Goal: Task Accomplishment & Management: Complete application form

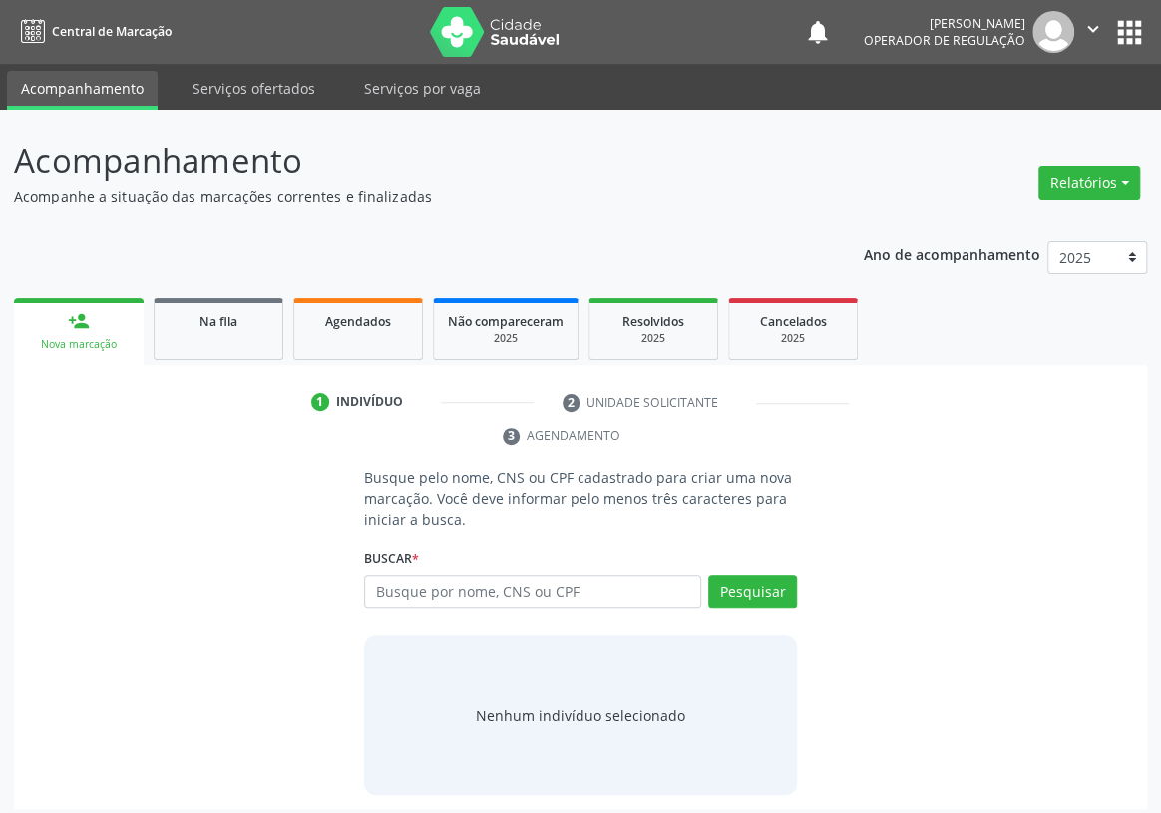
click at [412, 574] on input "text" at bounding box center [532, 591] width 337 height 34
type input "702405028014423"
click at [767, 574] on button "Pesquisar" at bounding box center [752, 591] width 89 height 34
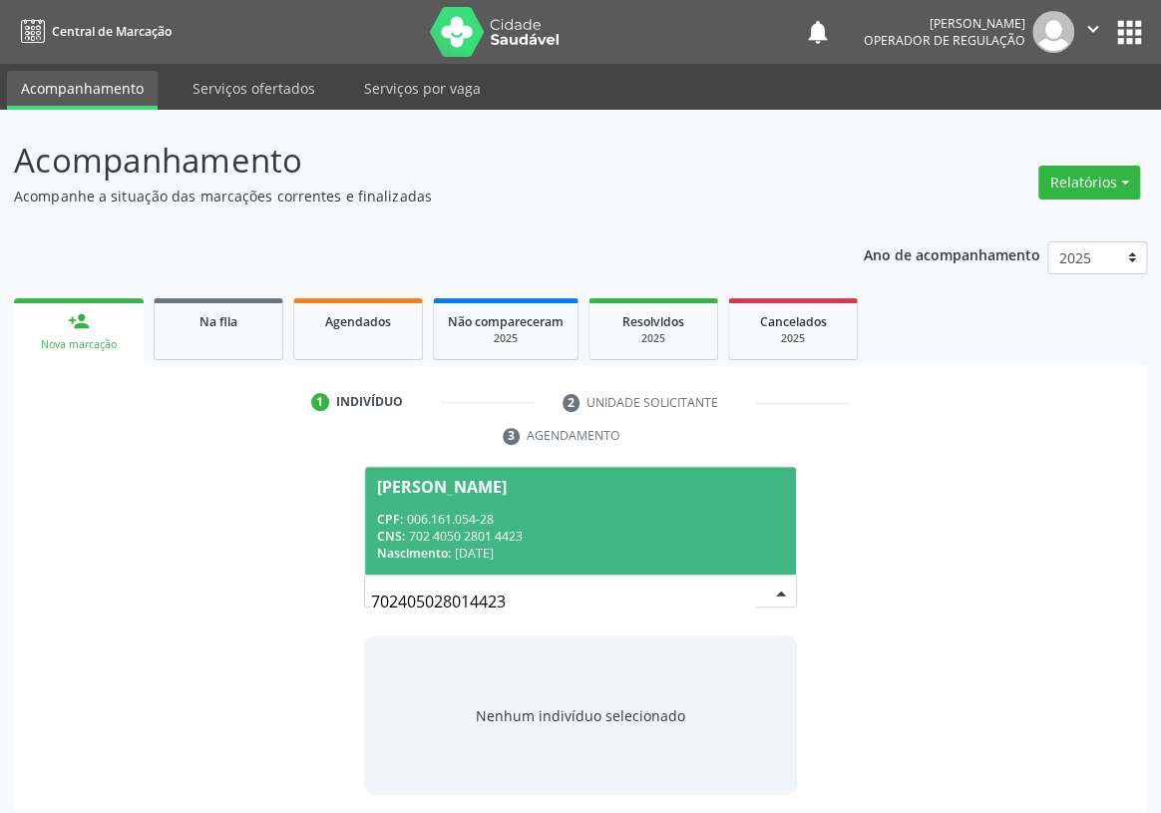
click at [463, 528] on div "CNS: 702 4050 2801 4423" at bounding box center [580, 536] width 407 height 17
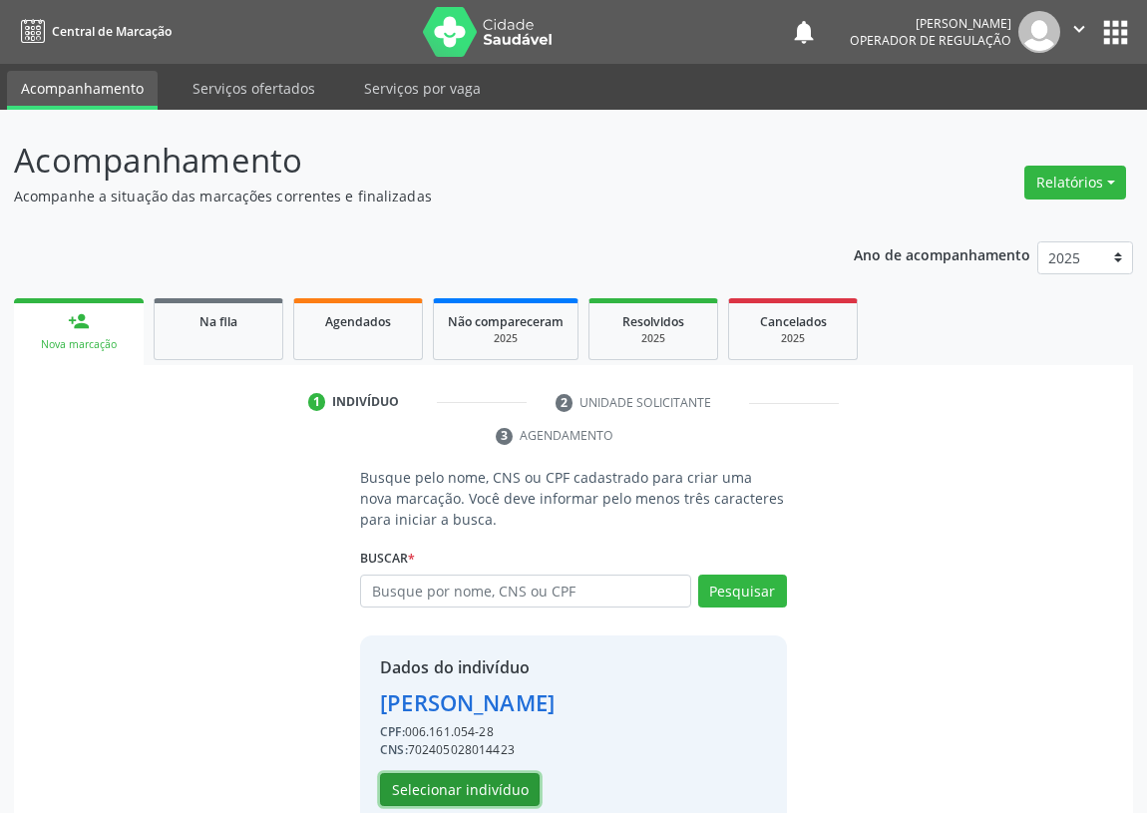
click at [449, 787] on button "Selecionar indivíduo" at bounding box center [460, 790] width 160 height 34
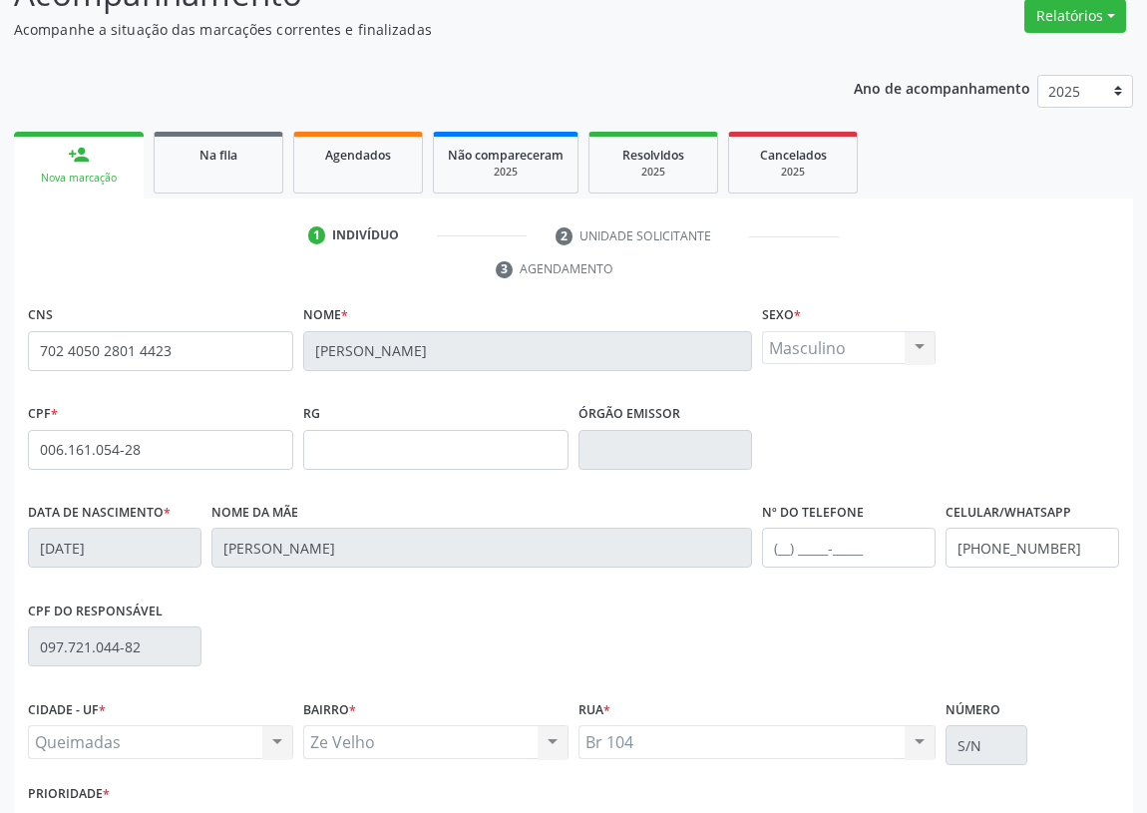
scroll to position [299, 0]
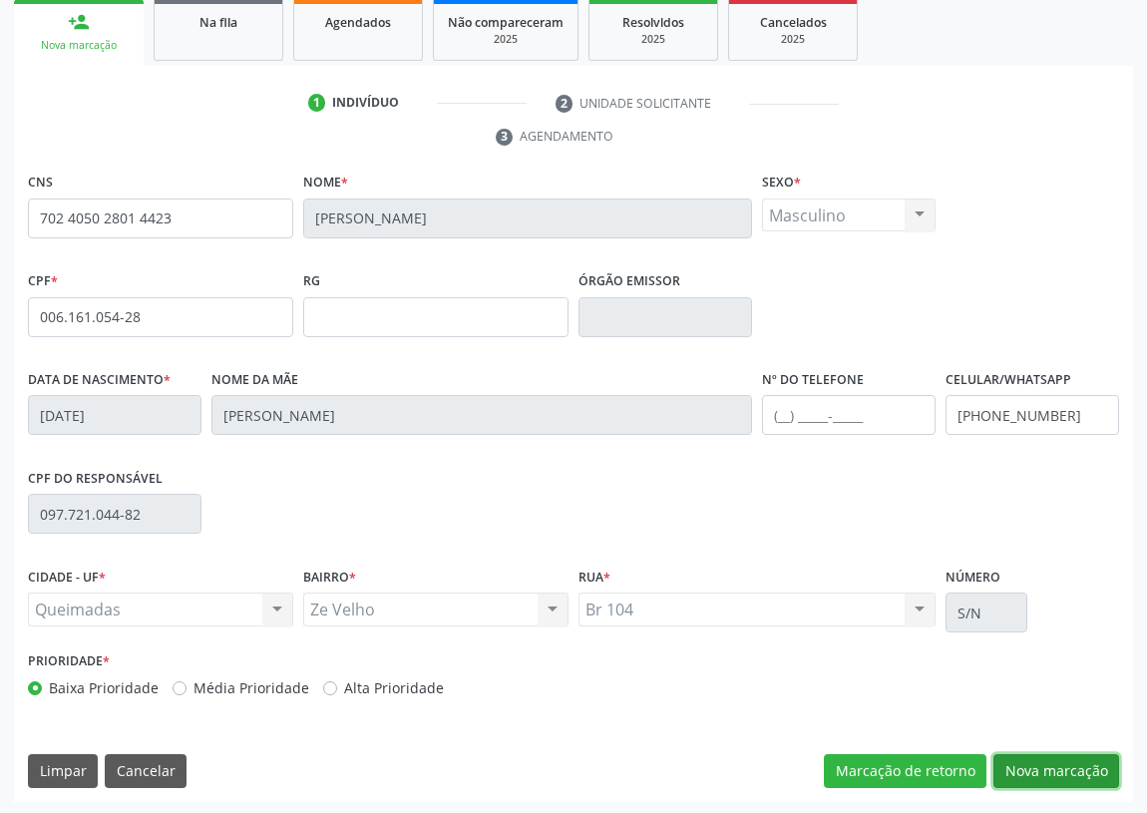
click at [1042, 758] on button "Nova marcação" at bounding box center [1056, 771] width 126 height 34
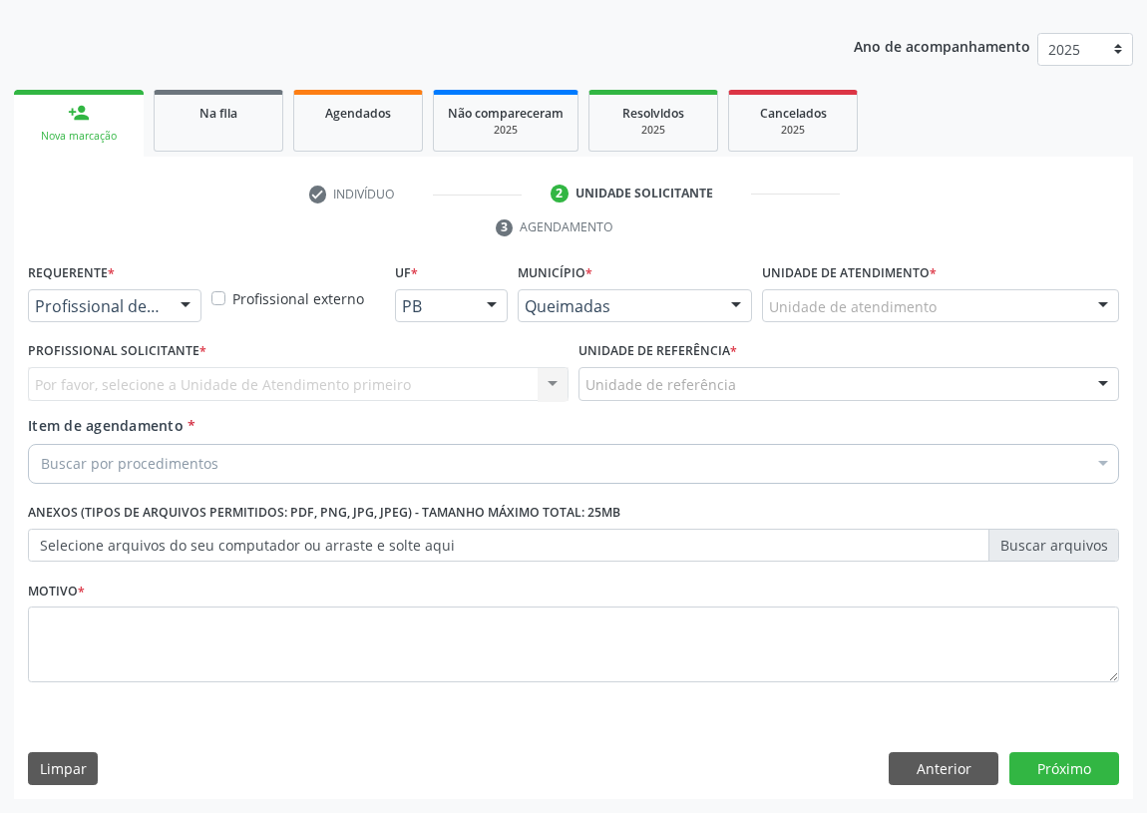
scroll to position [206, 0]
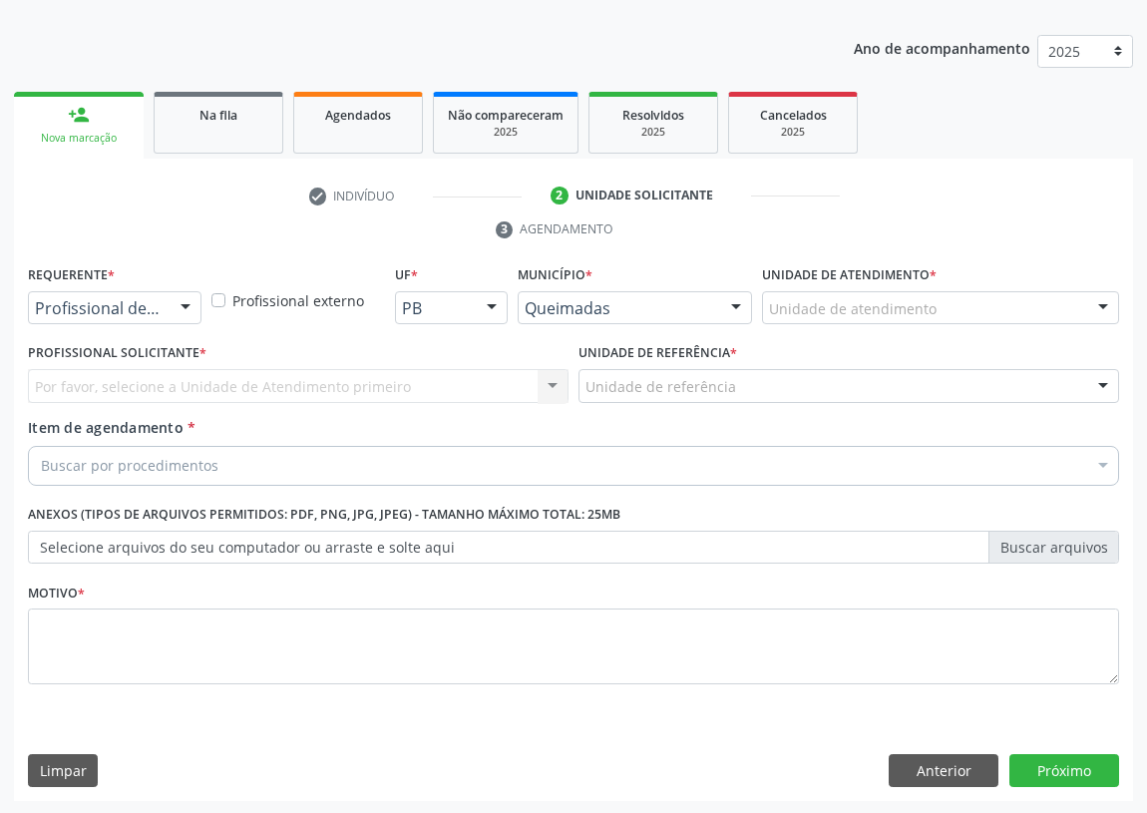
click at [193, 306] on div at bounding box center [186, 309] width 30 height 34
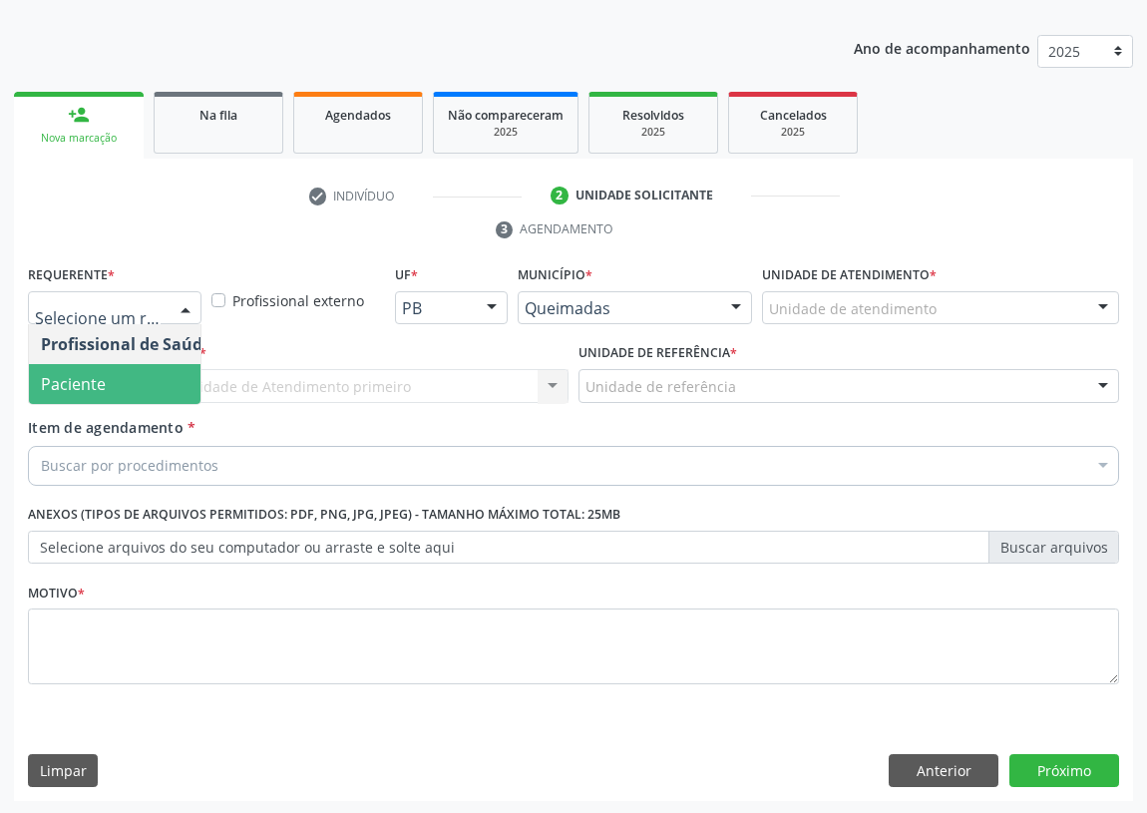
drag, startPoint x: 124, startPoint y: 386, endPoint x: 420, endPoint y: 409, distance: 297.1
click at [140, 380] on span "Paciente" at bounding box center [126, 384] width 194 height 40
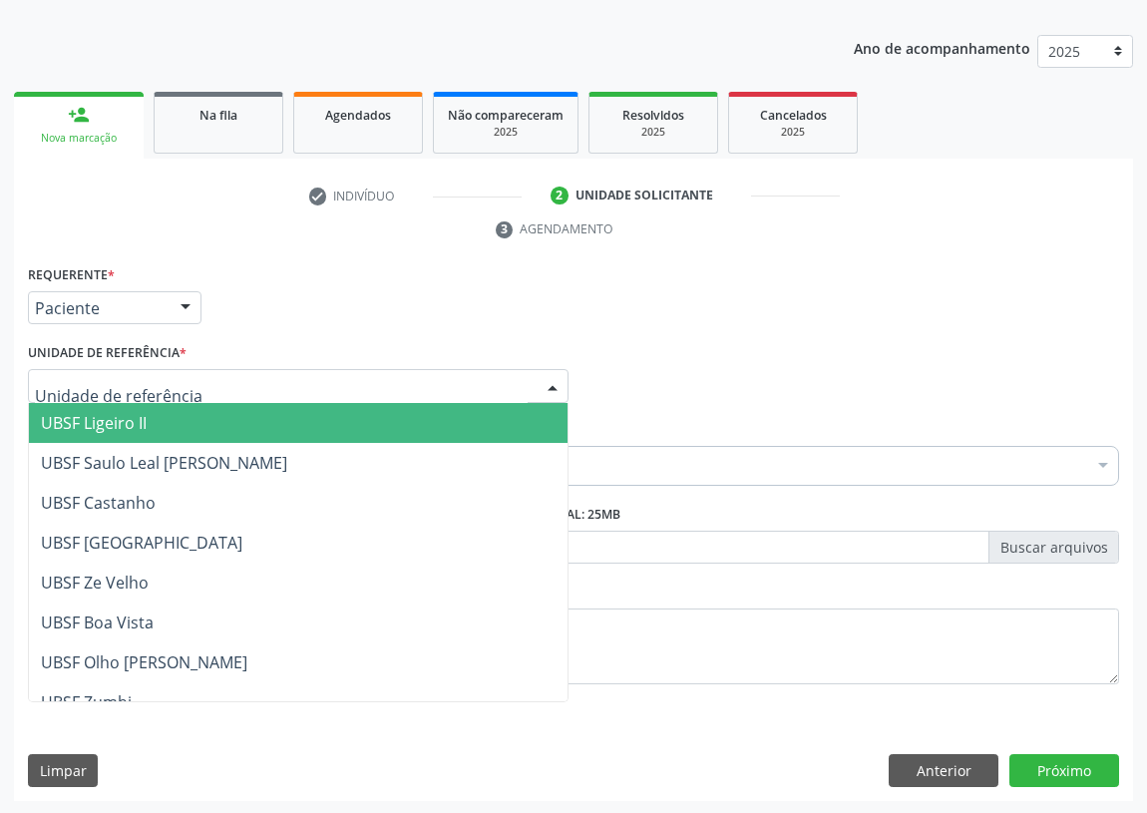
click at [507, 375] on div at bounding box center [298, 386] width 541 height 34
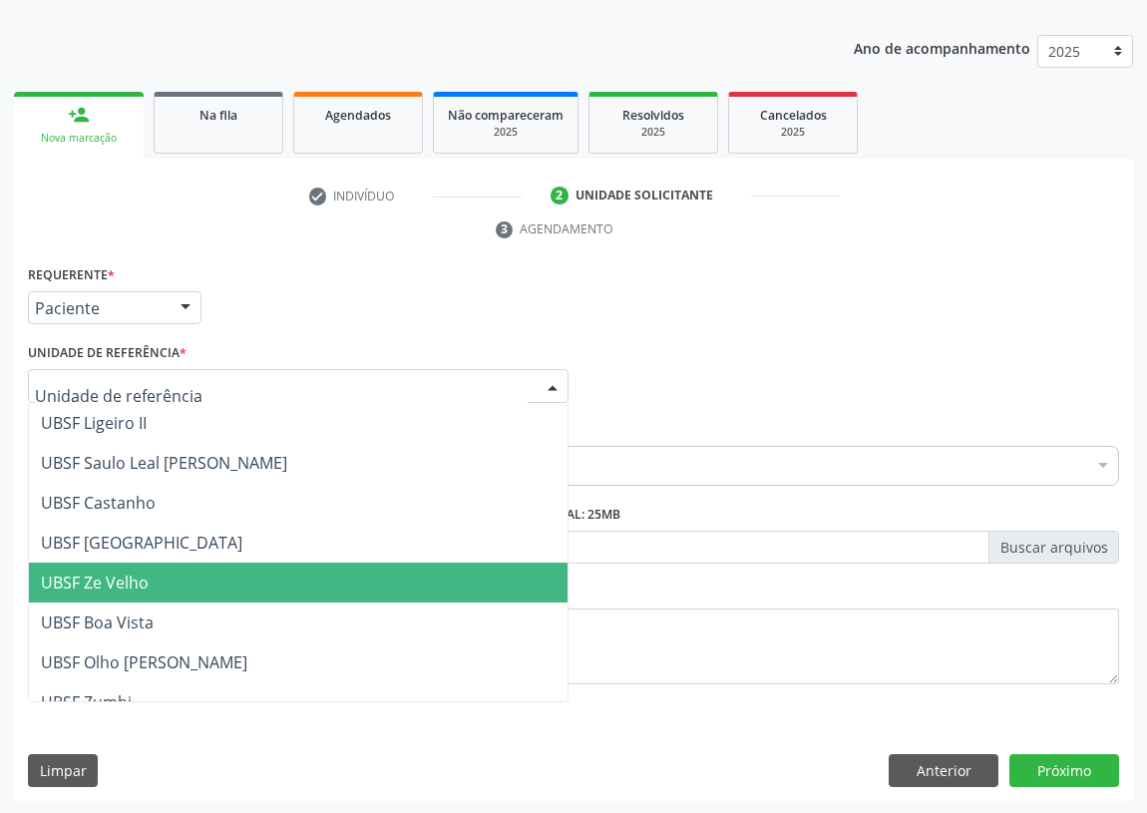
click at [116, 582] on span "UBSF Ze Velho" at bounding box center [95, 582] width 108 height 22
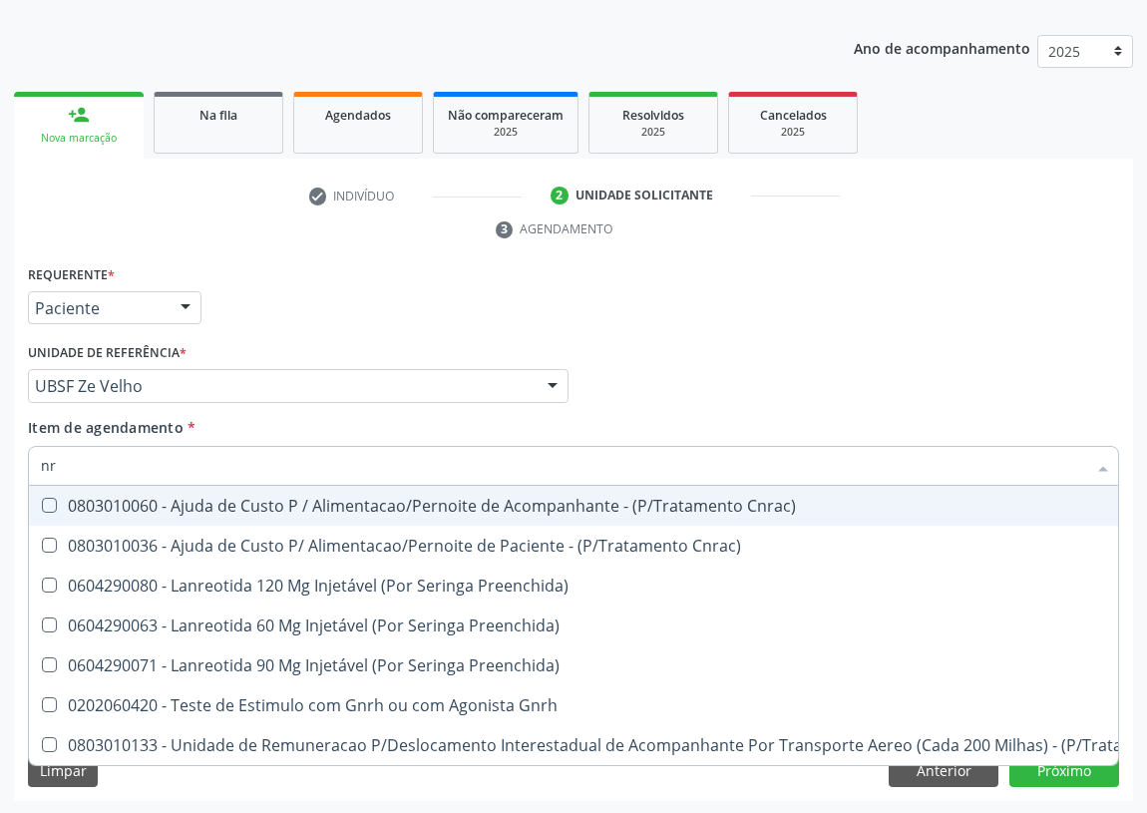
type input "n"
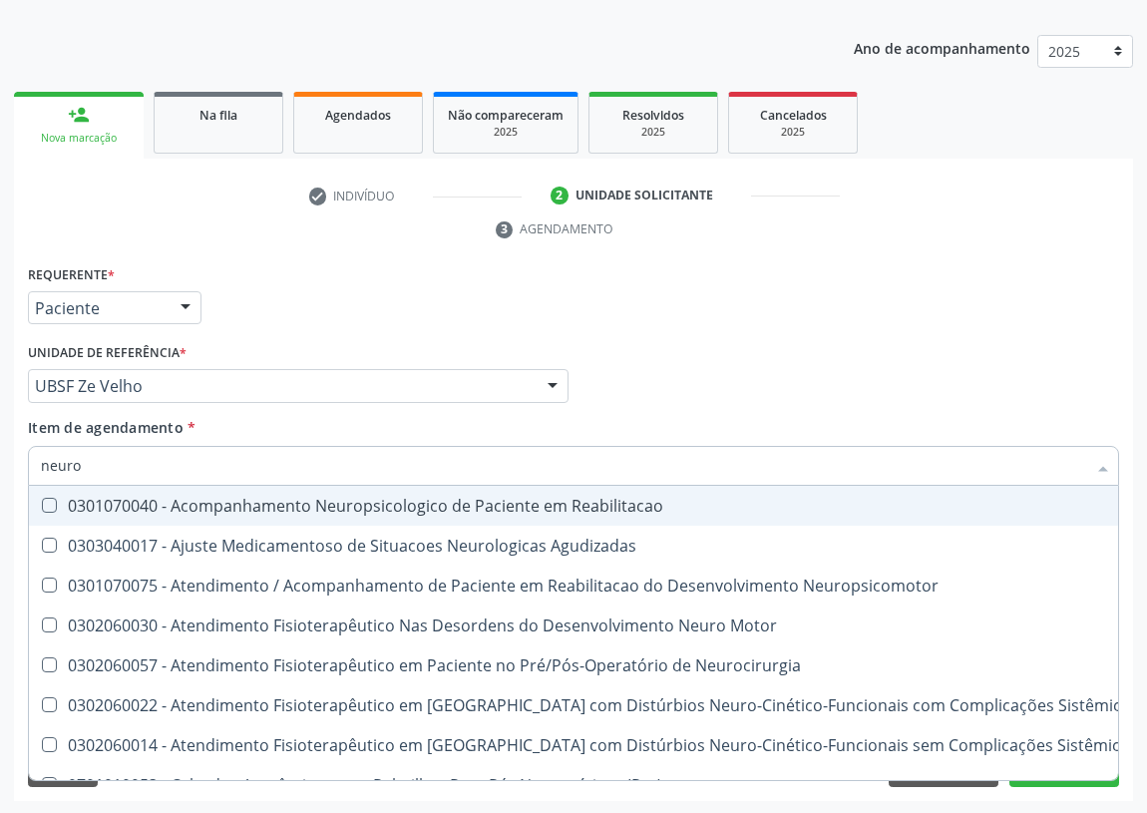
type input "neurop"
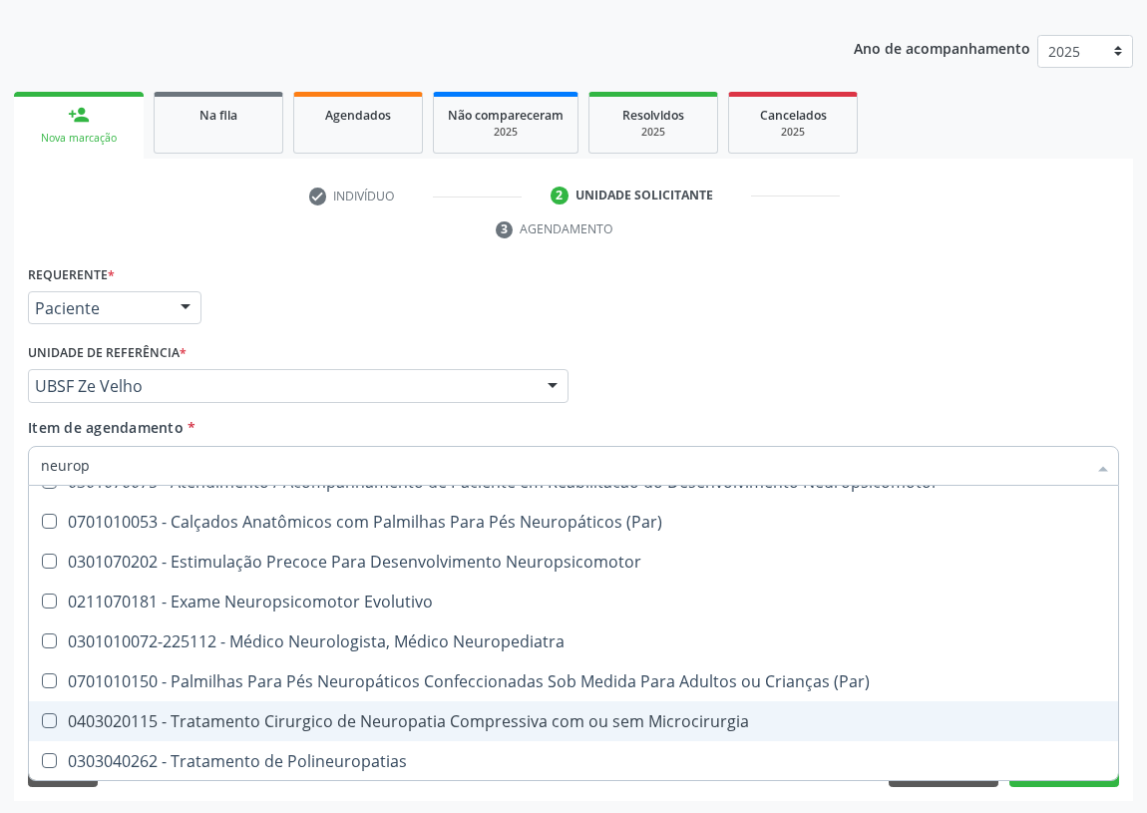
scroll to position [0, 0]
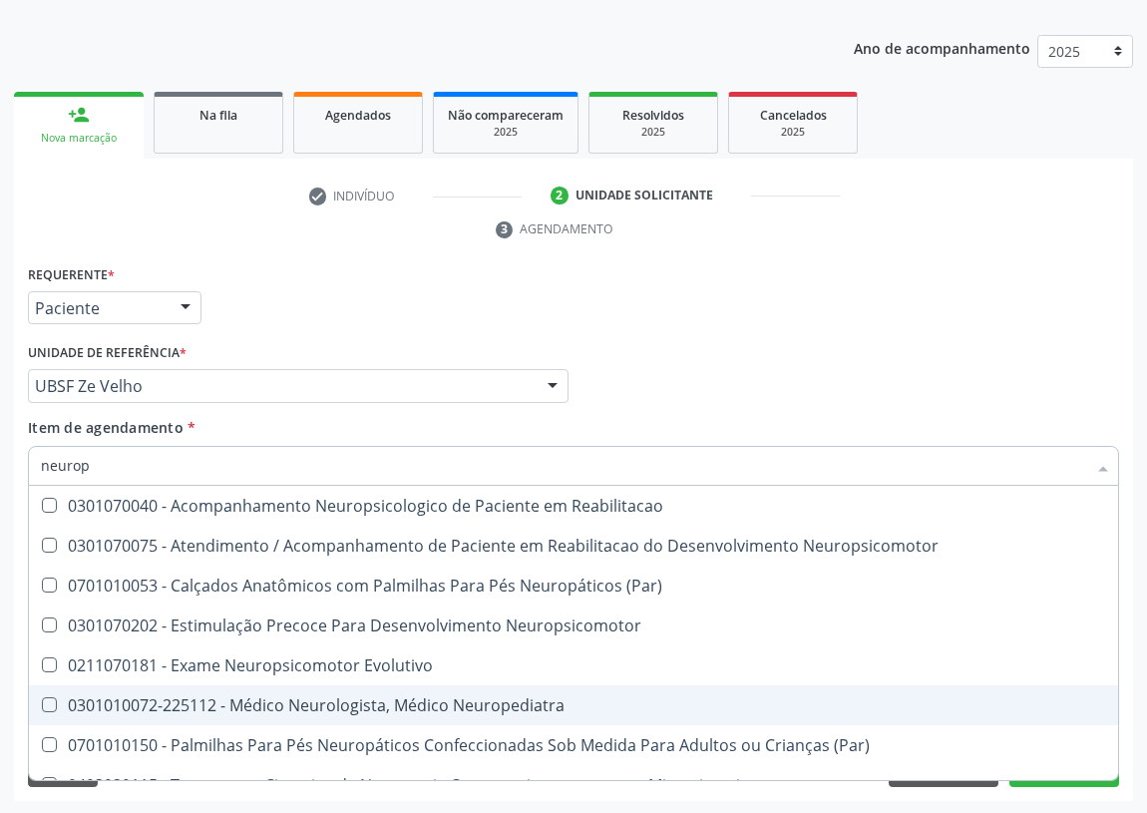
click at [307, 704] on div "0301010072-225112 - Médico Neurologista, Médico Neuropediatra" at bounding box center [573, 705] width 1065 height 16
checkbox Neuropediatra "true"
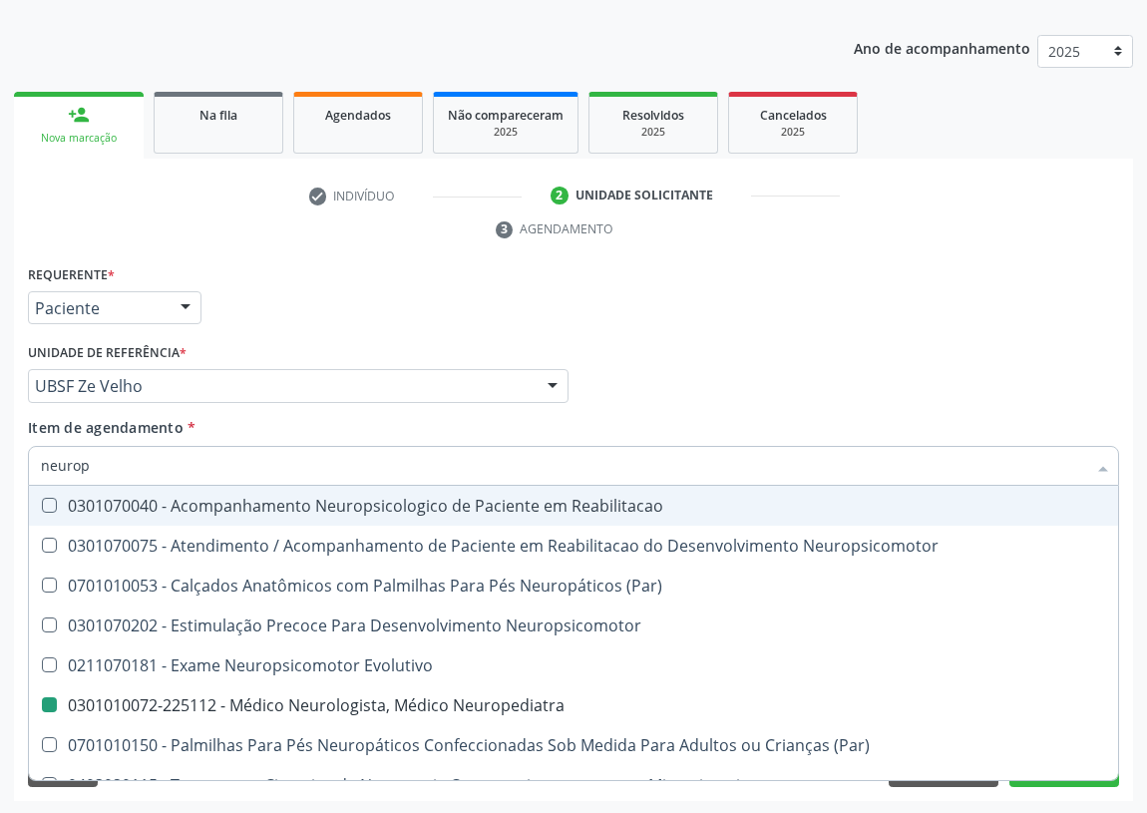
click at [838, 352] on div "Profissional Solicitante Por favor, selecione a Unidade de Atendimento primeiro…" at bounding box center [573, 377] width 1101 height 78
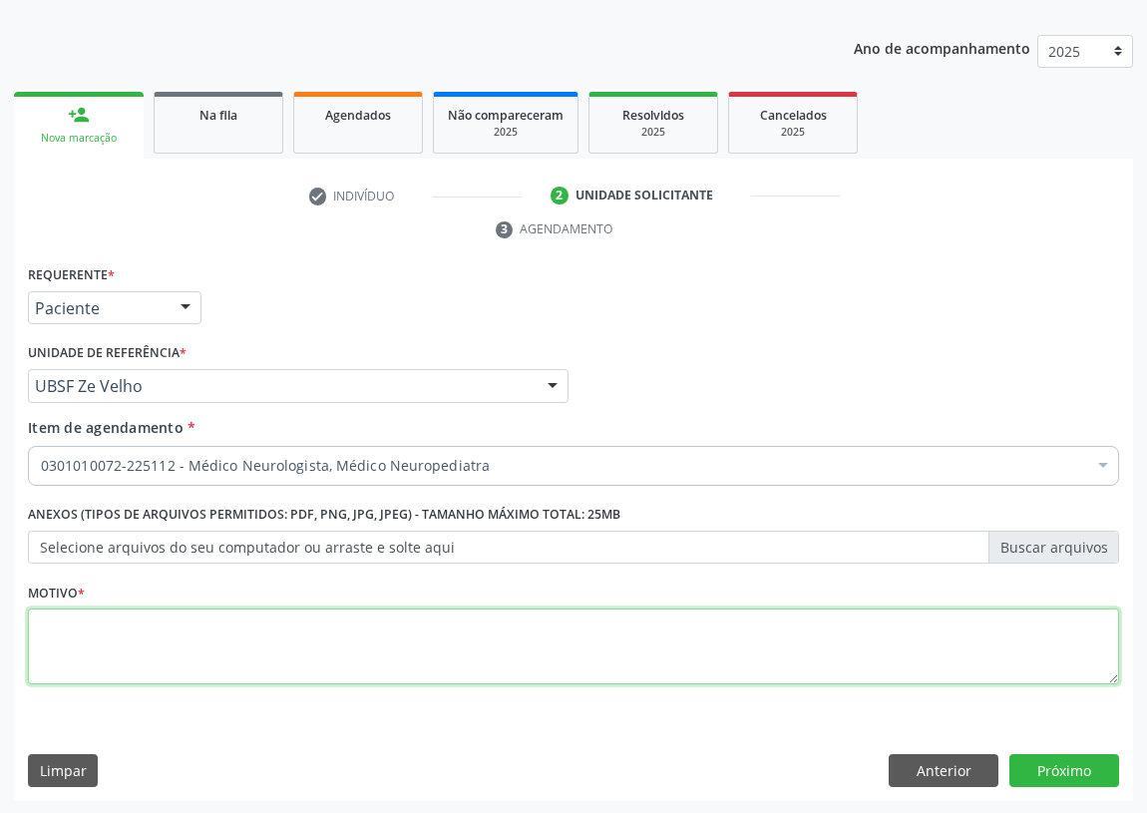
click at [173, 653] on textarea at bounding box center [573, 646] width 1091 height 76
type textarea "avaliação"
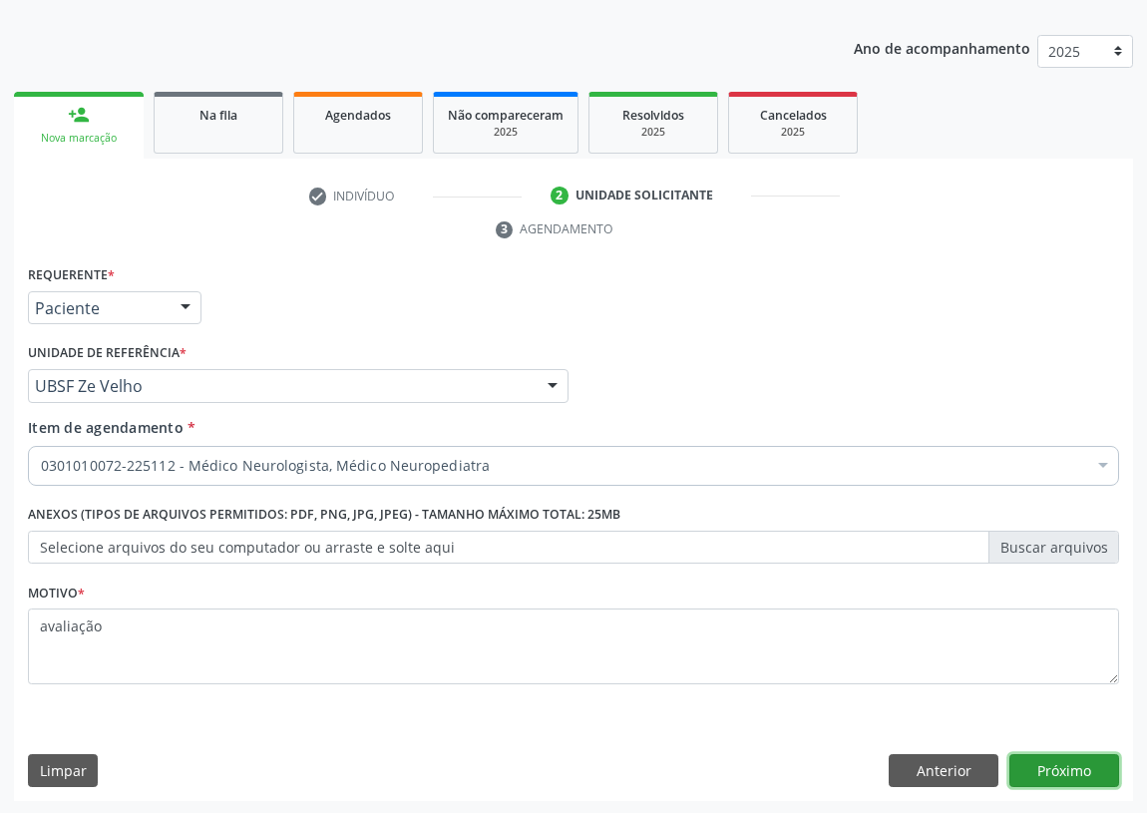
click at [1037, 762] on button "Próximo" at bounding box center [1064, 771] width 110 height 34
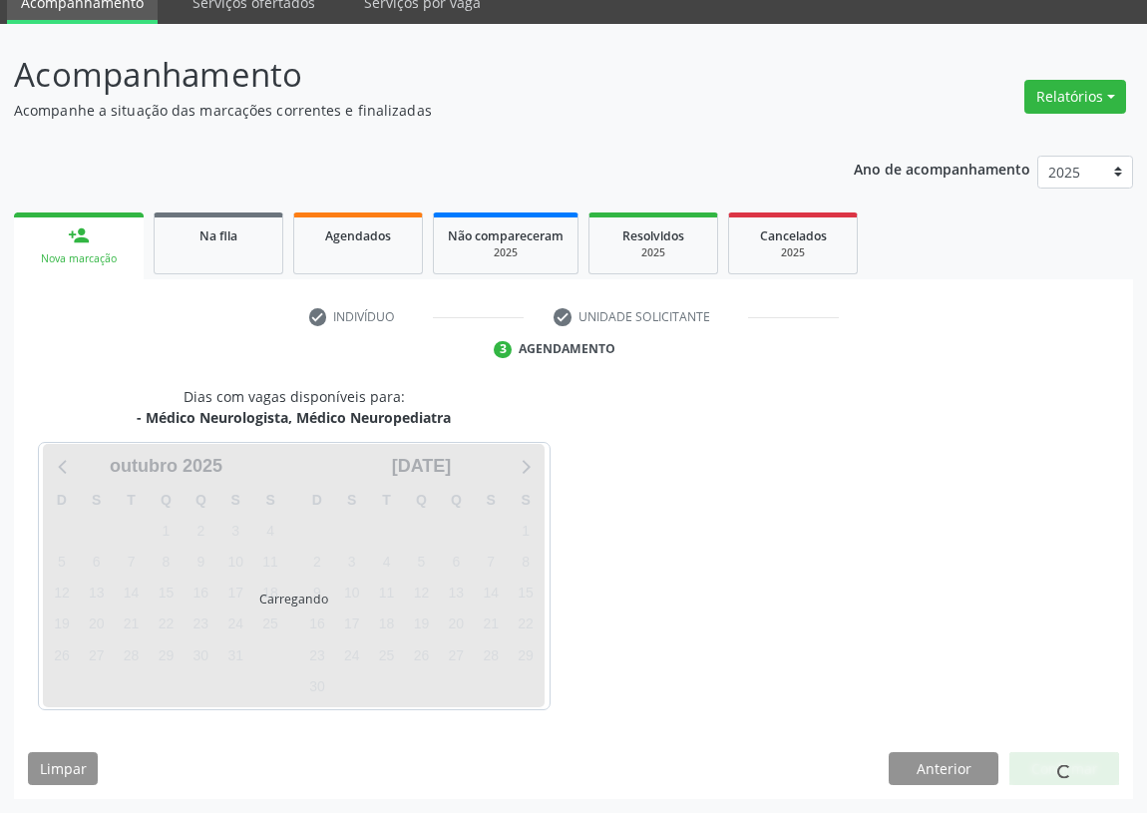
scroll to position [84, 0]
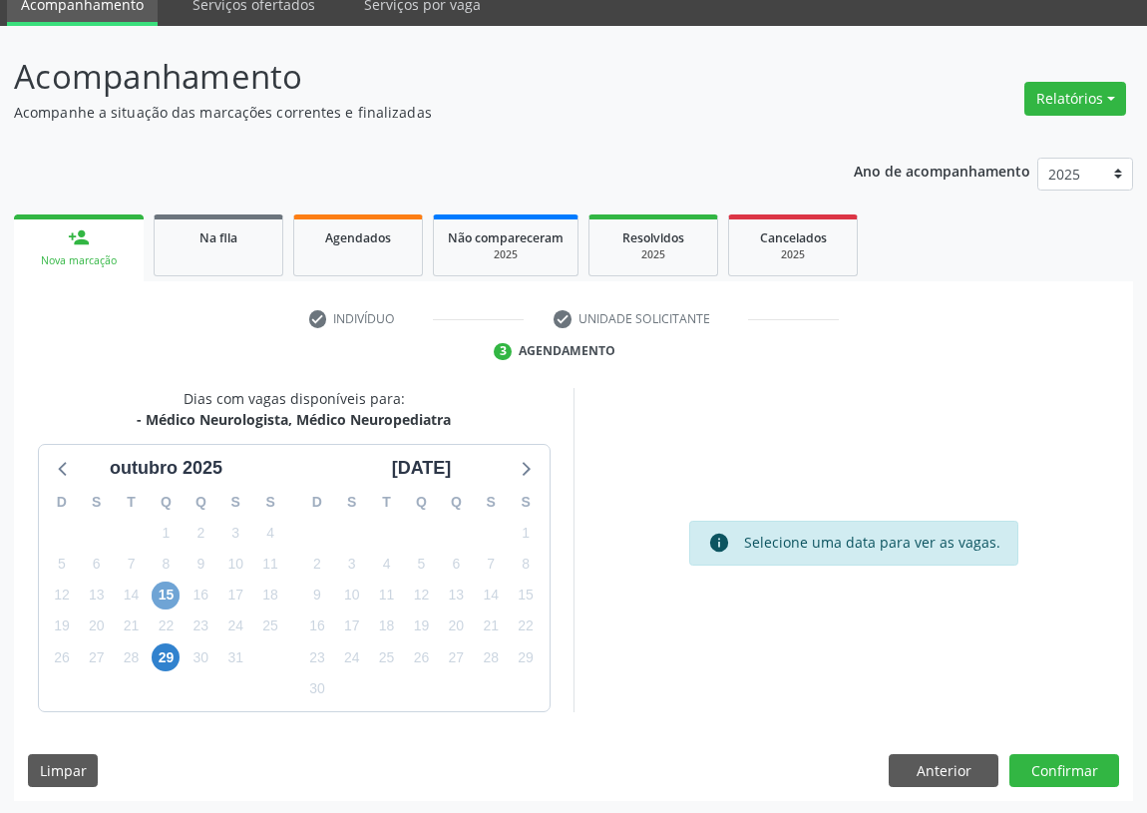
click at [160, 599] on span "15" at bounding box center [166, 595] width 28 height 28
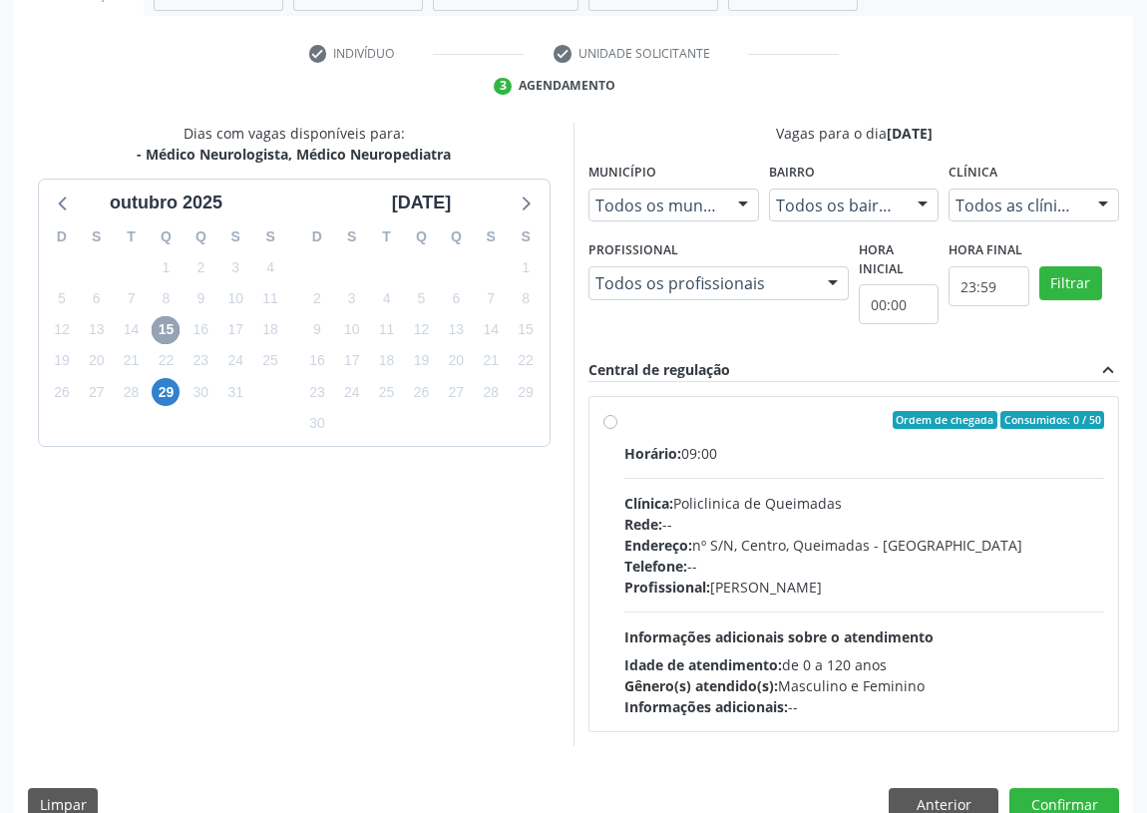
scroll to position [356, 0]
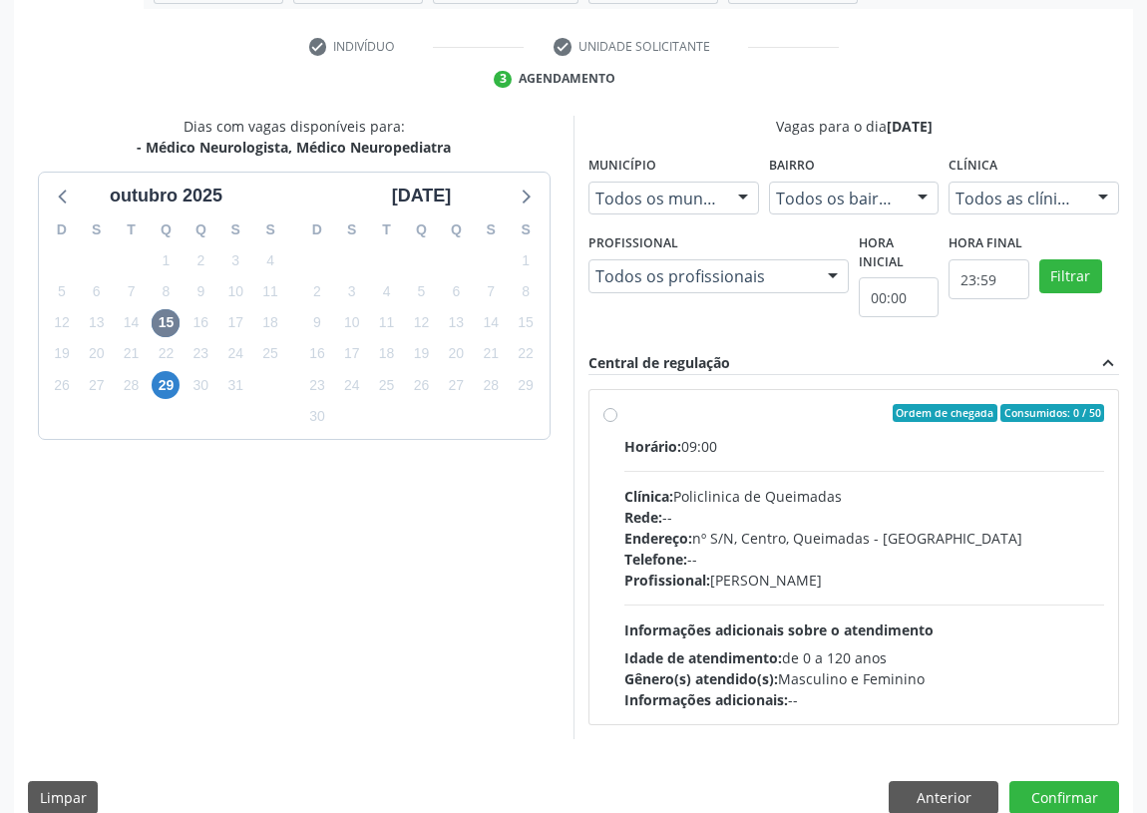
drag, startPoint x: 611, startPoint y: 417, endPoint x: 640, endPoint y: 535, distance: 121.2
click at [624, 415] on label "Ordem de chegada Consumidos: 0 / 50 Horário: 09:00 Clínica: Policlinica de Quei…" at bounding box center [864, 557] width 480 height 306
click at [611, 415] on input "Ordem de chegada Consumidos: 0 / 50 Horário: 09:00 Clínica: Policlinica de Quei…" at bounding box center [610, 413] width 14 height 18
radio input "true"
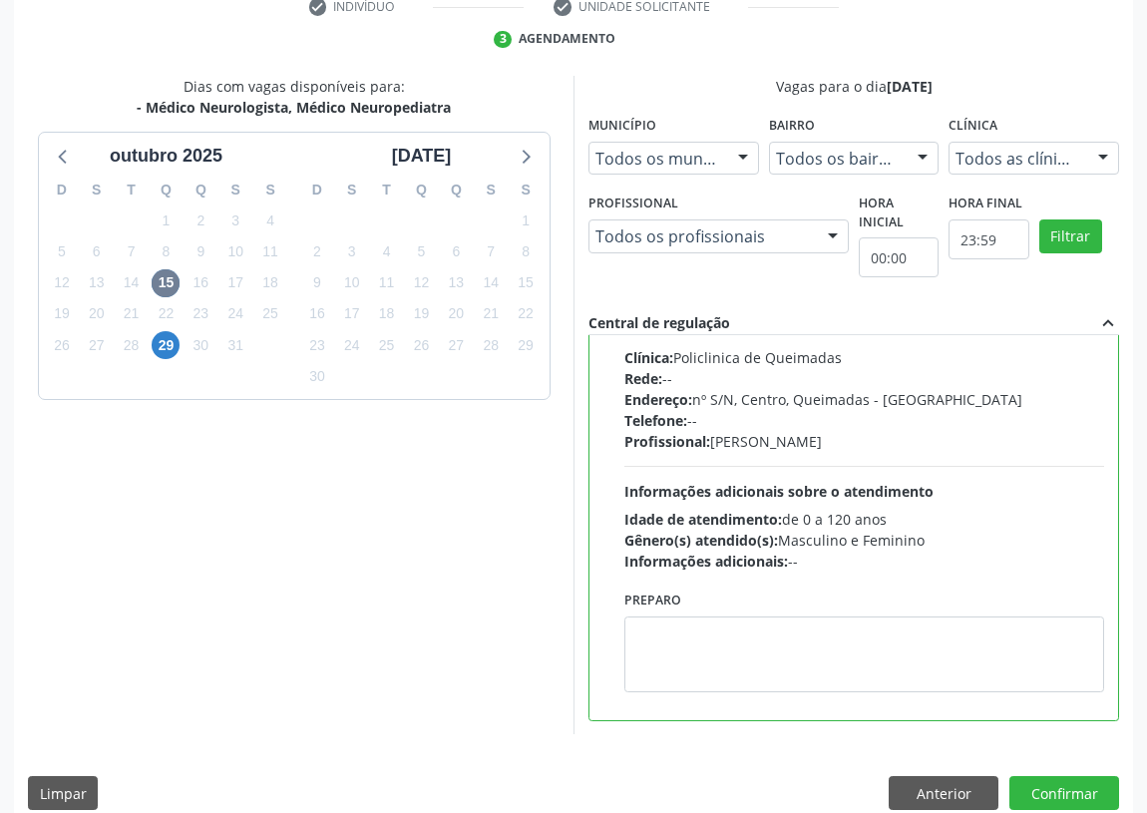
scroll to position [419, 0]
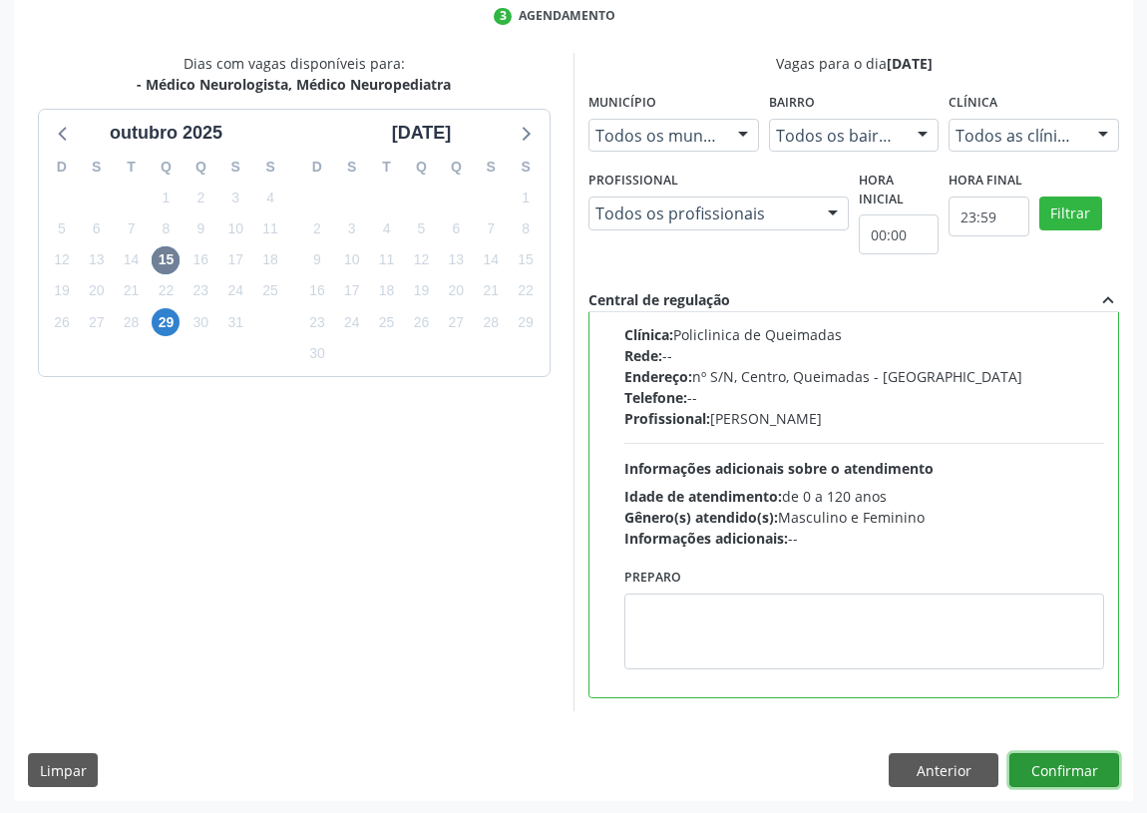
drag, startPoint x: 1070, startPoint y: 768, endPoint x: 820, endPoint y: 711, distance: 256.7
click at [1069, 768] on button "Confirmar" at bounding box center [1064, 770] width 110 height 34
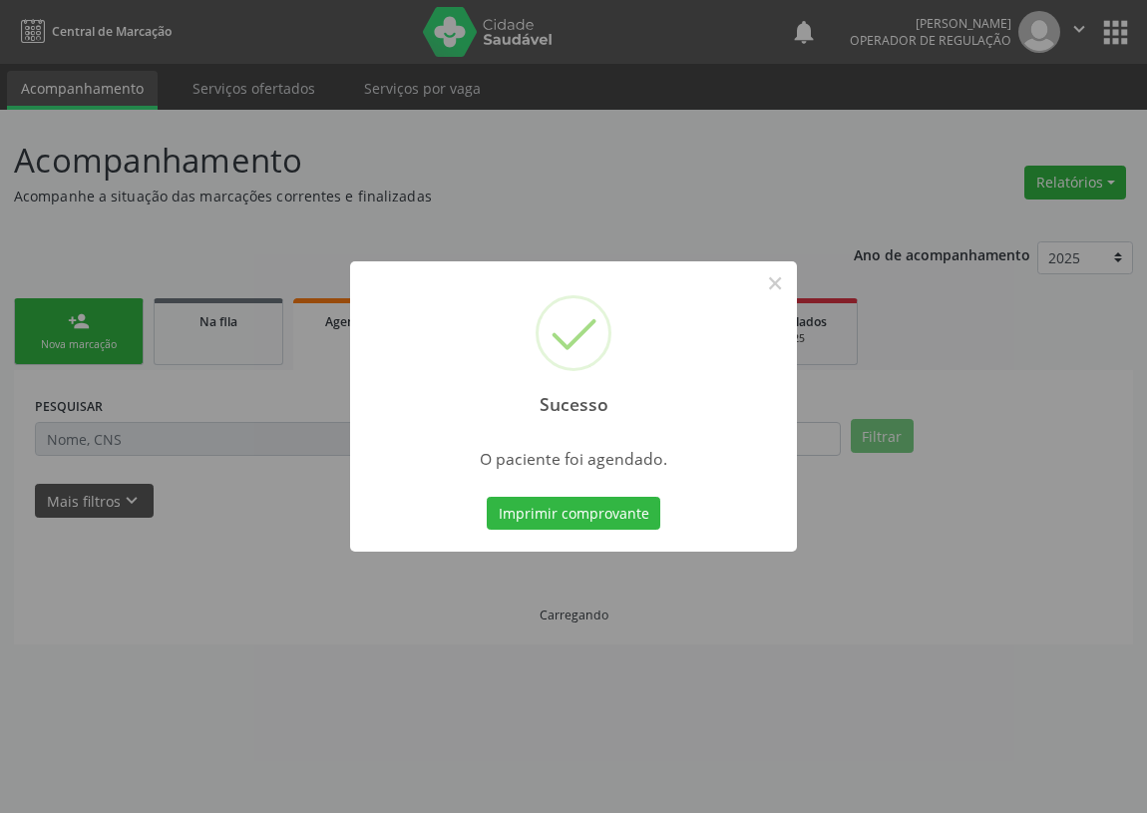
scroll to position [0, 0]
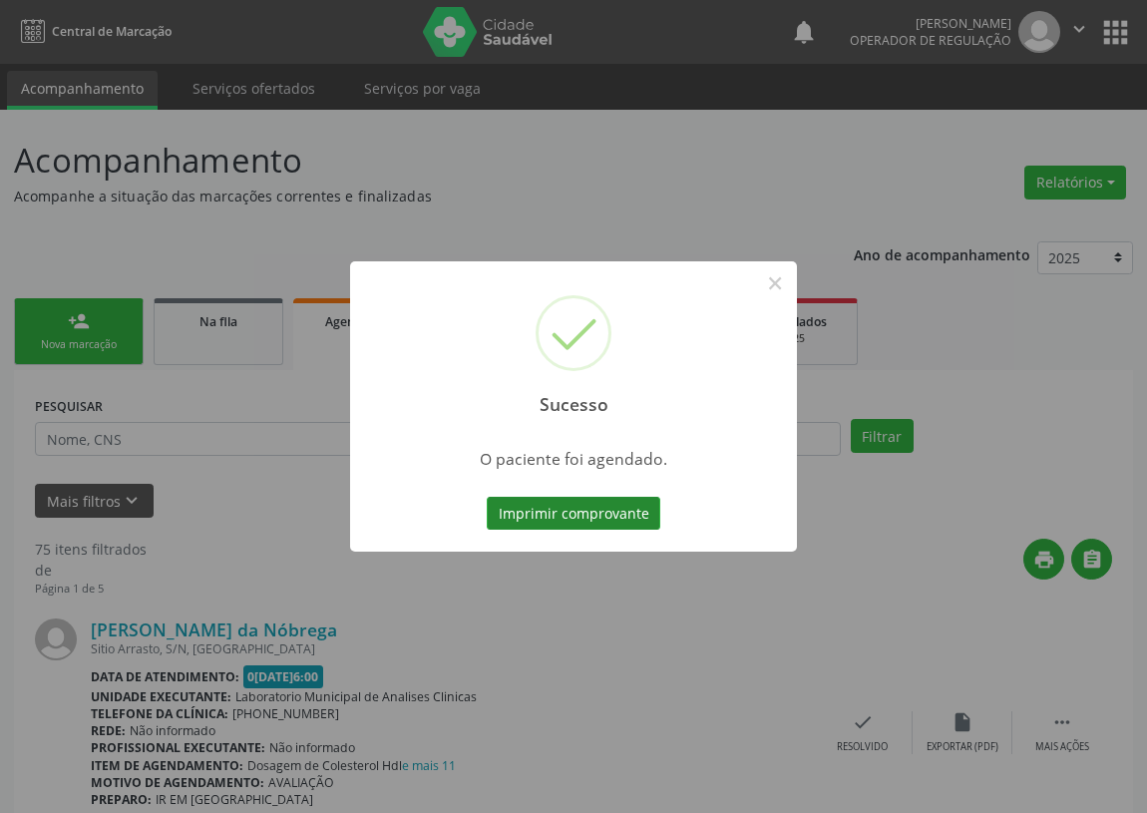
click at [566, 513] on button "Imprimir comprovante" at bounding box center [574, 514] width 174 height 34
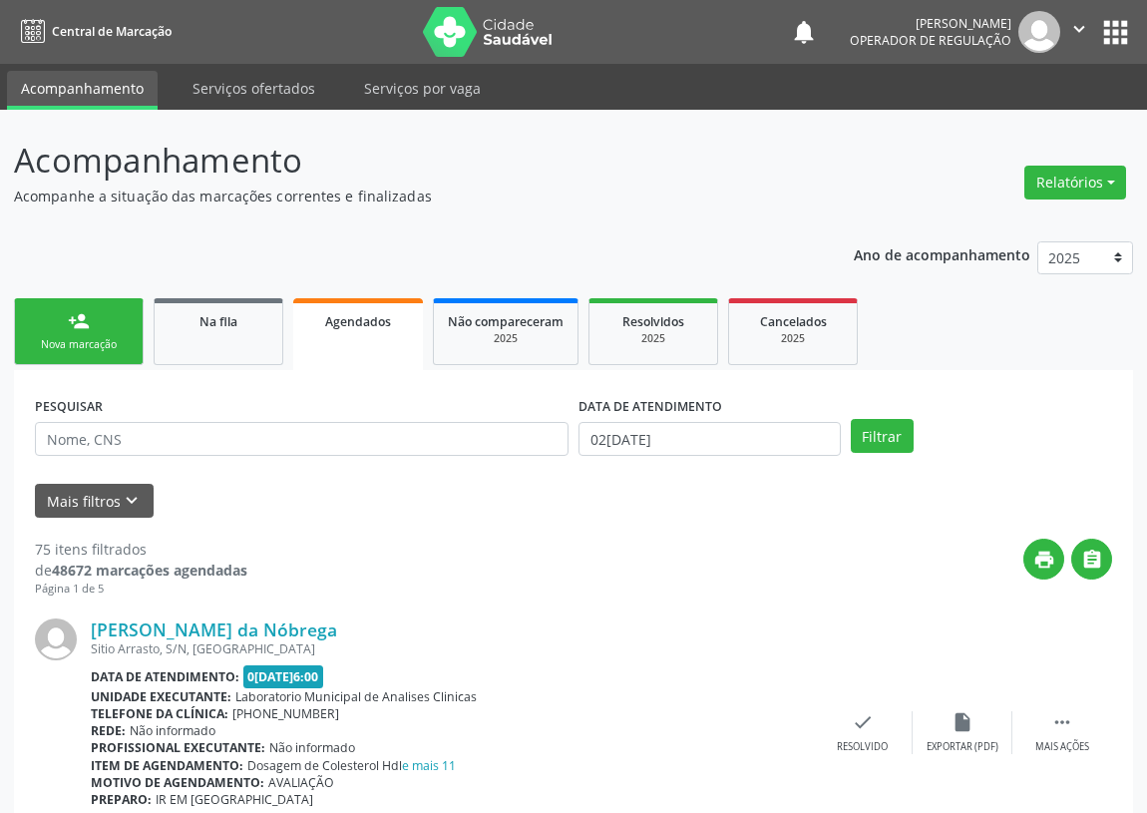
click at [77, 339] on div "Nova marcação" at bounding box center [79, 344] width 100 height 15
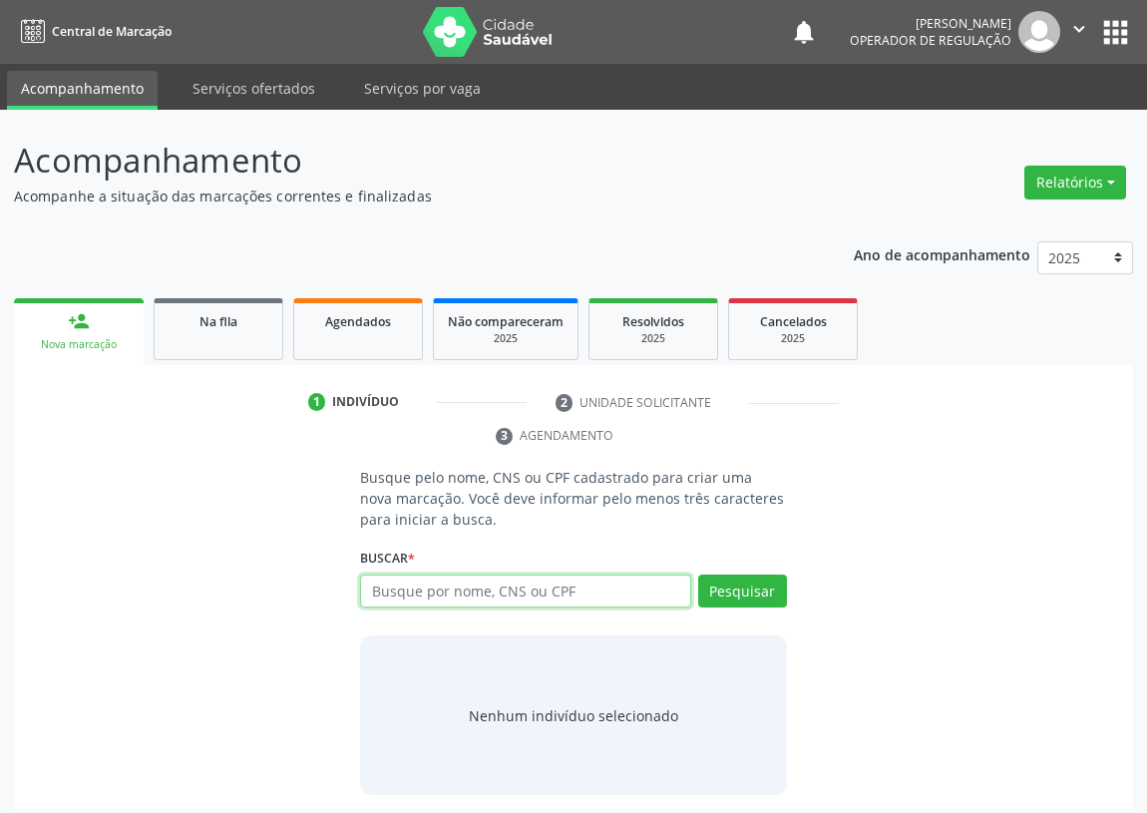
click at [392, 586] on input "text" at bounding box center [525, 591] width 331 height 34
type input "700006890569606"
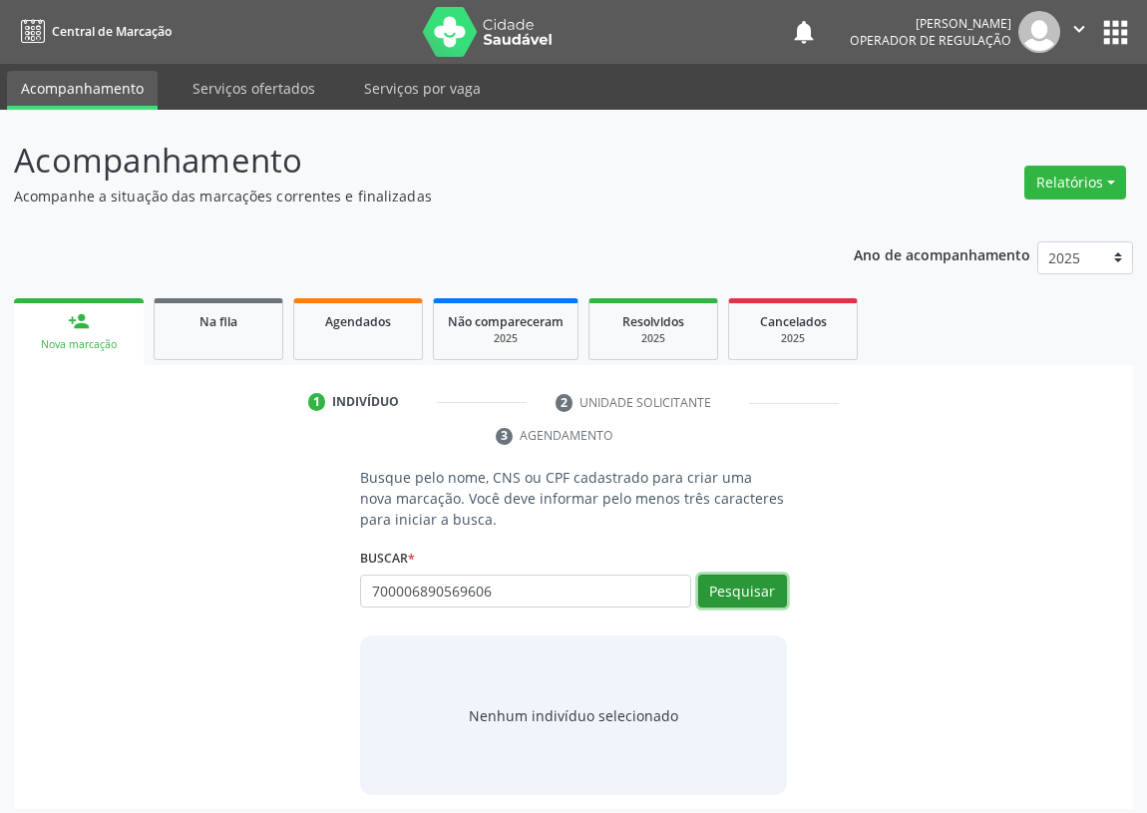
click at [724, 576] on button "Pesquisar" at bounding box center [742, 591] width 89 height 34
click at [743, 588] on button "Pesquisar" at bounding box center [742, 591] width 89 height 34
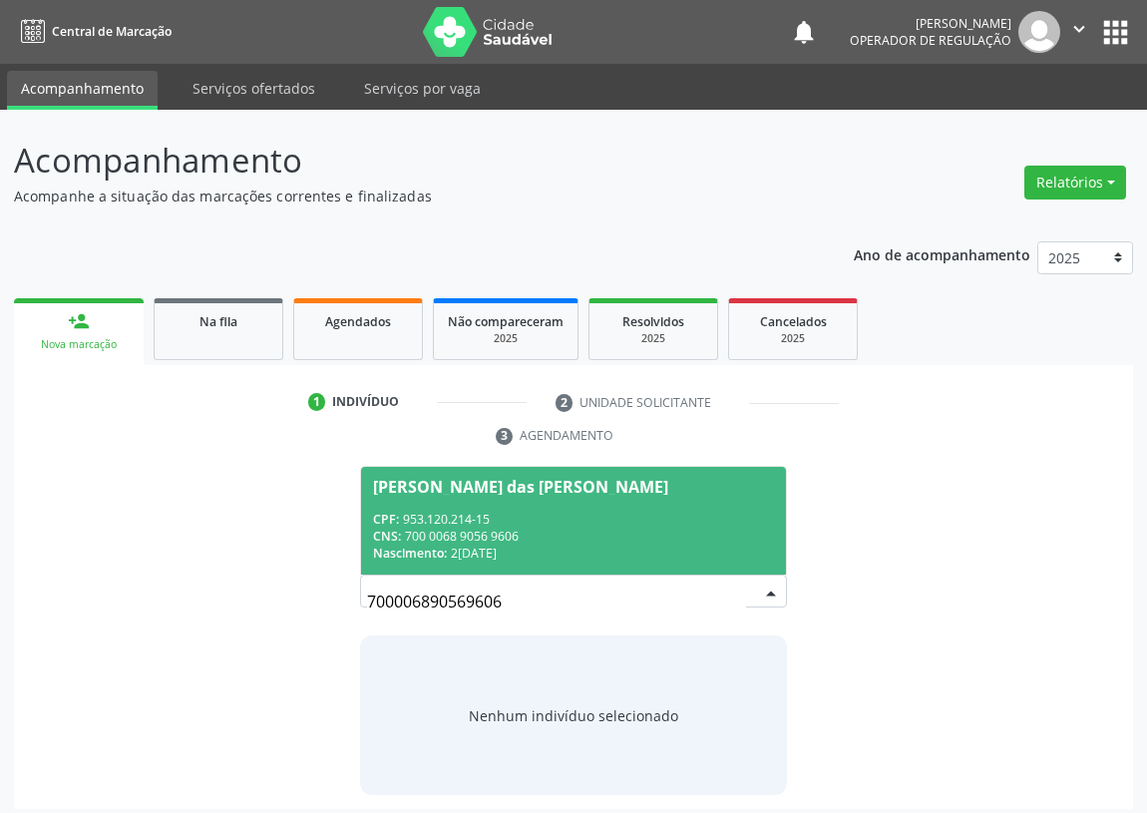
click at [485, 526] on div "CPF: 953.120.214-15" at bounding box center [573, 519] width 401 height 17
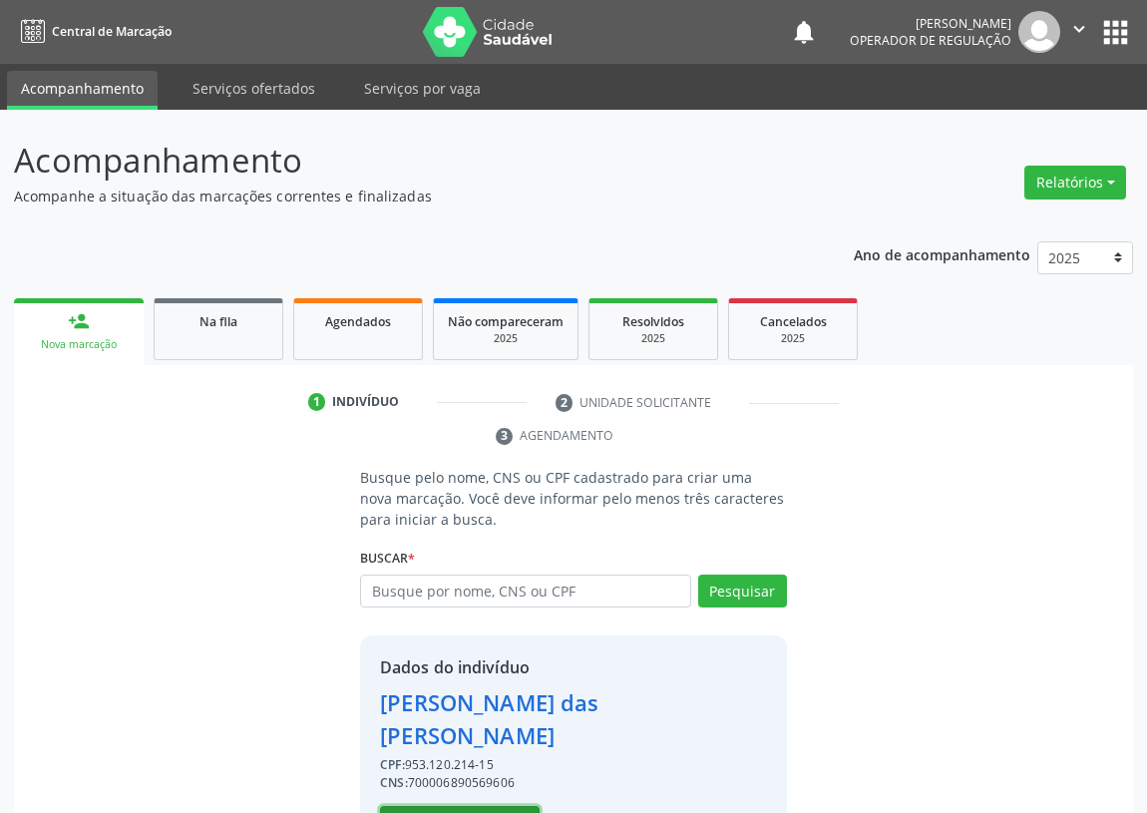
click at [483, 806] on button "Selecionar indivíduo" at bounding box center [460, 823] width 160 height 34
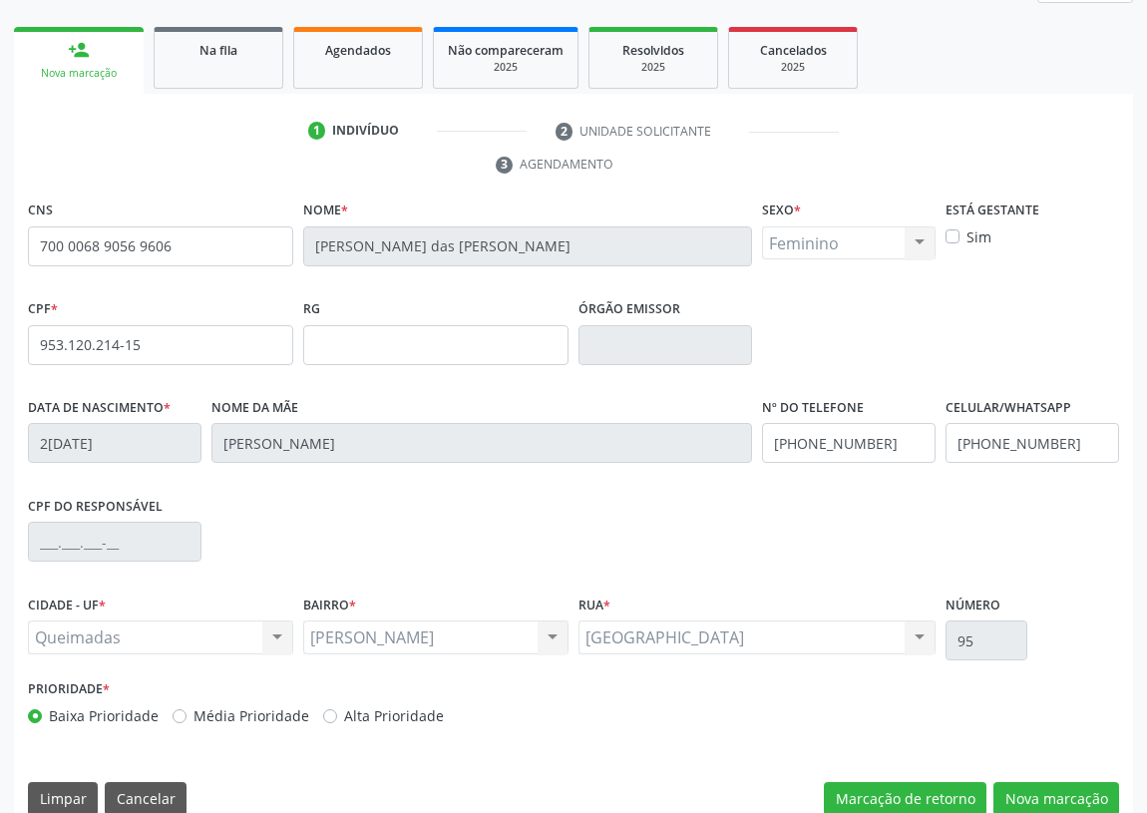
scroll to position [299, 0]
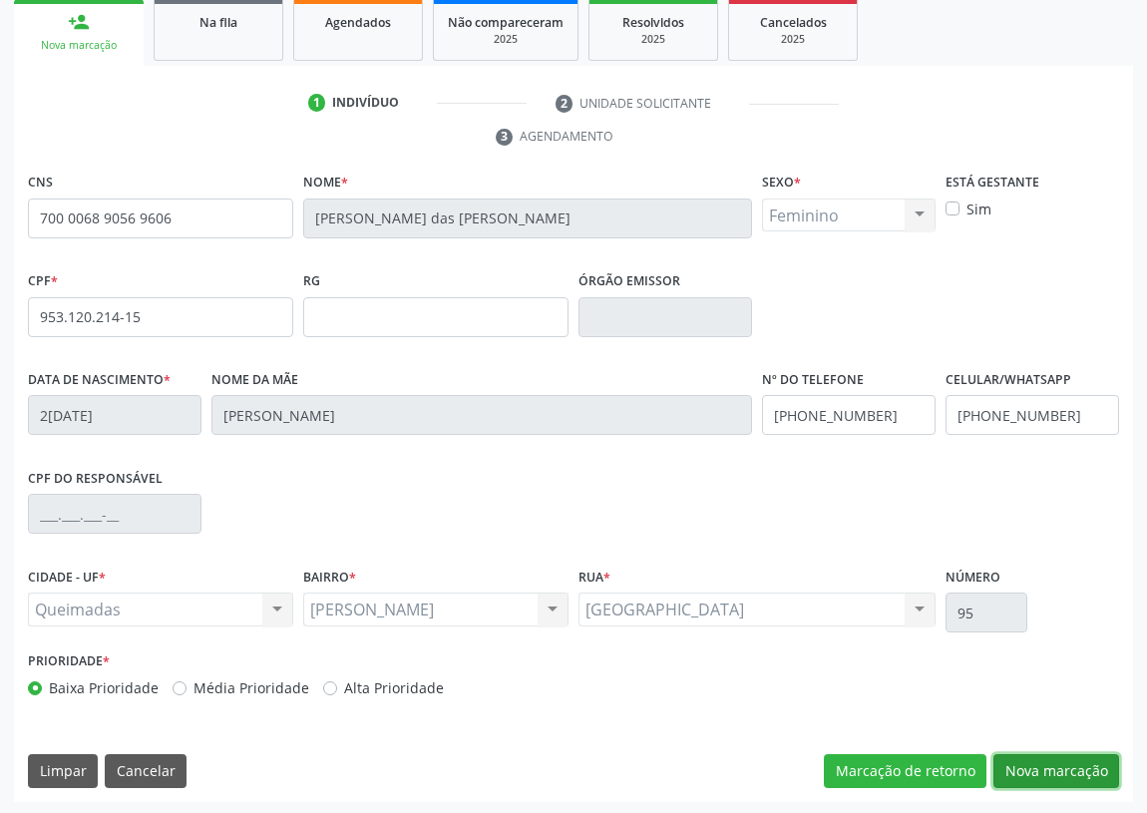
drag, startPoint x: 1092, startPoint y: 768, endPoint x: 468, endPoint y: 593, distance: 648.2
click at [1082, 765] on button "Nova marcação" at bounding box center [1056, 771] width 126 height 34
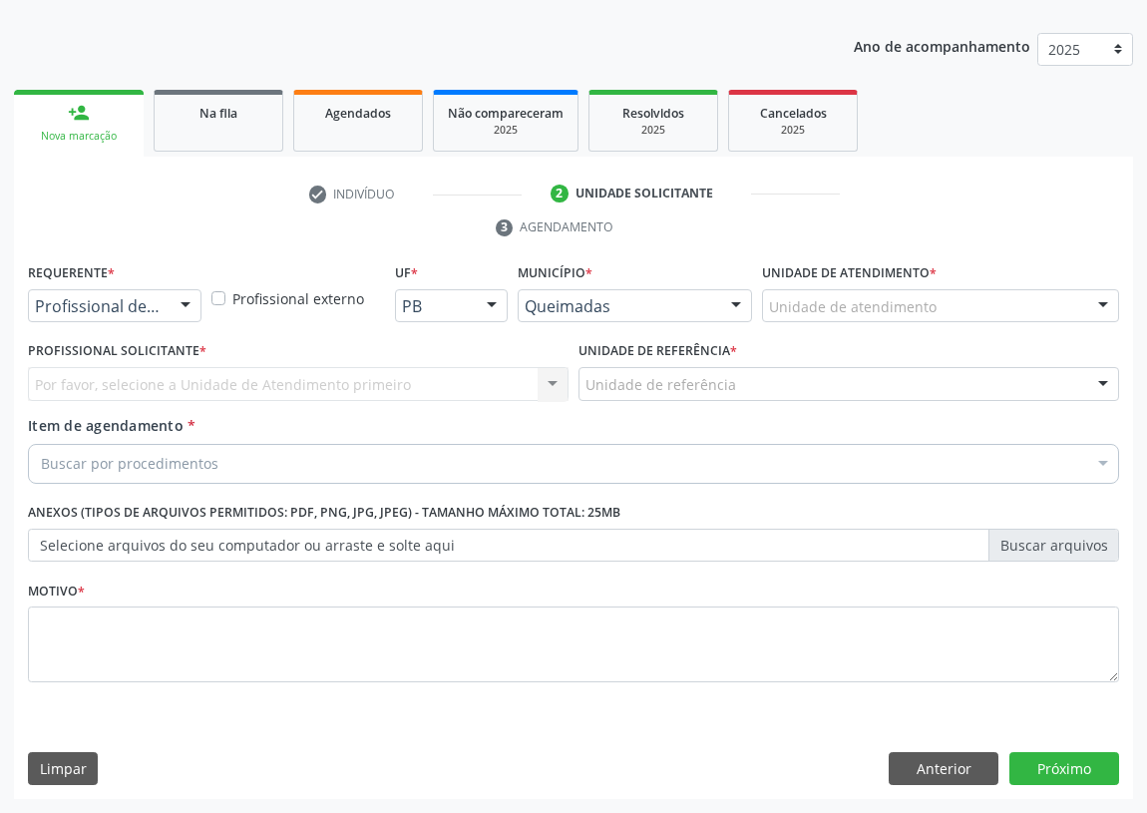
scroll to position [206, 0]
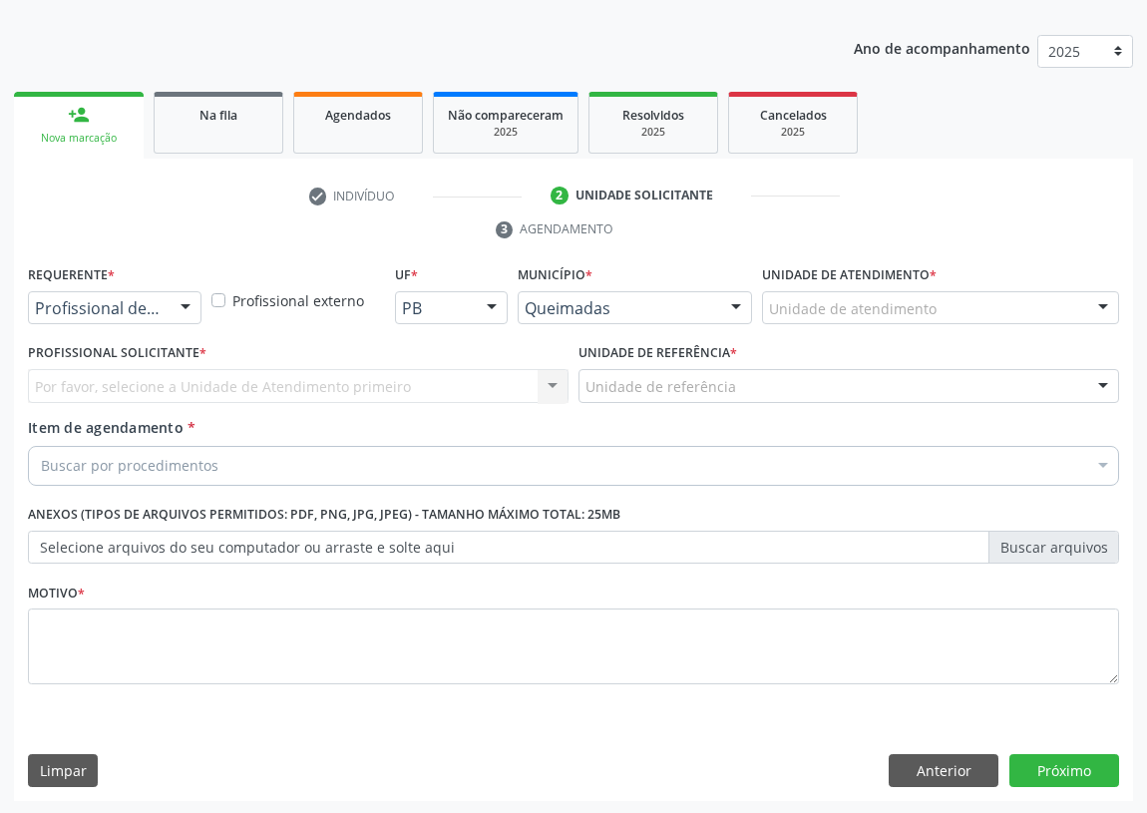
click at [186, 303] on div at bounding box center [186, 309] width 30 height 34
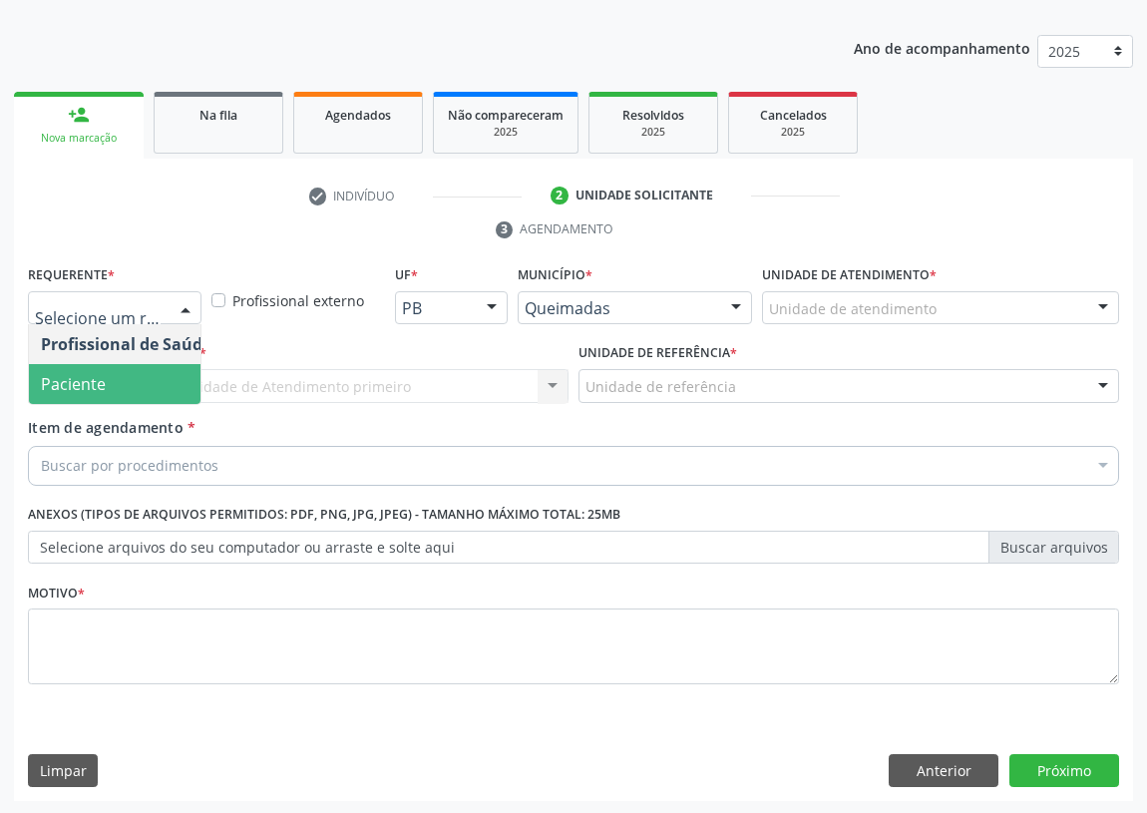
click at [152, 382] on span "Paciente" at bounding box center [126, 384] width 194 height 40
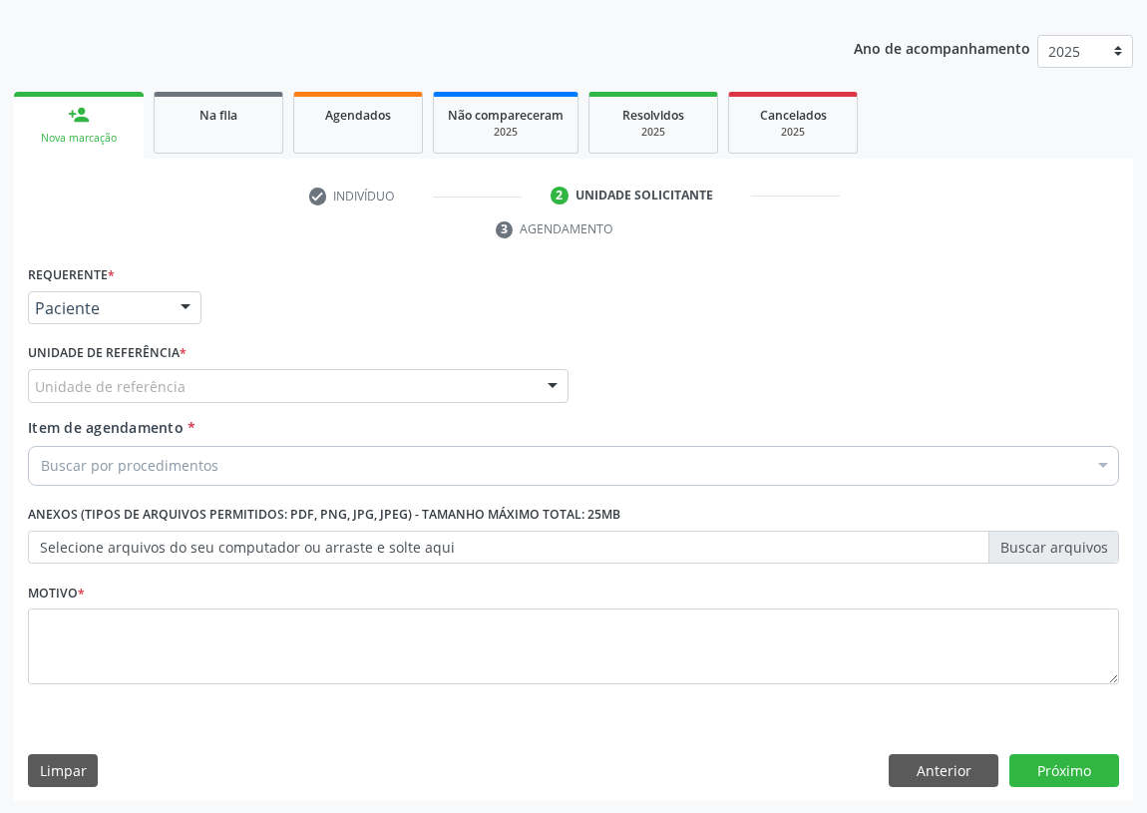
click at [553, 384] on div at bounding box center [553, 387] width 30 height 34
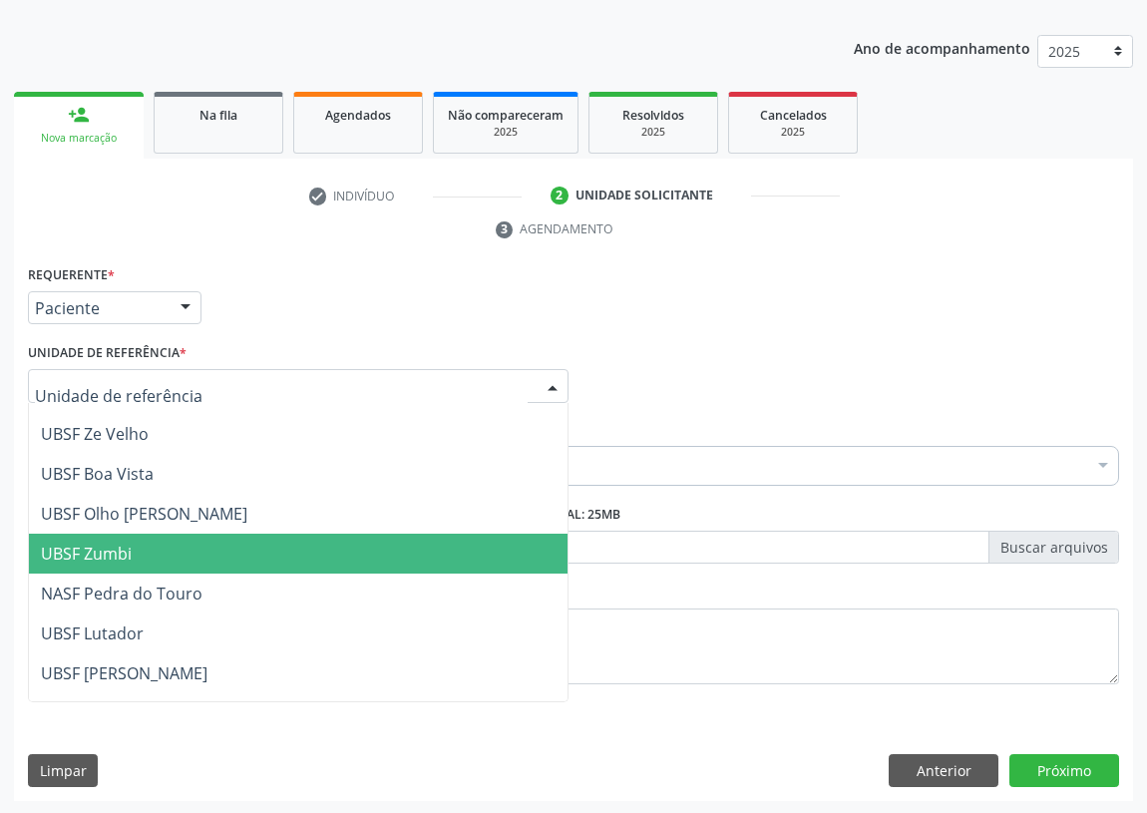
scroll to position [181, 0]
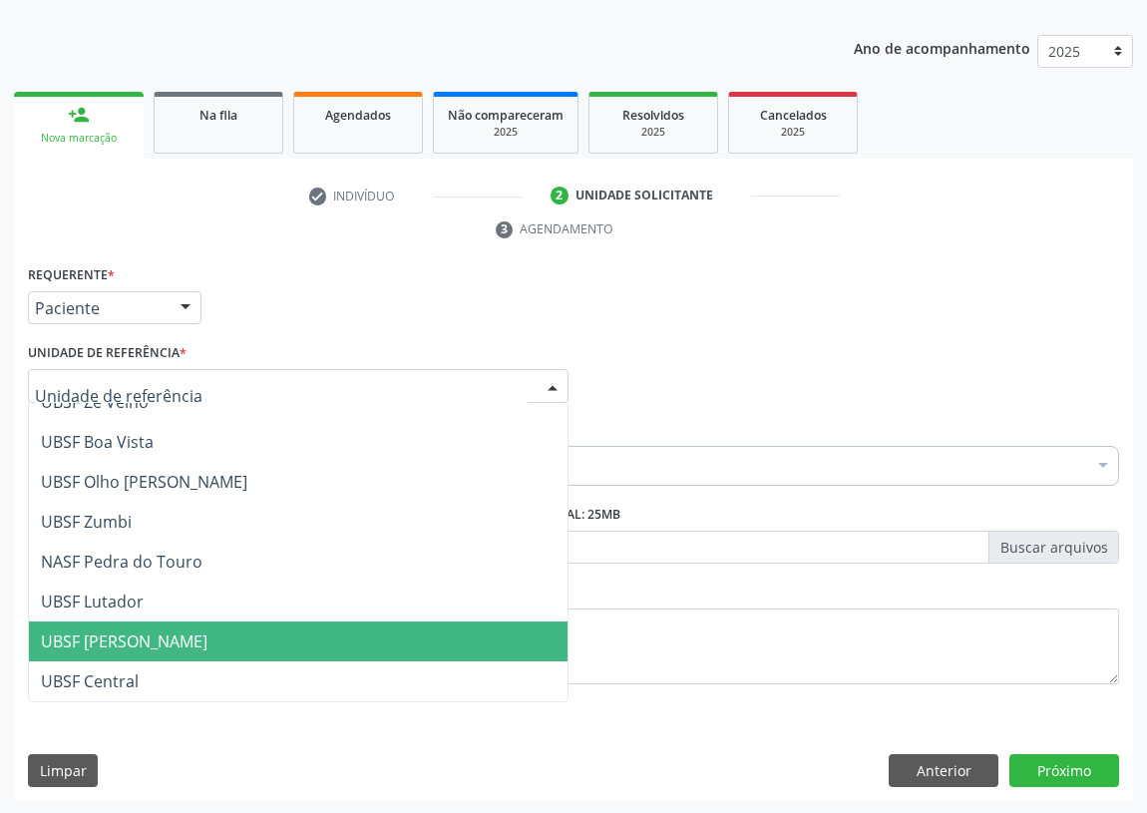
click at [163, 625] on span "UBSF [PERSON_NAME]" at bounding box center [298, 641] width 539 height 40
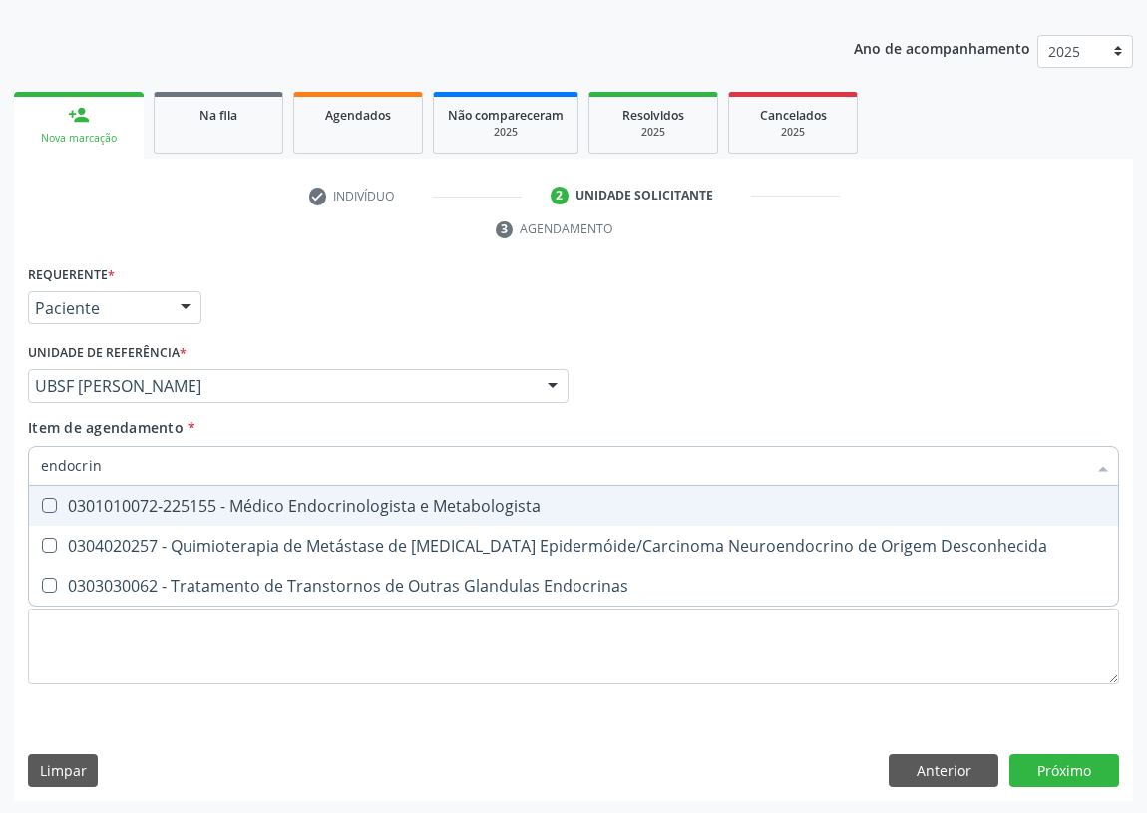
type input "endocrino"
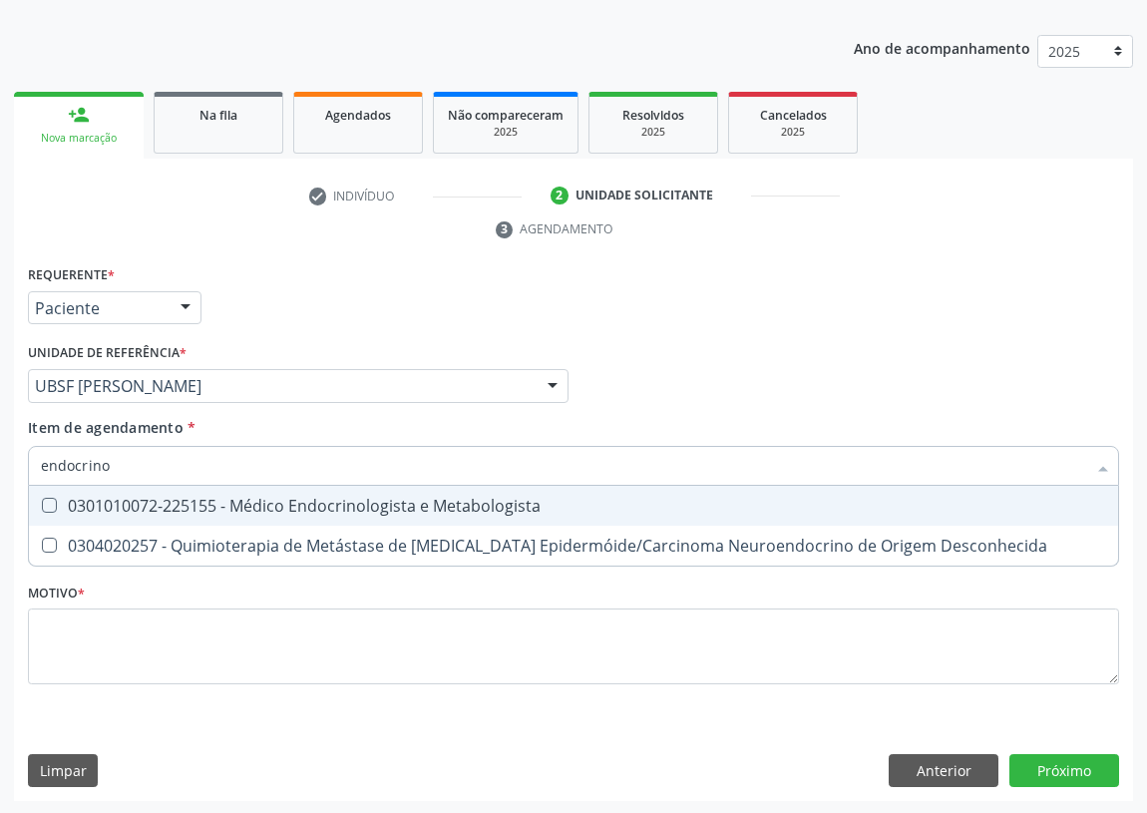
drag, startPoint x: 50, startPoint y: 499, endPoint x: 25, endPoint y: 660, distance: 163.5
click at [47, 500] on Metabologista at bounding box center [49, 505] width 15 height 15
click at [42, 500] on Metabologista "checkbox" at bounding box center [35, 505] width 13 height 13
checkbox Metabologista "true"
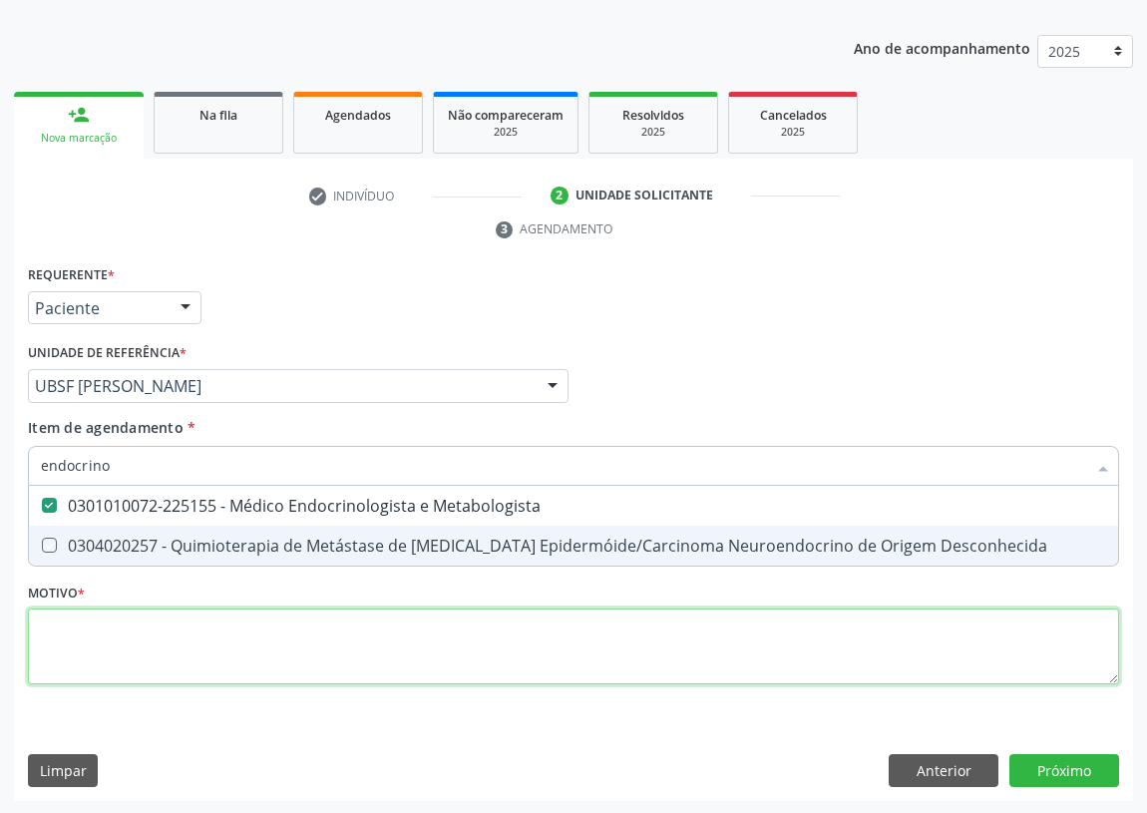
click at [80, 642] on div "Requerente * Paciente Profissional de Saúde Paciente Nenhum resultado encontrad…" at bounding box center [573, 486] width 1091 height 452
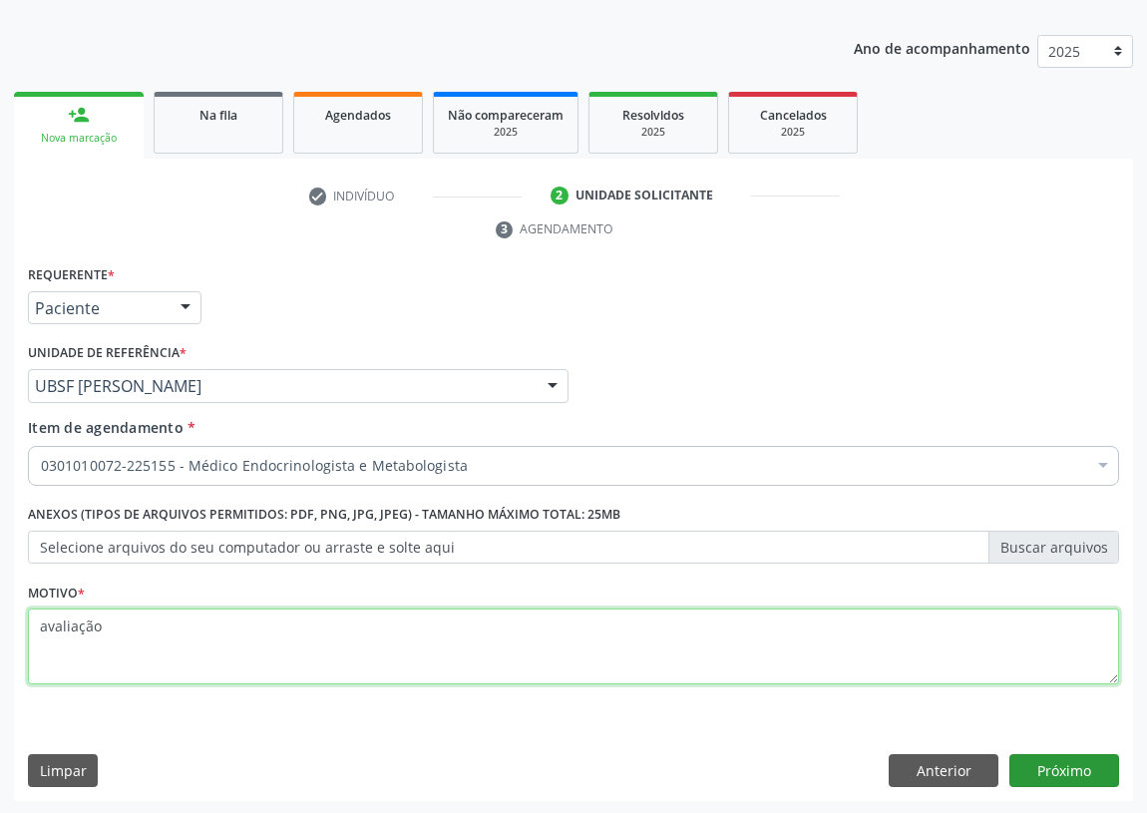
type textarea "avaliação"
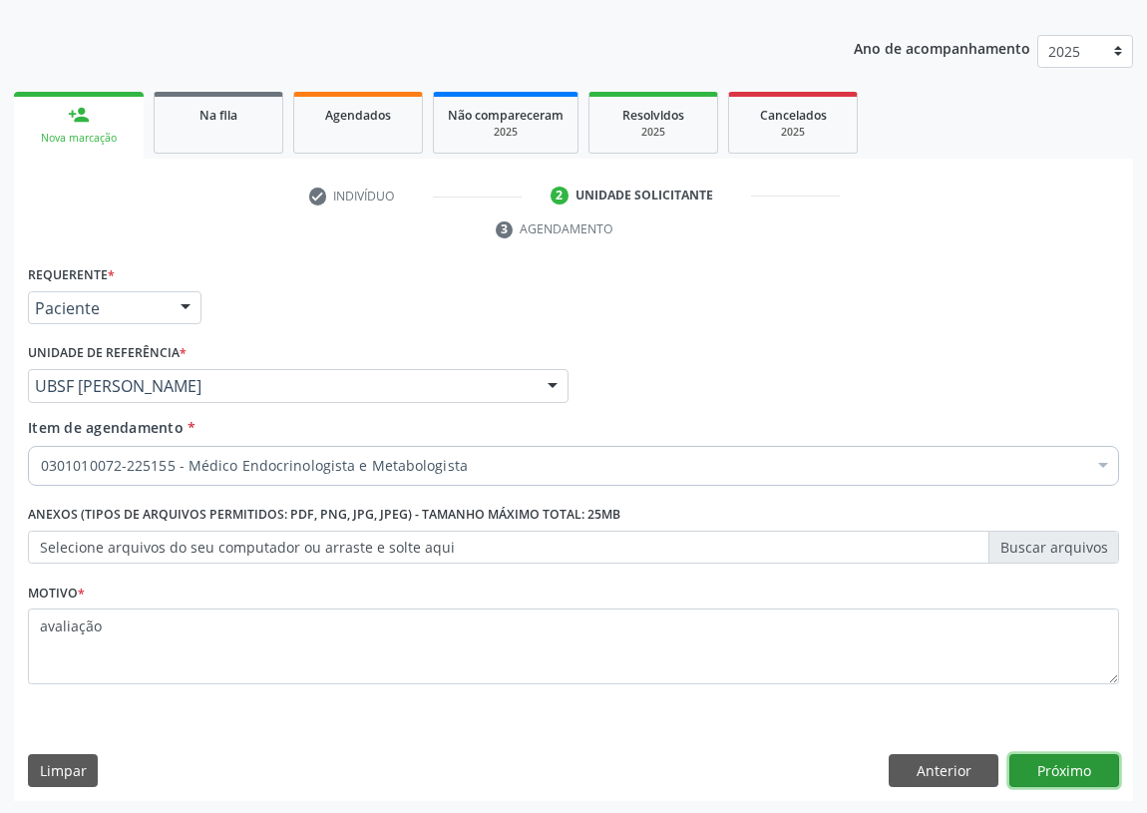
click at [1059, 778] on button "Próximo" at bounding box center [1064, 771] width 110 height 34
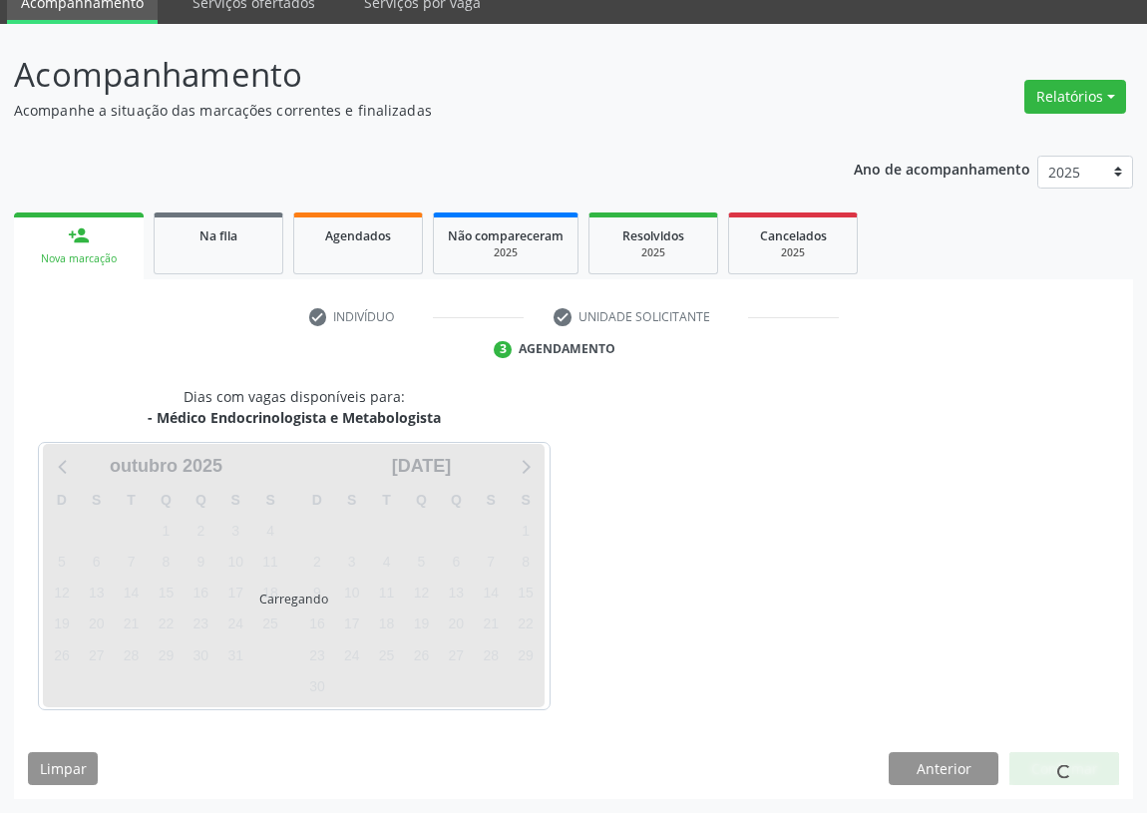
scroll to position [84, 0]
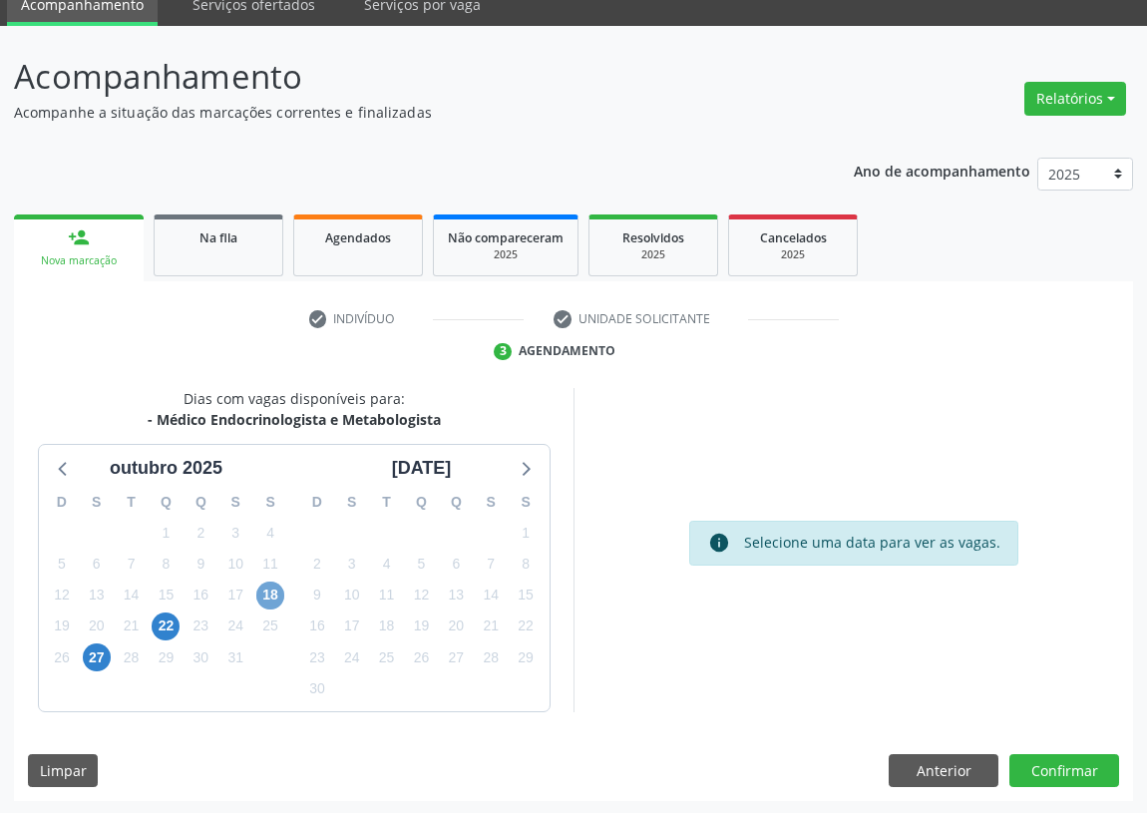
click at [264, 593] on span "18" at bounding box center [270, 595] width 28 height 28
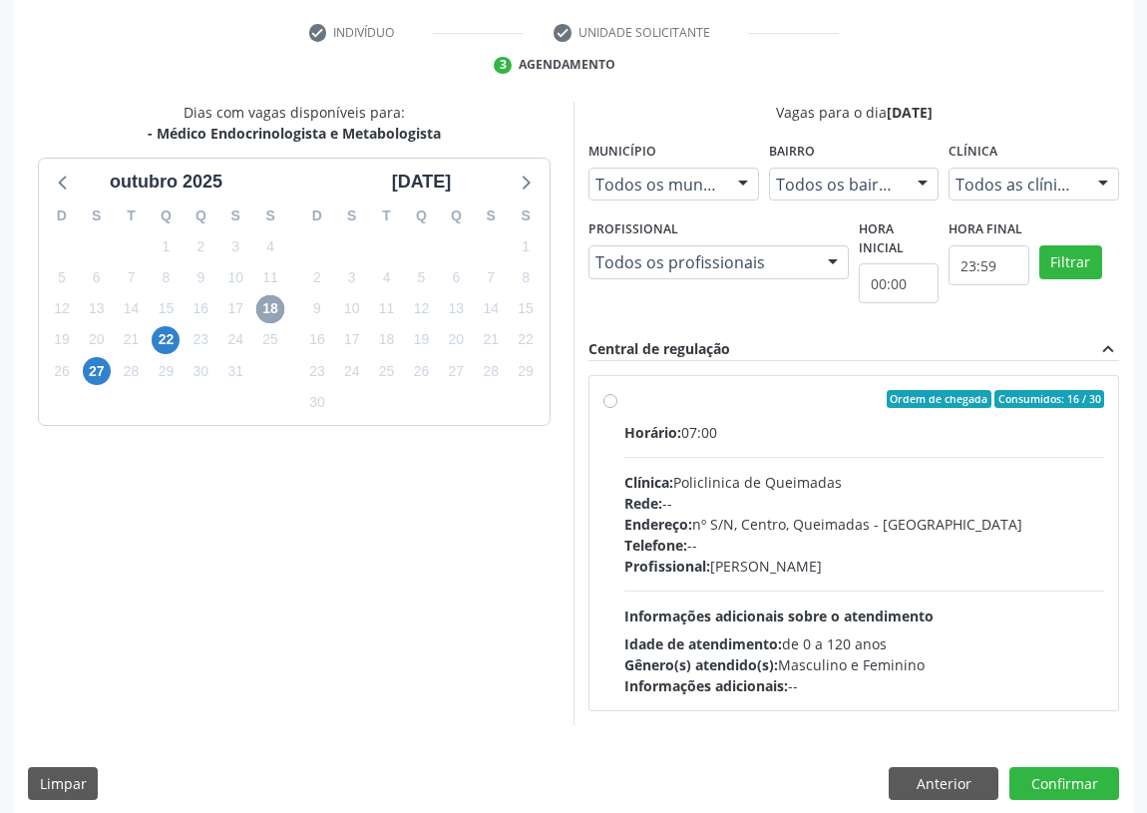
scroll to position [383, 0]
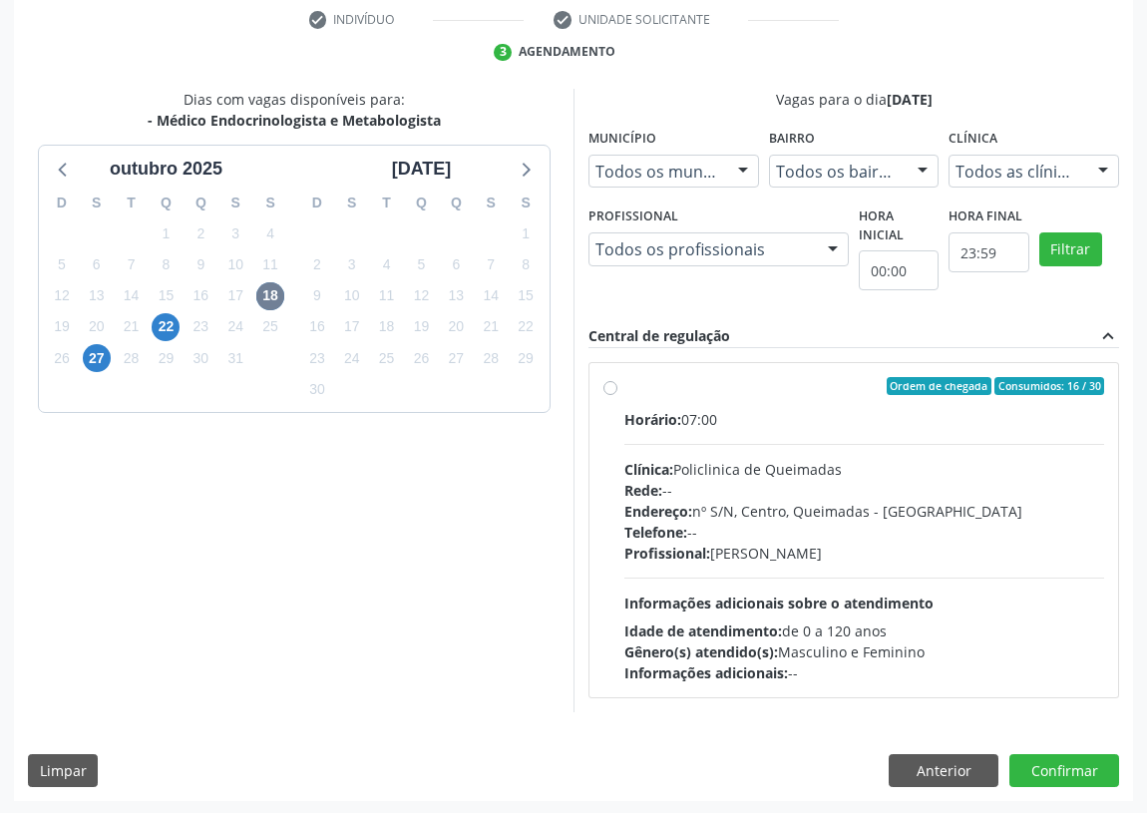
click at [624, 389] on label "Ordem de chegada Consumidos: 16 / 30 Horário: 07:00 Clínica: Policlinica de Que…" at bounding box center [864, 530] width 480 height 306
click at [614, 389] on input "Ordem de chegada Consumidos: 16 / 30 Horário: 07:00 Clínica: Policlinica de Que…" at bounding box center [610, 386] width 14 height 18
radio input "true"
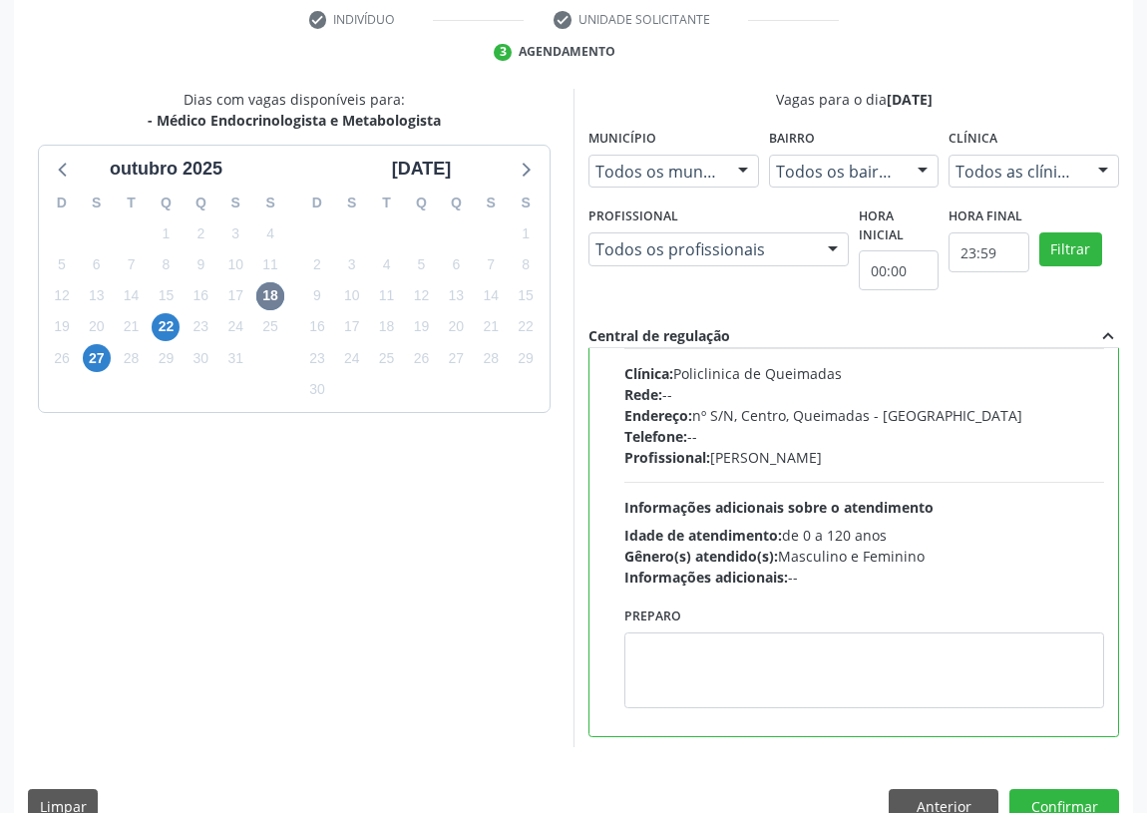
scroll to position [99, 0]
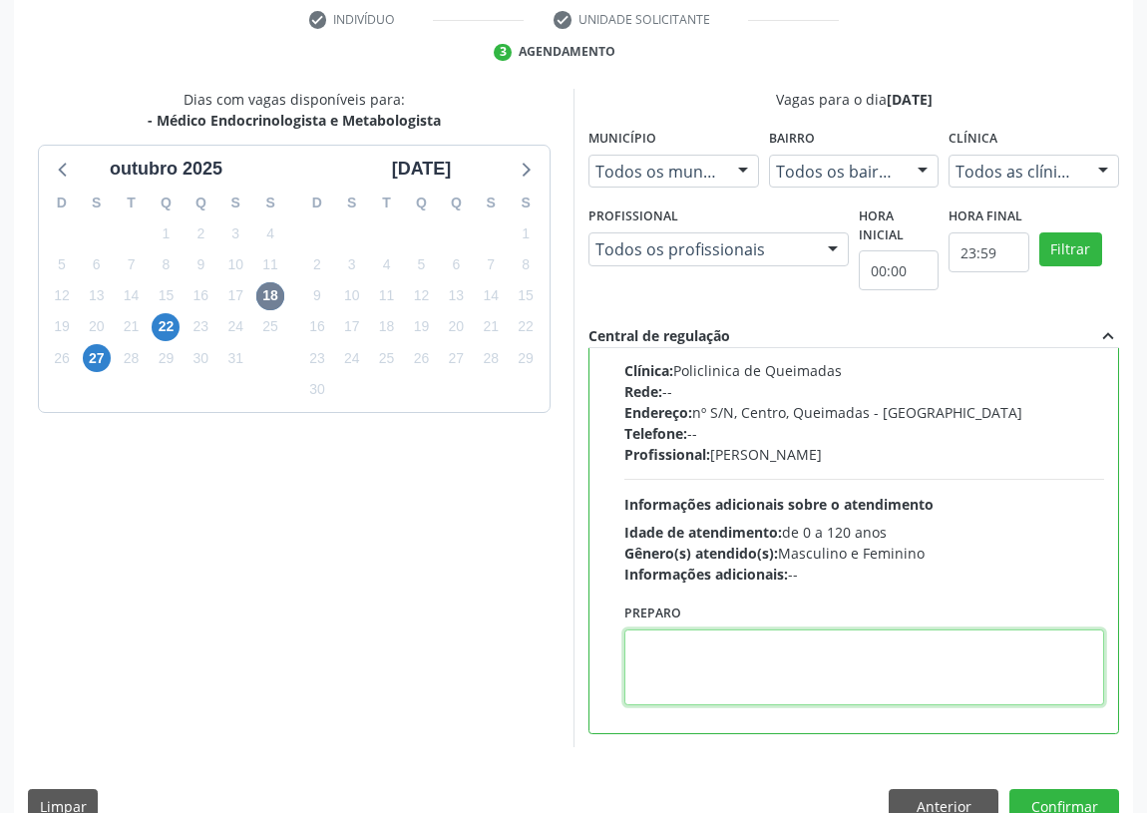
click at [738, 661] on textarea at bounding box center [864, 667] width 480 height 76
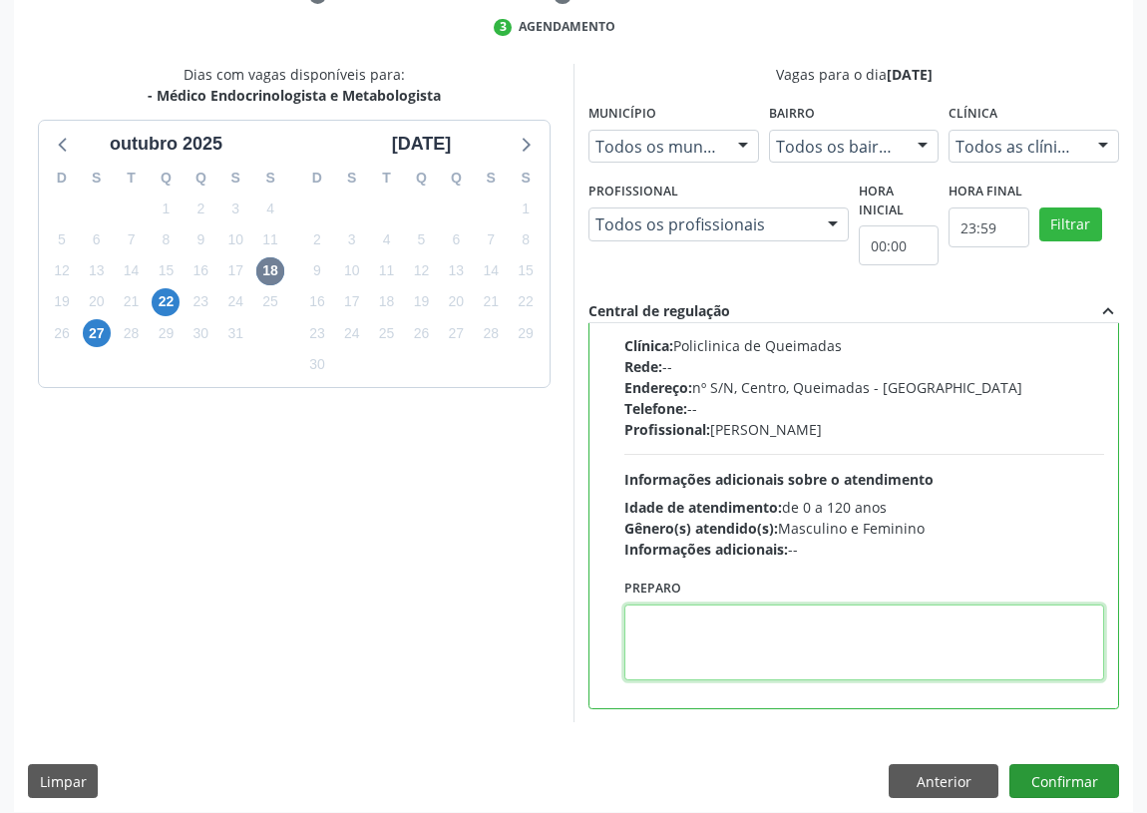
scroll to position [419, 0]
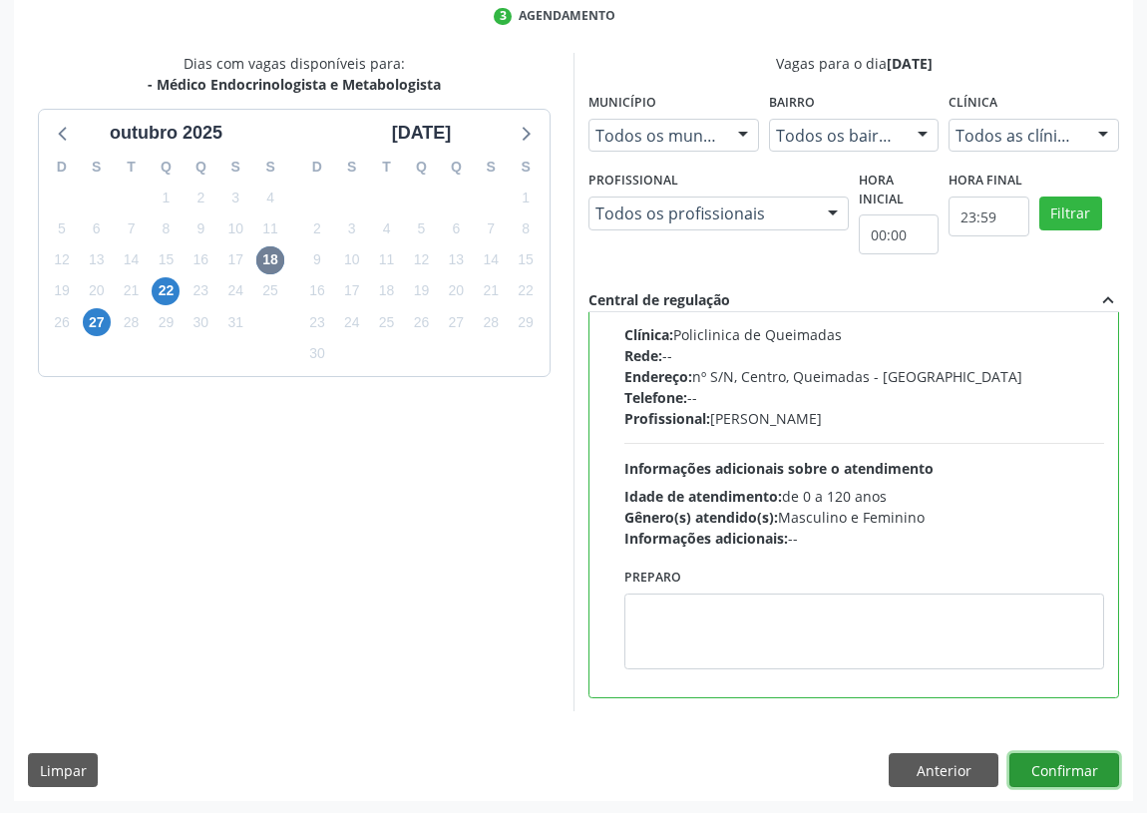
click at [1093, 758] on button "Confirmar" at bounding box center [1064, 770] width 110 height 34
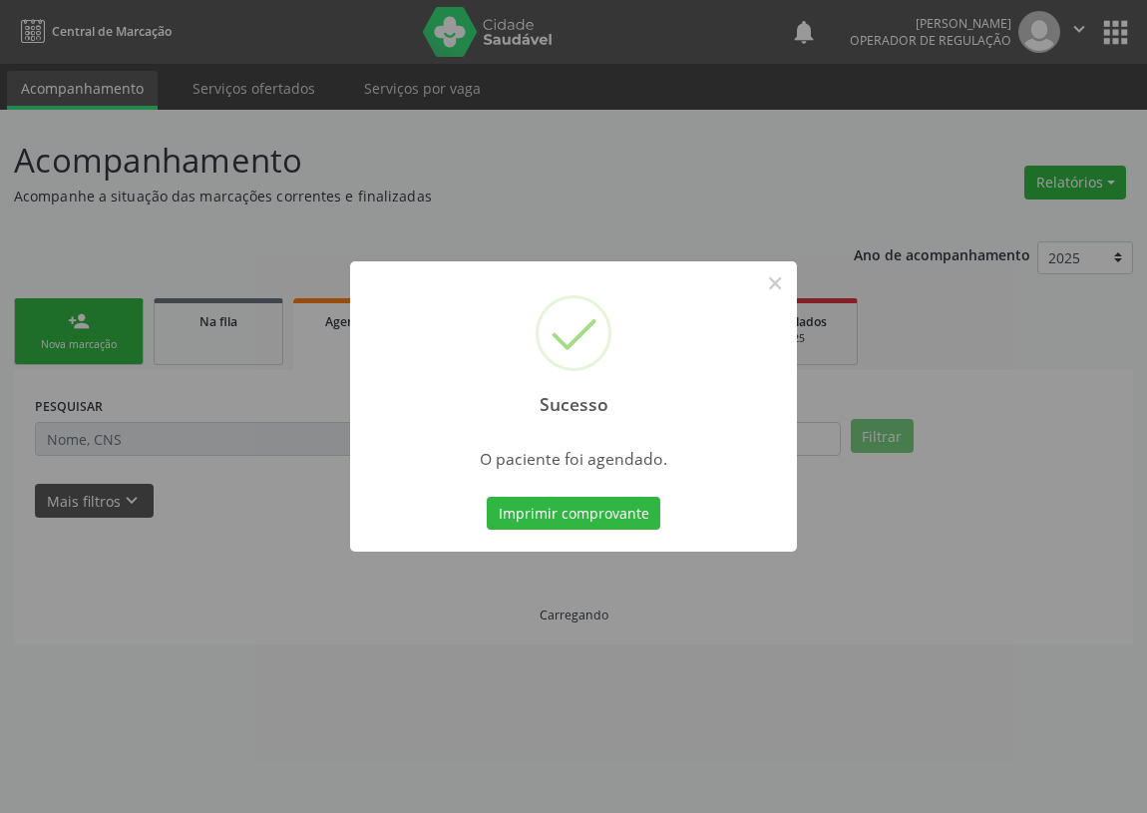
scroll to position [0, 0]
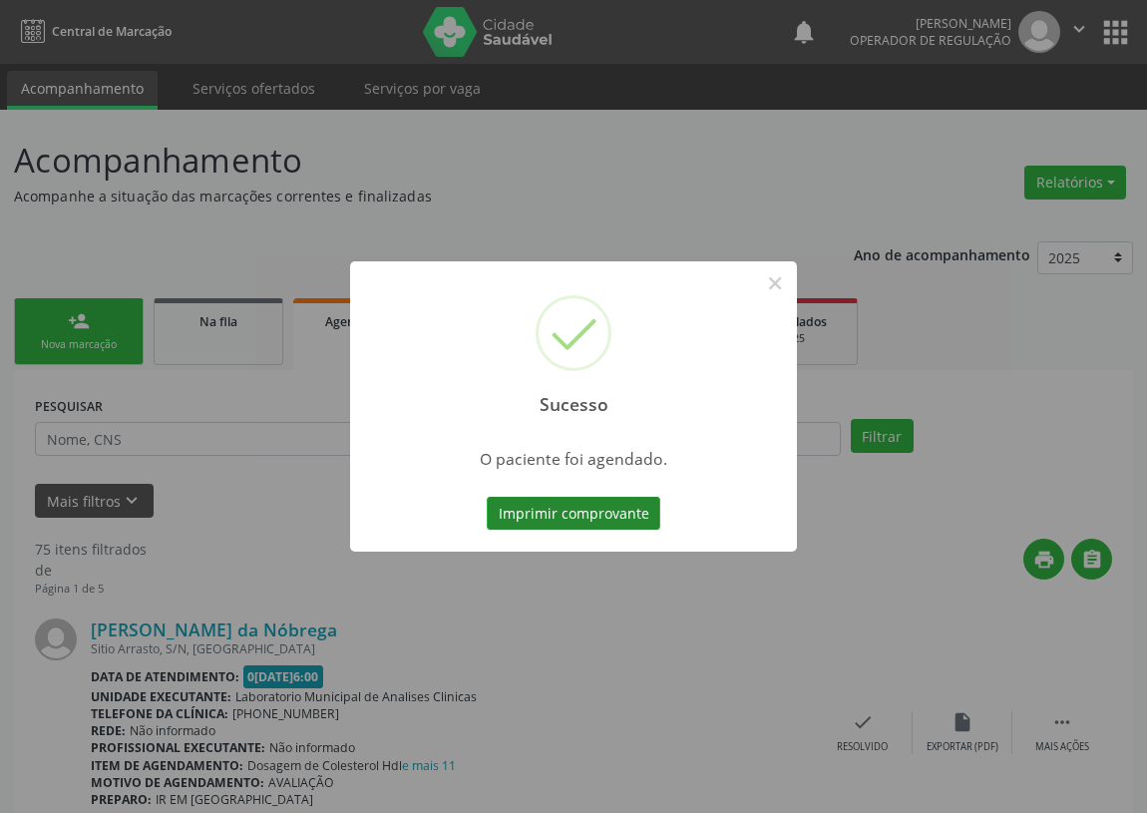
click at [501, 519] on button "Imprimir comprovante" at bounding box center [574, 514] width 174 height 34
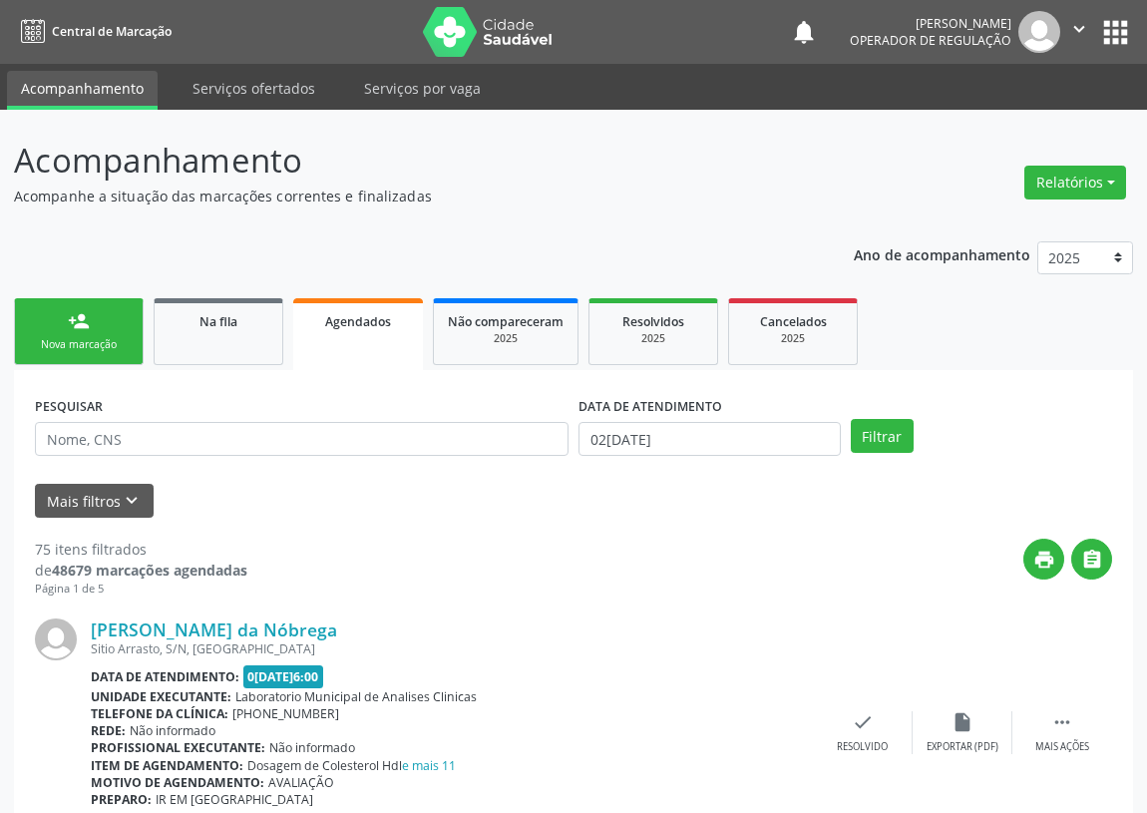
click at [70, 333] on link "person_add Nova marcação" at bounding box center [79, 331] width 130 height 67
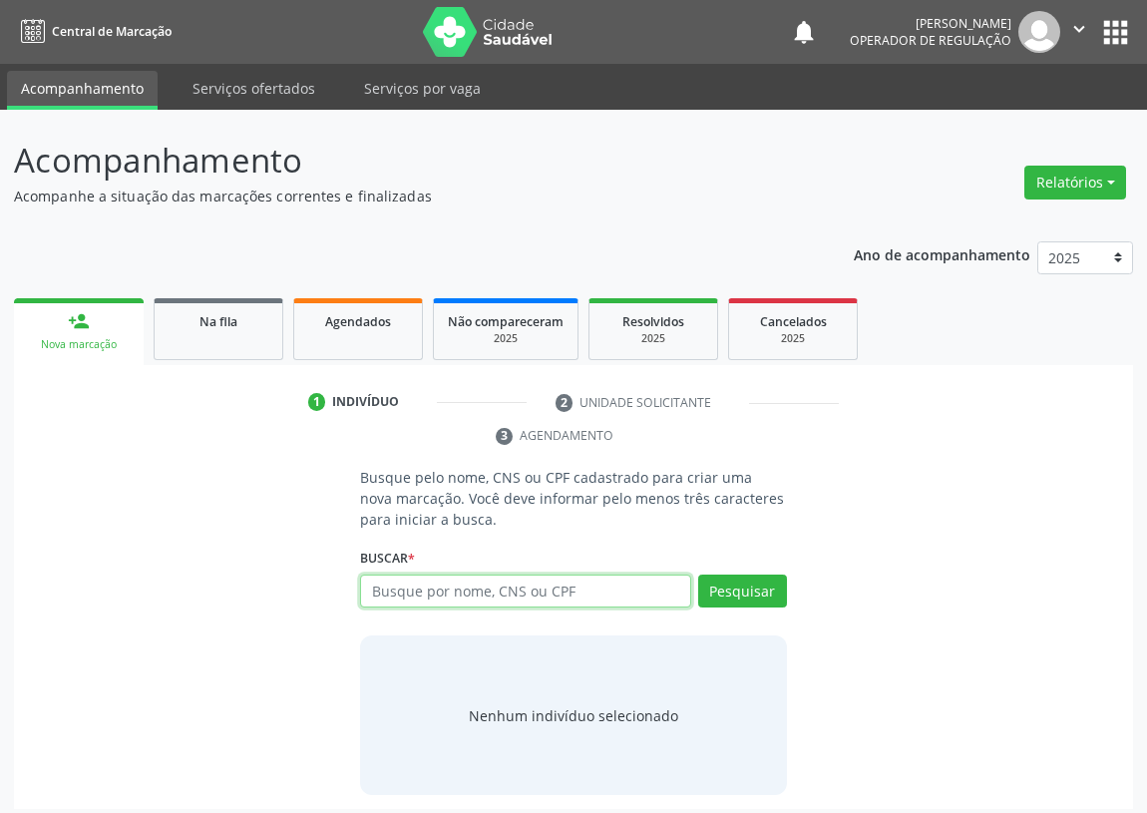
click at [393, 577] on input "text" at bounding box center [525, 591] width 331 height 34
type input "701004867968792"
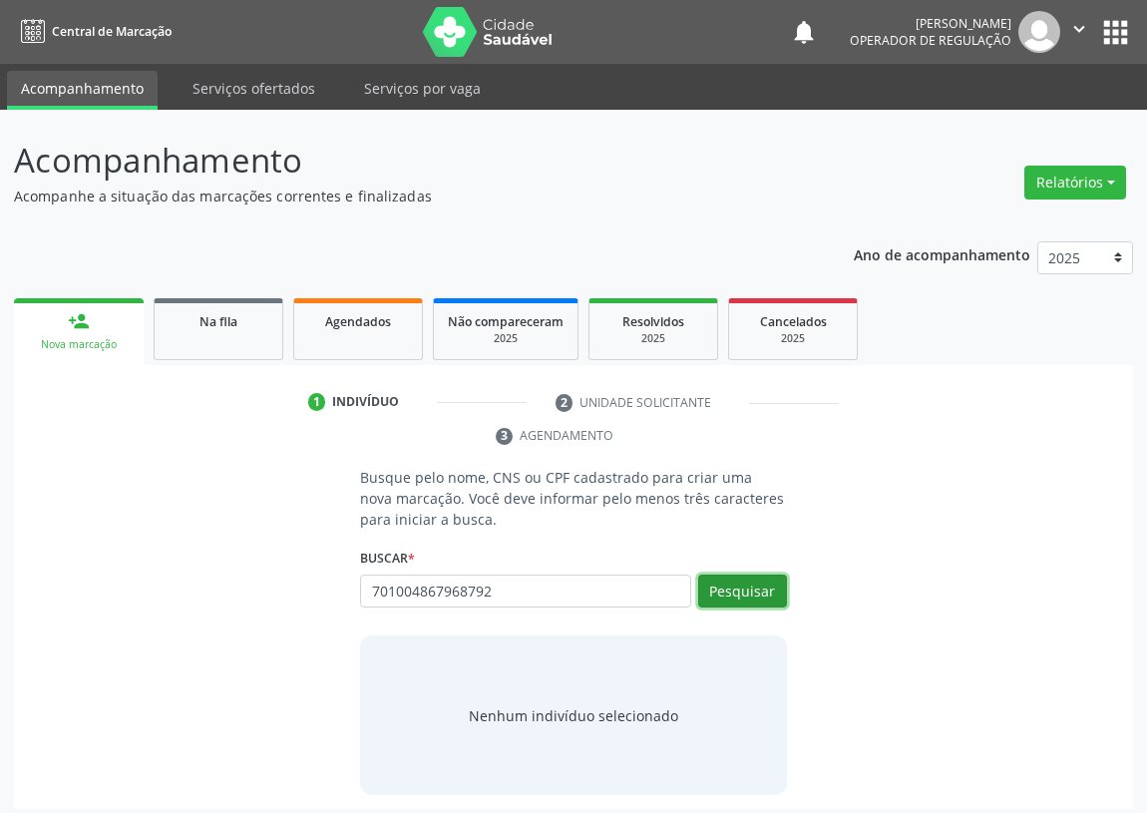
click at [740, 580] on button "Pesquisar" at bounding box center [742, 591] width 89 height 34
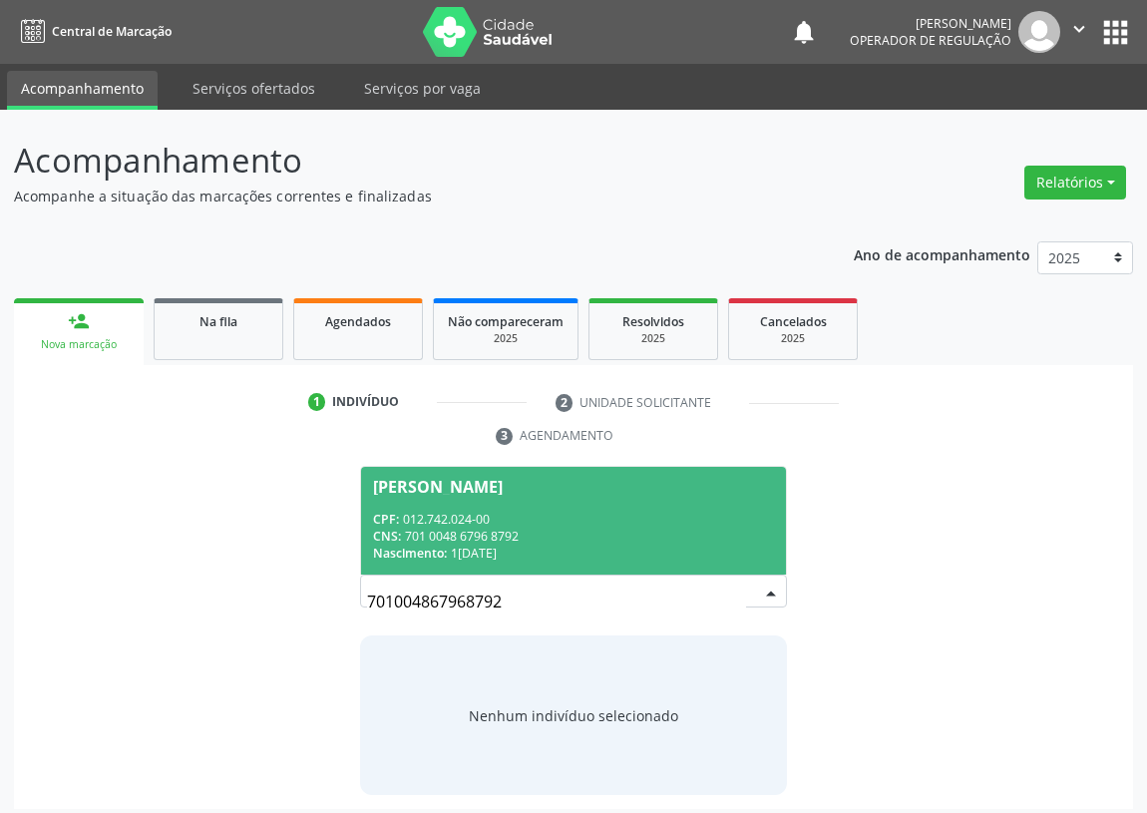
click at [462, 506] on span "Eliane Freire dos Santos Albuquerque CPF: 012.742.024-00 CNS: 701 0048 6796 879…" at bounding box center [573, 520] width 425 height 107
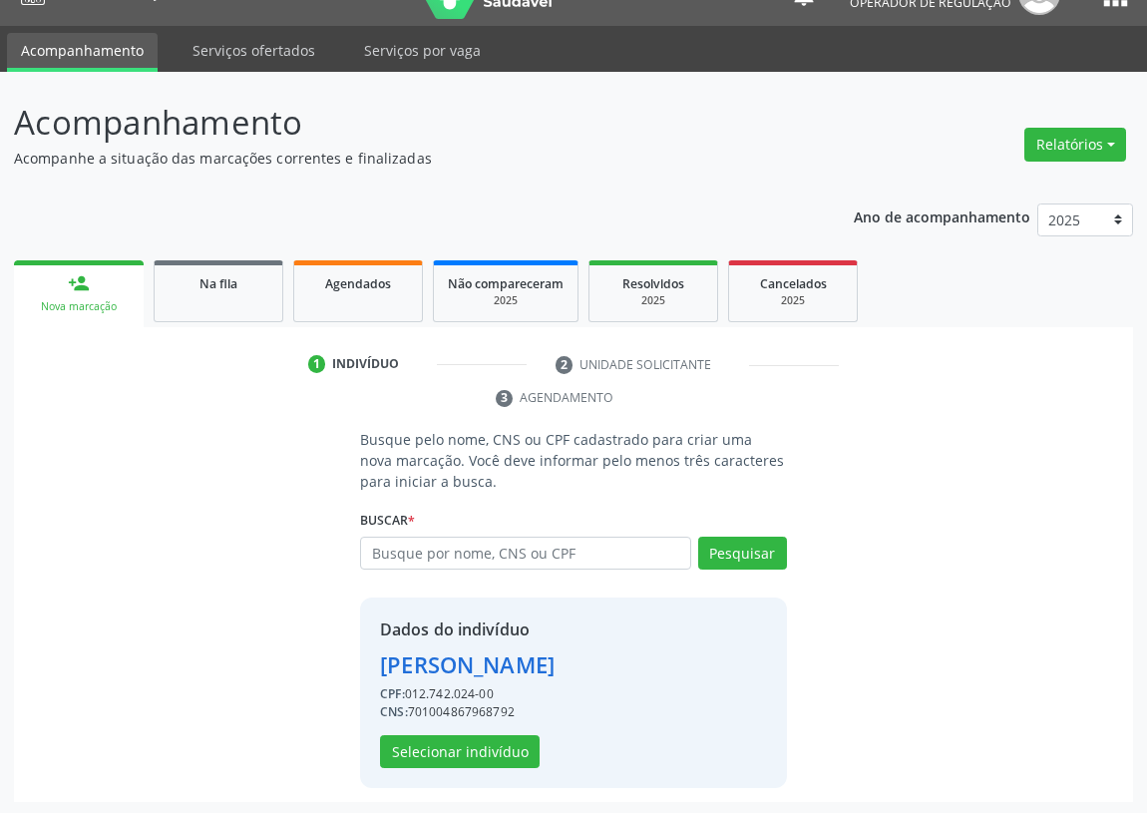
scroll to position [72, 0]
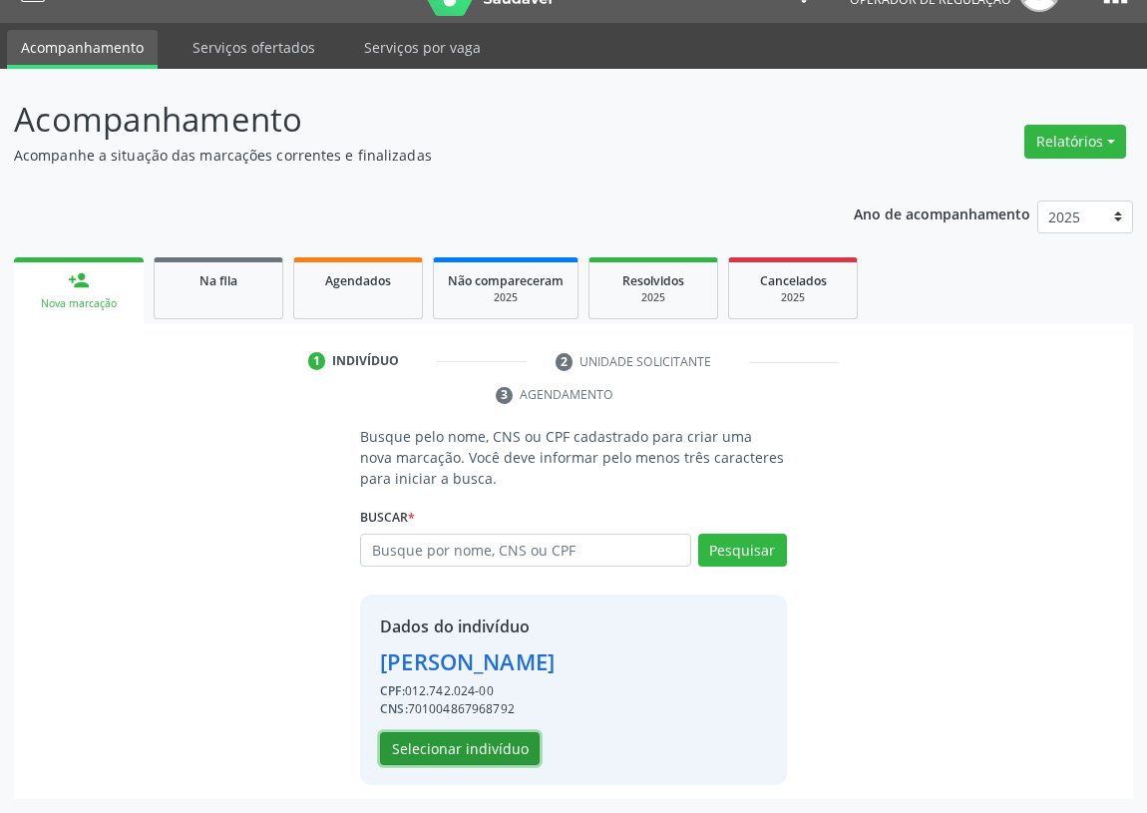
click at [477, 746] on button "Selecionar indivíduo" at bounding box center [460, 749] width 160 height 34
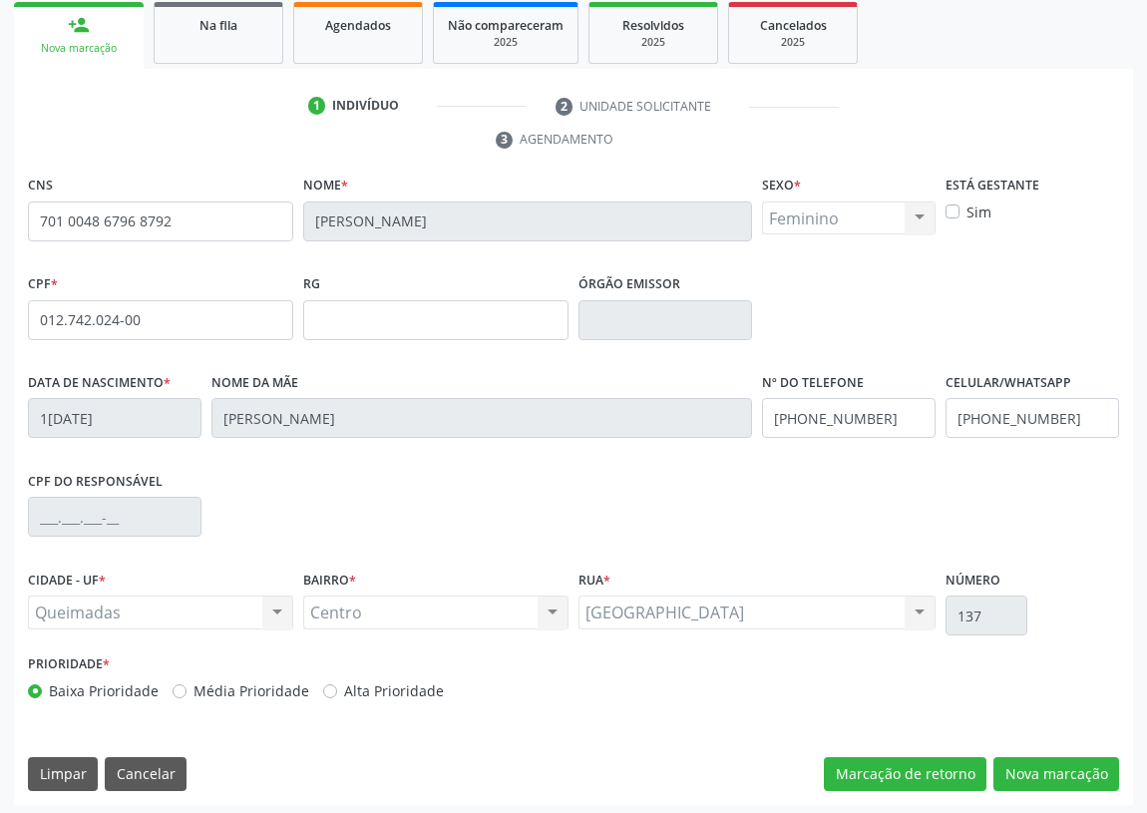
scroll to position [299, 0]
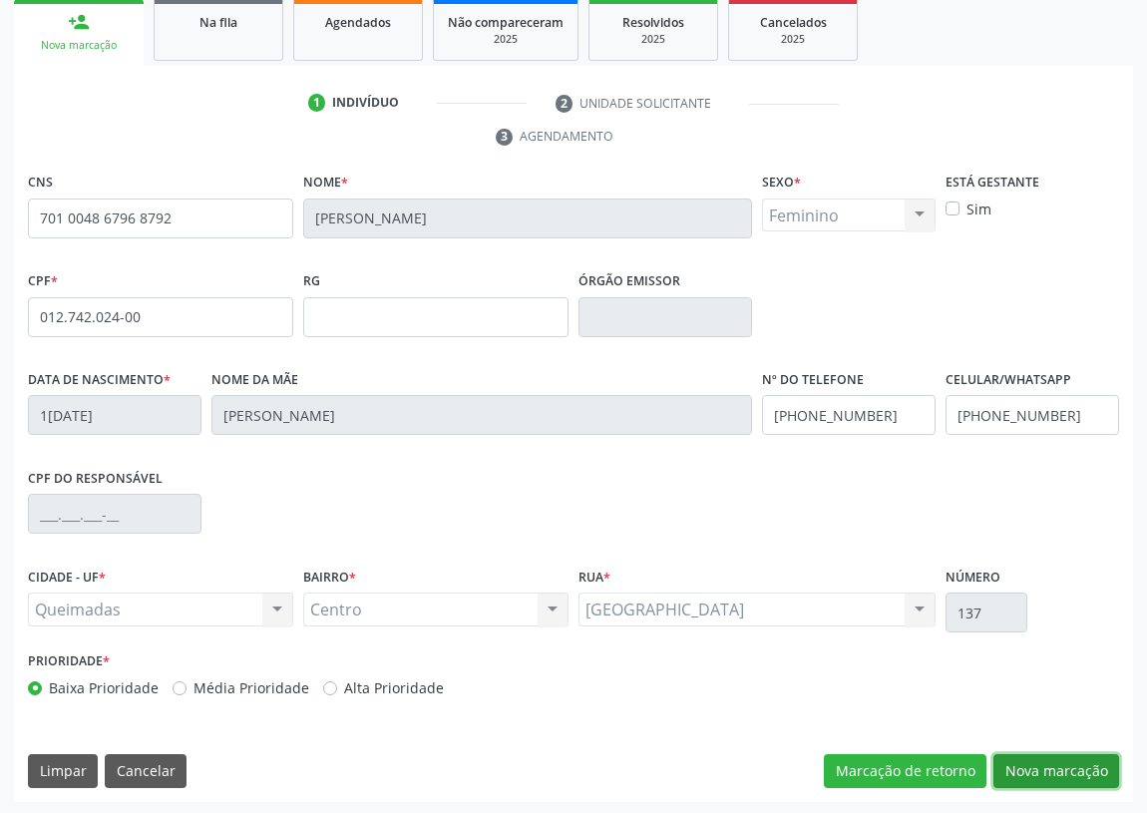
click at [1077, 772] on button "Nova marcação" at bounding box center [1056, 771] width 126 height 34
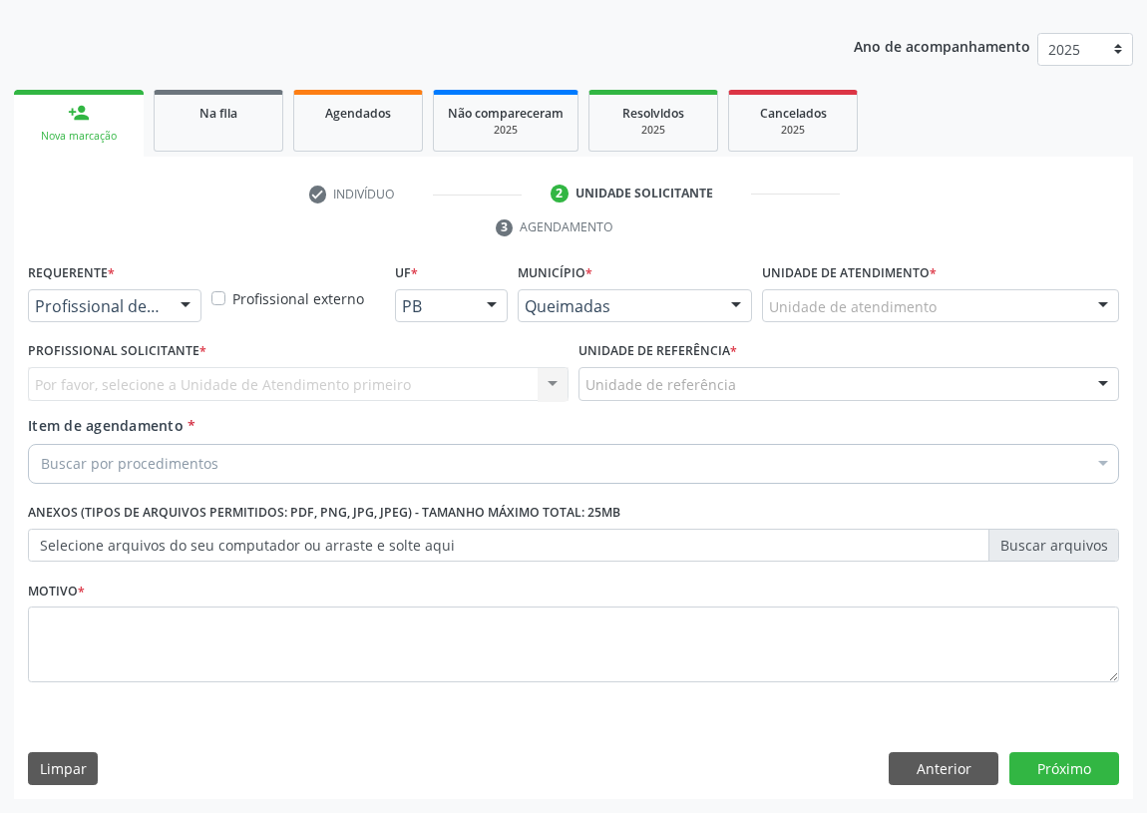
scroll to position [206, 0]
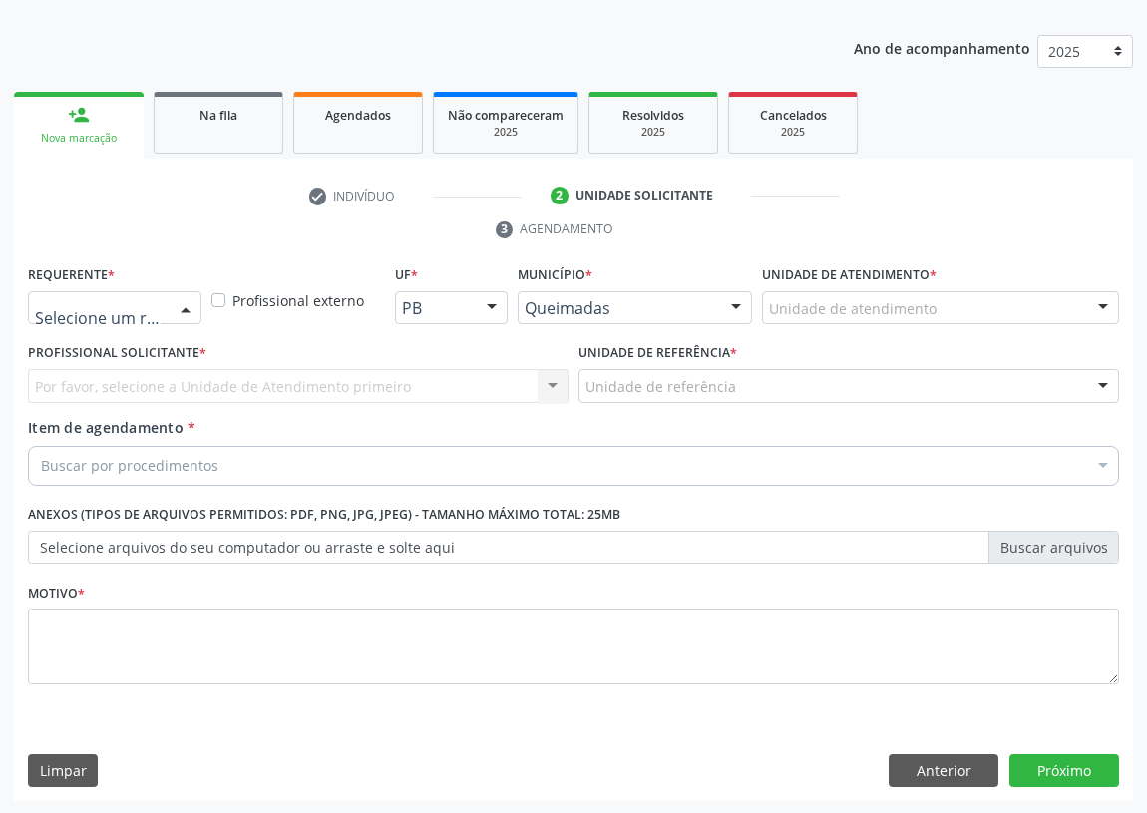
click at [185, 299] on div at bounding box center [186, 309] width 30 height 34
drag, startPoint x: 145, startPoint y: 386, endPoint x: 507, endPoint y: 334, distance: 365.7
click at [148, 380] on span "Paciente" at bounding box center [126, 384] width 194 height 40
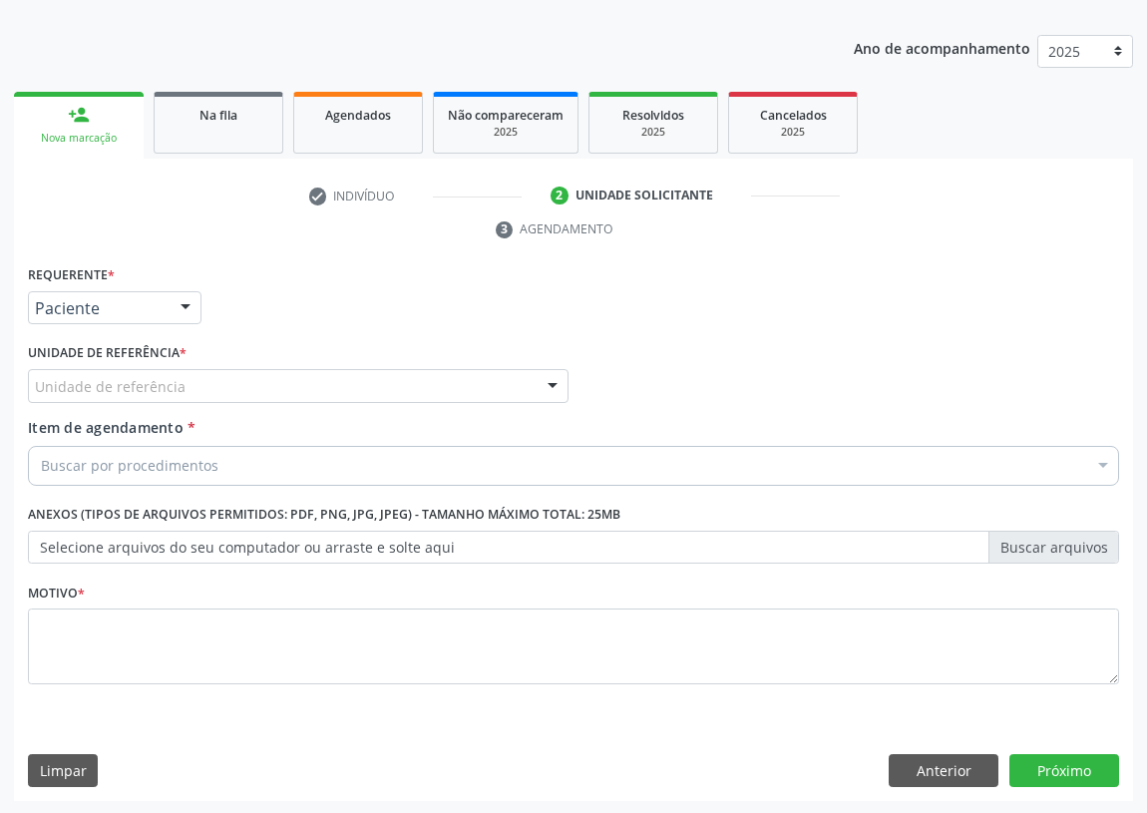
click at [550, 393] on div at bounding box center [553, 387] width 30 height 34
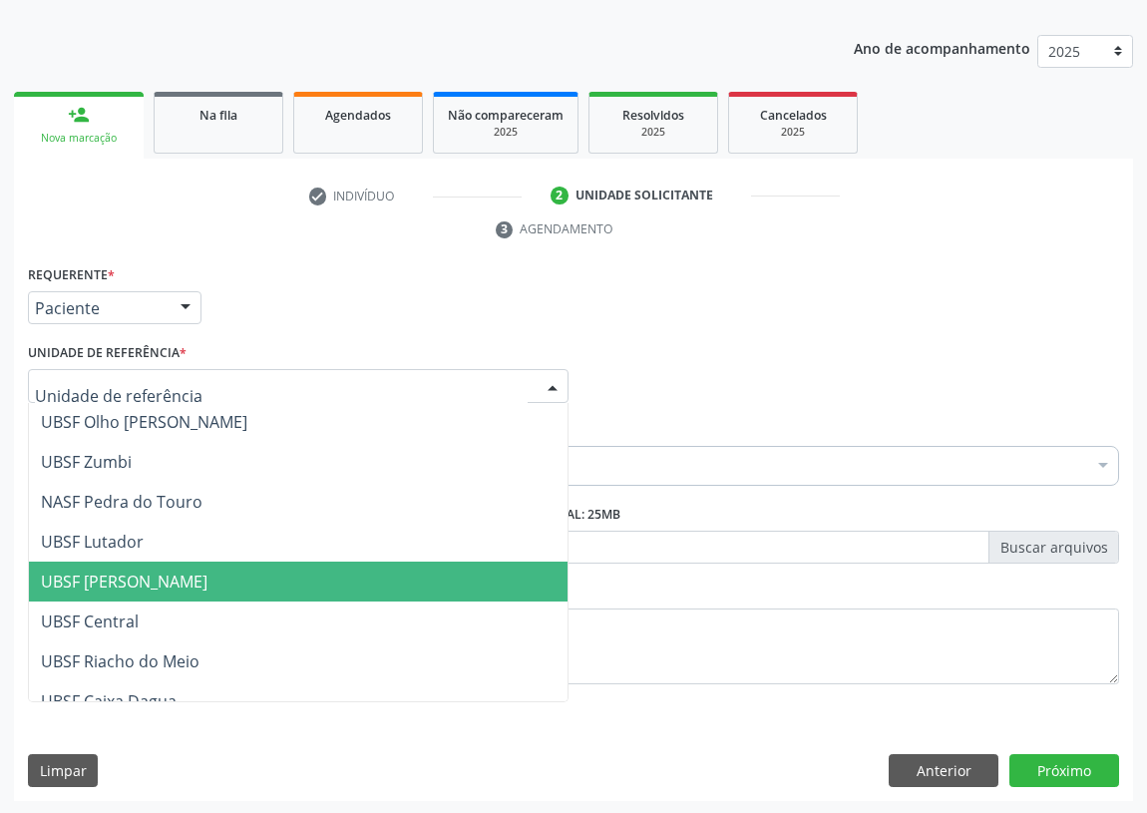
scroll to position [271, 0]
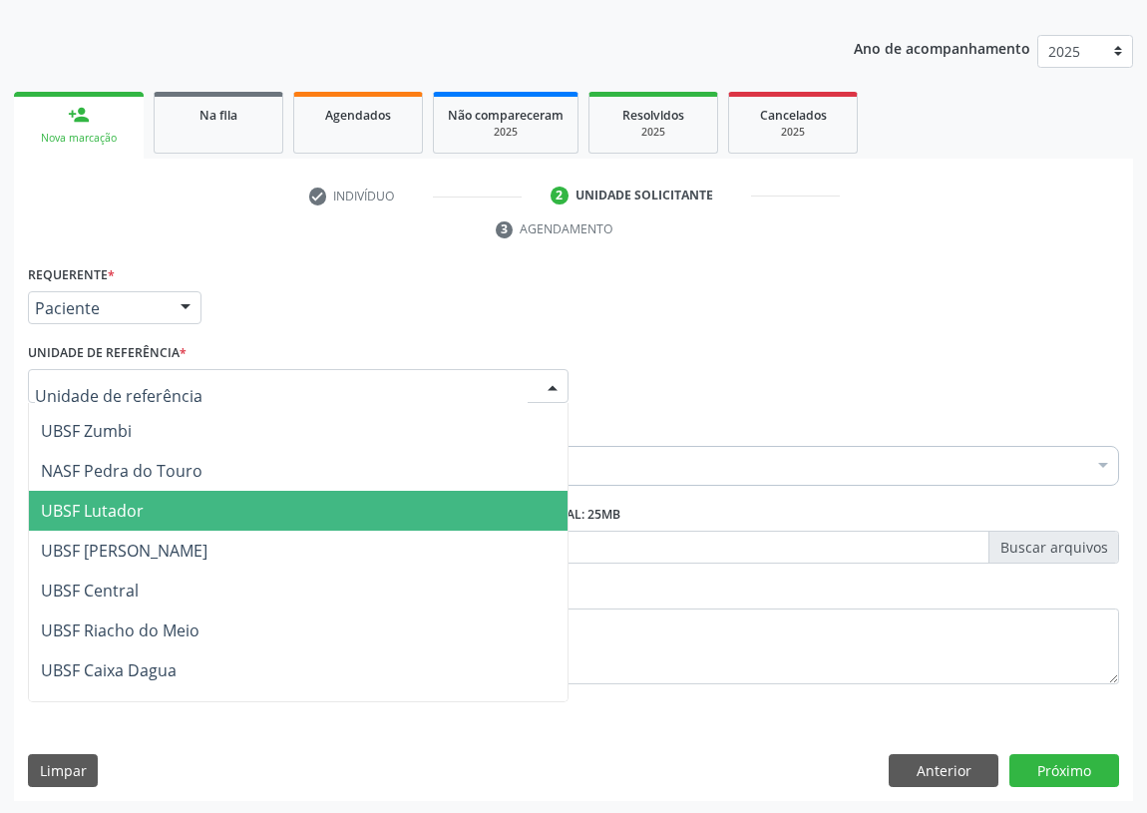
drag, startPoint x: 119, startPoint y: 511, endPoint x: 0, endPoint y: 456, distance: 130.7
click at [116, 508] on span "UBSF Lutador" at bounding box center [92, 511] width 103 height 22
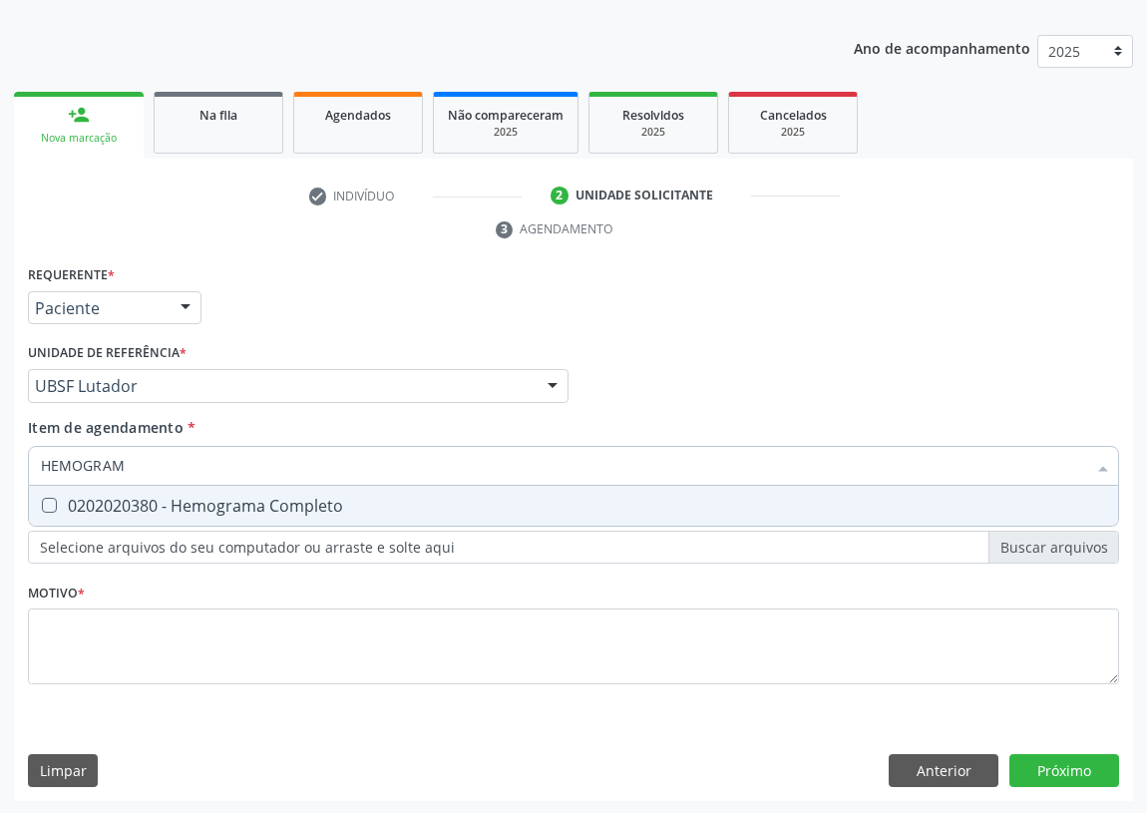
type input "HEMOGRAMA"
click at [47, 489] on span "0202020380 - Hemograma Completo" at bounding box center [573, 506] width 1089 height 40
checkbox Completo "true"
drag, startPoint x: 87, startPoint y: 466, endPoint x: 0, endPoint y: 466, distance: 86.8
click at [0, 466] on div "Acompanhamento Acompanhe a situação das marcações correntes e finalizadas Relat…" at bounding box center [573, 358] width 1147 height 911
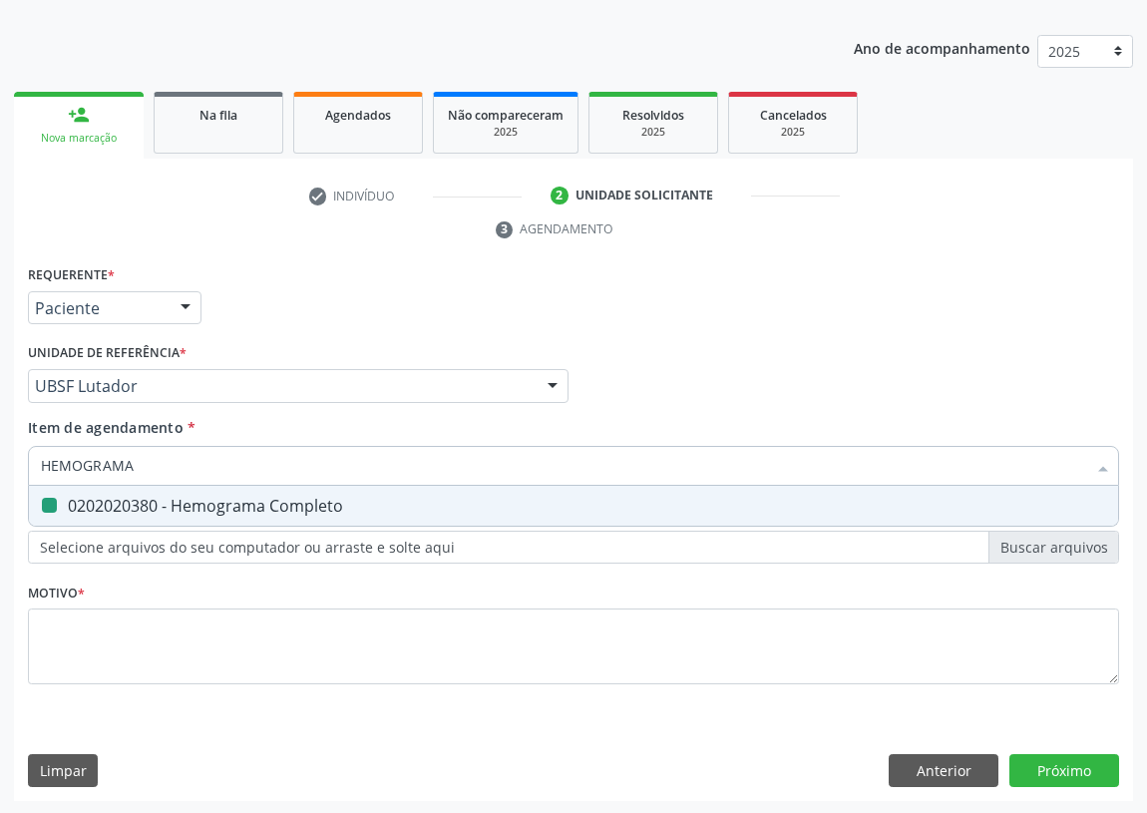
type input "B"
checkbox Completo "false"
type input "BILIRRUBINA"
drag, startPoint x: 50, startPoint y: 507, endPoint x: 174, endPoint y: 468, distance: 129.6
click at [65, 499] on div "0202010201 - Dosagem de Bilirrubina Total e Fracoes" at bounding box center [573, 506] width 1065 height 16
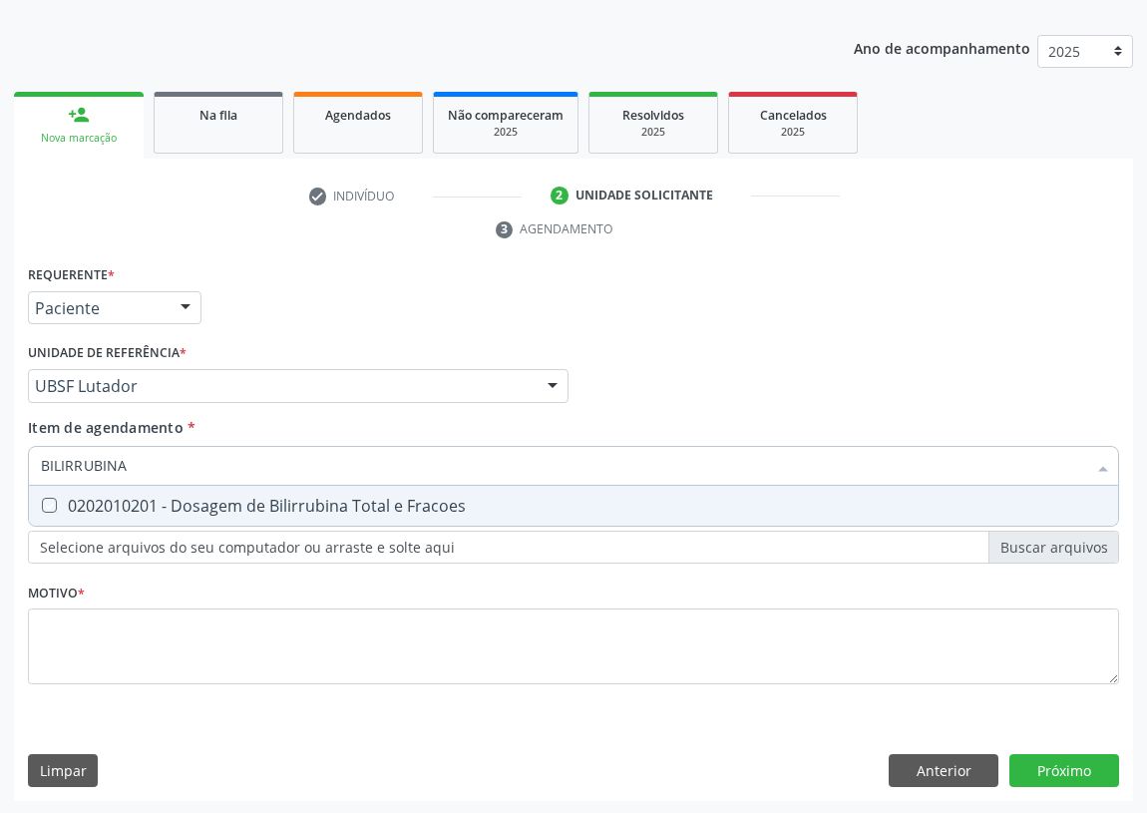
checkbox Fracoes "true"
drag, startPoint x: 80, startPoint y: 469, endPoint x: 0, endPoint y: 473, distance: 79.9
click at [0, 473] on div "Acompanhamento Acompanhe a situação das marcações correntes e finalizadas Relat…" at bounding box center [573, 358] width 1147 height 911
type input "TG"
checkbox Fracoes "false"
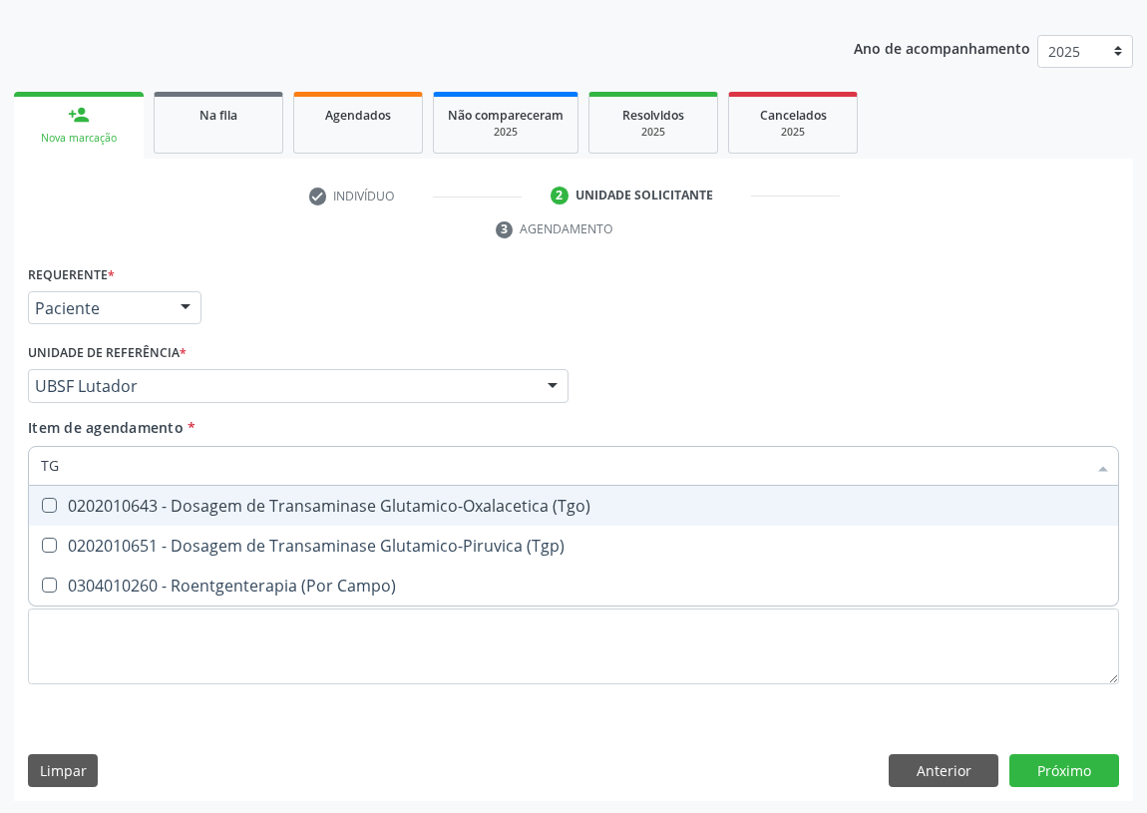
type input "TGO"
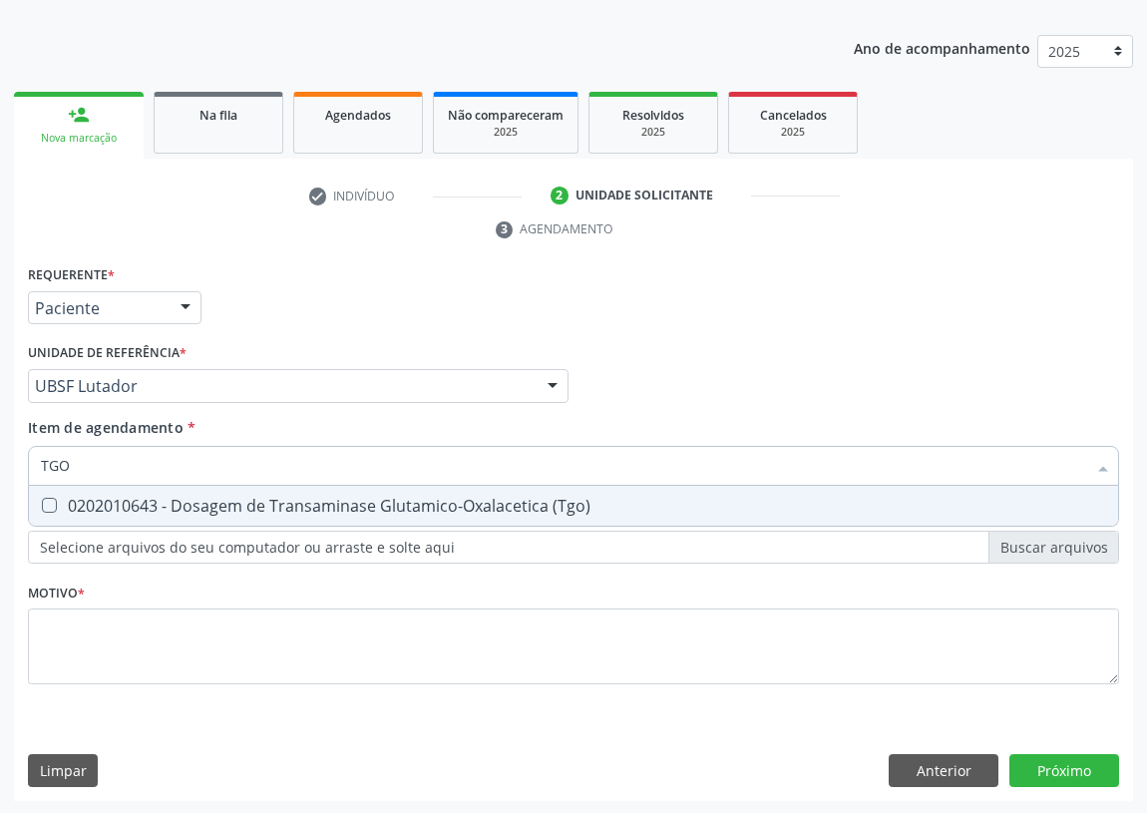
click at [58, 505] on div "0202010643 - Dosagem de Transaminase Glutamico-Oxalacetica (Tgo)" at bounding box center [573, 506] width 1065 height 16
checkbox \(Tgo\) "true"
click at [0, 463] on div "Acompanhamento Acompanhe a situação das marcações correntes e finalizadas Relat…" at bounding box center [573, 358] width 1147 height 911
type input "TG"
checkbox \(Tgo\) "true"
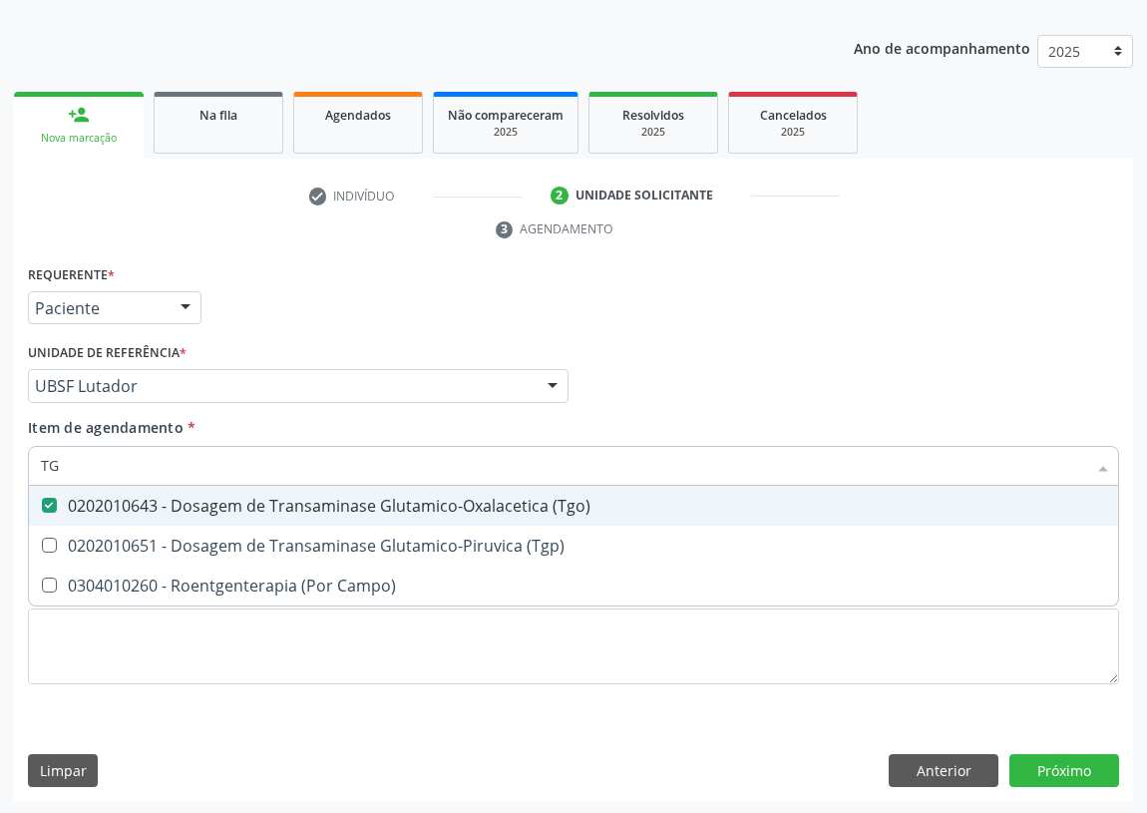
type input "TGP"
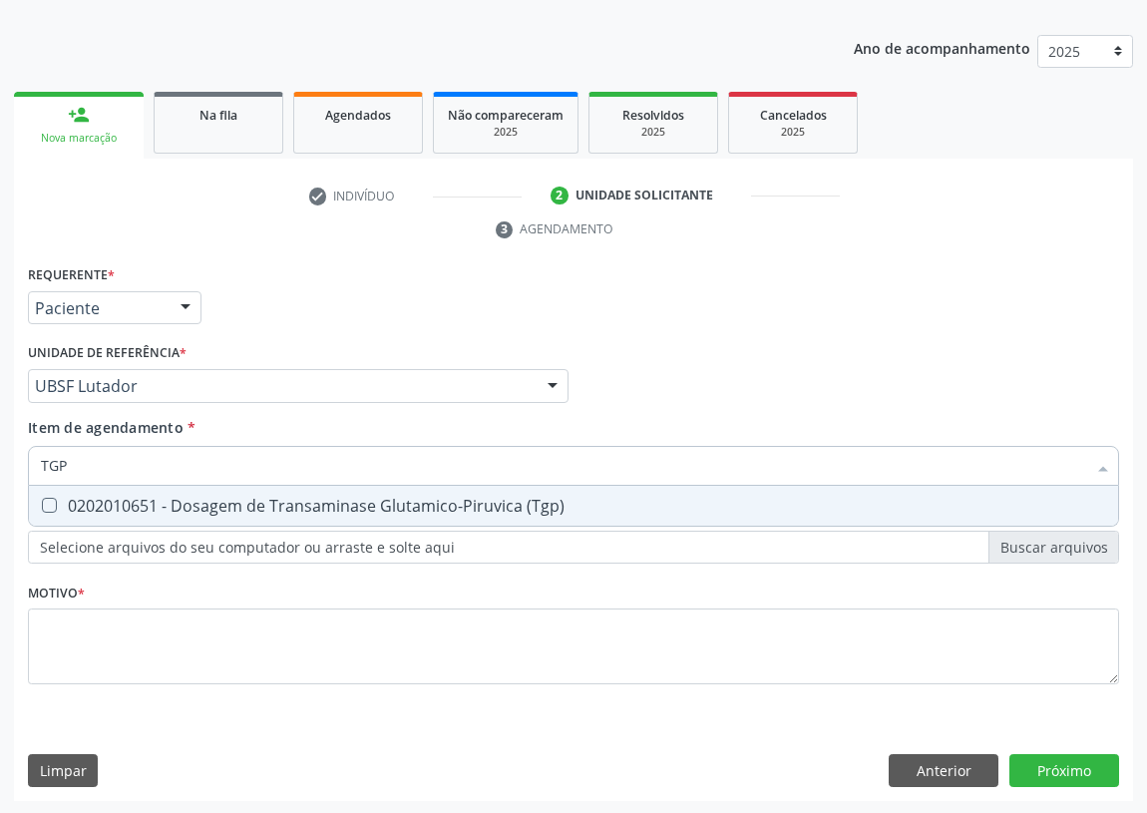
drag, startPoint x: 44, startPoint y: 499, endPoint x: 78, endPoint y: 461, distance: 50.8
click at [57, 488] on span "0202010651 - Dosagem de Transaminase Glutamico-Piruvica (Tgp)" at bounding box center [573, 506] width 1089 height 40
checkbox \(Tgp\) "true"
drag, startPoint x: 78, startPoint y: 461, endPoint x: 0, endPoint y: 468, distance: 78.1
click at [0, 468] on div "Acompanhamento Acompanhe a situação das marcações correntes e finalizadas Relat…" at bounding box center [573, 358] width 1147 height 911
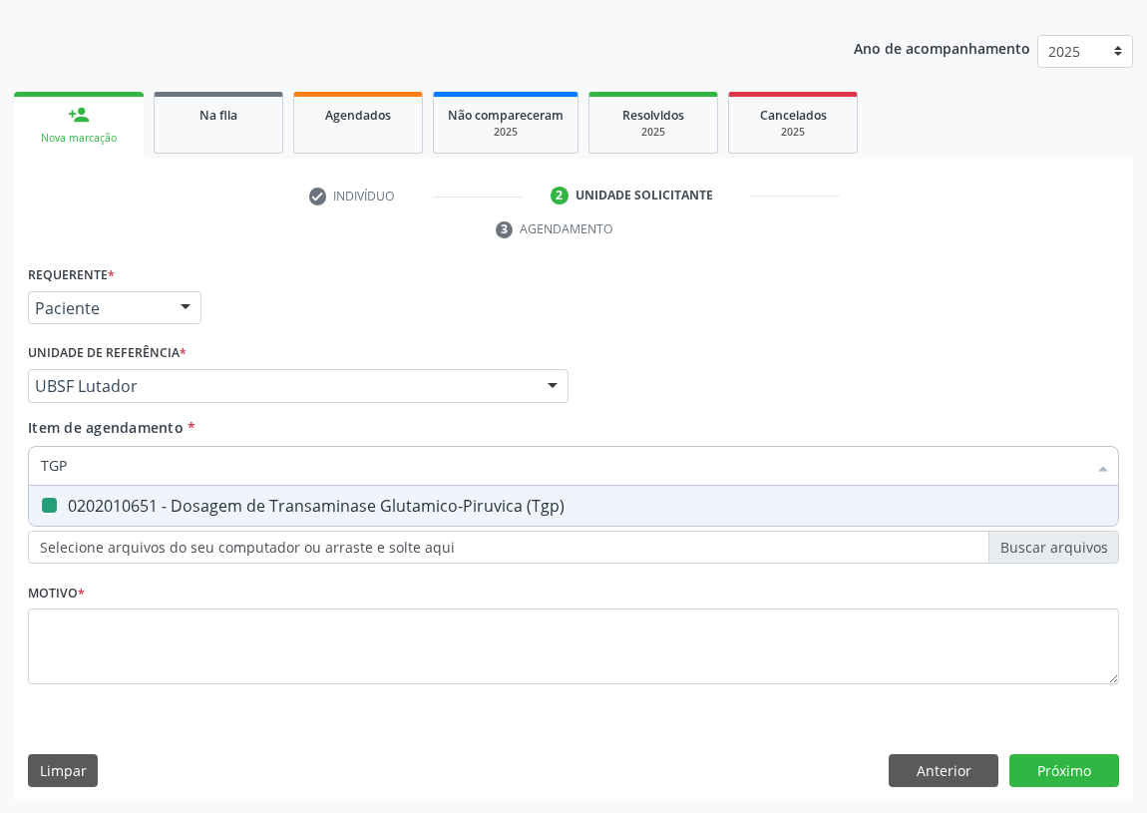
type input "C"
checkbox \(Tgp\) "false"
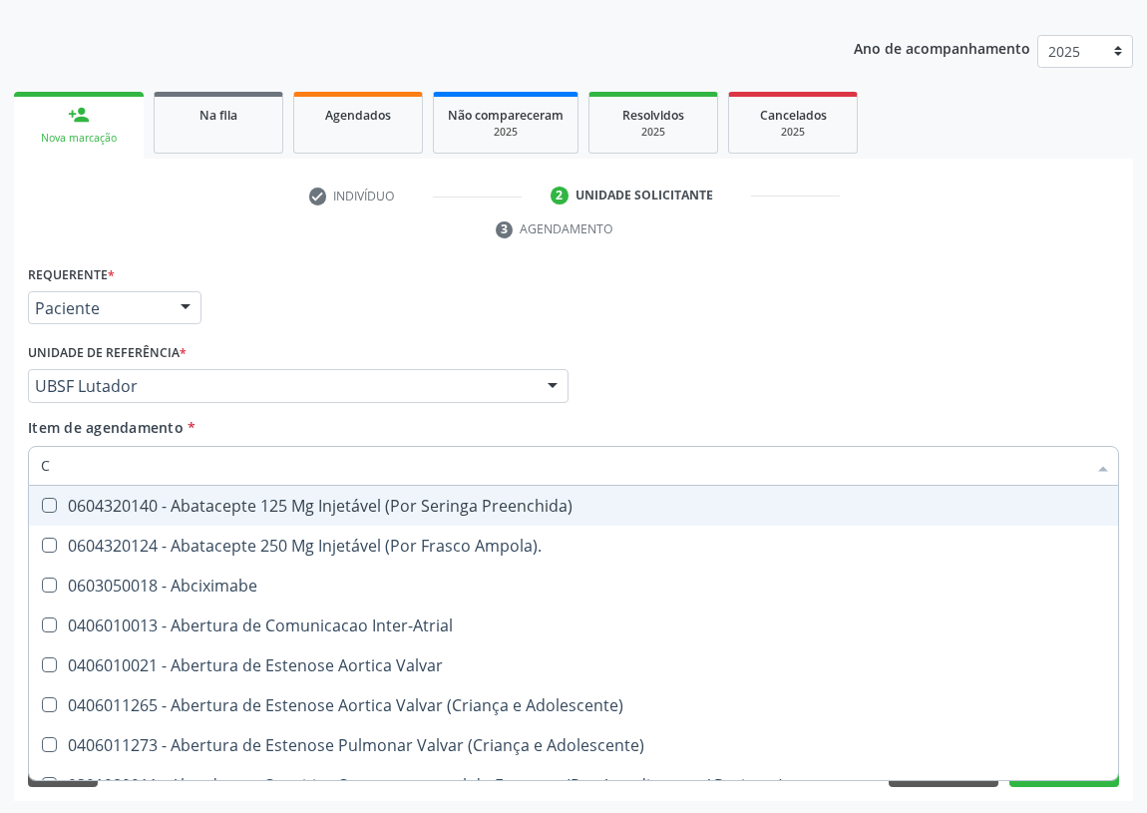
type input "CO"
checkbox Neurocirurgia "true"
checkbox Colecistostomia "true"
checkbox \(Hemicolectomia\) "true"
checkbox Osseo "true"
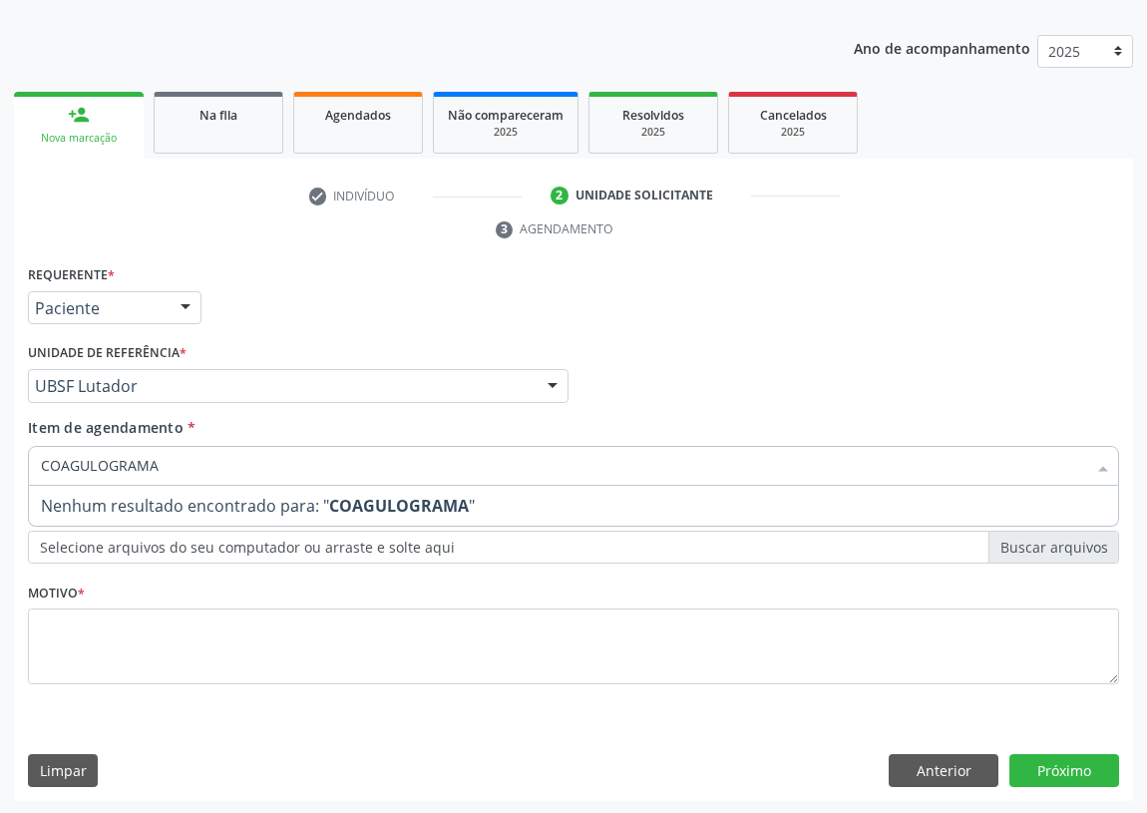
click at [61, 468] on input "COAGULOGRAMA" at bounding box center [563, 466] width 1045 height 40
click at [160, 460] on input "COAGULOGRAMA" at bounding box center [563, 466] width 1045 height 40
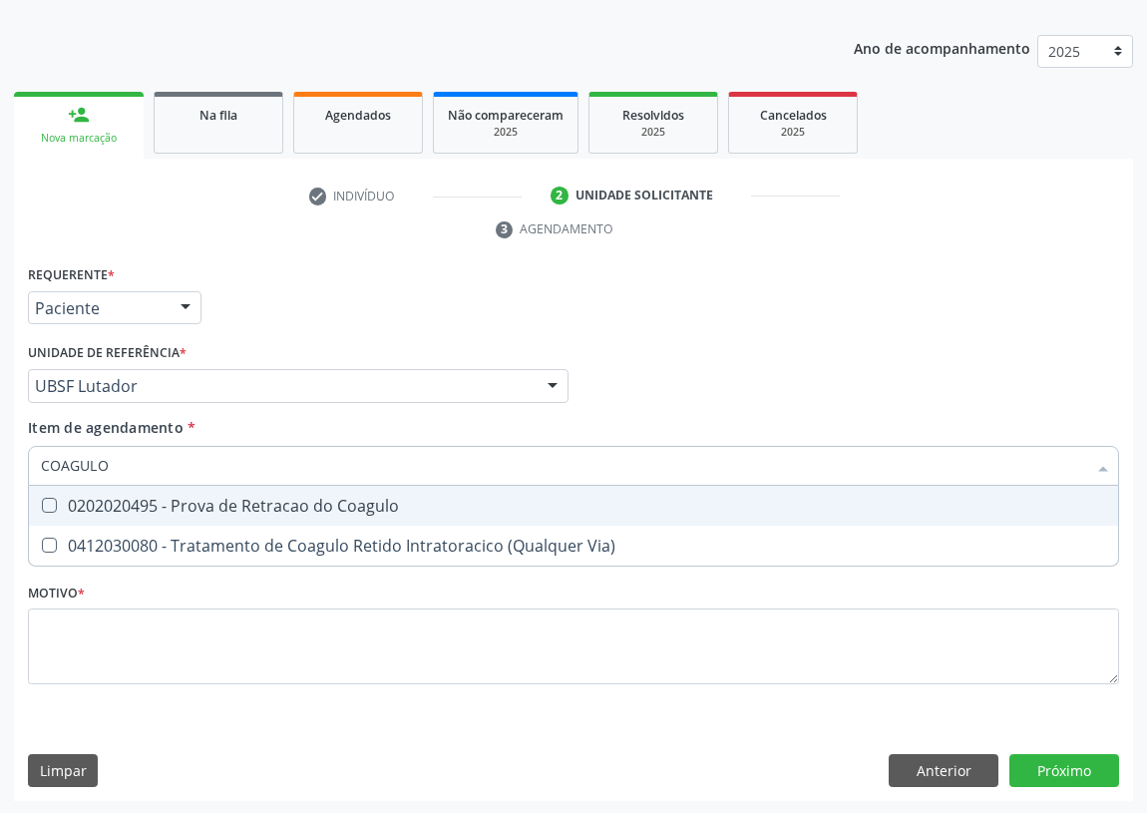
type input "COAGUL"
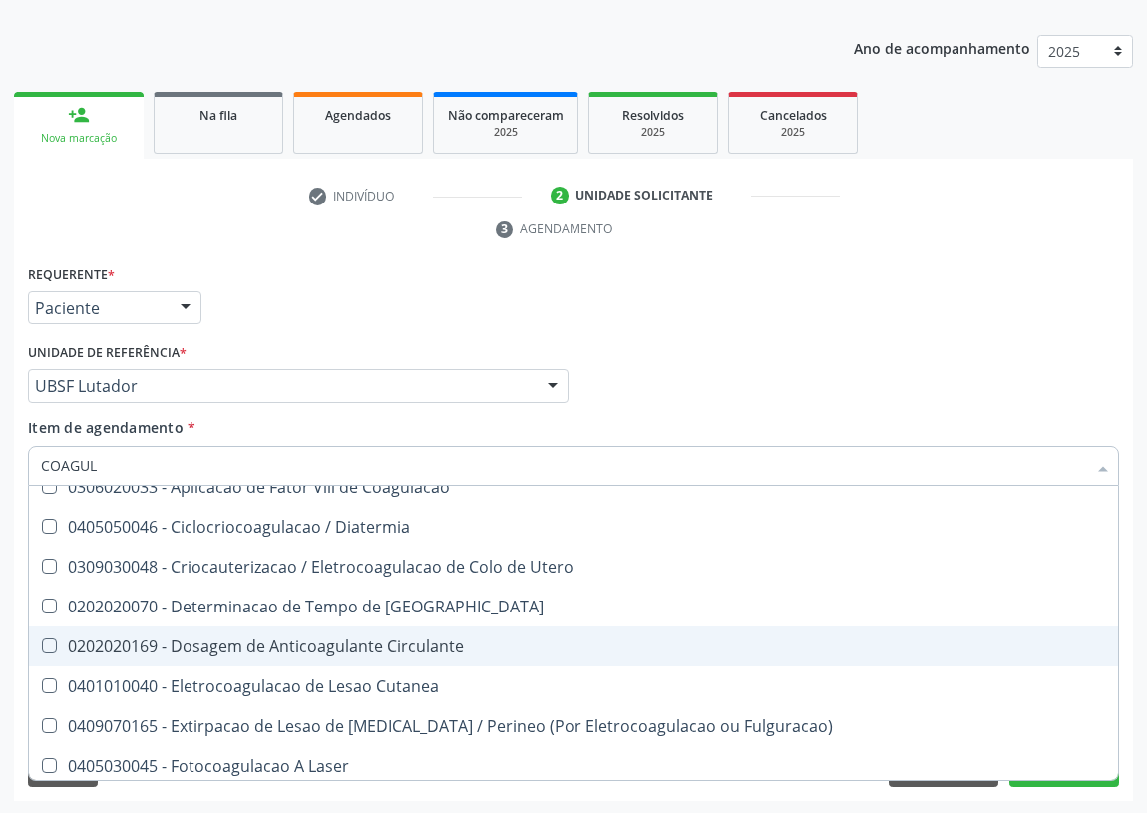
scroll to position [90, 0]
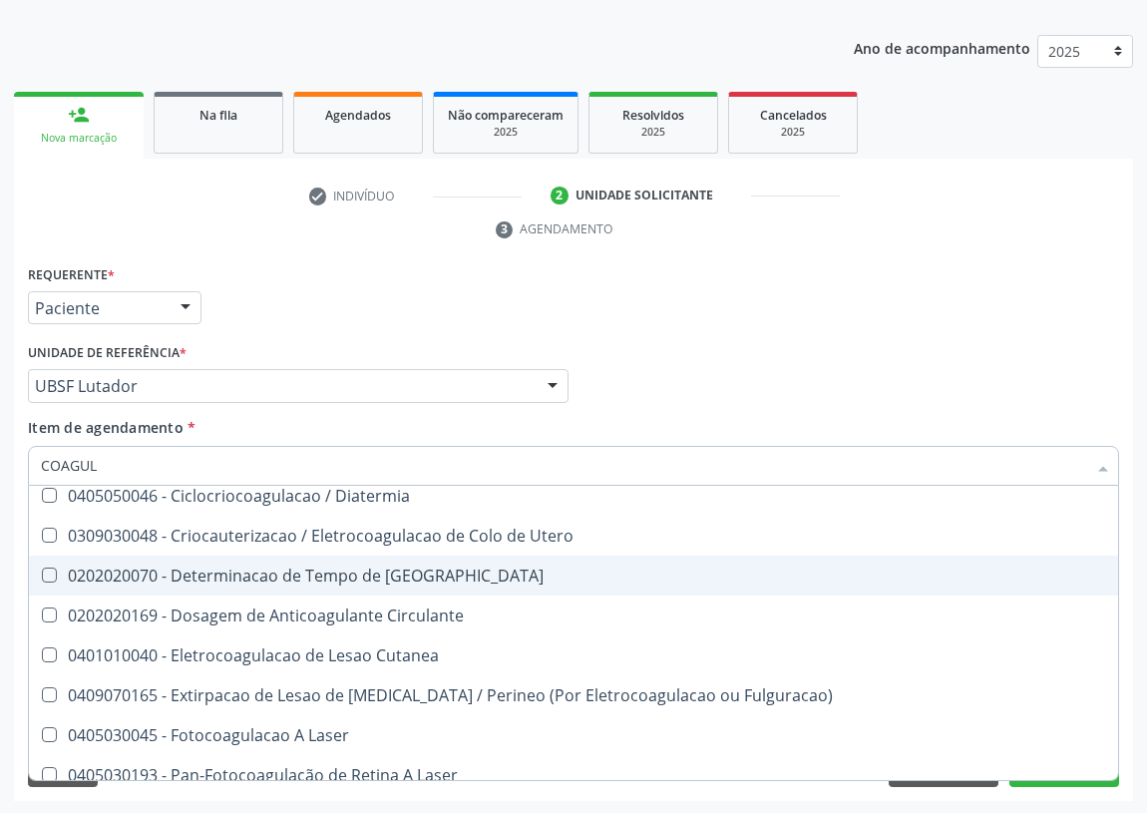
click at [309, 567] on div "0202020070 - Determinacao de Tempo de [GEOGRAPHIC_DATA]" at bounding box center [573, 575] width 1065 height 16
checkbox Coagulacao "true"
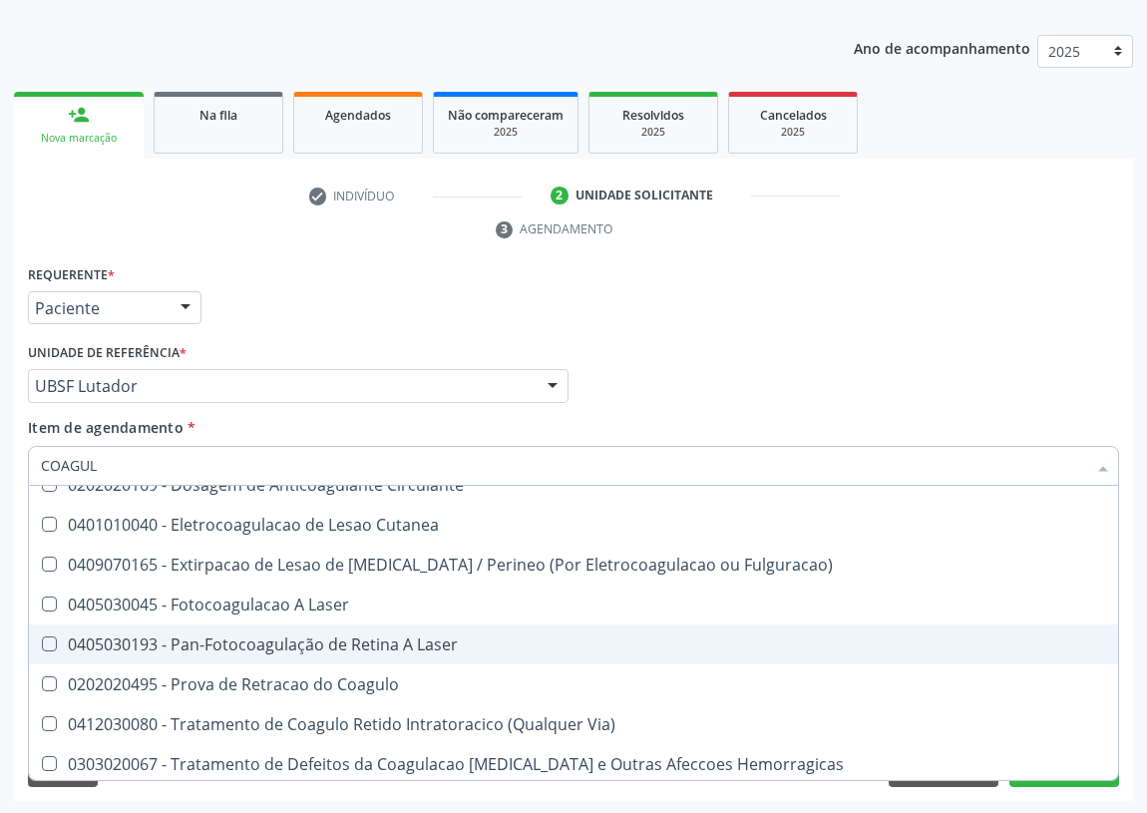
scroll to position [223, 0]
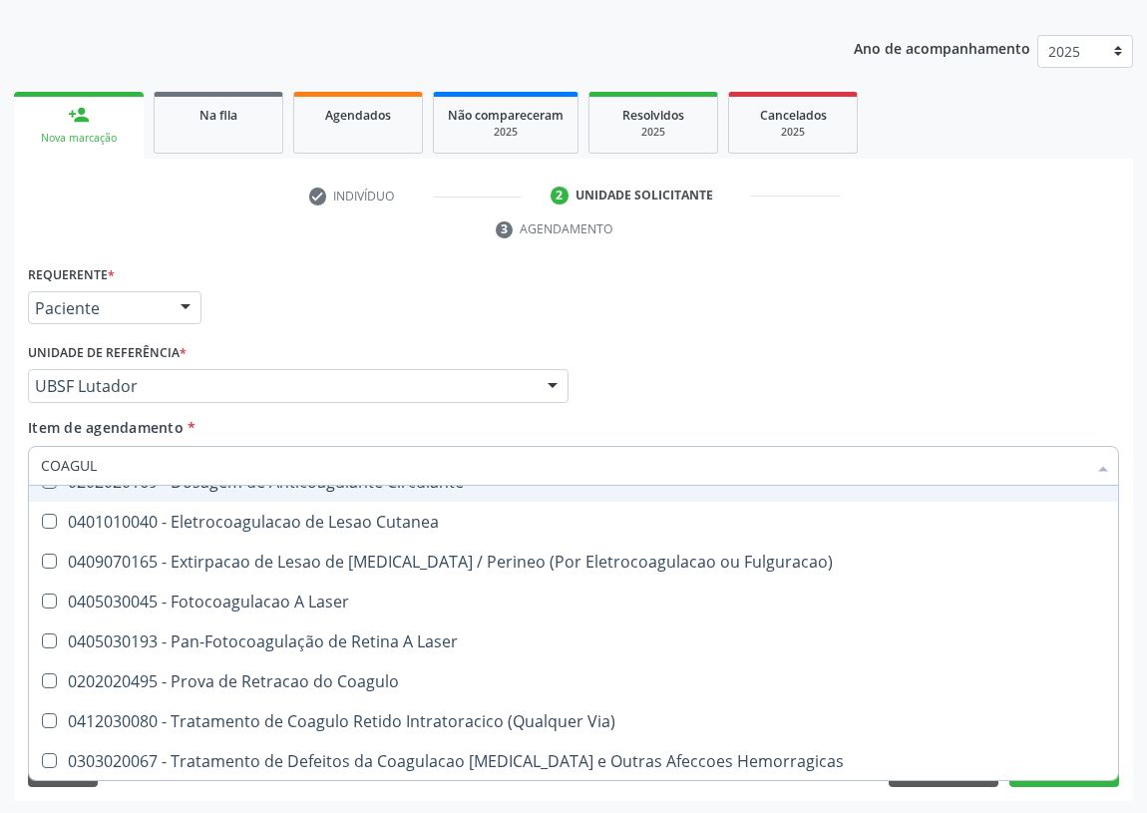
click at [667, 361] on div "Profissional Solicitante Por favor, selecione a Unidade de Atendimento primeiro…" at bounding box center [573, 377] width 1101 height 78
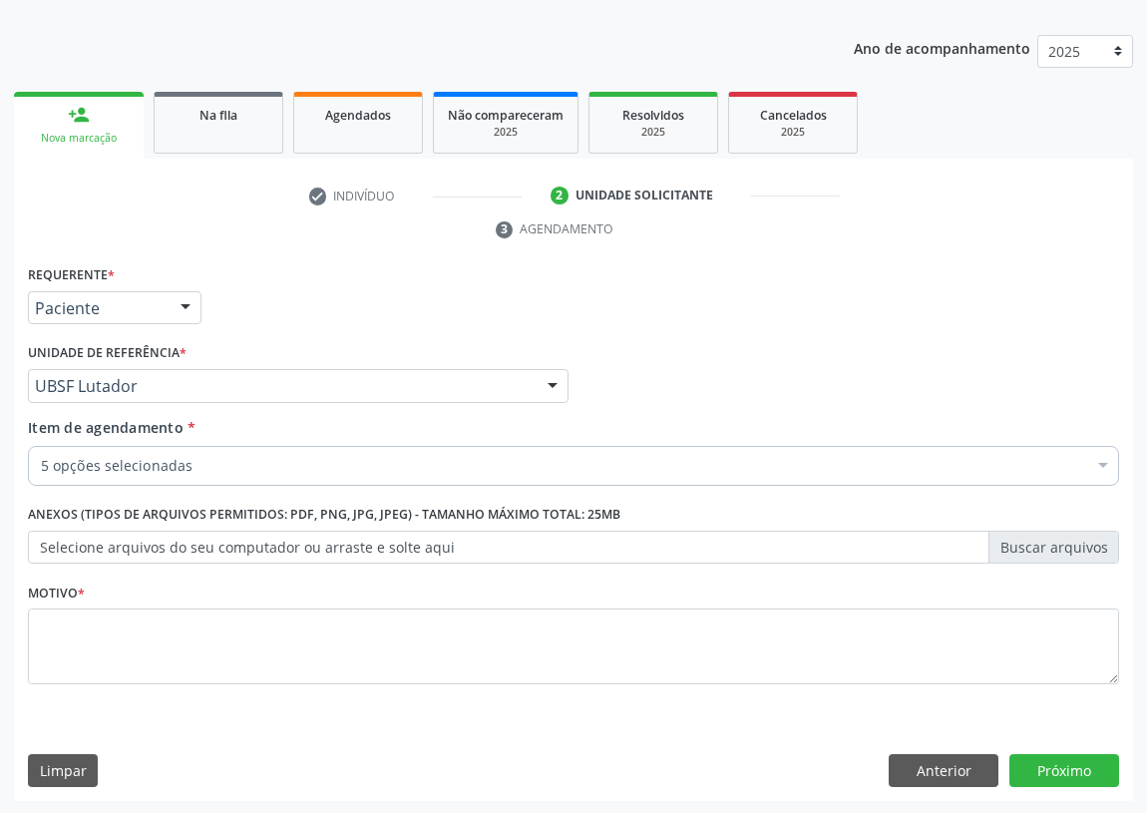
scroll to position [0, 0]
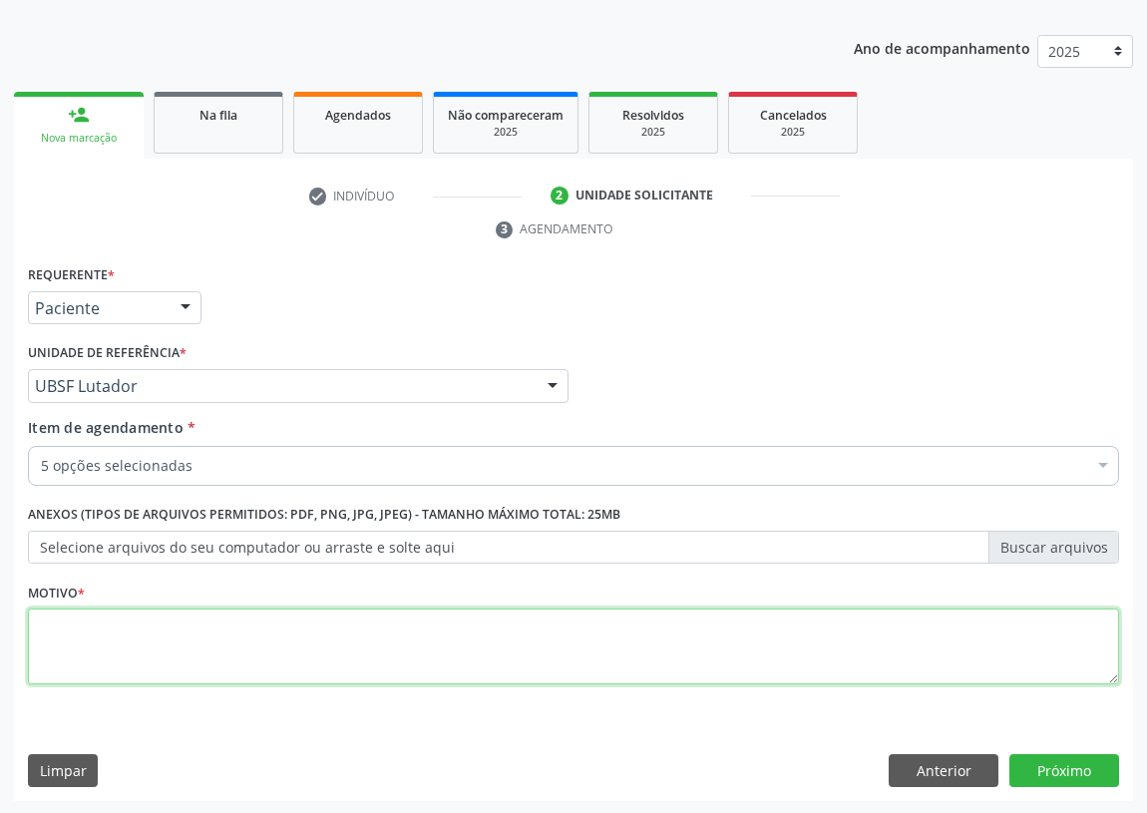
click at [167, 652] on textarea at bounding box center [573, 646] width 1091 height 76
type textarea "AVALIAÇÃO"
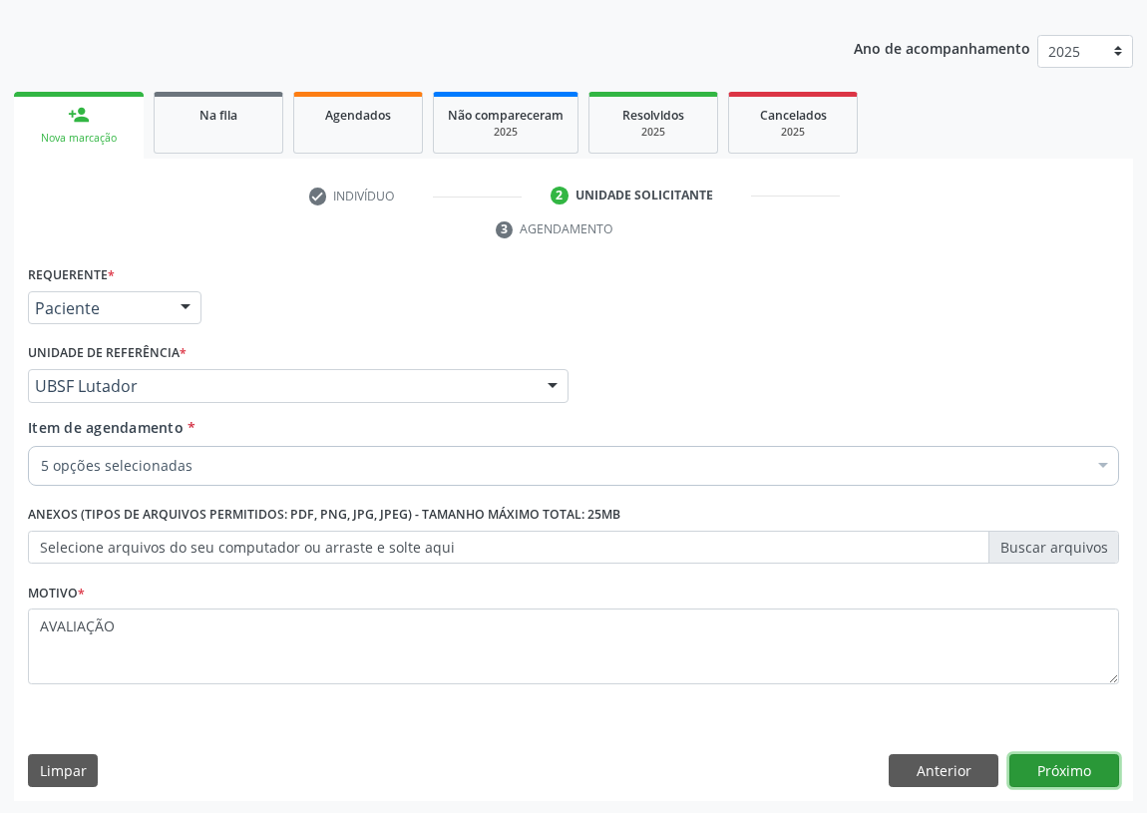
click at [1074, 772] on button "Próximo" at bounding box center [1064, 771] width 110 height 34
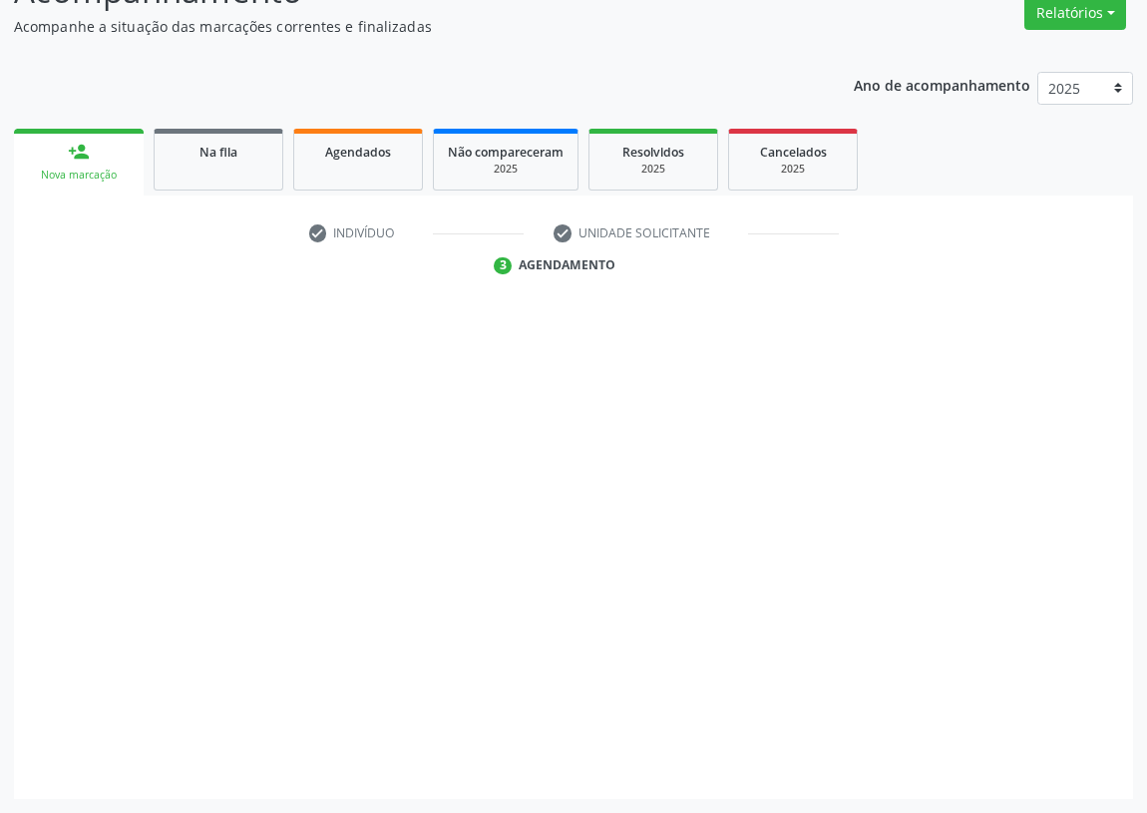
scroll to position [169, 0]
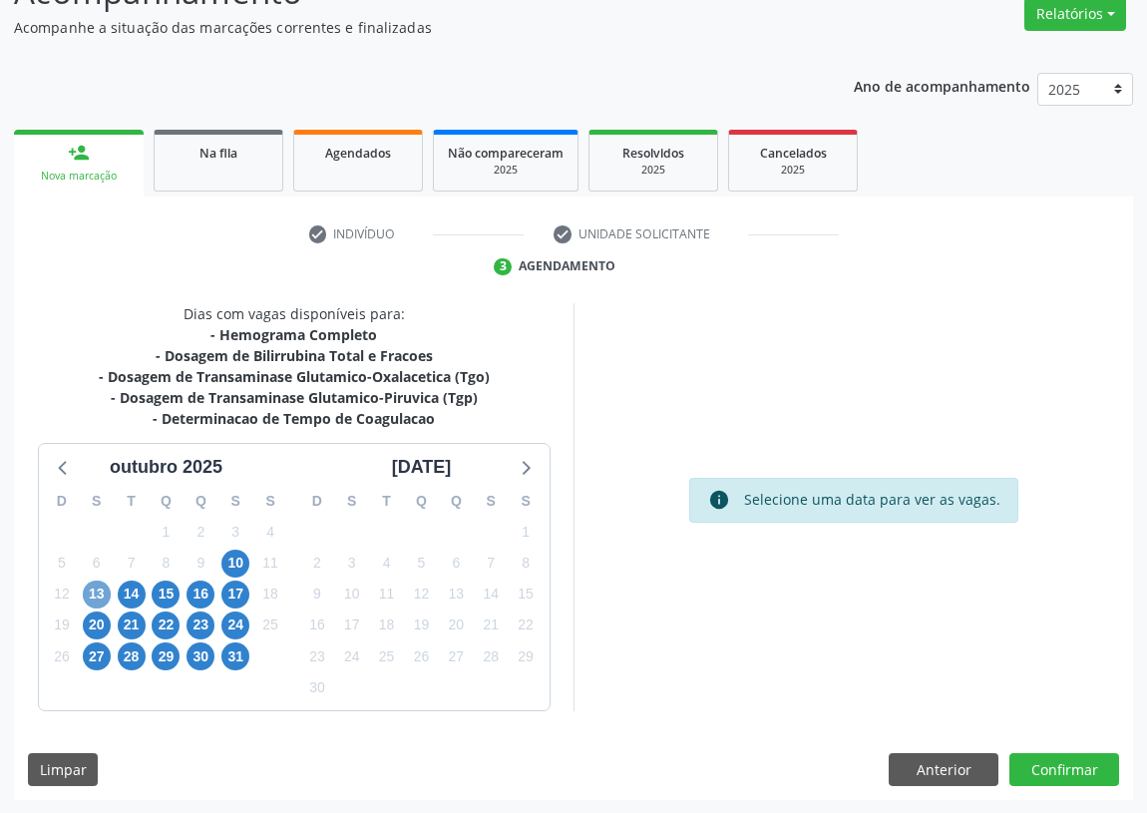
drag, startPoint x: 90, startPoint y: 593, endPoint x: 568, endPoint y: 350, distance: 537.0
click at [93, 589] on span "13" at bounding box center [97, 594] width 28 height 28
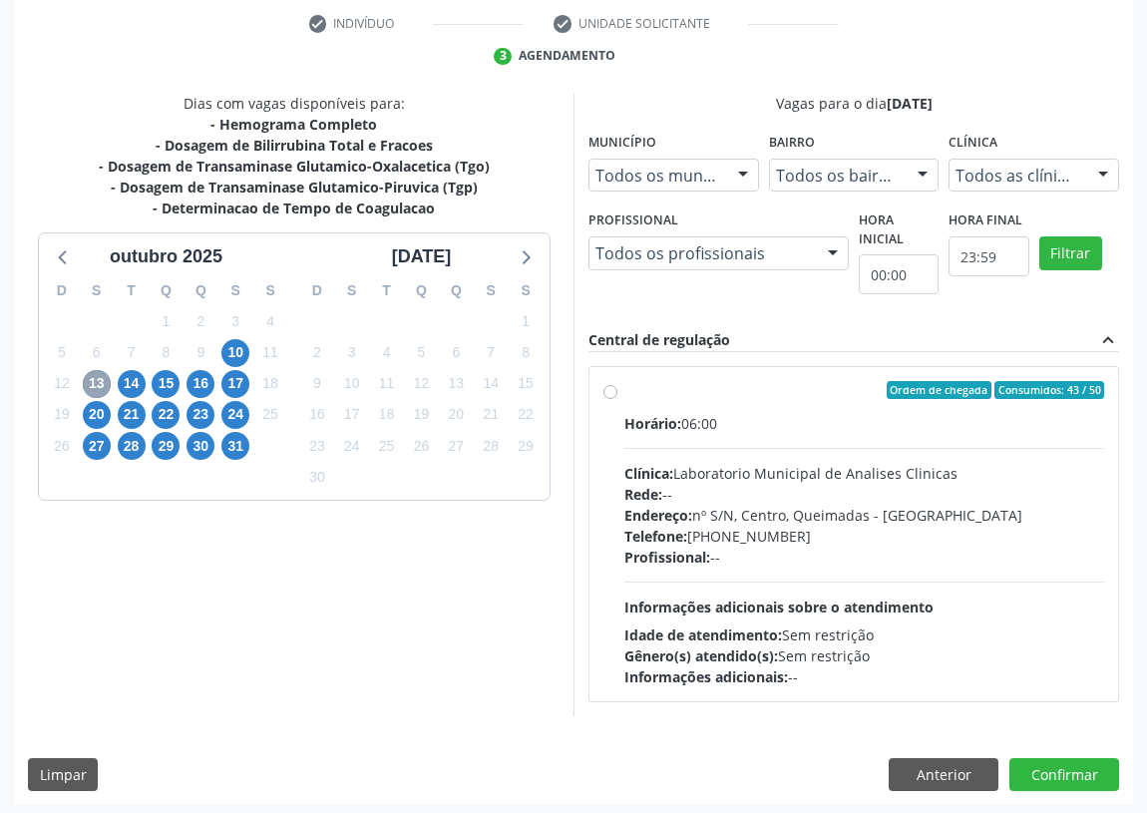
scroll to position [383, 0]
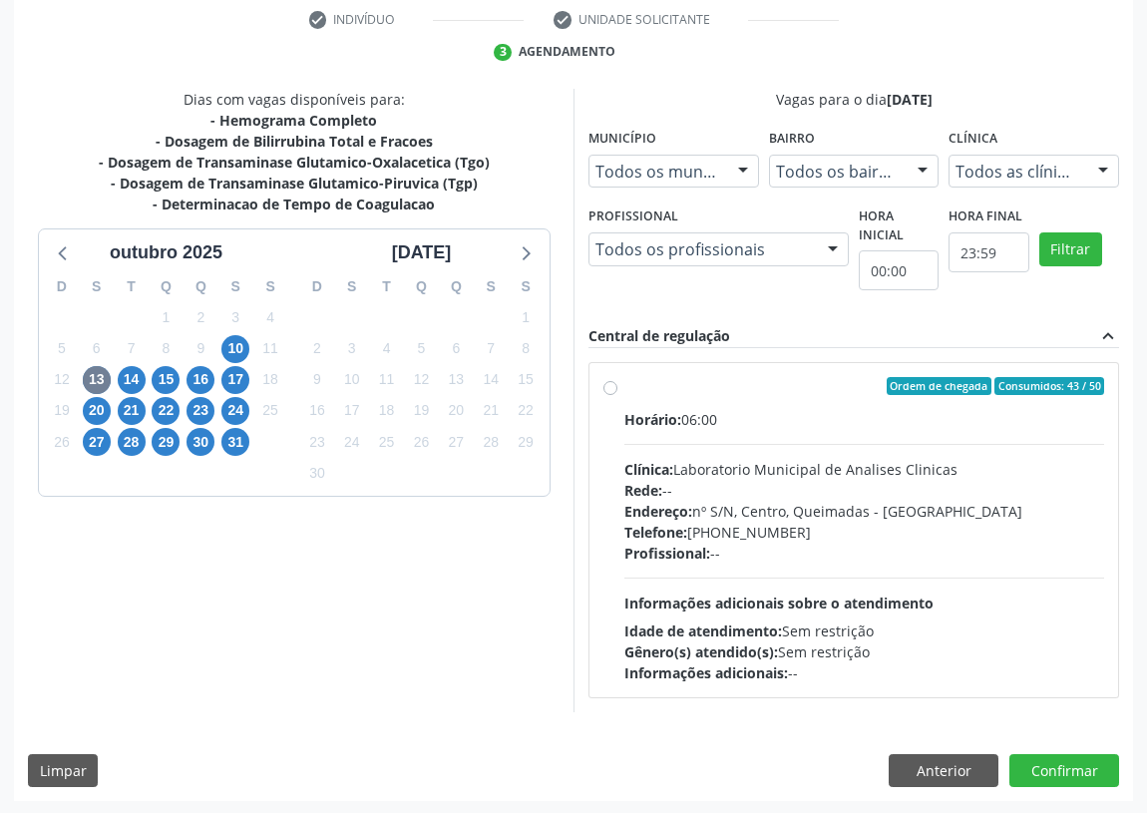
click at [624, 389] on label "Ordem de chegada Consumidos: 43 / 50 Horário: 06:00 Clínica: Laboratorio Munici…" at bounding box center [864, 530] width 480 height 306
click at [611, 389] on input "Ordem de chegada Consumidos: 43 / 50 Horário: 06:00 Clínica: Laboratorio Munici…" at bounding box center [610, 386] width 14 height 18
radio input "true"
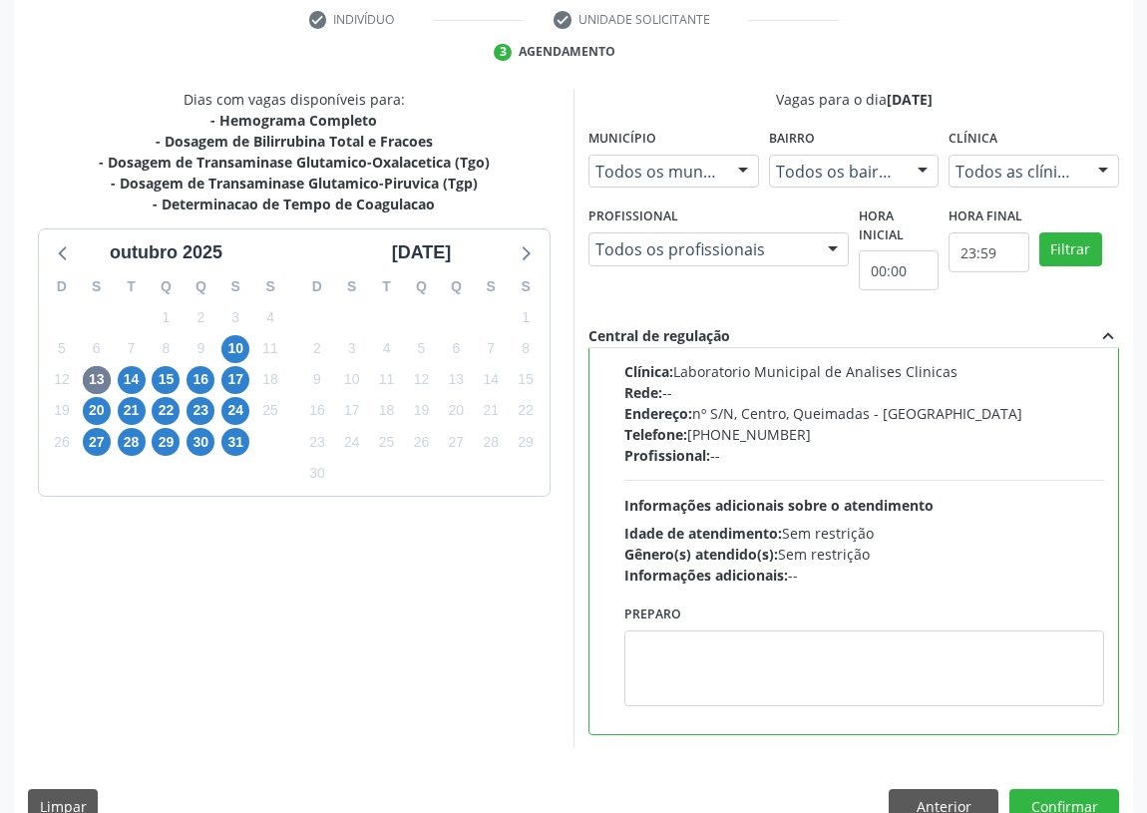
scroll to position [99, 0]
click at [702, 683] on textarea at bounding box center [864, 667] width 480 height 76
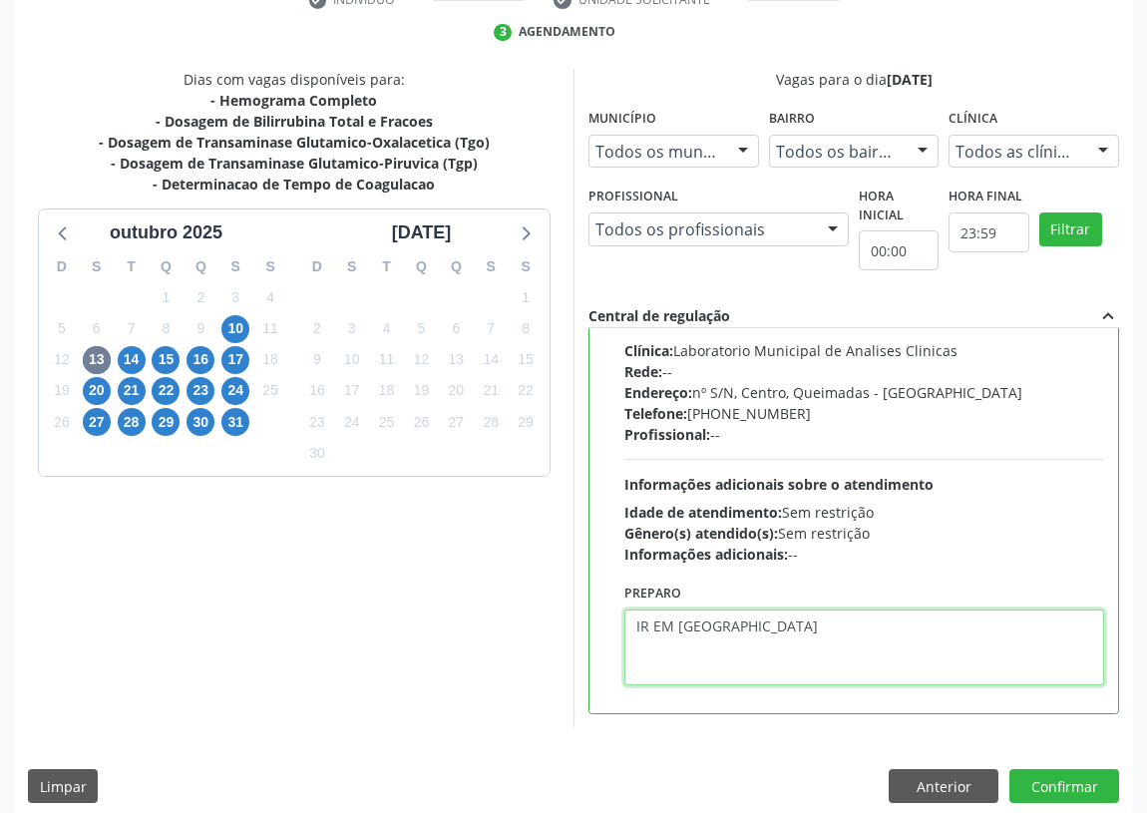
scroll to position [419, 0]
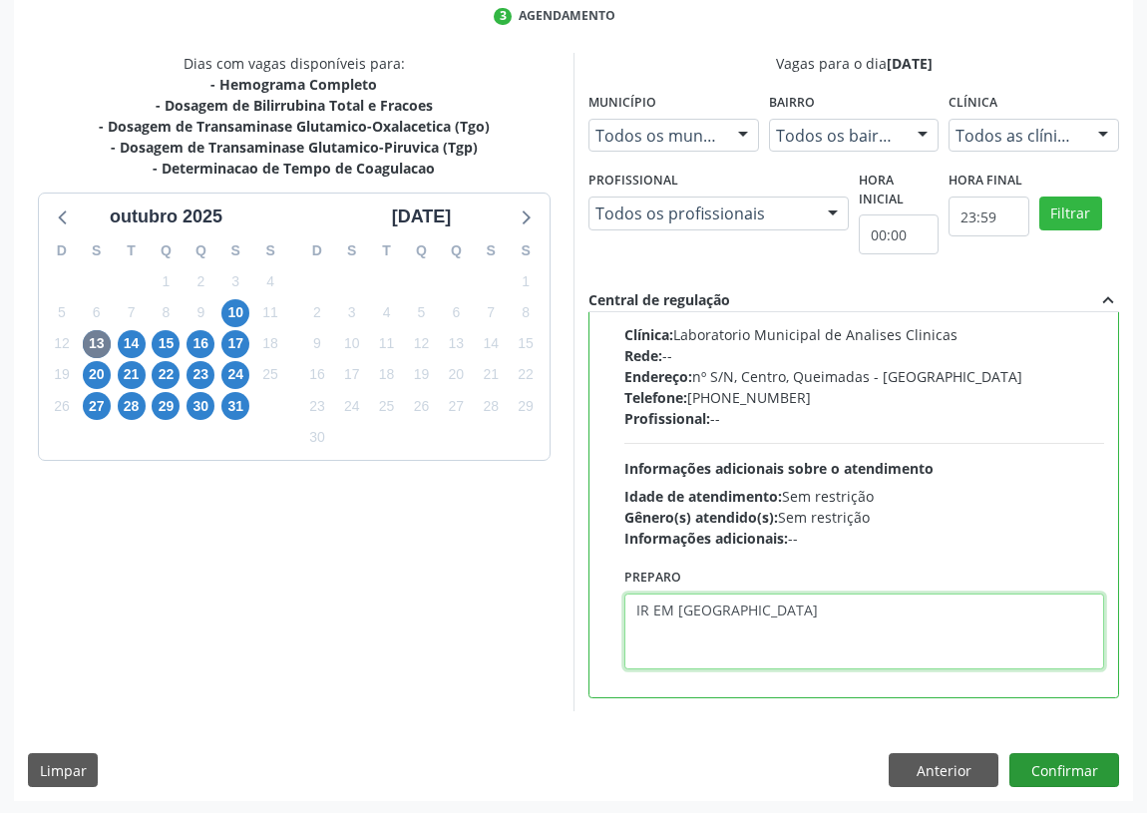
type textarea "IR EM [GEOGRAPHIC_DATA]"
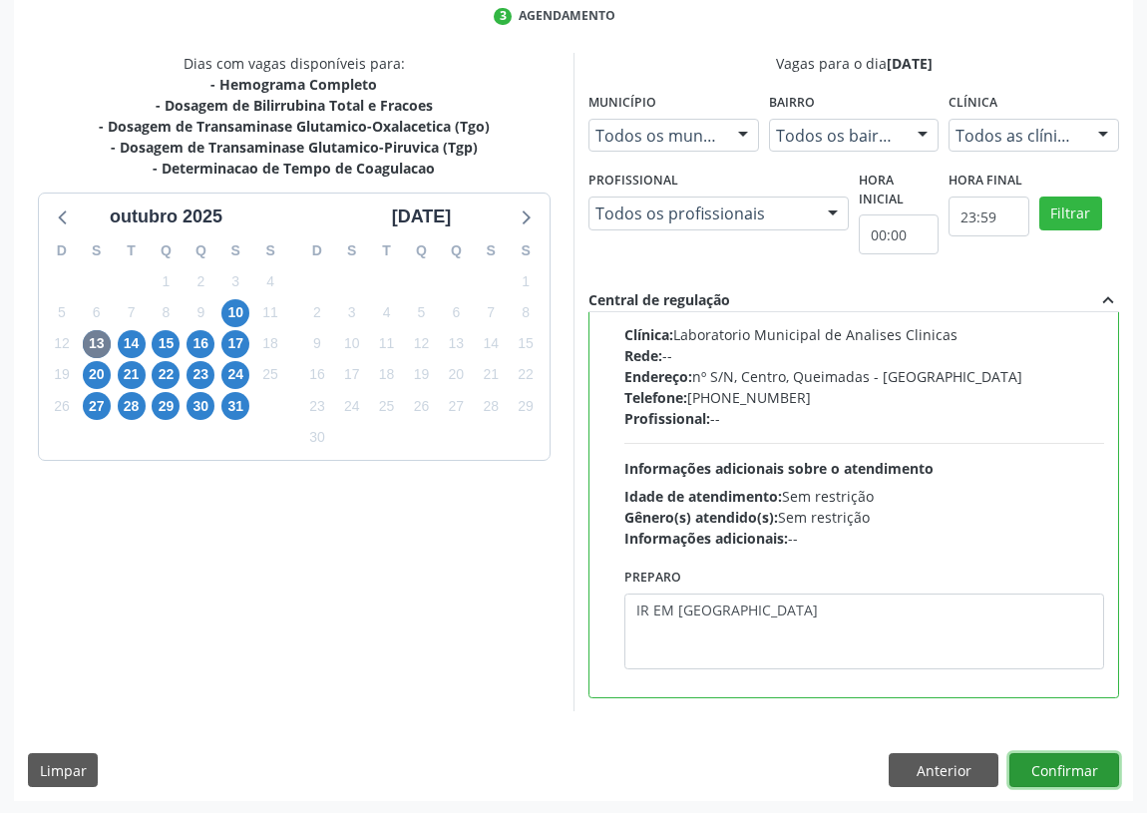
click at [1053, 763] on button "Confirmar" at bounding box center [1064, 770] width 110 height 34
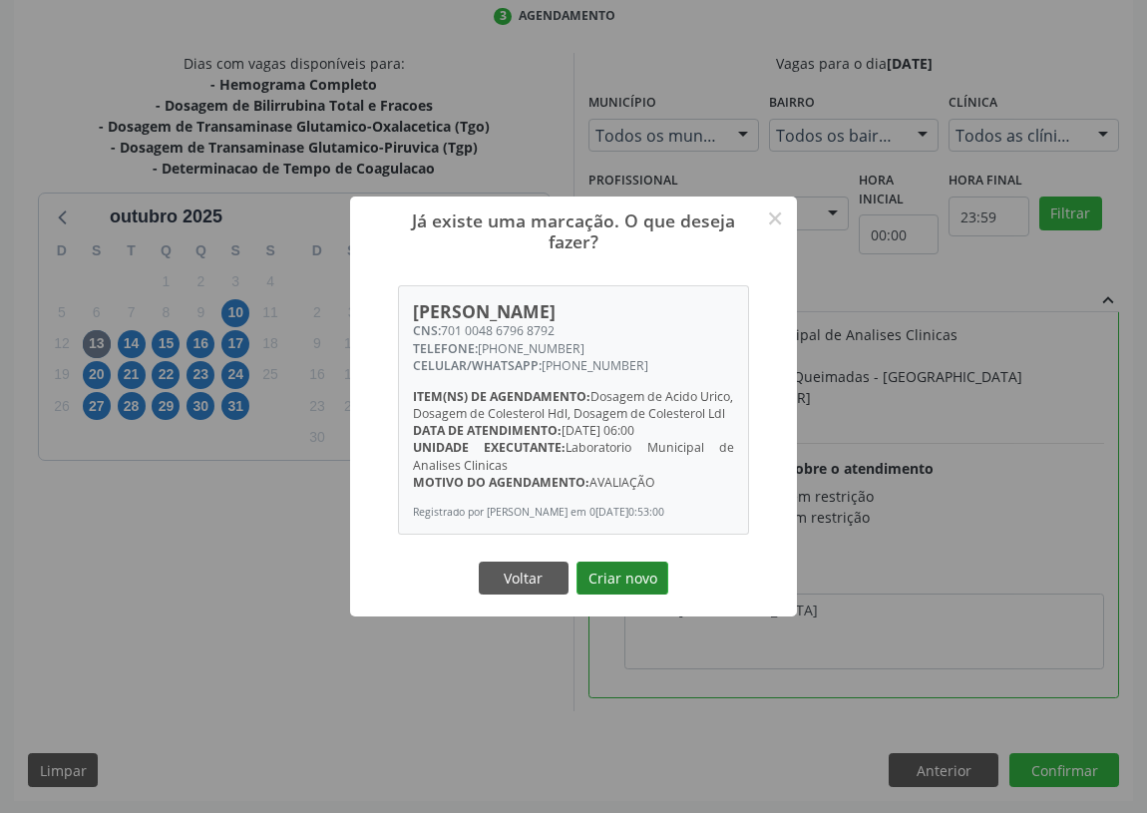
click at [617, 593] on button "Criar novo" at bounding box center [622, 578] width 92 height 34
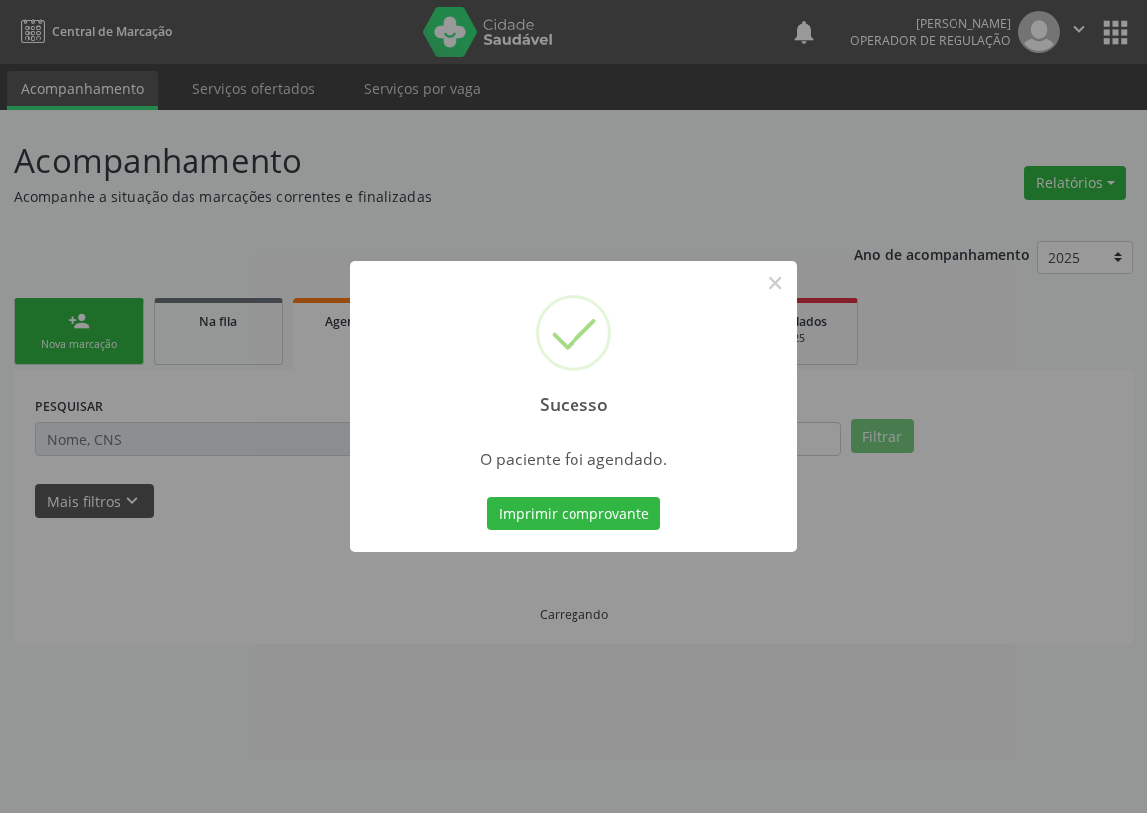
scroll to position [0, 0]
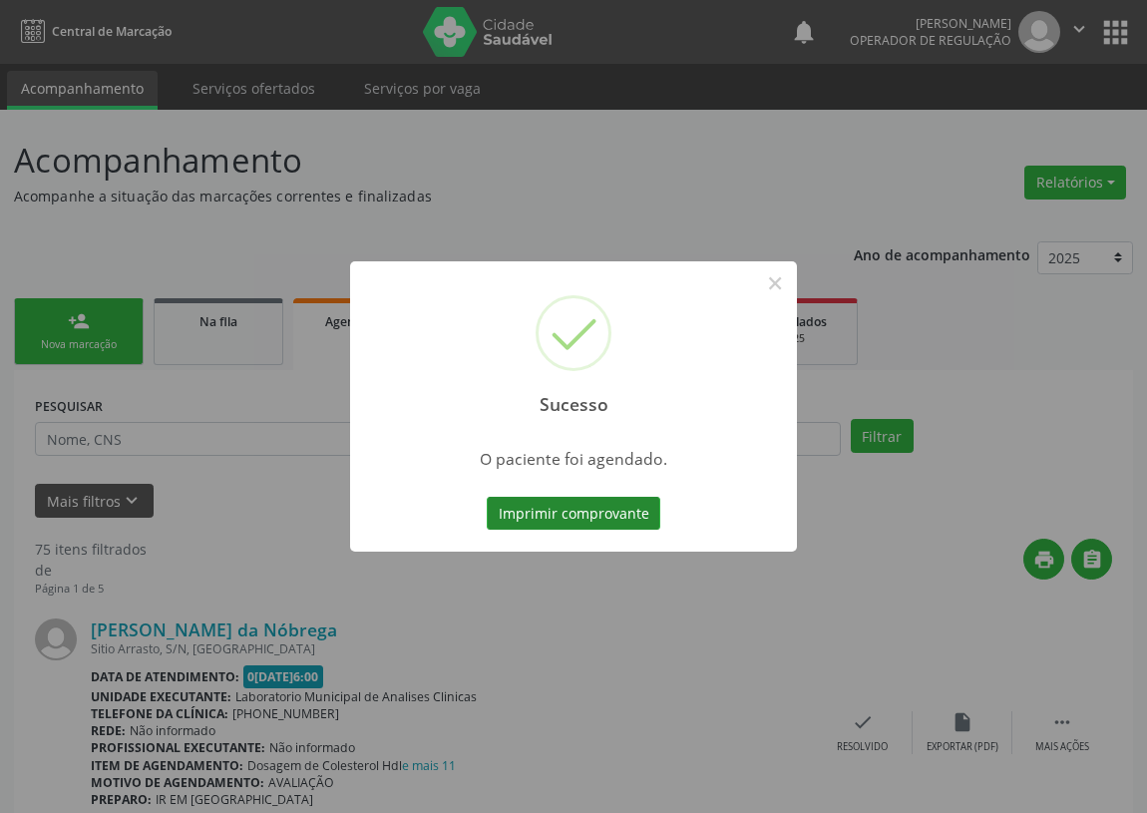
drag, startPoint x: 557, startPoint y: 515, endPoint x: 545, endPoint y: 501, distance: 18.4
click at [545, 501] on button "Imprimir comprovante" at bounding box center [574, 514] width 174 height 34
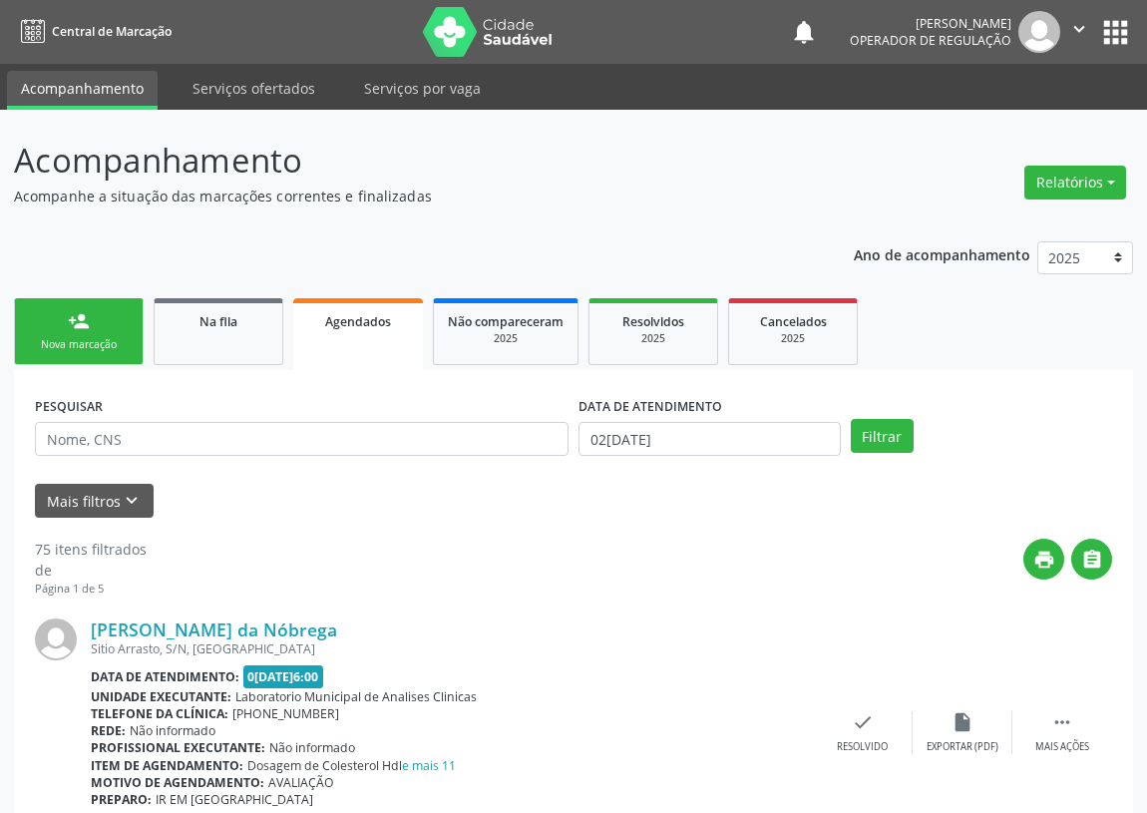
click at [80, 332] on link "person_add Nova marcação" at bounding box center [79, 331] width 130 height 67
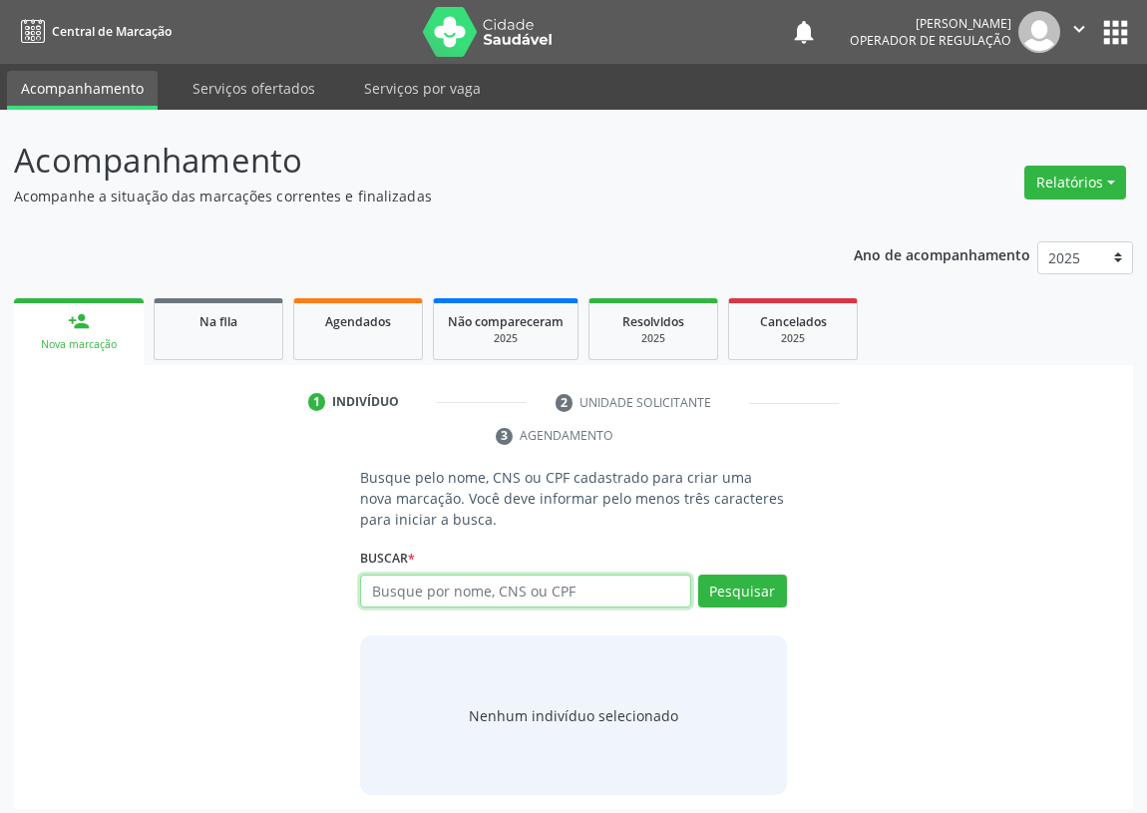
click at [394, 593] on input "text" at bounding box center [525, 591] width 331 height 34
click at [394, 595] on input "text" at bounding box center [525, 591] width 331 height 34
type input "705005830915354"
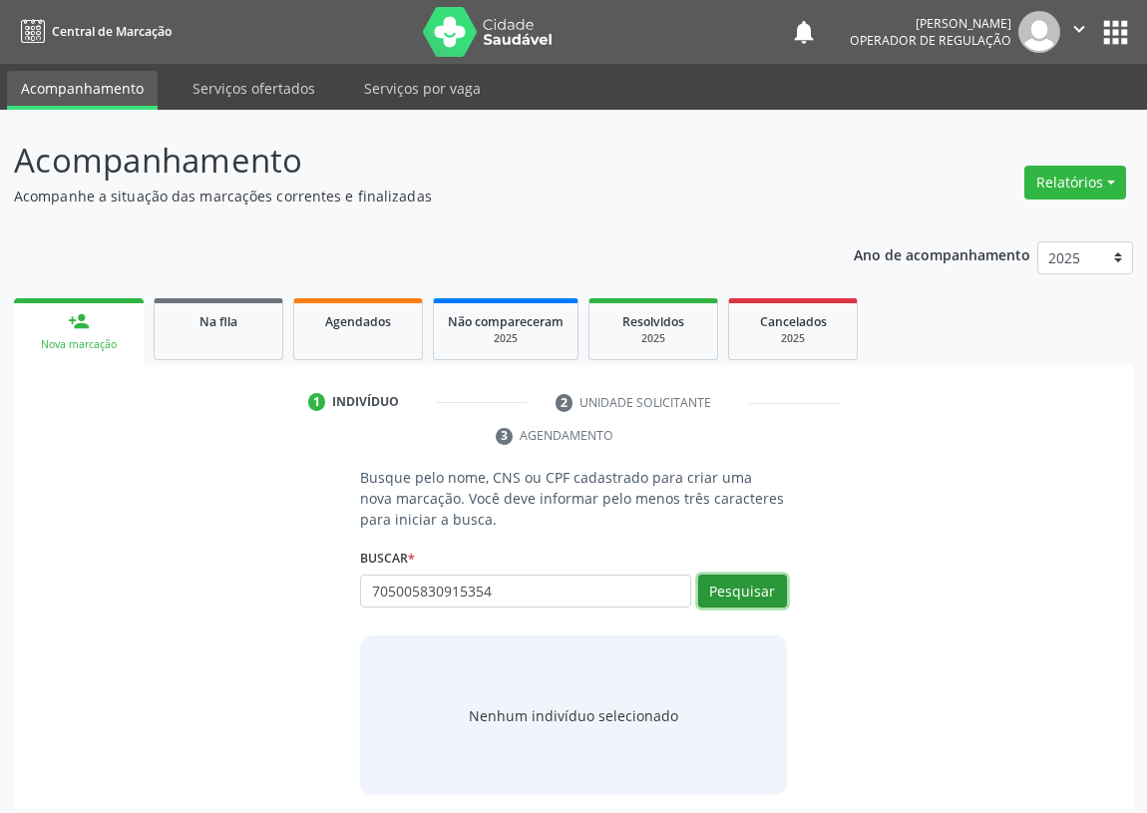
click at [756, 586] on button "Pesquisar" at bounding box center [742, 591] width 89 height 34
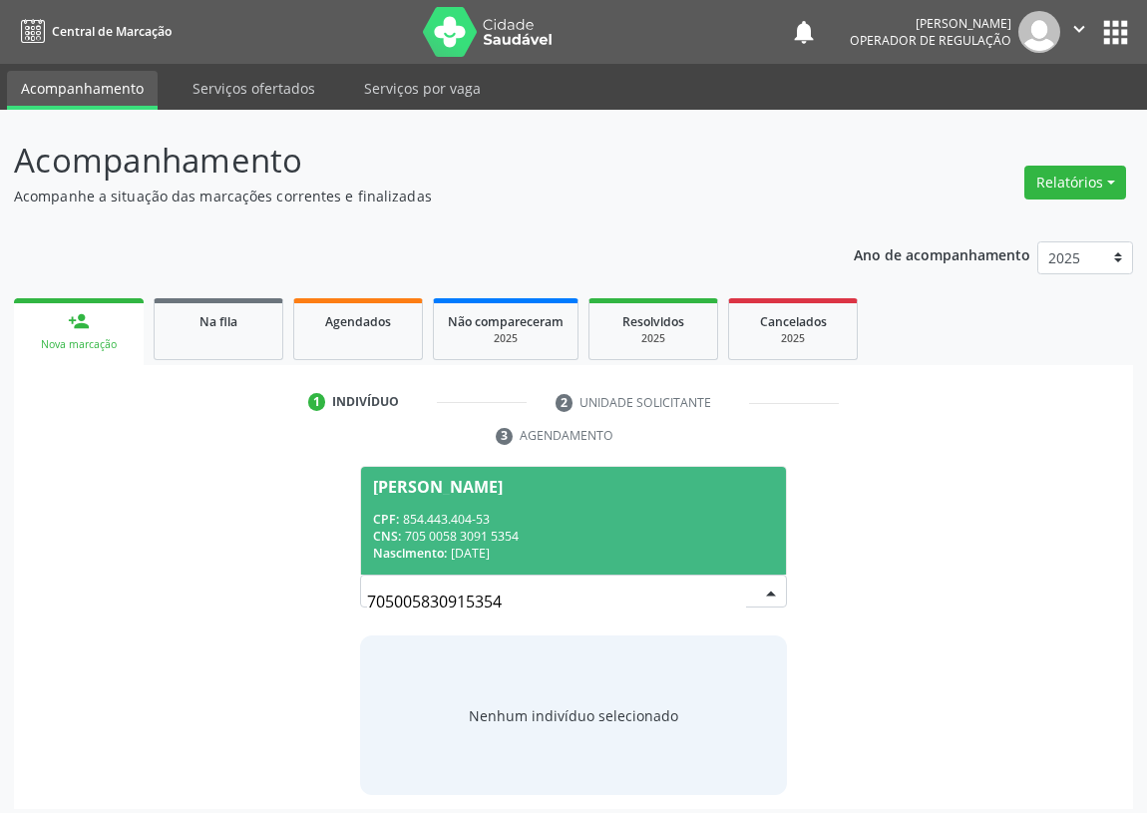
click at [503, 492] on div "Rosana Henrique de Lima" at bounding box center [438, 487] width 130 height 16
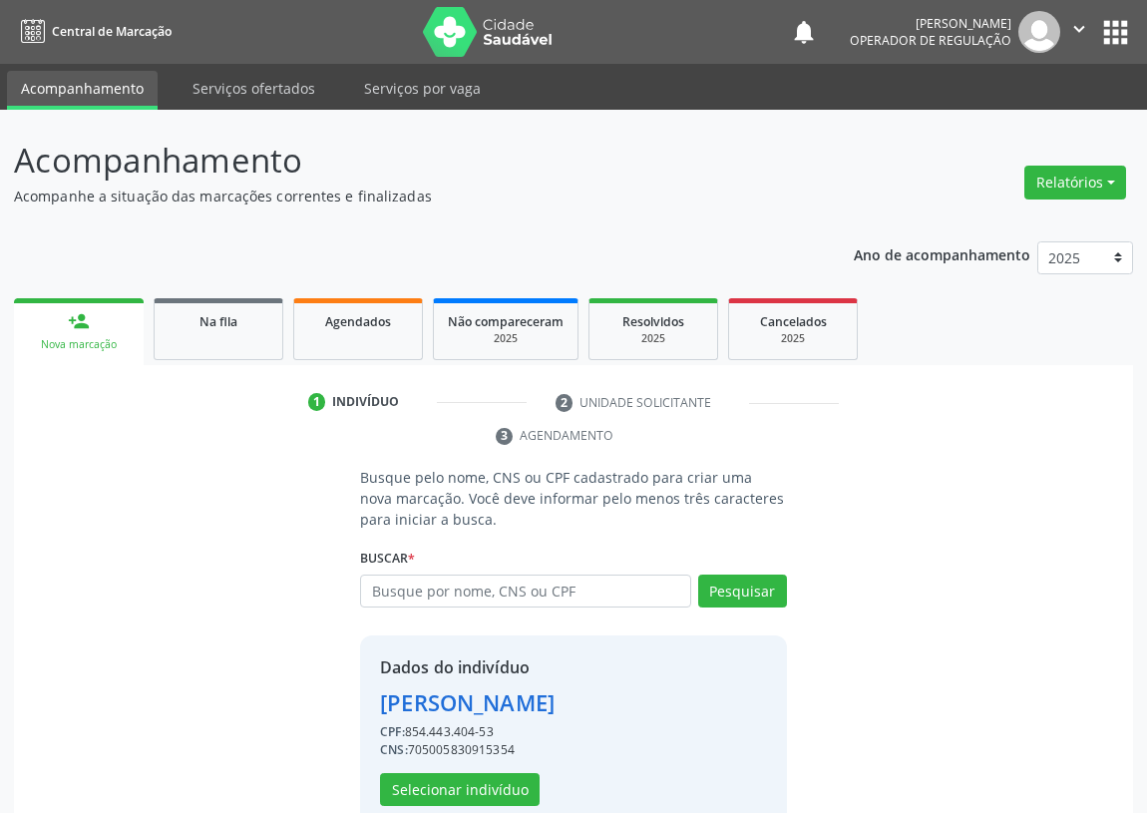
scroll to position [39, 0]
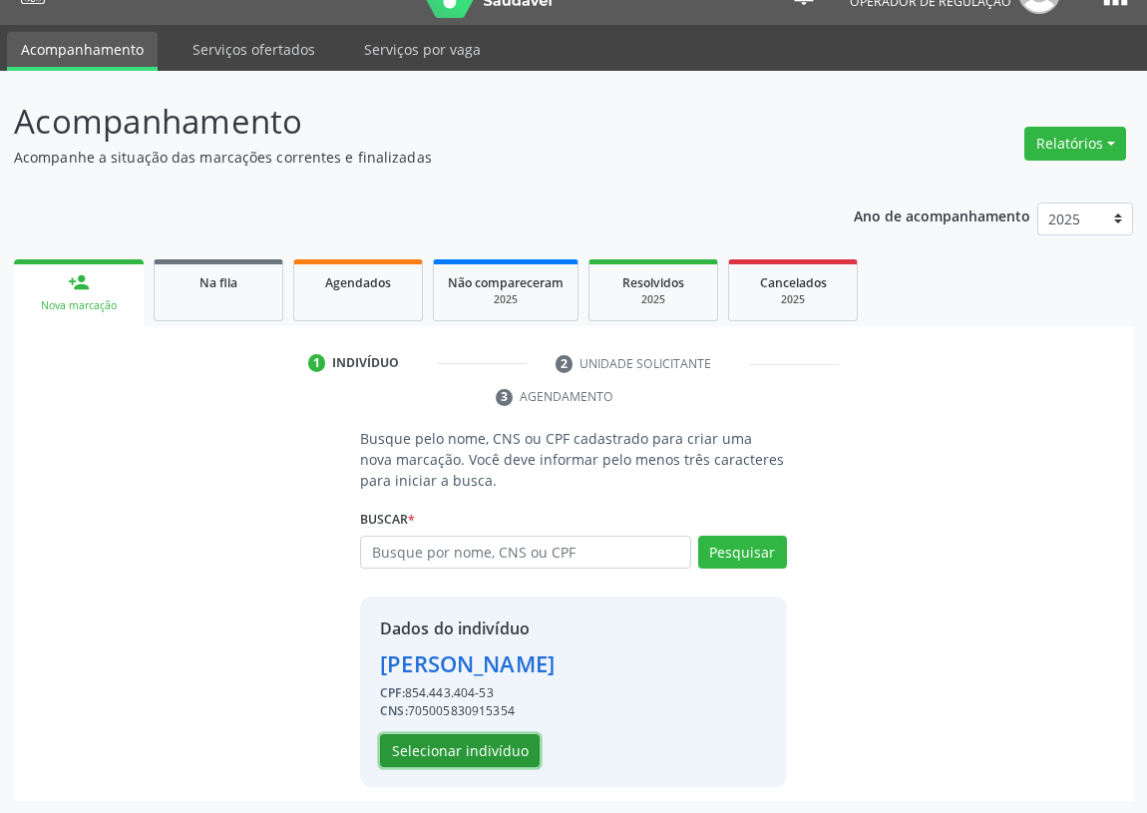
click at [463, 747] on button "Selecionar indivíduo" at bounding box center [460, 751] width 160 height 34
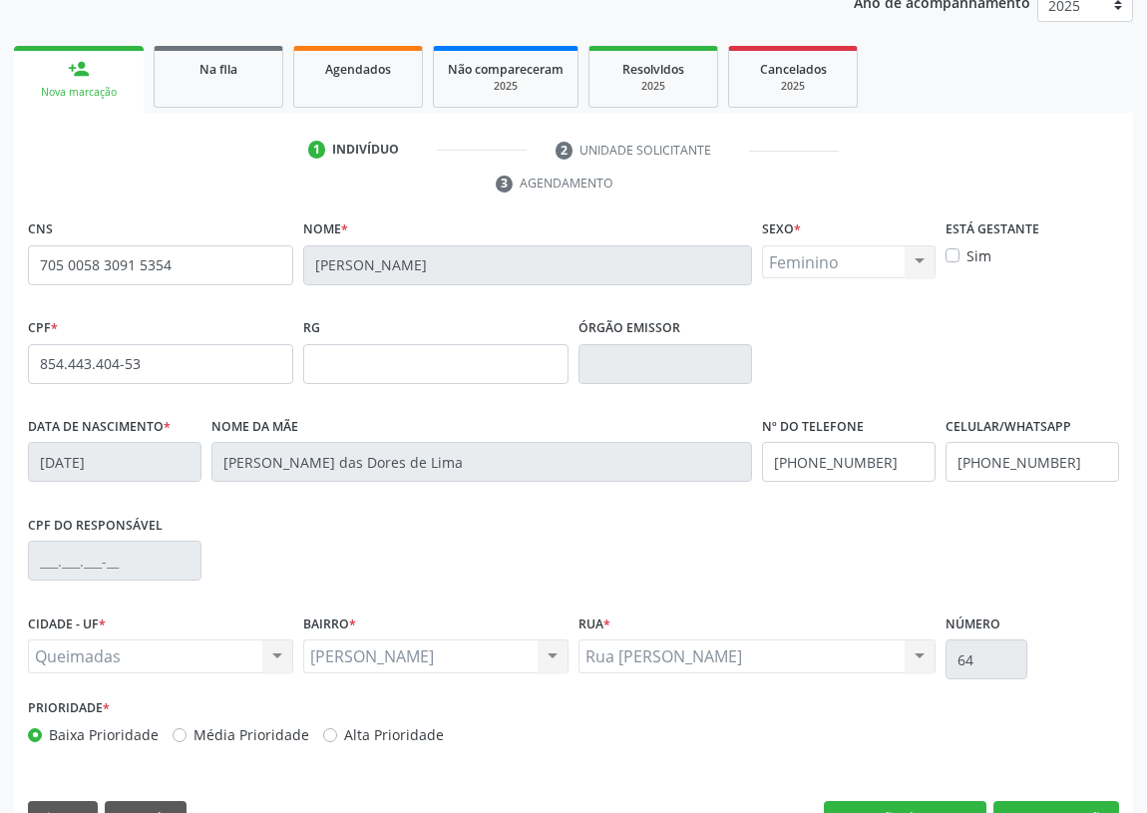
scroll to position [299, 0]
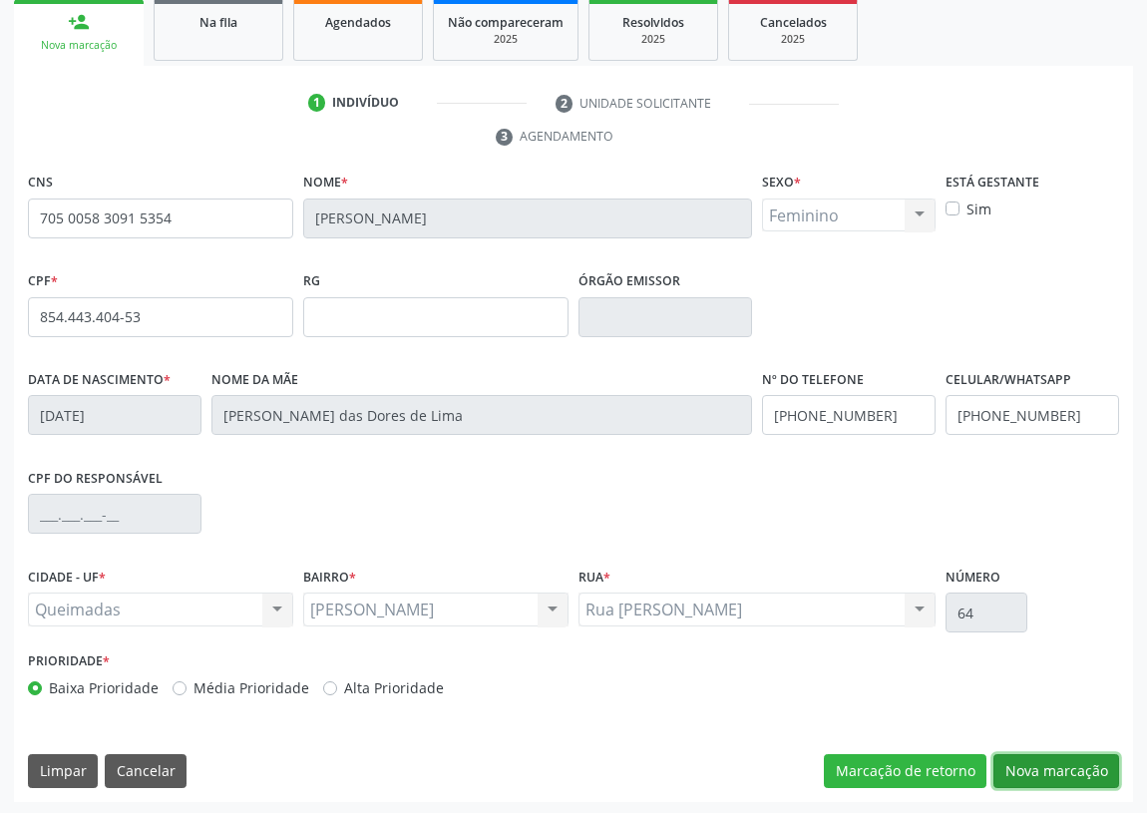
click at [1063, 774] on button "Nova marcação" at bounding box center [1056, 771] width 126 height 34
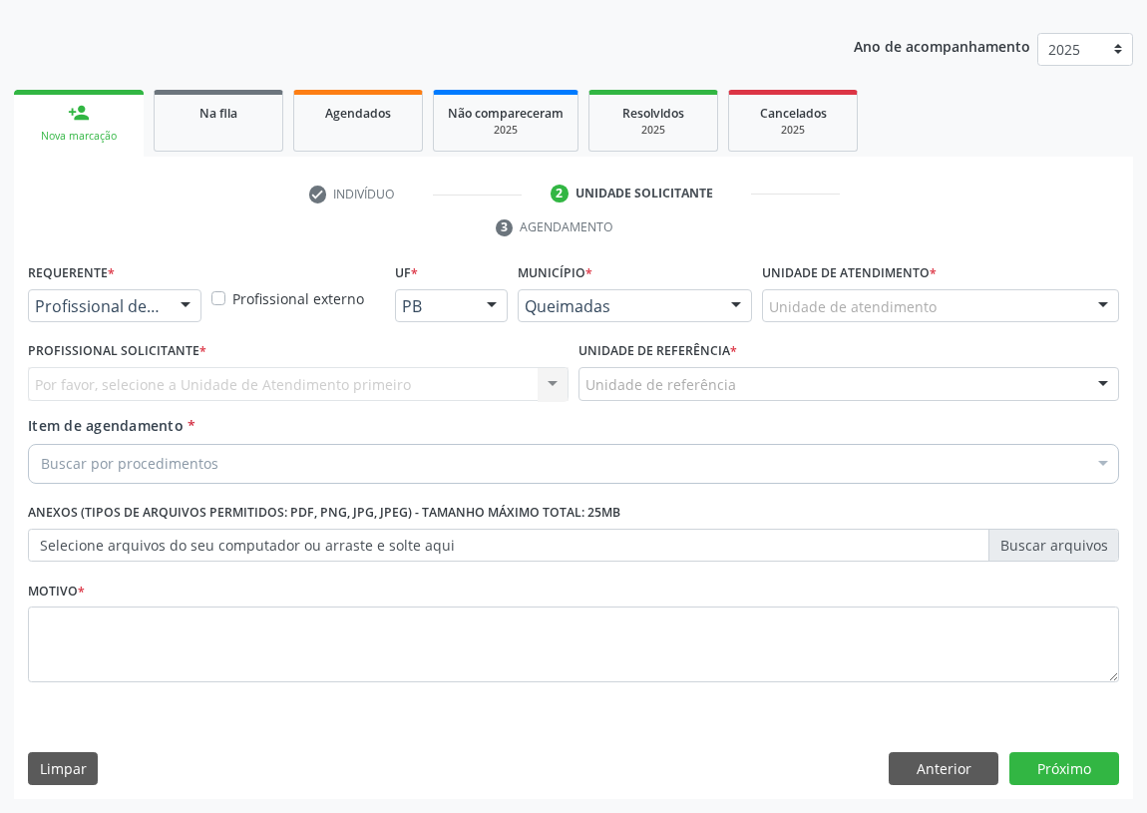
scroll to position [206, 0]
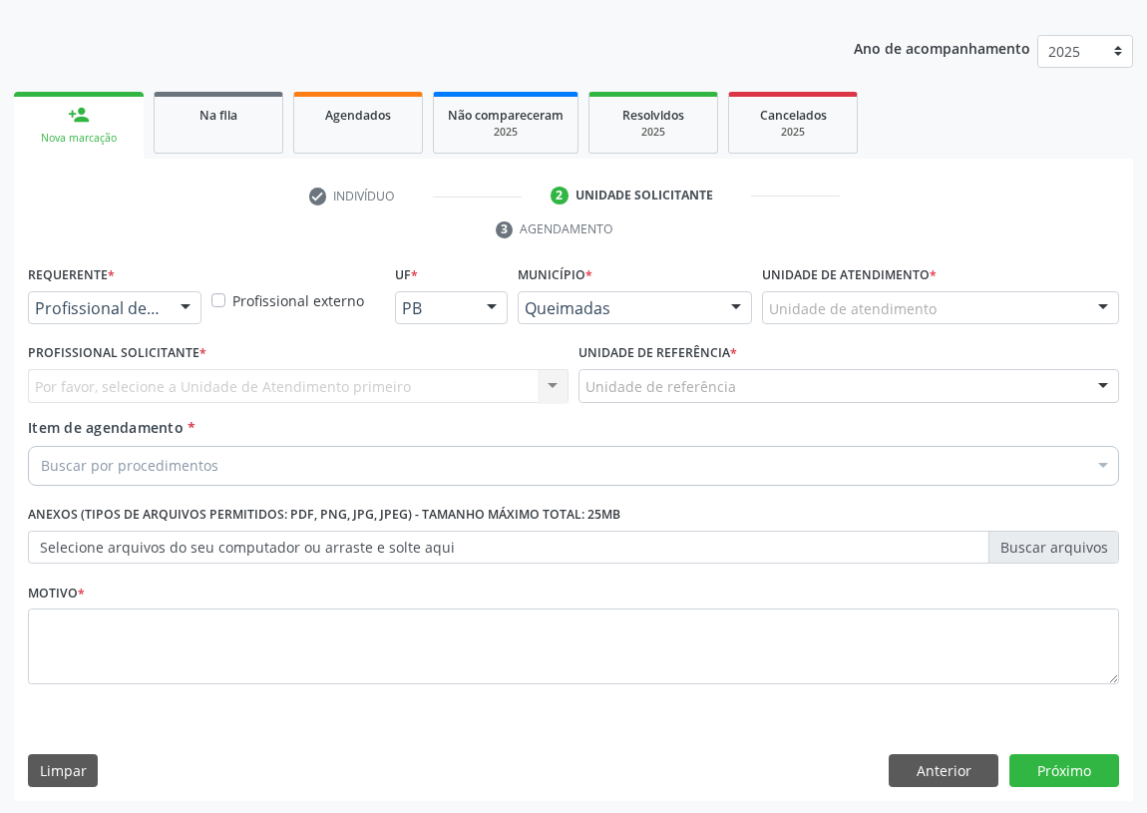
click at [180, 306] on div at bounding box center [186, 309] width 30 height 34
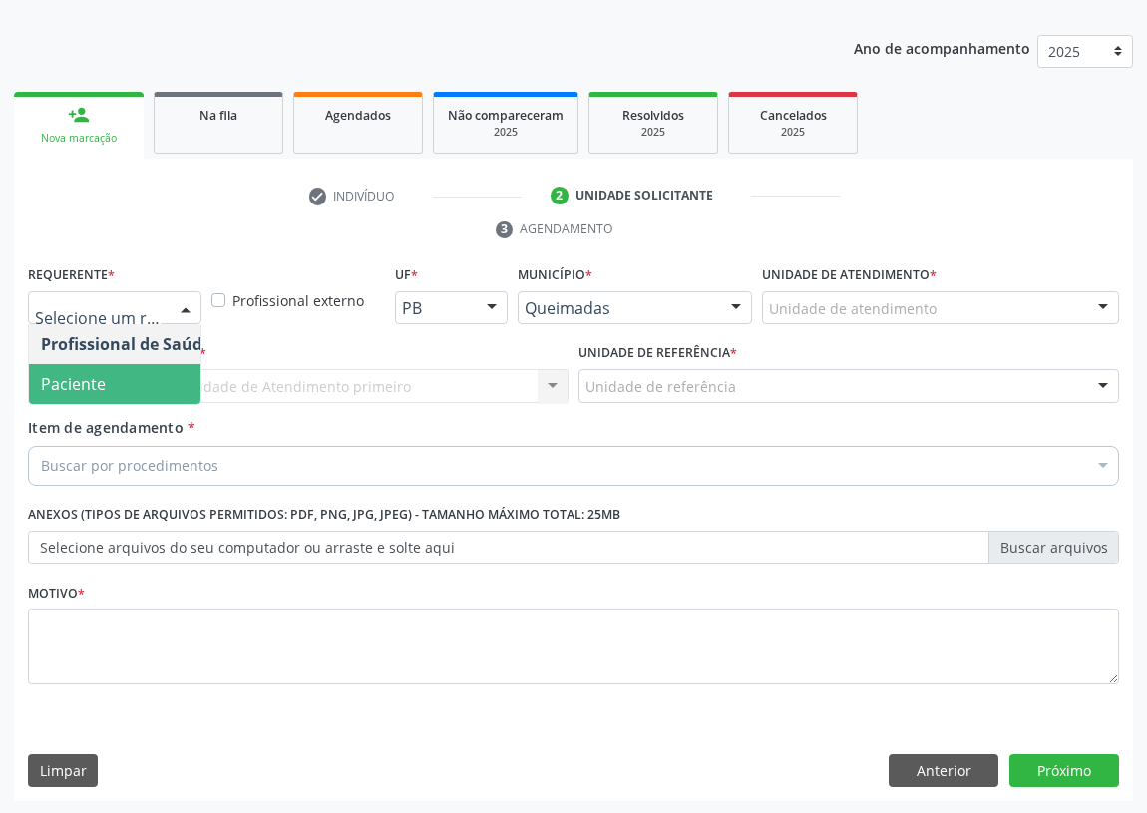
click at [155, 391] on span "Paciente" at bounding box center [126, 384] width 194 height 40
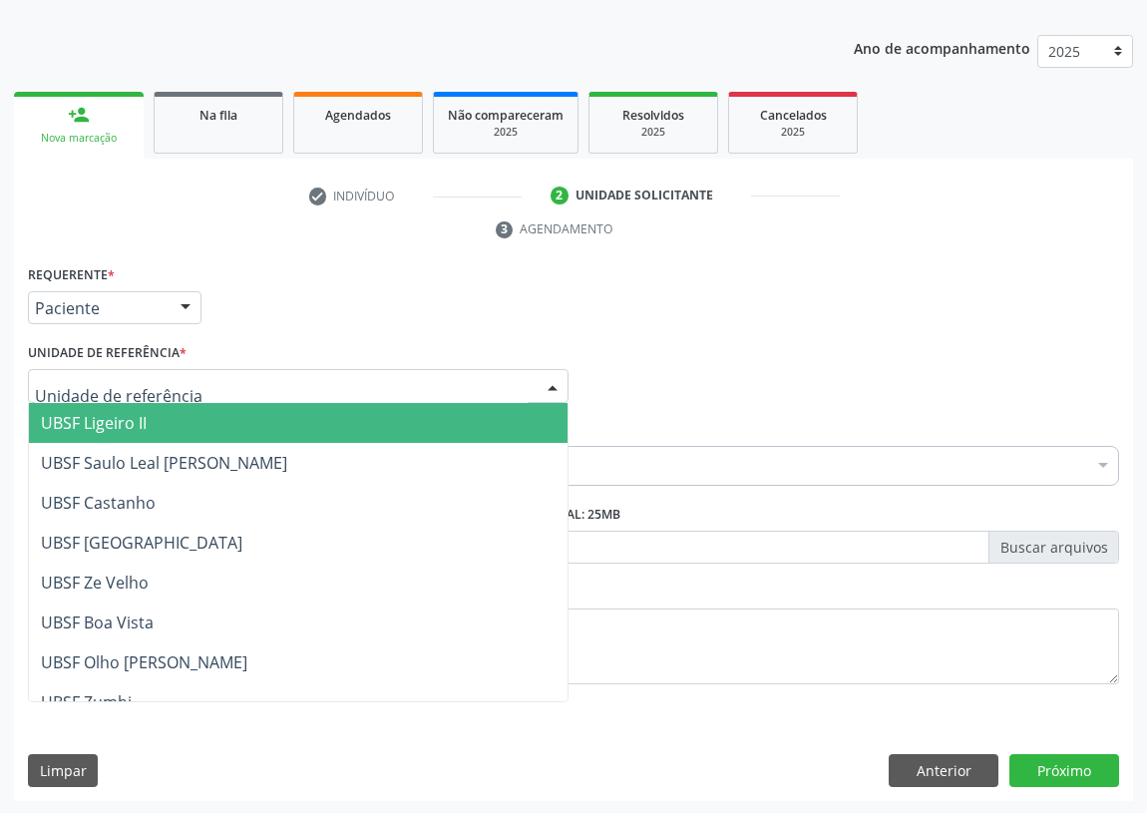
drag, startPoint x: 533, startPoint y: 380, endPoint x: 245, endPoint y: 448, distance: 295.1
click at [532, 380] on div at bounding box center [298, 386] width 541 height 34
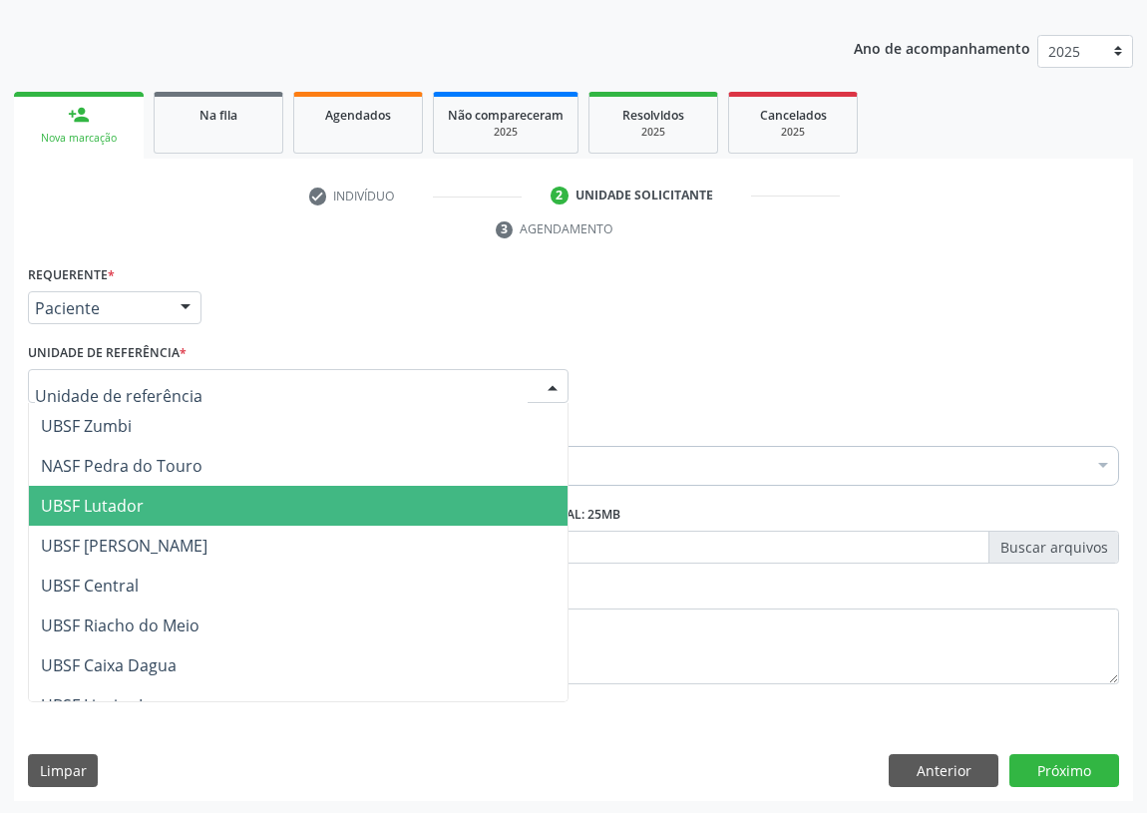
scroll to position [271, 0]
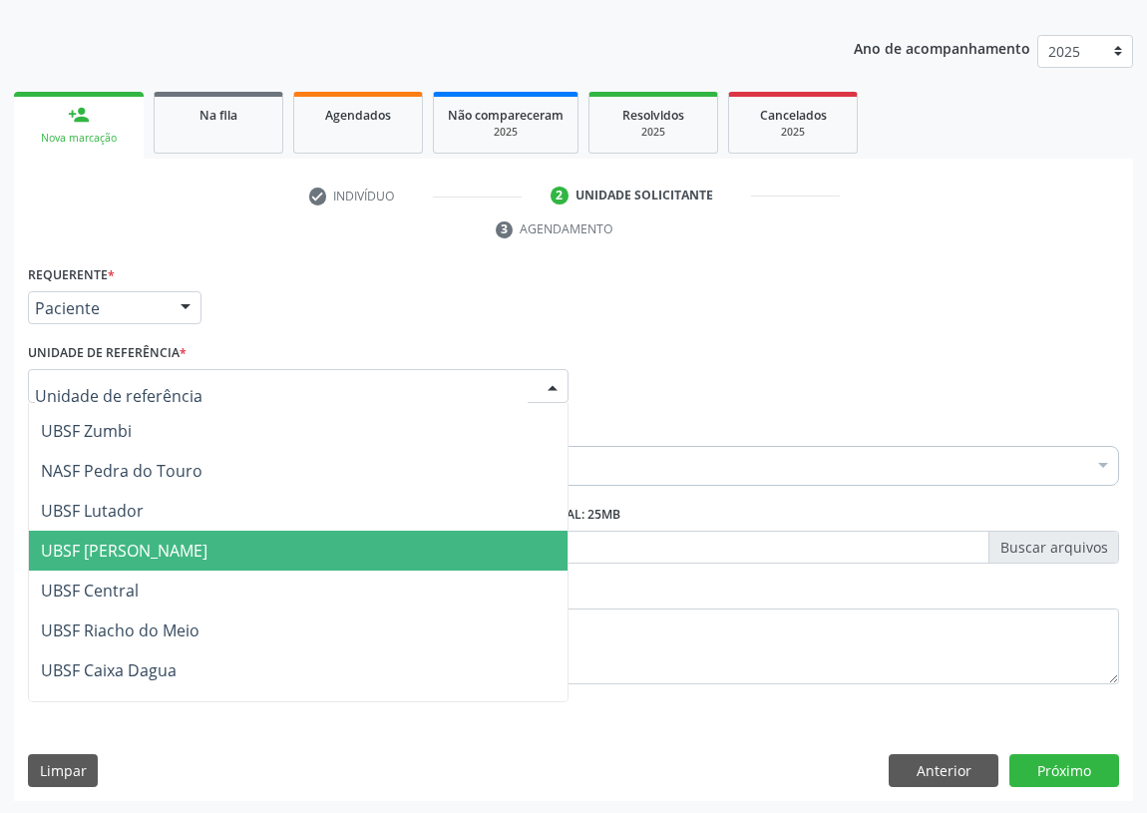
click at [180, 555] on span "UBSF [PERSON_NAME]" at bounding box center [124, 551] width 167 height 22
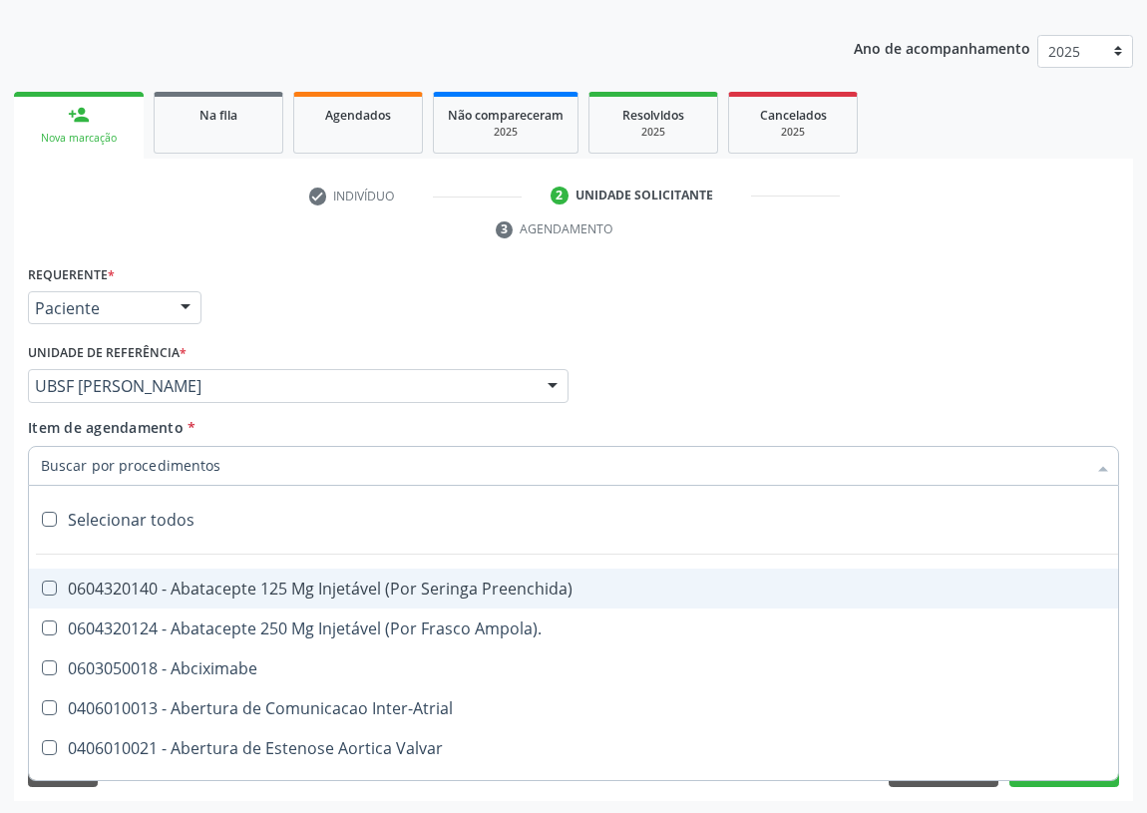
click at [62, 466] on input "Item de agendamento *" at bounding box center [563, 466] width 1045 height 40
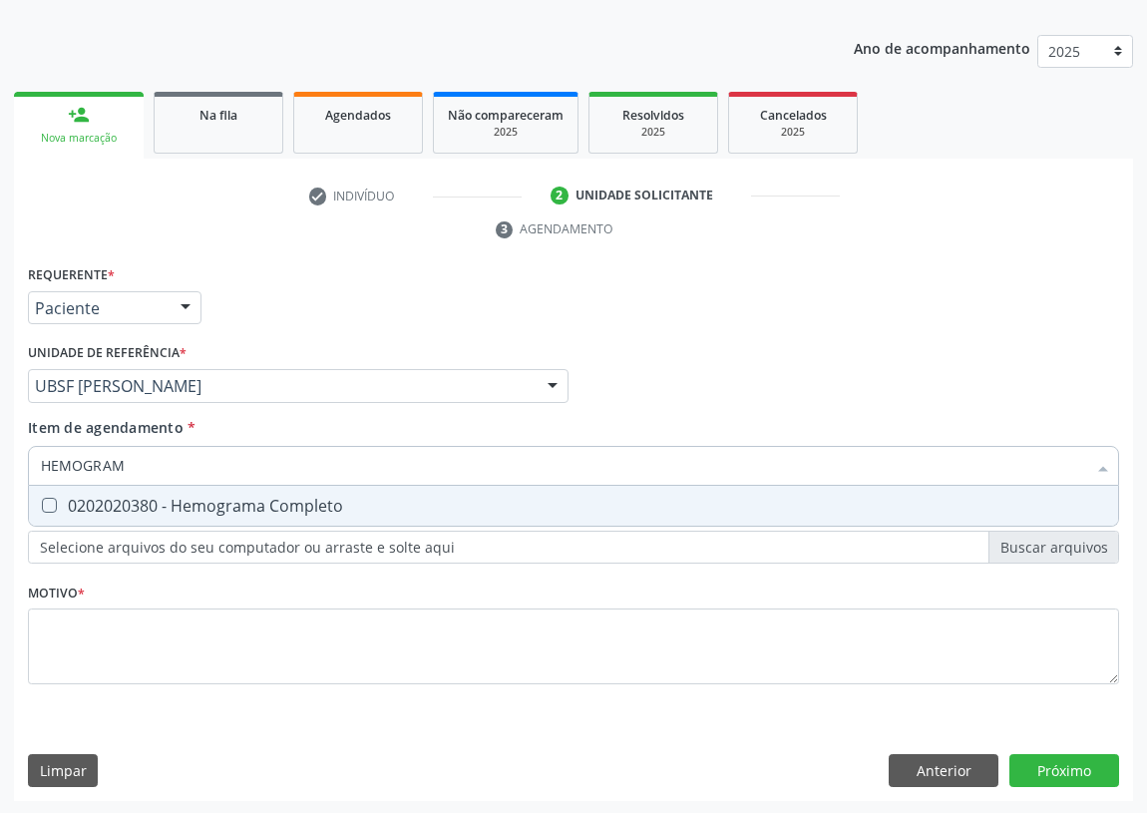
type input "HEMOGRAMA"
drag, startPoint x: 39, startPoint y: 500, endPoint x: 126, endPoint y: 446, distance: 102.1
click at [44, 498] on div at bounding box center [36, 506] width 15 height 16
checkbox Completo "true"
click at [0, 477] on div "Acompanhamento Acompanhe a situação das marcações correntes e finalizadas Relat…" at bounding box center [573, 358] width 1147 height 911
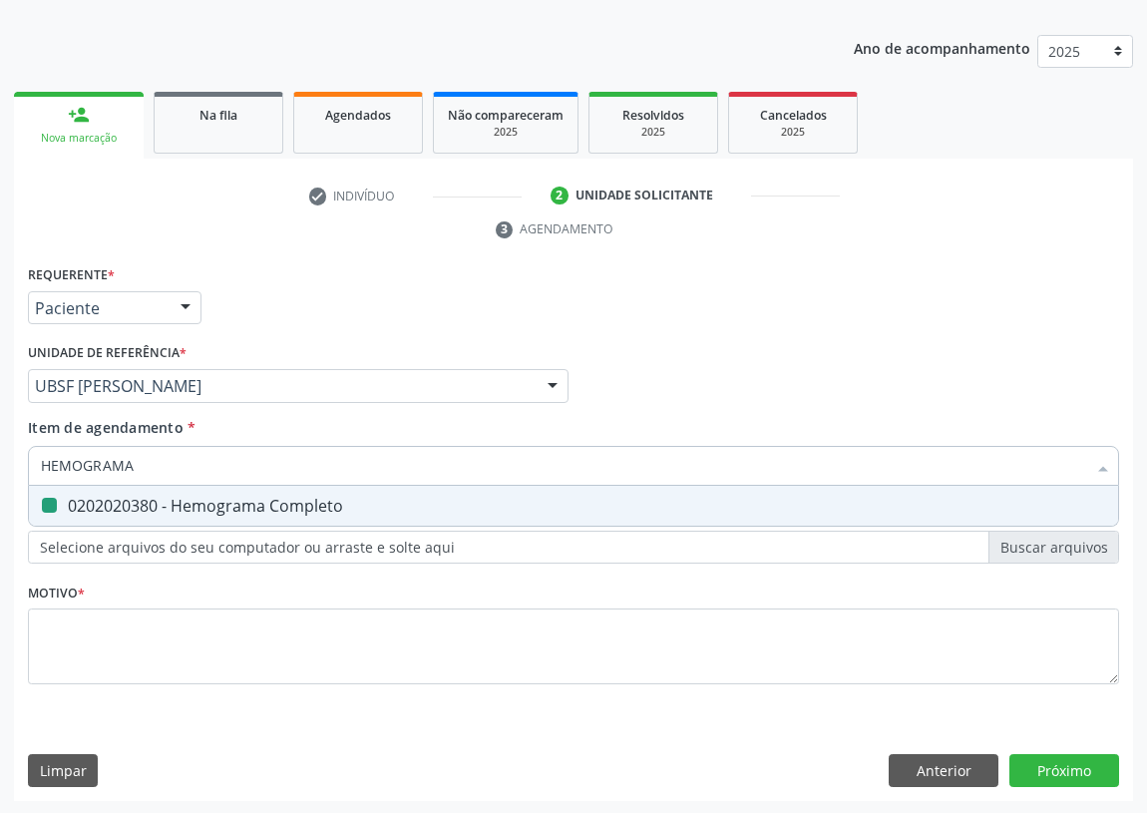
type input "C"
checkbox Completo "false"
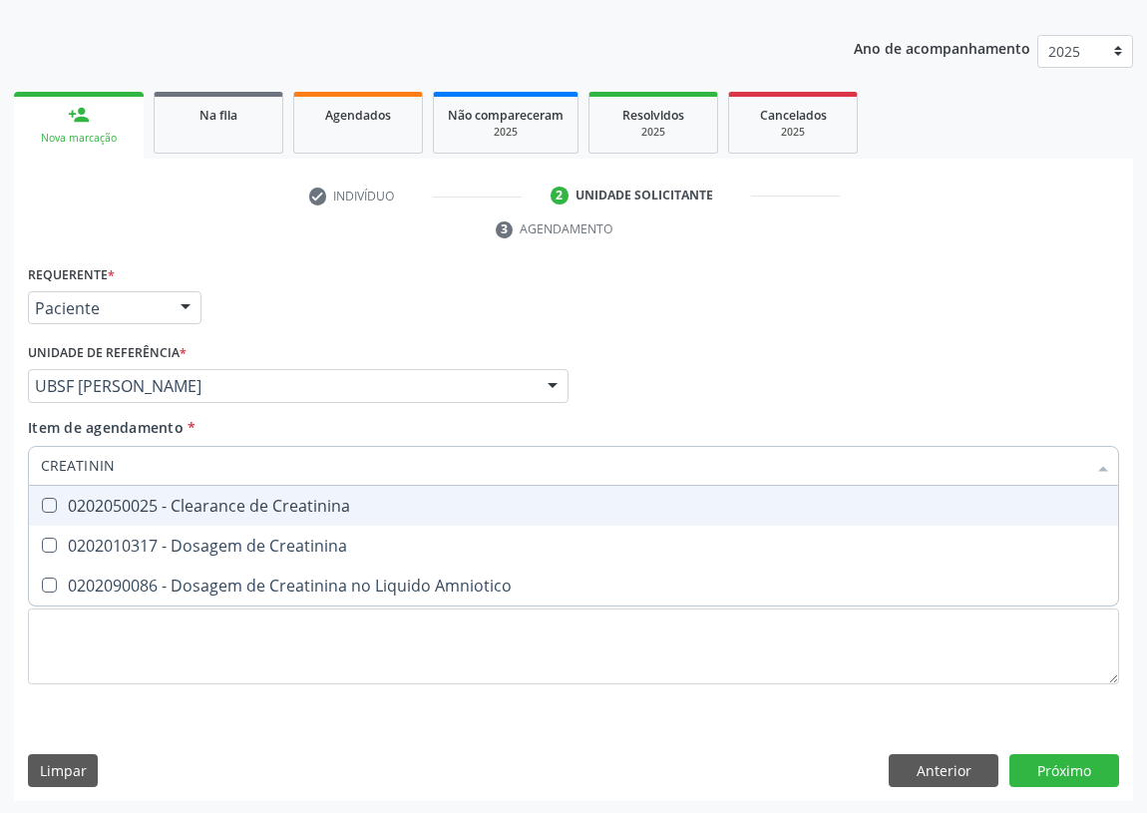
type input "CREATININA"
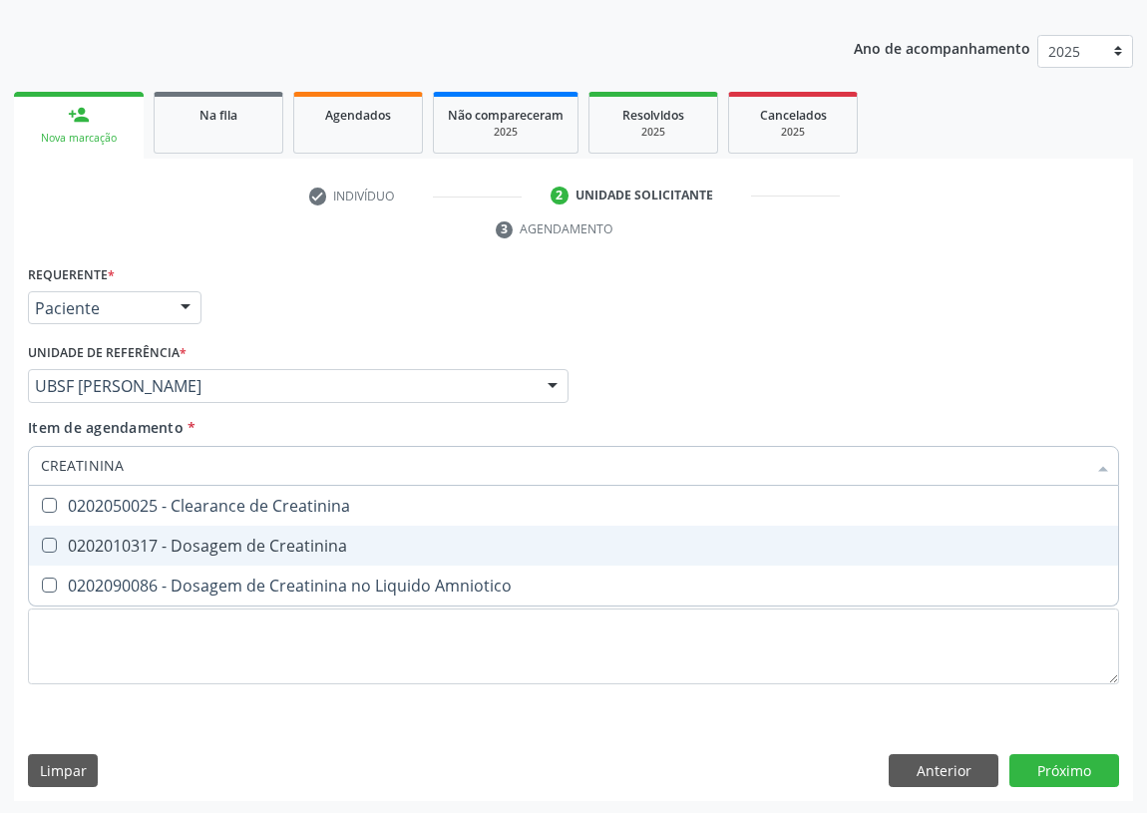
drag, startPoint x: 52, startPoint y: 543, endPoint x: 132, endPoint y: 458, distance: 117.1
click at [55, 538] on Creatinina at bounding box center [49, 545] width 15 height 15
click at [42, 539] on Creatinina "checkbox" at bounding box center [35, 545] width 13 height 13
checkbox Creatinina "true"
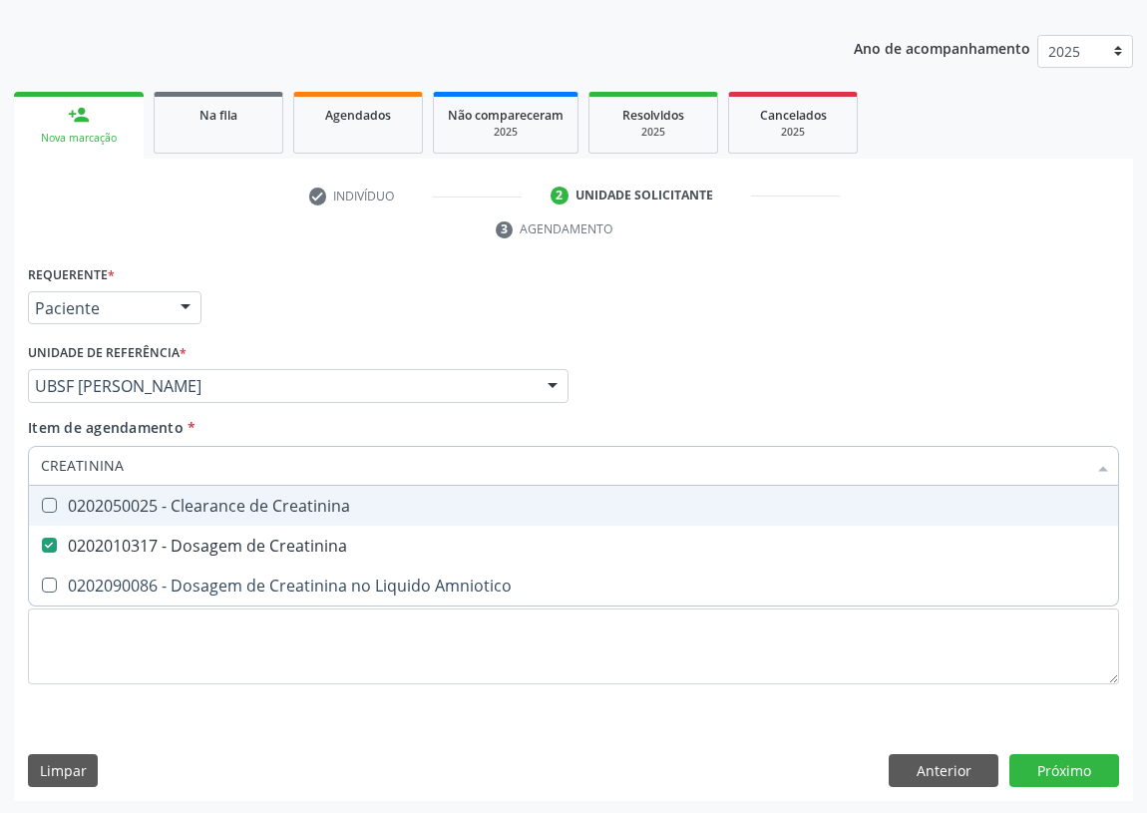
drag, startPoint x: 136, startPoint y: 458, endPoint x: 14, endPoint y: 478, distance: 123.3
click at [15, 478] on div "Requerente * Paciente Profissional de Saúde Paciente Nenhum resultado encontrad…" at bounding box center [573, 531] width 1119 height 542
type input "G"
checkbox Creatinina "false"
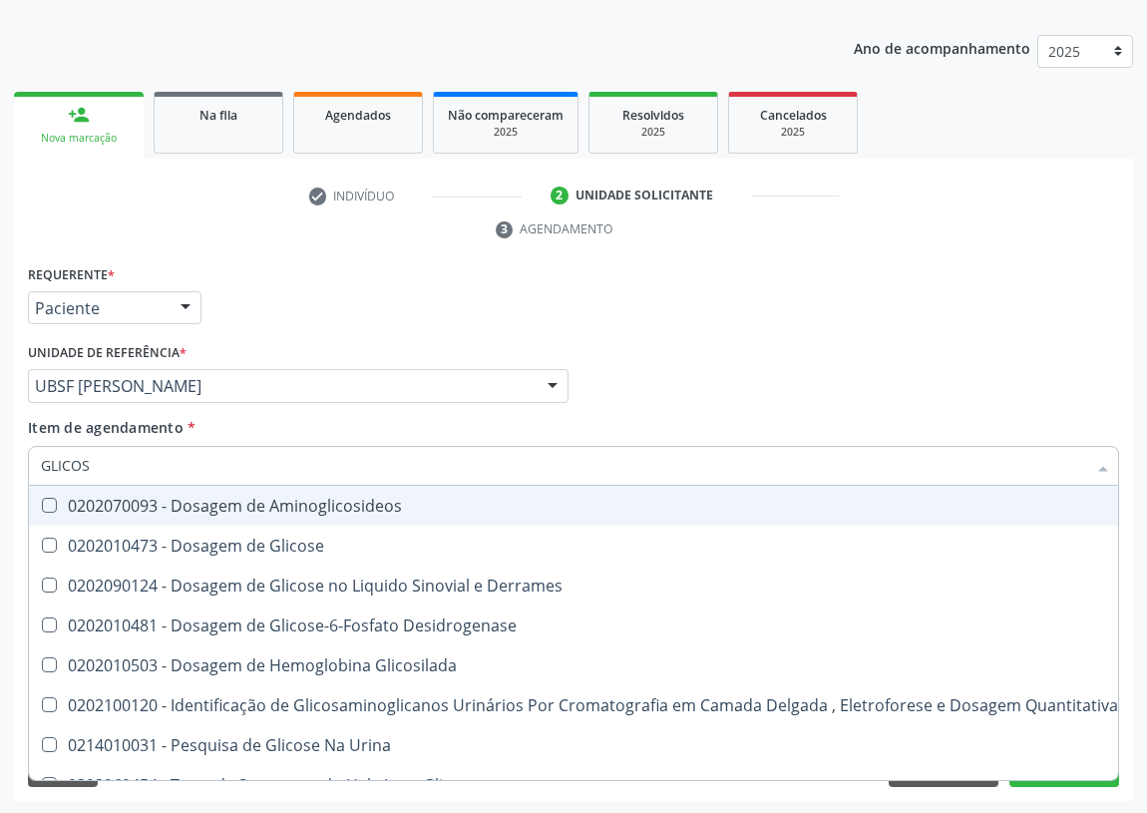
type input "GLICOSE"
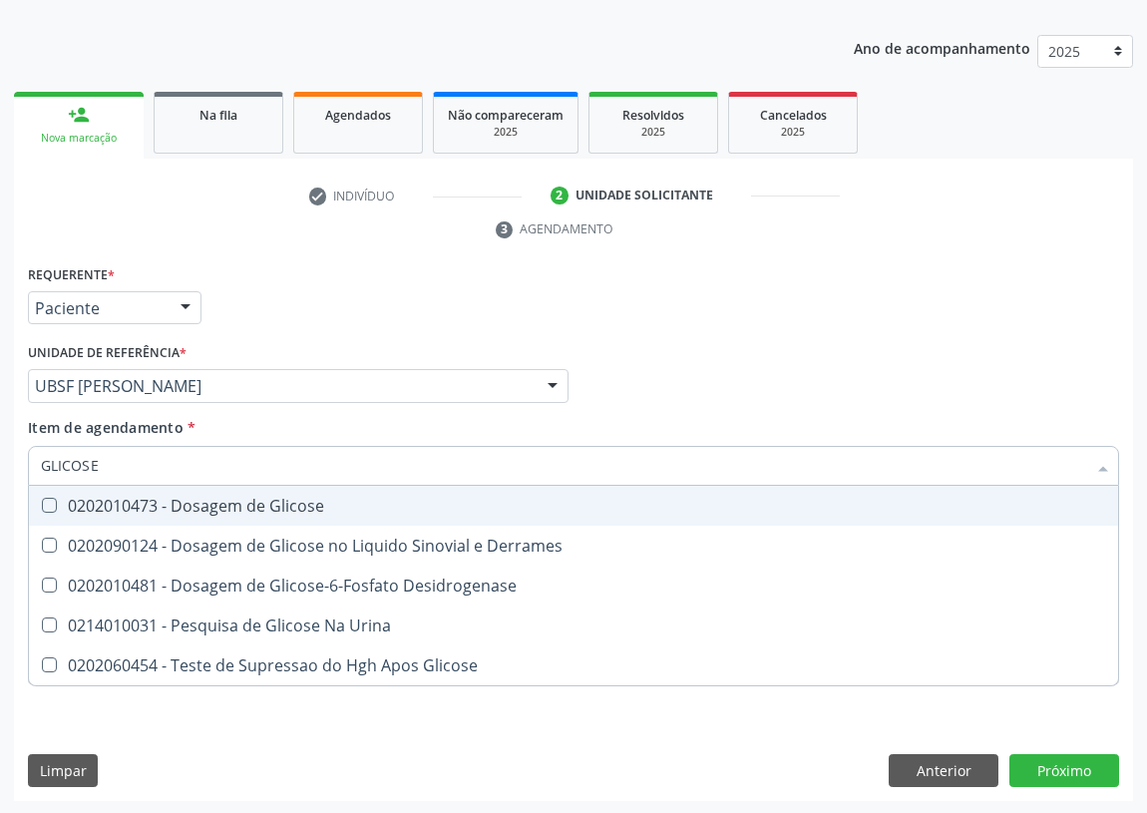
drag, startPoint x: 52, startPoint y: 506, endPoint x: 100, endPoint y: 461, distance: 65.6
click at [57, 499] on div "0202010473 - Dosagem de Glicose" at bounding box center [573, 506] width 1065 height 16
checkbox Glicose "true"
drag, startPoint x: 109, startPoint y: 461, endPoint x: 26, endPoint y: 464, distance: 82.8
click at [28, 466] on div "GLICOSE" at bounding box center [573, 466] width 1091 height 40
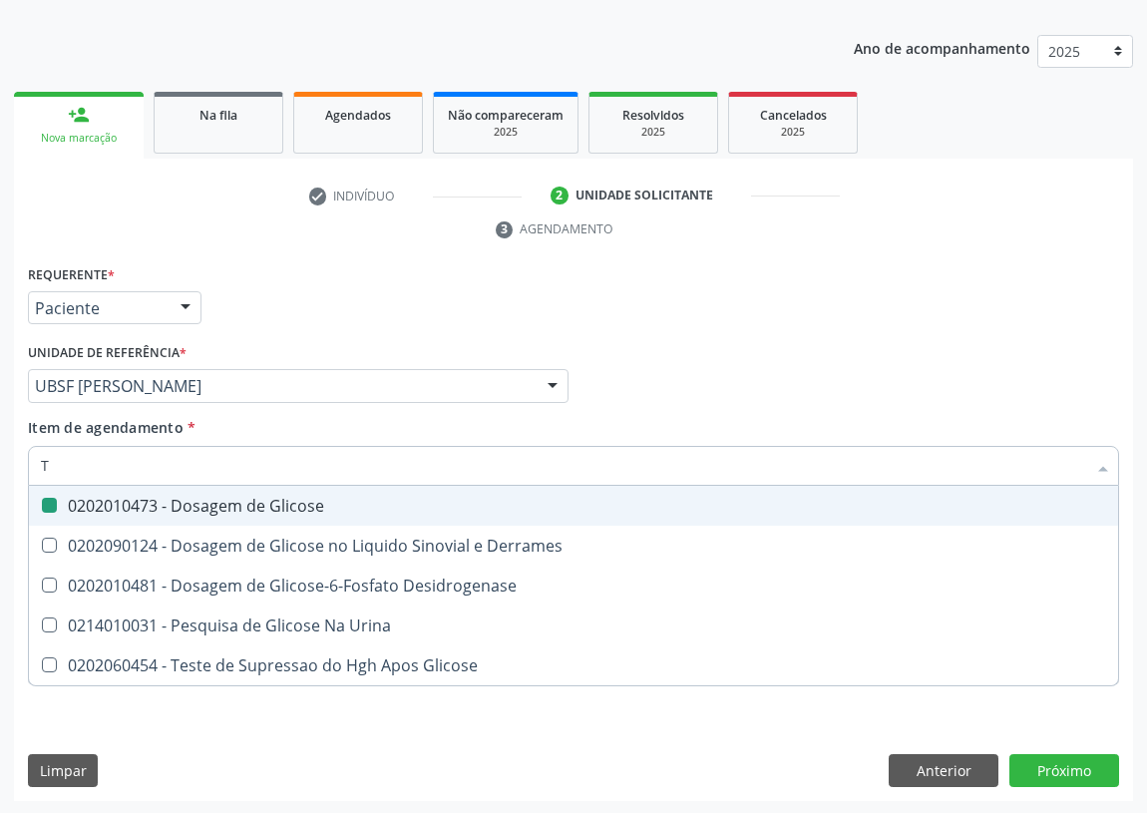
type input "TR"
checkbox Glicose "false"
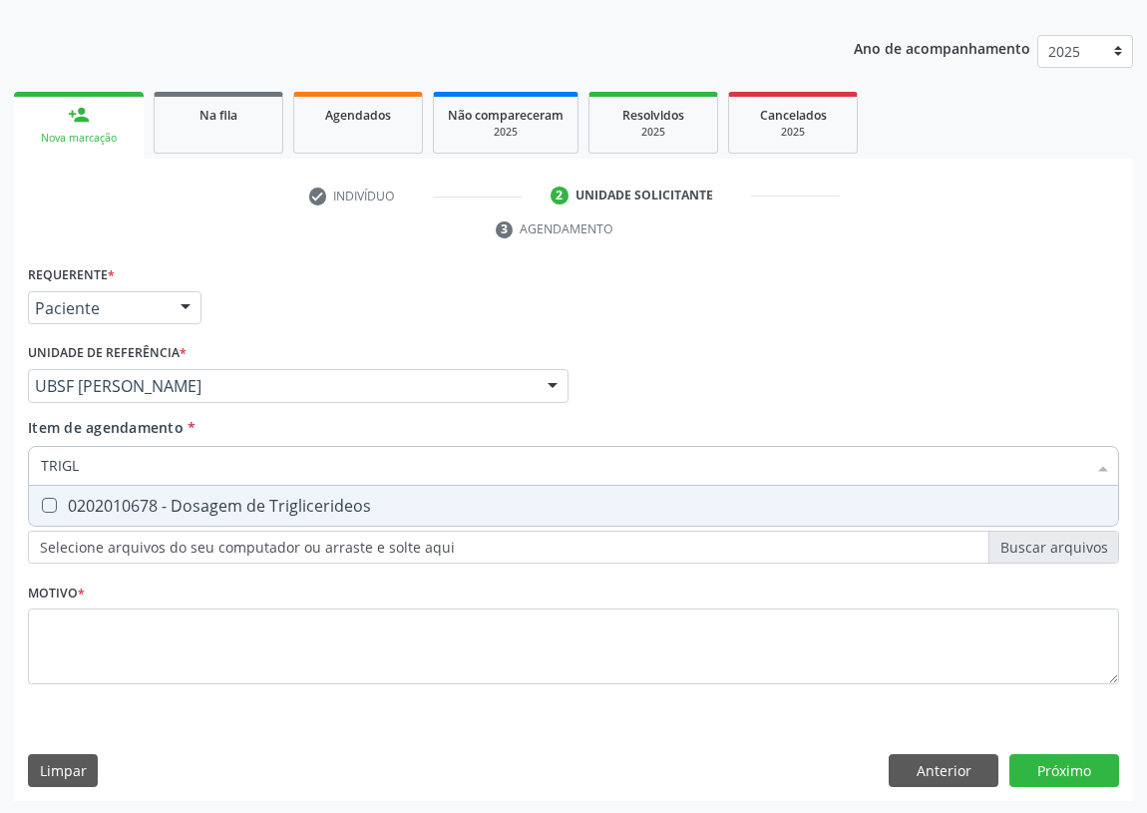
type input "TRIGLI"
drag, startPoint x: 43, startPoint y: 498, endPoint x: 93, endPoint y: 474, distance: 55.3
click at [56, 499] on Triglicerideos at bounding box center [49, 505] width 15 height 15
click at [42, 499] on Triglicerideos "checkbox" at bounding box center [35, 505] width 13 height 13
checkbox Triglicerideos "true"
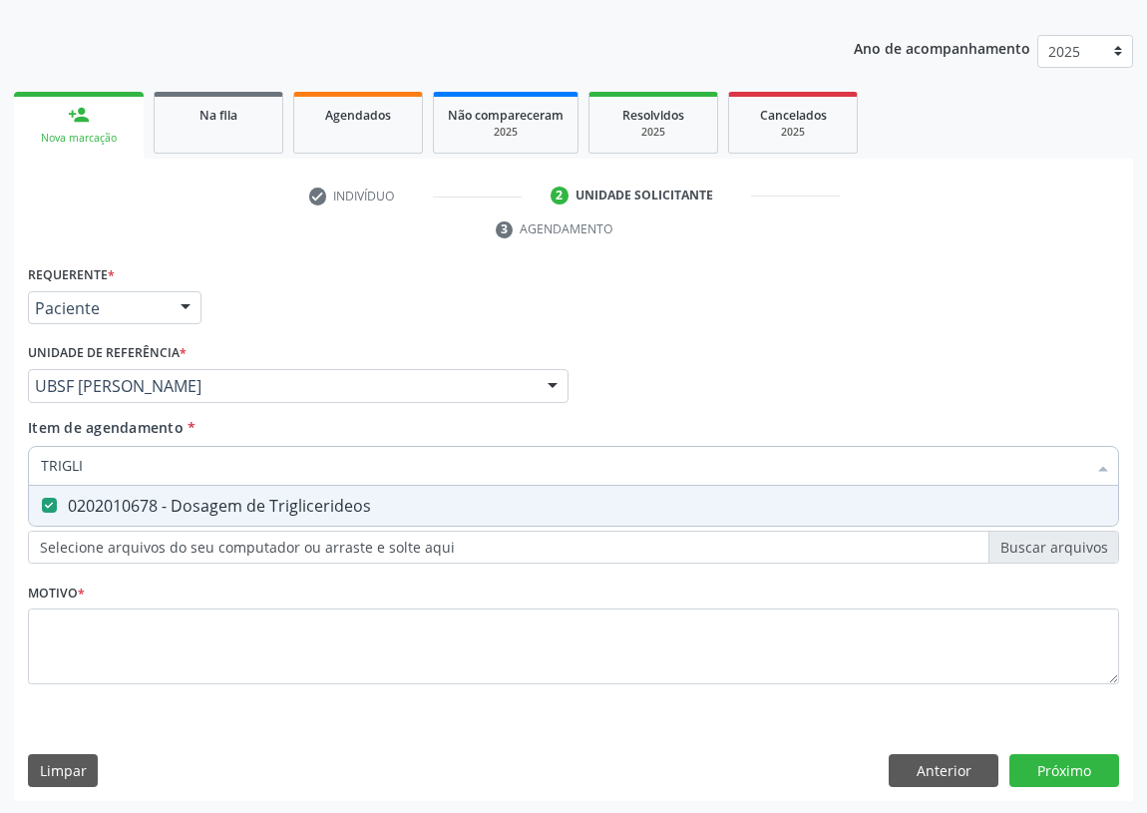
drag, startPoint x: 102, startPoint y: 465, endPoint x: 0, endPoint y: 473, distance: 102.0
click at [0, 473] on div "Acompanhamento Acompanhe a situação das marcações correntes e finalizadas Relat…" at bounding box center [573, 358] width 1147 height 911
type input "H"
checkbox Triglicerideos "false"
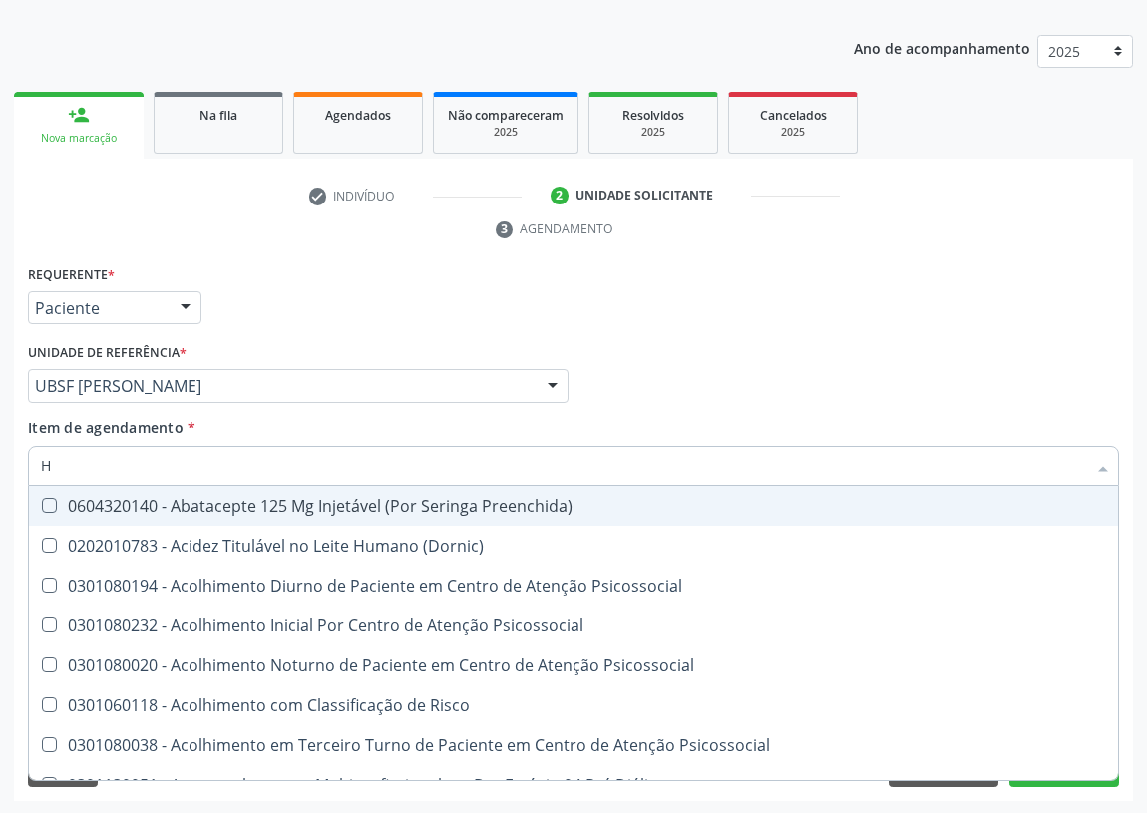
type input "HE"
checkbox C "true"
type input "HEM"
checkbox Fixo "true"
checkbox C "false"
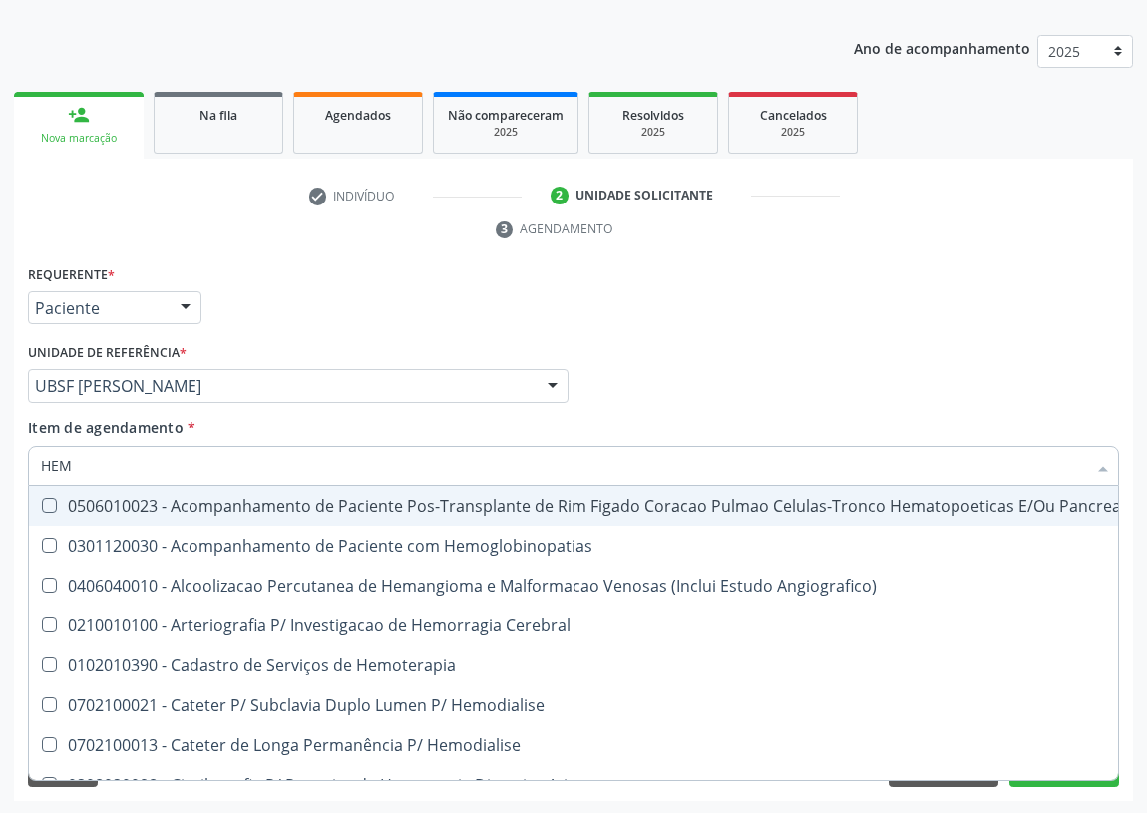
type input "HEMO"
checkbox Retro-Retal "true"
checkbox Completo "false"
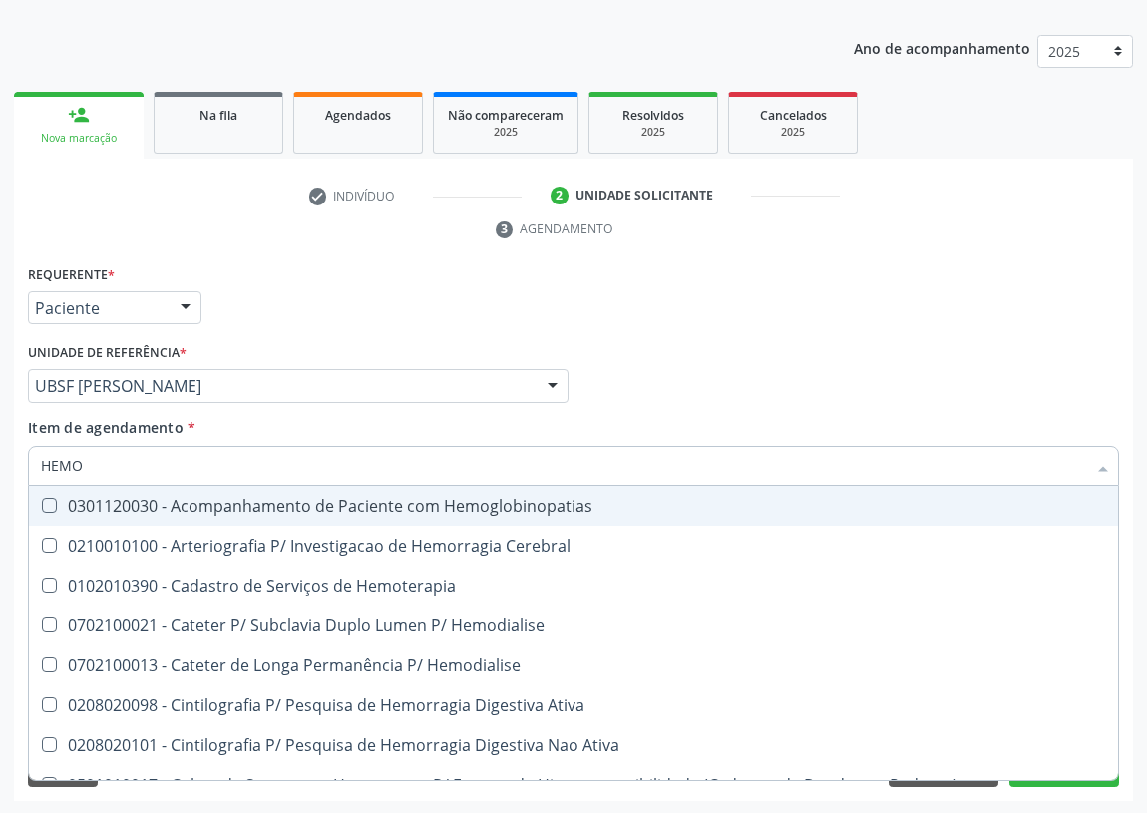
type input "HEMOG"
checkbox Carboxi-Hemoglobina "true"
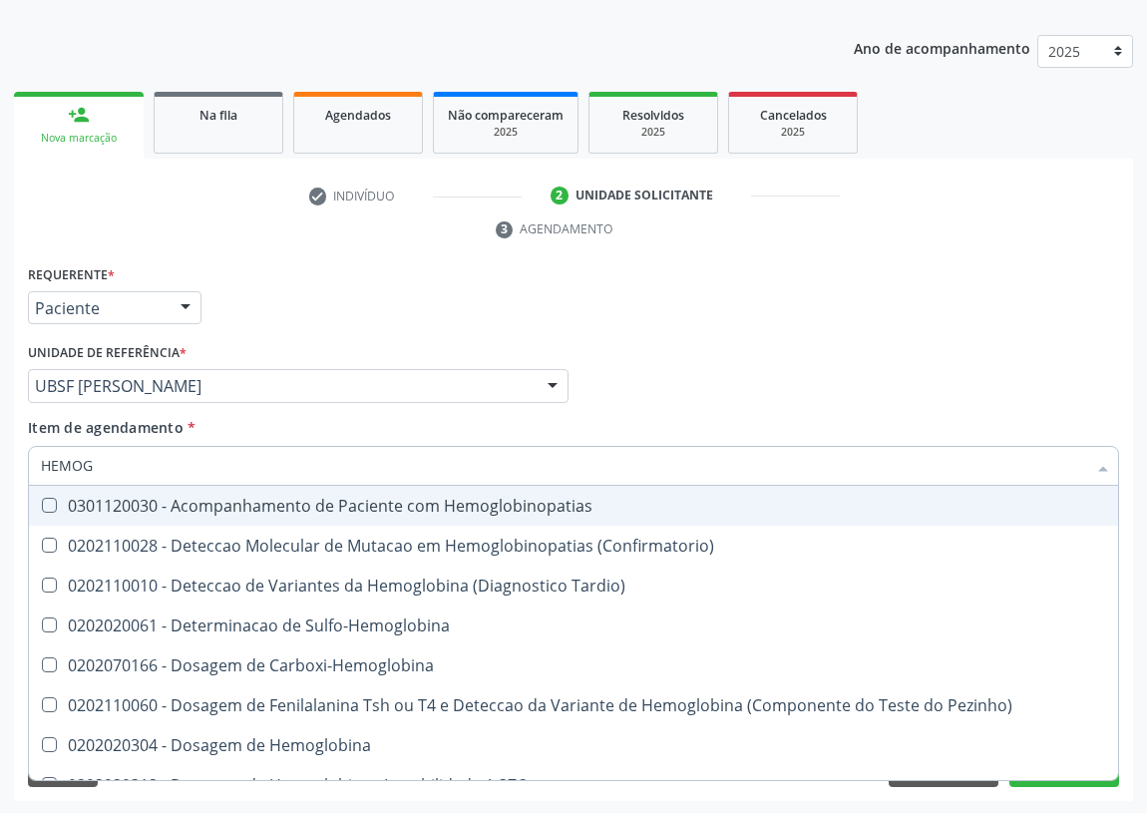
type input "HEMOGL"
checkbox Completo "false"
type input "HEMOGLOBINA"
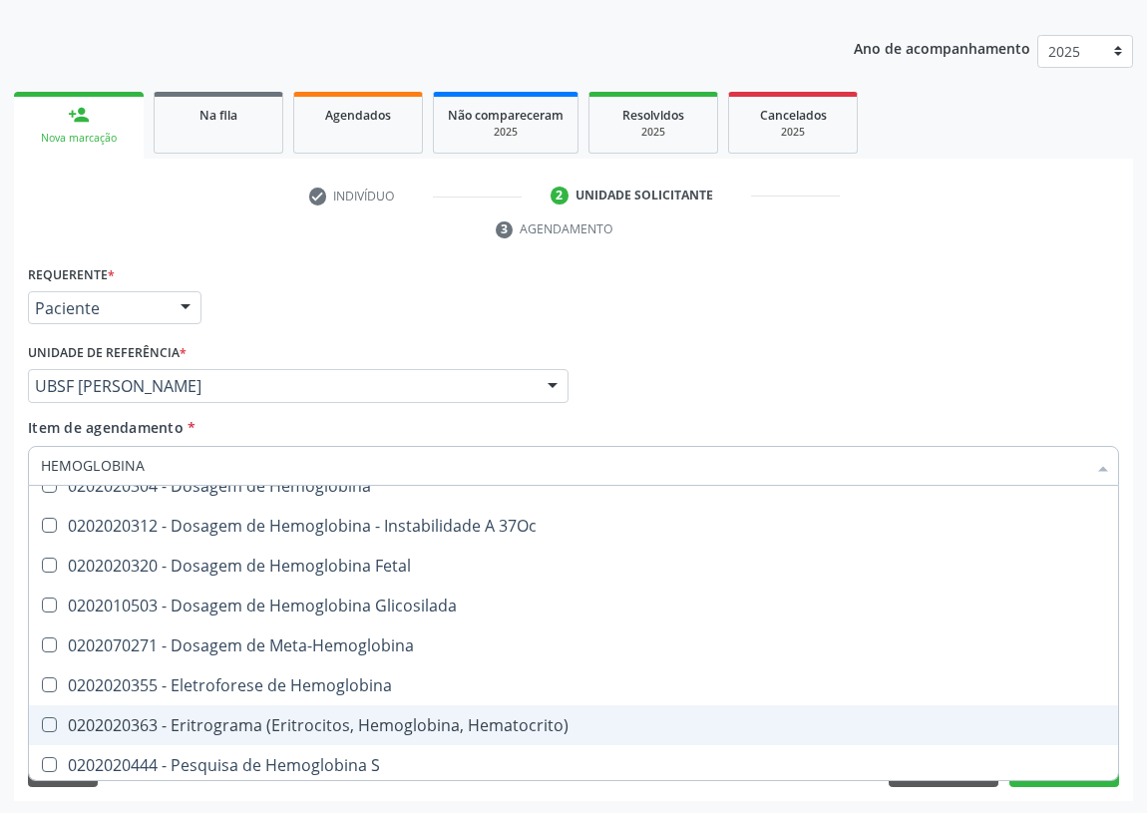
scroll to position [181, 0]
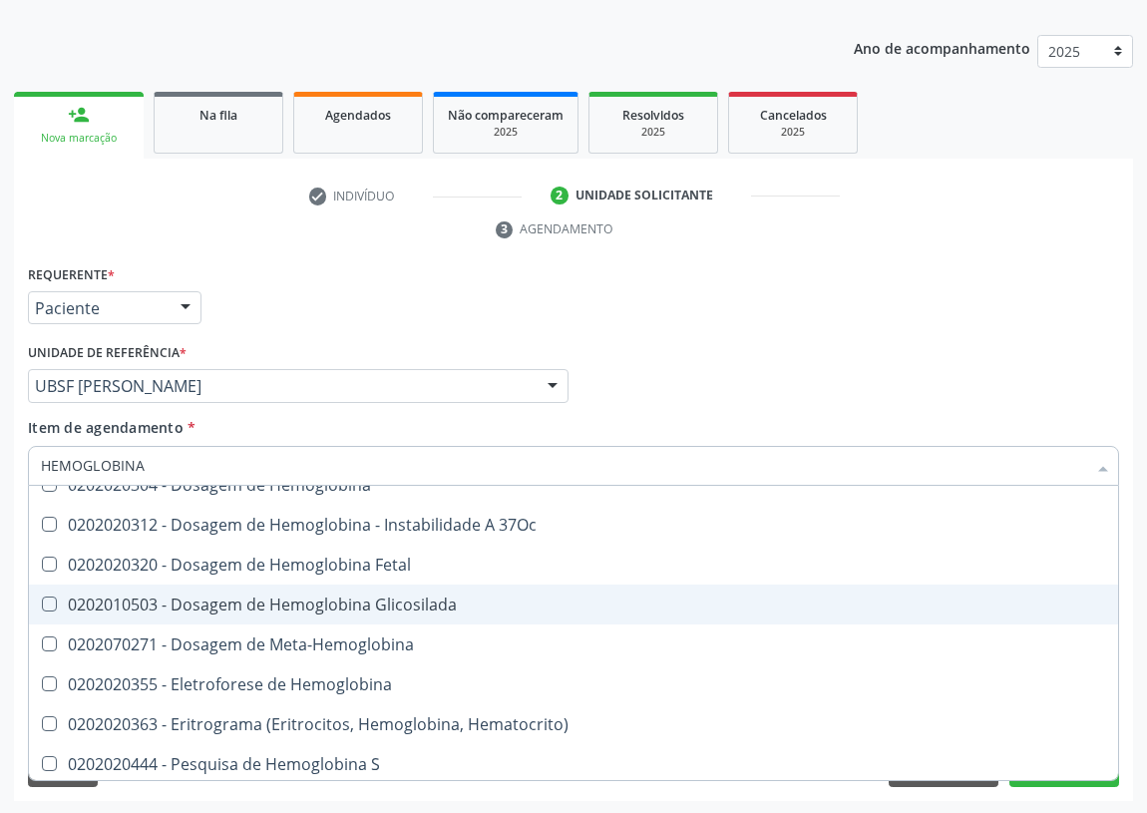
drag, startPoint x: 301, startPoint y: 597, endPoint x: 46, endPoint y: 545, distance: 260.5
click at [299, 597] on div "0202010503 - Dosagem de Hemoglobina Glicosilada" at bounding box center [573, 604] width 1065 height 16
checkbox Glicosilada "true"
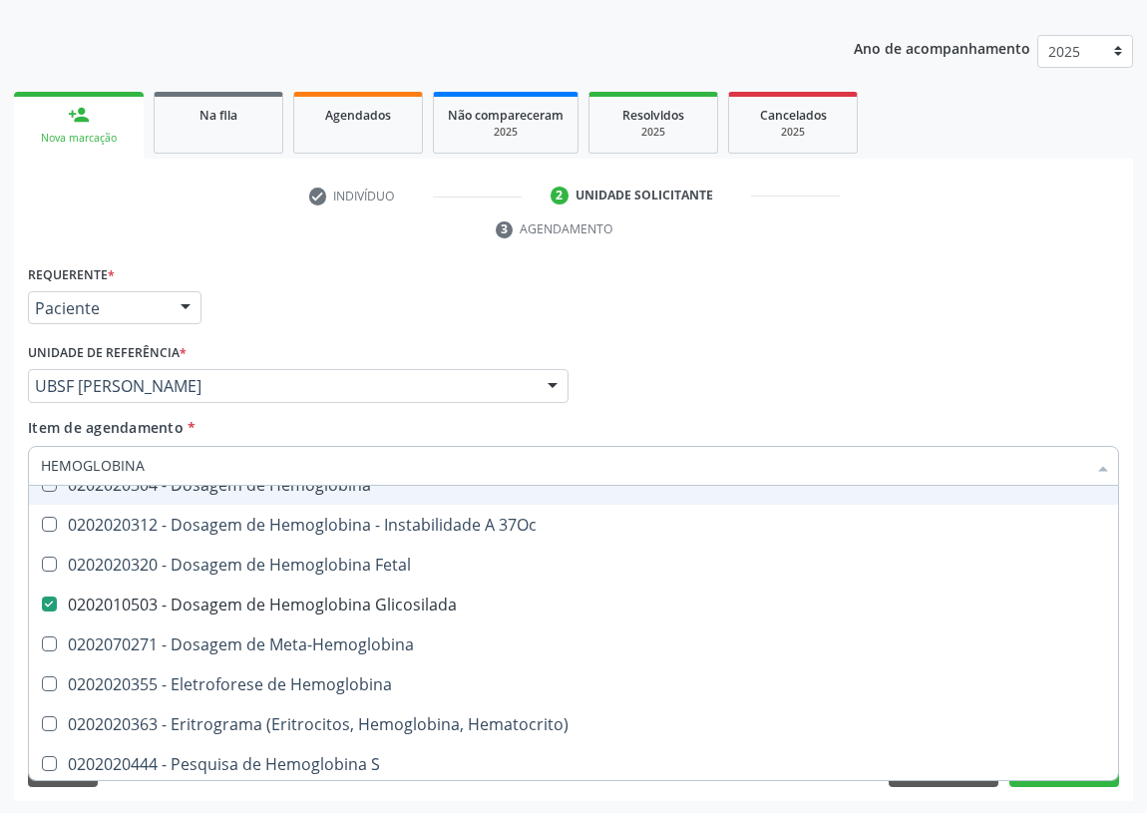
drag, startPoint x: 157, startPoint y: 464, endPoint x: 0, endPoint y: 482, distance: 157.6
click at [0, 482] on div "Acompanhamento Acompanhe a situação das marcações correntes e finalizadas Relat…" at bounding box center [573, 358] width 1147 height 911
type input "C"
checkbox Glicosilada "false"
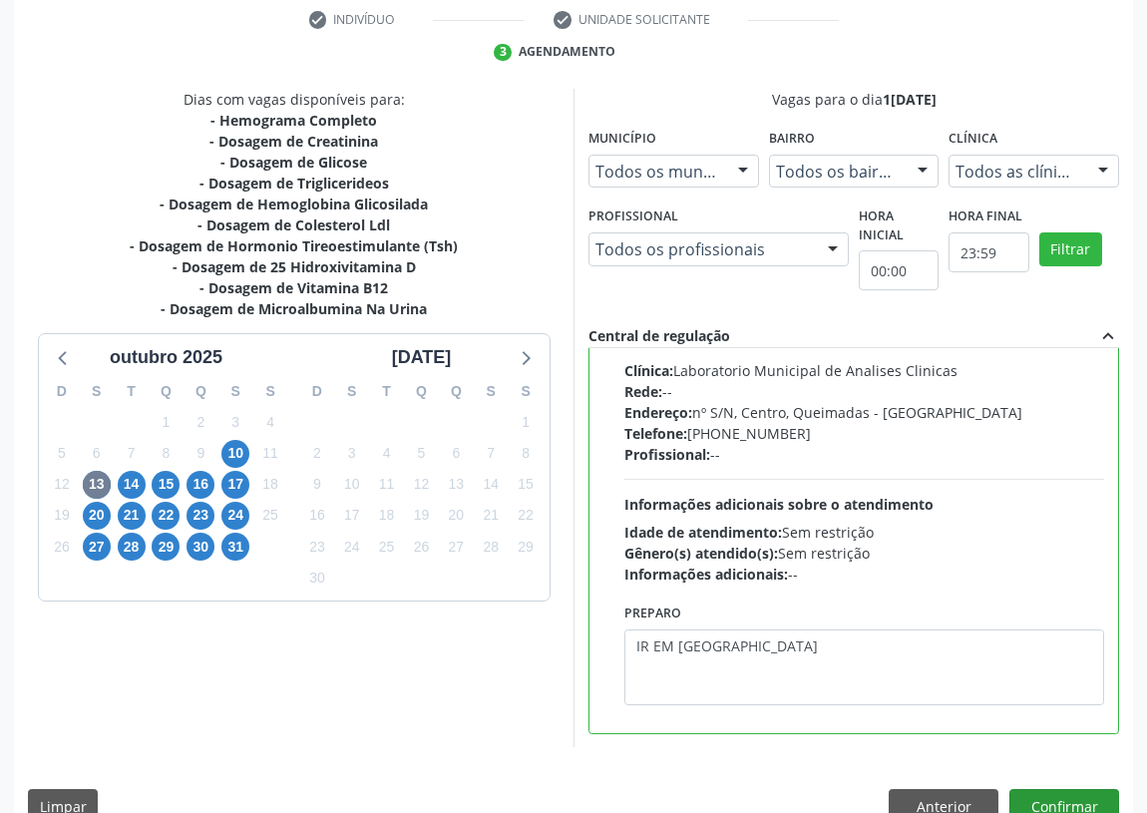
scroll to position [419, 0]
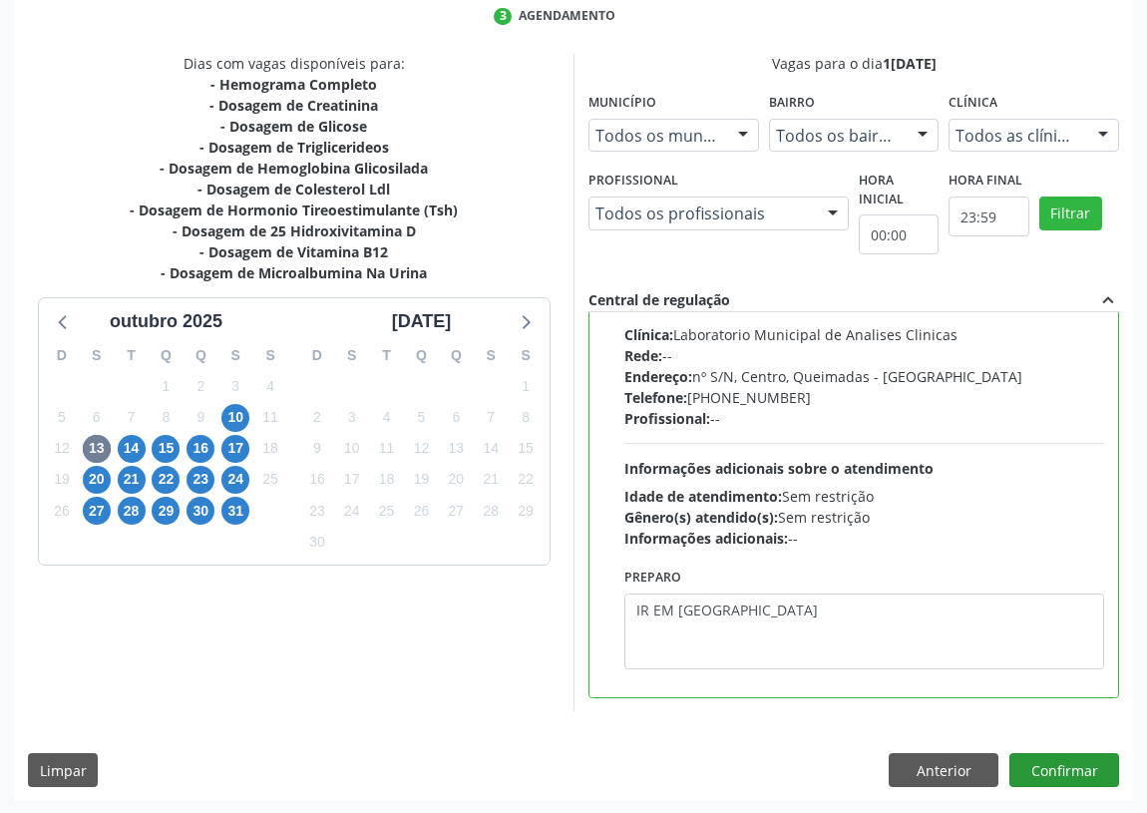
type textarea "IR EM [GEOGRAPHIC_DATA]"
click at [1070, 774] on button "Confirmar" at bounding box center [1064, 770] width 110 height 34
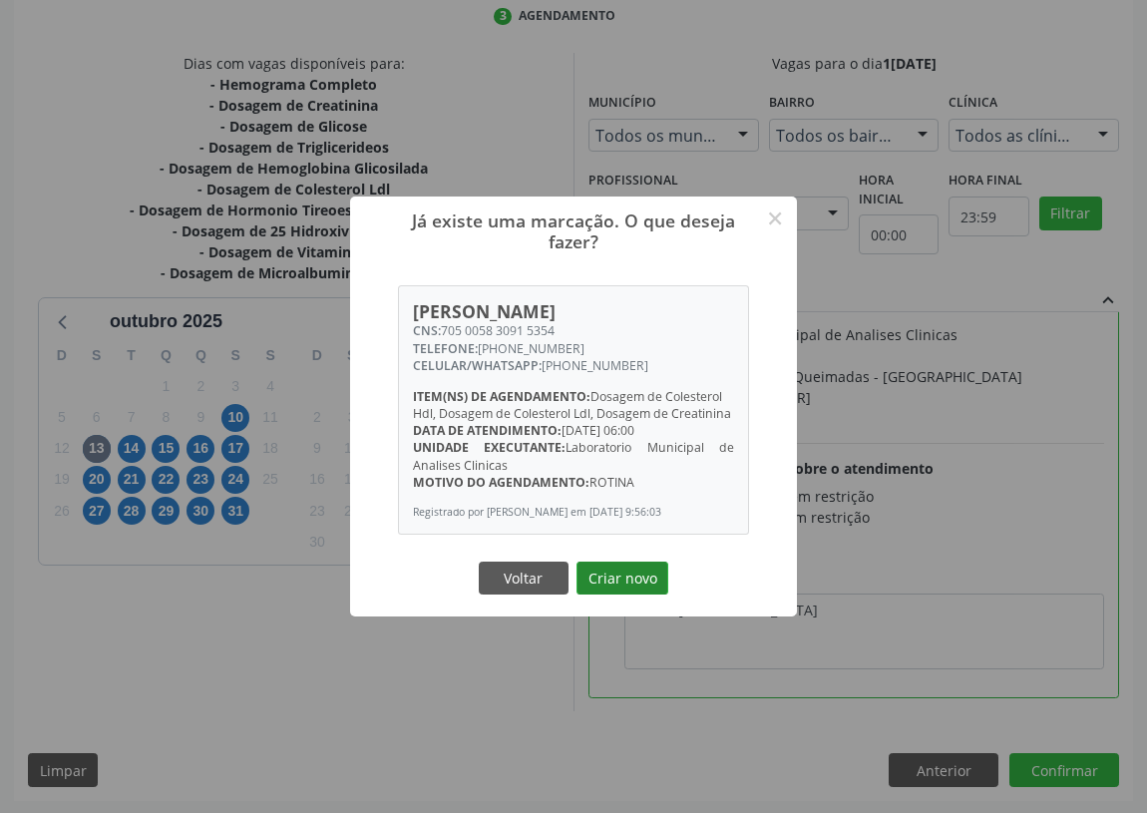
click at [614, 580] on button "Criar novo" at bounding box center [622, 578] width 92 height 34
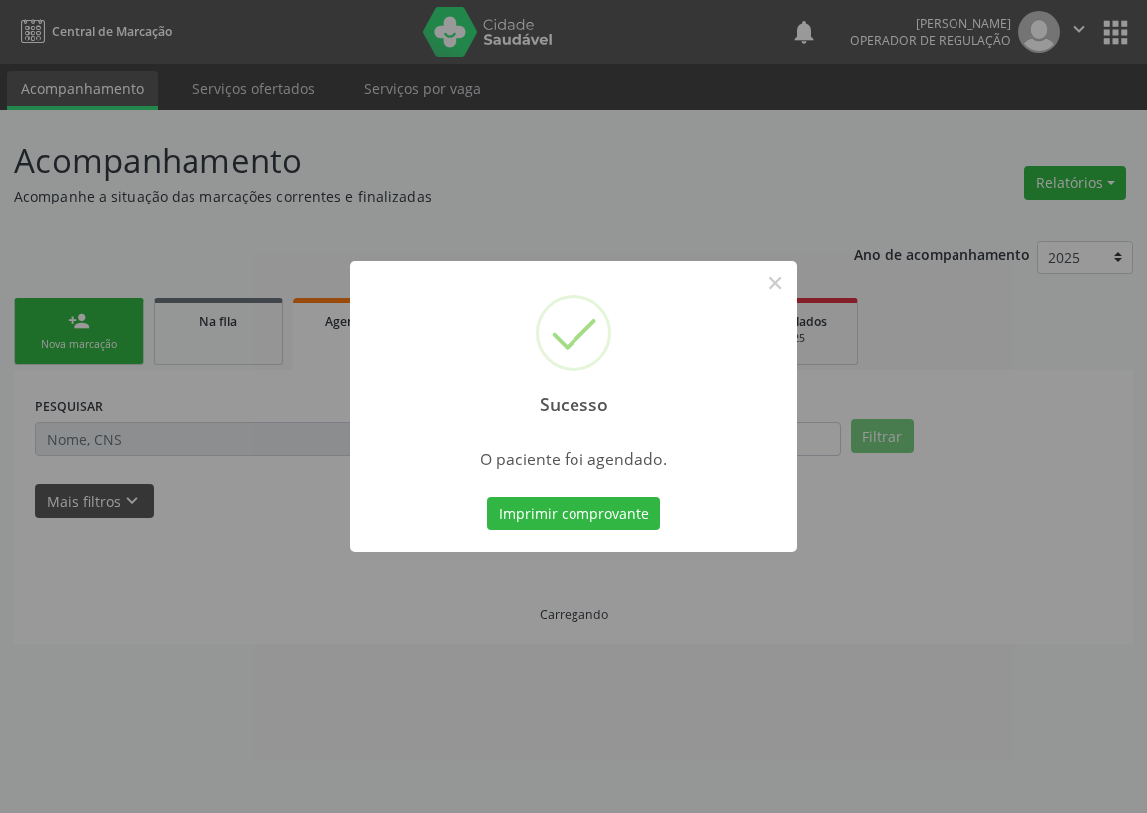
scroll to position [0, 0]
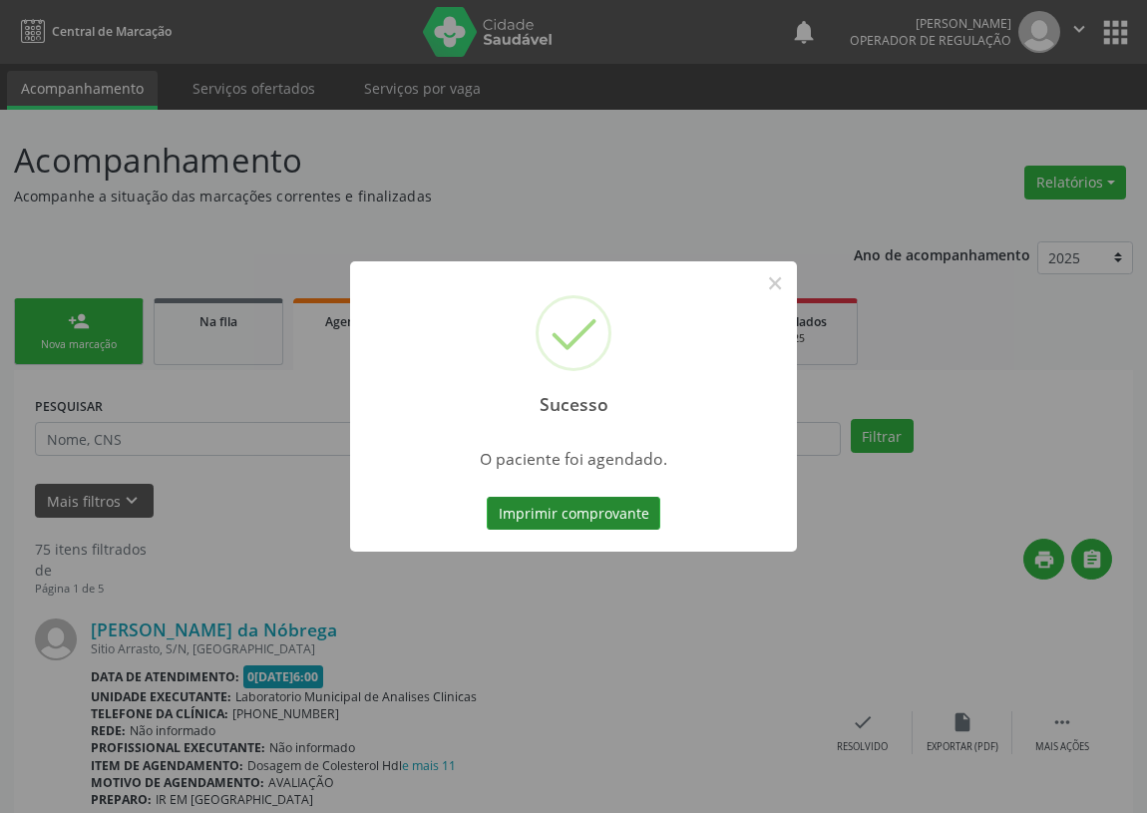
click at [616, 511] on button "Imprimir comprovante" at bounding box center [574, 514] width 174 height 34
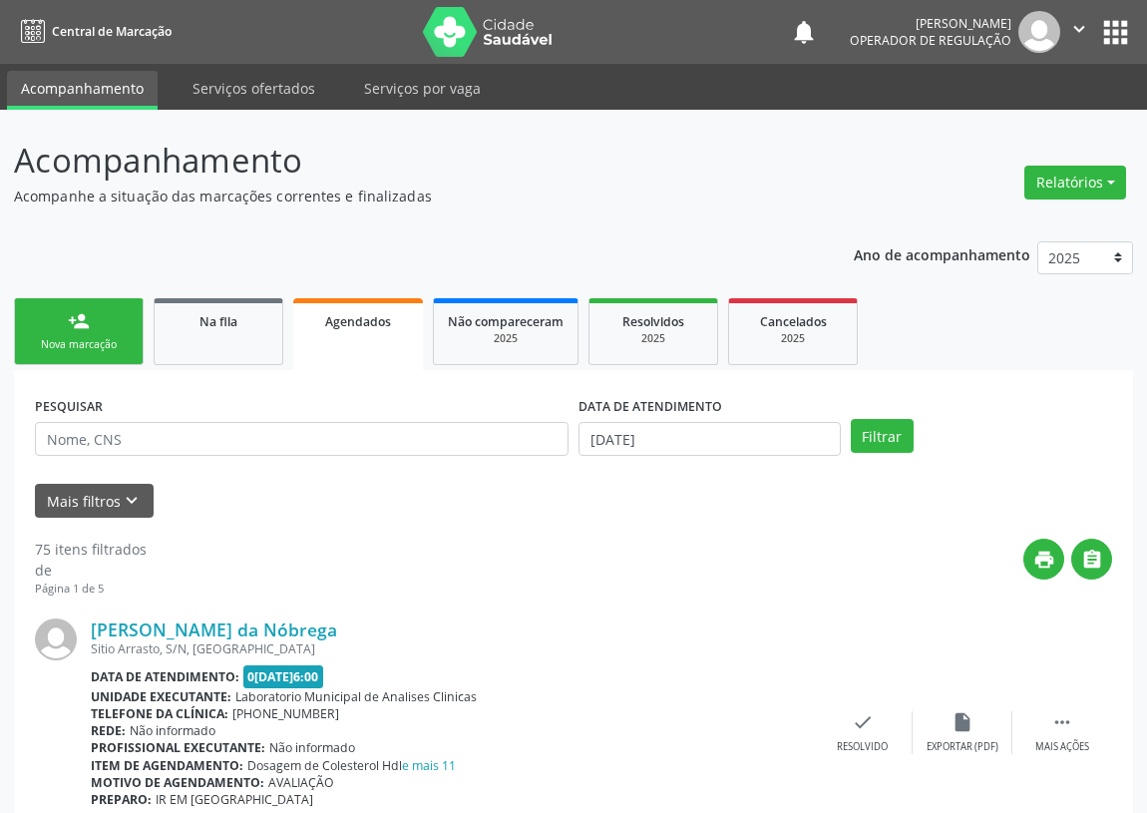
click at [83, 335] on link "person_add Nova marcação" at bounding box center [79, 331] width 130 height 67
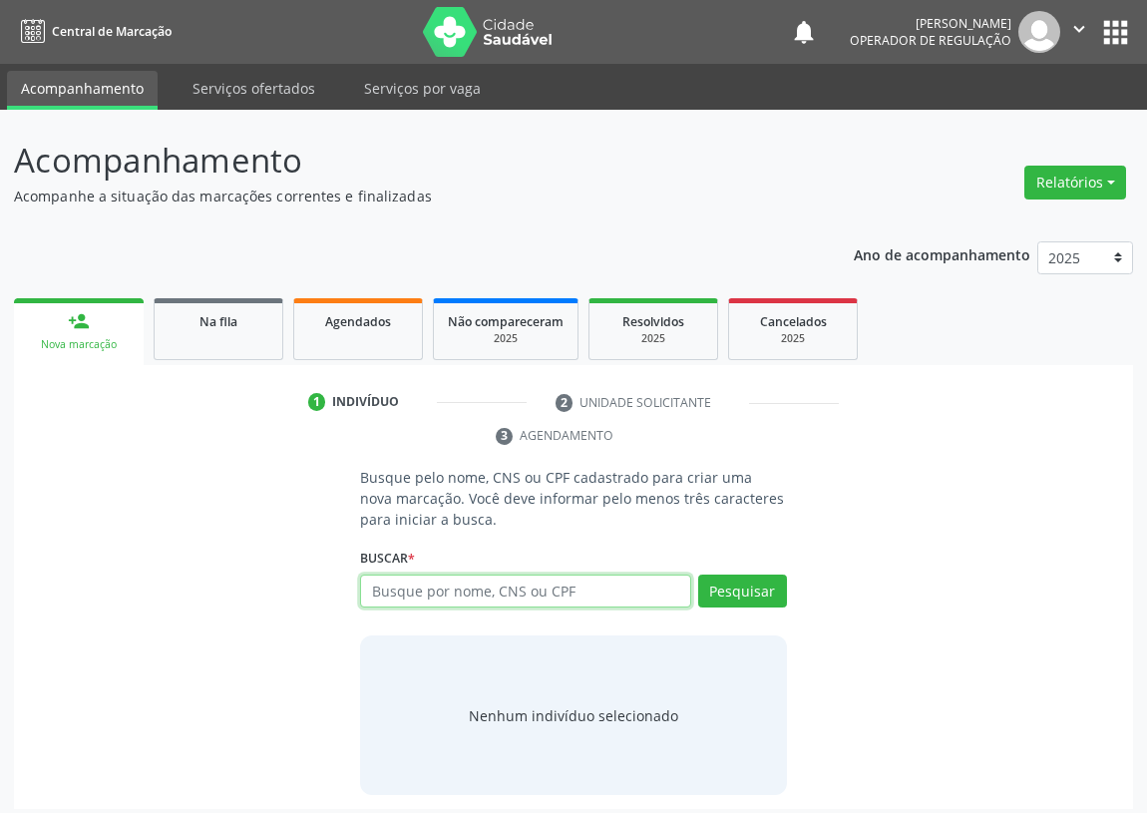
click at [413, 593] on input "text" at bounding box center [525, 591] width 331 height 34
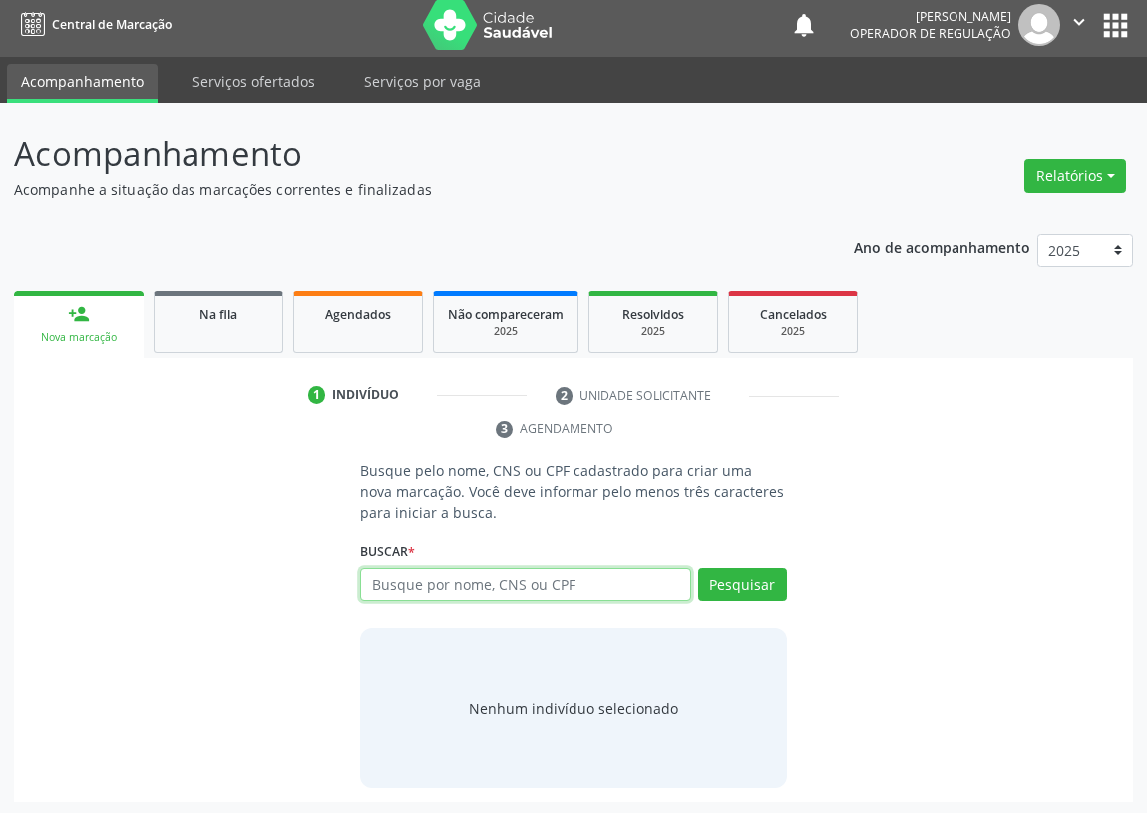
scroll to position [9, 0]
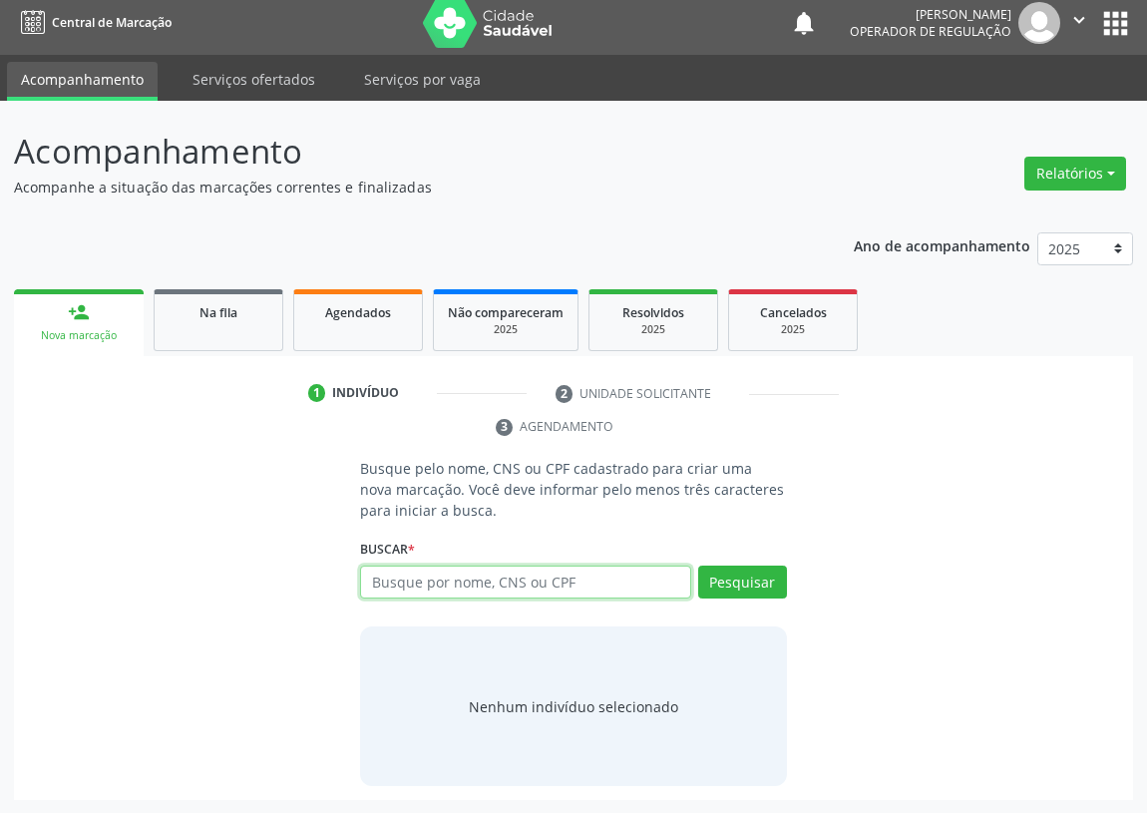
click at [396, 584] on input "text" at bounding box center [525, 582] width 331 height 34
type input "702405598139828"
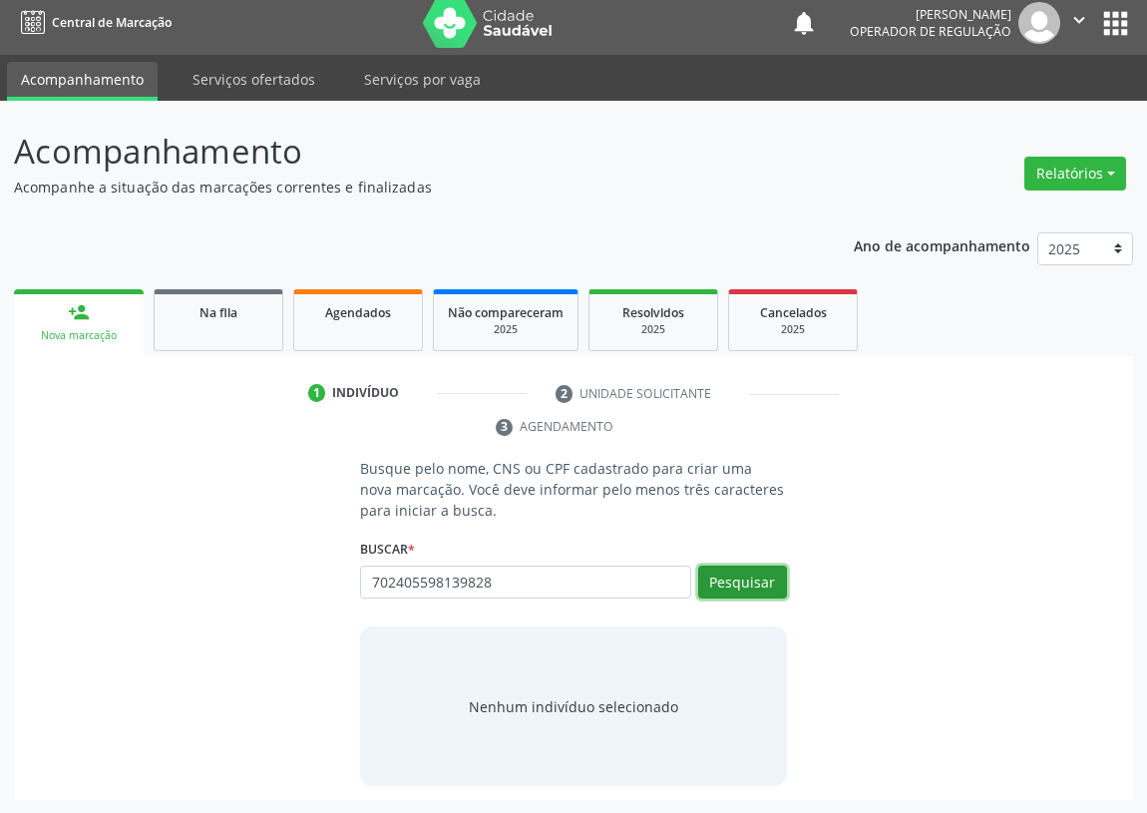
click at [748, 569] on button "Pesquisar" at bounding box center [742, 582] width 89 height 34
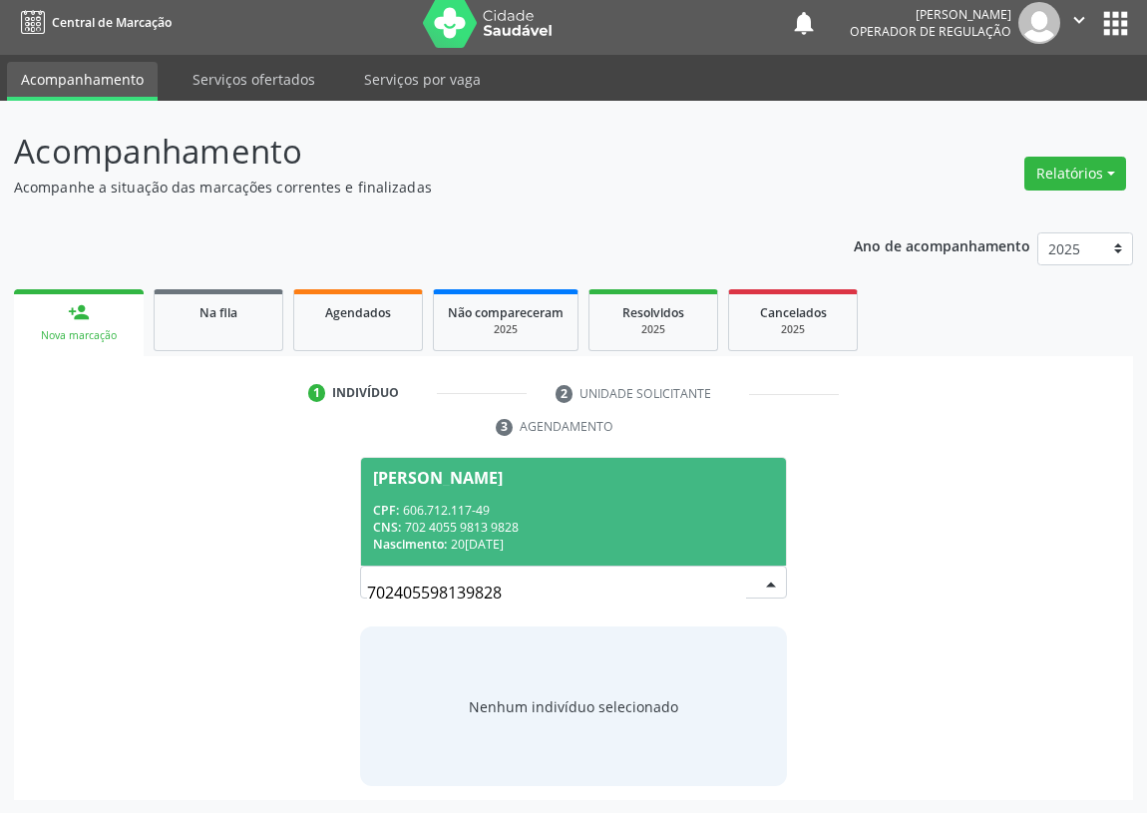
click at [454, 499] on span "Francisco Agostinho Falcão CPF: 606.712.117-49 CNS: 702 4055 9813 9828 Nascimen…" at bounding box center [573, 511] width 425 height 107
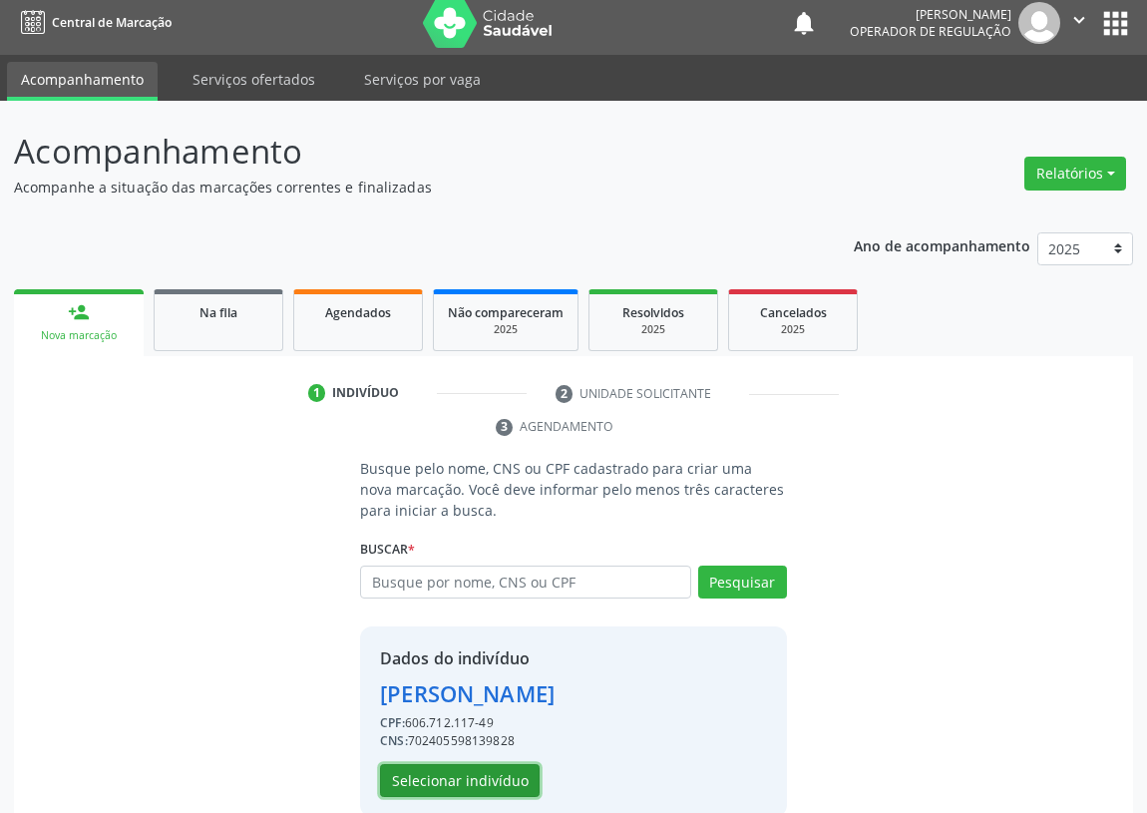
click at [427, 780] on button "Selecionar indivíduo" at bounding box center [460, 781] width 160 height 34
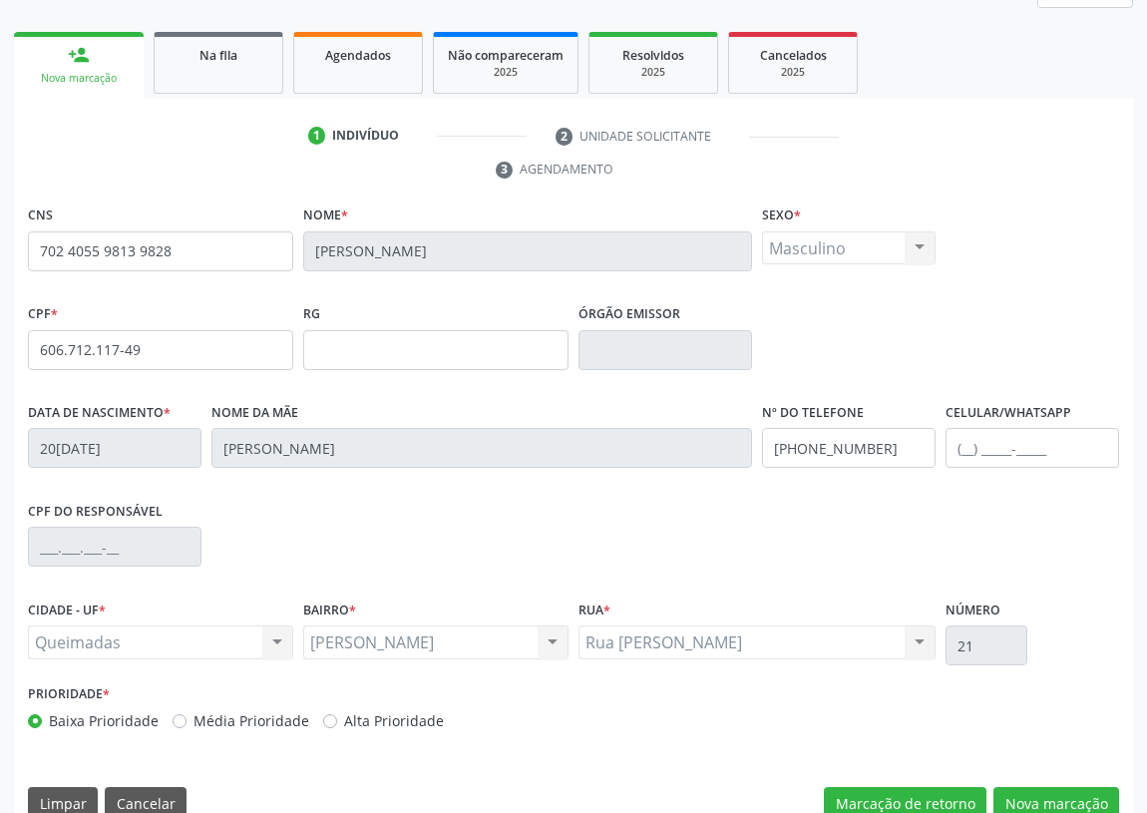
scroll to position [299, 0]
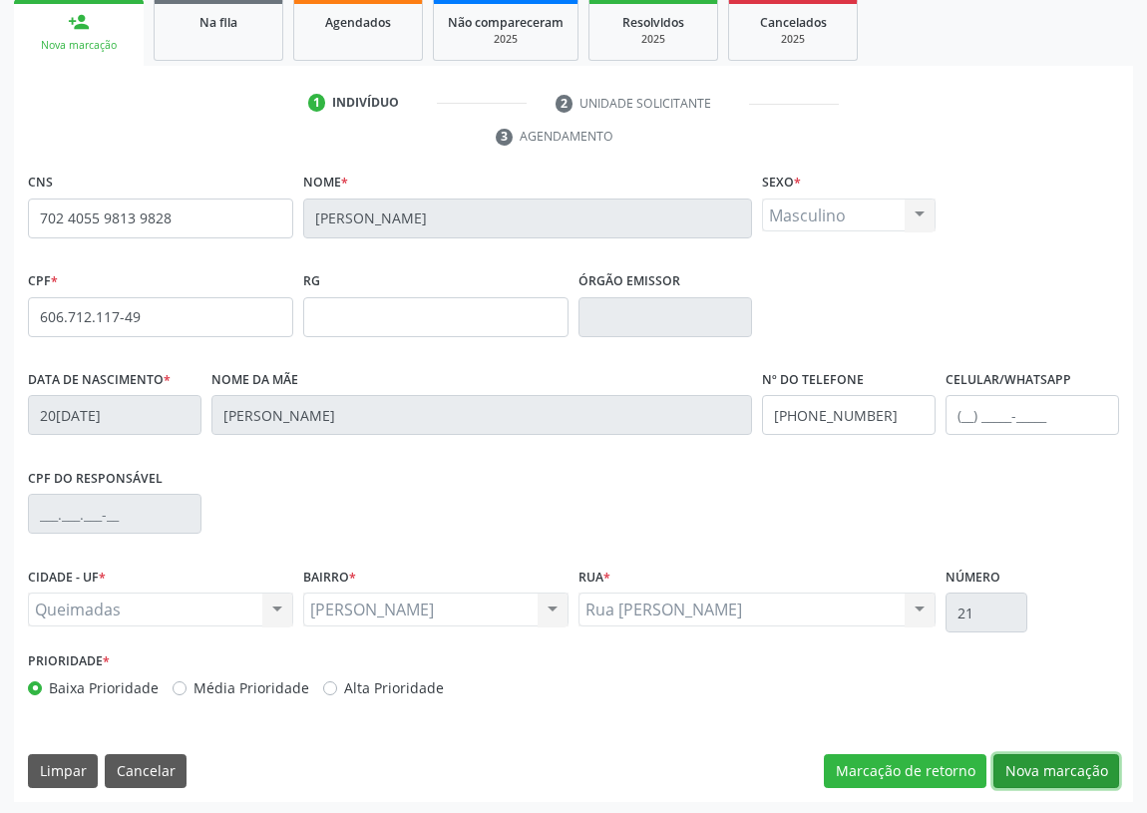
drag, startPoint x: 1059, startPoint y: 766, endPoint x: 0, endPoint y: 552, distance: 1080.4
click at [1040, 766] on button "Nova marcação" at bounding box center [1056, 771] width 126 height 34
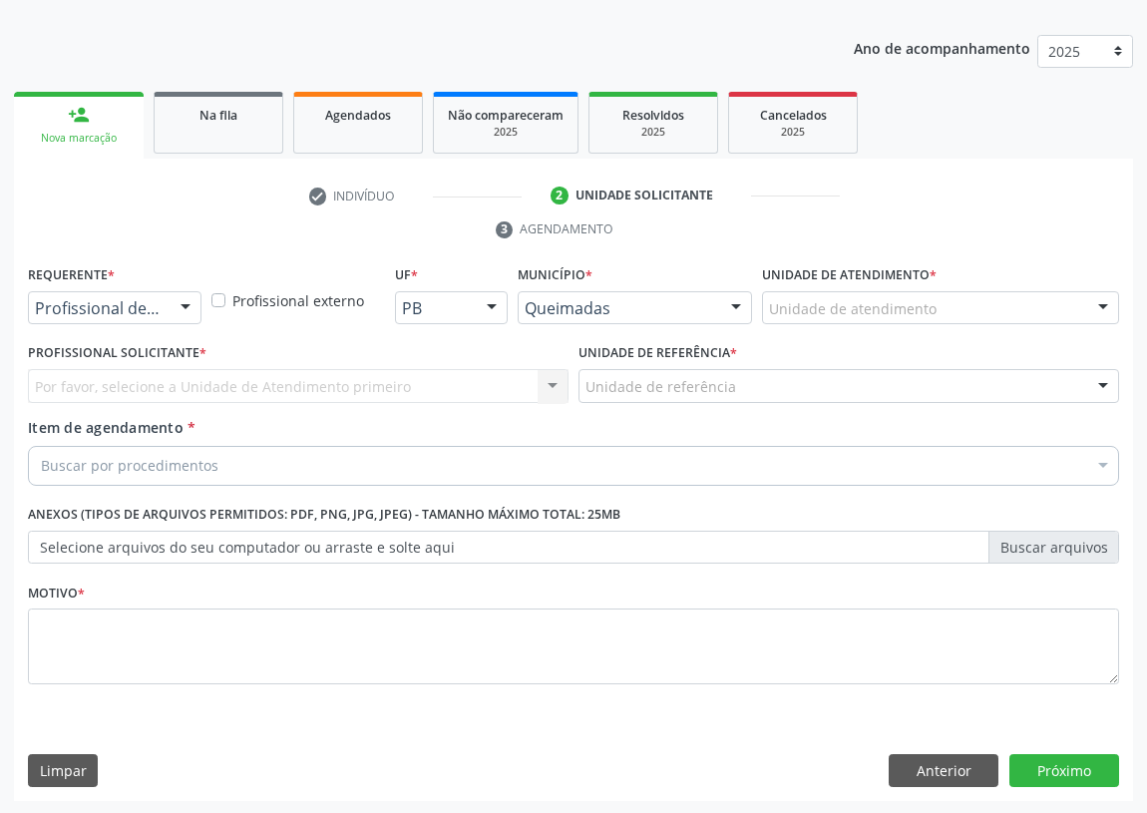
click at [181, 303] on div at bounding box center [186, 309] width 30 height 34
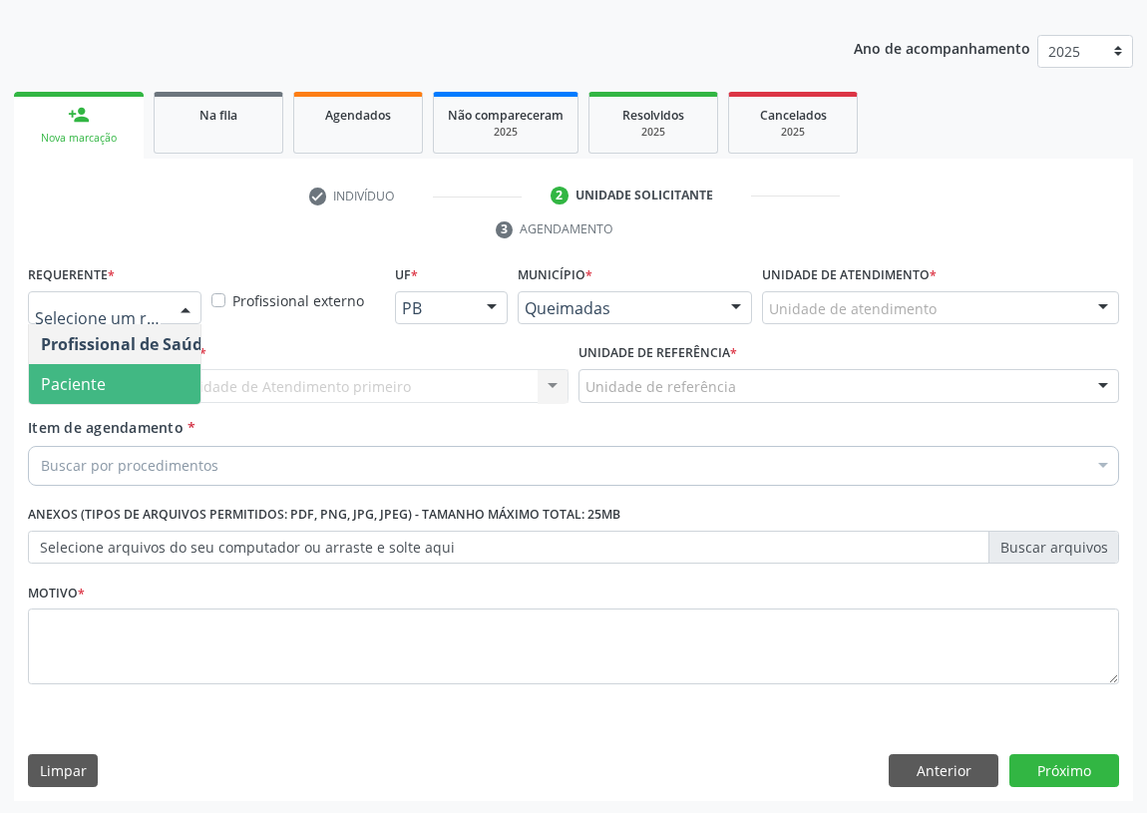
drag, startPoint x: 173, startPoint y: 381, endPoint x: 296, endPoint y: 419, distance: 129.3
click at [172, 380] on span "Paciente" at bounding box center [126, 384] width 194 height 40
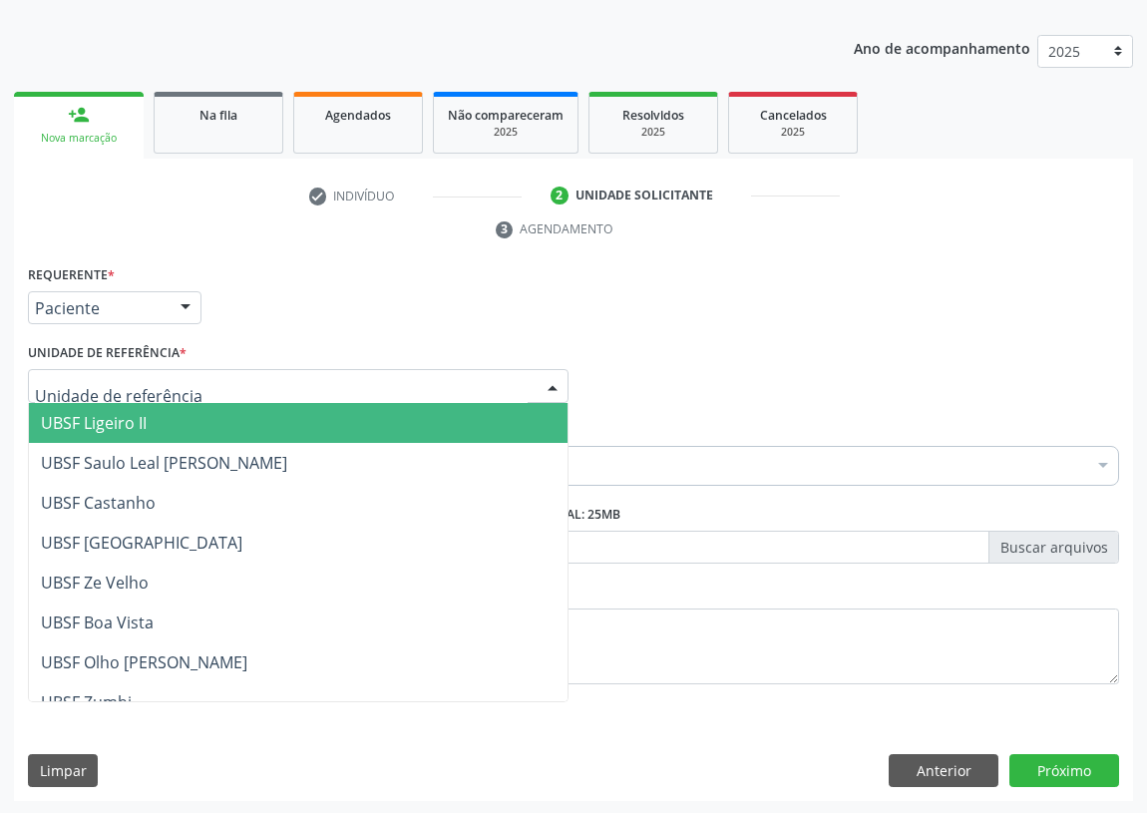
drag, startPoint x: 526, startPoint y: 380, endPoint x: 237, endPoint y: 518, distance: 319.4
click at [501, 386] on div at bounding box center [298, 386] width 541 height 34
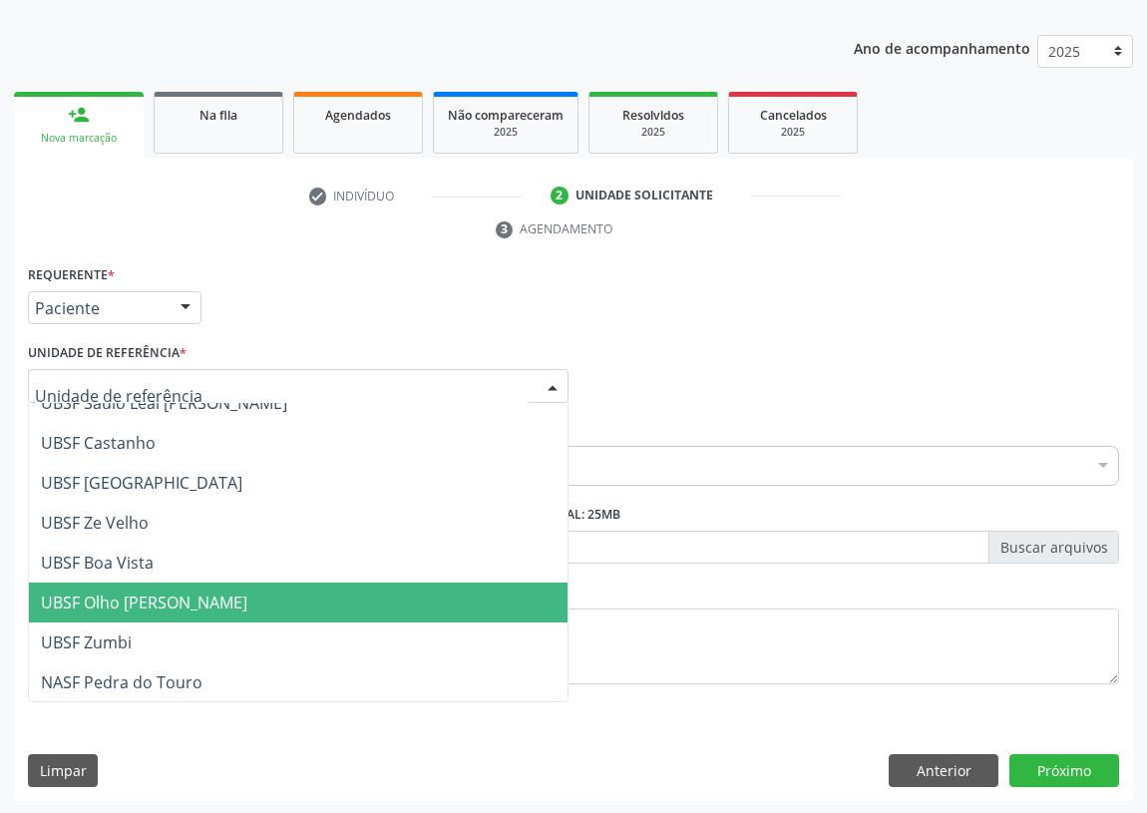
scroll to position [181, 0]
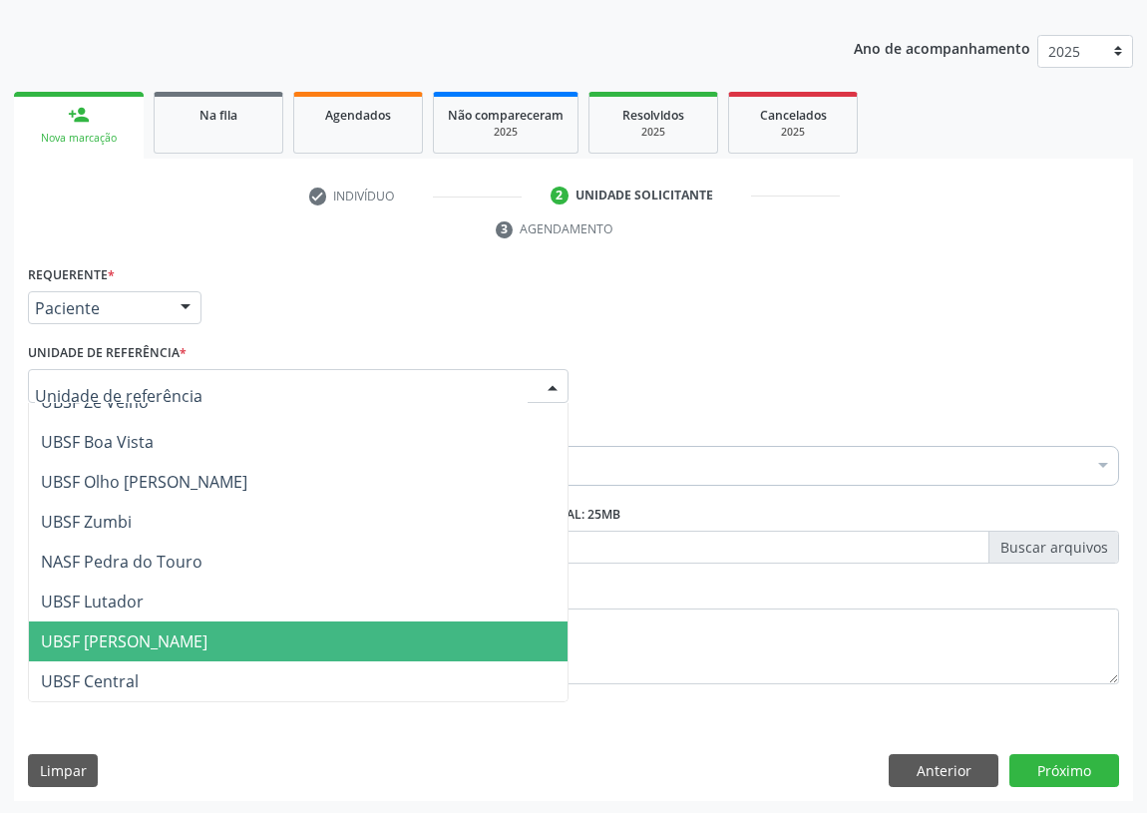
click at [115, 643] on span "UBSF [PERSON_NAME]" at bounding box center [124, 641] width 167 height 22
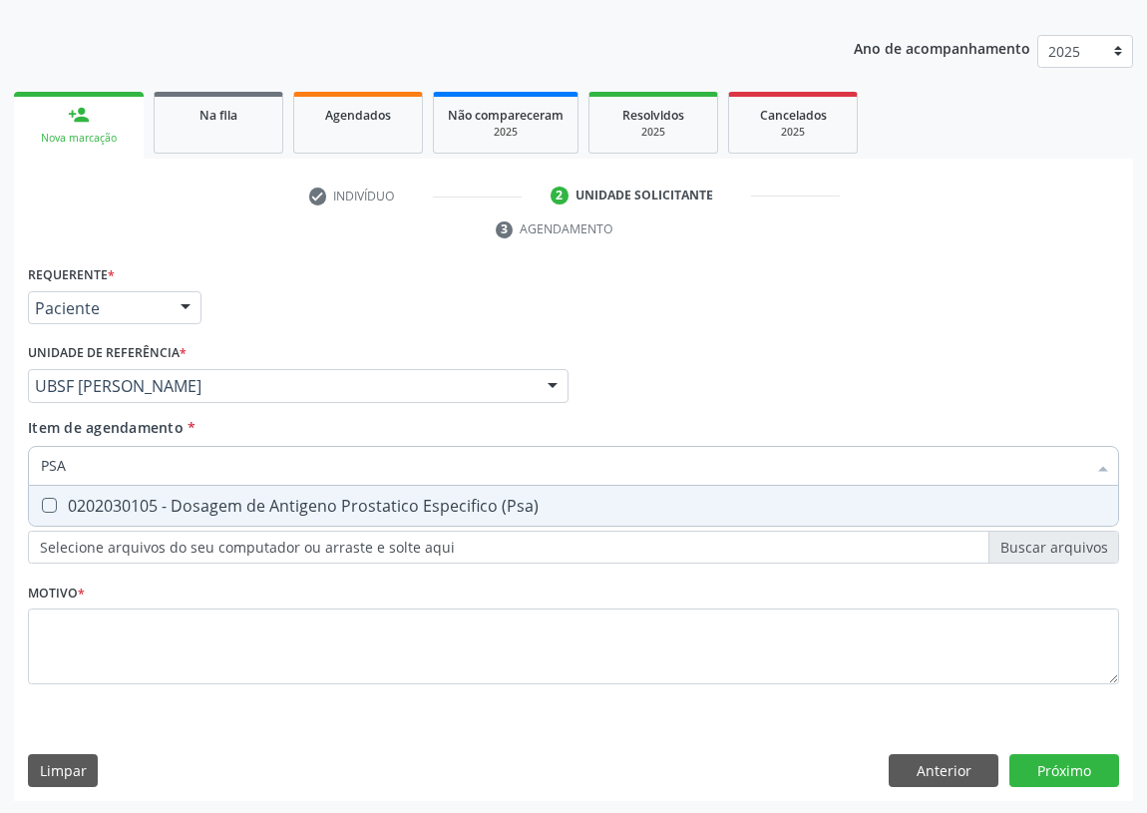
drag, startPoint x: 46, startPoint y: 505, endPoint x: 59, endPoint y: 455, distance: 51.5
click at [51, 477] on div "PSA Selecionar todos 0202030105 - Dosagem de Antigeno Prostatico Especifico (Ps…" at bounding box center [573, 463] width 1091 height 34
drag, startPoint x: 74, startPoint y: 461, endPoint x: 11, endPoint y: 462, distance: 62.8
click at [11, 462] on div "Acompanhamento Acompanhe a situação das marcações correntes e finalizadas Relat…" at bounding box center [573, 358] width 1147 height 911
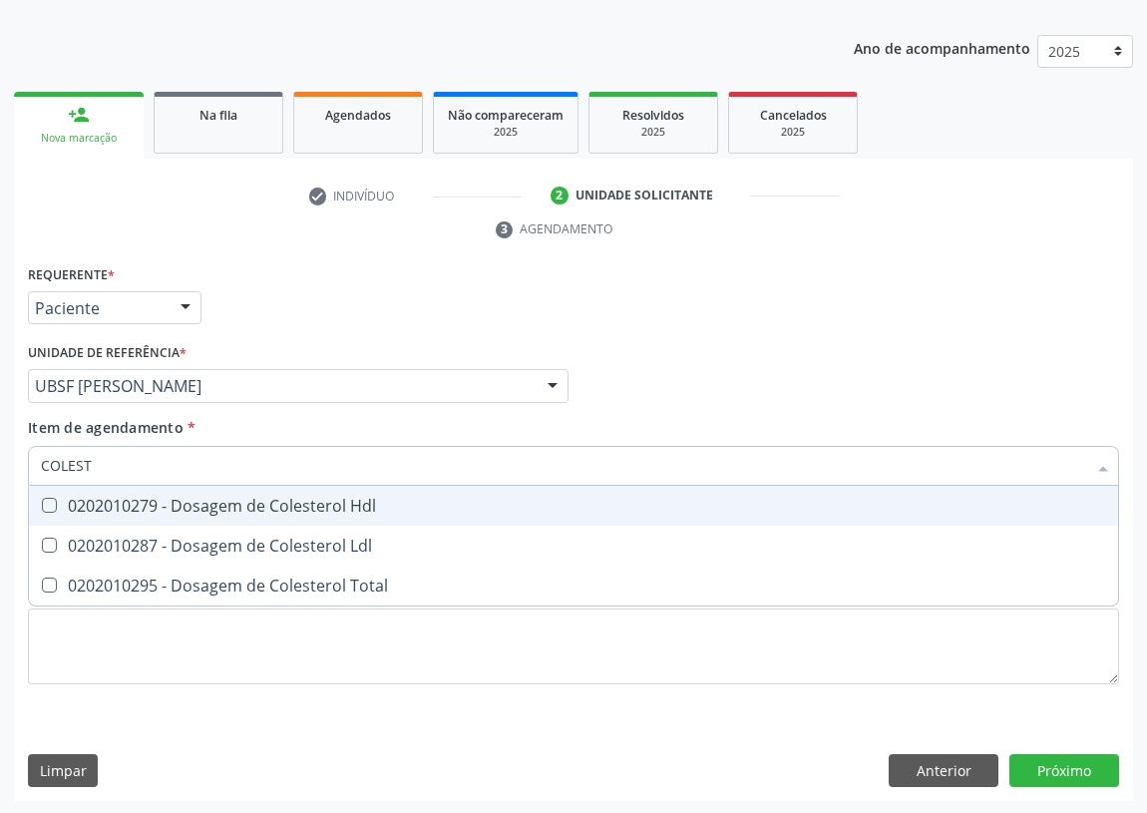
type input "COLESTE"
drag, startPoint x: 50, startPoint y: 504, endPoint x: 47, endPoint y: 529, distance: 25.1
click at [50, 506] on Hdl at bounding box center [49, 505] width 15 height 15
click at [42, 506] on Hdl "checkbox" at bounding box center [35, 505] width 13 height 13
checkbox Hdl "true"
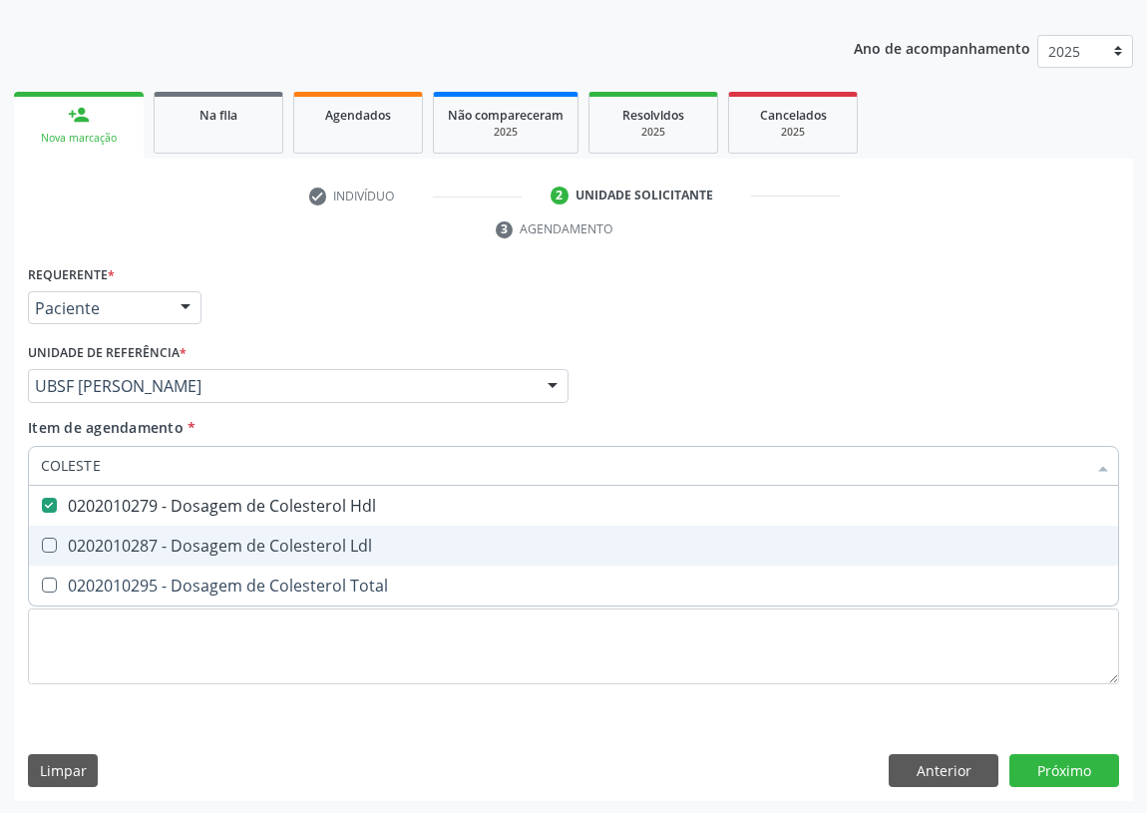
drag, startPoint x: 41, startPoint y: 552, endPoint x: 61, endPoint y: 488, distance: 67.8
click at [47, 536] on span "0202010287 - Dosagem de Colesterol Ldl" at bounding box center [573, 546] width 1089 height 40
checkbox Ldl "true"
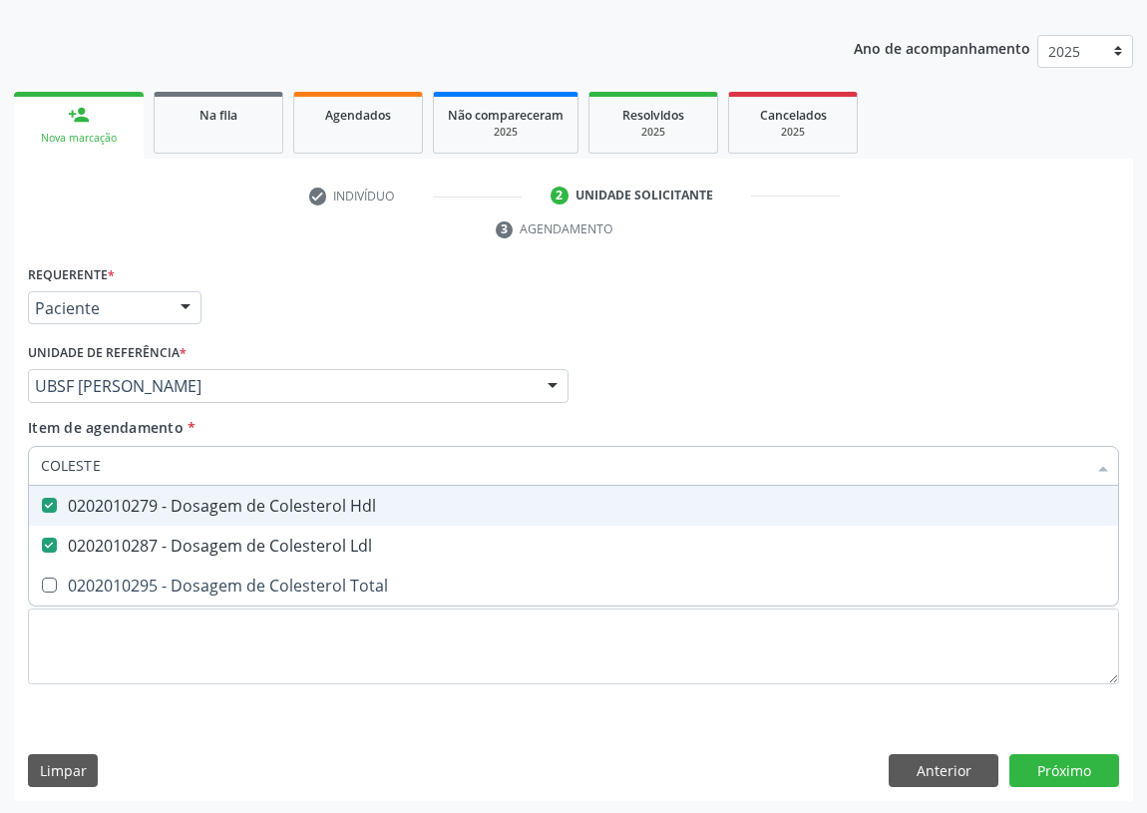
drag, startPoint x: 99, startPoint y: 454, endPoint x: 6, endPoint y: 464, distance: 93.3
click at [6, 467] on div "Acompanhamento Acompanhe a situação das marcações correntes e finalizadas Relat…" at bounding box center [573, 358] width 1147 height 911
type input "CR"
checkbox Hdl "false"
checkbox Ldl "false"
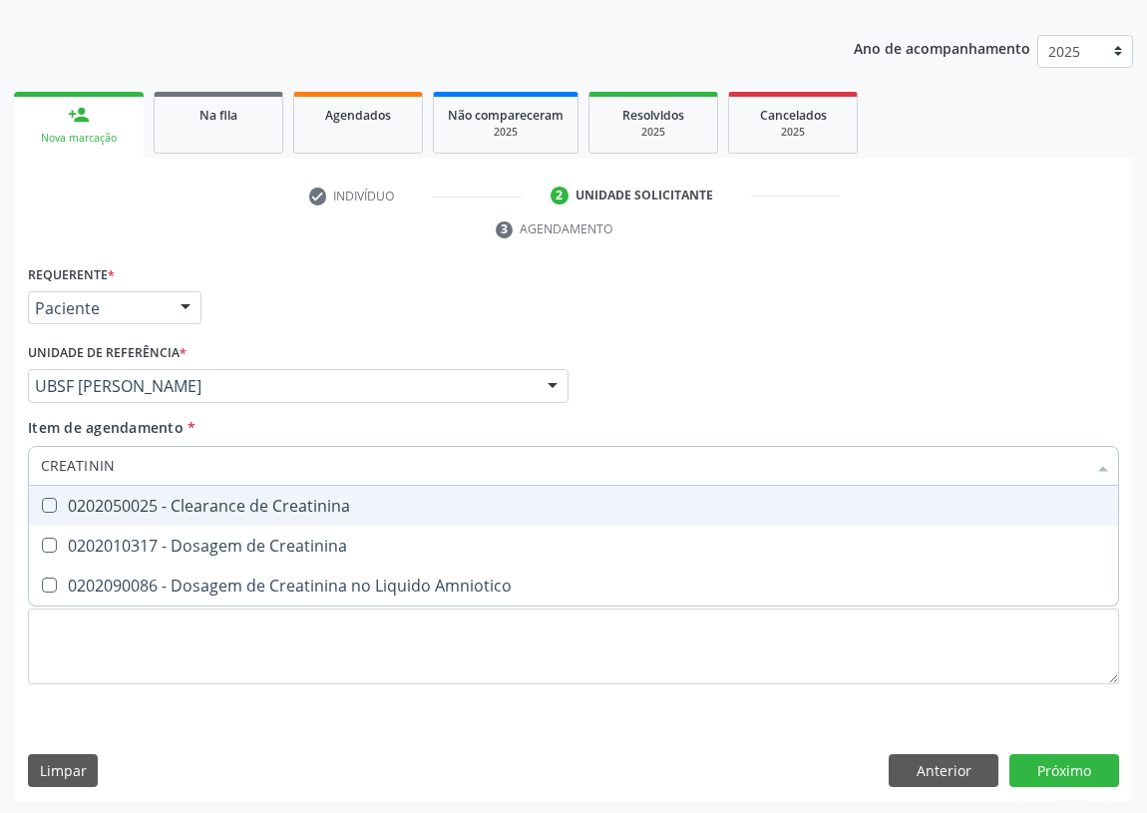
type input "CREATININA"
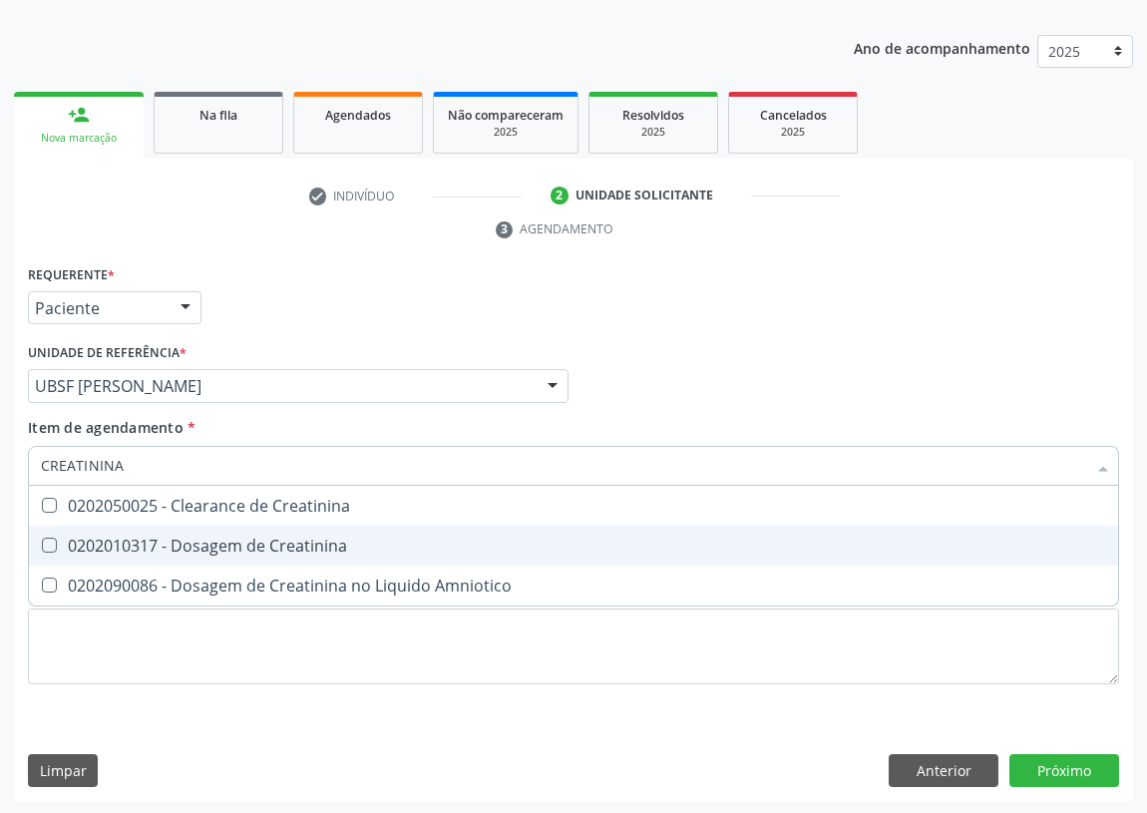
drag, startPoint x: 52, startPoint y: 543, endPoint x: 123, endPoint y: 483, distance: 93.3
click at [53, 538] on Creatinina at bounding box center [49, 545] width 15 height 15
click at [42, 539] on Creatinina "checkbox" at bounding box center [35, 545] width 13 height 13
checkbox Creatinina "true"
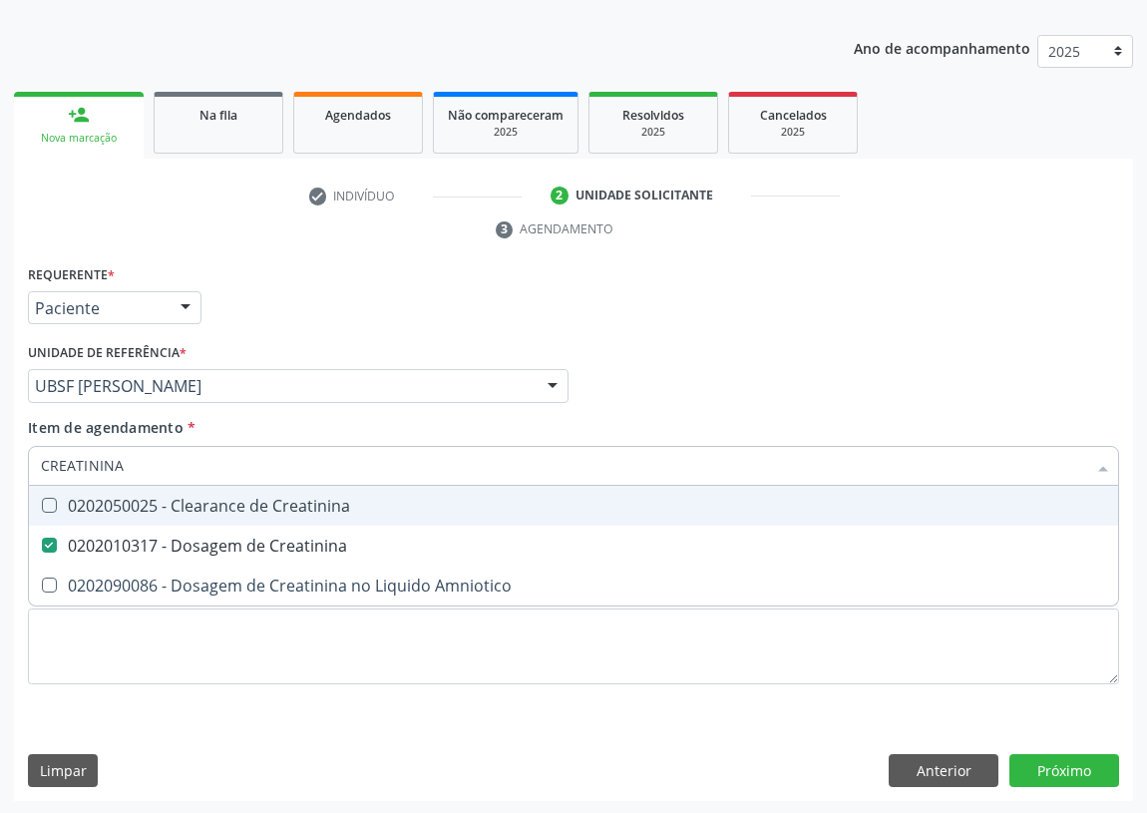
drag, startPoint x: 140, startPoint y: 460, endPoint x: 0, endPoint y: 463, distance: 139.6
click at [0, 463] on div "Acompanhamento Acompanhe a situação das marcações correntes e finalizadas Relat…" at bounding box center [573, 358] width 1147 height 911
type input "0202"
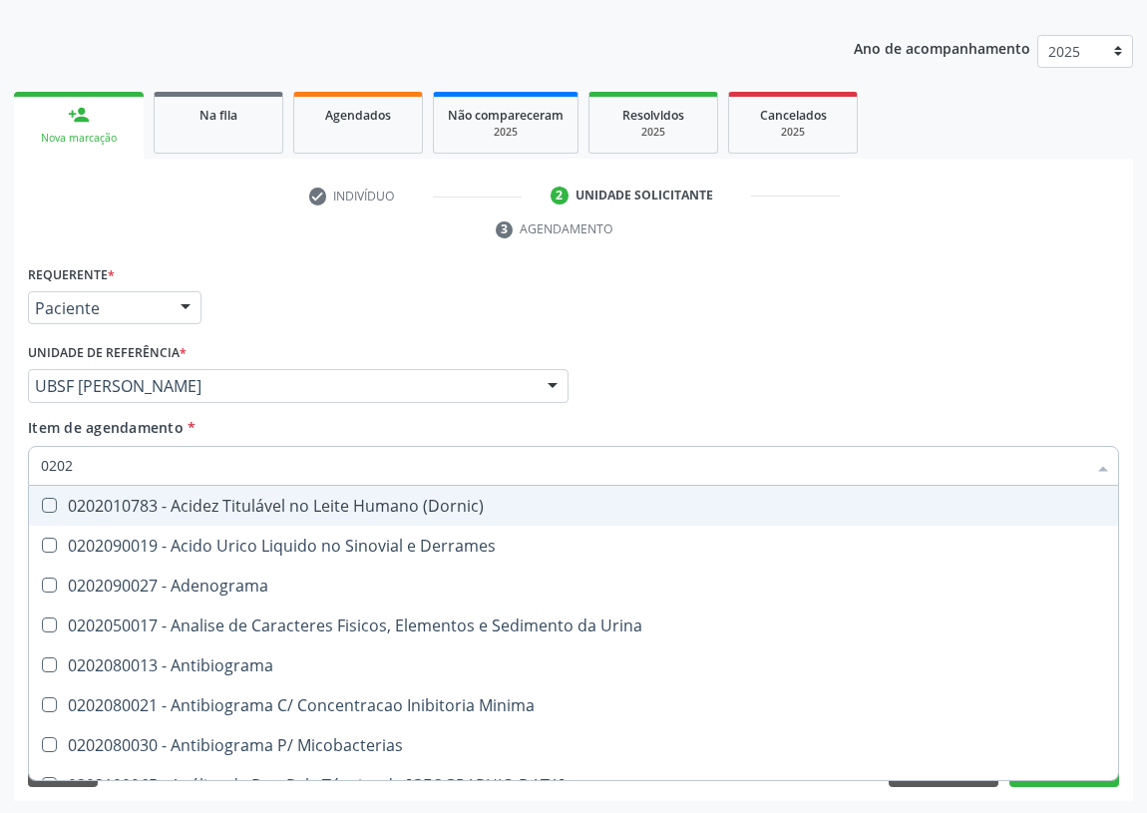
checkbox Derrames "false"
type input "02020"
checkbox Barbituratos "true"
checkbox Benzodiazepinicos "true"
checkbox Calcitonina "true"
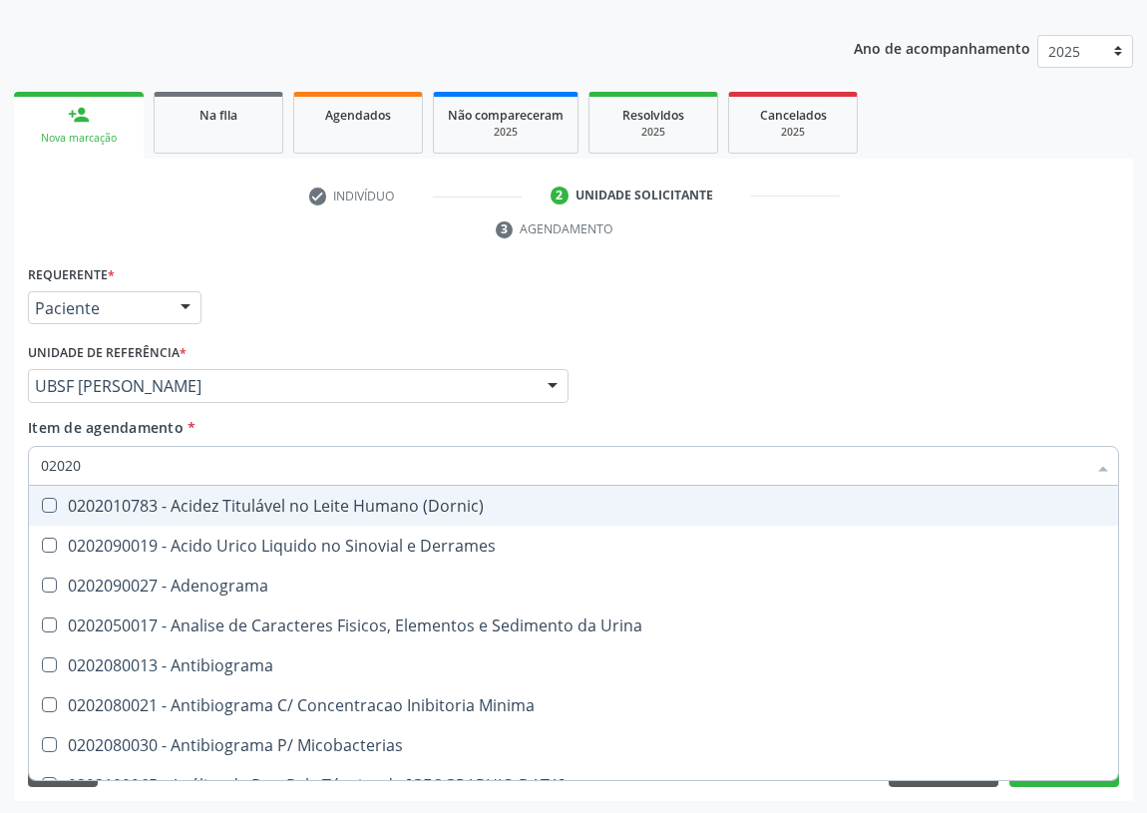
checkbox Hdl "false"
checkbox Ldl "false"
checkbox Creatinina "false"
type input "020201"
checkbox \(Qualitativo\) "true"
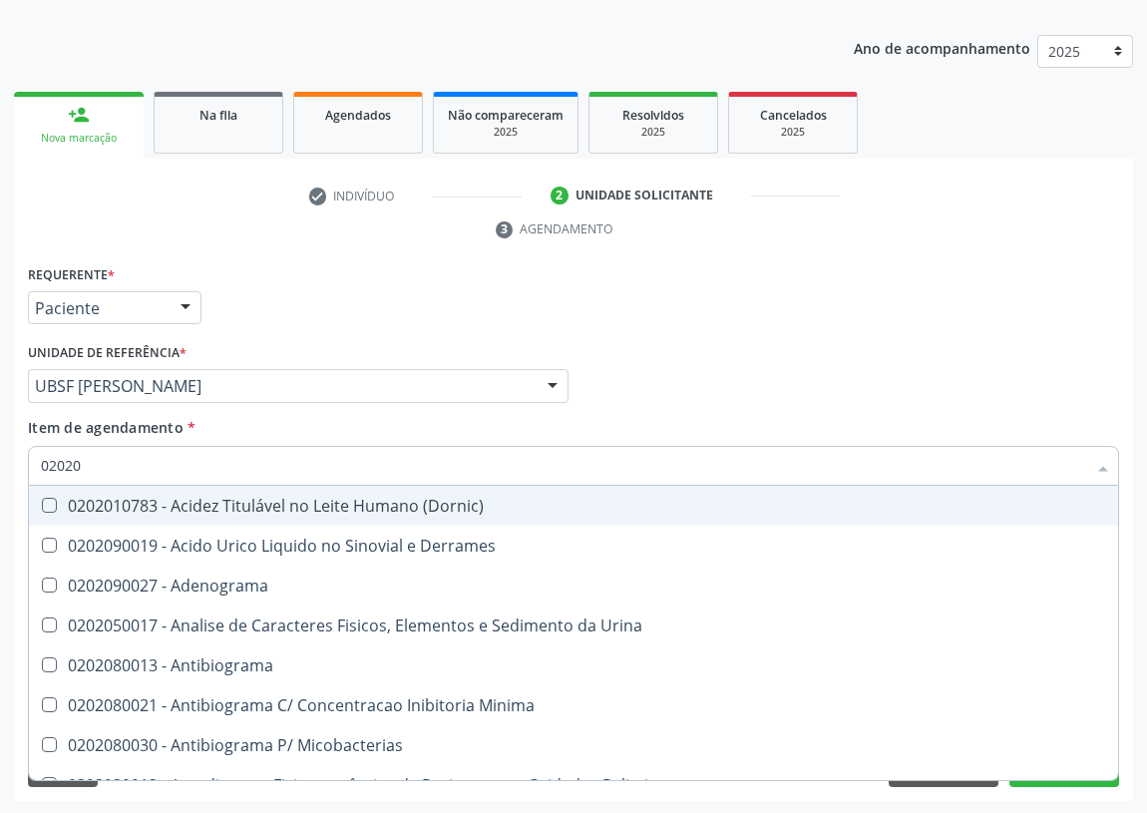
checkbox Molecular "true"
checkbox Ferro "true"
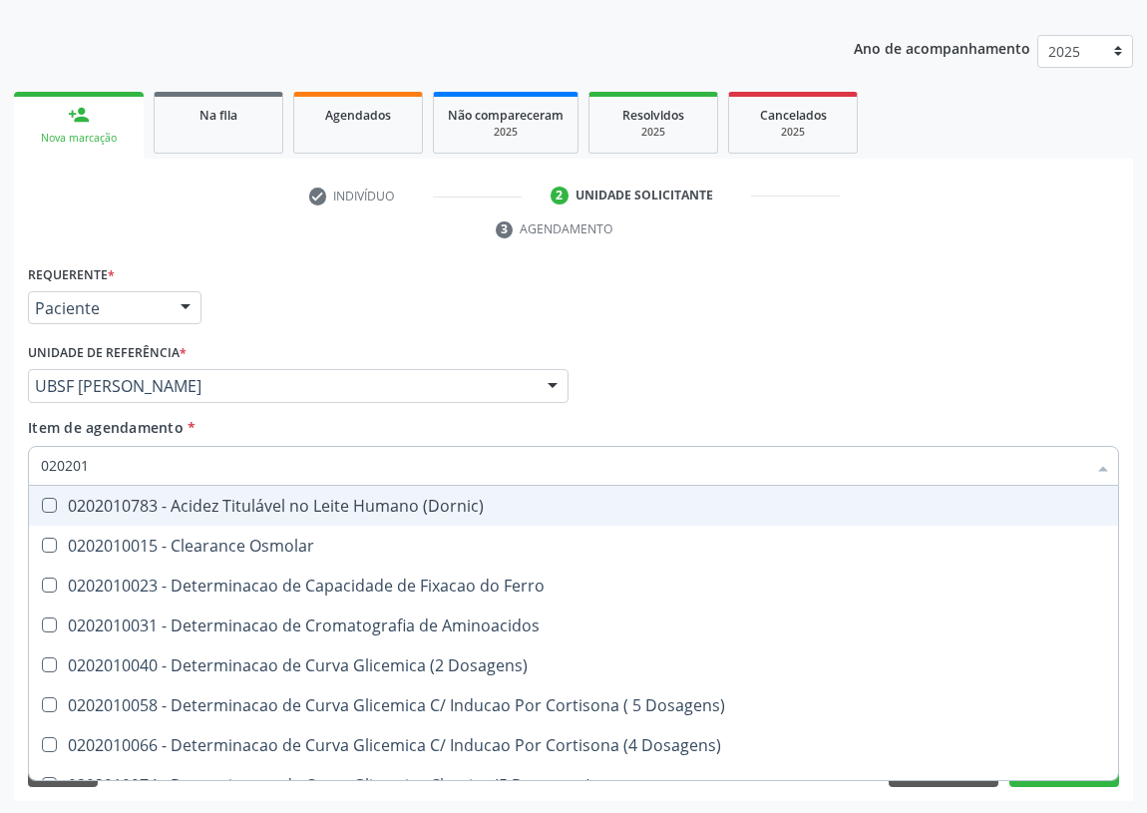
type input "0202010"
checkbox Fracoes "true"
checkbox Calcio "true"
checkbox Catecolaminas "true"
checkbox Hdl "false"
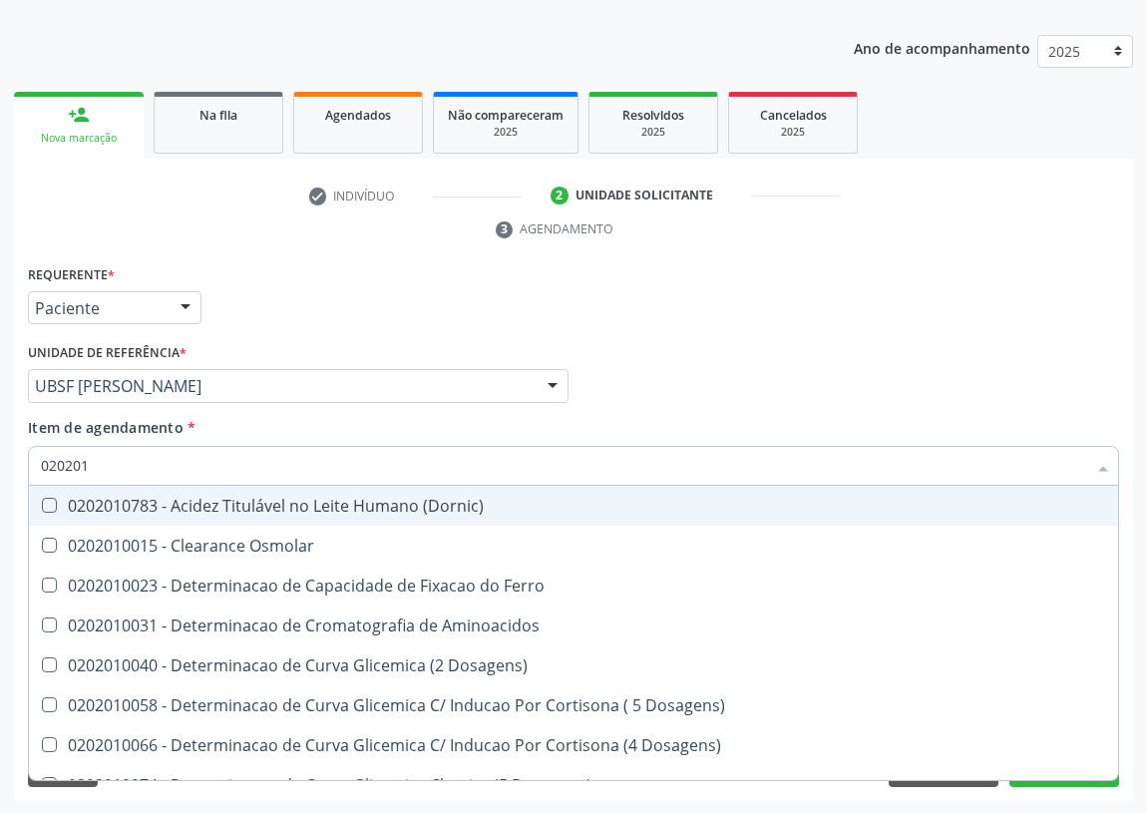
checkbox Ldl "false"
checkbox Creatinina "false"
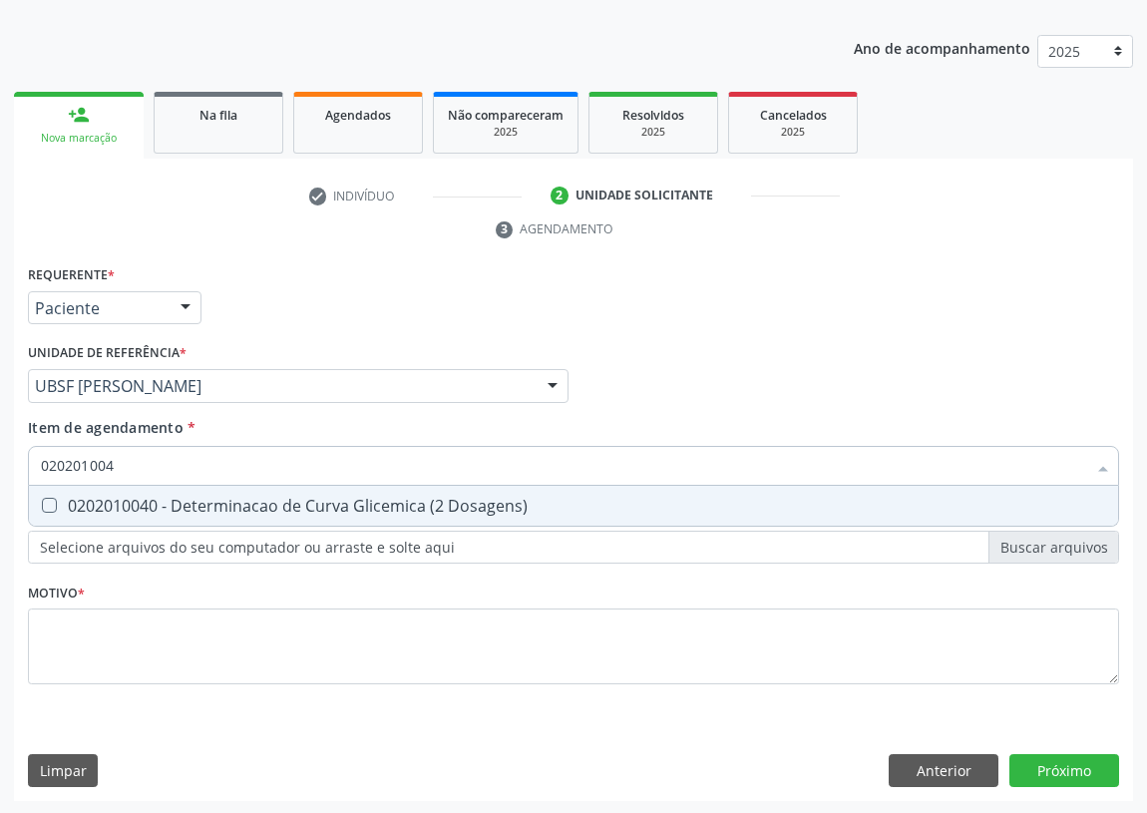
type input "0202010040"
drag, startPoint x: 53, startPoint y: 498, endPoint x: 89, endPoint y: 474, distance: 43.1
click at [62, 494] on span "0202010040 - Determinacao de Curva Glicemica (2 Dosagens)" at bounding box center [573, 506] width 1089 height 40
checkbox Dosagens\) "true"
drag, startPoint x: 126, startPoint y: 463, endPoint x: 7, endPoint y: 458, distance: 118.8
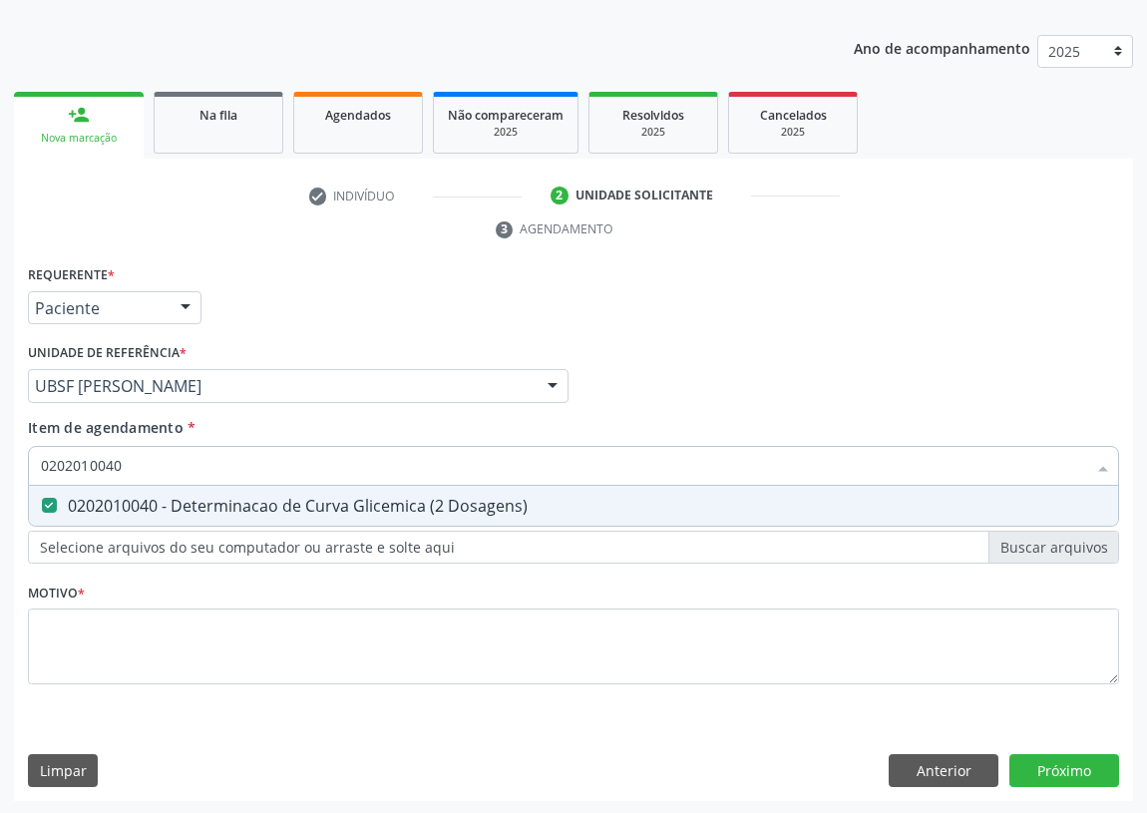
click at [14, 461] on div "Requerente * Paciente Profissional de Saúde Paciente Nenhum resultado encontrad…" at bounding box center [573, 531] width 1119 height 542
type input "TR"
checkbox Dosagens\) "false"
type input "TRIGLI"
drag, startPoint x: 57, startPoint y: 503, endPoint x: 59, endPoint y: 490, distance: 13.1
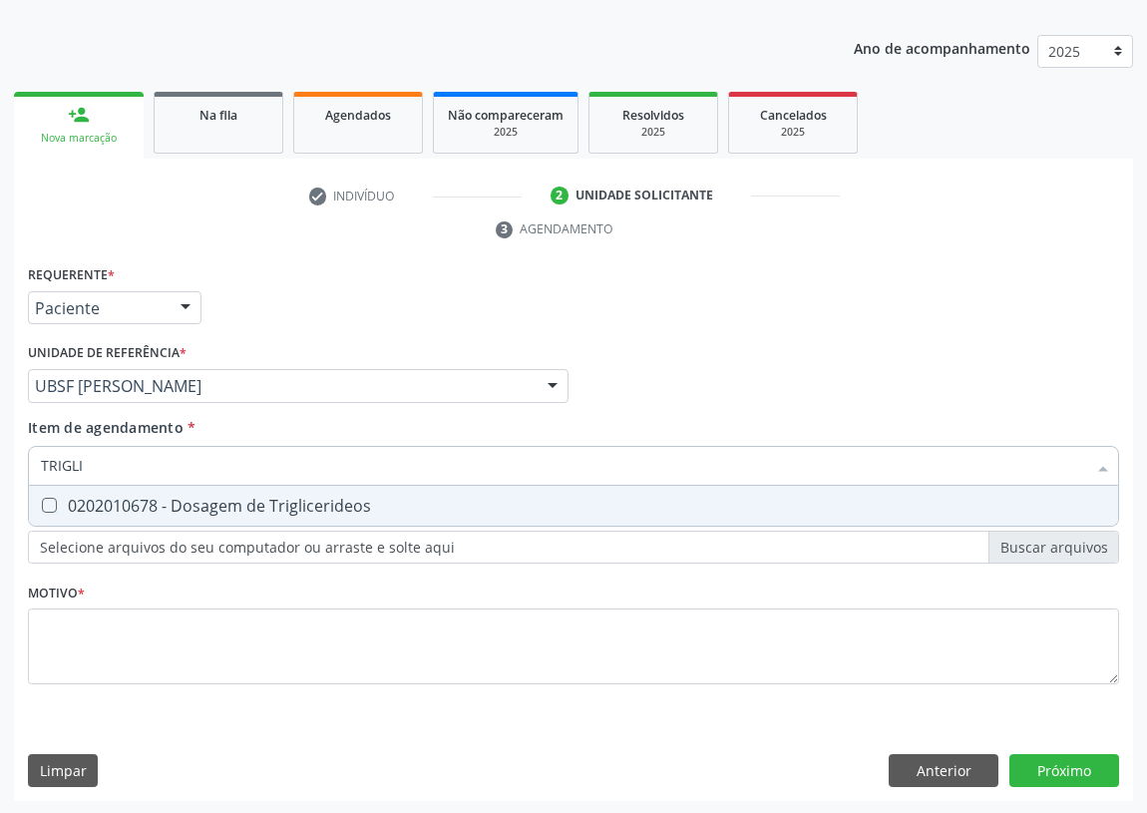
click at [57, 498] on div "0202010678 - Dosagem de Triglicerideos" at bounding box center [573, 506] width 1065 height 16
checkbox Triglicerideos "true"
drag, startPoint x: 14, startPoint y: 462, endPoint x: 0, endPoint y: 462, distance: 14.0
click at [0, 462] on div "Acompanhamento Acompanhe a situação das marcações correntes e finalizadas Relat…" at bounding box center [573, 358] width 1147 height 911
type input "02"
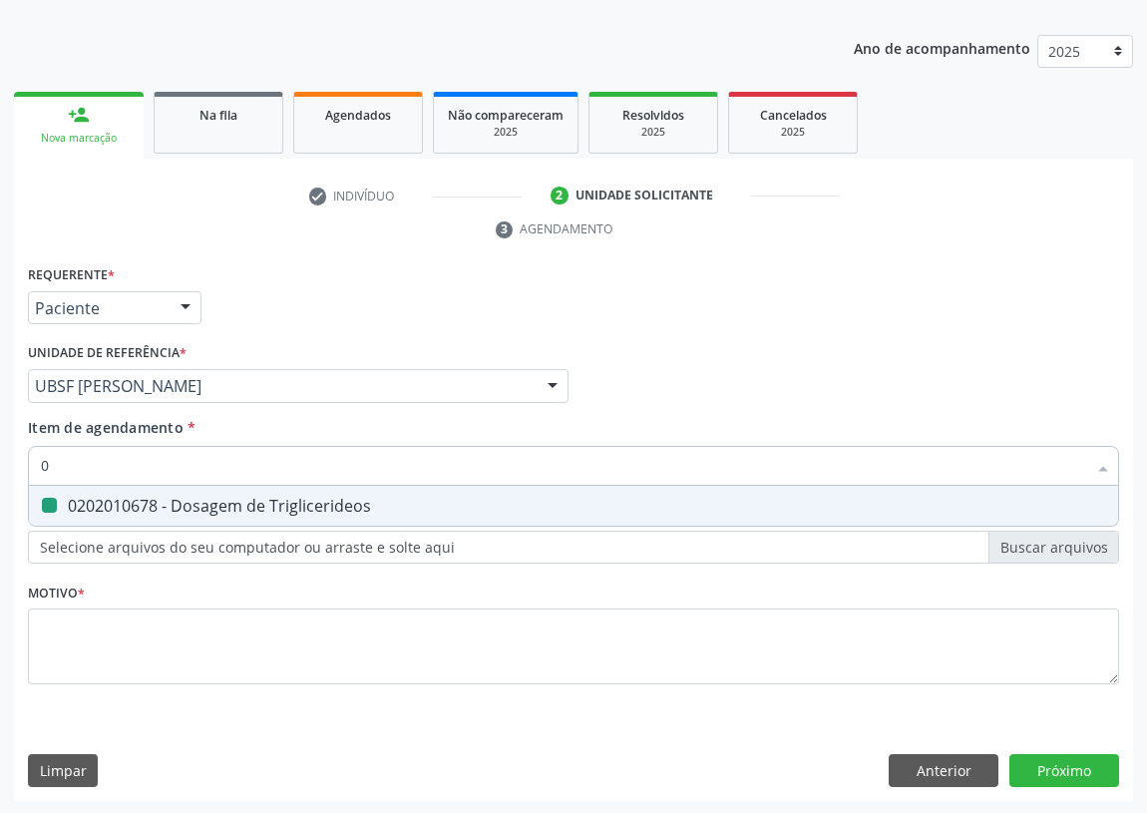
checkbox Triglicerideos "false"
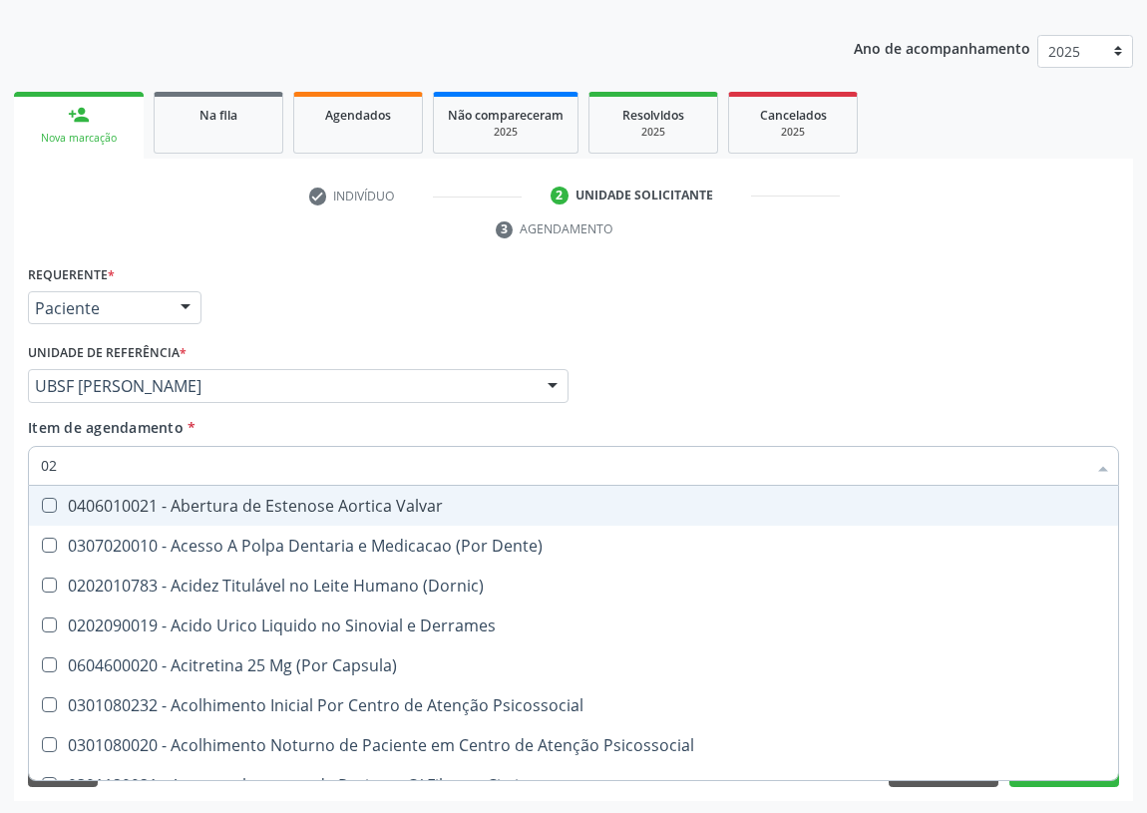
type input "020"
checkbox Tirofibana "true"
checkbox \(Pos-Pasteurização\) "true"
checkbox Debridamento "true"
checkbox Dacriocistografia "true"
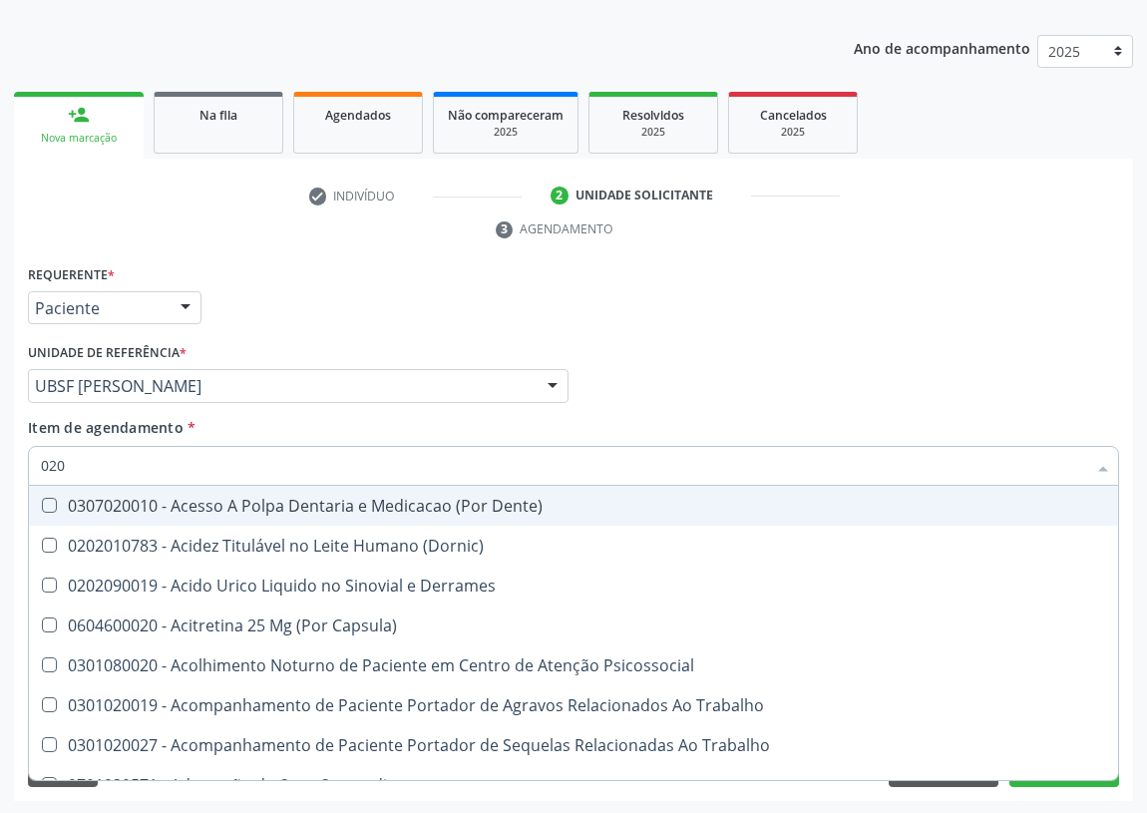
type input "0202"
checkbox Coluna "true"
checkbox Ocular "true"
checkbox Aberto\) "true"
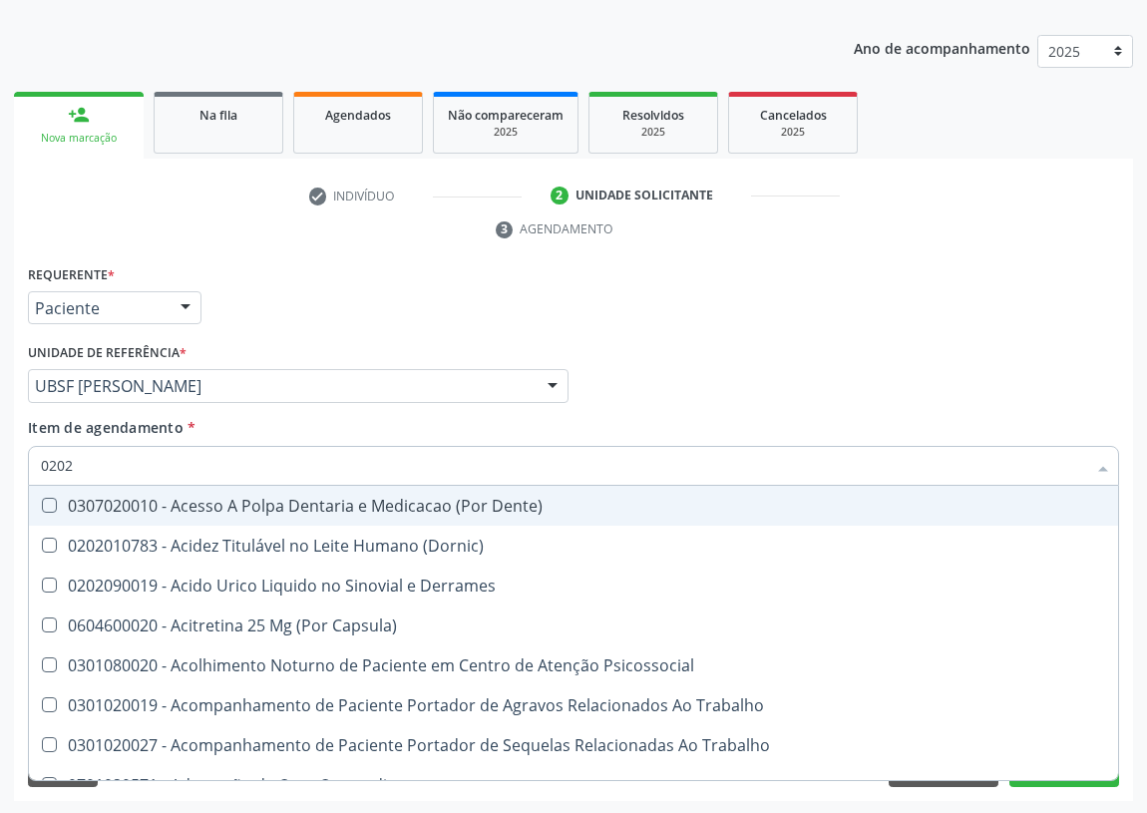
checkbox Projecoes\) "true"
checkbox Dosagens\) "false"
checkbox Hdl "false"
checkbox Ldl "false"
checkbox Creatinina "false"
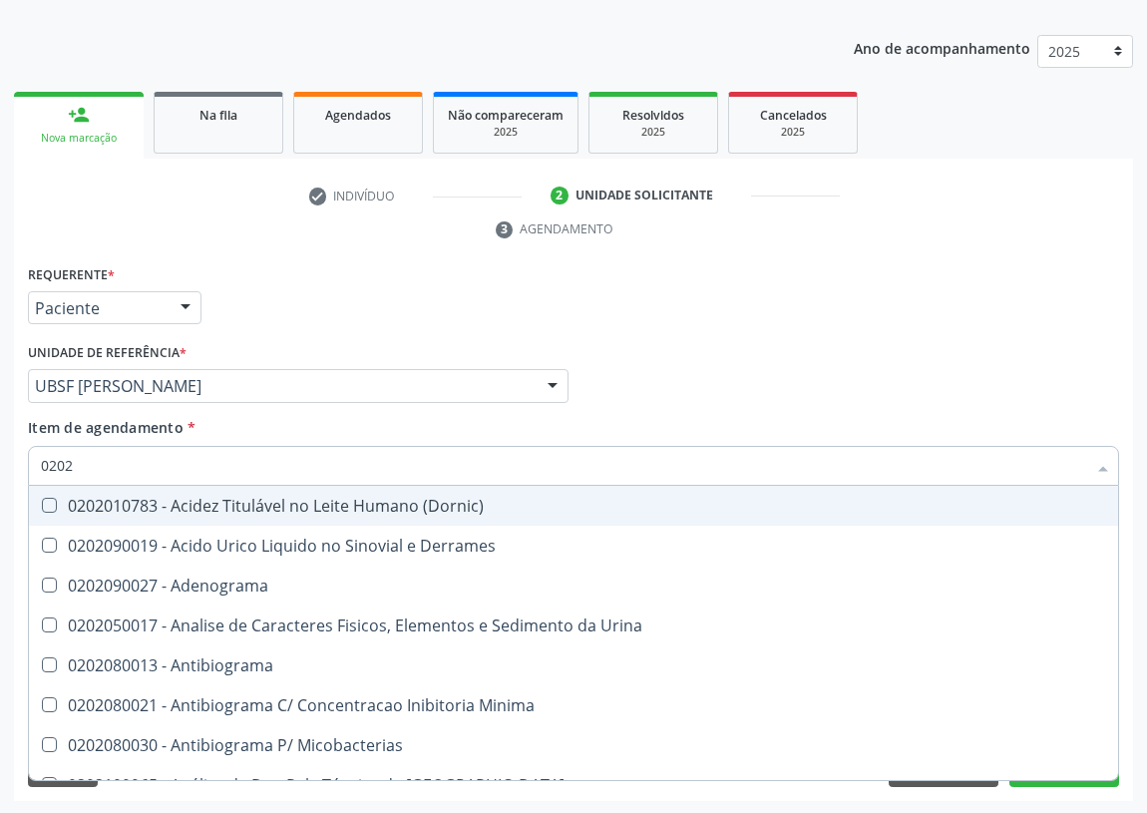
type input "0202050017"
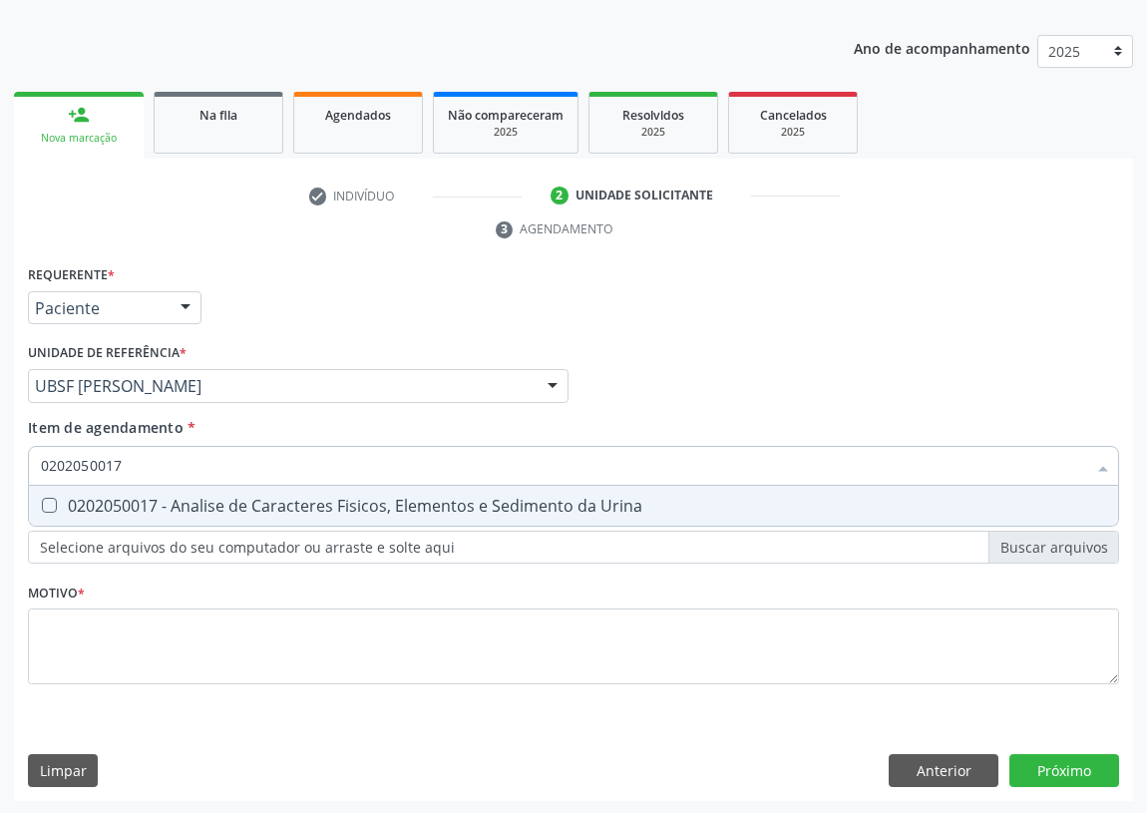
drag, startPoint x: 46, startPoint y: 498, endPoint x: 122, endPoint y: 462, distance: 83.9
click at [46, 498] on Urina at bounding box center [49, 505] width 15 height 15
click at [42, 499] on Urina "checkbox" at bounding box center [35, 505] width 13 height 13
checkbox Urina "true"
click at [354, 282] on div "Requerente * Paciente Profissional de Saúde Paciente Nenhum resultado encontrad…" at bounding box center [573, 299] width 1101 height 78
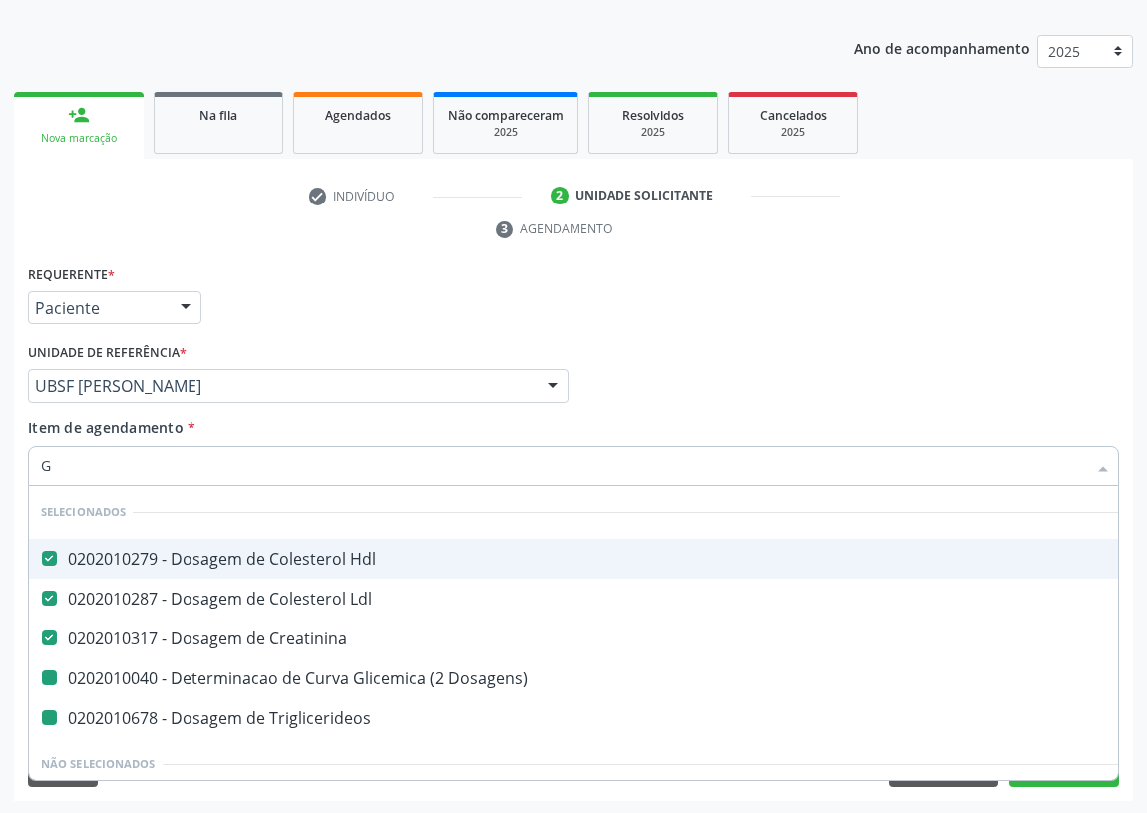
type input "GL"
checkbox Dosagens\) "false"
checkbox Triglicerideos "false"
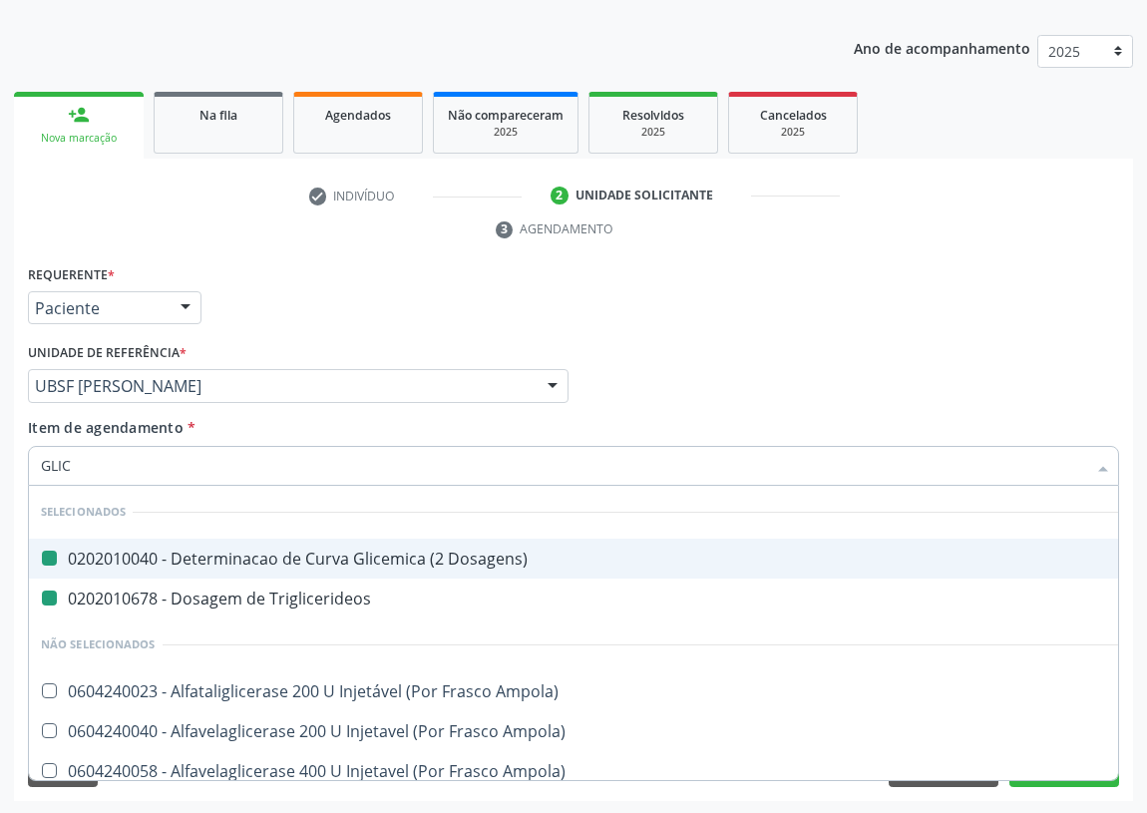
type input "GLICO"
checkbox Dosagens\) "false"
checkbox Triglicerideos "false"
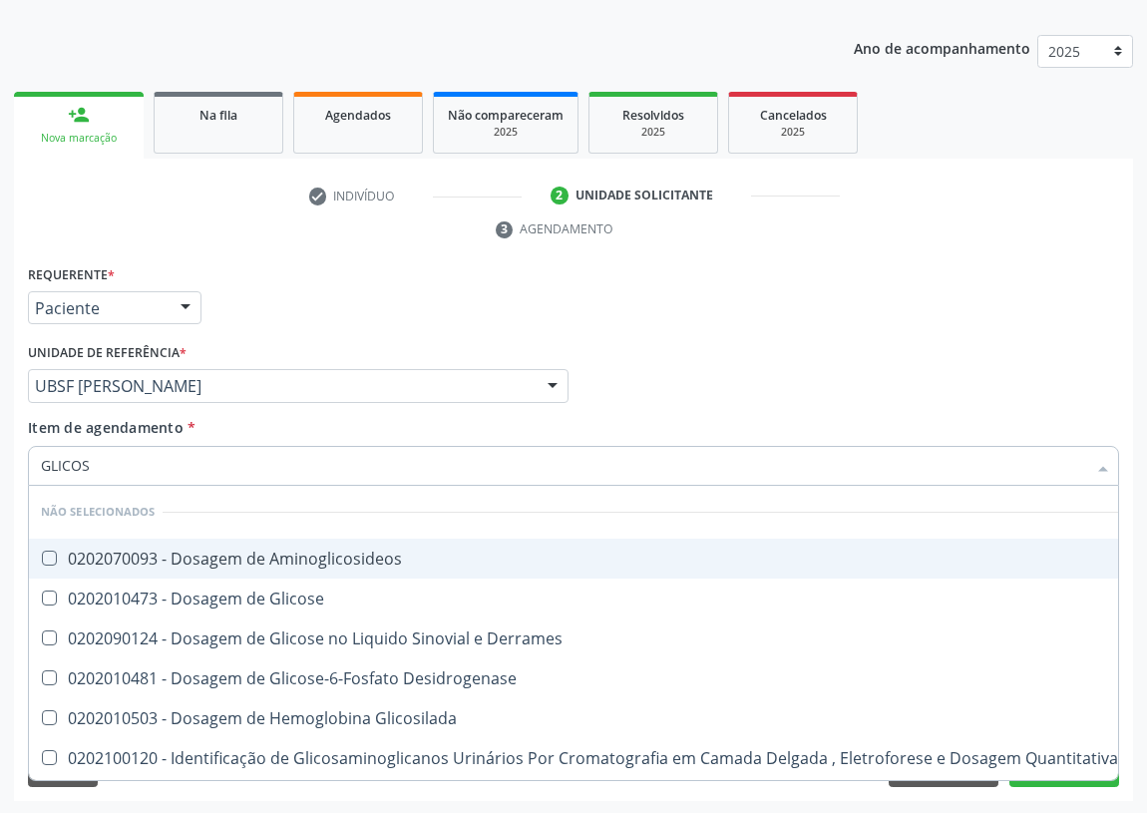
type input "GLICOSE"
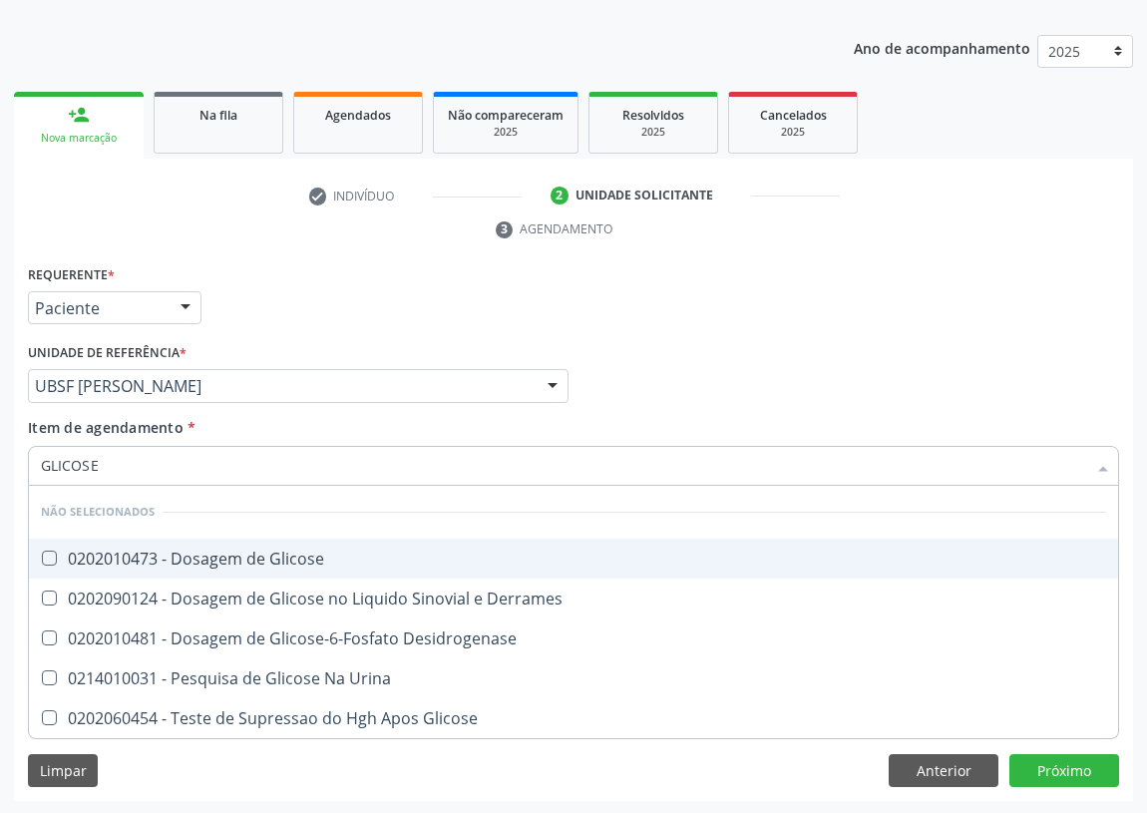
drag, startPoint x: 52, startPoint y: 564, endPoint x: 91, endPoint y: 502, distance: 73.9
click at [55, 552] on span "0202010473 - Dosagem de Glicose" at bounding box center [573, 559] width 1089 height 40
checkbox Glicose "true"
drag, startPoint x: 116, startPoint y: 469, endPoint x: 19, endPoint y: 471, distance: 96.8
click at [19, 471] on div "Requerente * Paciente Profissional de Saúde Paciente Nenhum resultado encontrad…" at bounding box center [573, 531] width 1119 height 542
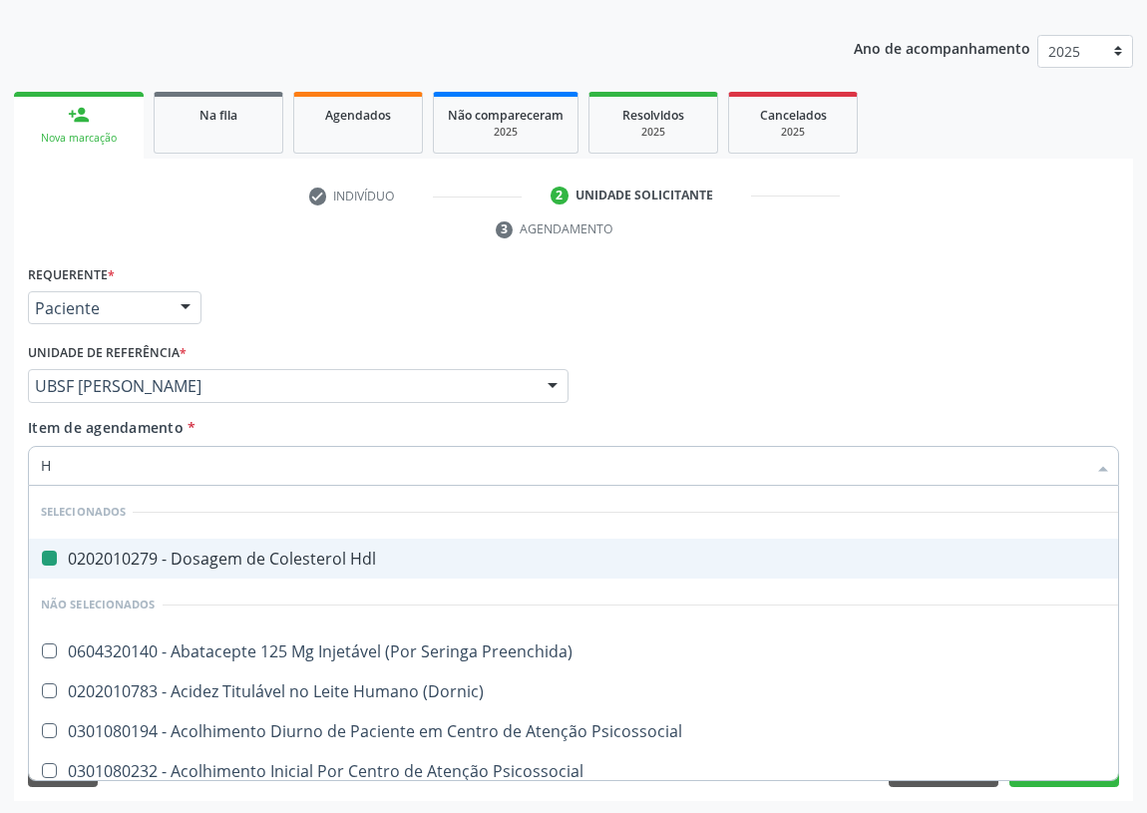
type input "HE"
checkbox Hdl "false"
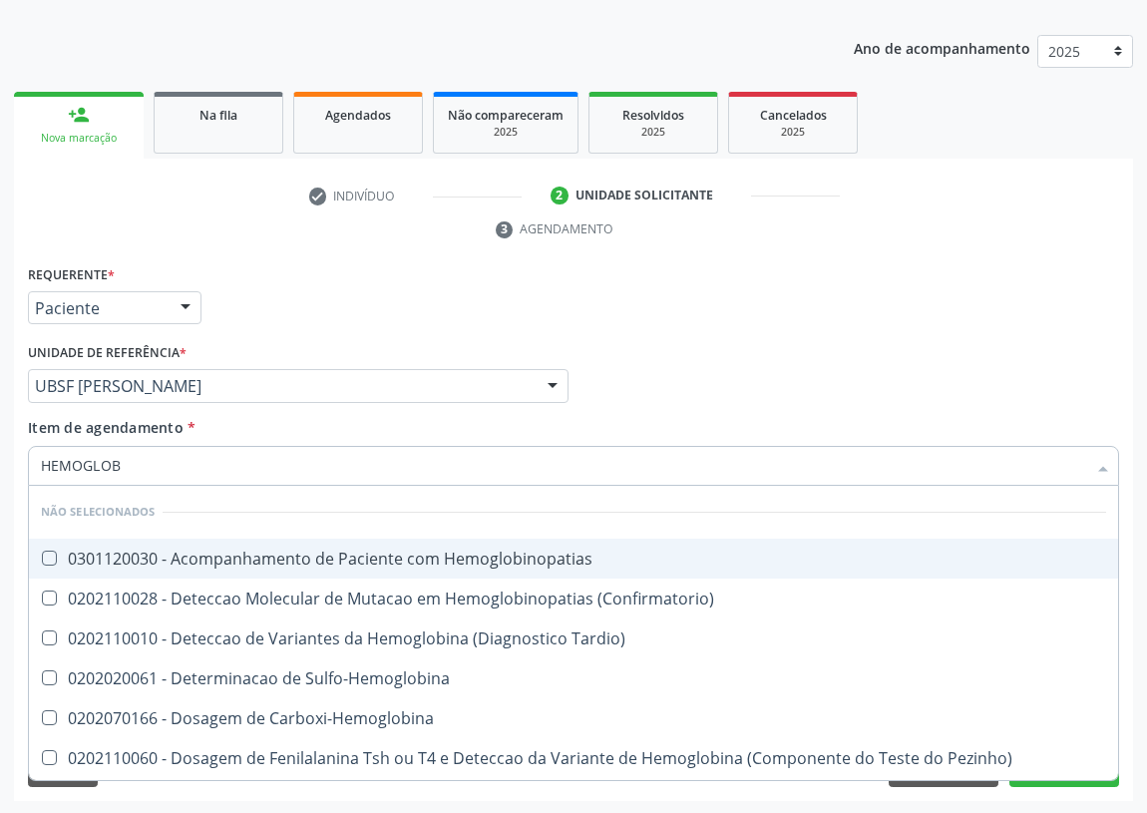
type input "HEMOGLOBI"
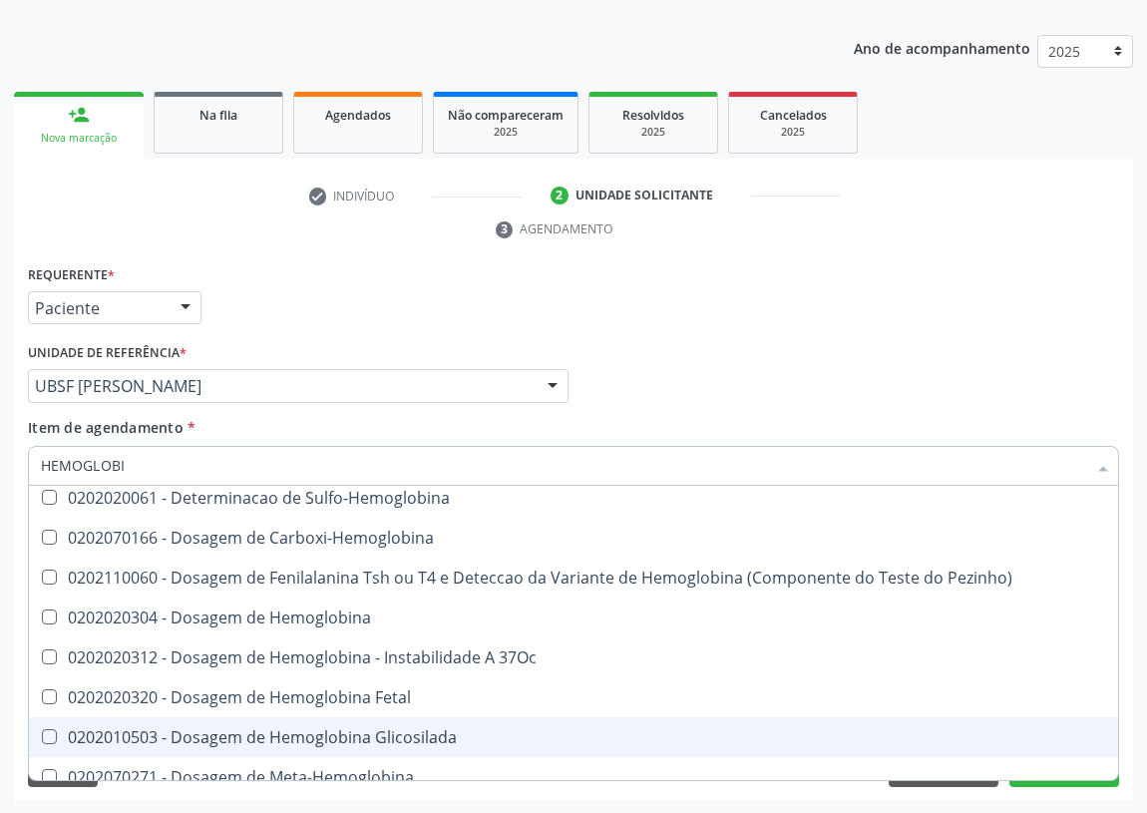
click at [378, 737] on div "0202010503 - Dosagem de Hemoglobina Glicosilada" at bounding box center [573, 737] width 1065 height 16
checkbox Glicosilada "true"
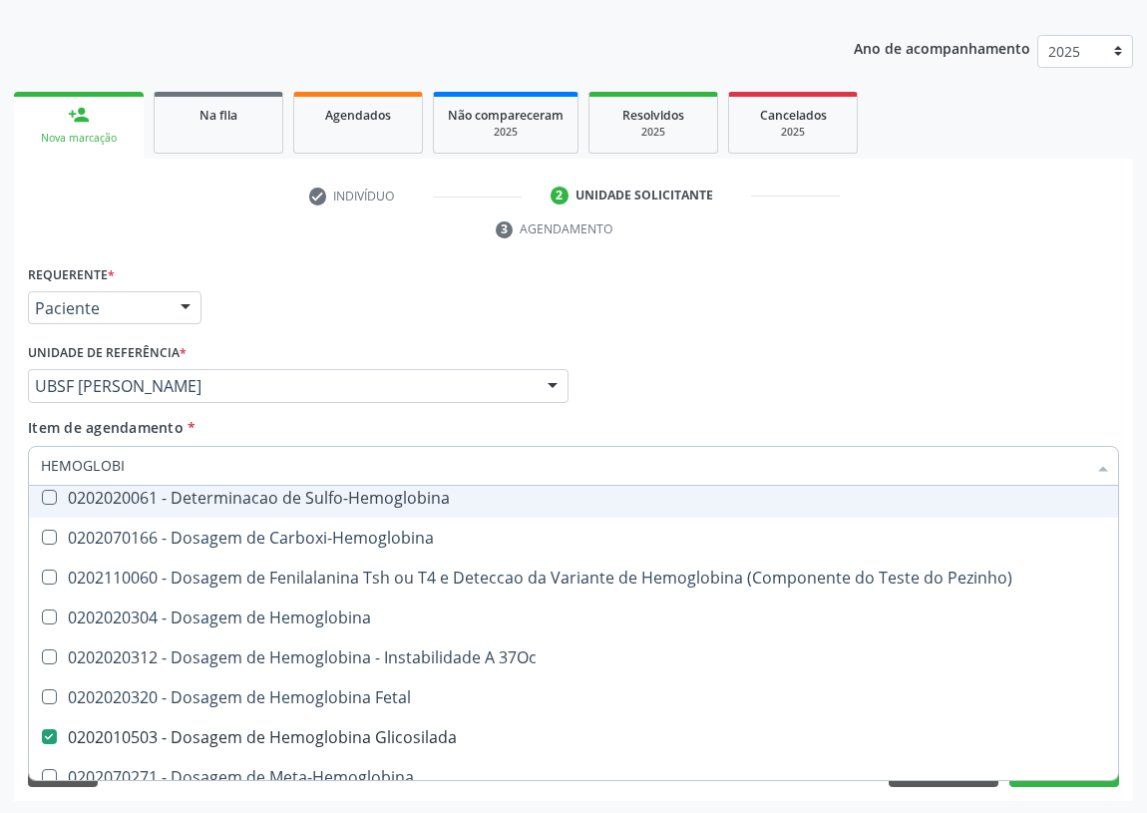
drag, startPoint x: 145, startPoint y: 465, endPoint x: 0, endPoint y: 437, distance: 147.3
click at [0, 443] on div "Acompanhamento Acompanhe a situação das marcações correntes e finalizadas Relat…" at bounding box center [573, 358] width 1147 height 911
click at [796, 349] on div "Profissional Solicitante Por favor, selecione a Unidade de Atendimento primeiro…" at bounding box center [573, 377] width 1101 height 78
checkbox Hemoglobinopatias "true"
checkbox \(Confirmatorio\) "true"
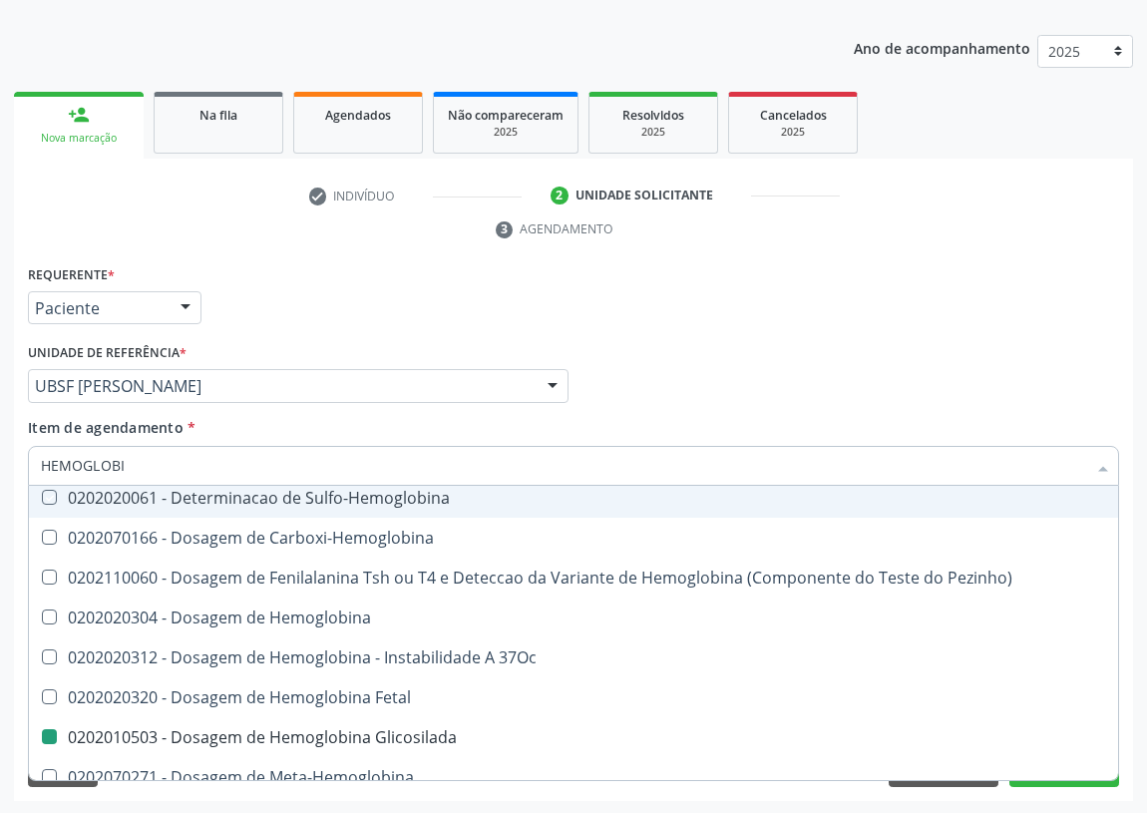
checkbox Tardio\) "true"
checkbox Sulfo-Hemoglobina "true"
checkbox Carboxi-Hemoglobina "true"
checkbox Pezinho\) "true"
checkbox Hemoglobina "true"
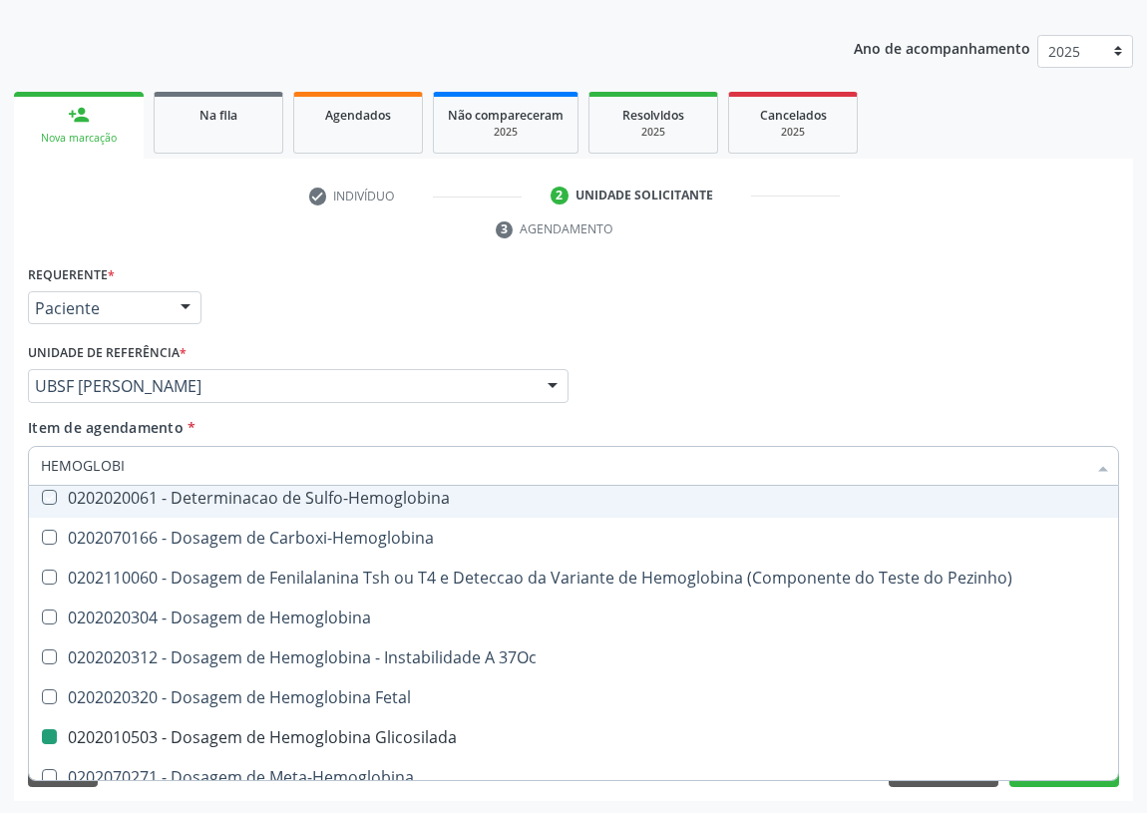
checkbox 37Oc "true"
checkbox Glicosilada "false"
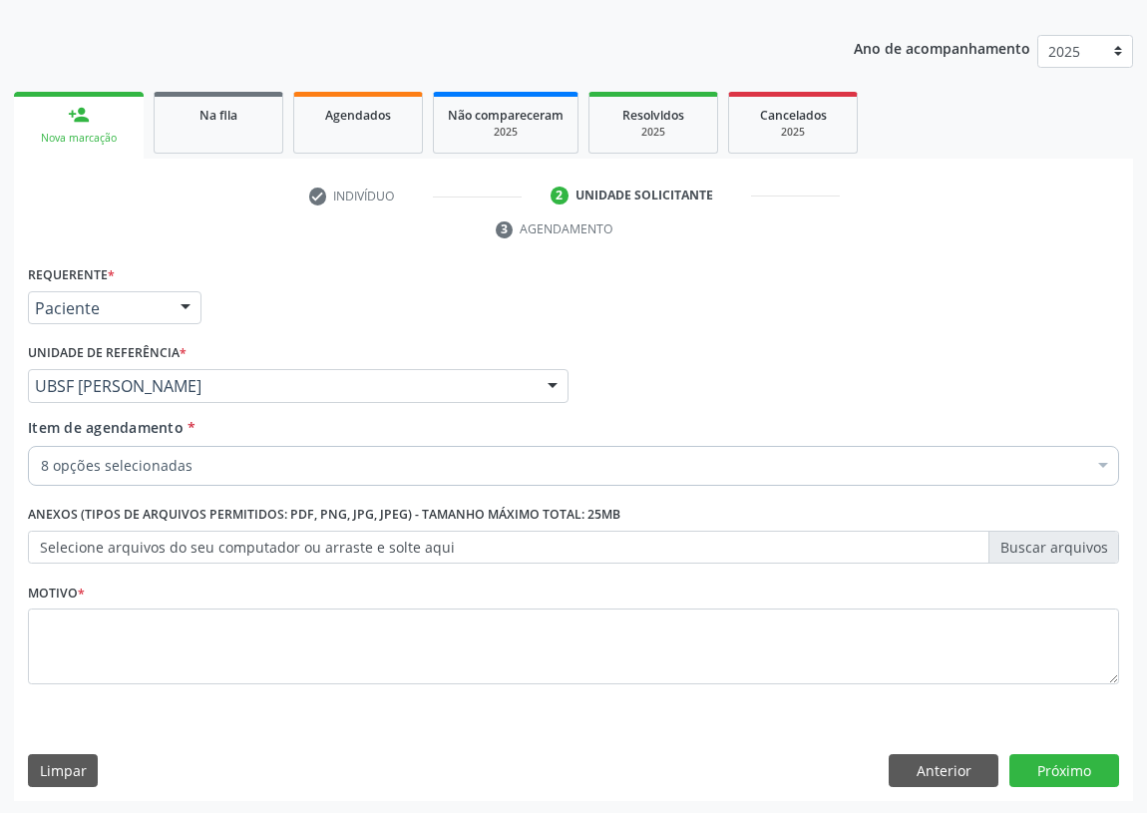
scroll to position [0, 0]
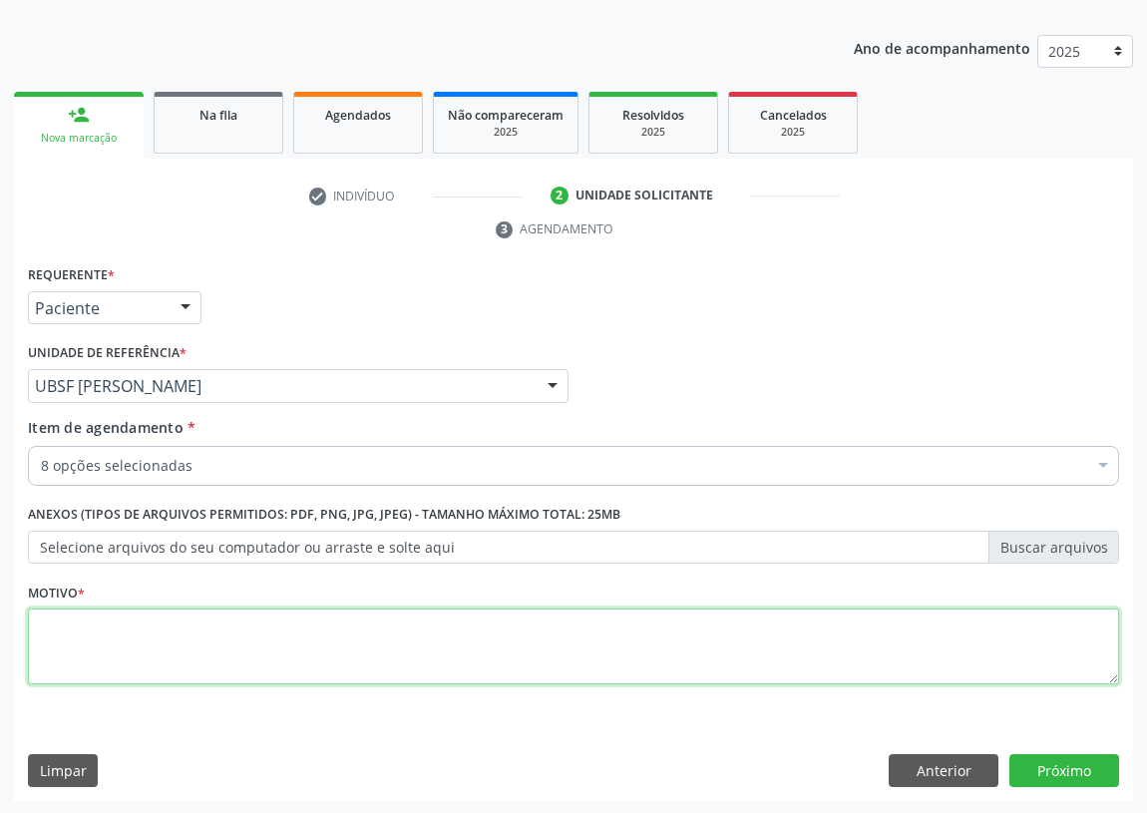
click at [82, 631] on textarea at bounding box center [573, 646] width 1091 height 76
type textarea "AVALIAÇÃO"
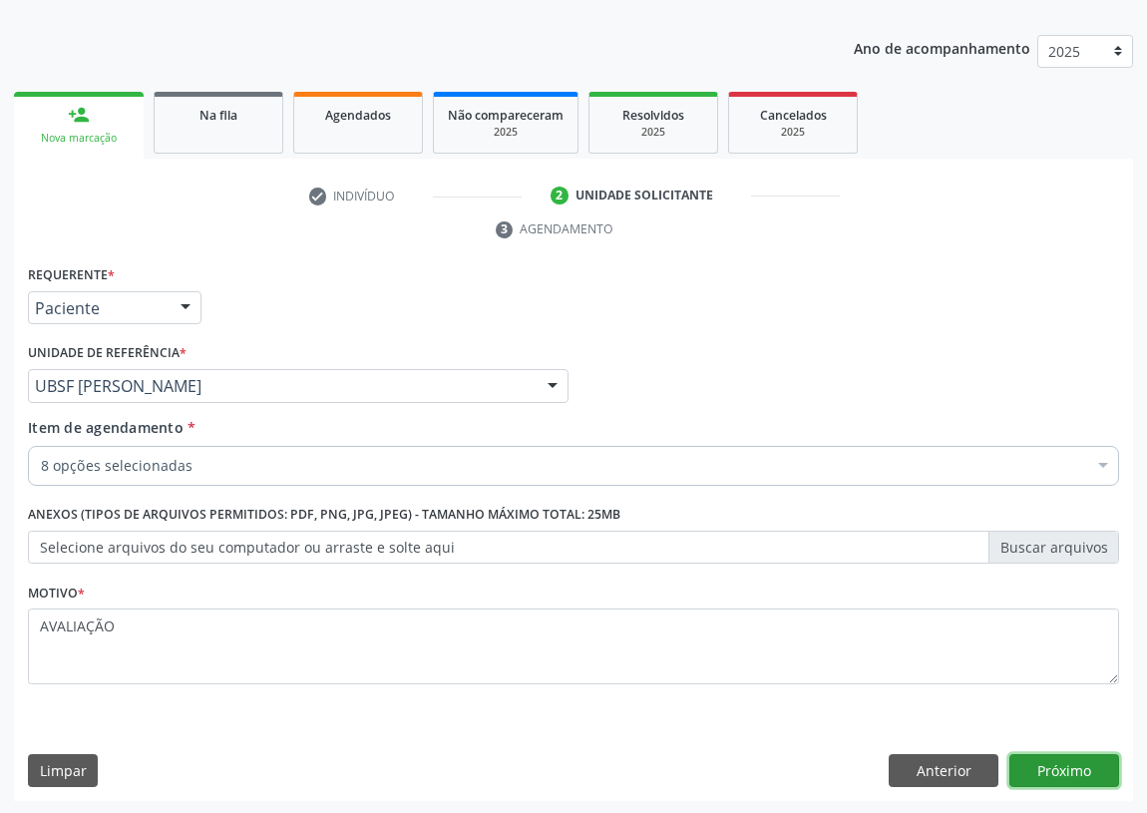
click at [1068, 767] on button "Próximo" at bounding box center [1064, 771] width 110 height 34
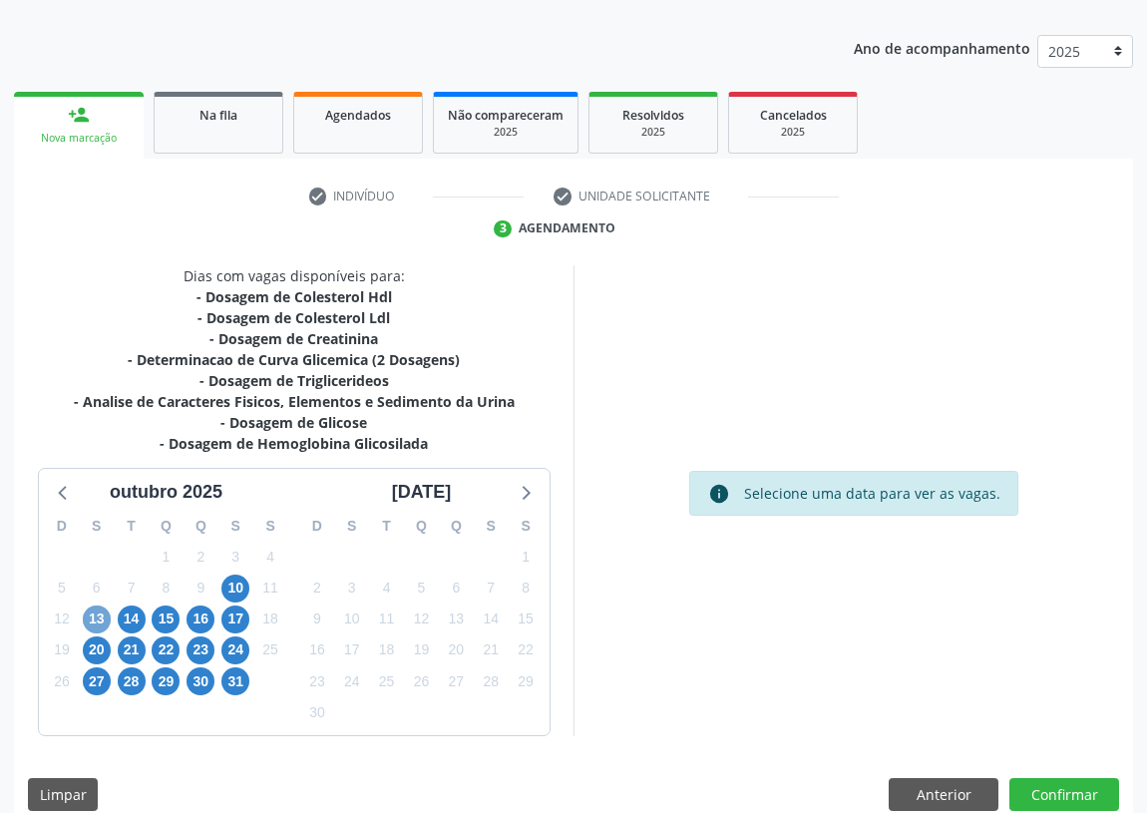
drag, startPoint x: 90, startPoint y: 618, endPoint x: 307, endPoint y: 548, distance: 228.3
click at [90, 617] on span "13" at bounding box center [97, 619] width 28 height 28
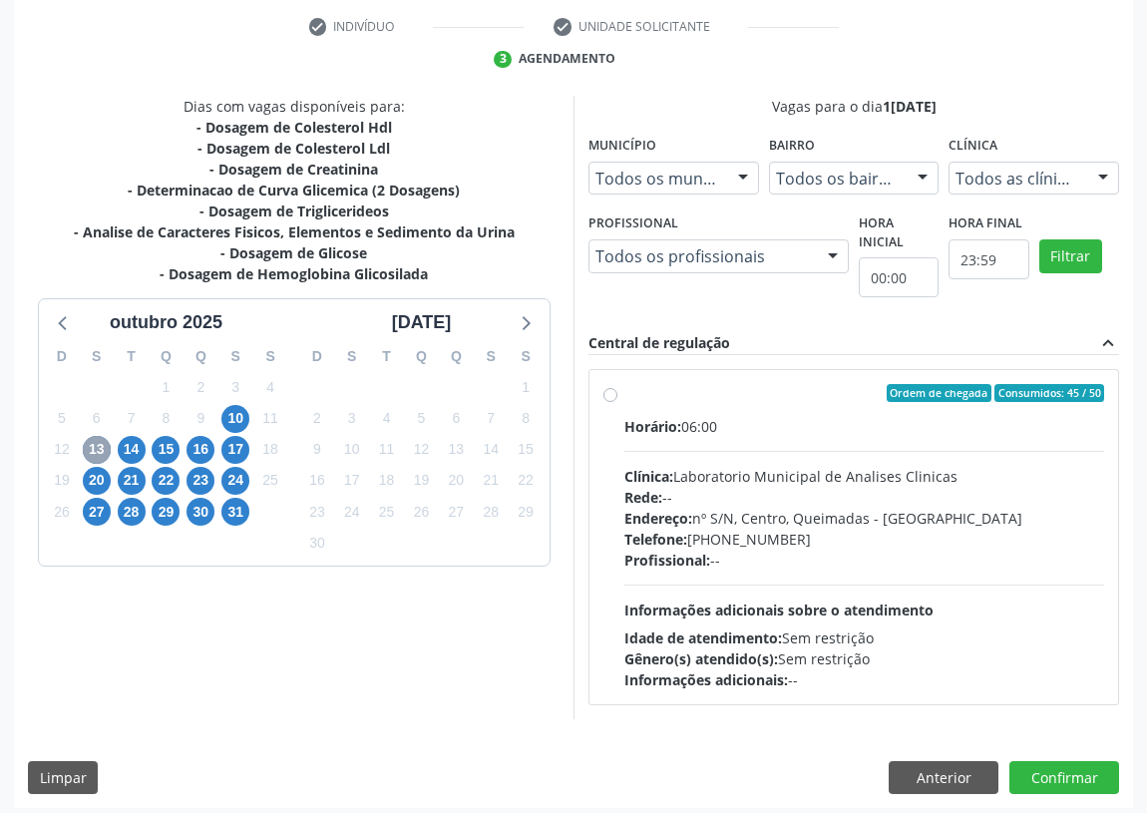
scroll to position [383, 0]
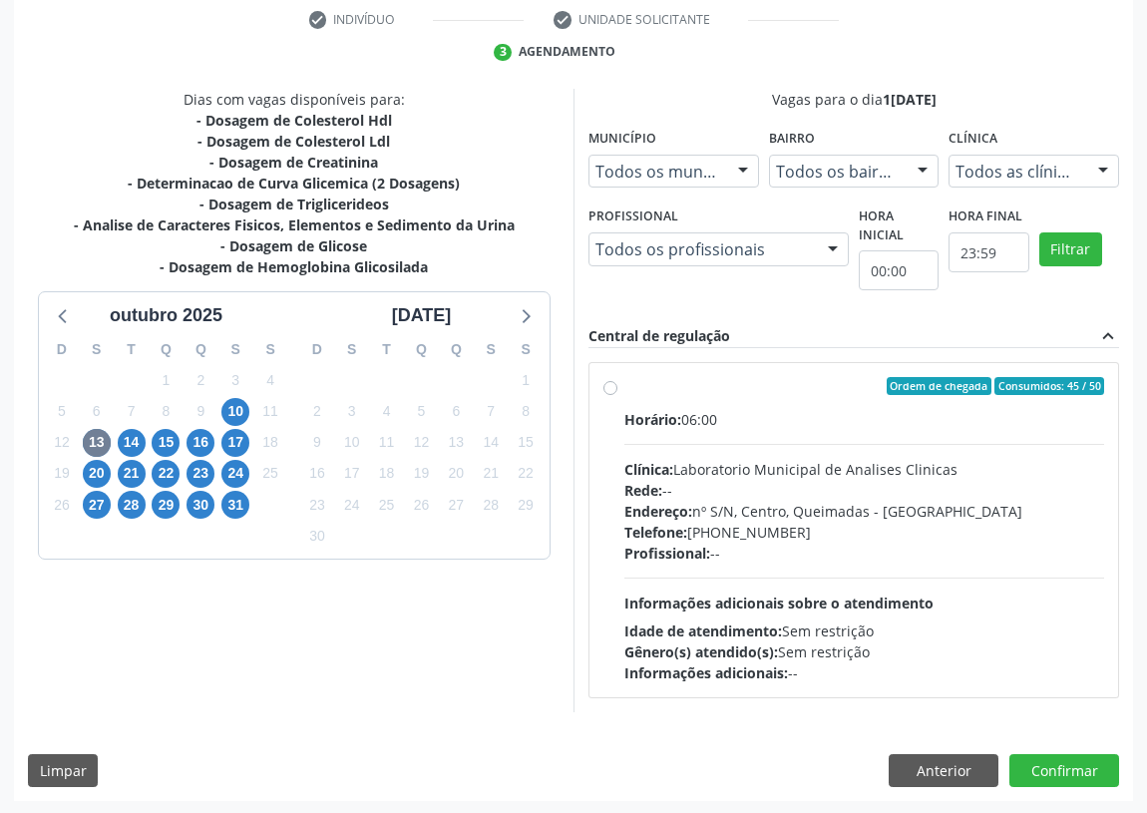
click at [624, 383] on label "Ordem de chegada Consumidos: 45 / 50 Horário: 06:00 Clínica: Laboratorio Munici…" at bounding box center [864, 530] width 480 height 306
click at [603, 383] on input "Ordem de chegada Consumidos: 45 / 50 Horário: 06:00 Clínica: Laboratorio Munici…" at bounding box center [610, 386] width 14 height 18
radio input "true"
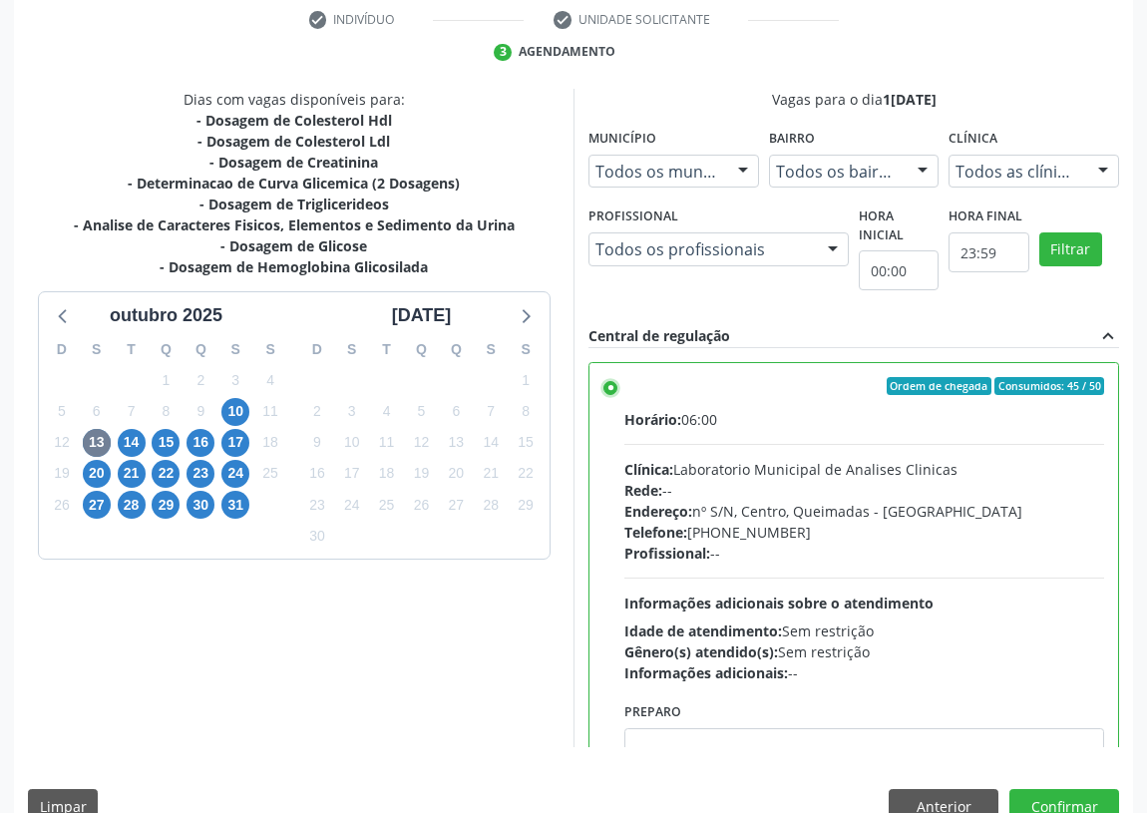
scroll to position [99, 0]
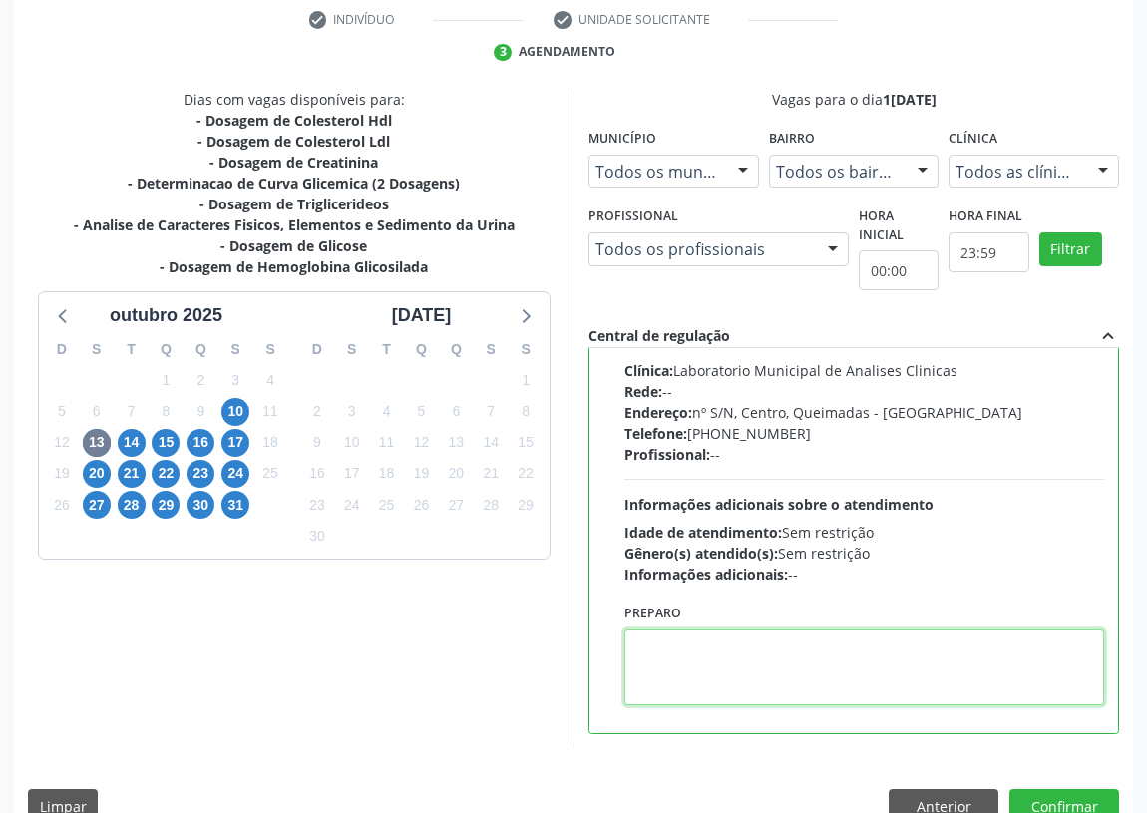
click at [671, 674] on textarea at bounding box center [864, 667] width 480 height 76
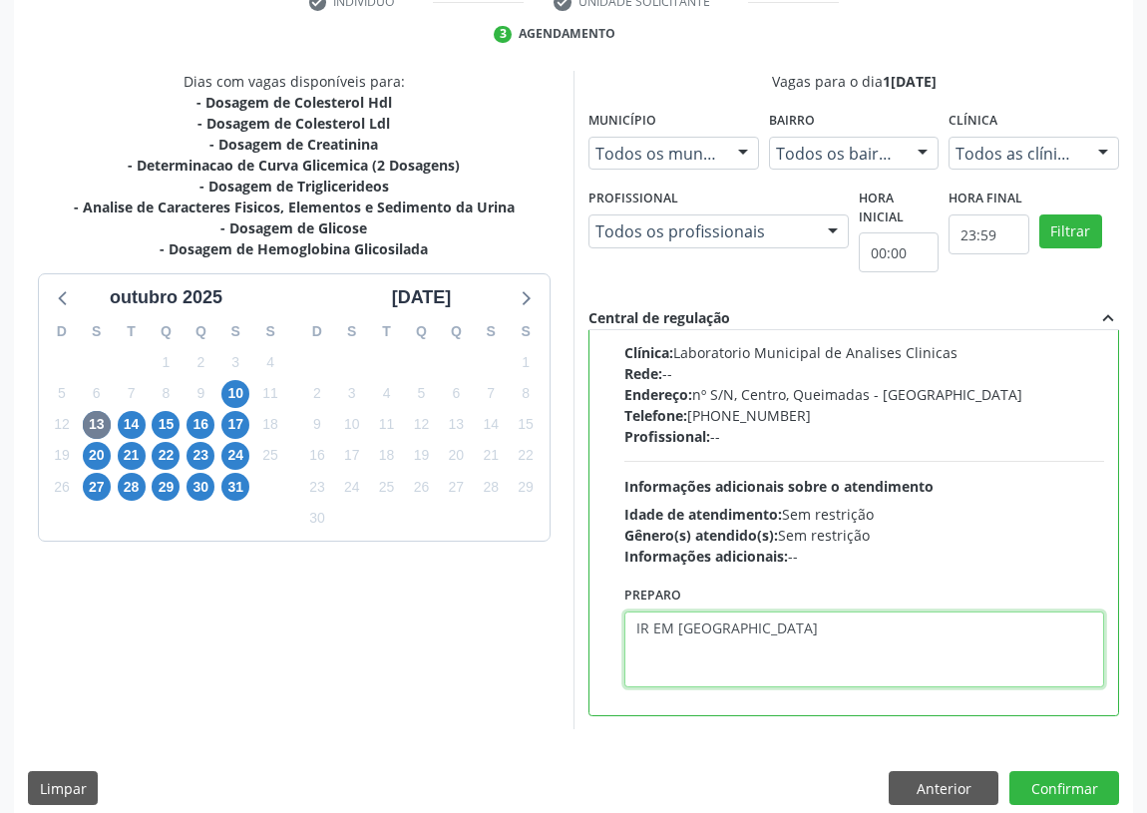
scroll to position [419, 0]
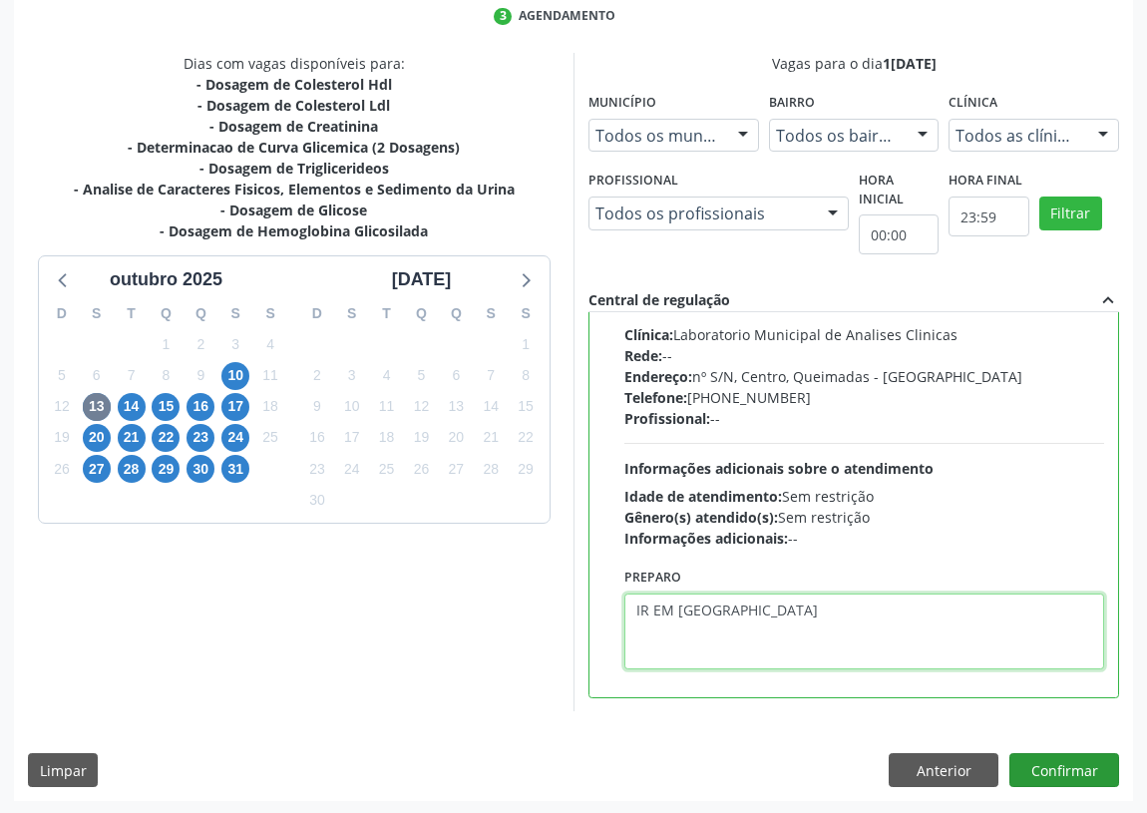
type textarea "IR EM [GEOGRAPHIC_DATA]"
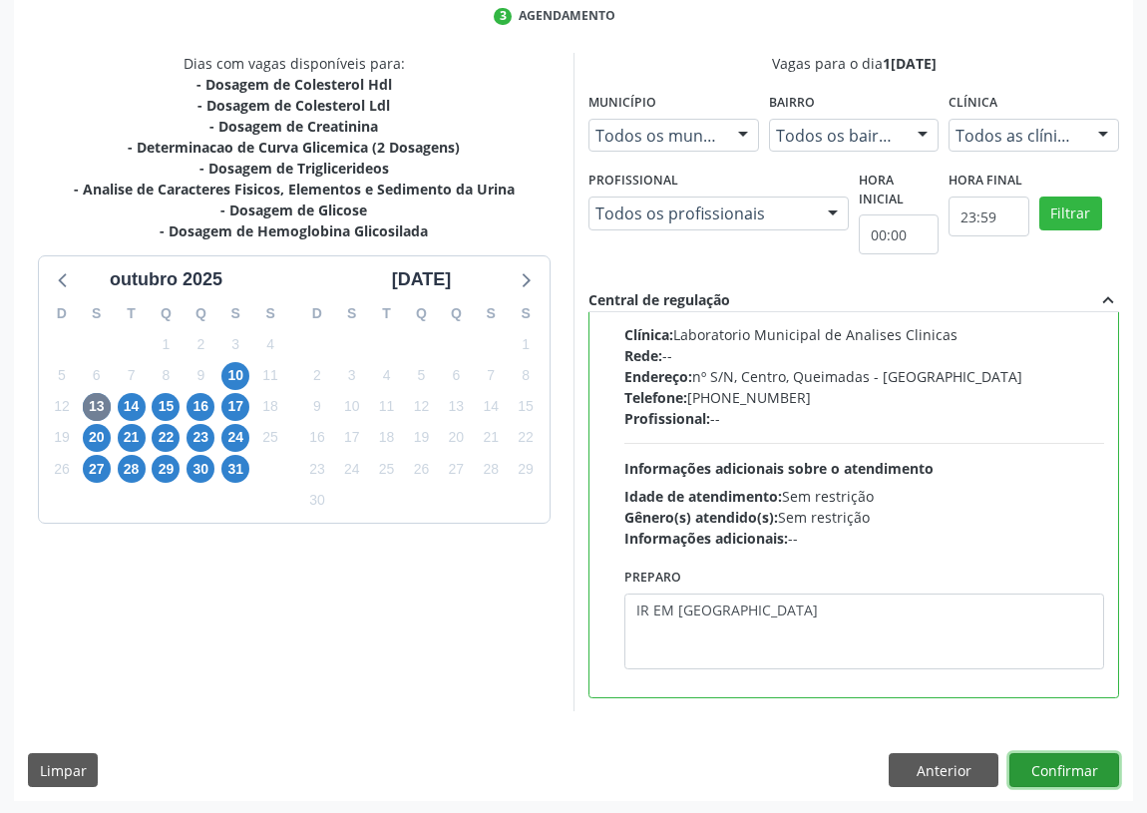
drag, startPoint x: 1059, startPoint y: 772, endPoint x: 804, endPoint y: 716, distance: 261.3
click at [1058, 770] on button "Confirmar" at bounding box center [1064, 770] width 110 height 34
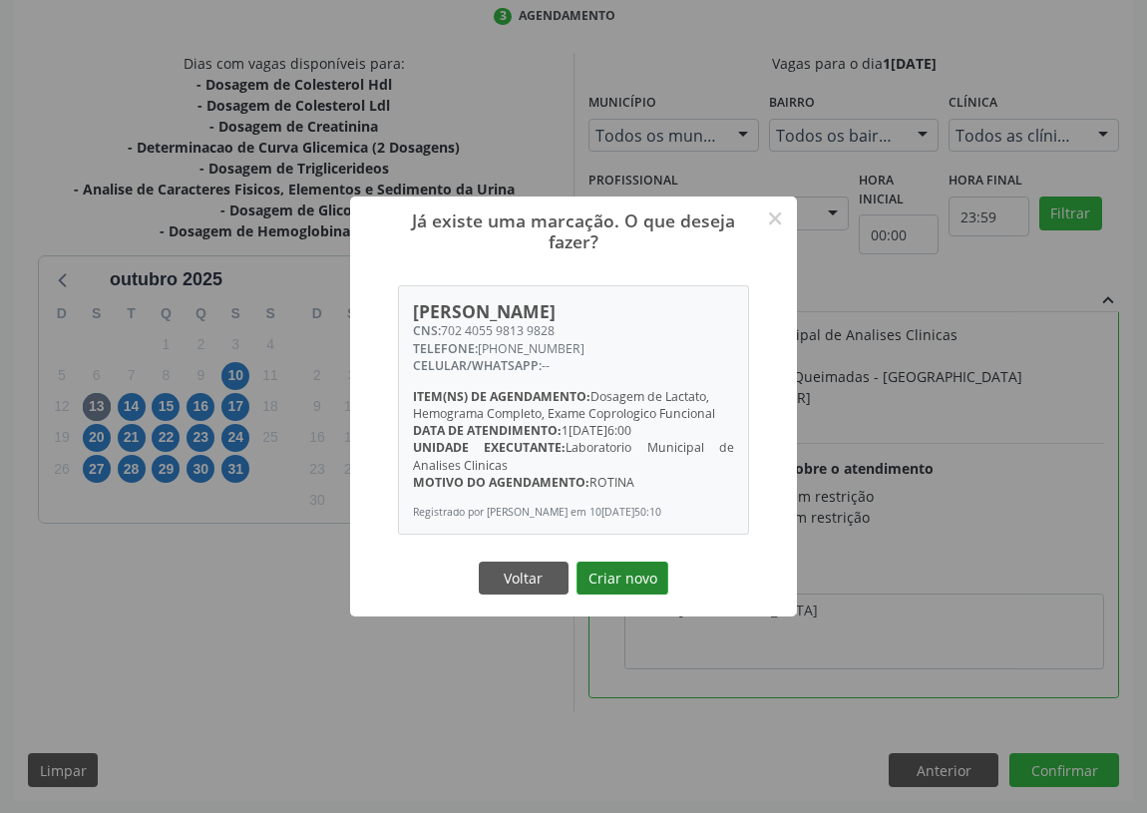
click at [646, 585] on button "Criar novo" at bounding box center [622, 578] width 92 height 34
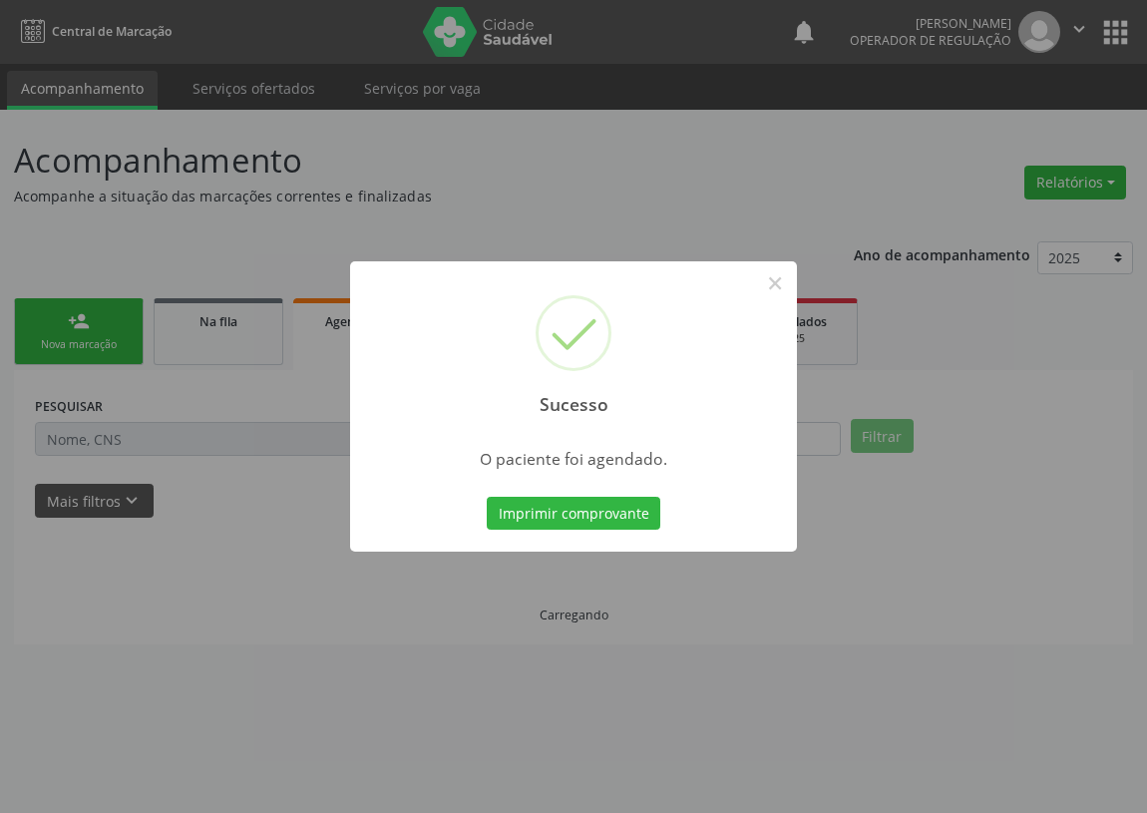
scroll to position [0, 0]
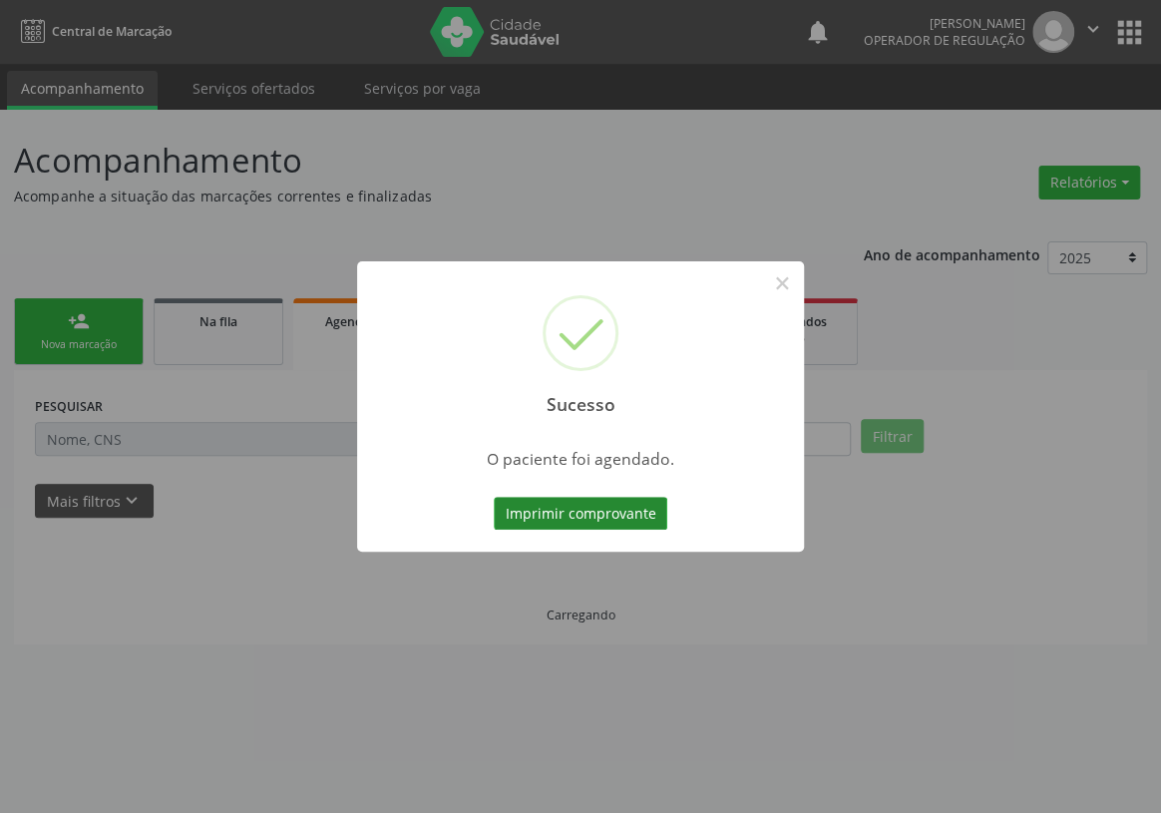
click at [551, 506] on button "Imprimir comprovante" at bounding box center [581, 514] width 174 height 34
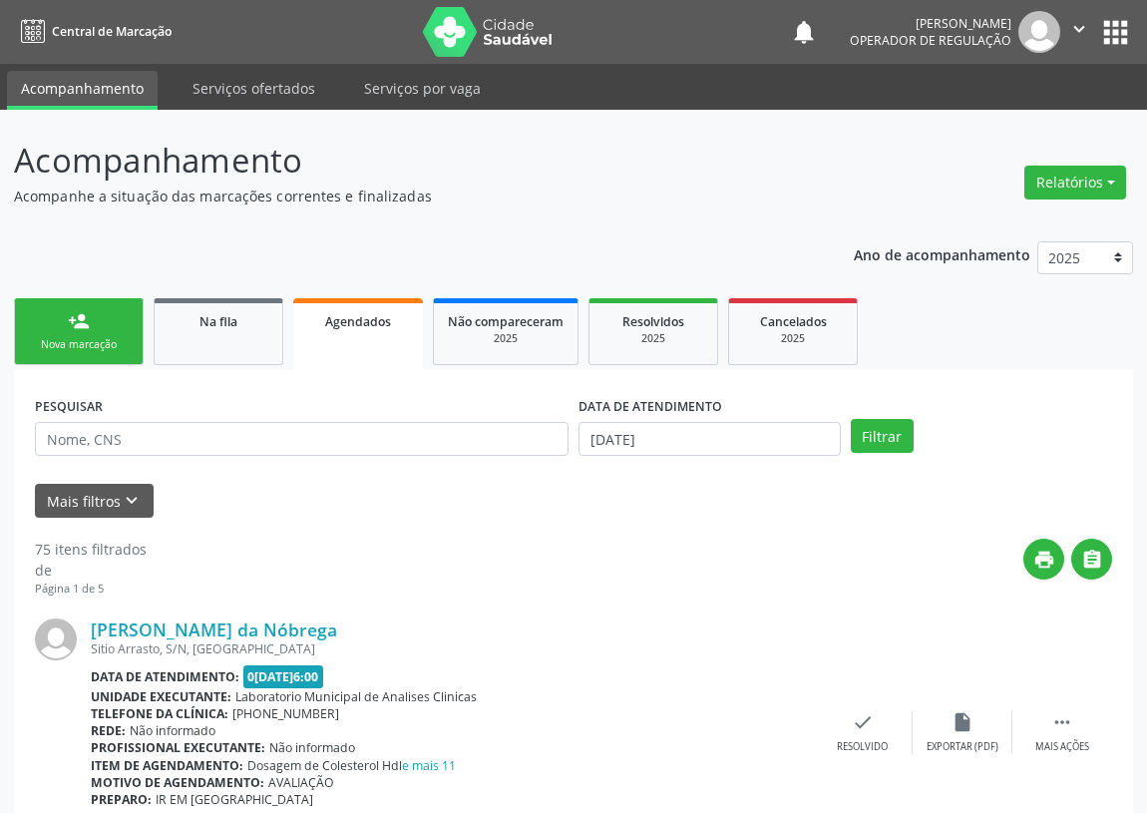
click at [101, 326] on link "person_add Nova marcação" at bounding box center [79, 331] width 130 height 67
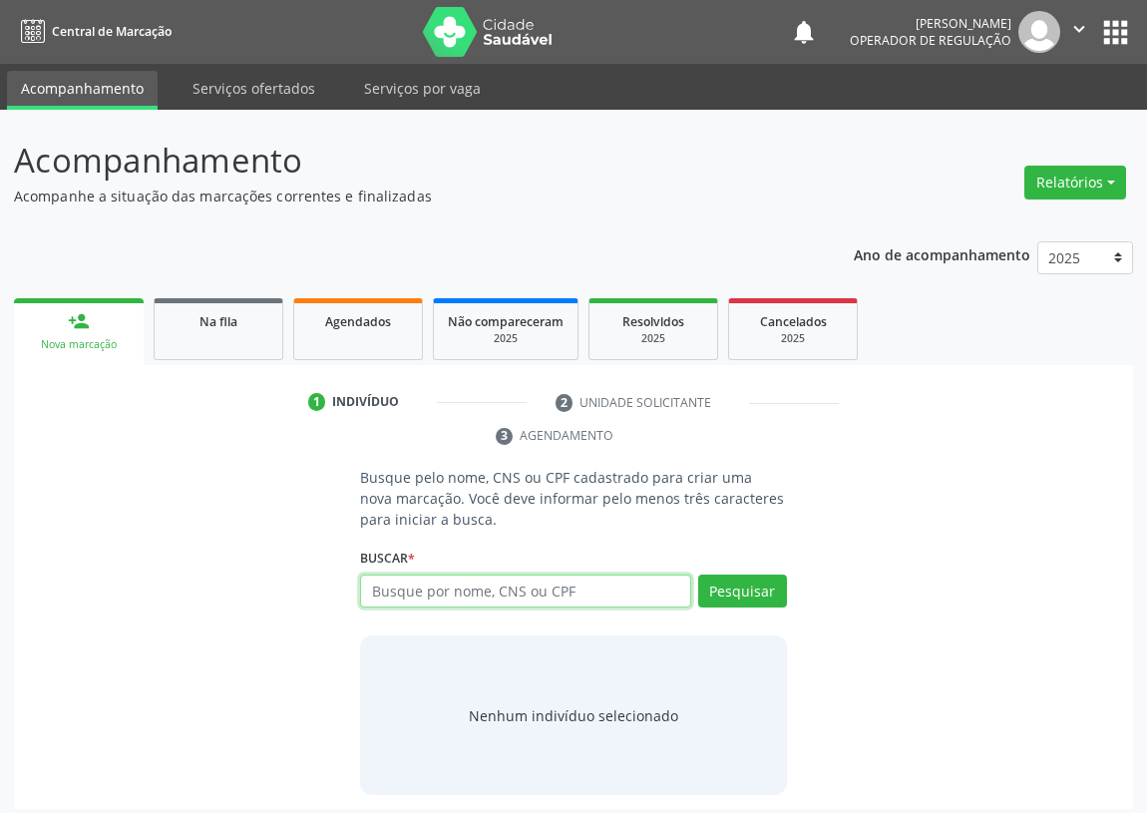
click at [392, 590] on input "text" at bounding box center [525, 591] width 331 height 34
click at [393, 590] on input "text" at bounding box center [525, 591] width 331 height 34
type input "704007393414268"
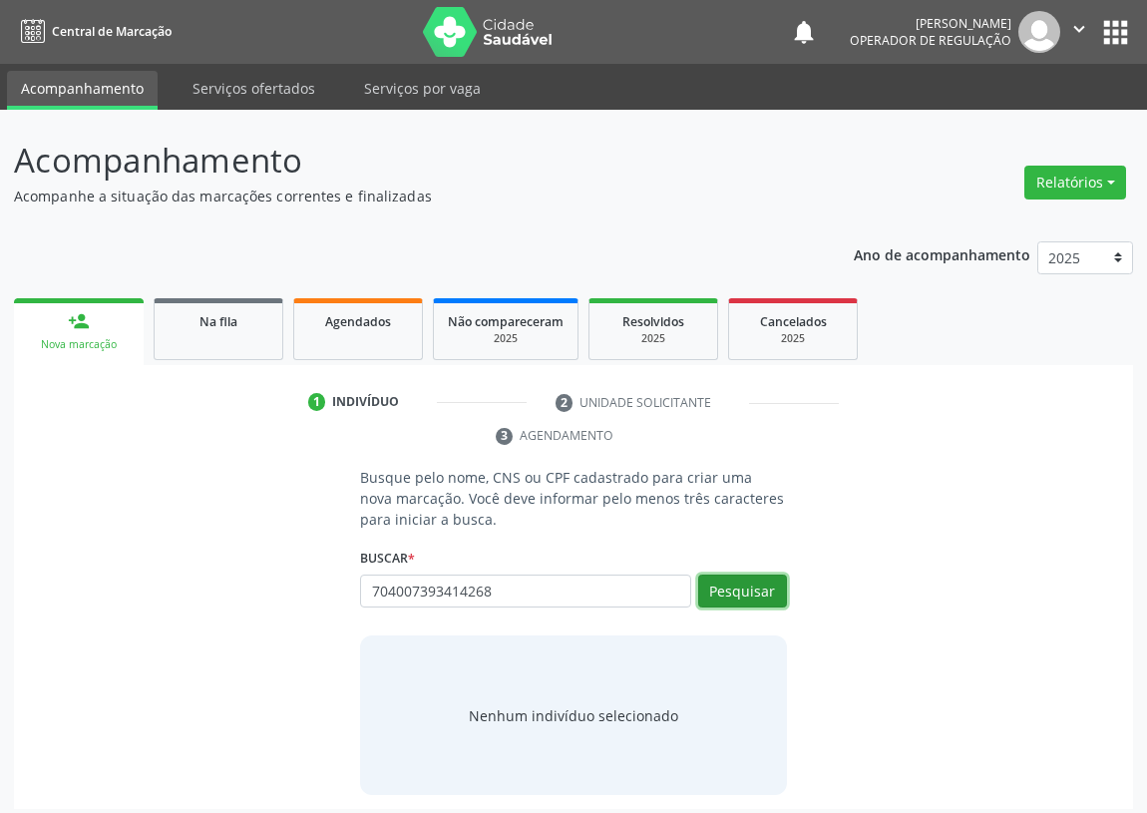
click at [727, 588] on button "Pesquisar" at bounding box center [742, 591] width 89 height 34
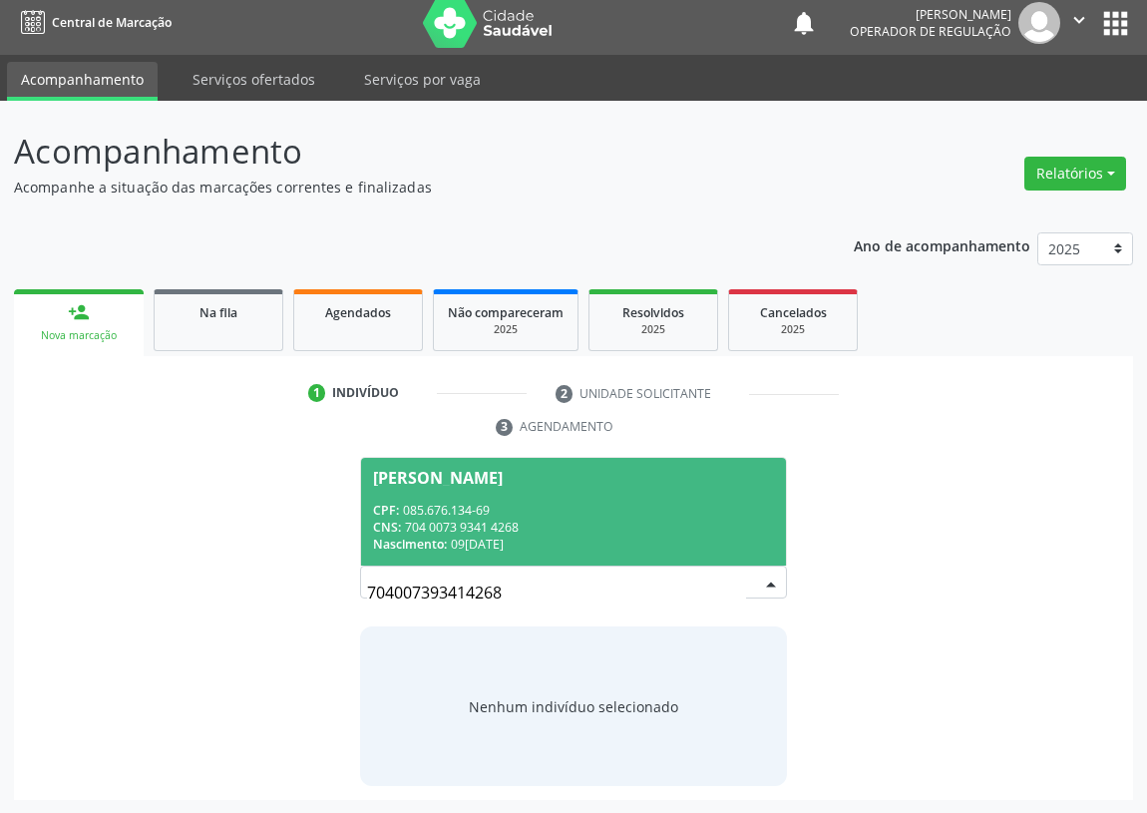
click at [514, 530] on div "CNS: 704 0073 9341 4268" at bounding box center [573, 527] width 401 height 17
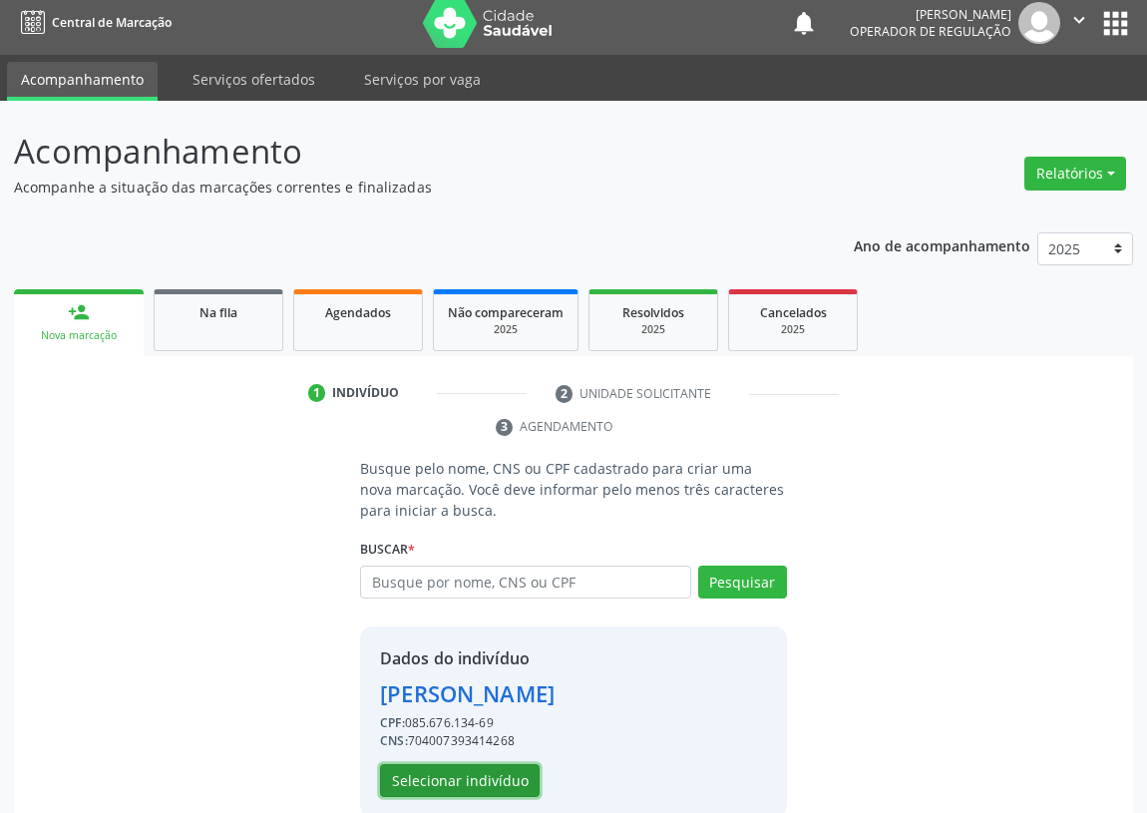
click at [430, 786] on button "Selecionar indivíduo" at bounding box center [460, 781] width 160 height 34
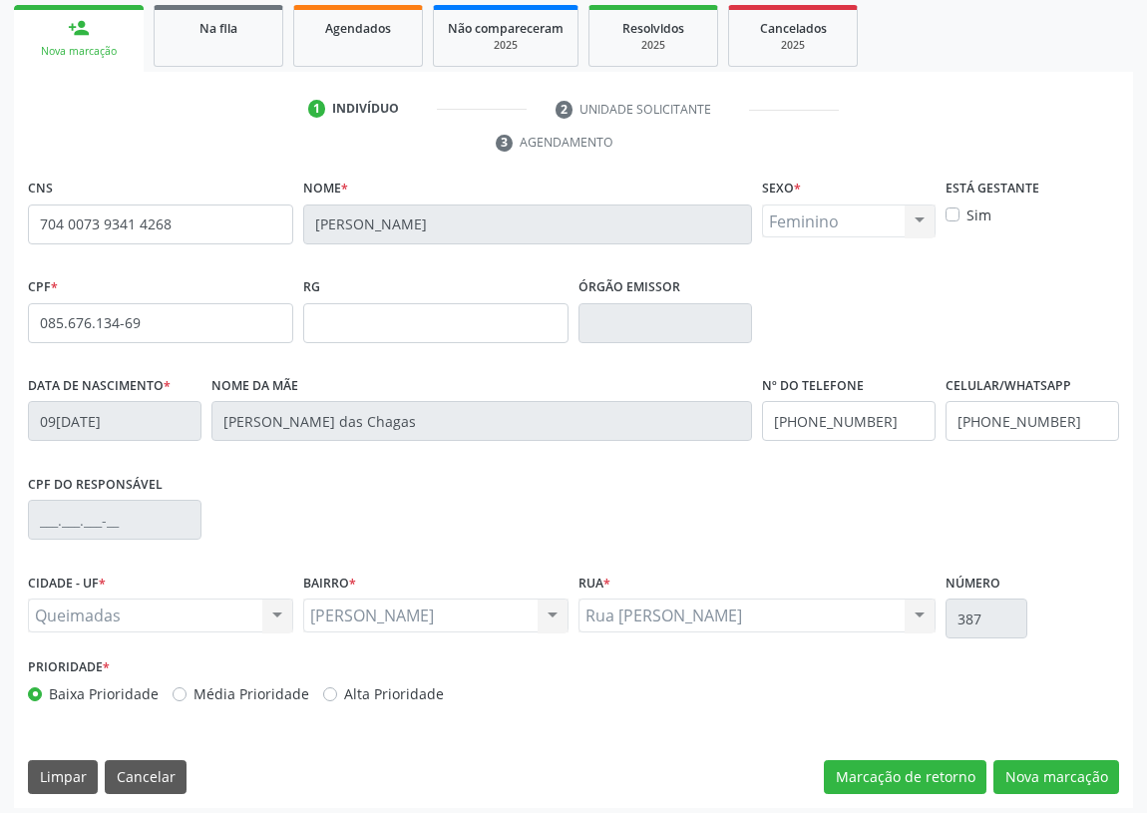
scroll to position [299, 0]
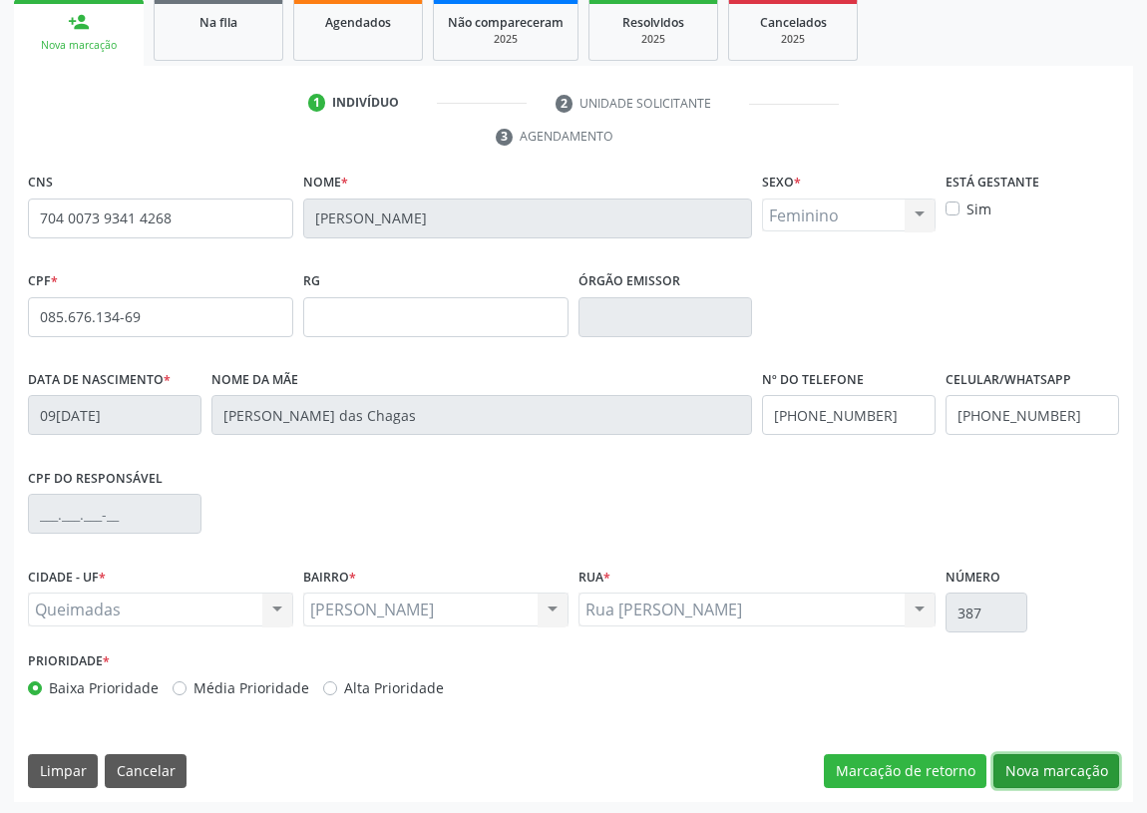
click at [1060, 772] on button "Nova marcação" at bounding box center [1056, 771] width 126 height 34
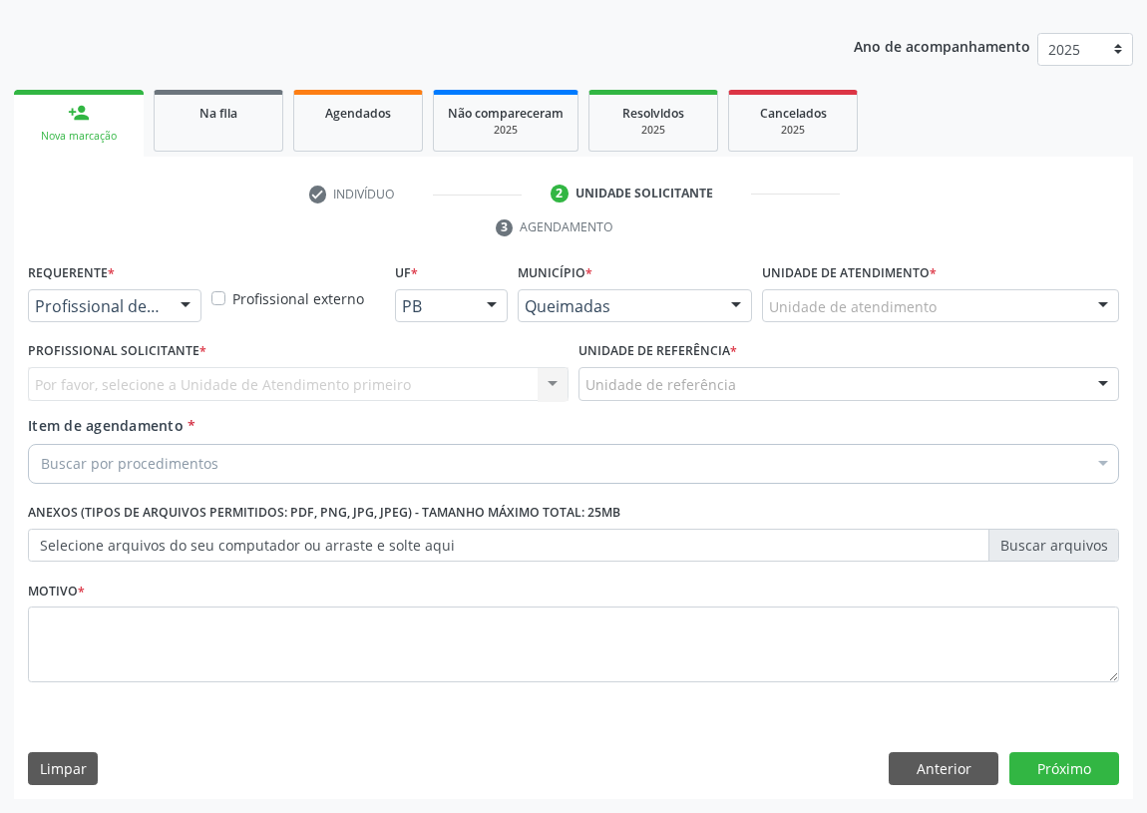
scroll to position [206, 0]
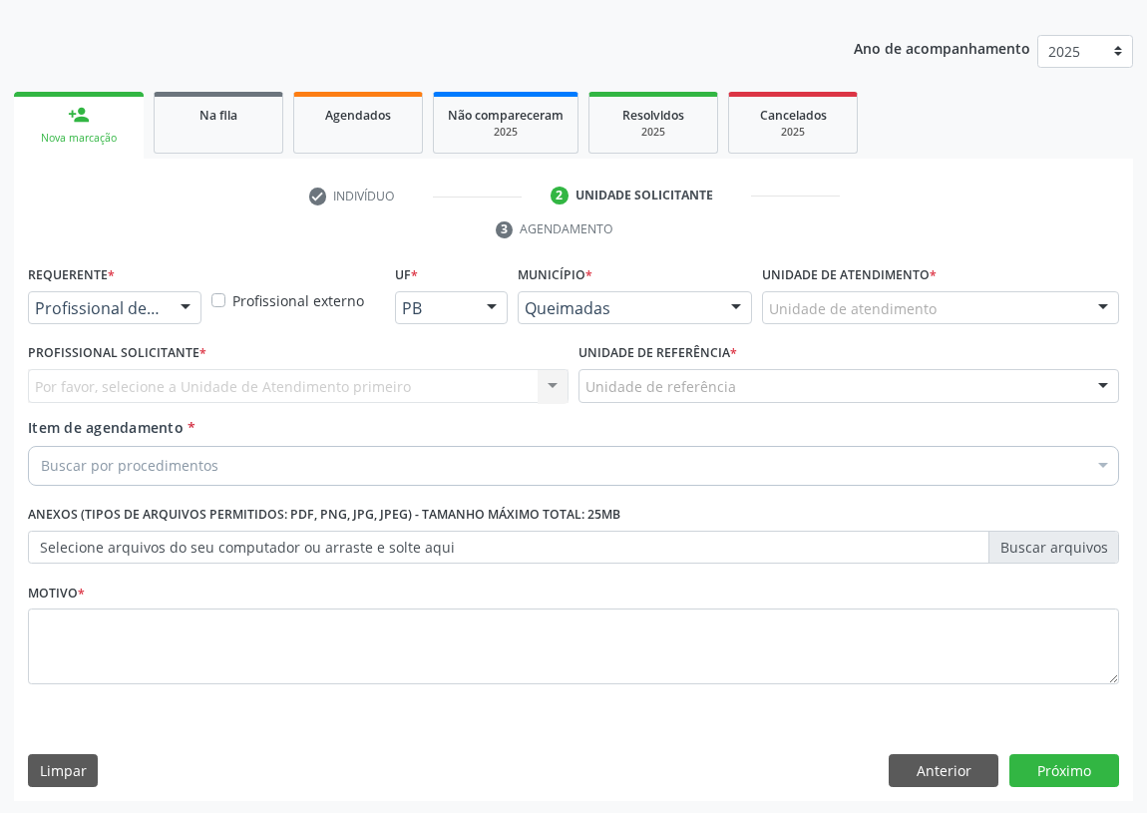
drag, startPoint x: 189, startPoint y: 305, endPoint x: 159, endPoint y: 328, distance: 38.5
click at [182, 312] on div at bounding box center [186, 309] width 30 height 34
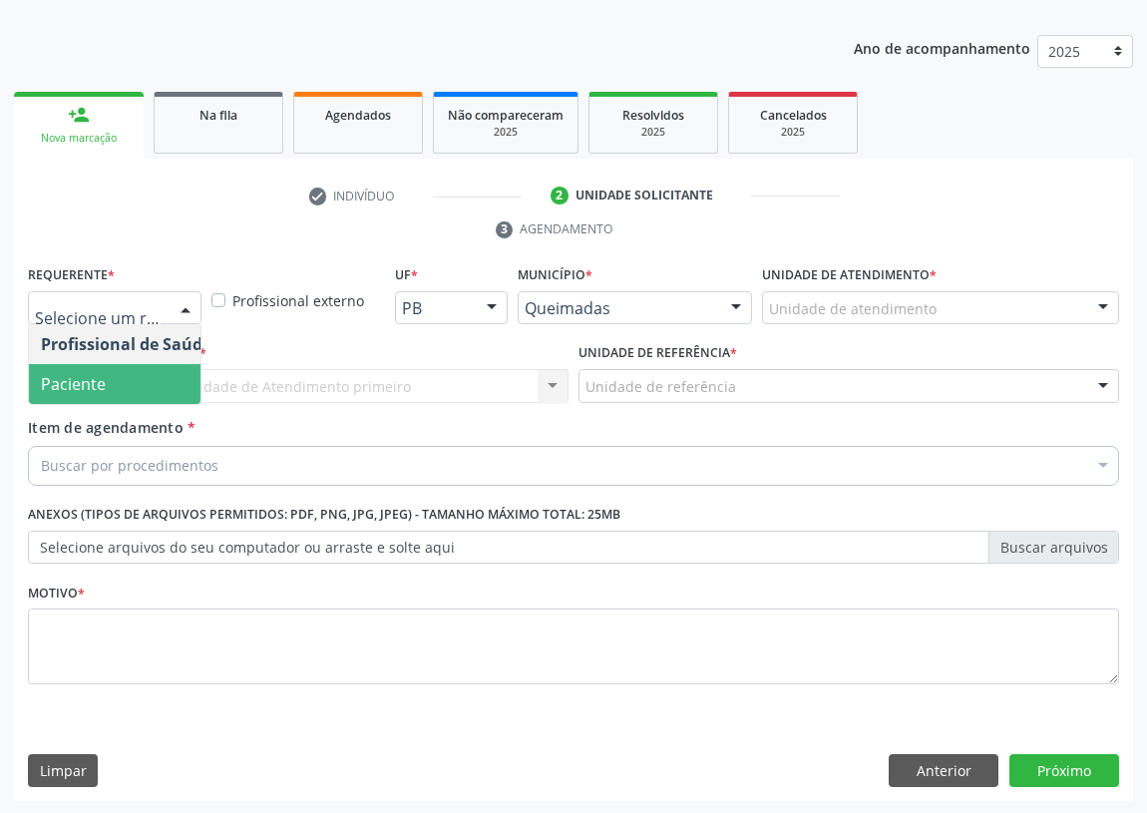
click at [171, 388] on span "Paciente" at bounding box center [126, 384] width 194 height 40
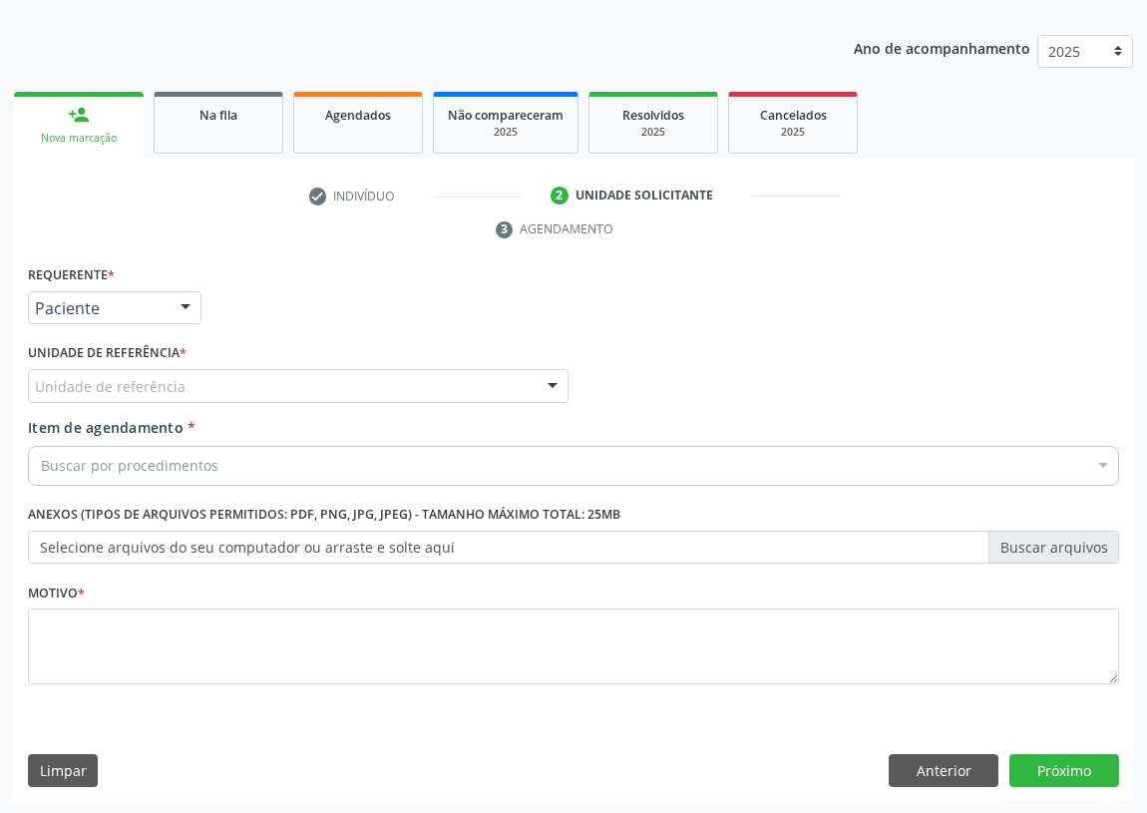
drag, startPoint x: 504, startPoint y: 370, endPoint x: 418, endPoint y: 410, distance: 94.6
click at [497, 376] on div "Unidade de referência" at bounding box center [298, 386] width 541 height 34
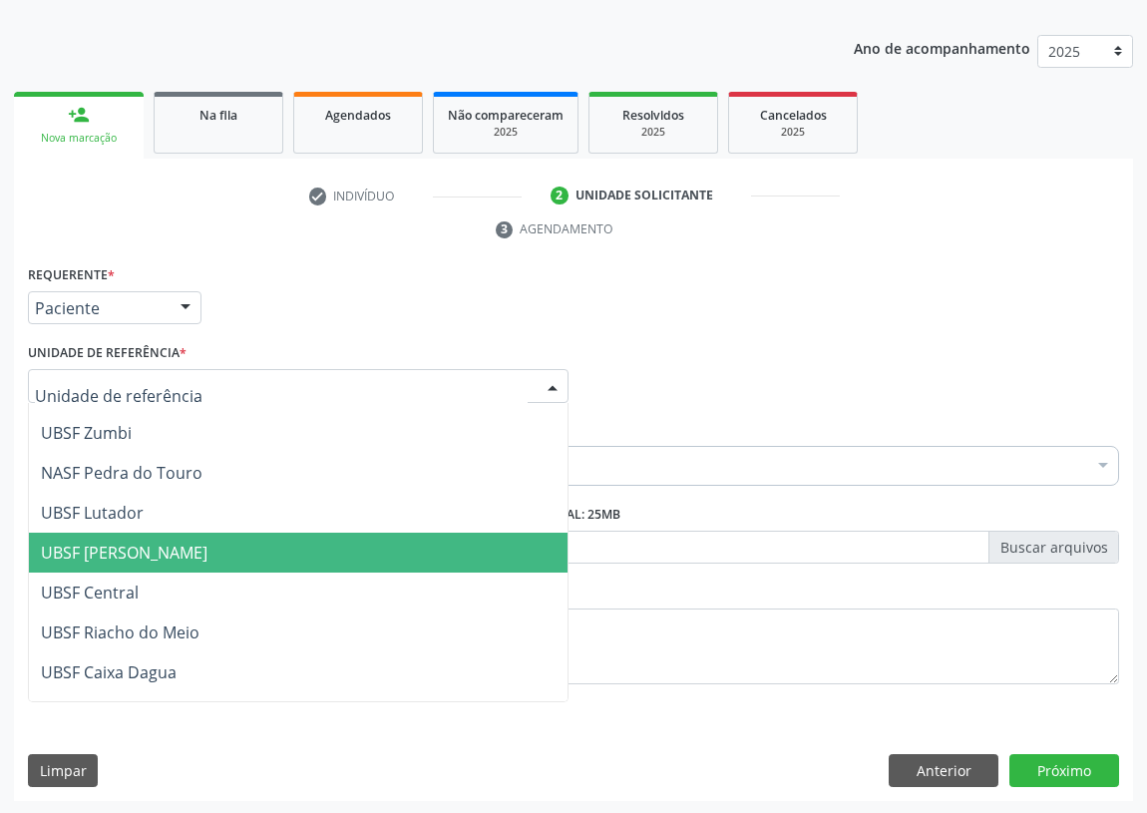
scroll to position [271, 0]
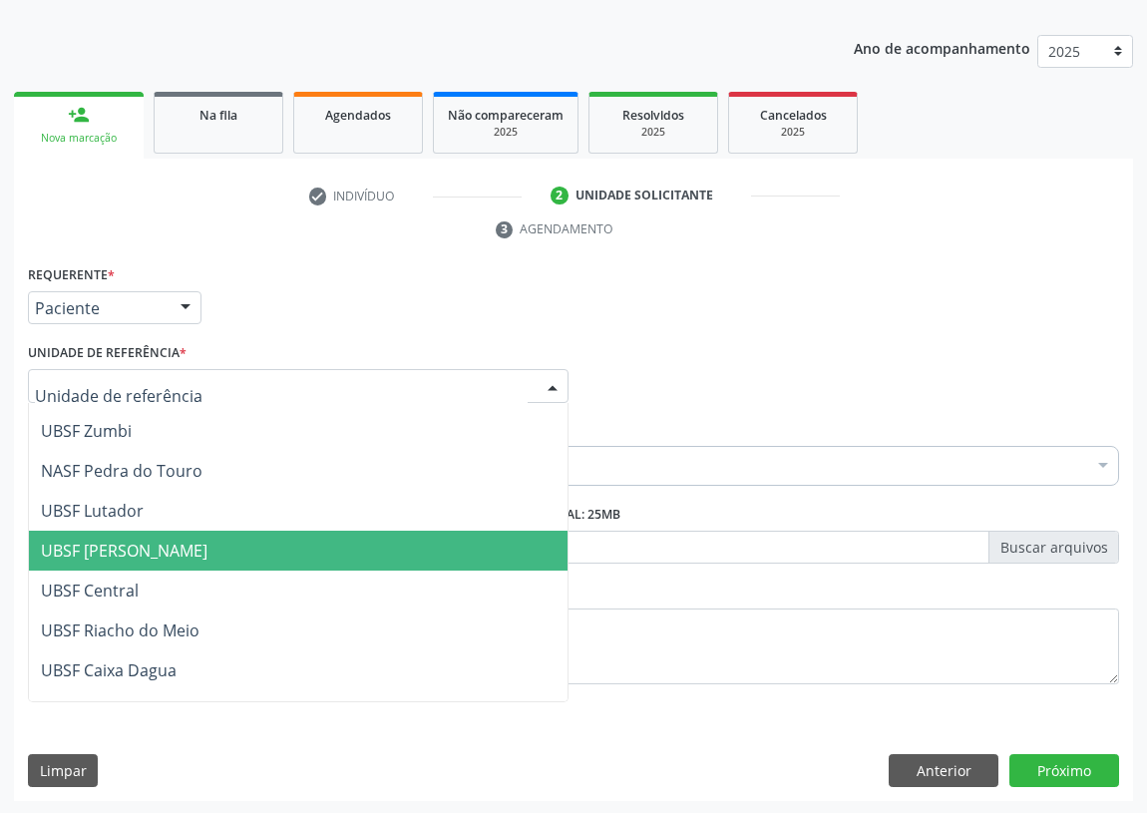
drag, startPoint x: 117, startPoint y: 547, endPoint x: 0, endPoint y: 548, distance: 116.7
click at [91, 548] on span "UBSF [PERSON_NAME]" at bounding box center [124, 551] width 167 height 22
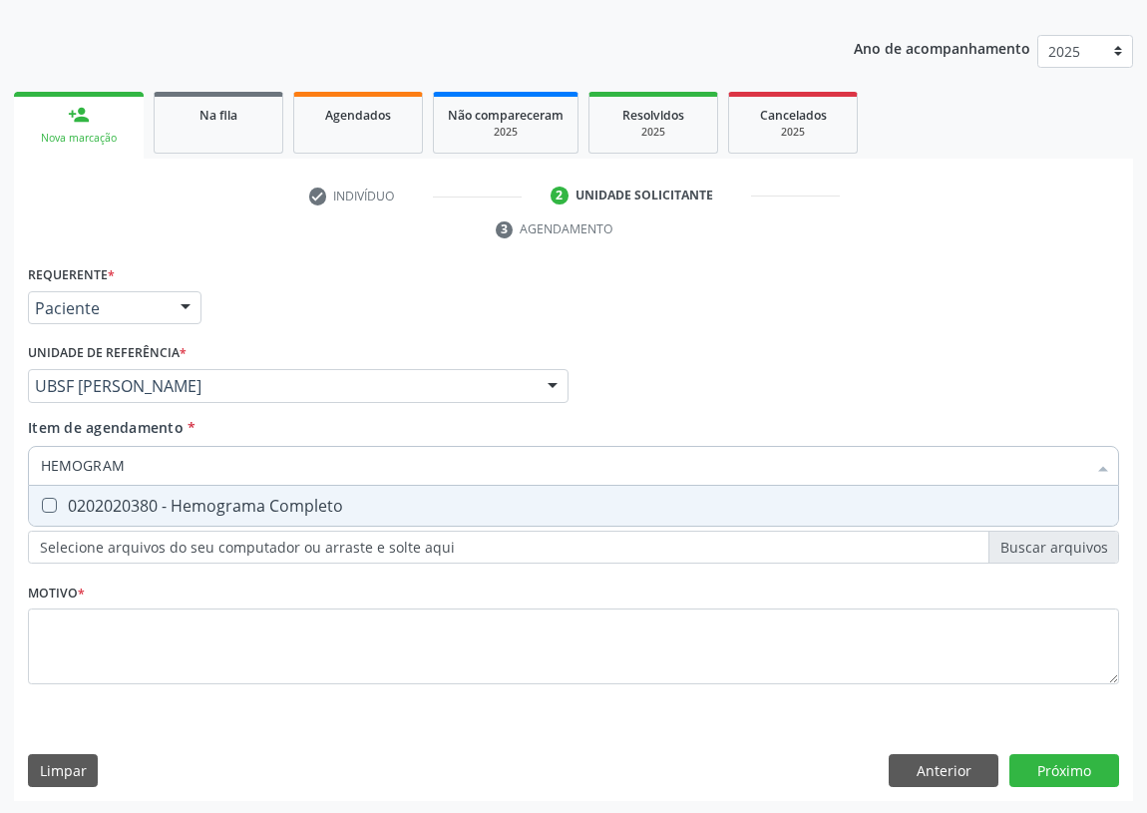
type input "HEMOGRAMA"
drag, startPoint x: 50, startPoint y: 500, endPoint x: 99, endPoint y: 479, distance: 53.2
click at [51, 499] on Completo at bounding box center [49, 505] width 15 height 15
click at [42, 499] on Completo "checkbox" at bounding box center [35, 505] width 13 height 13
checkbox Completo "true"
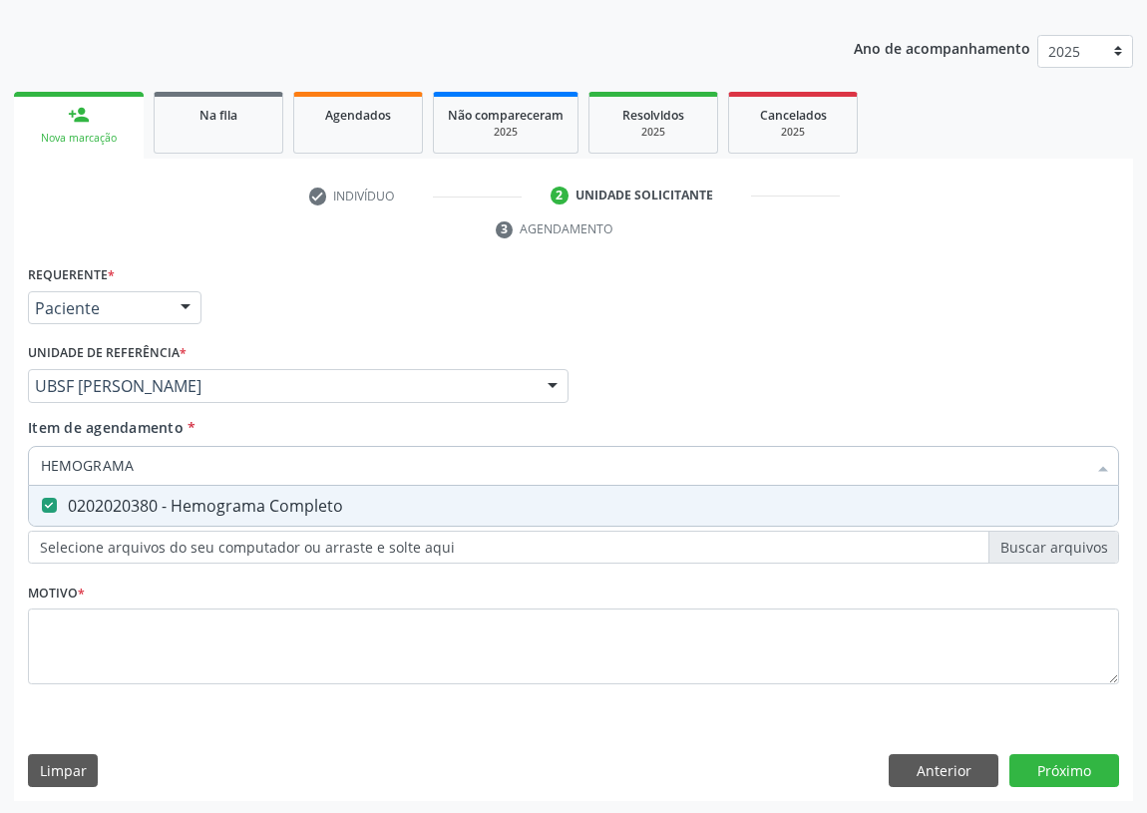
drag, startPoint x: 149, startPoint y: 478, endPoint x: 0, endPoint y: 477, distance: 148.6
click at [0, 477] on div "Acompanhamento Acompanhe a situação das marcações correntes e finalizadas Relat…" at bounding box center [573, 358] width 1147 height 911
type input "C"
checkbox Completo "false"
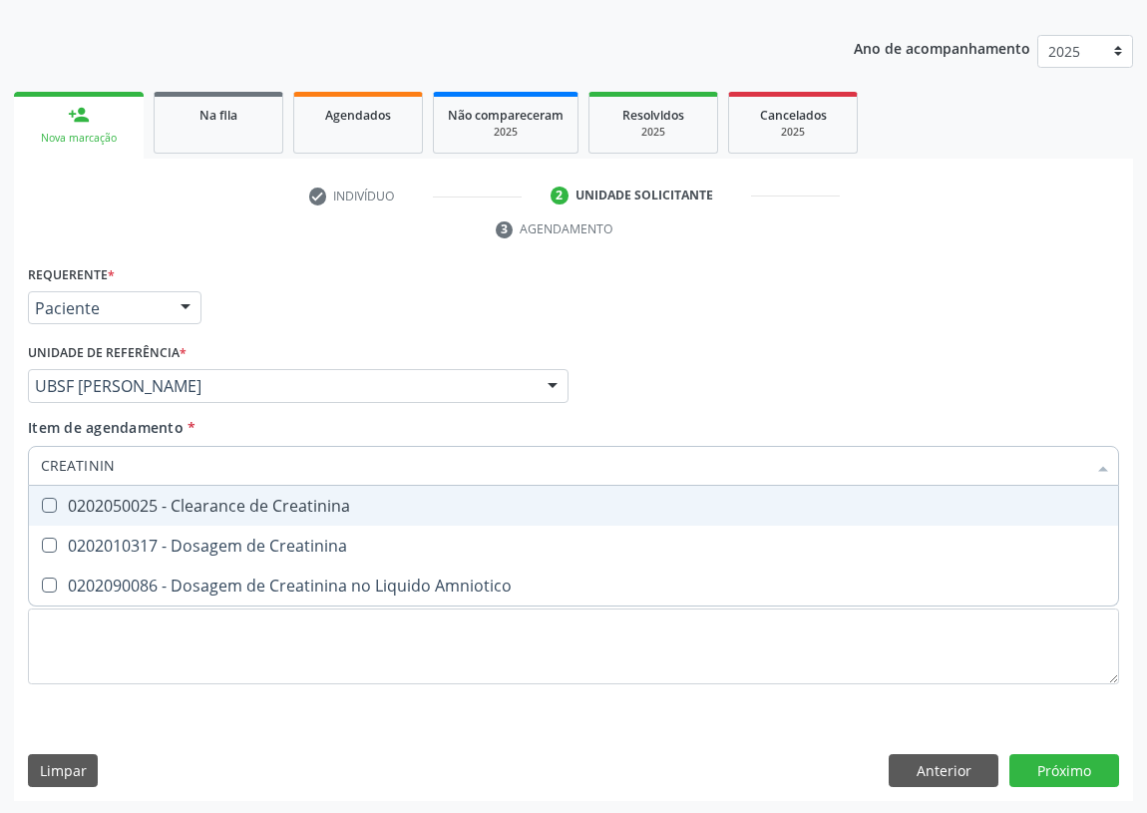
type input "CREATININA"
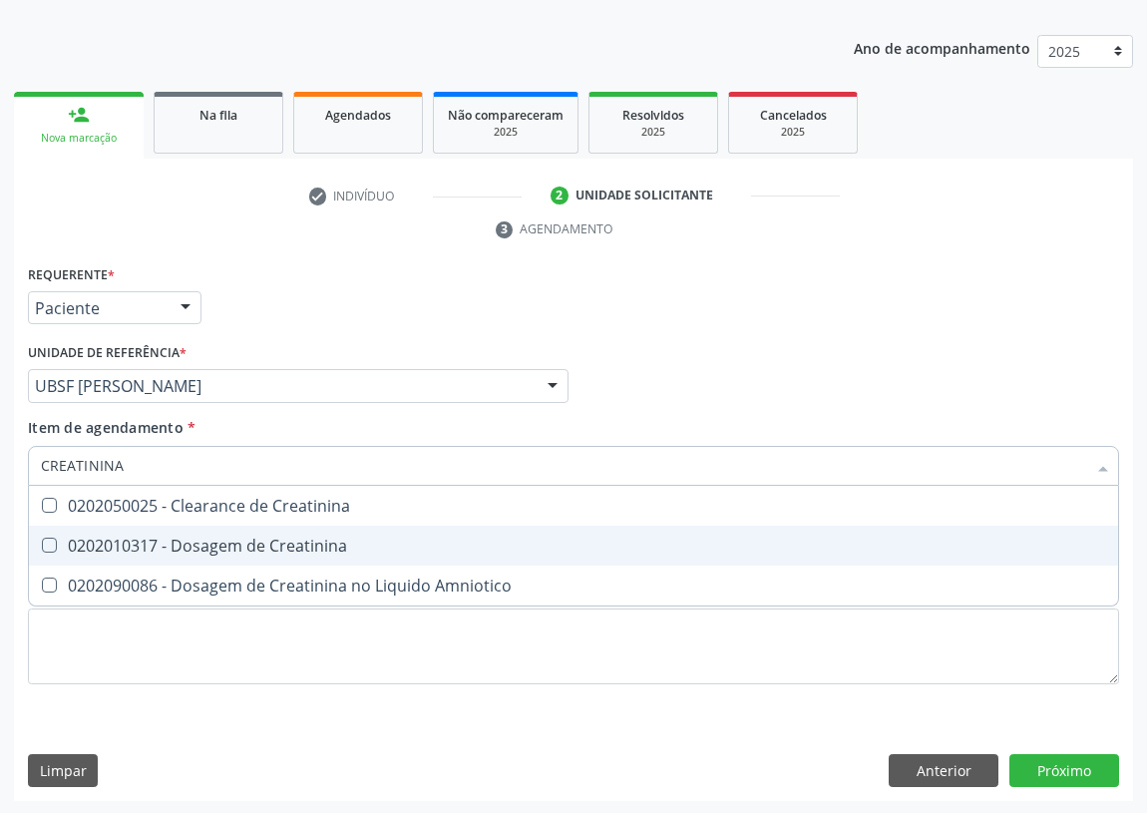
click at [55, 538] on Creatinina at bounding box center [49, 545] width 15 height 15
click at [42, 539] on Creatinina "checkbox" at bounding box center [35, 545] width 13 height 13
checkbox Creatinina "true"
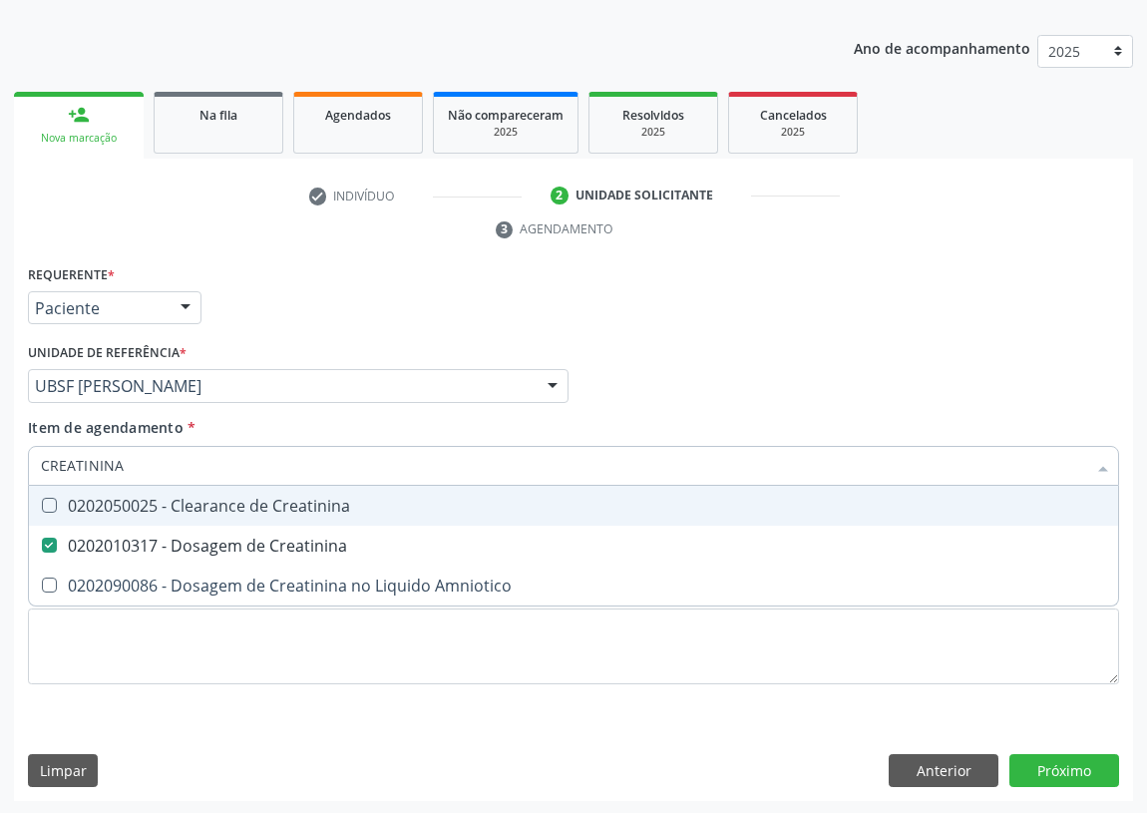
drag, startPoint x: 141, startPoint y: 468, endPoint x: 0, endPoint y: 468, distance: 140.6
click at [0, 468] on div "Acompanhamento Acompanhe a situação das marcações correntes e finalizadas Relat…" at bounding box center [573, 358] width 1147 height 911
type input "H"
checkbox Creatinina "false"
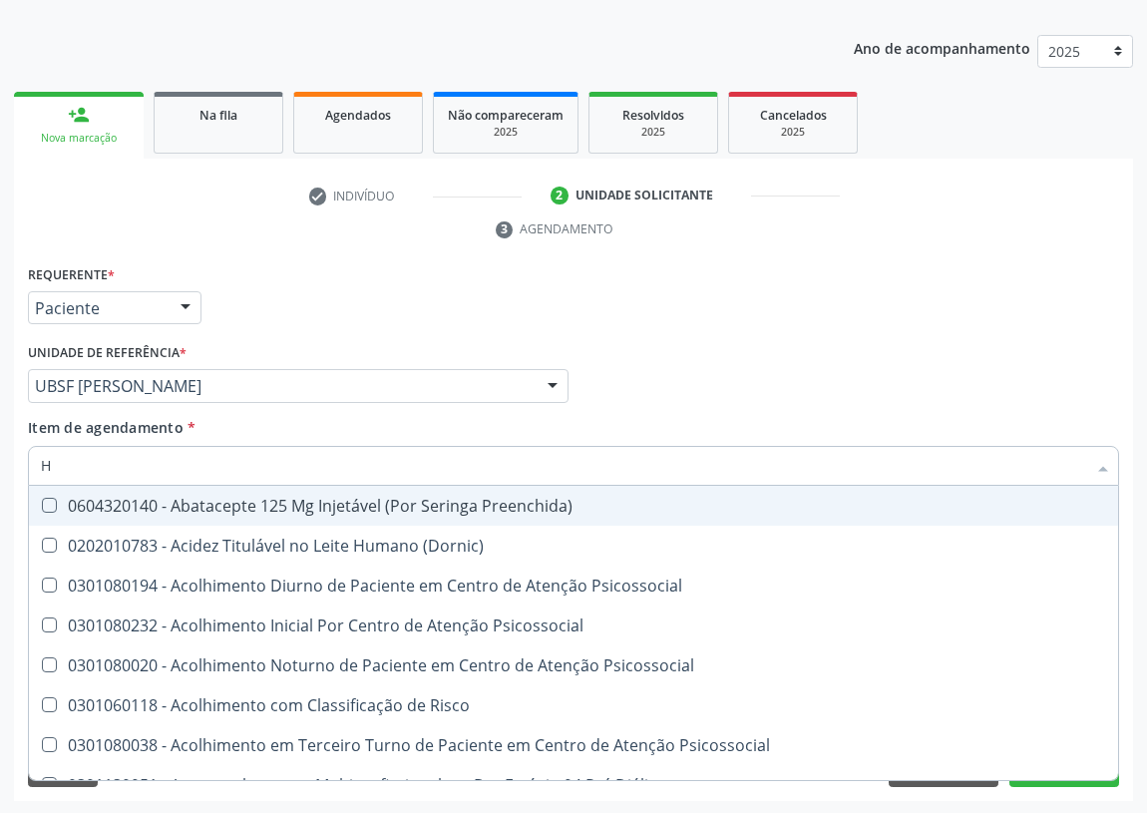
type input "HE"
checkbox C "true"
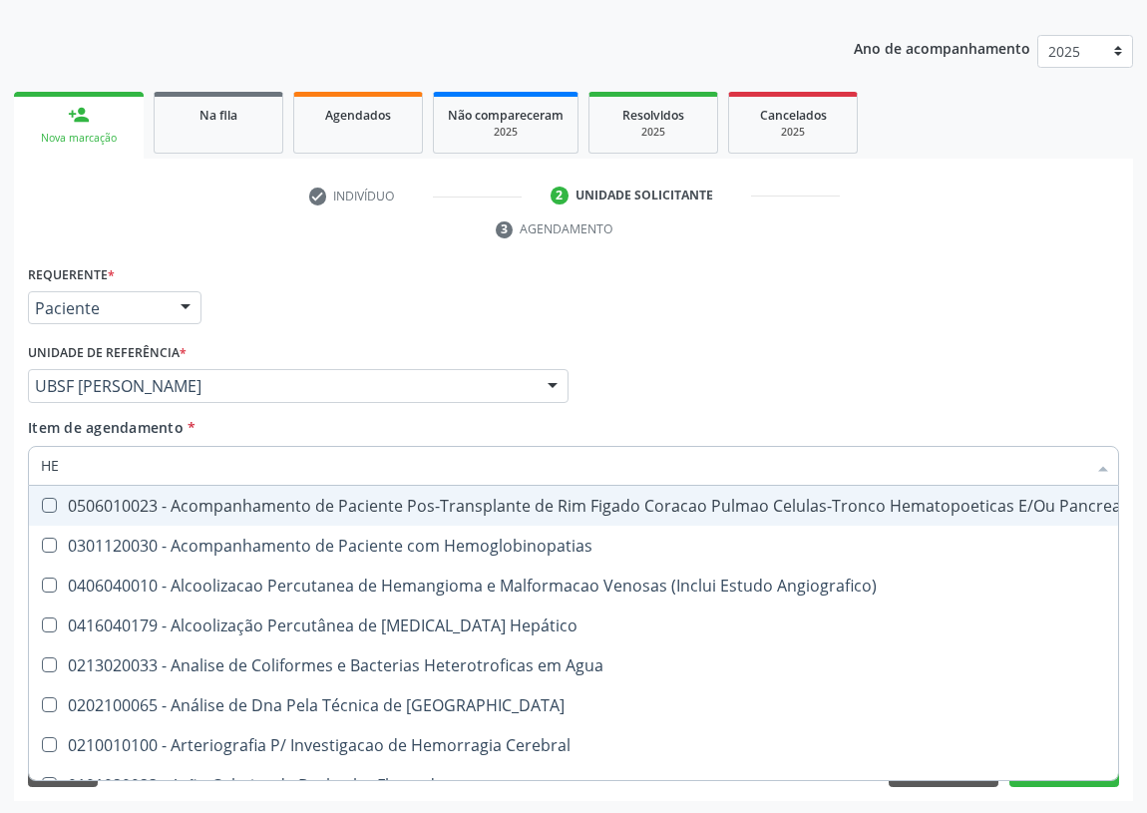
type input "HEM"
checkbox Transplante "true"
checkbox Completo "false"
type input "HEMO"
checkbox Retro-Retal "true"
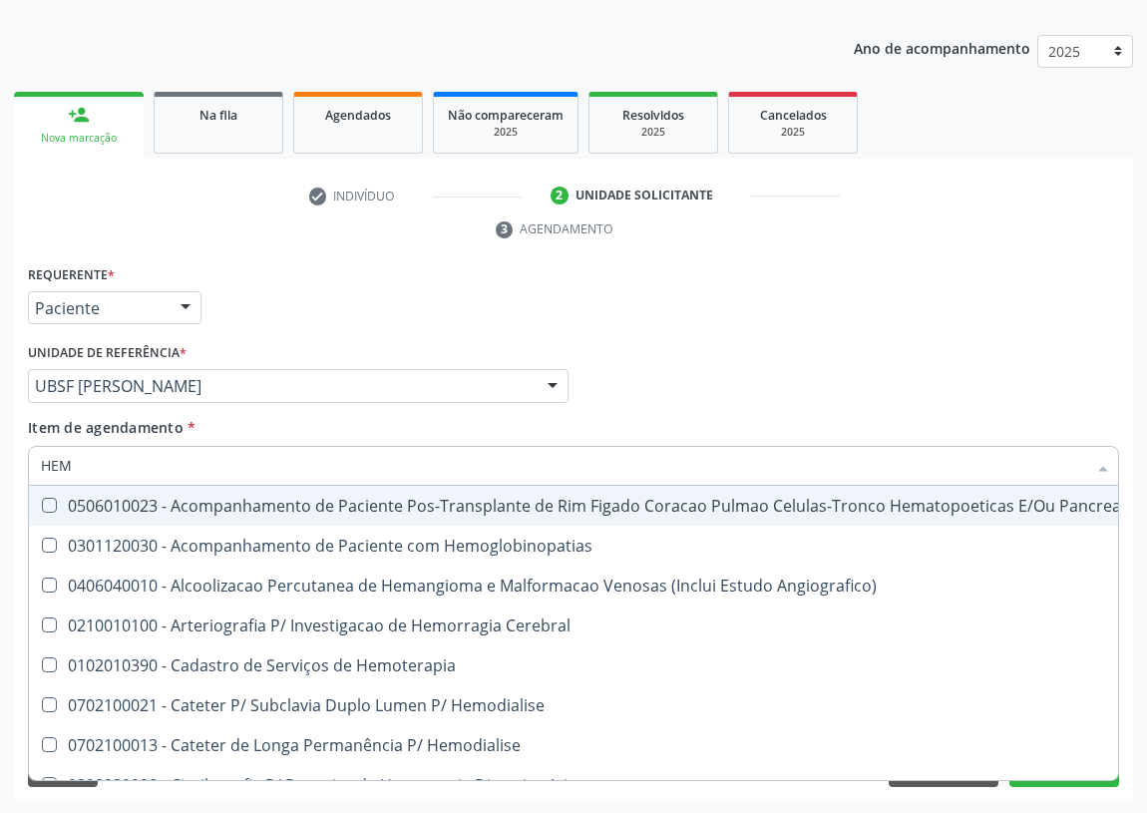
checkbox Completo "false"
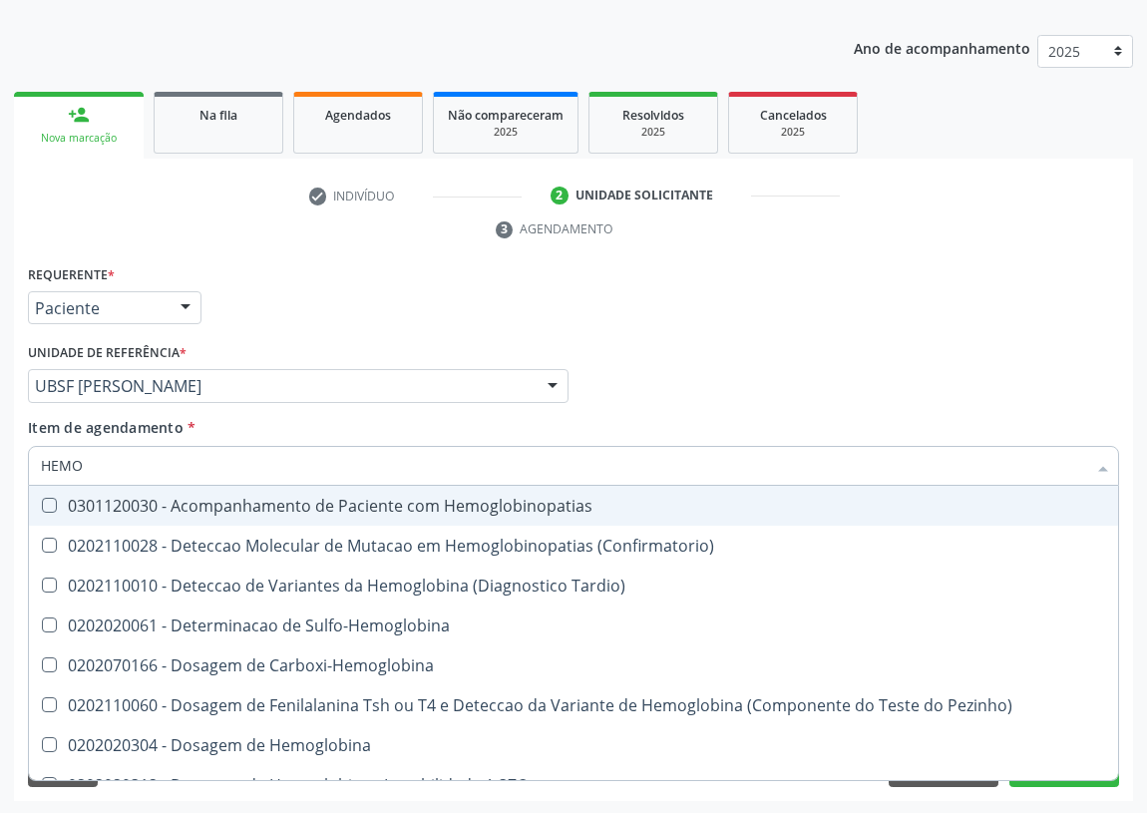
type input "HEMOG"
checkbox Completo "true"
type input "HEMOGL"
checkbox Completo "false"
type input "HEMOGLOBINA"
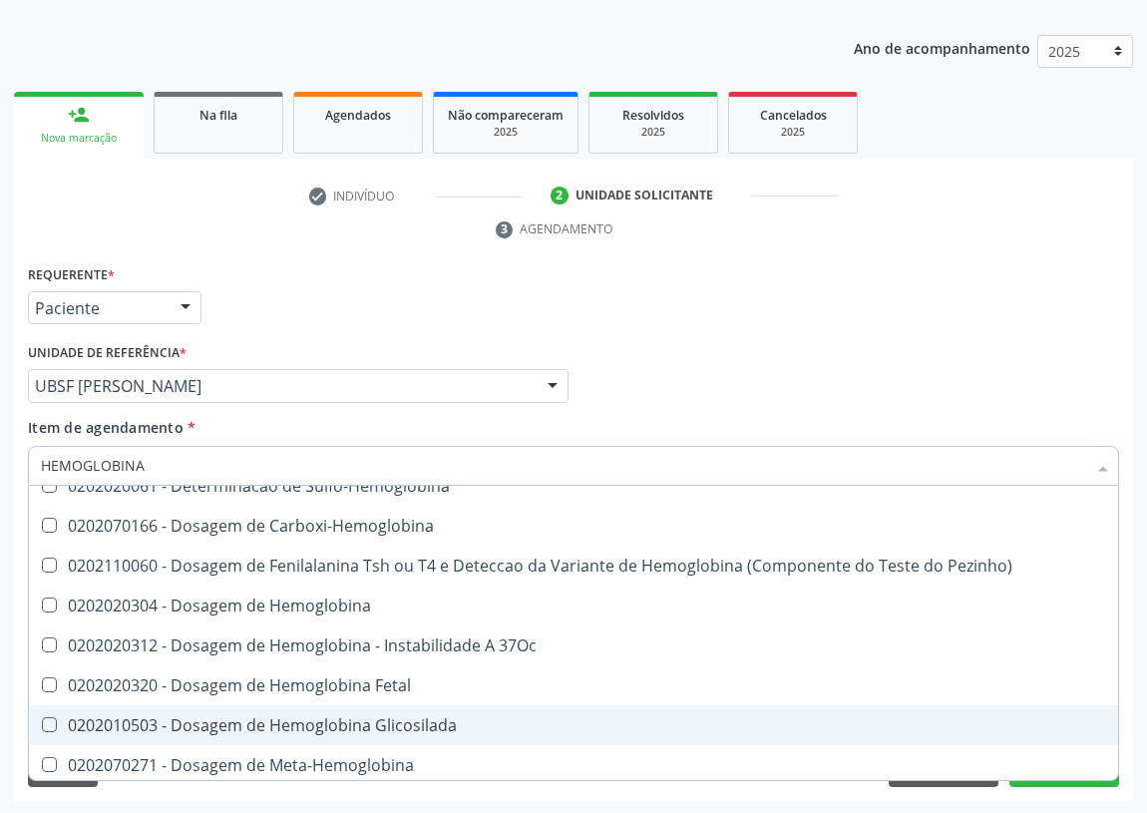
scroll to position [90, 0]
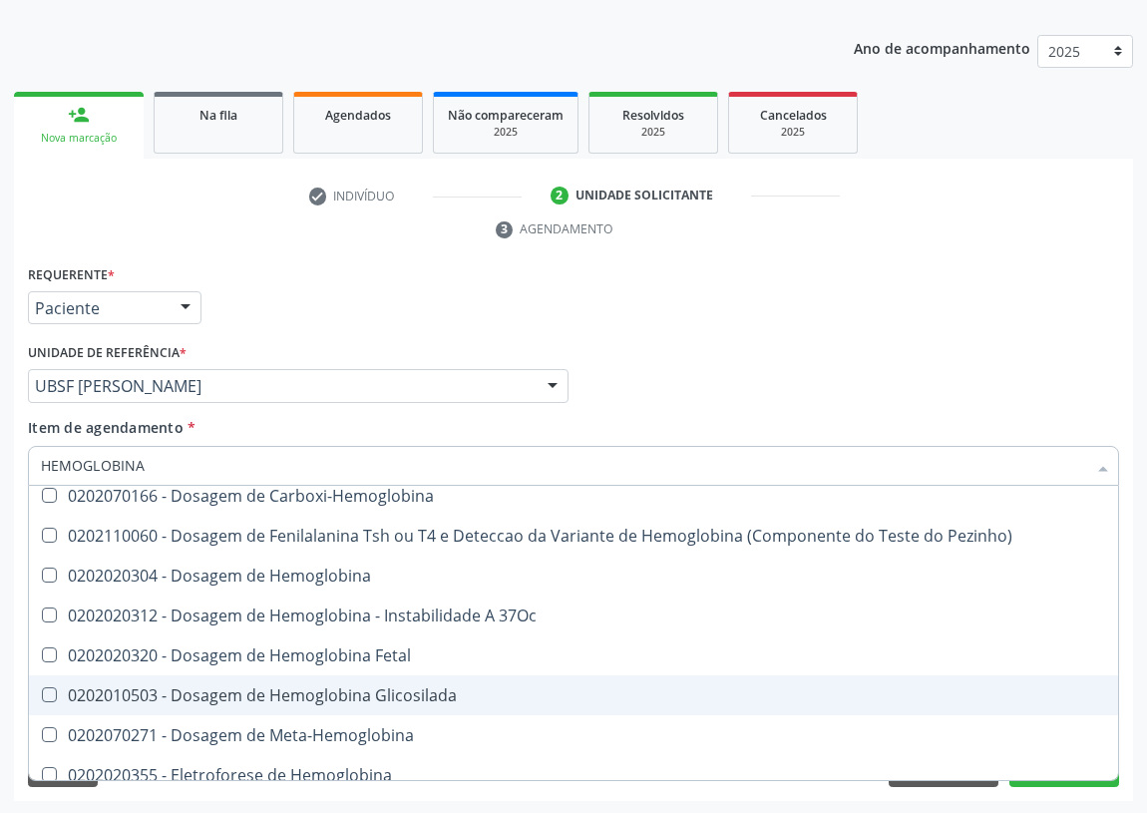
click at [314, 690] on div "0202010503 - Dosagem de Hemoglobina Glicosilada" at bounding box center [573, 695] width 1065 height 16
checkbox Glicosilada "true"
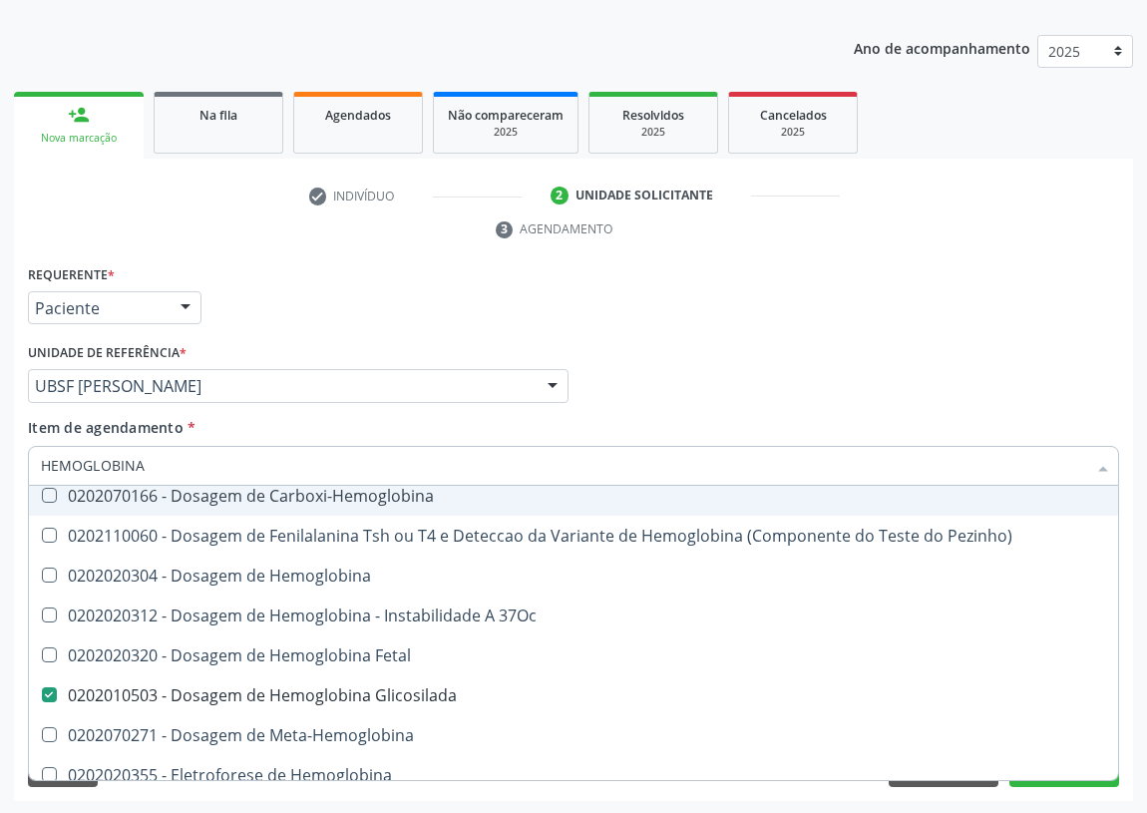
drag, startPoint x: 168, startPoint y: 465, endPoint x: 0, endPoint y: 464, distance: 167.5
click at [0, 472] on div "Acompanhamento Acompanhe a situação das marcações correntes e finalizadas Relat…" at bounding box center [573, 358] width 1147 height 911
type input "T"
checkbox Glicosilada "false"
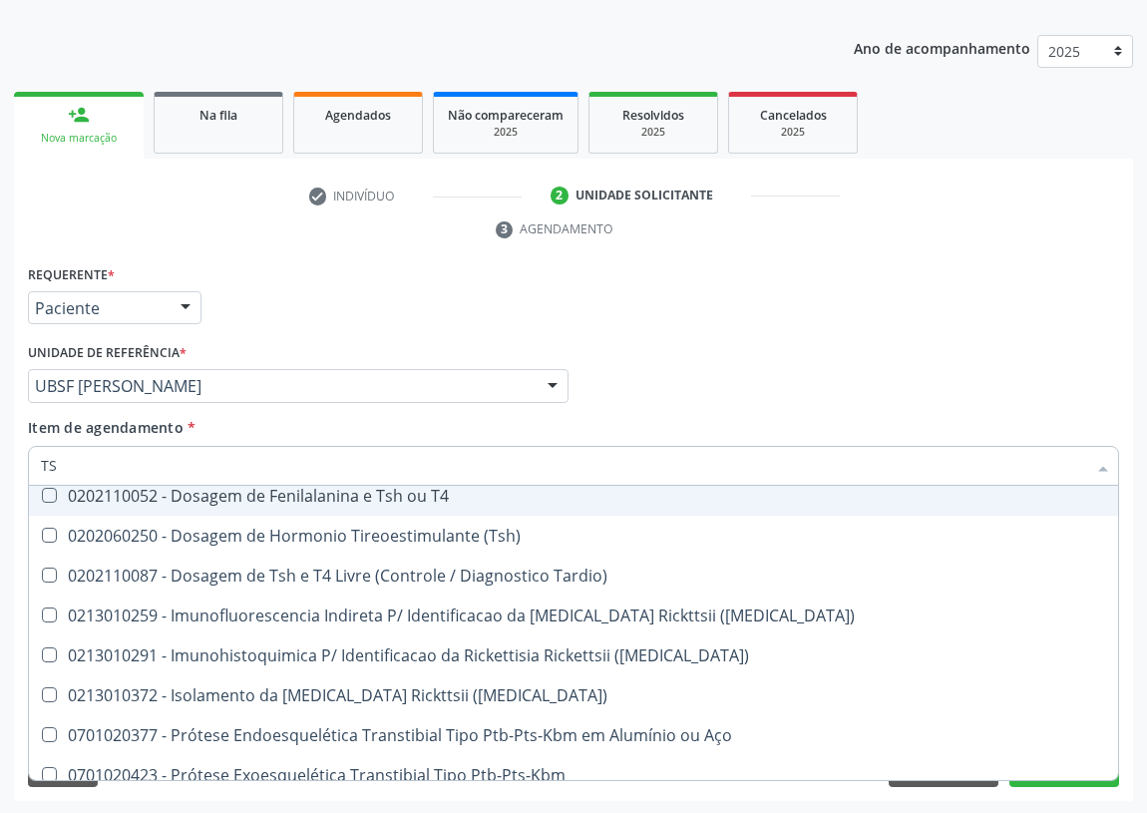
type input "TSH"
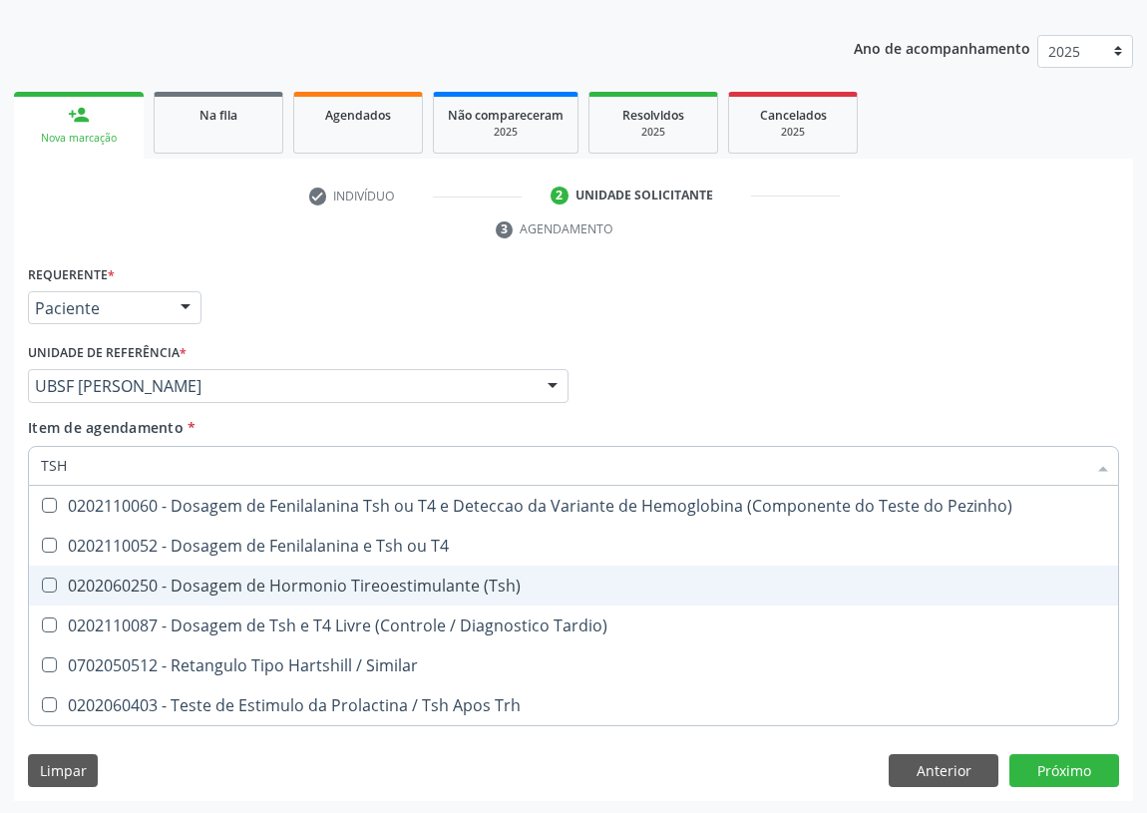
drag, startPoint x: 41, startPoint y: 574, endPoint x: 279, endPoint y: 491, distance: 252.6
click at [45, 569] on span "0202060250 - Dosagem de Hormonio Tireoestimulante (Tsh)" at bounding box center [573, 585] width 1089 height 40
checkbox \(Tsh\) "true"
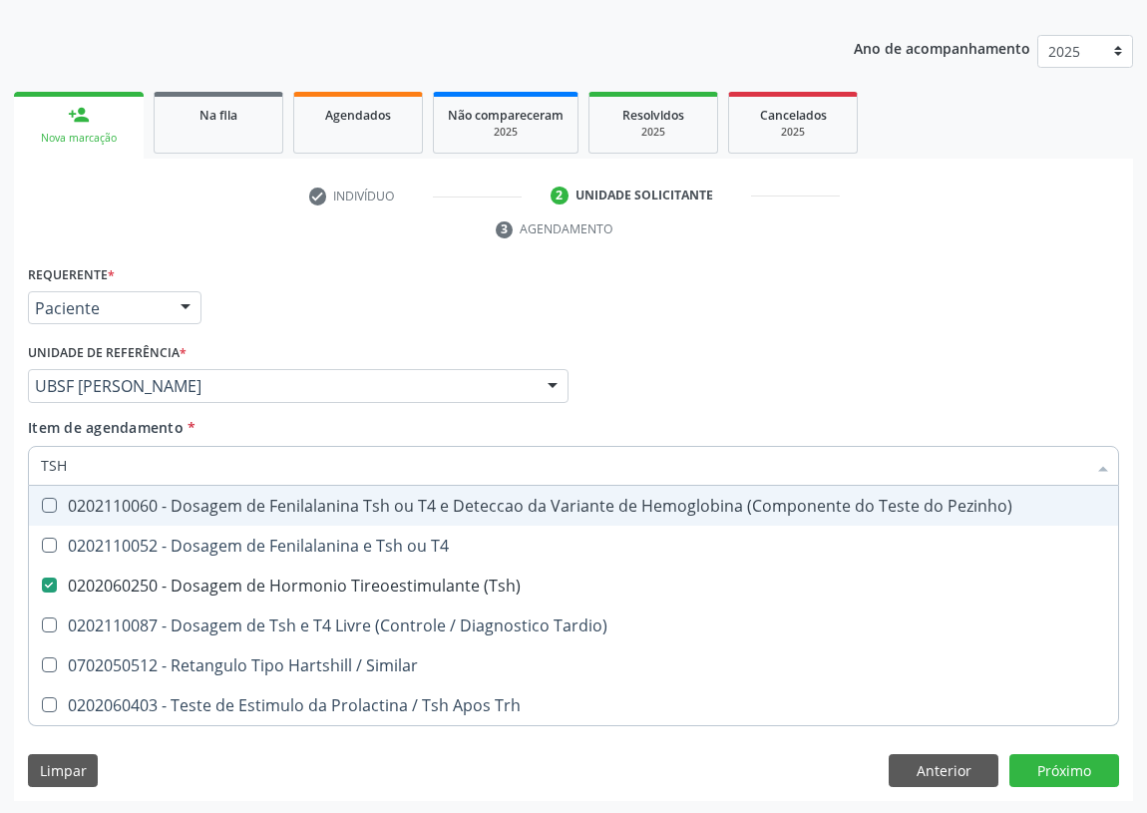
drag, startPoint x: 675, startPoint y: 386, endPoint x: 0, endPoint y: 559, distance: 697.1
click at [674, 386] on div "Profissional Solicitante Por favor, selecione a Unidade de Atendimento primeiro…" at bounding box center [573, 377] width 1101 height 78
checkbox T4 "true"
checkbox Tardio\) "true"
checkbox Similar "true"
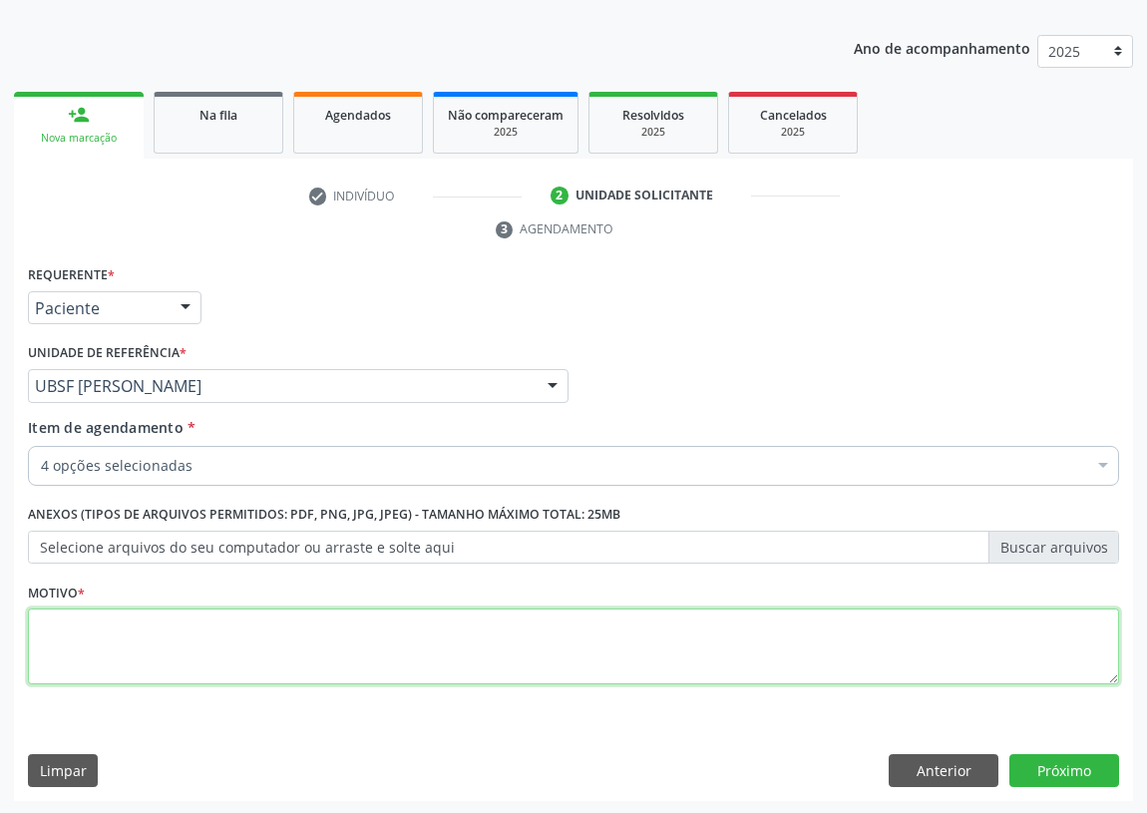
click at [60, 665] on textarea at bounding box center [573, 646] width 1091 height 76
type textarea "AVALIAÇÃO"
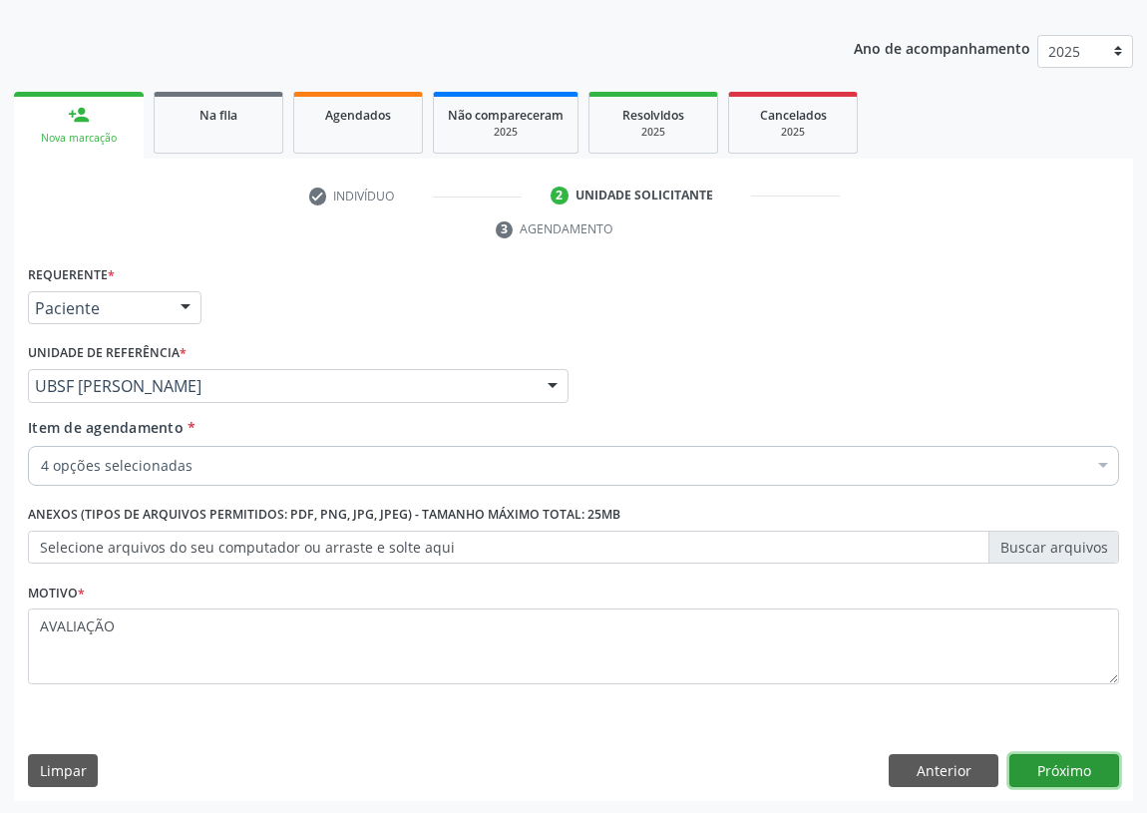
drag, startPoint x: 1072, startPoint y: 766, endPoint x: 0, endPoint y: 553, distance: 1092.9
click at [1067, 765] on button "Próximo" at bounding box center [1064, 771] width 110 height 34
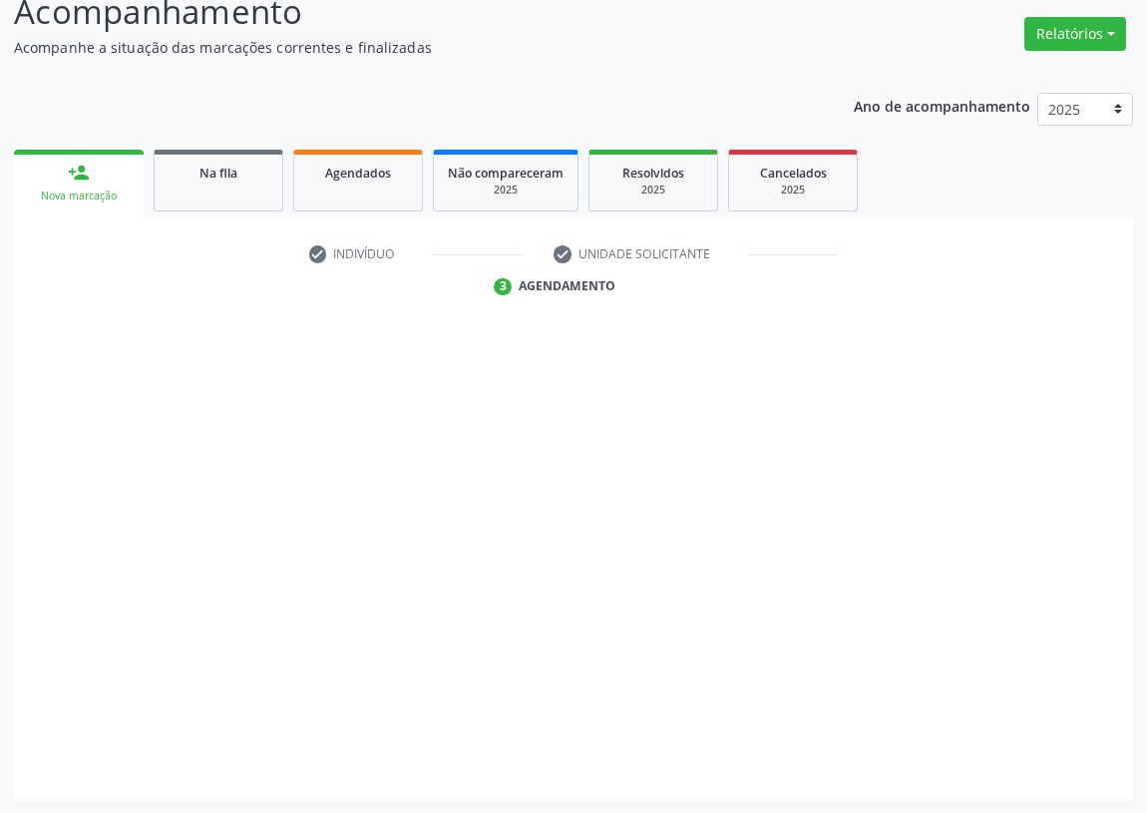
scroll to position [148, 0]
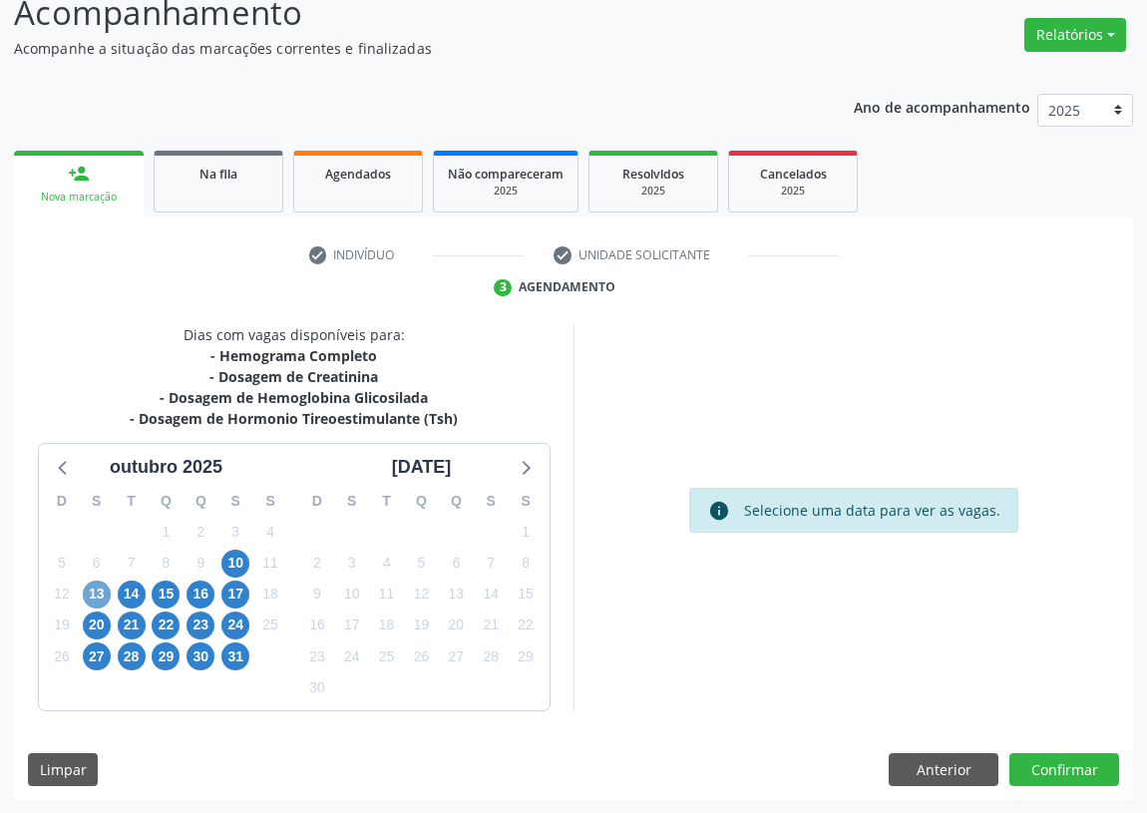
click at [93, 586] on span "13" at bounding box center [97, 594] width 28 height 28
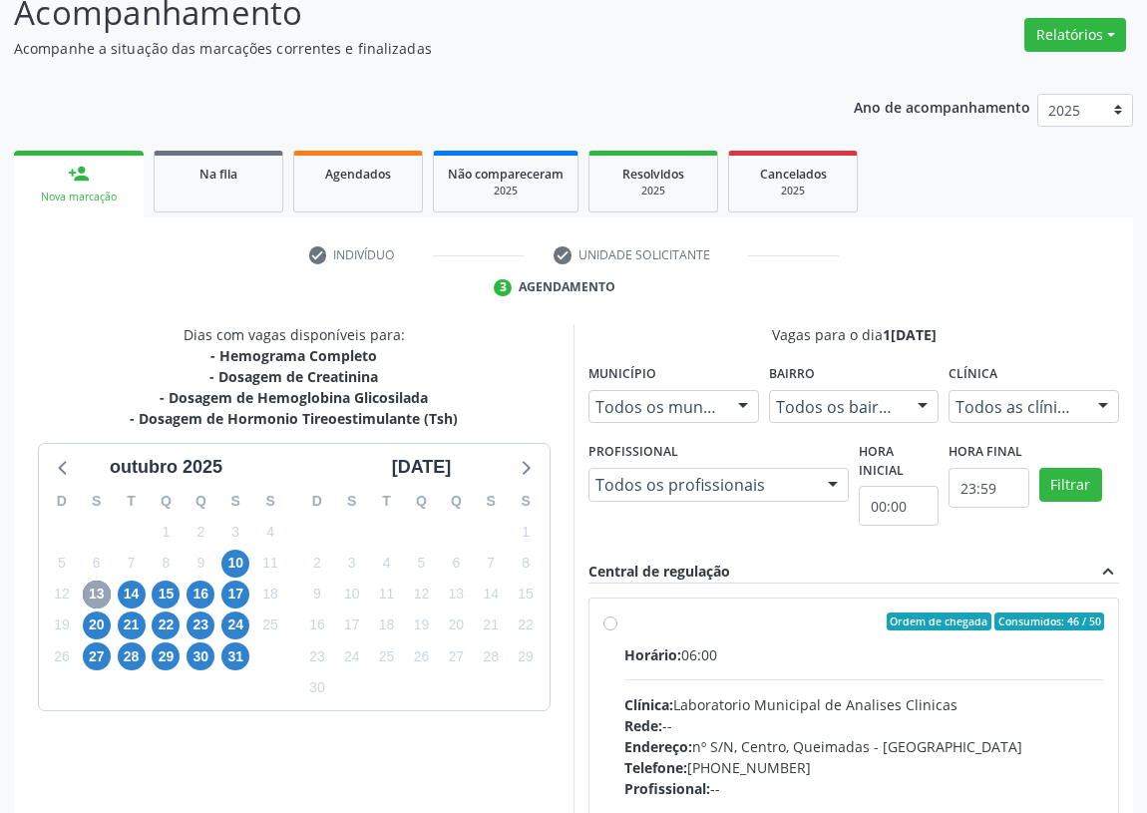
scroll to position [238, 0]
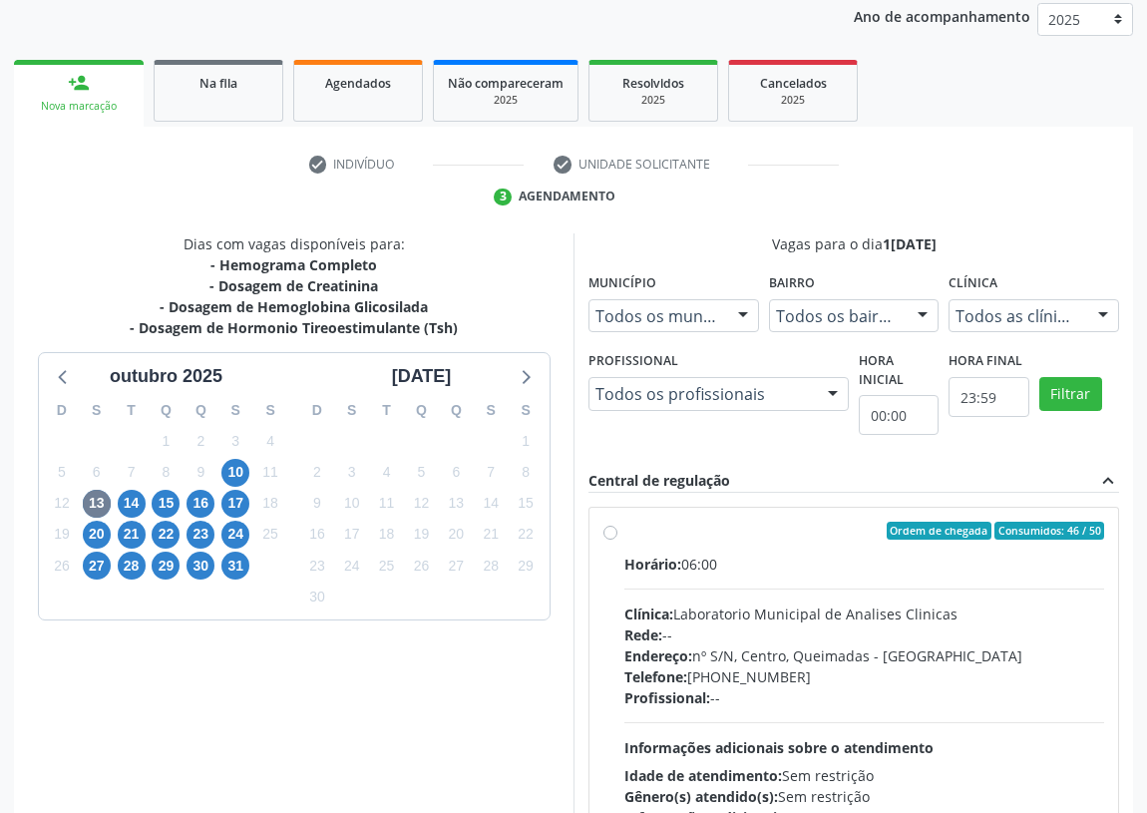
click at [624, 529] on label "Ordem de chegada Consumidos: 46 / 50 Horário: 06:00 Clínica: Laboratorio Munici…" at bounding box center [864, 675] width 480 height 306
click at [608, 529] on input "Ordem de chegada Consumidos: 46 / 50 Horário: 06:00 Clínica: Laboratorio Munici…" at bounding box center [610, 531] width 14 height 18
radio input "true"
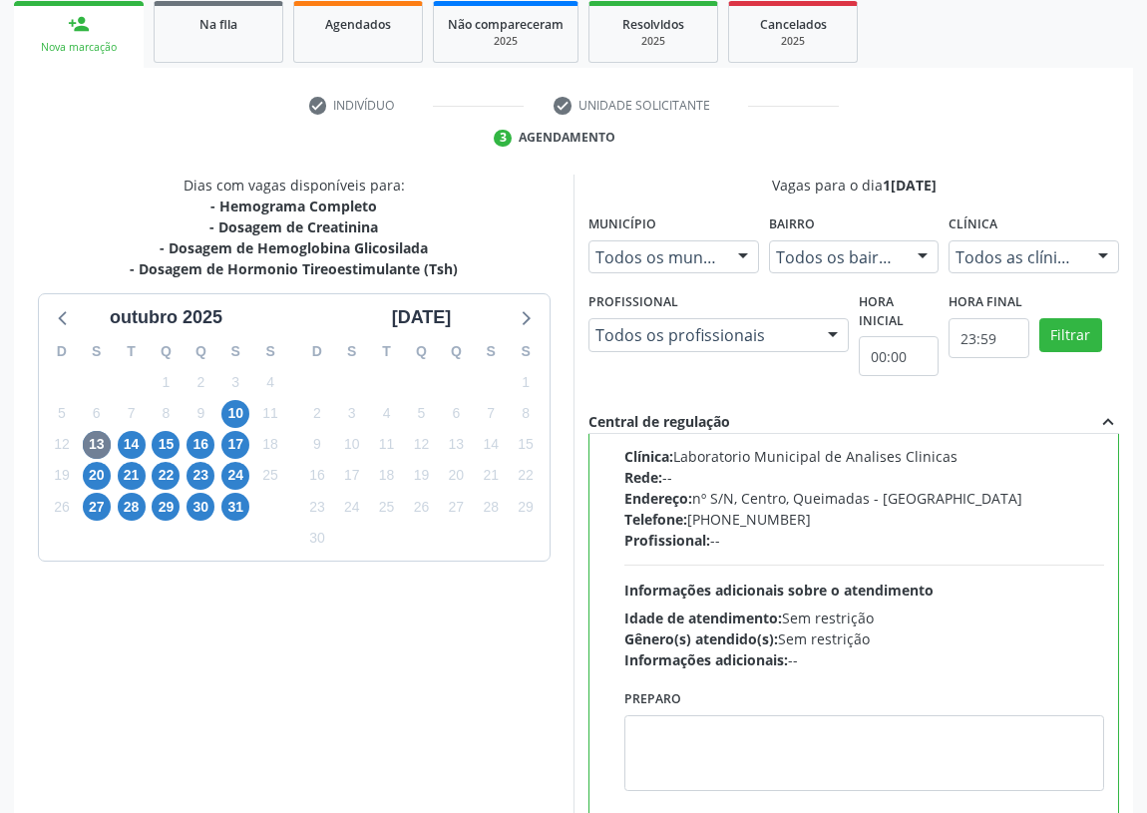
scroll to position [329, 0]
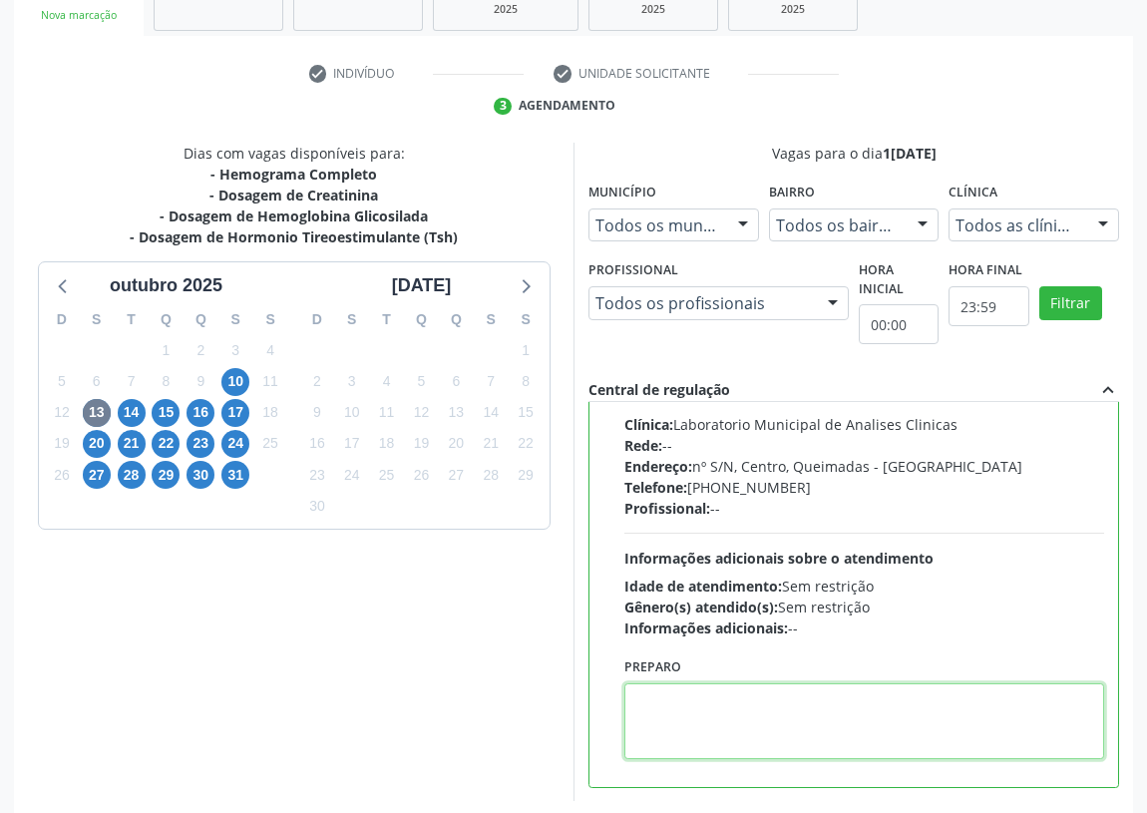
click at [671, 728] on textarea at bounding box center [864, 721] width 480 height 76
click at [682, 692] on textarea "IR MEMJEJUM" at bounding box center [864, 721] width 480 height 76
drag, startPoint x: 668, startPoint y: 696, endPoint x: 655, endPoint y: 698, distance: 13.1
click at [655, 698] on textarea "IR MEJEJUM" at bounding box center [864, 721] width 480 height 76
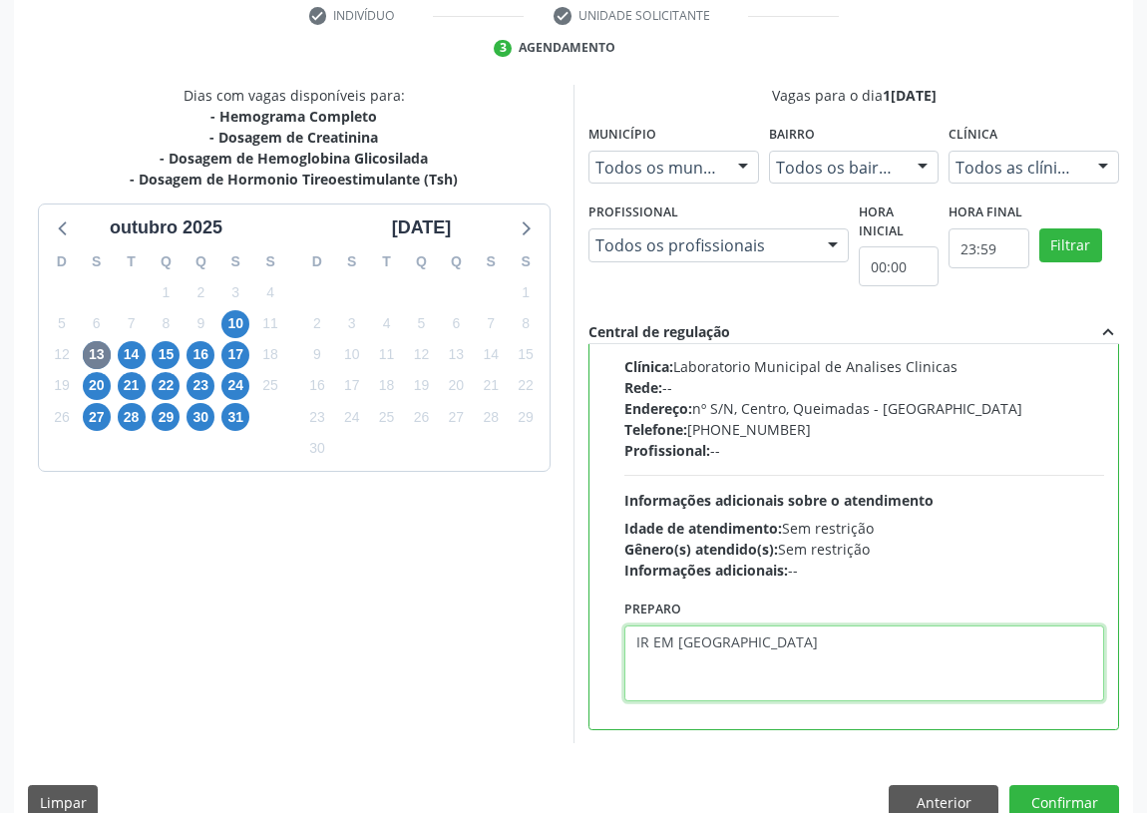
scroll to position [419, 0]
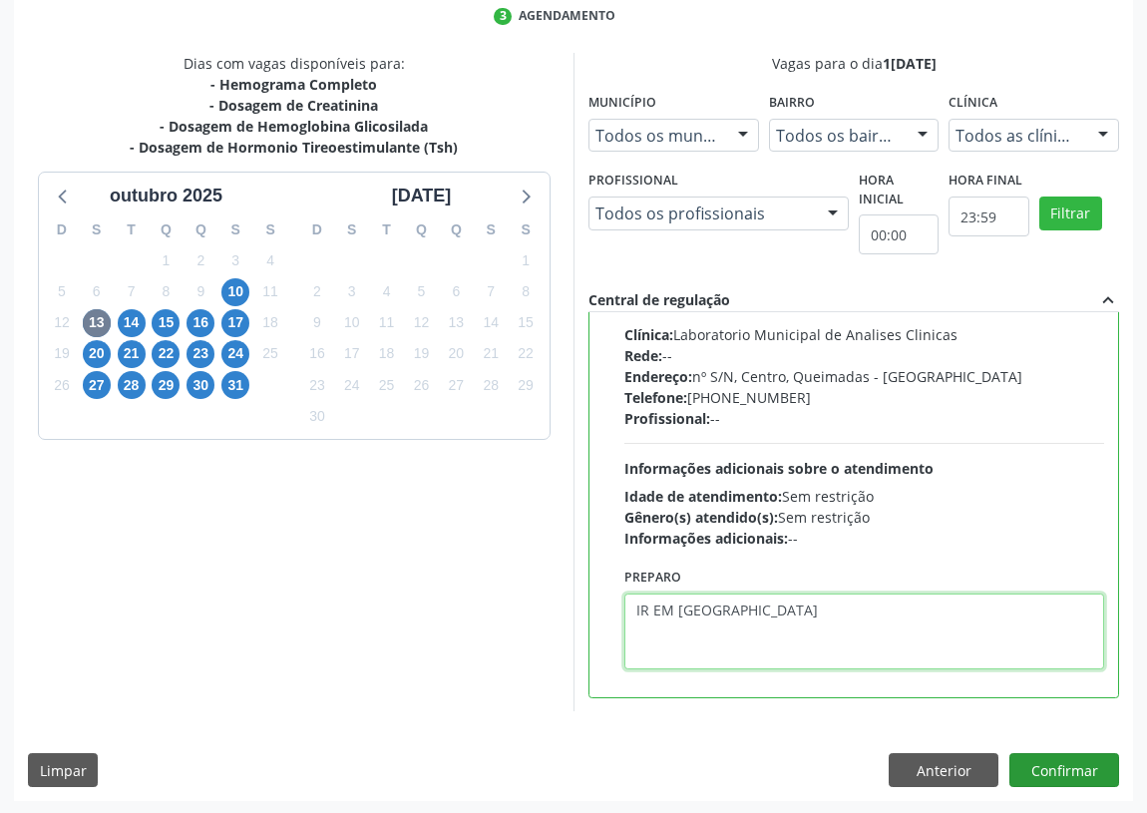
type textarea "IR EM [GEOGRAPHIC_DATA]"
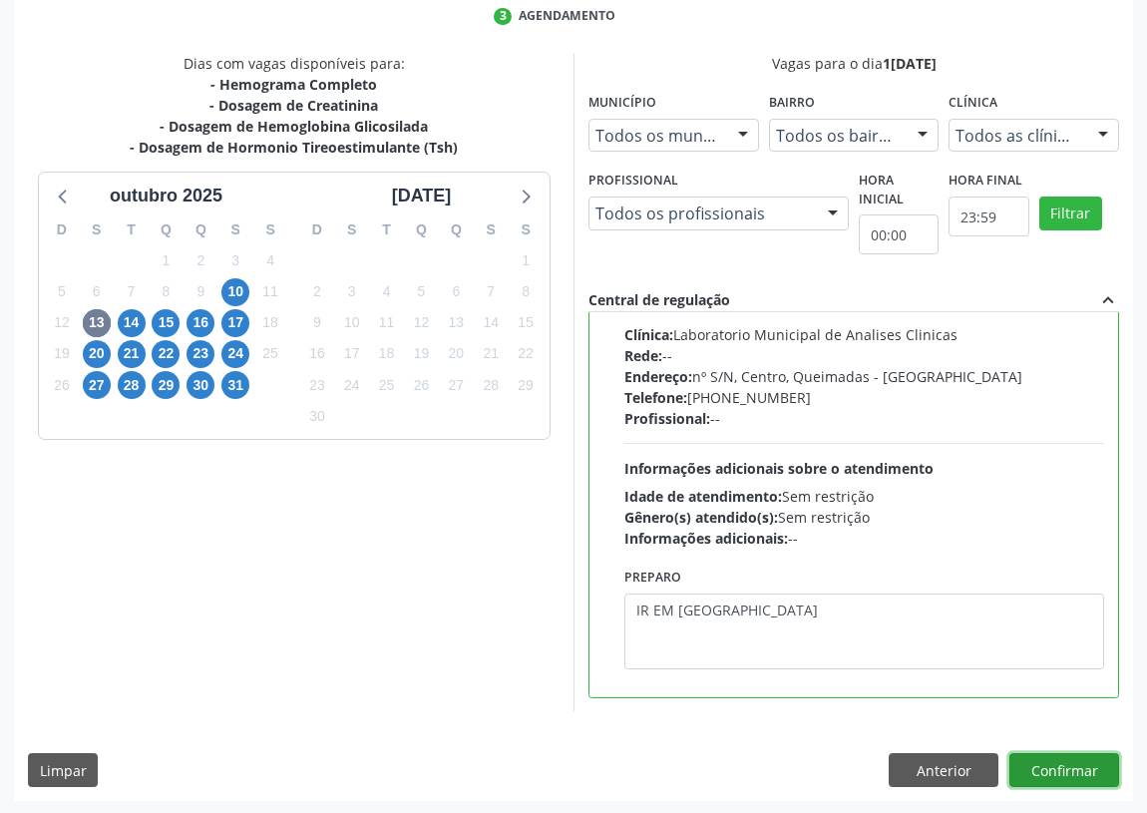
click at [1042, 768] on button "Confirmar" at bounding box center [1064, 770] width 110 height 34
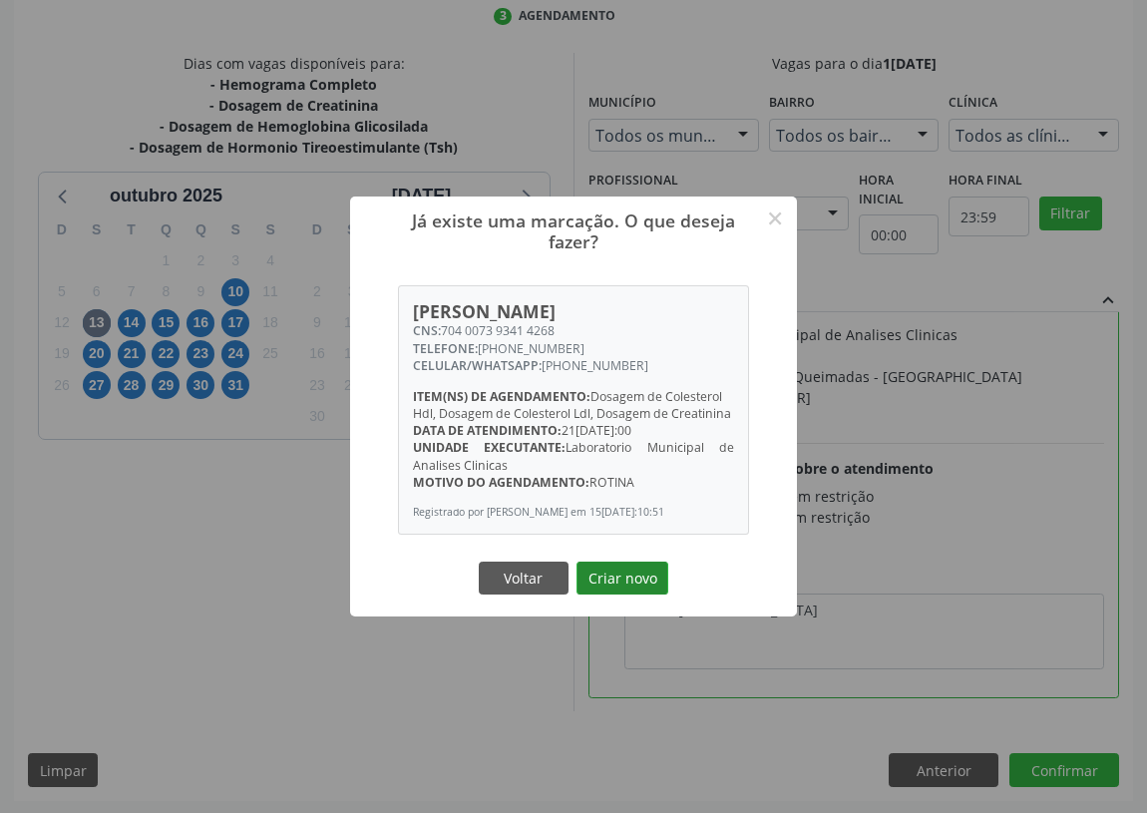
click at [613, 588] on button "Criar novo" at bounding box center [622, 578] width 92 height 34
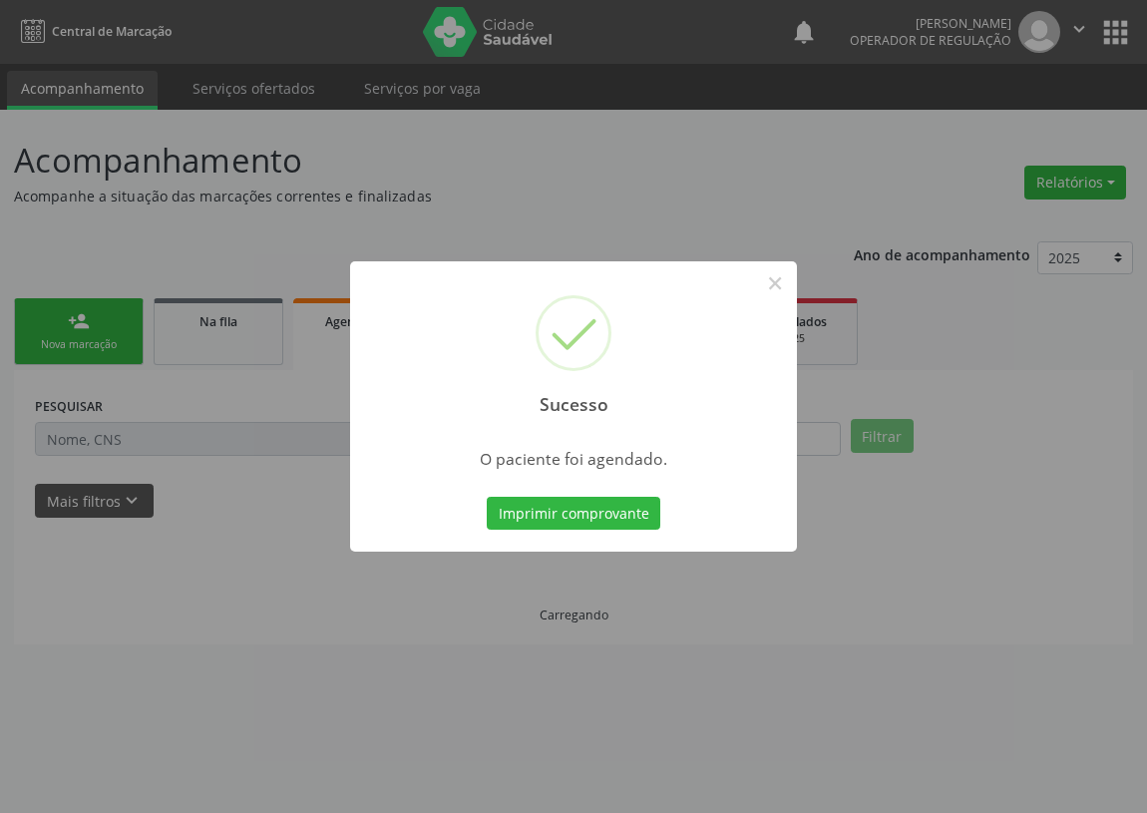
scroll to position [0, 0]
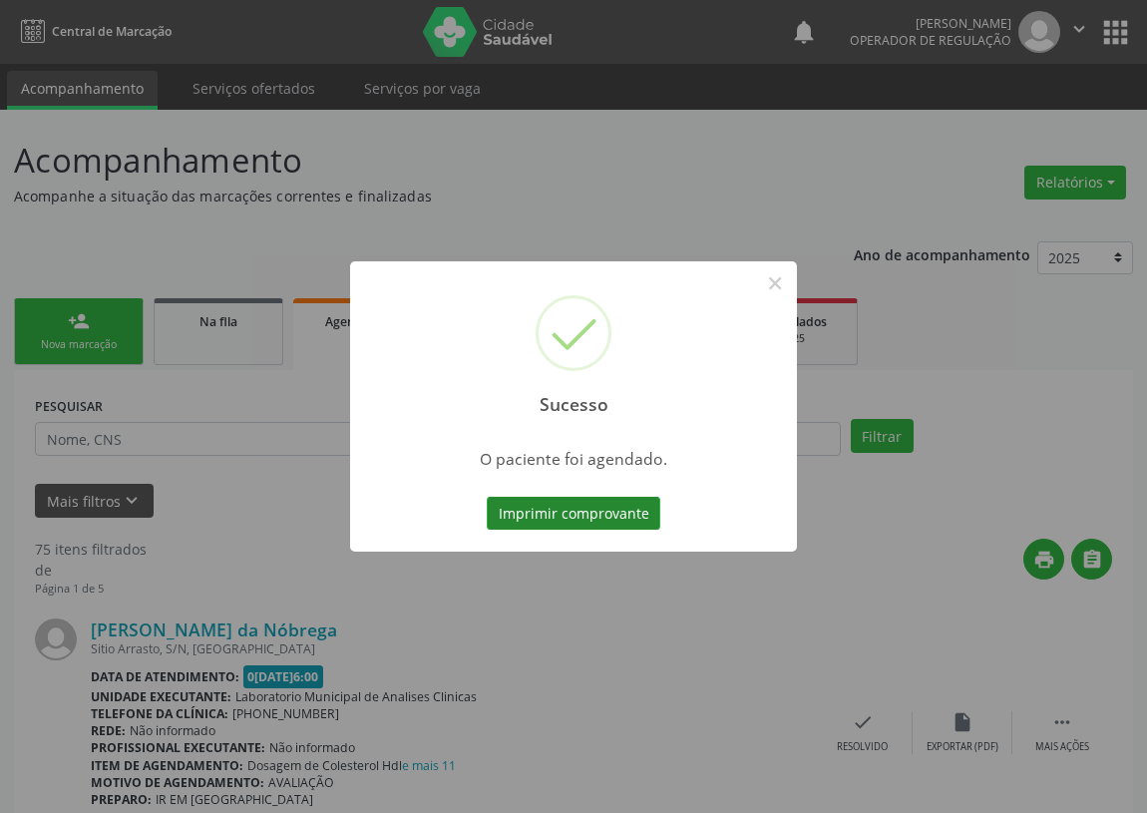
click at [612, 502] on button "Imprimir comprovante" at bounding box center [574, 514] width 174 height 34
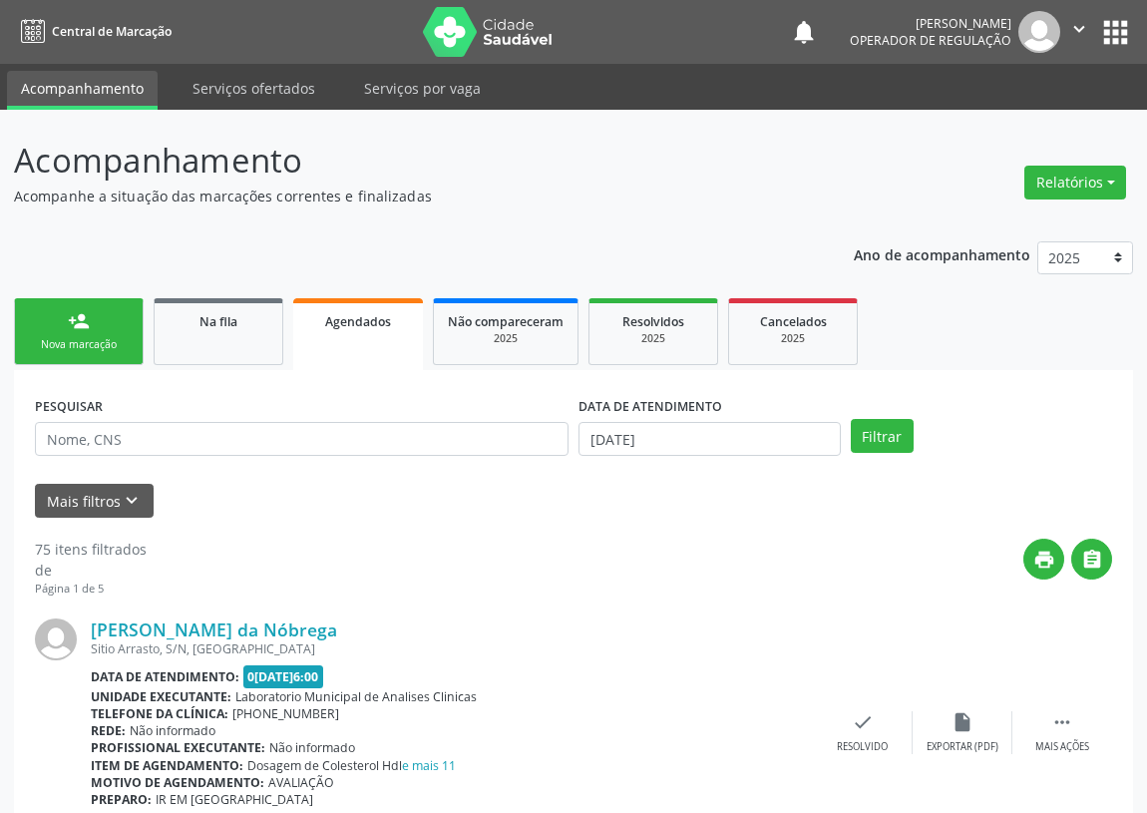
click at [87, 334] on link "person_add Nova marcação" at bounding box center [79, 331] width 130 height 67
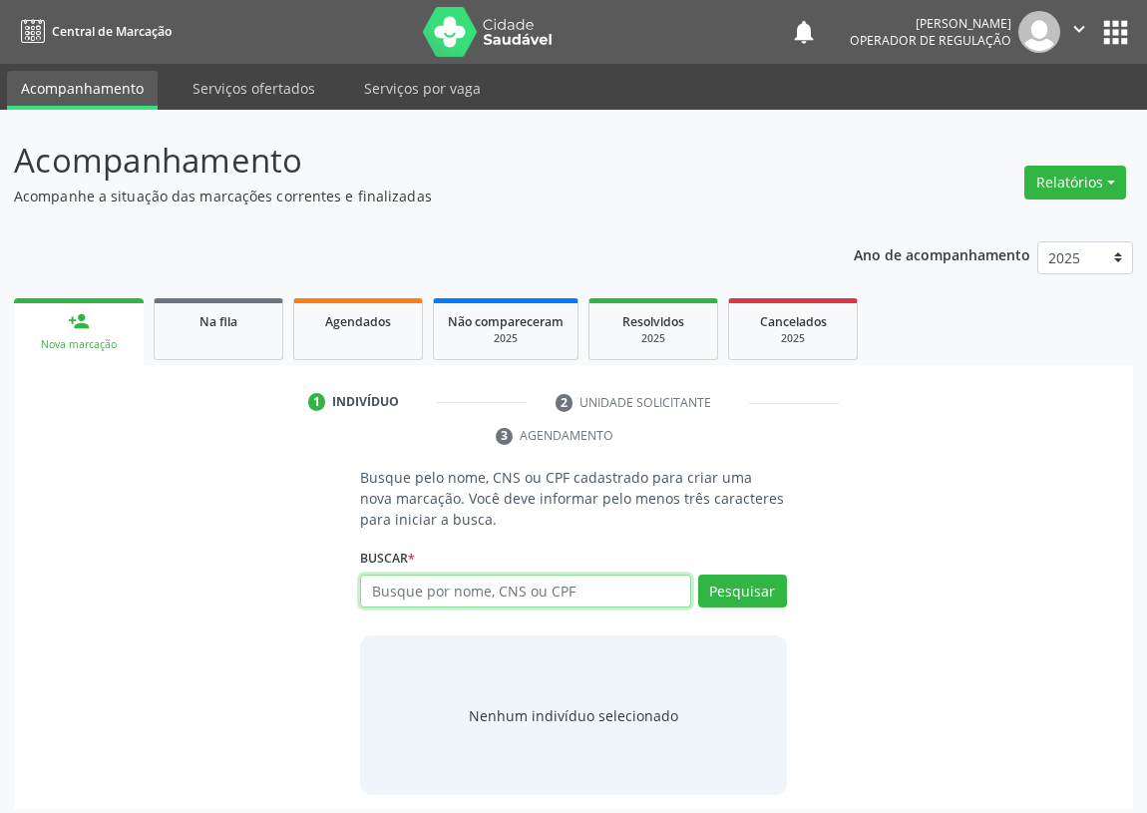
click at [388, 588] on input "text" at bounding box center [525, 591] width 331 height 34
drag, startPoint x: 376, startPoint y: 612, endPoint x: 377, endPoint y: 601, distance: 11.0
click at [376, 608] on div "Busque por nome, CNS ou CPF Nenhum resultado encontrado para: " " Digite nome, …" at bounding box center [573, 598] width 427 height 48
click at [378, 597] on input "text" at bounding box center [525, 591] width 331 height 34
type input "700006504331906"
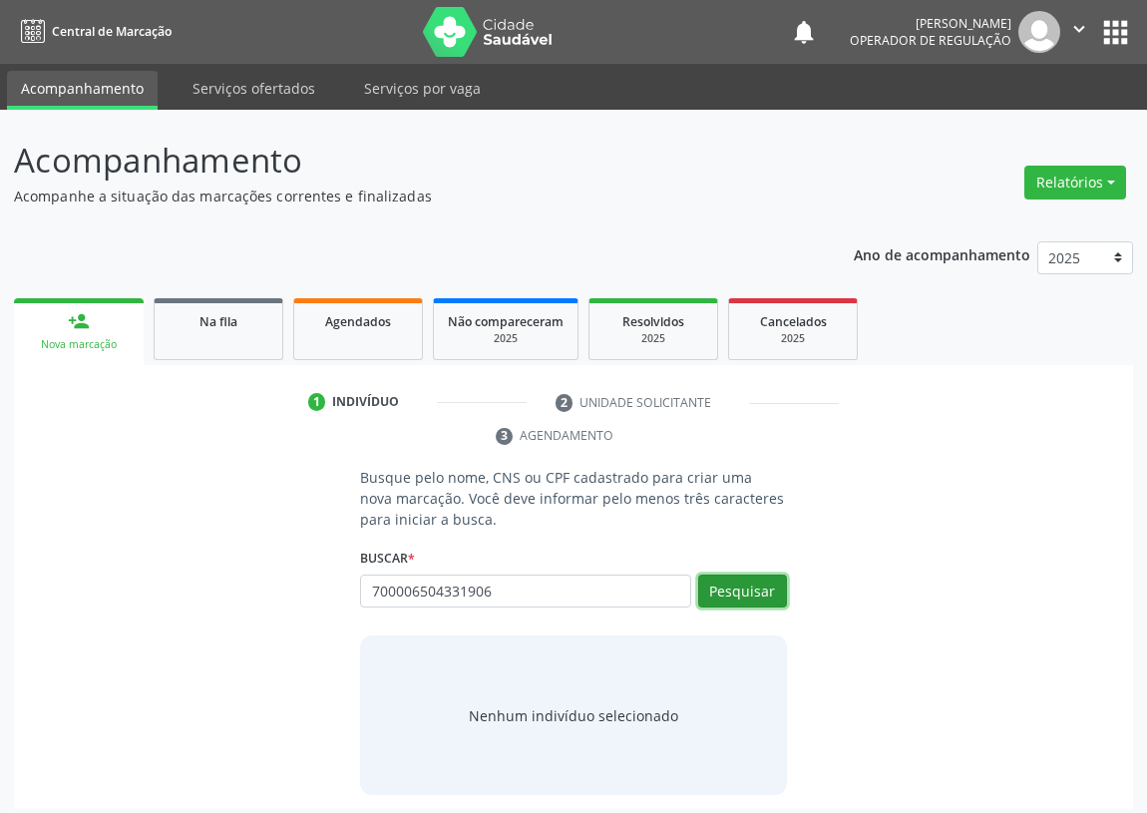
click at [768, 595] on button "Pesquisar" at bounding box center [742, 591] width 89 height 34
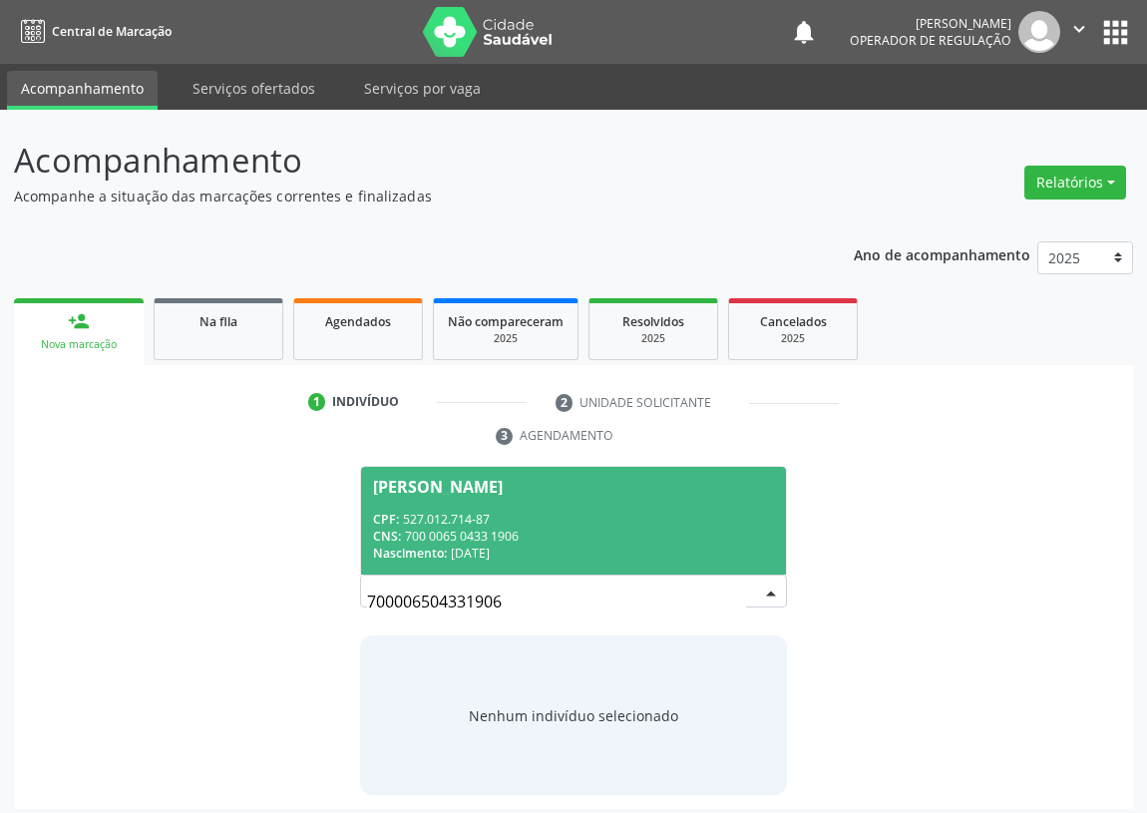
click at [485, 528] on div "CNS: 700 0065 0433 1906" at bounding box center [573, 536] width 401 height 17
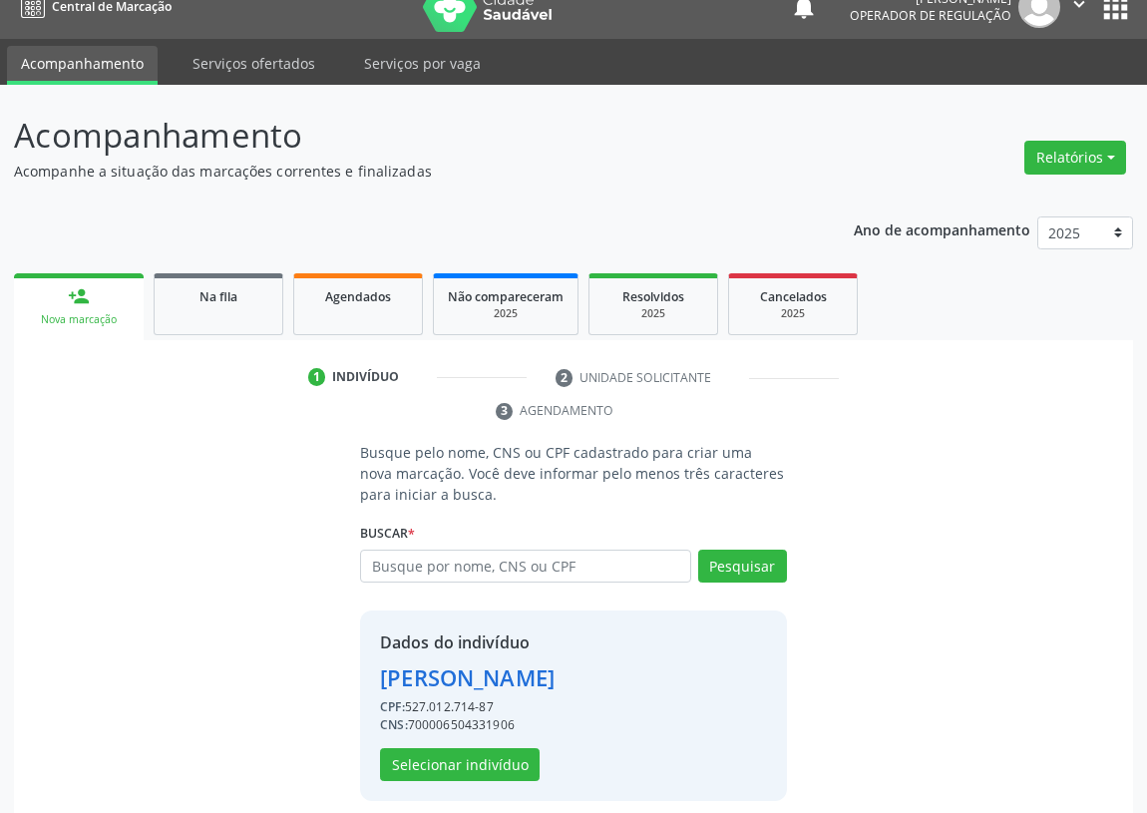
scroll to position [39, 0]
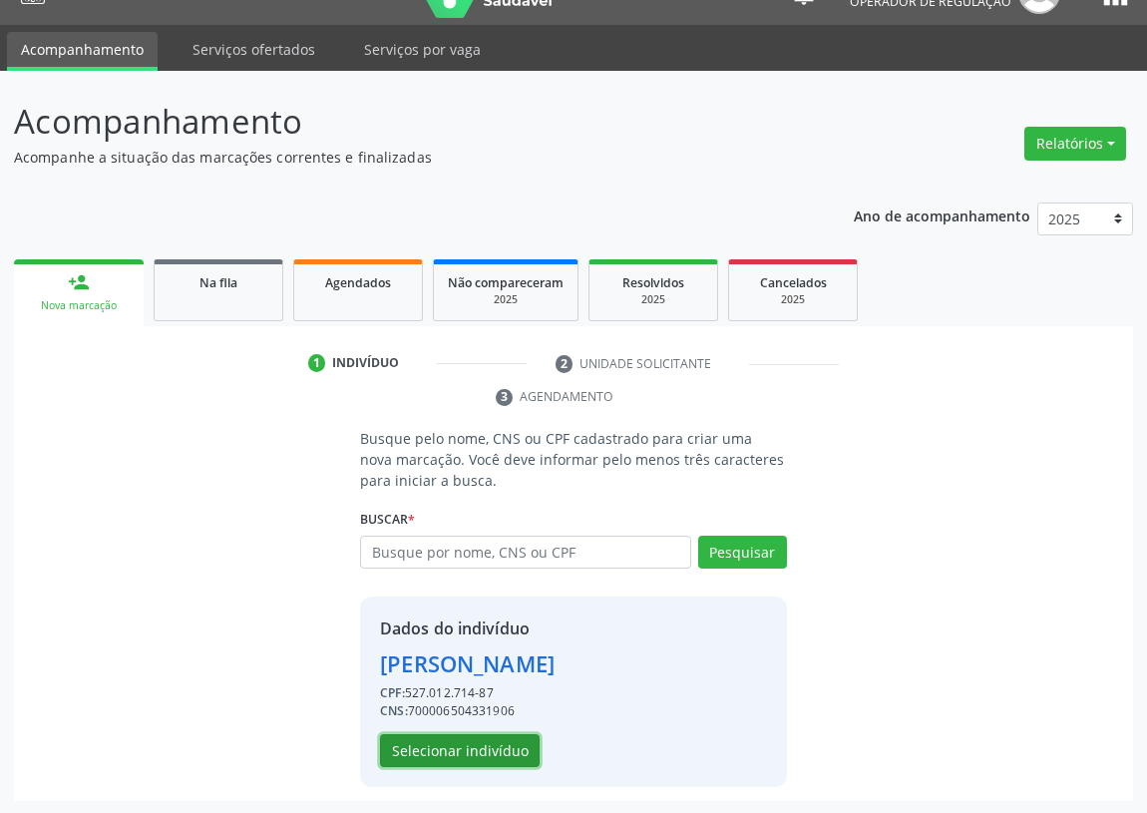
click at [450, 750] on button "Selecionar indivíduo" at bounding box center [460, 751] width 160 height 34
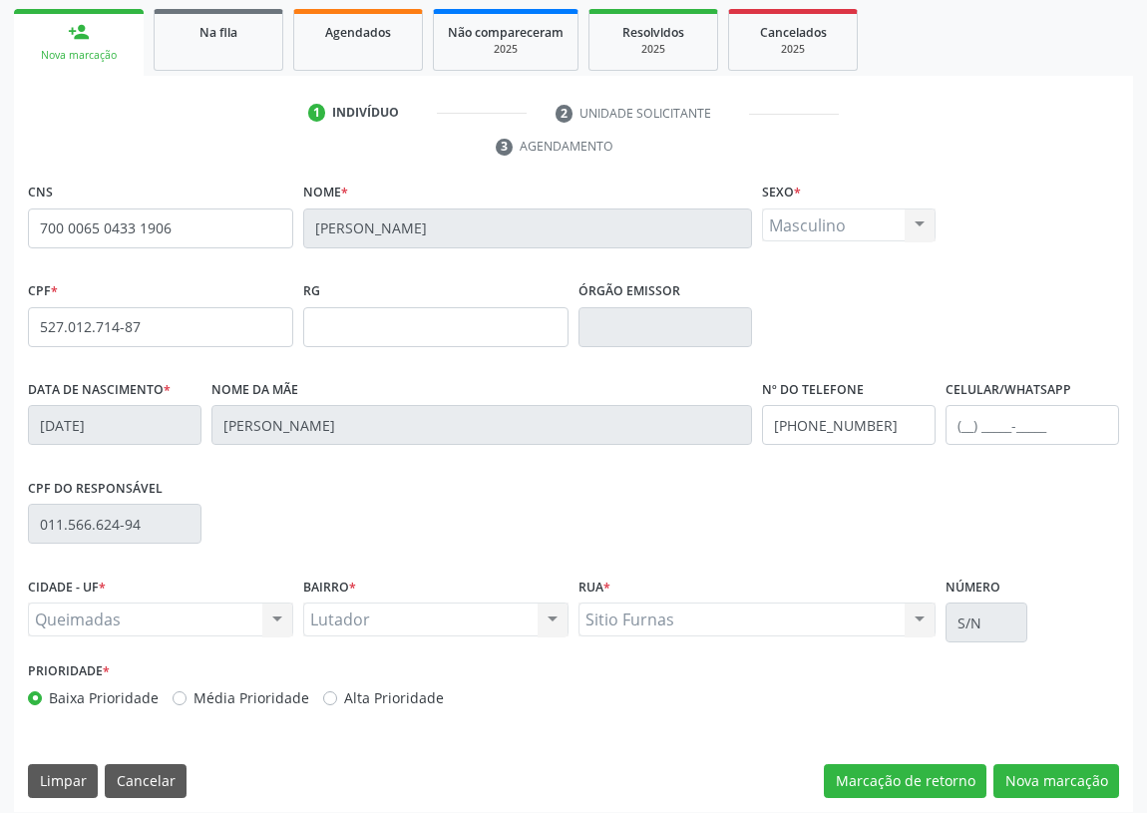
scroll to position [299, 0]
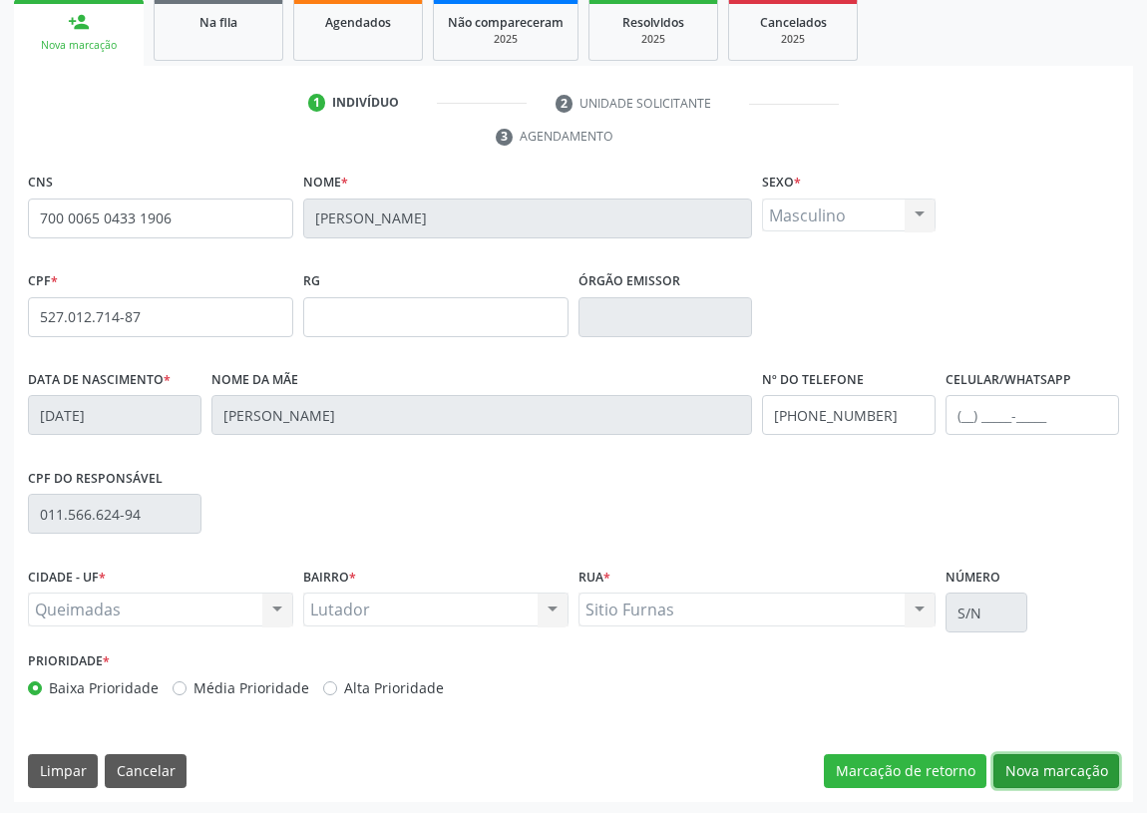
click at [1071, 758] on button "Nova marcação" at bounding box center [1056, 771] width 126 height 34
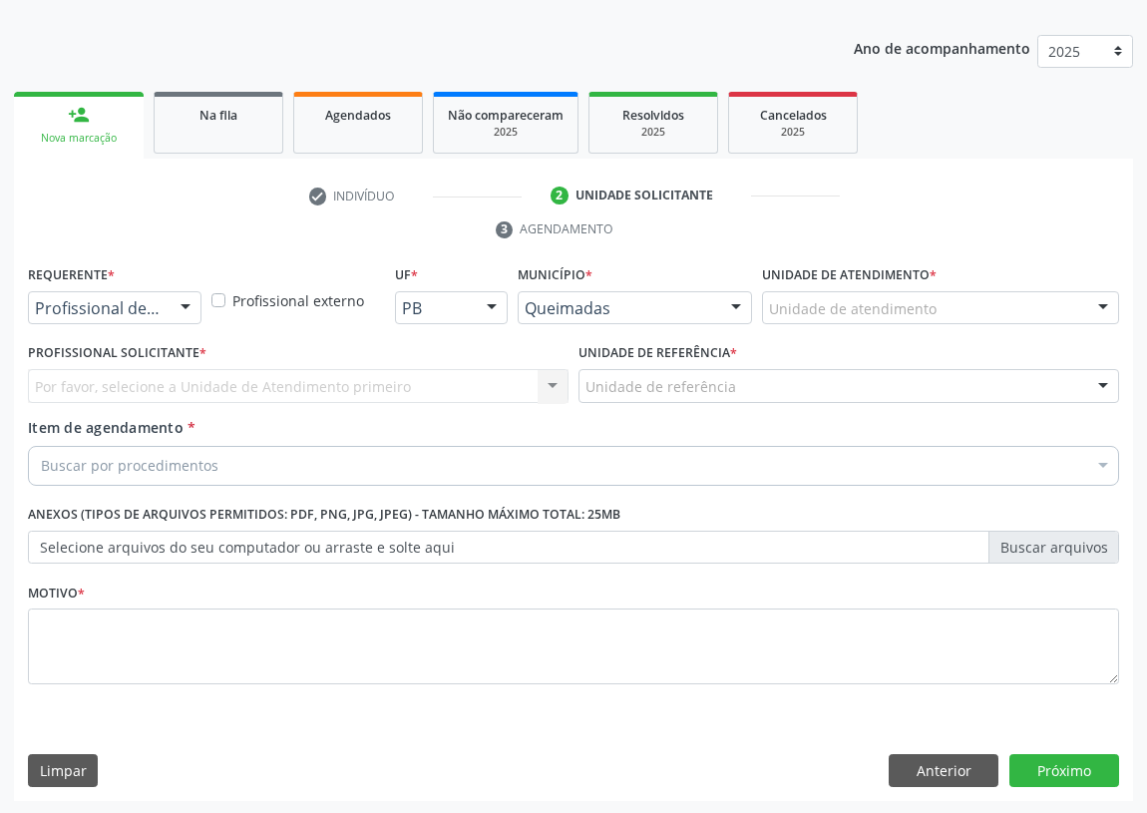
click at [189, 311] on div at bounding box center [186, 309] width 30 height 34
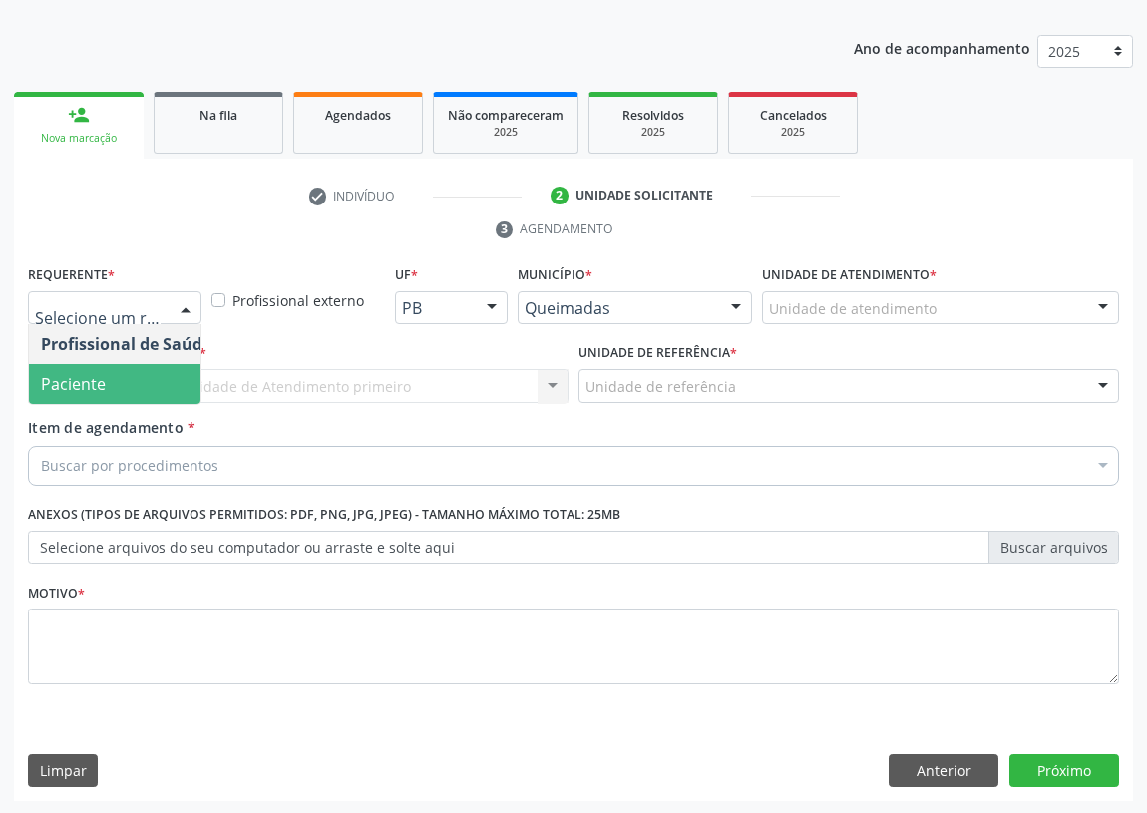
click at [177, 370] on span "Paciente" at bounding box center [126, 384] width 194 height 40
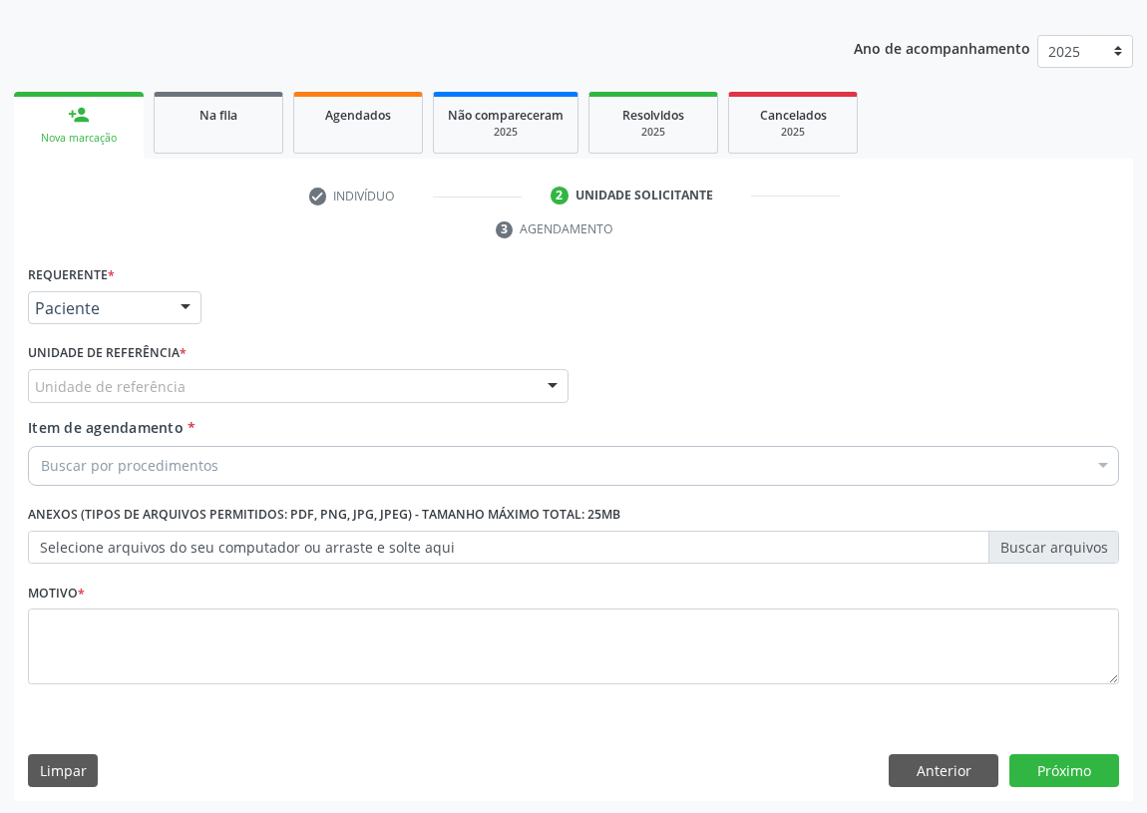
click at [542, 385] on div at bounding box center [553, 387] width 30 height 34
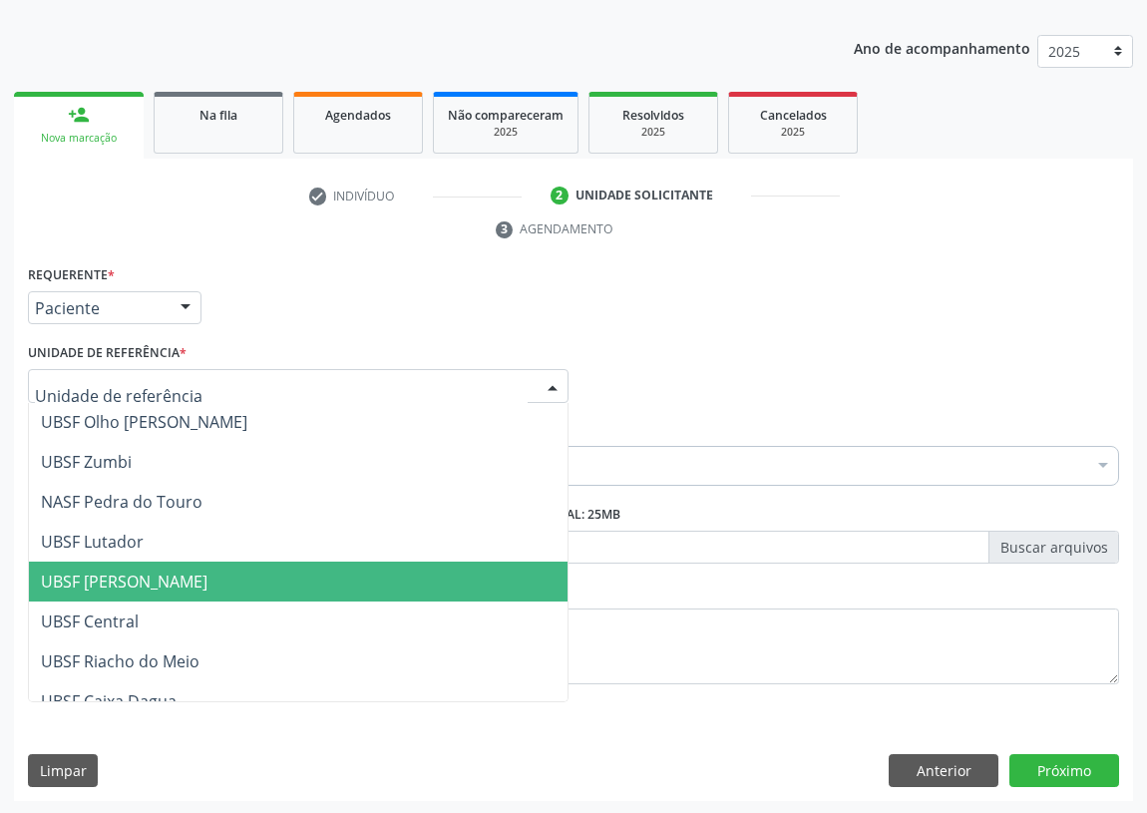
scroll to position [271, 0]
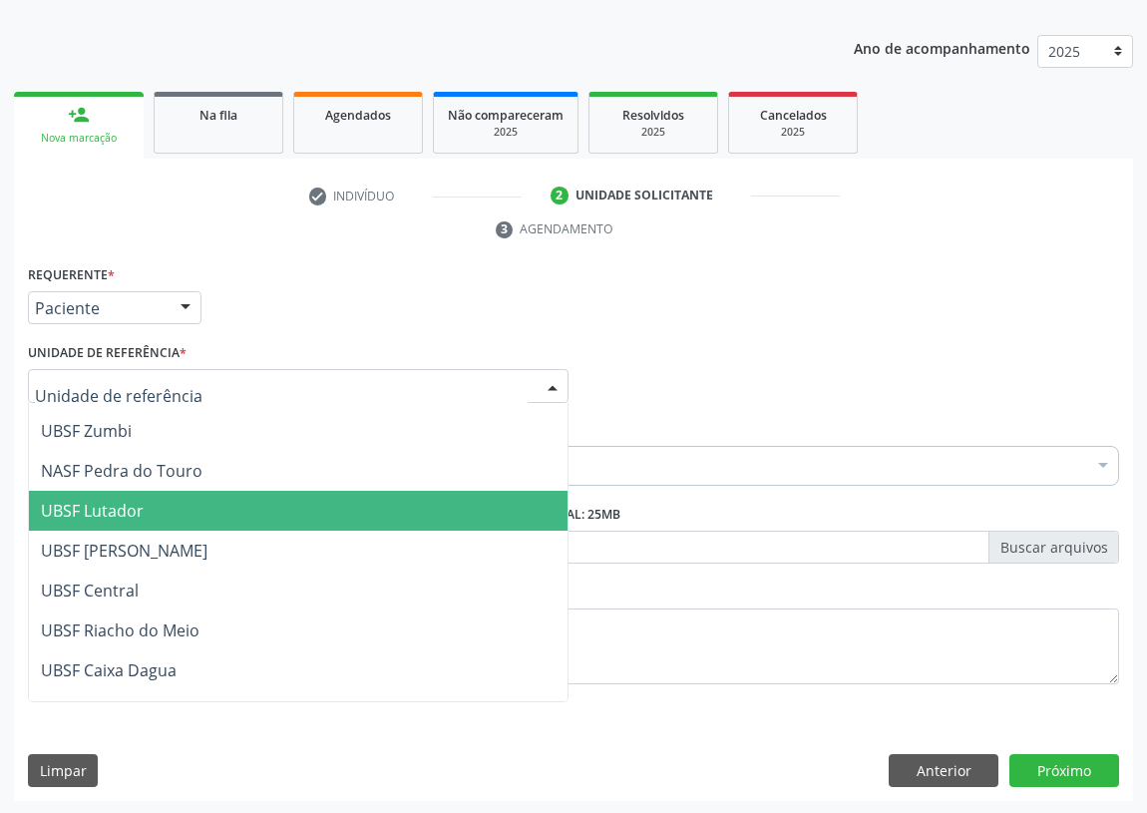
click at [130, 515] on span "UBSF Lutador" at bounding box center [92, 511] width 103 height 22
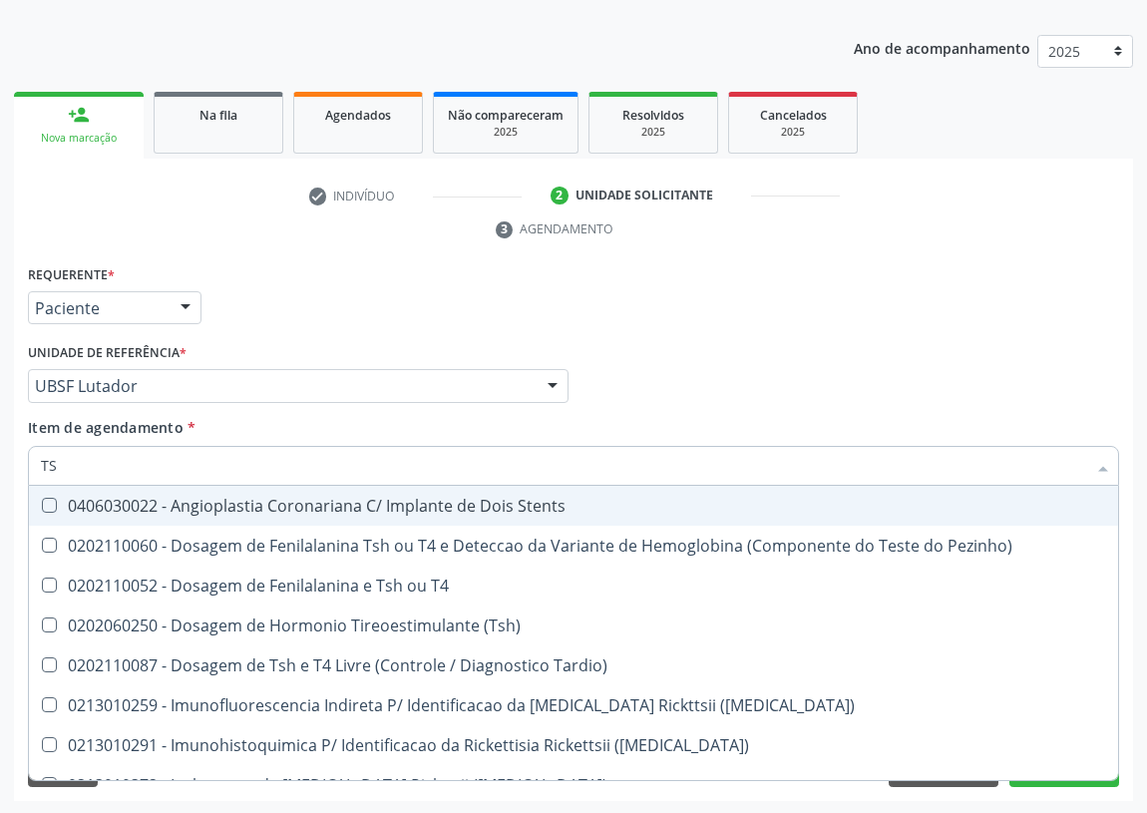
type input "TSH"
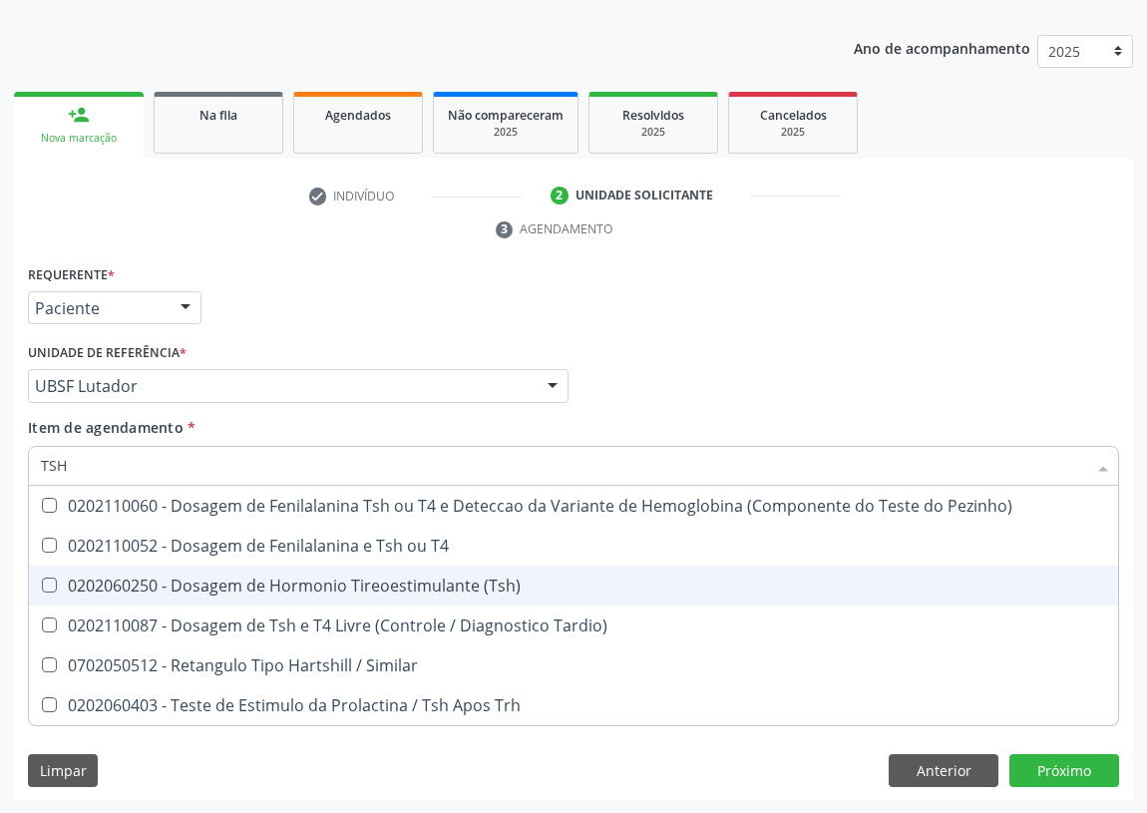
drag, startPoint x: 41, startPoint y: 574, endPoint x: 99, endPoint y: 499, distance: 95.3
click at [46, 565] on span "0202060250 - Dosagem de Hormonio Tireoestimulante (Tsh)" at bounding box center [573, 585] width 1089 height 40
checkbox \(Tsh\) "true"
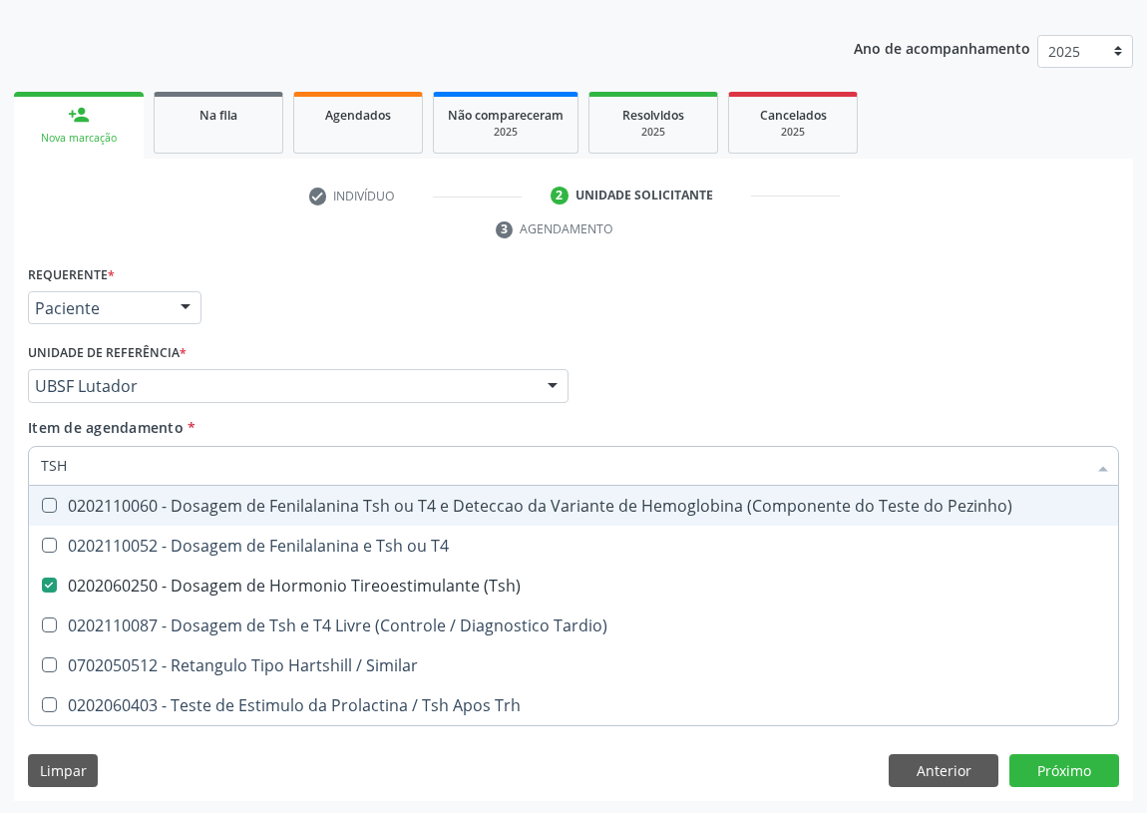
drag, startPoint x: 74, startPoint y: 468, endPoint x: 0, endPoint y: 466, distance: 73.8
click at [0, 467] on div "Acompanhamento Acompanhe a situação das marcações correntes e finalizadas Relat…" at bounding box center [573, 358] width 1147 height 911
type input "T"
checkbox \(Tsh\) "false"
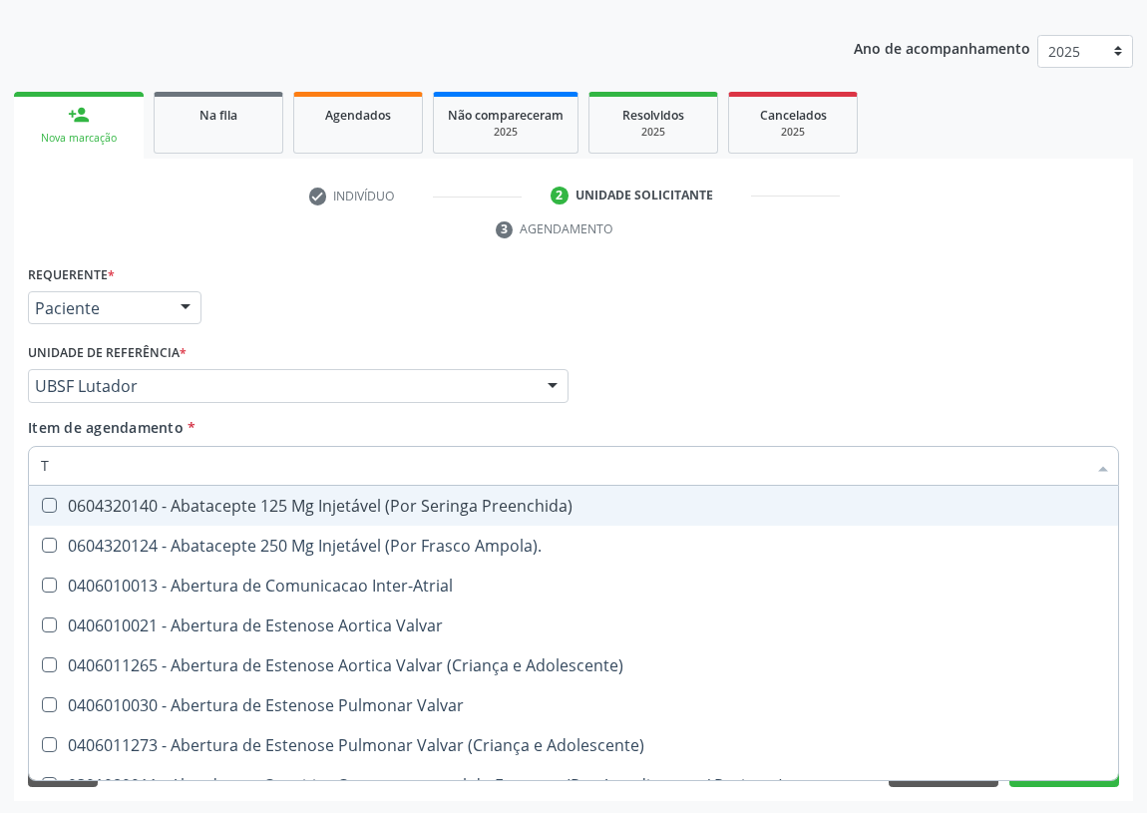
type input "T4"
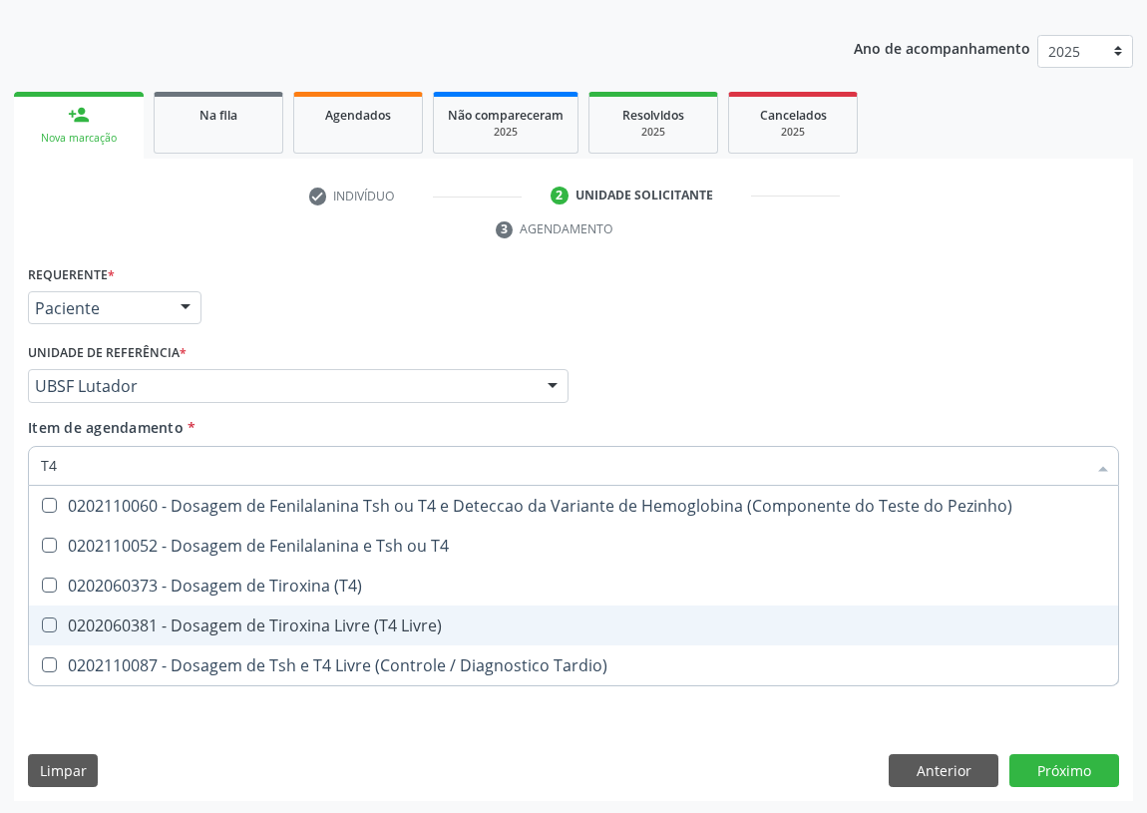
click at [199, 621] on div "0202060381 - Dosagem de Tiroxina Livre (T4 Livre)" at bounding box center [573, 625] width 1065 height 16
checkbox Livre\) "true"
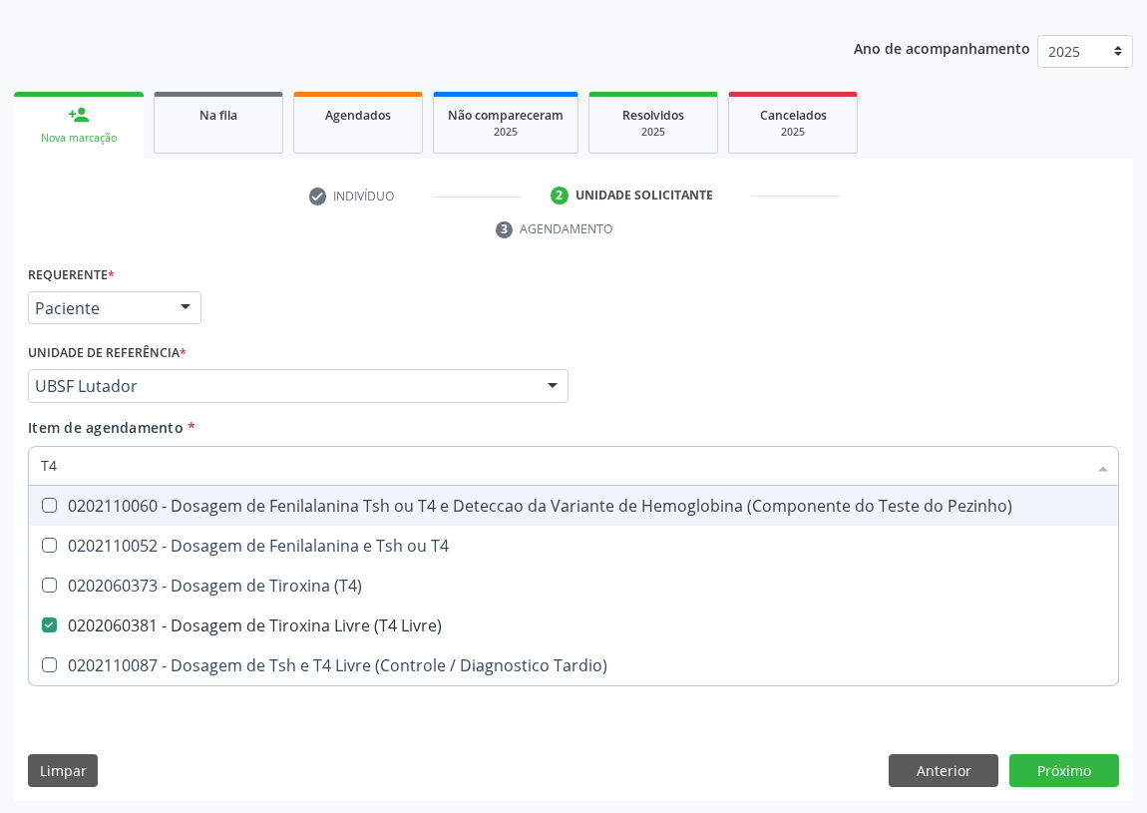
click at [809, 299] on div "Requerente * Paciente Profissional de Saúde Paciente Nenhum resultado encontrad…" at bounding box center [573, 299] width 1101 height 78
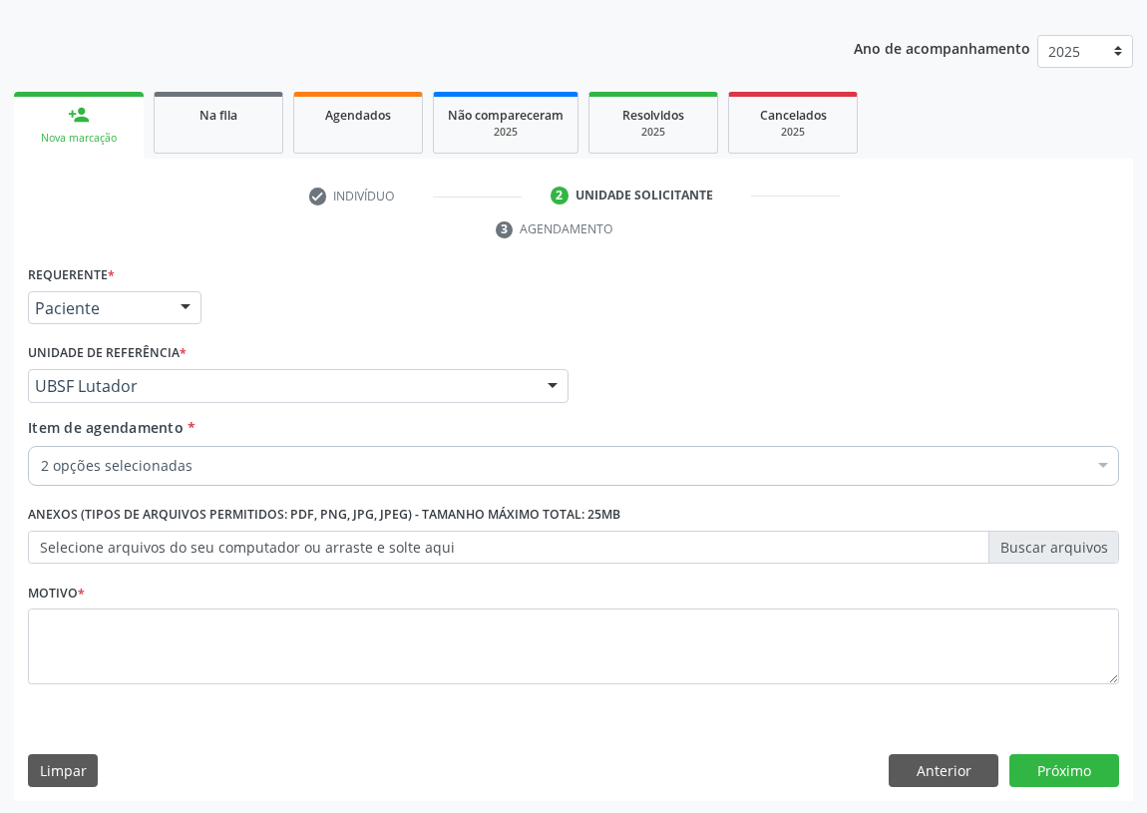
checkbox \(Tsh\) "true"
checkbox Livre\) "true"
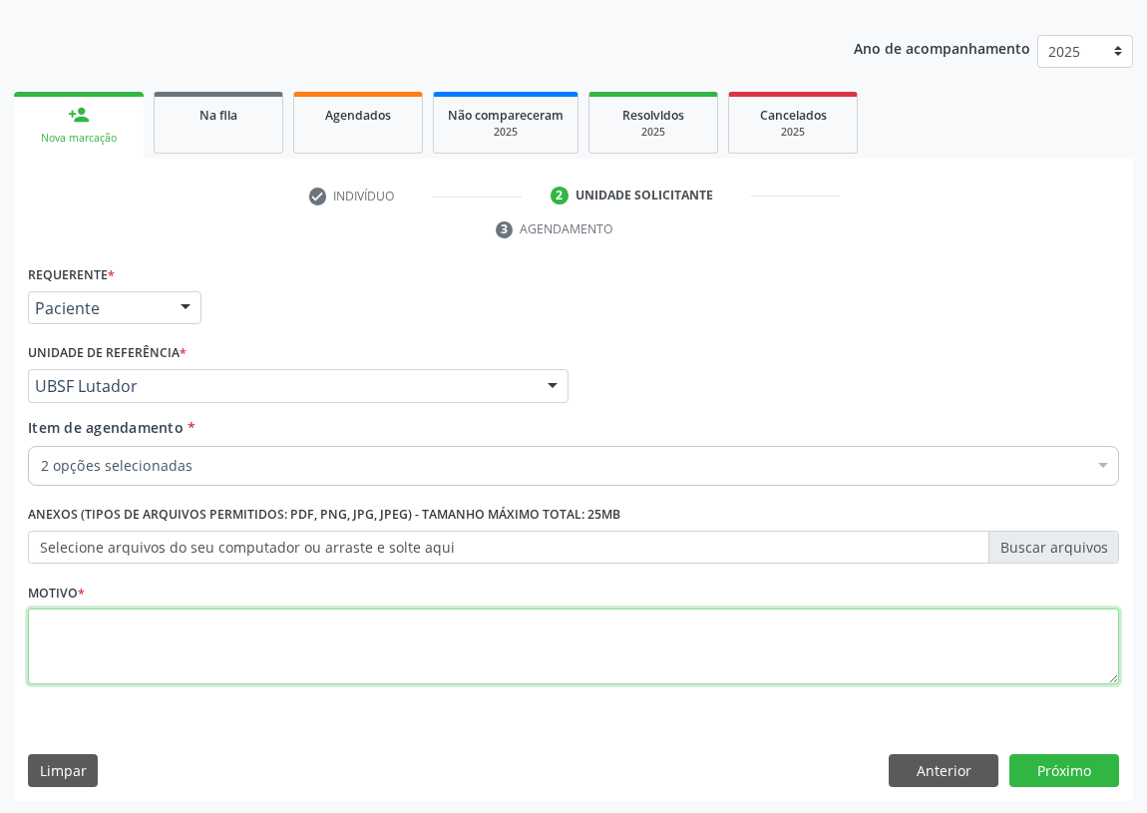
click at [96, 648] on textarea at bounding box center [573, 646] width 1091 height 76
type textarea "AVALIAÇÃO"
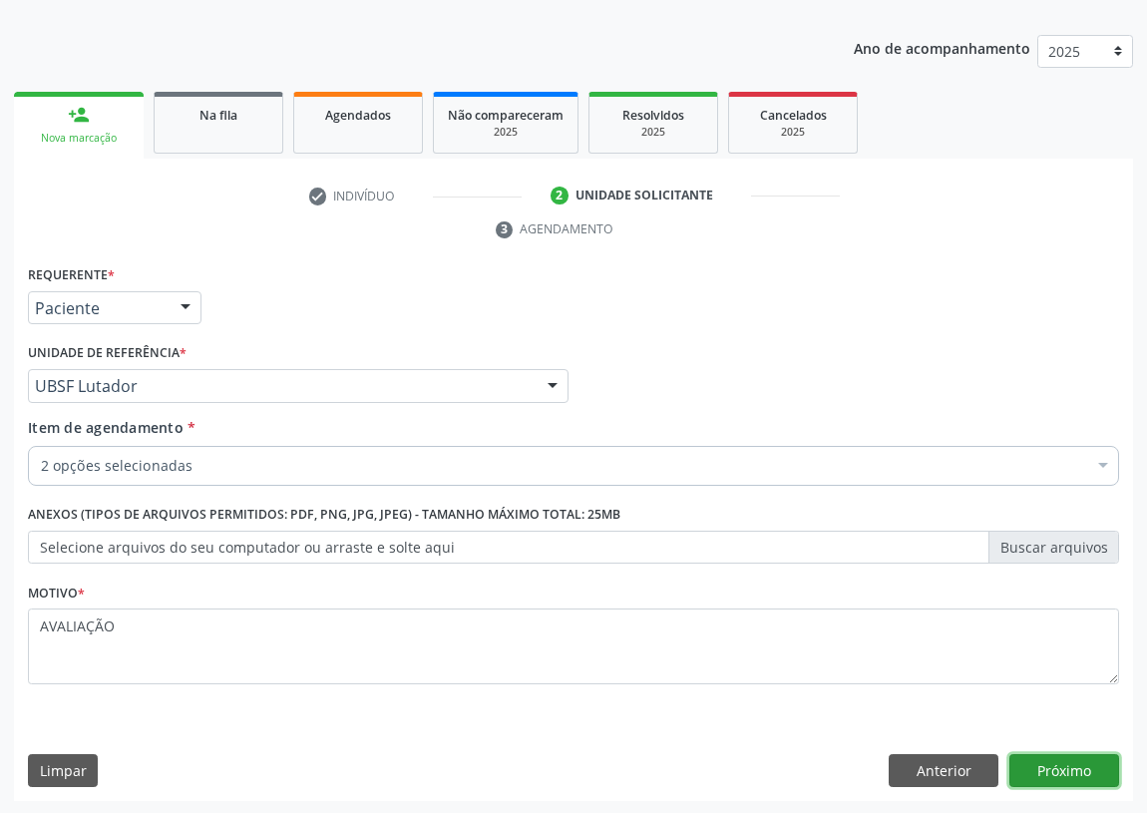
click at [1083, 773] on button "Próximo" at bounding box center [1064, 771] width 110 height 34
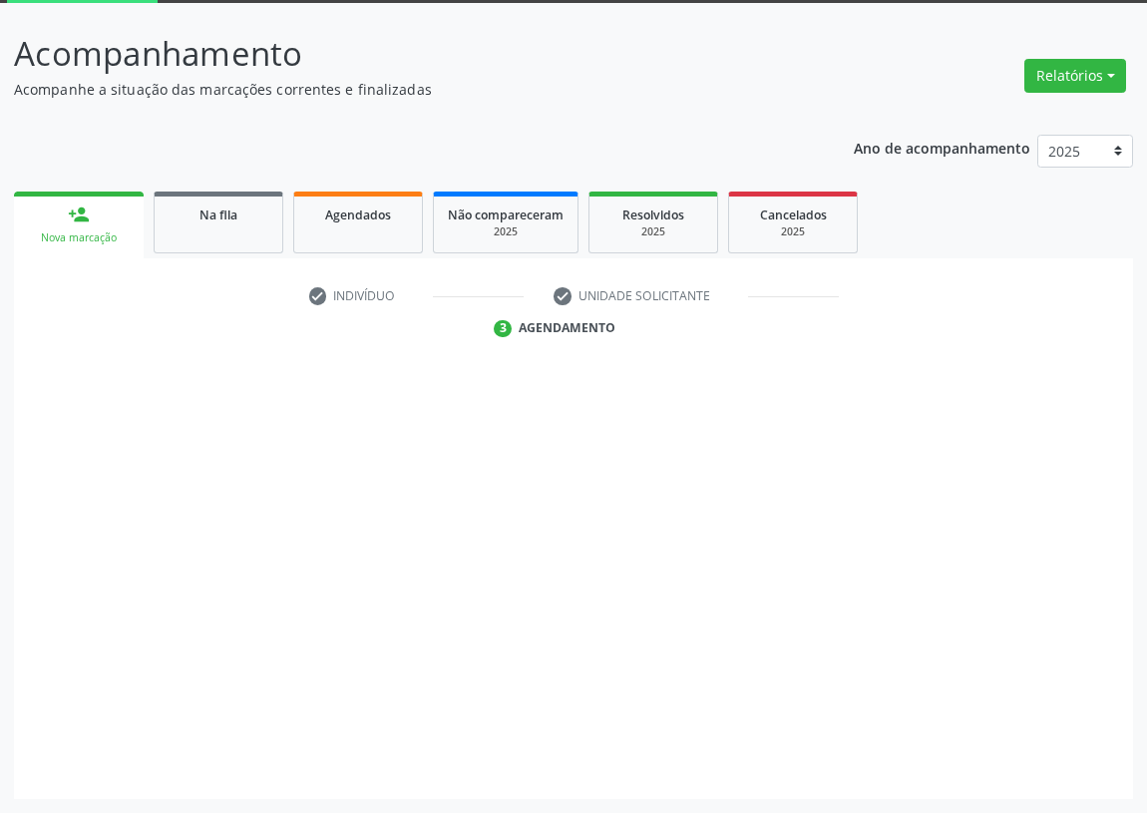
scroll to position [106, 0]
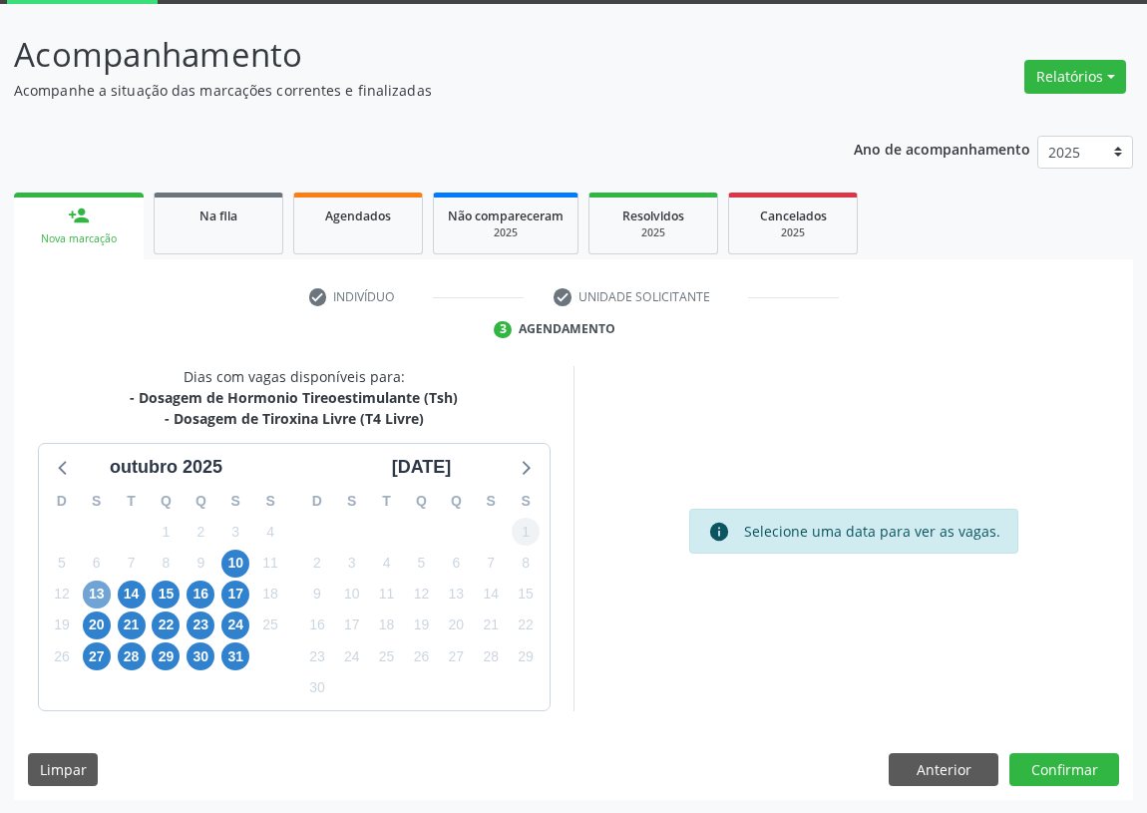
drag, startPoint x: 89, startPoint y: 593, endPoint x: 526, endPoint y: 530, distance: 441.4
click at [102, 589] on span "13" at bounding box center [97, 594] width 28 height 28
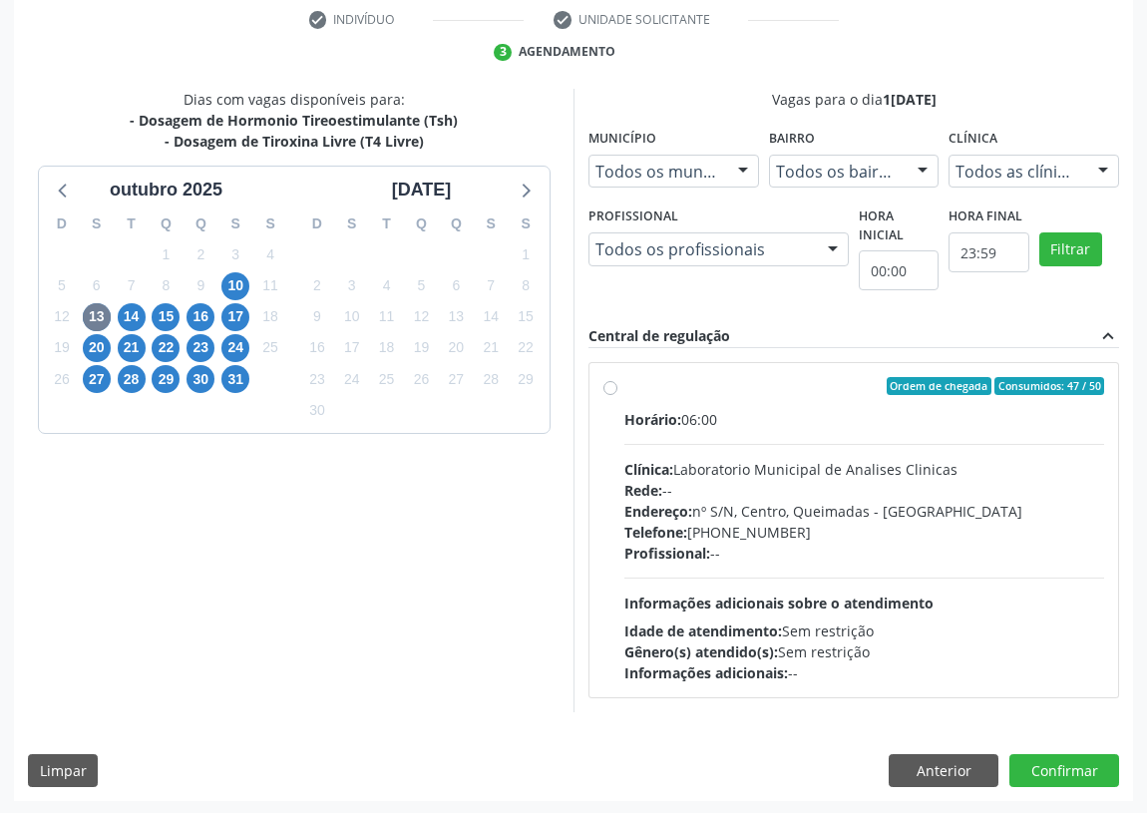
scroll to position [383, 0]
click at [624, 389] on label "Ordem de chegada Consumidos: 47 / 50 Horário: 06:00 Clínica: Laboratorio Munici…" at bounding box center [864, 530] width 480 height 306
click at [603, 389] on input "Ordem de chegada Consumidos: 47 / 50 Horário: 06:00 Clínica: Laboratorio Munici…" at bounding box center [610, 386] width 14 height 18
radio input "true"
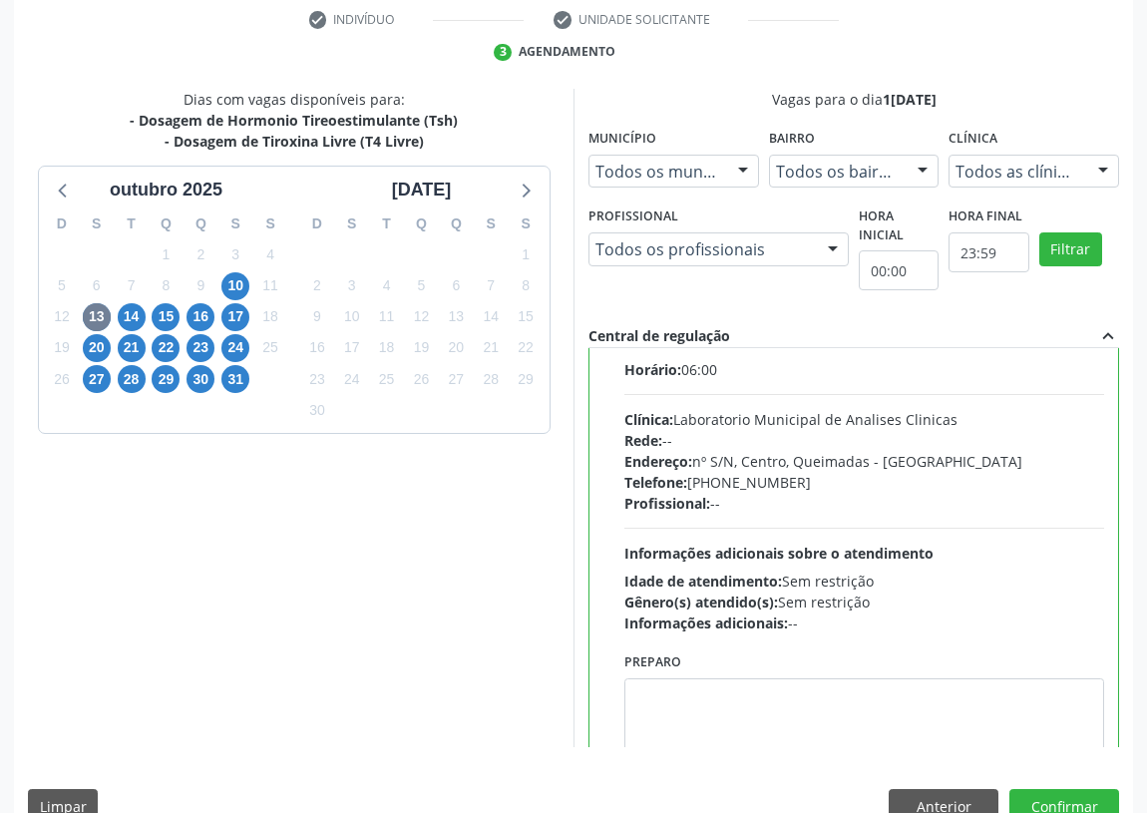
scroll to position [99, 0]
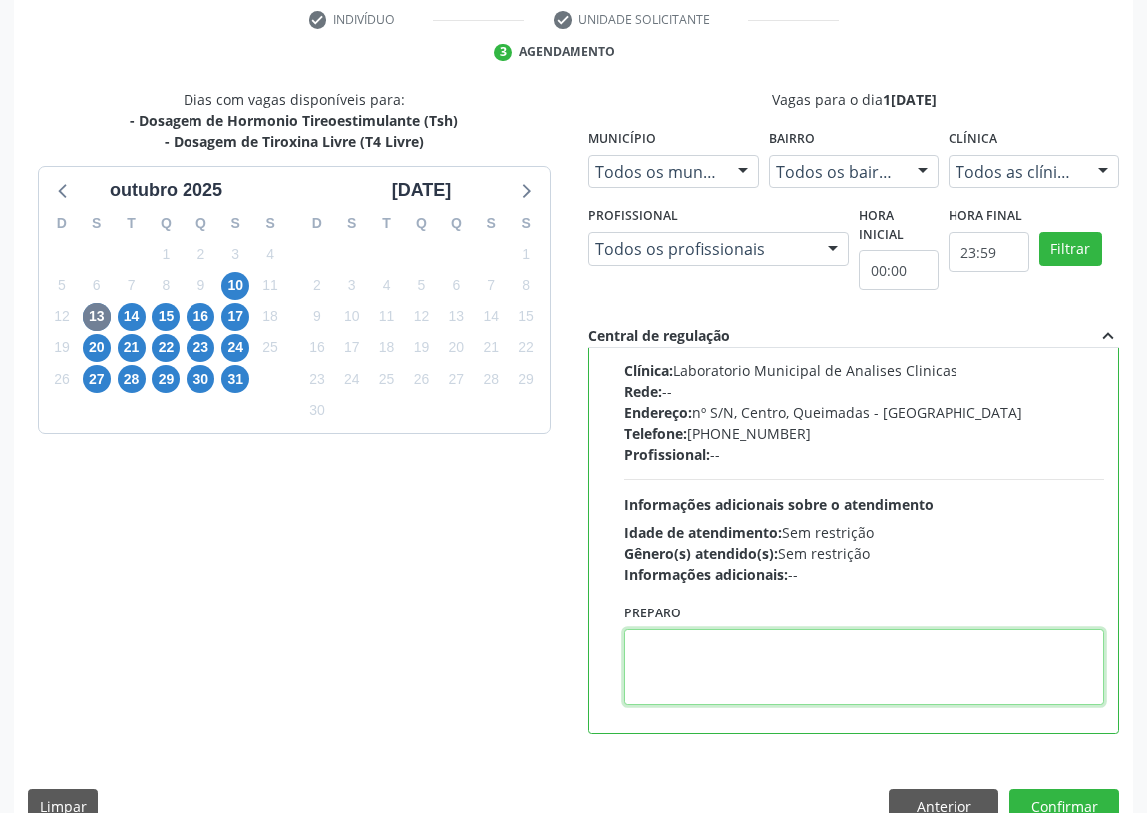
click at [708, 678] on textarea at bounding box center [864, 667] width 480 height 76
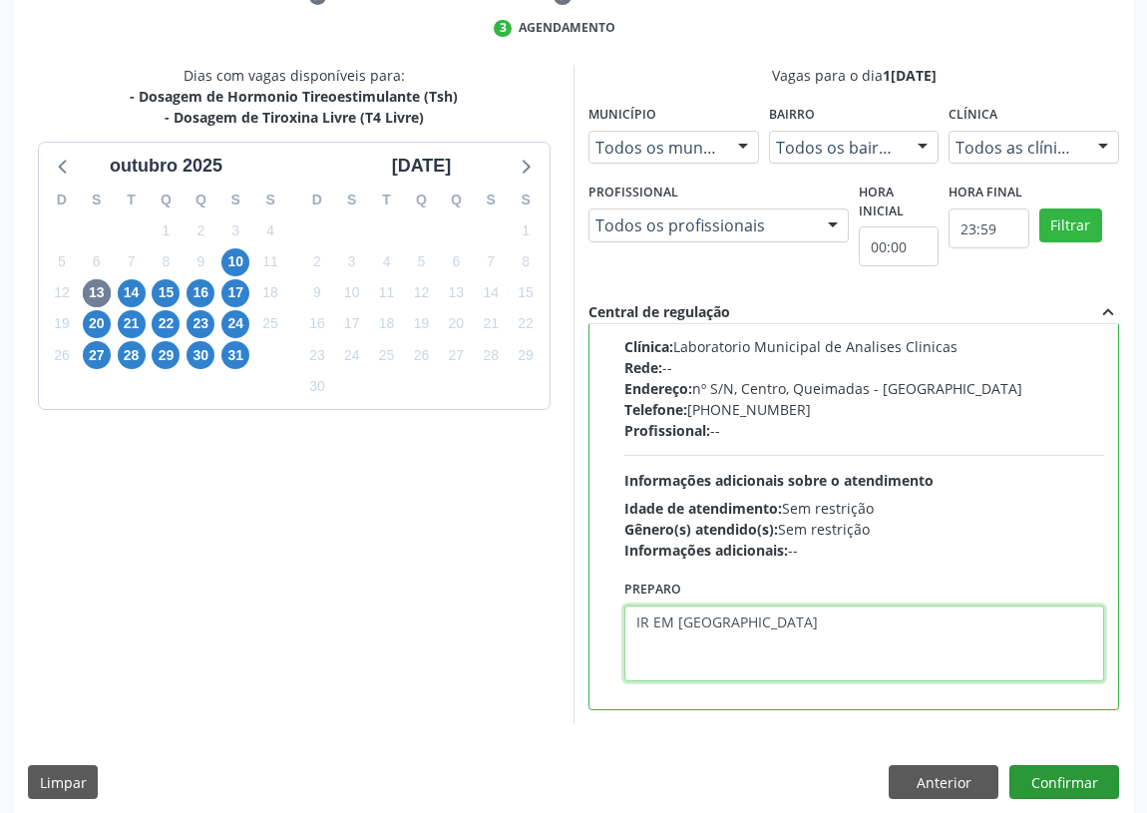
scroll to position [419, 0]
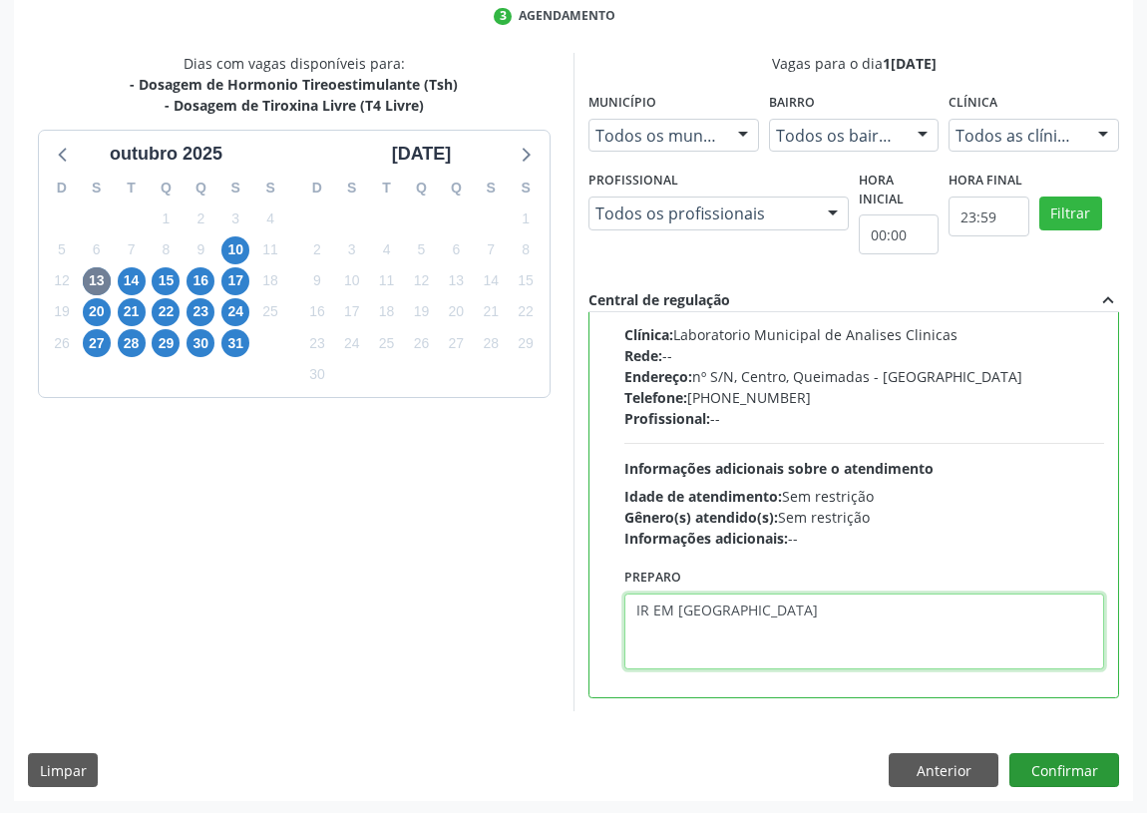
type textarea "IR EM [GEOGRAPHIC_DATA]"
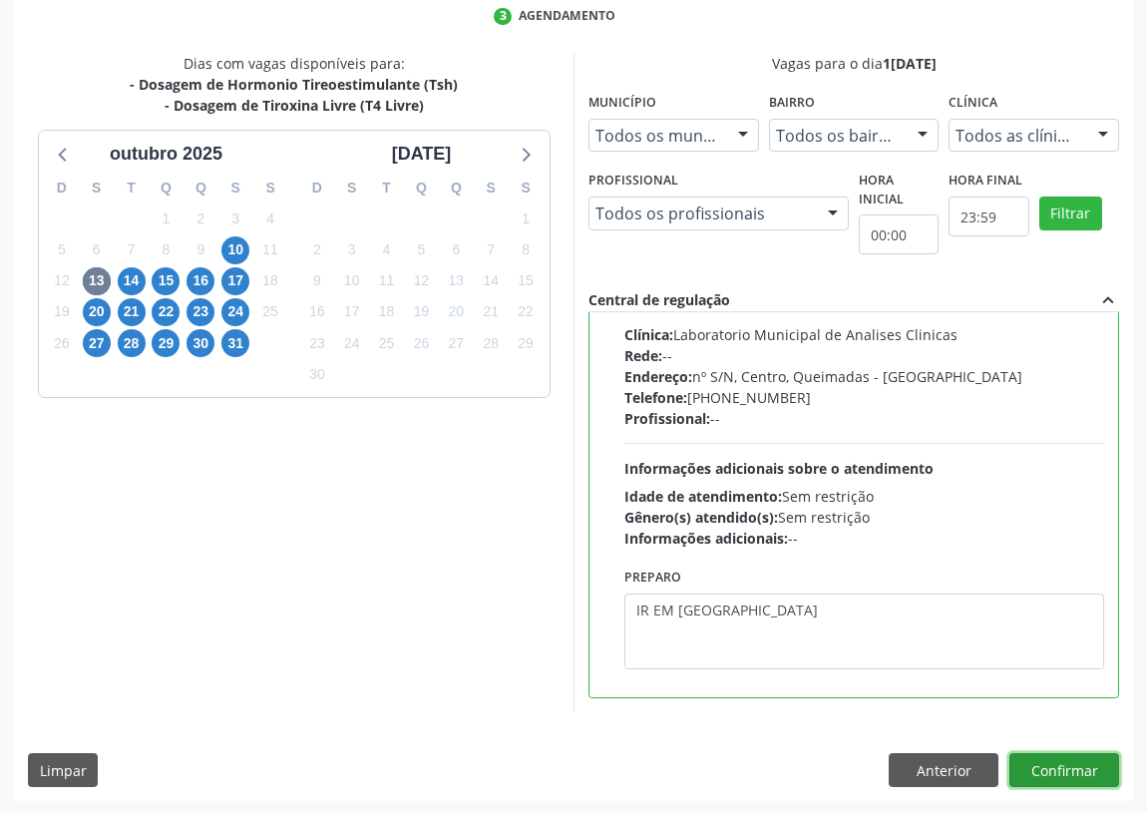
click at [1058, 765] on button "Confirmar" at bounding box center [1064, 770] width 110 height 34
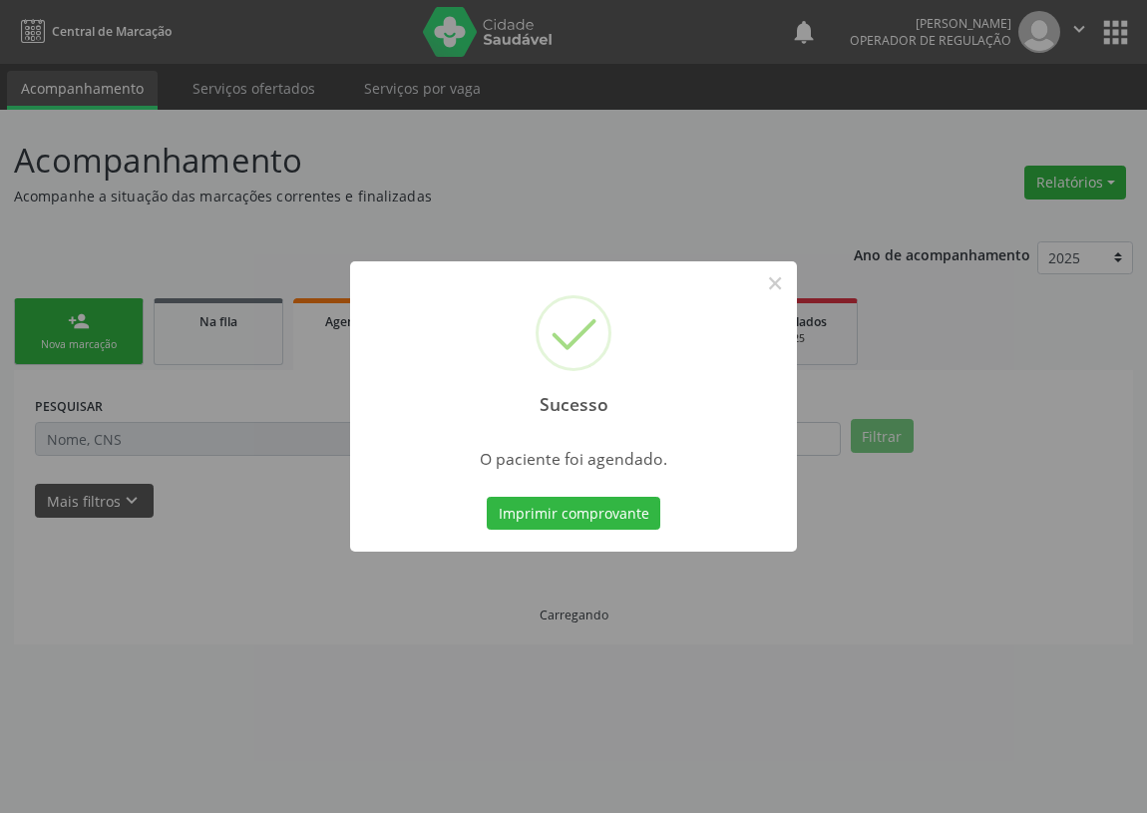
scroll to position [0, 0]
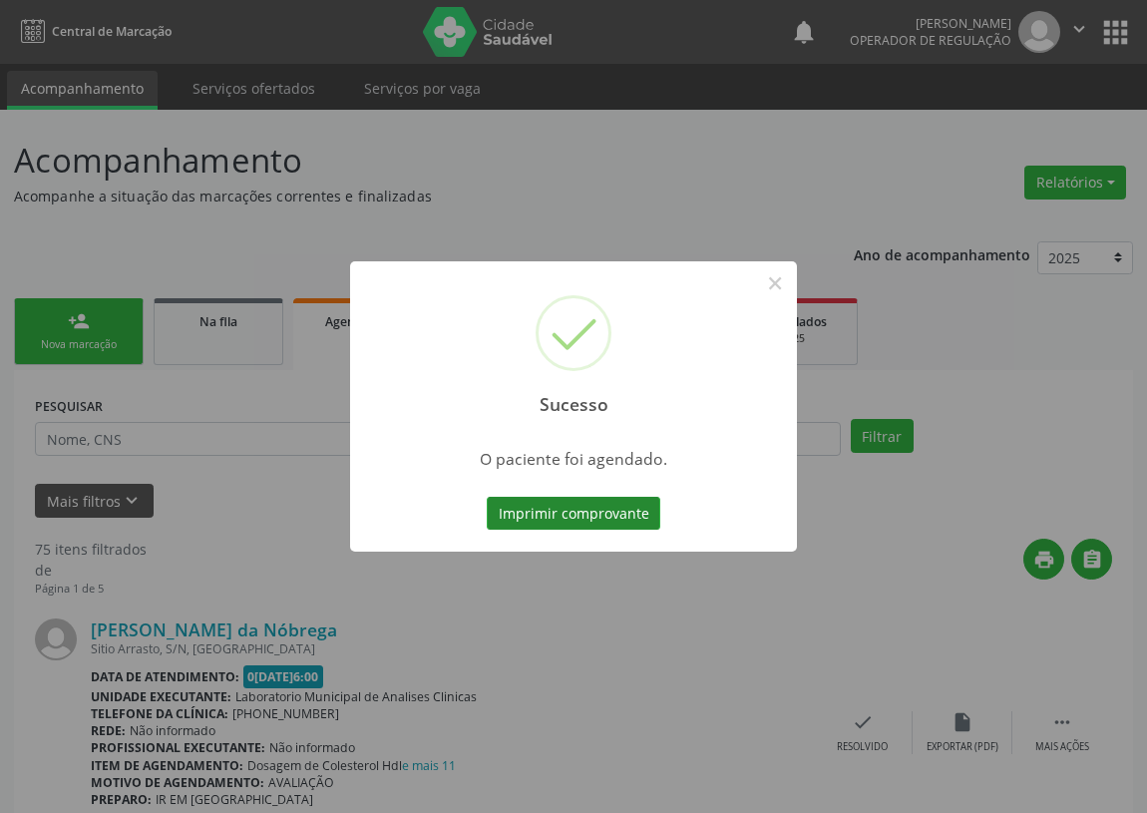
click at [539, 498] on button "Imprimir comprovante" at bounding box center [574, 514] width 174 height 34
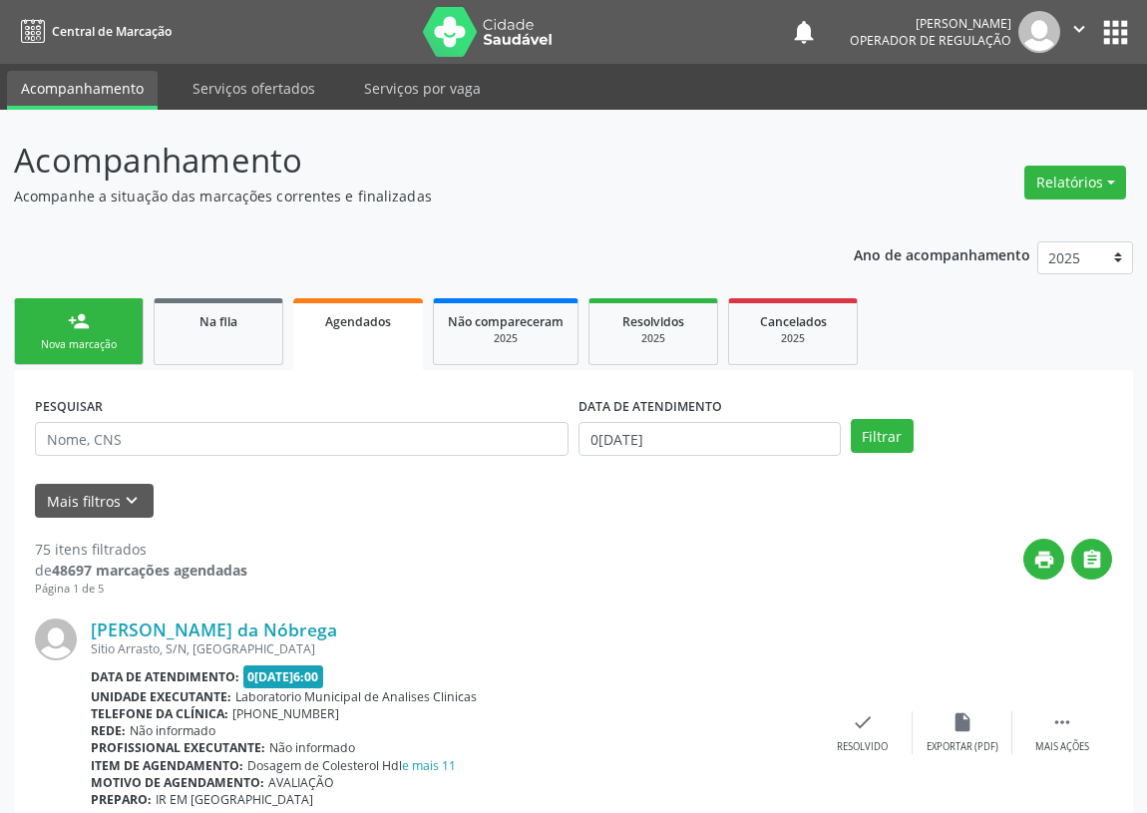
click at [74, 338] on div "Nova marcação" at bounding box center [79, 344] width 100 height 15
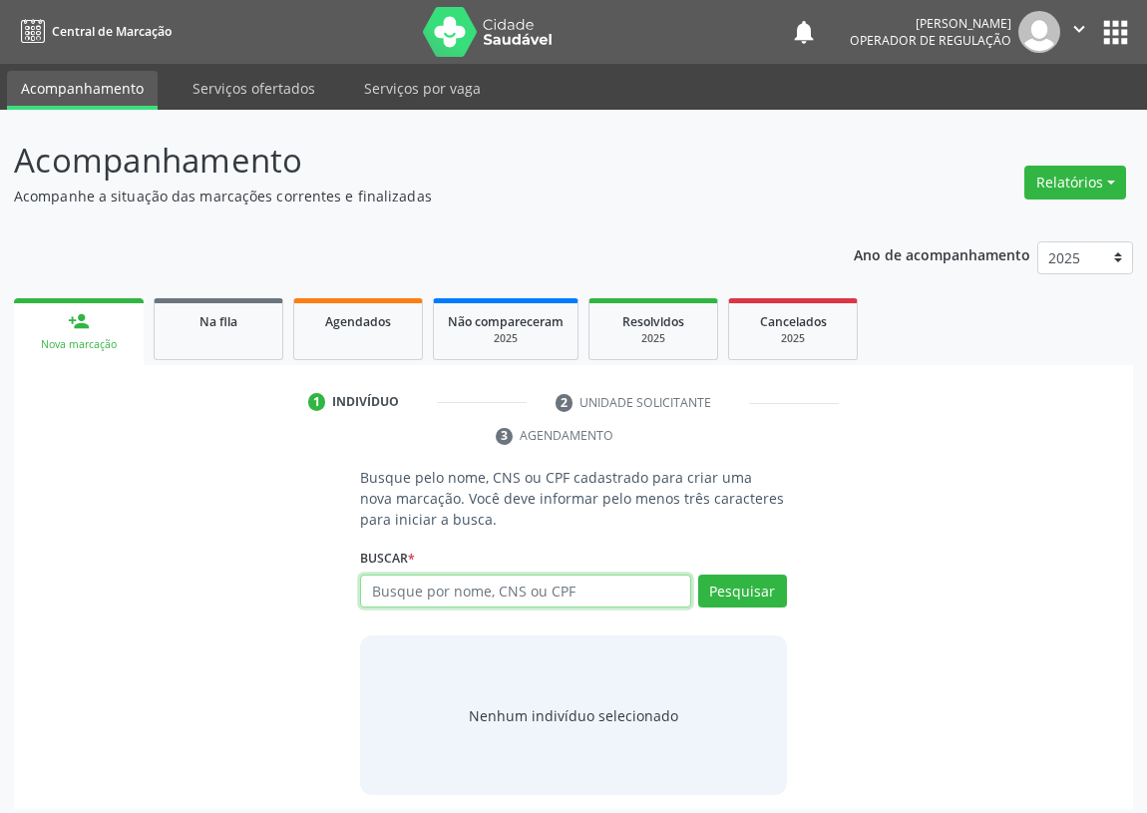
click at [392, 596] on input "text" at bounding box center [525, 591] width 331 height 34
click at [387, 592] on input "text" at bounding box center [525, 591] width 331 height 34
type input "704102122157875"
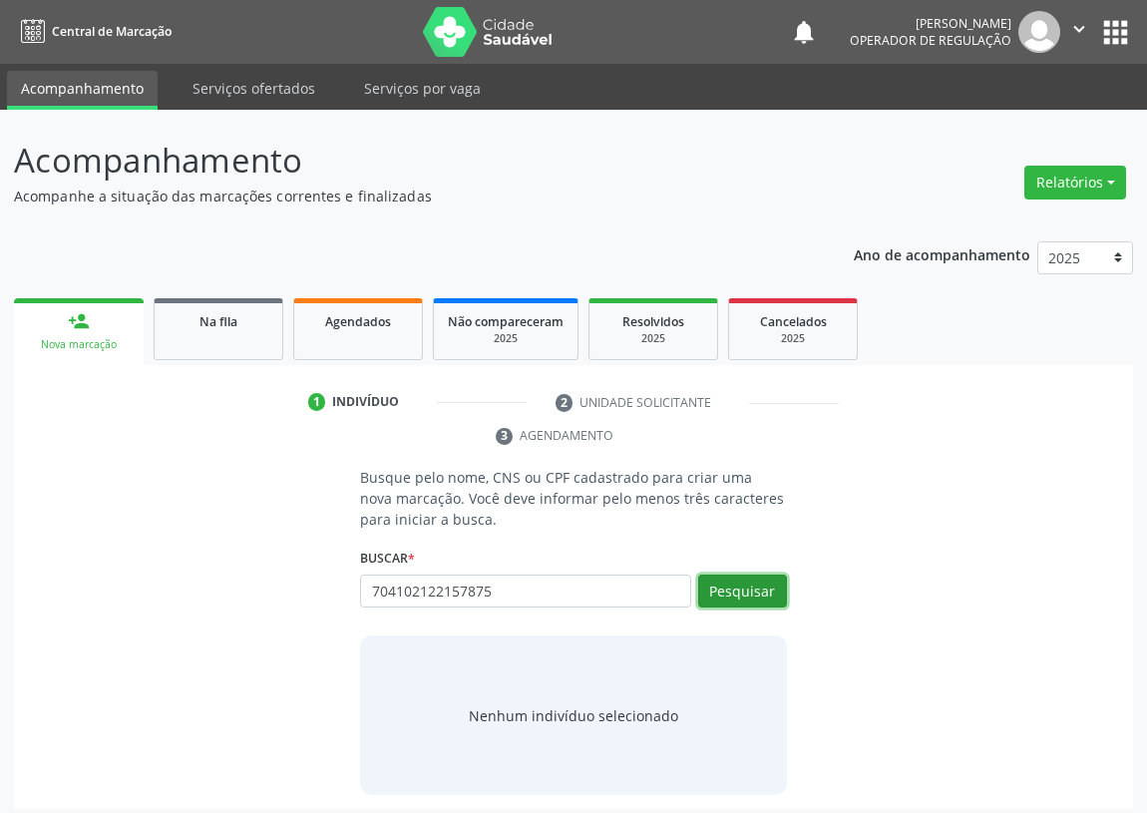
drag, startPoint x: 736, startPoint y: 598, endPoint x: 487, endPoint y: 546, distance: 254.6
click at [732, 595] on button "Pesquisar" at bounding box center [742, 591] width 89 height 34
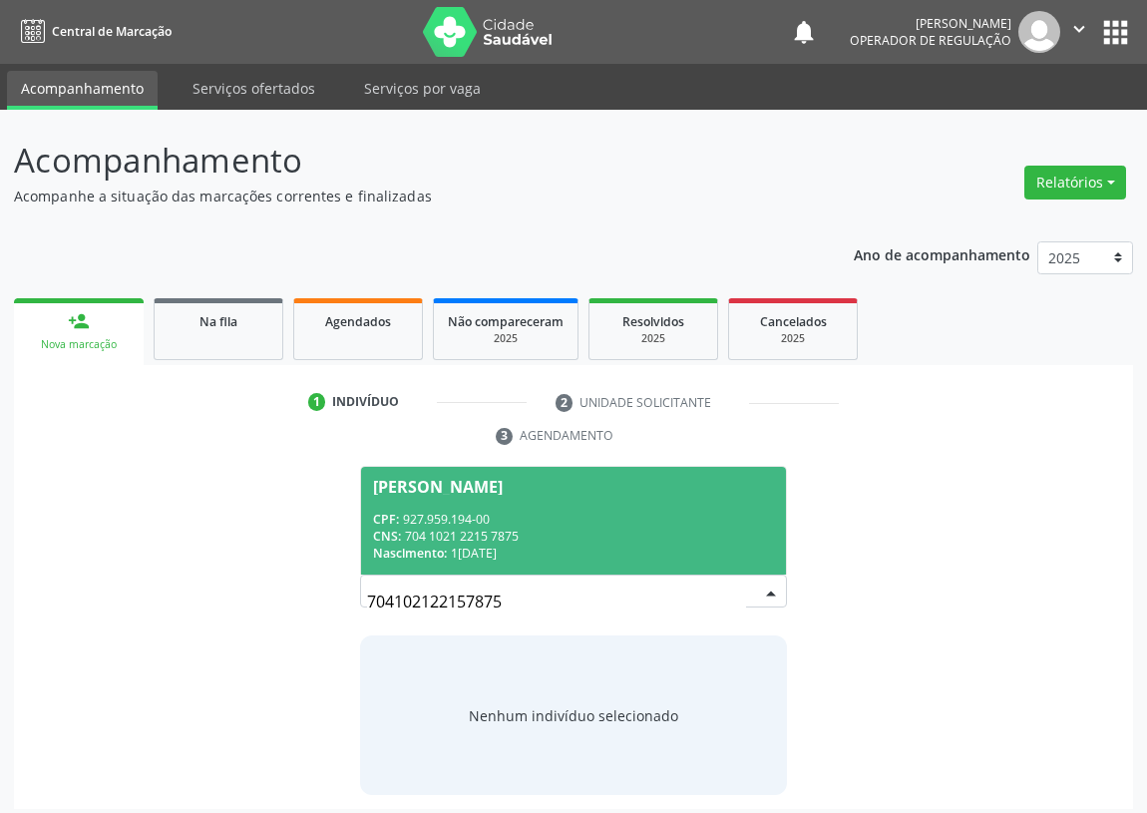
click at [464, 507] on span "Geudenes Gomes de Souza CPF: 927.959.194-00 CNS: 704 1021 2215 7875 Nascimento:…" at bounding box center [573, 520] width 425 height 107
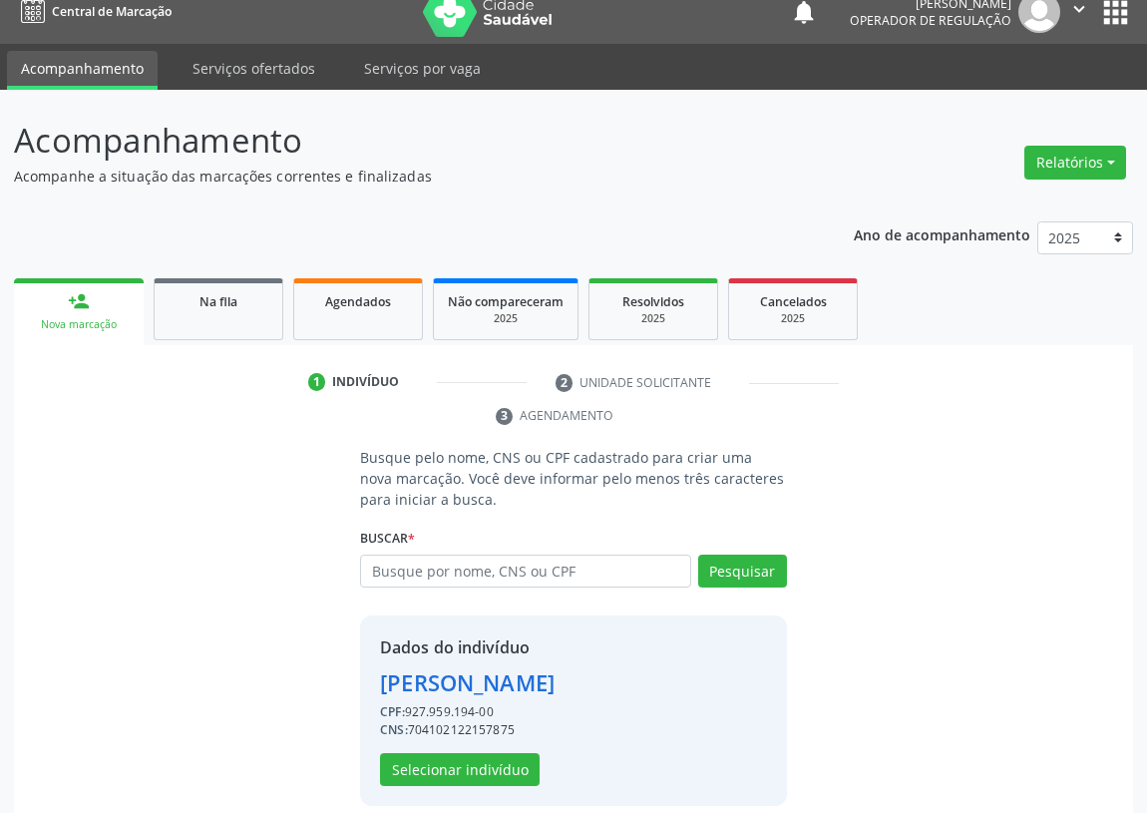
scroll to position [39, 0]
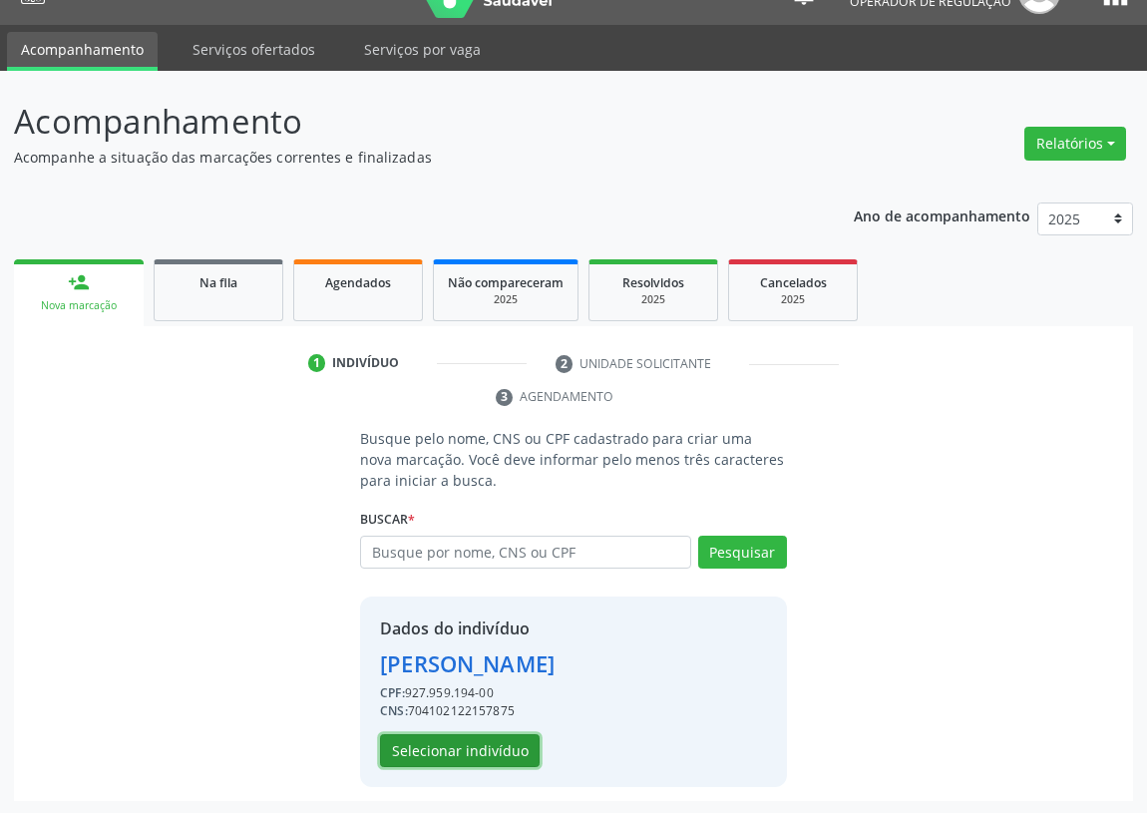
click at [481, 754] on button "Selecionar indivíduo" at bounding box center [460, 751] width 160 height 34
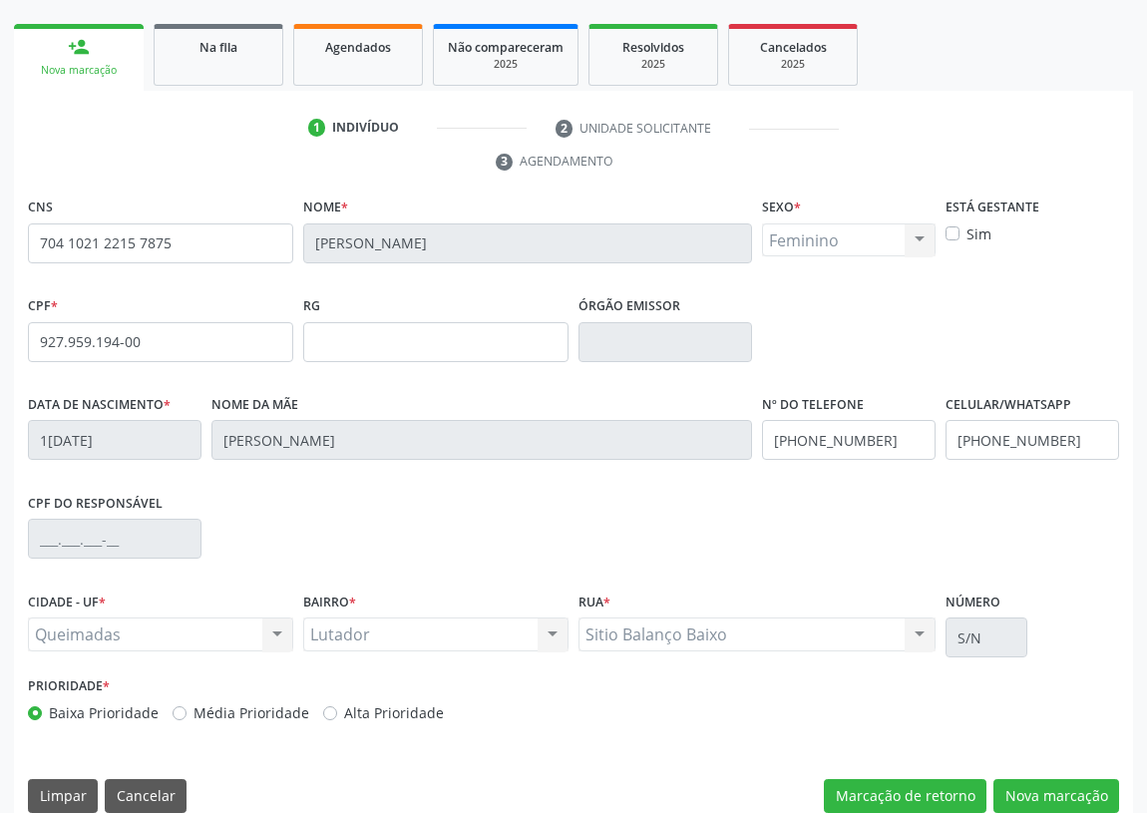
scroll to position [299, 0]
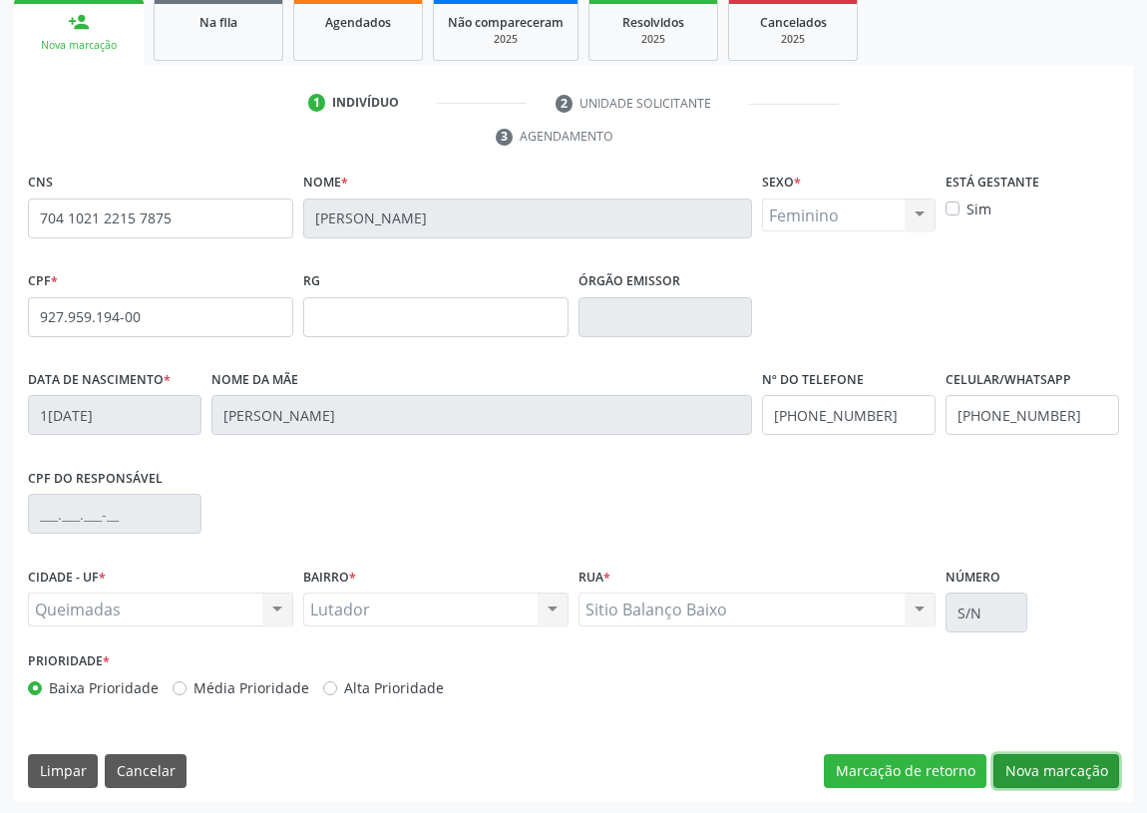
drag, startPoint x: 1051, startPoint y: 769, endPoint x: 455, endPoint y: 672, distance: 604.1
click at [1046, 769] on button "Nova marcação" at bounding box center [1056, 771] width 126 height 34
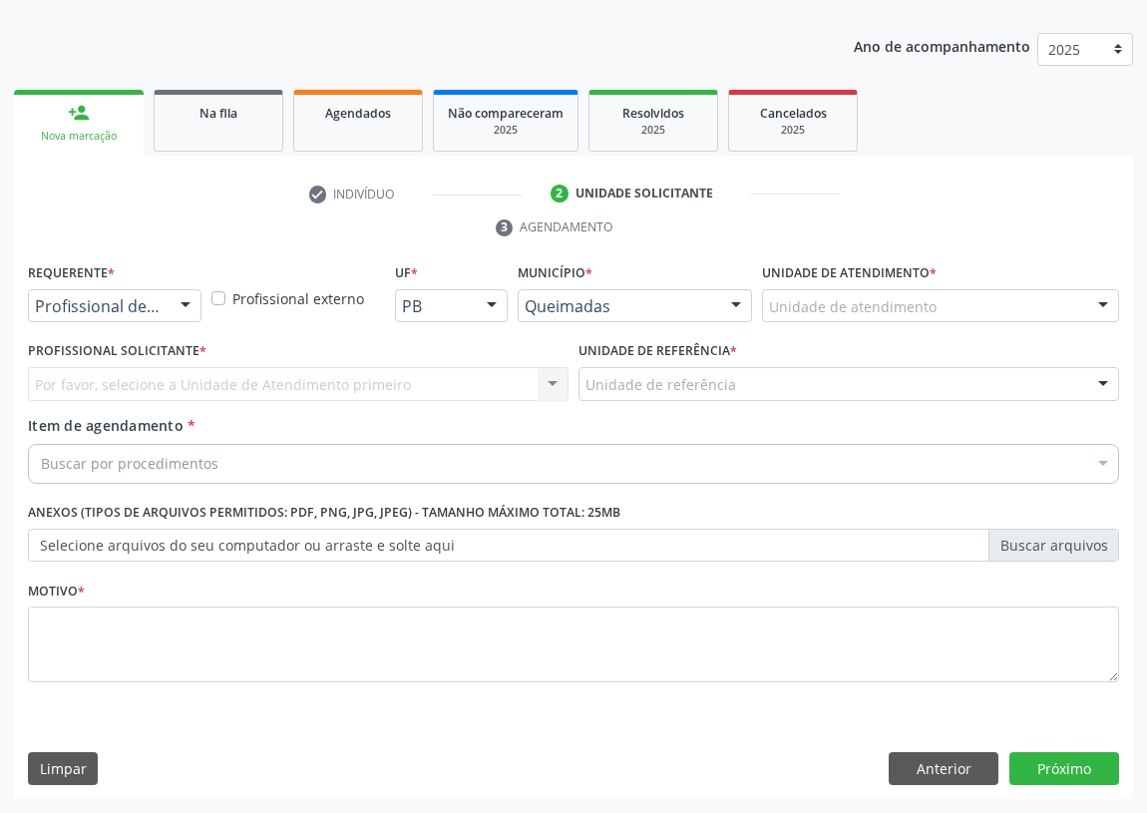
scroll to position [206, 0]
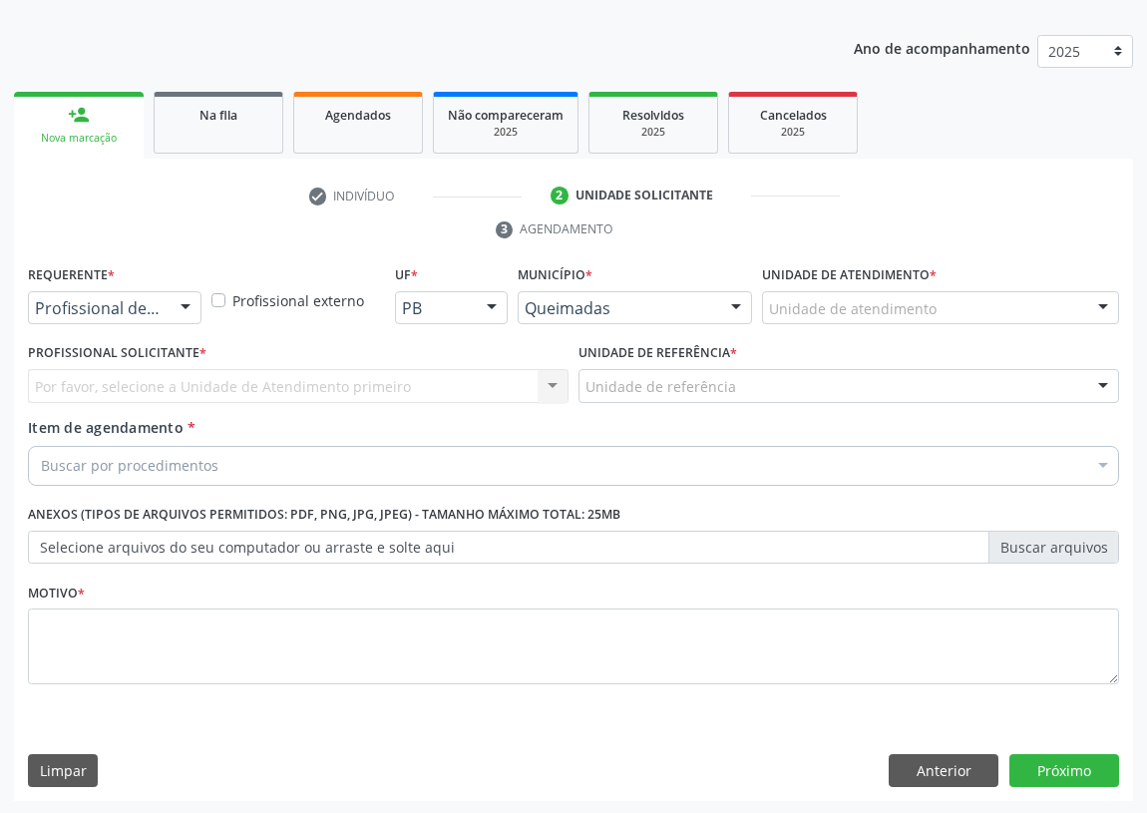
click at [181, 303] on div at bounding box center [186, 309] width 30 height 34
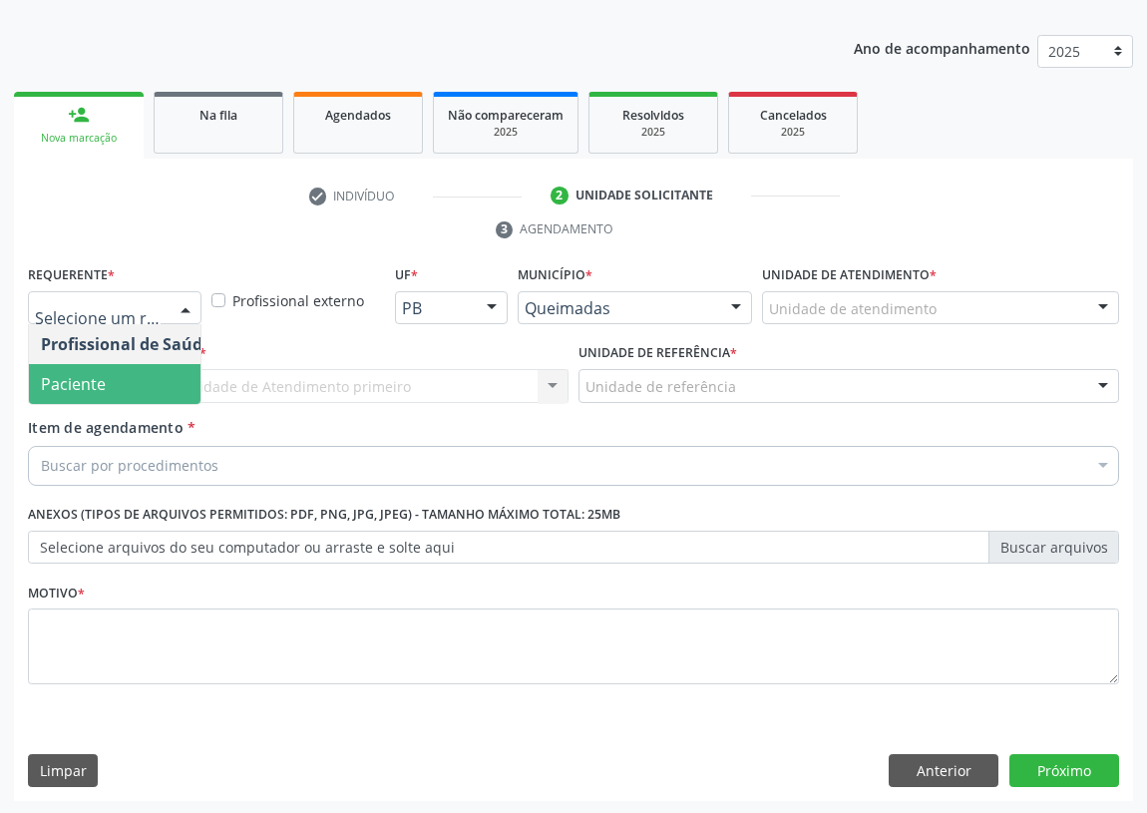
drag, startPoint x: 170, startPoint y: 376, endPoint x: 458, endPoint y: 412, distance: 290.4
click at [171, 376] on span "Paciente" at bounding box center [126, 384] width 194 height 40
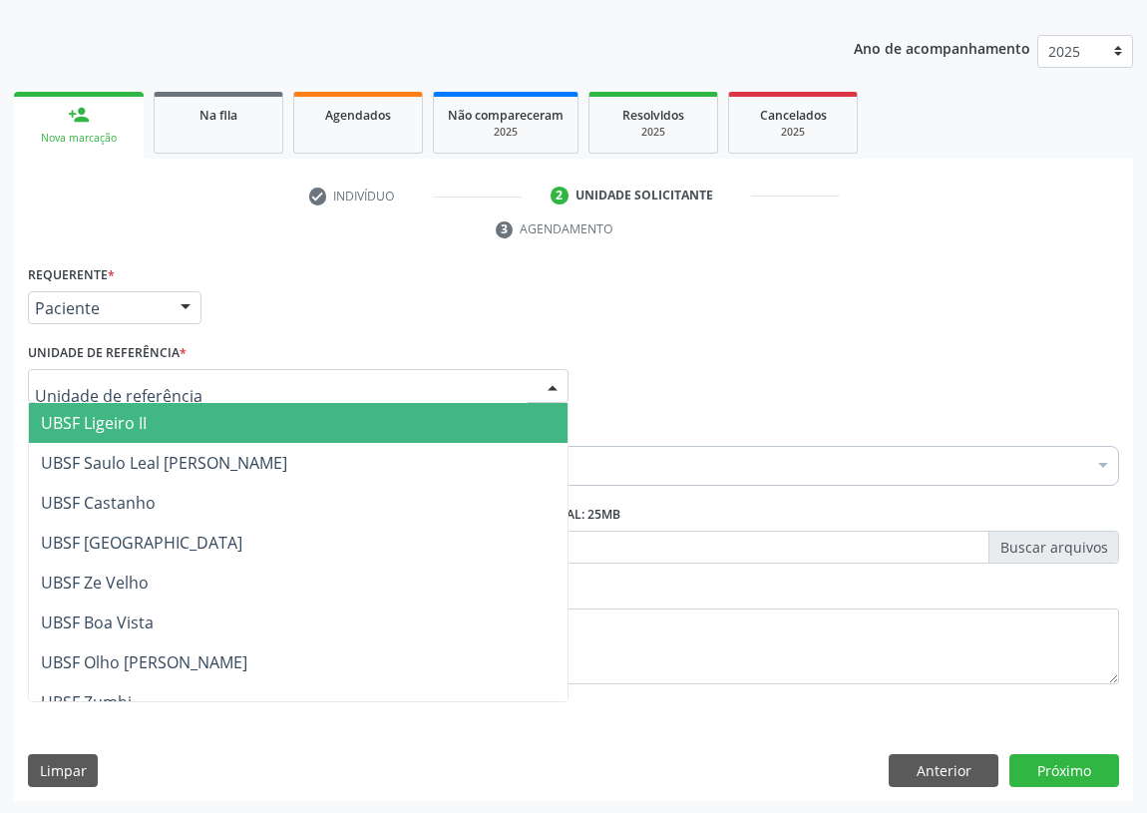
click at [505, 387] on div at bounding box center [298, 386] width 541 height 34
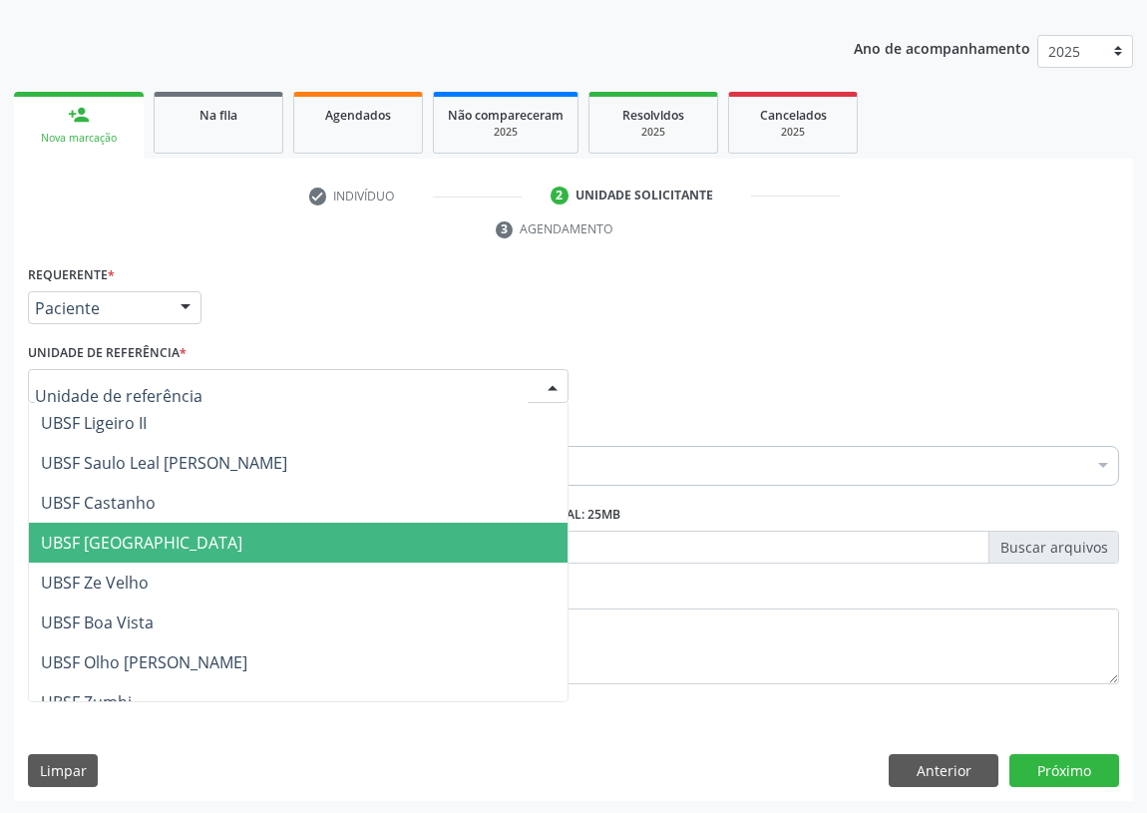
click at [112, 546] on span "UBSF [GEOGRAPHIC_DATA]" at bounding box center [141, 543] width 201 height 22
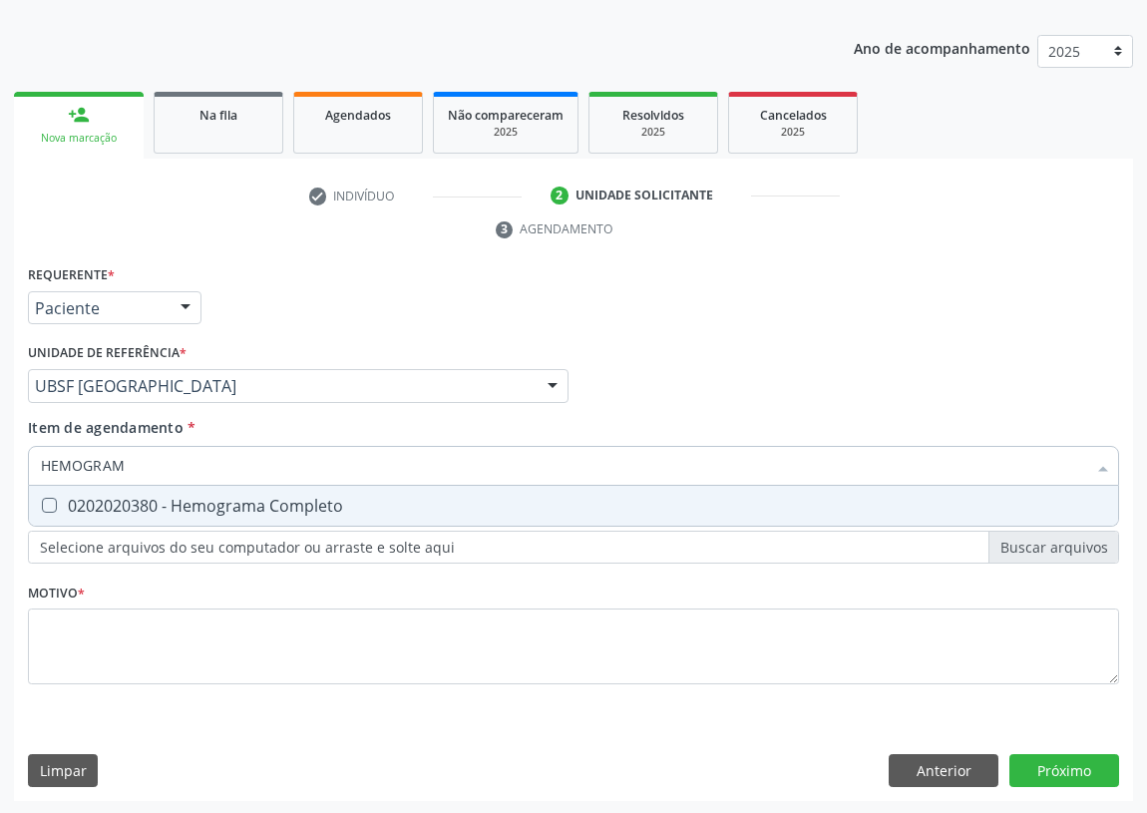
type input "HEMOGRAMA"
drag, startPoint x: 49, startPoint y: 498, endPoint x: 145, endPoint y: 455, distance: 104.9
click at [53, 498] on Completo at bounding box center [49, 505] width 15 height 15
click at [42, 499] on Completo "checkbox" at bounding box center [35, 505] width 13 height 13
checkbox Completo "true"
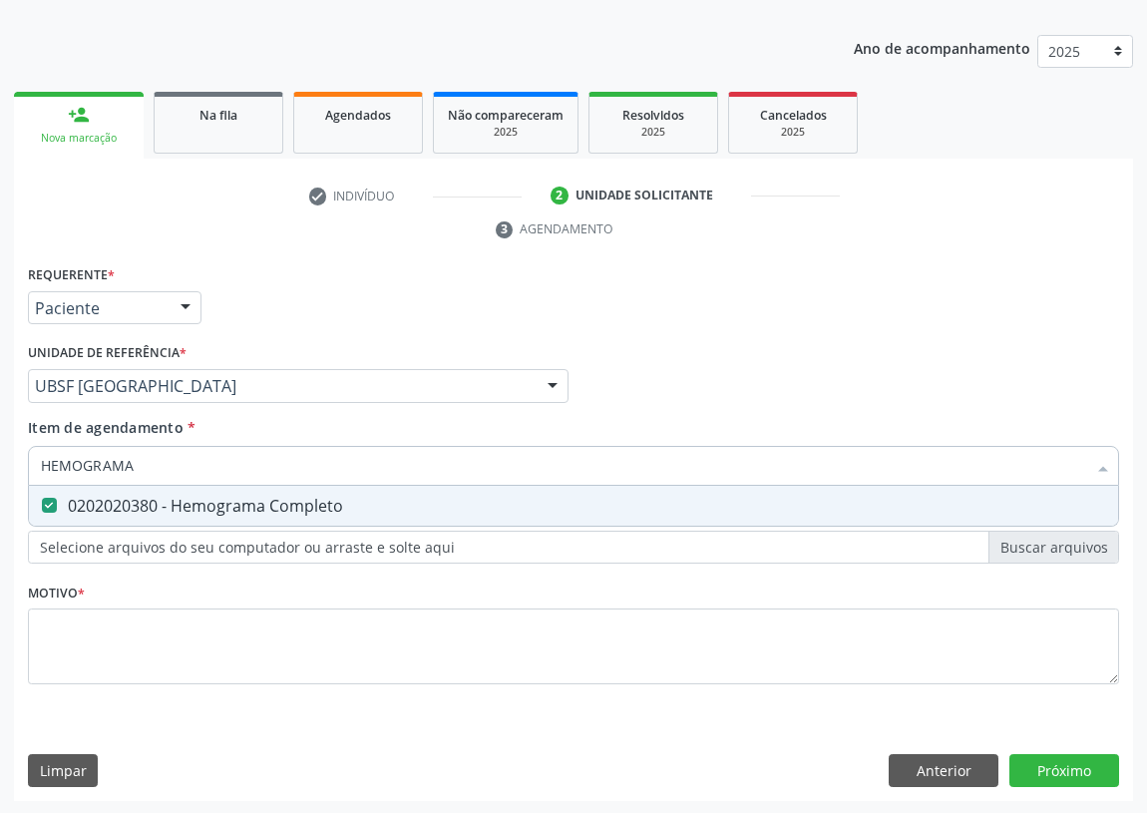
drag, startPoint x: 145, startPoint y: 455, endPoint x: 0, endPoint y: 460, distance: 144.7
click at [0, 460] on div "Acompanhamento Acompanhe a situação das marcações correntes e finalizadas Relat…" at bounding box center [573, 358] width 1147 height 911
type input "G"
checkbox Completo "false"
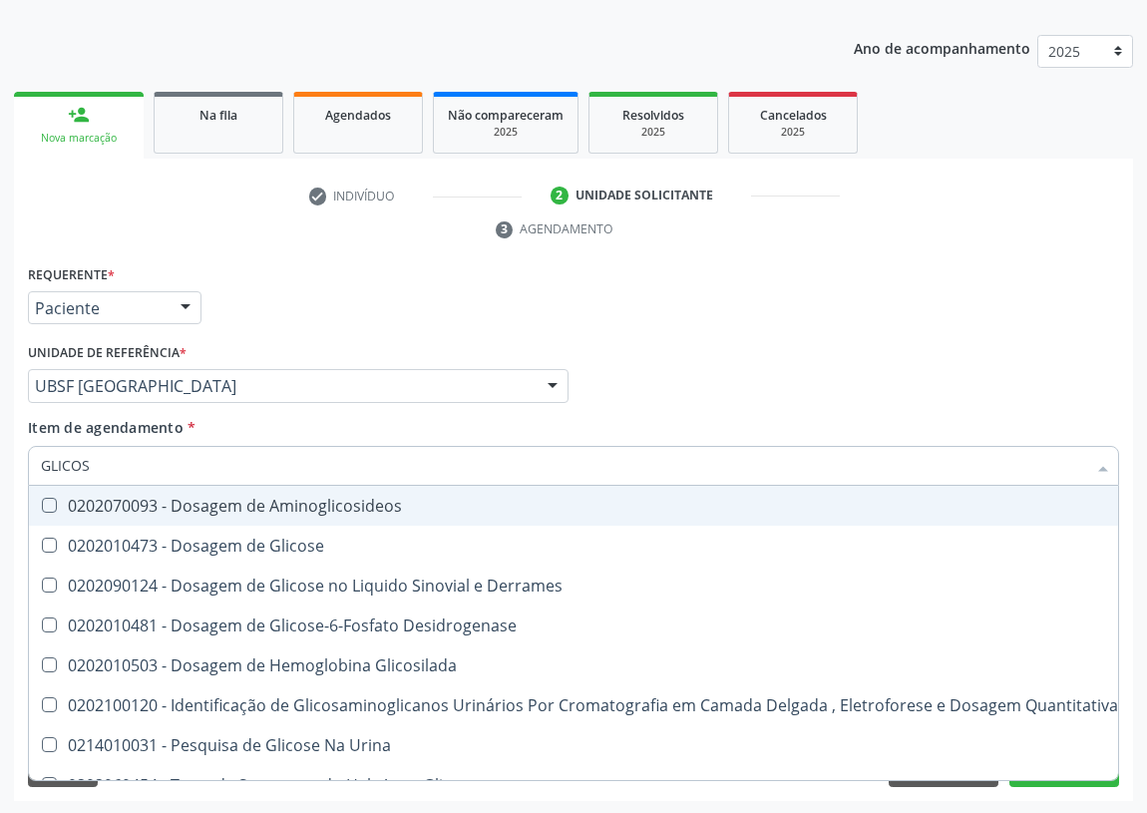
type input "GLICOSE"
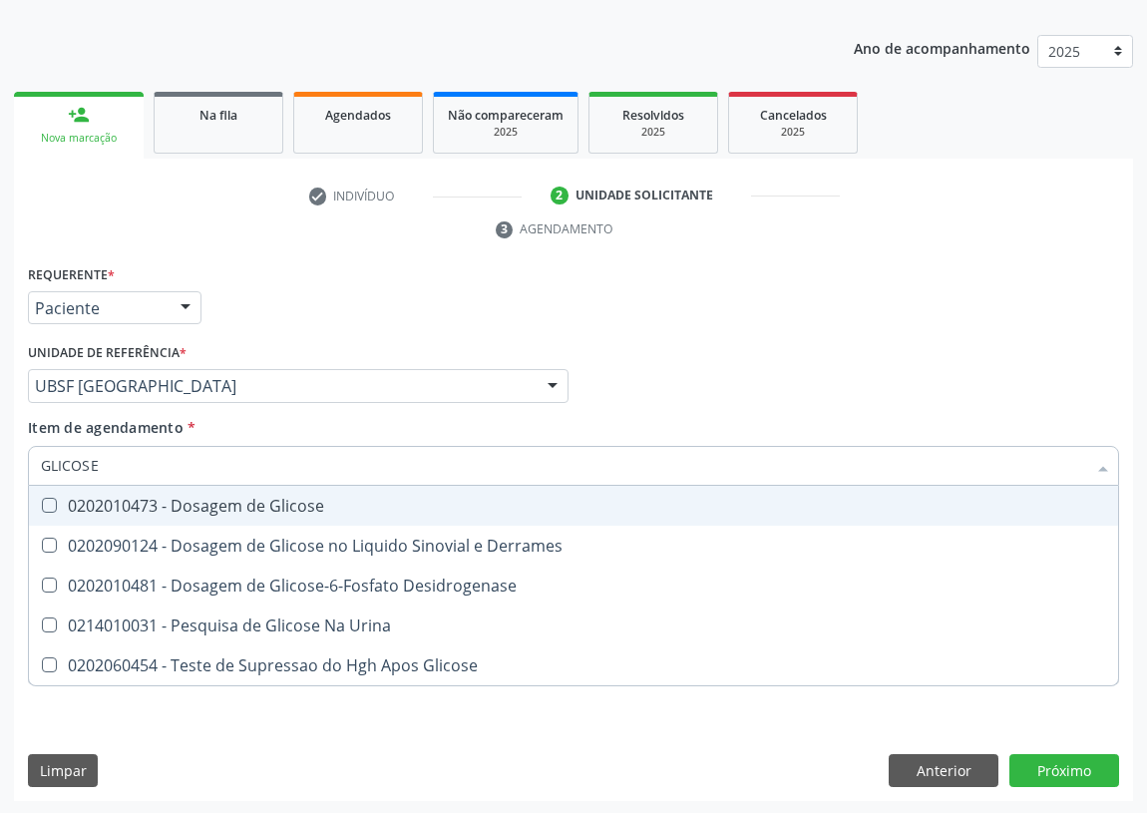
drag, startPoint x: 46, startPoint y: 506, endPoint x: 50, endPoint y: 491, distance: 15.5
click at [46, 505] on Glicose at bounding box center [49, 505] width 15 height 15
click at [42, 505] on Glicose "checkbox" at bounding box center [35, 505] width 13 height 13
checkbox Glicose "true"
drag, startPoint x: 100, startPoint y: 458, endPoint x: 0, endPoint y: 458, distance: 99.7
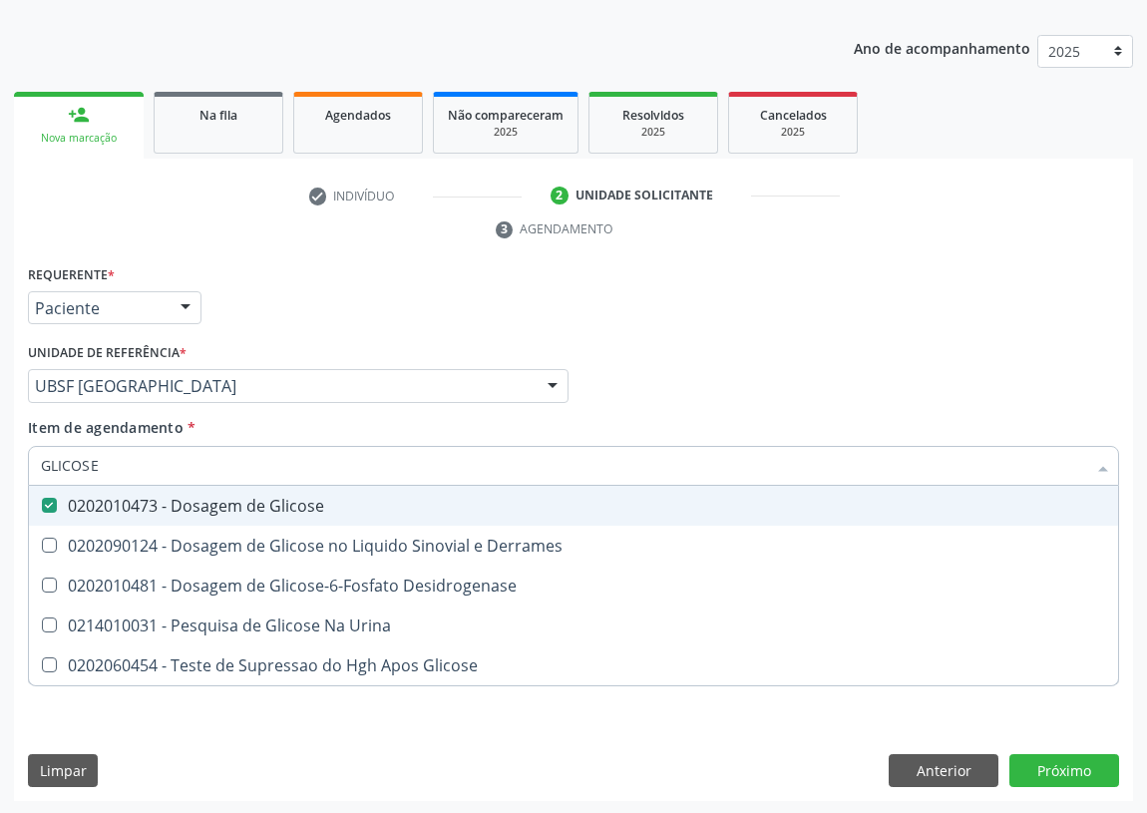
click at [0, 459] on div "Acompanhamento Acompanhe a situação das marcações correntes e finalizadas Relat…" at bounding box center [573, 358] width 1147 height 911
type input "H"
checkbox Glicose "false"
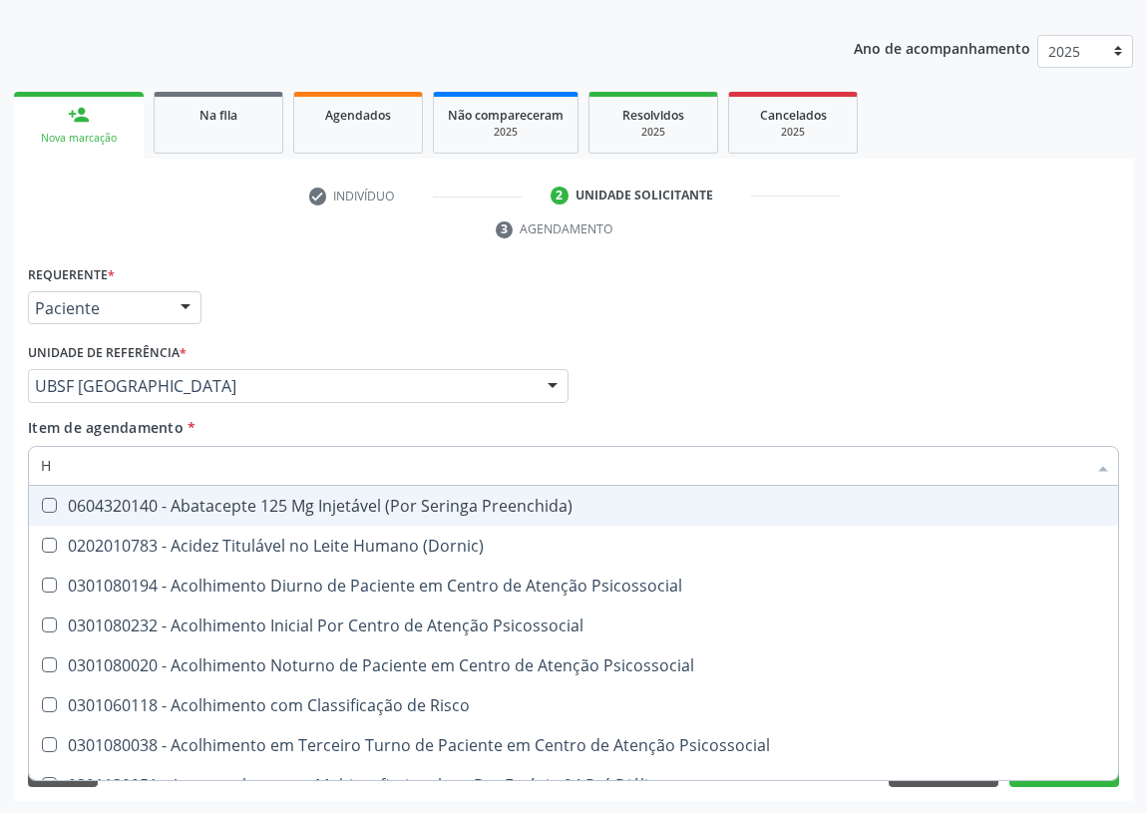
type input "HE"
checkbox C "true"
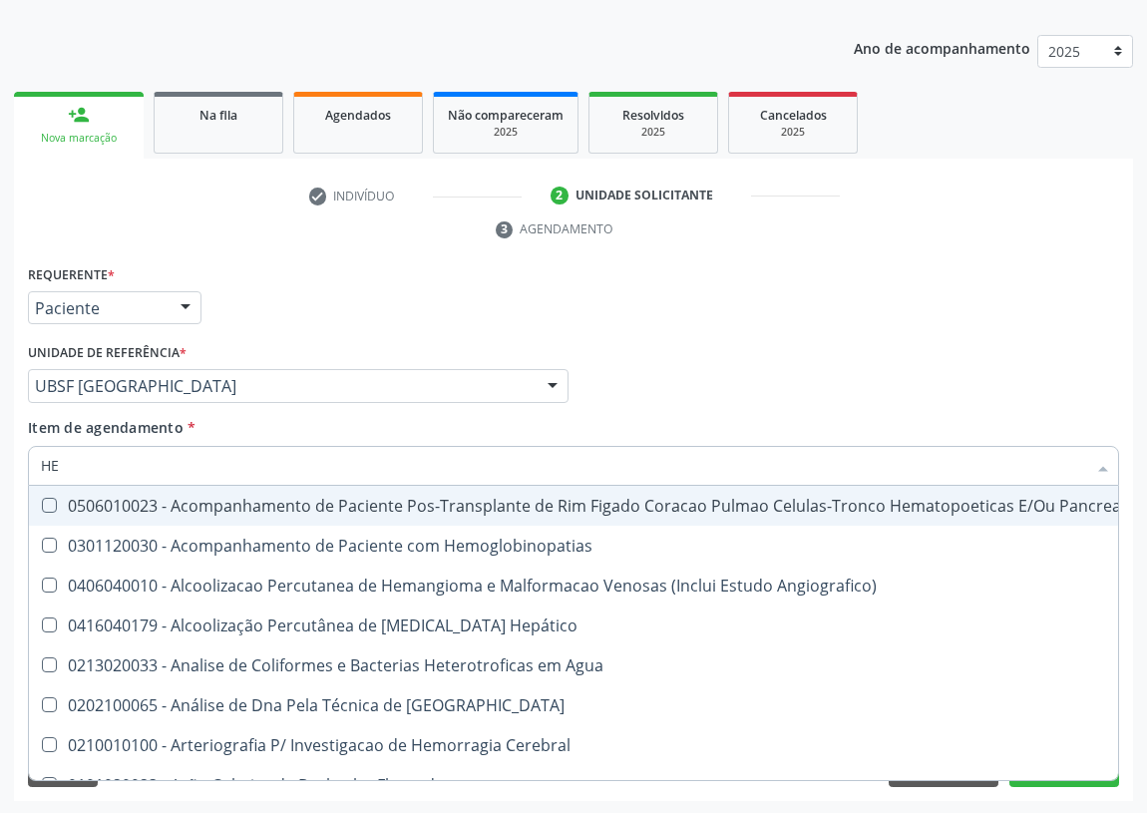
type input "HEM"
checkbox Transplante "true"
checkbox Completo "false"
type input "HEMO"
checkbox Retro-Retal "true"
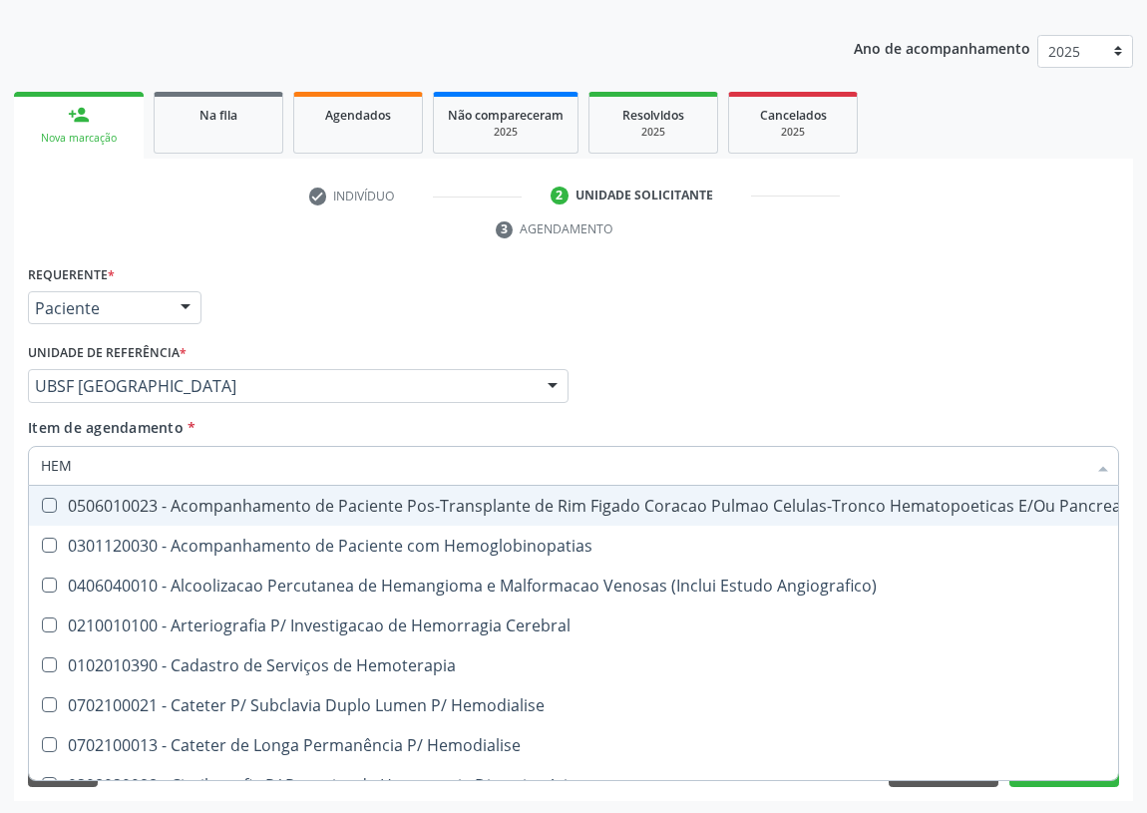
checkbox Completo "false"
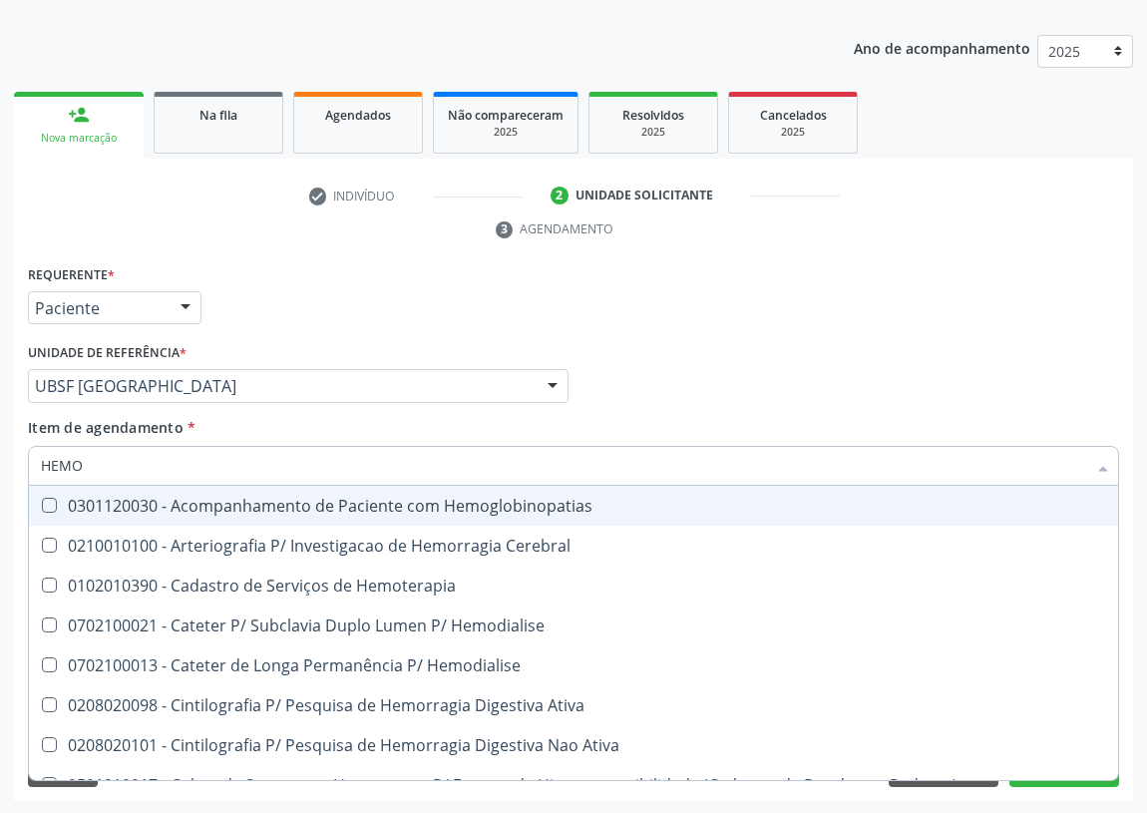
type input "HEMOG"
checkbox Carboxi-Hemoglobina "true"
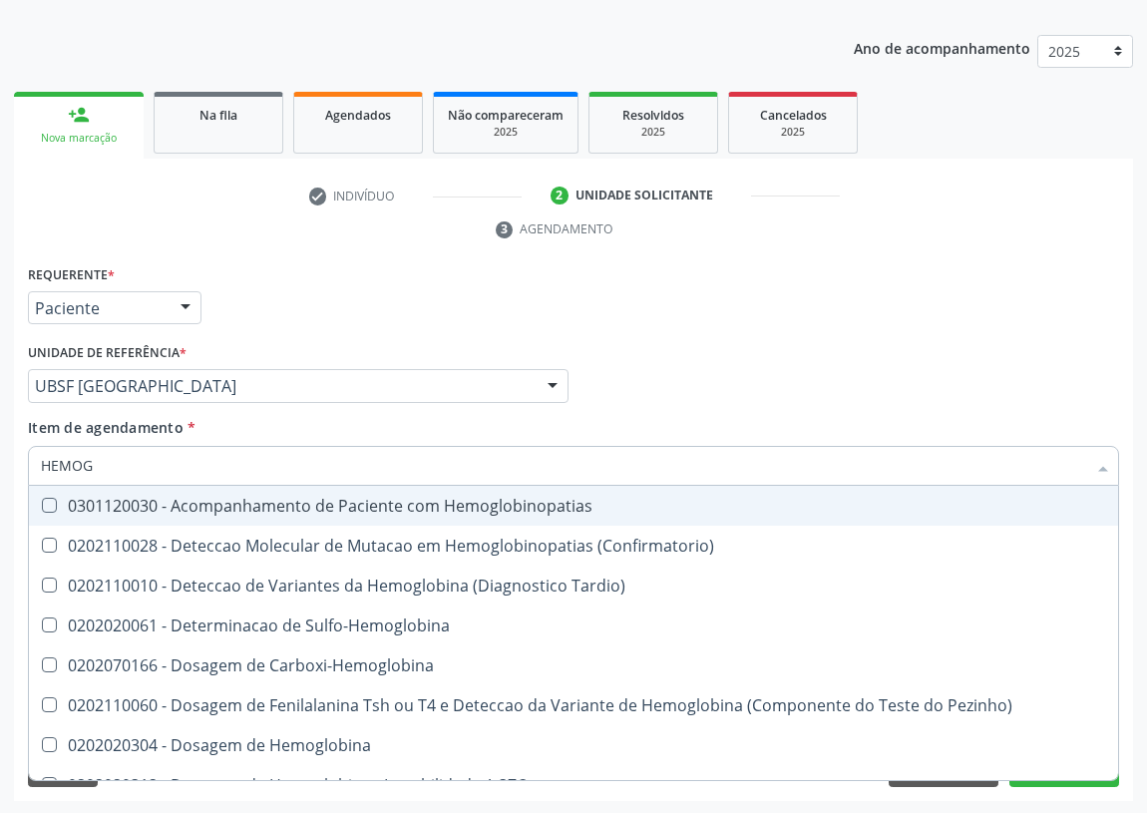
type input "HEMOGL"
checkbox Completo "false"
type input "HEMOGLOBINA"
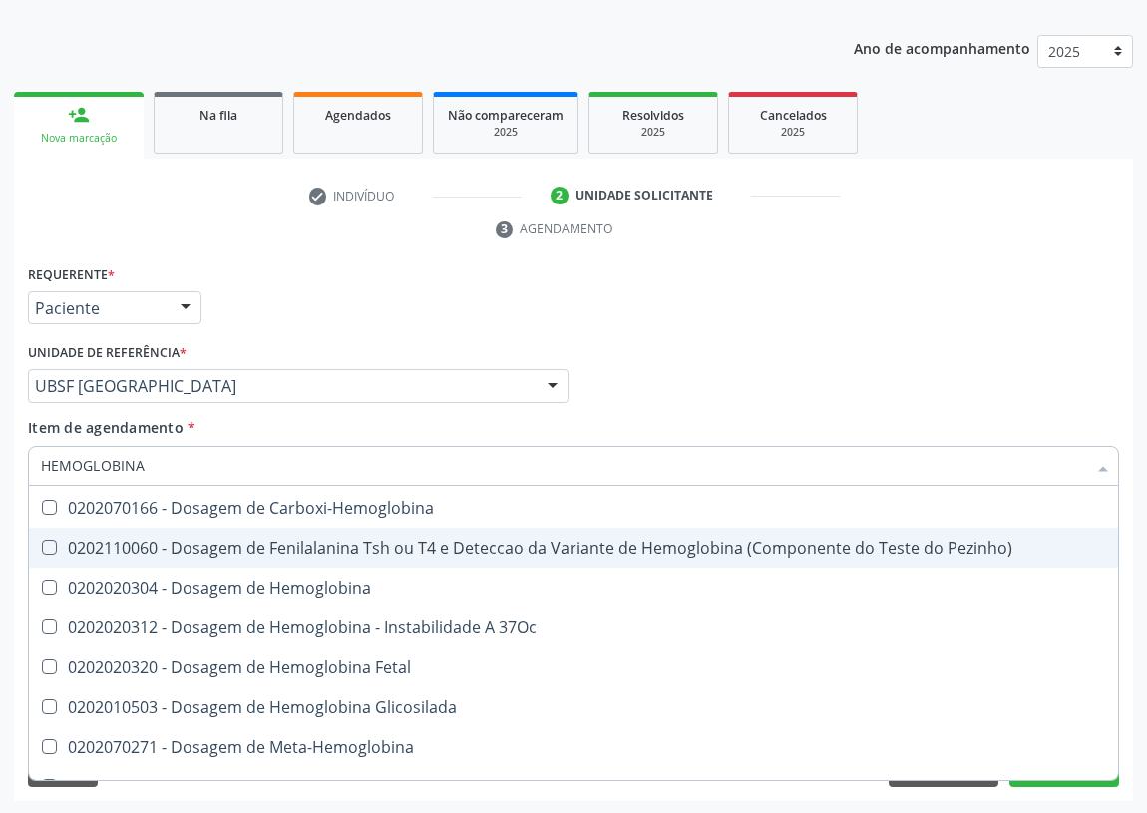
scroll to position [181, 0]
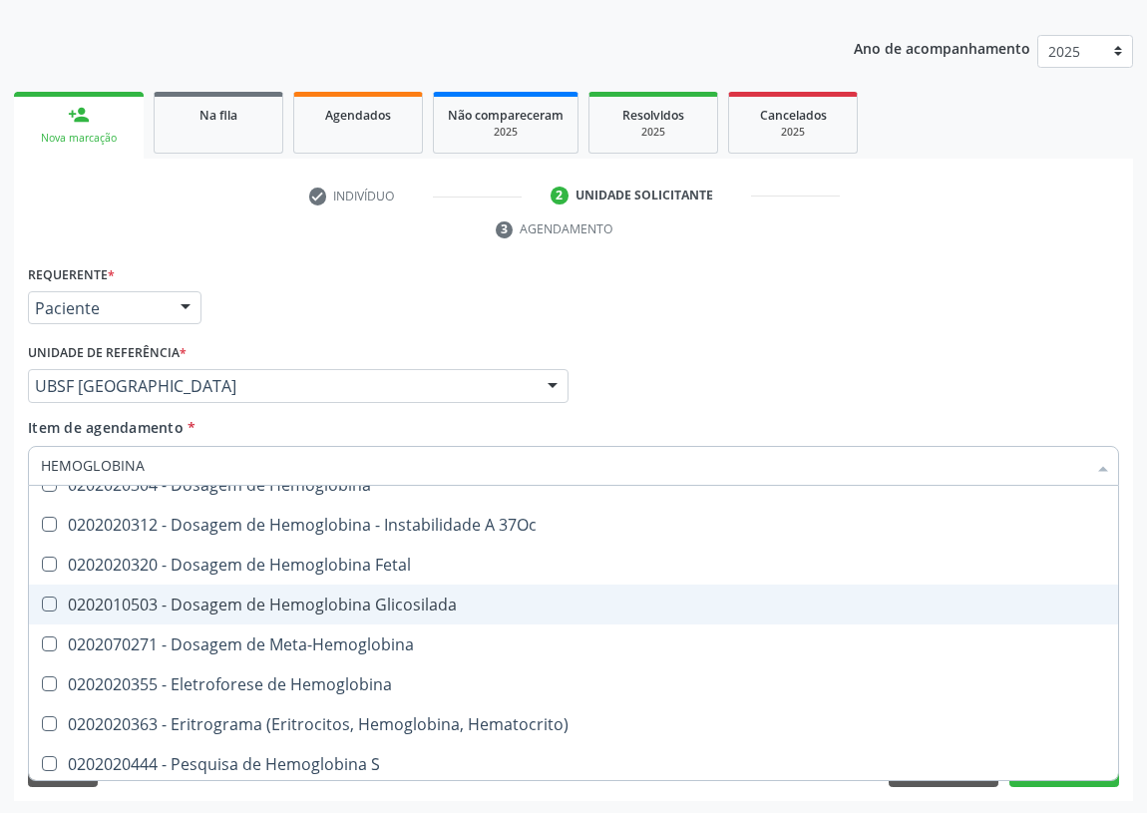
drag, startPoint x: 311, startPoint y: 604, endPoint x: 50, endPoint y: 514, distance: 276.6
click at [311, 603] on div "0202010503 - Dosagem de Hemoglobina Glicosilada" at bounding box center [573, 604] width 1065 height 16
checkbox Glicosilada "true"
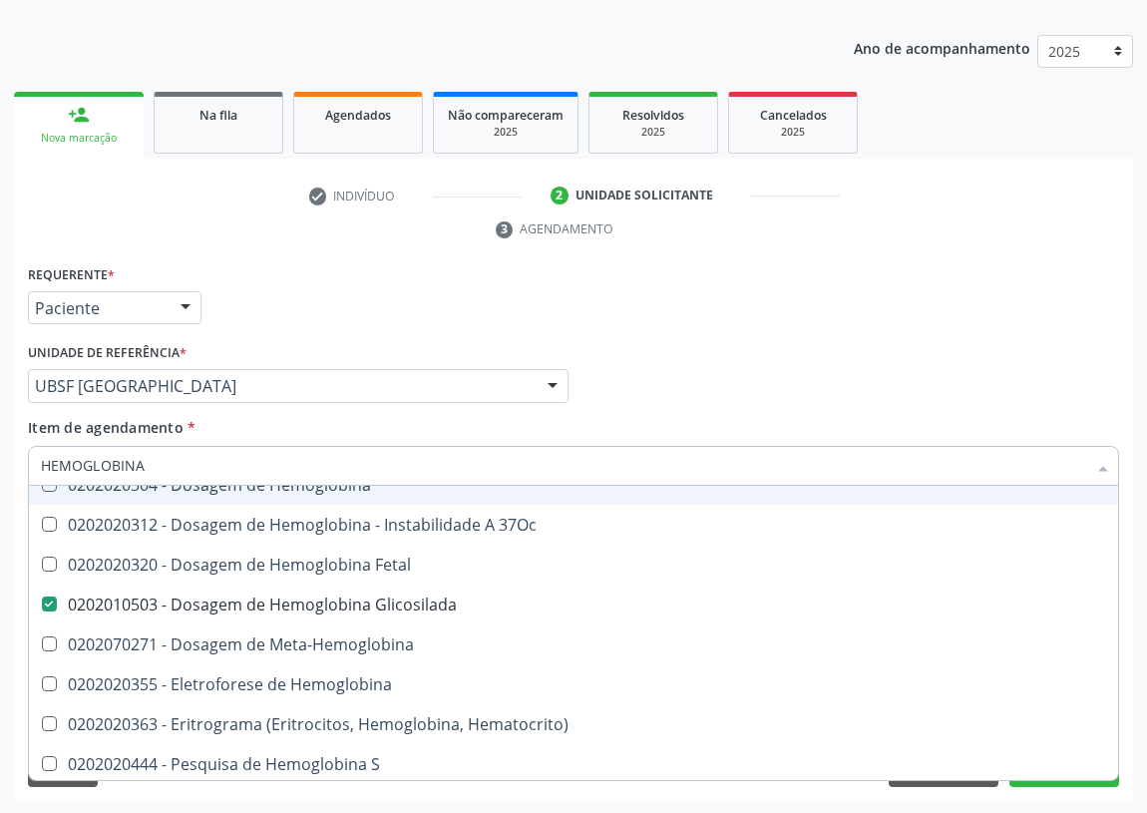
drag, startPoint x: 158, startPoint y: 463, endPoint x: 0, endPoint y: 451, distance: 158.0
click at [0, 470] on div "Acompanhamento Acompanhe a situação das marcações correntes e finalizadas Relat…" at bounding box center [573, 358] width 1147 height 911
type input "TR"
checkbox Glicosilada "false"
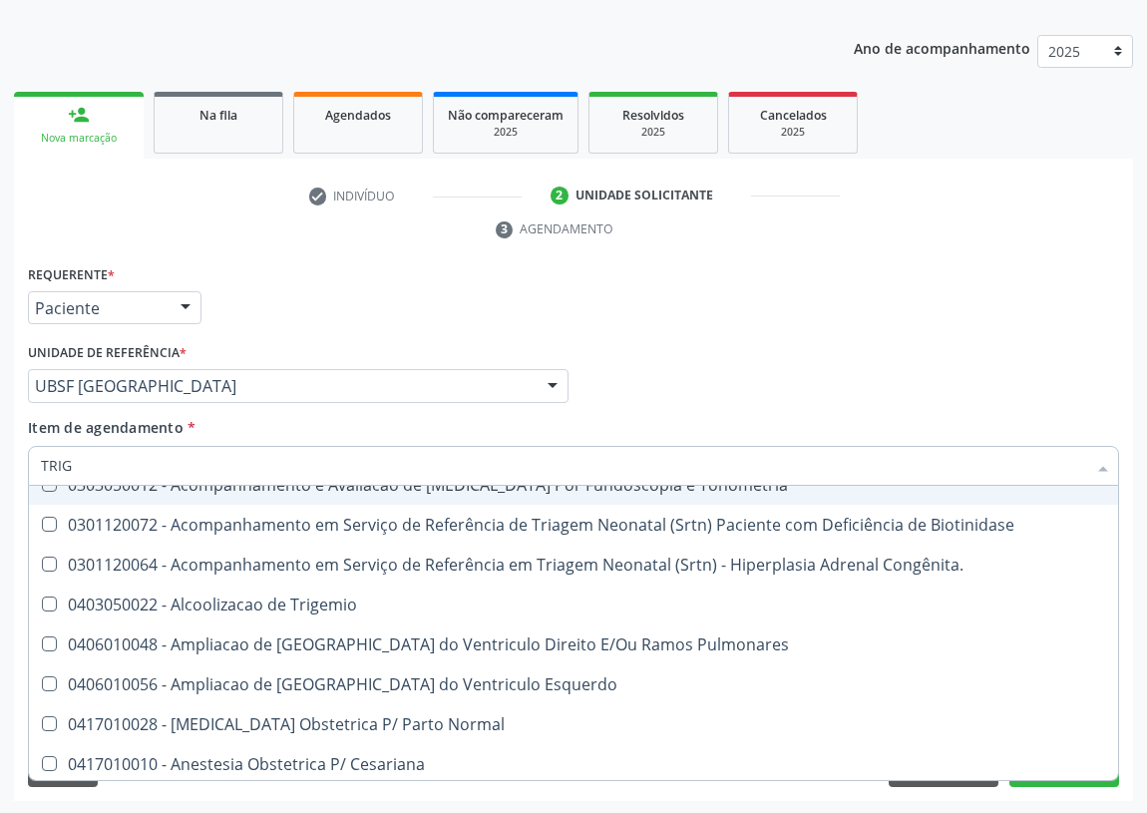
scroll to position [0, 0]
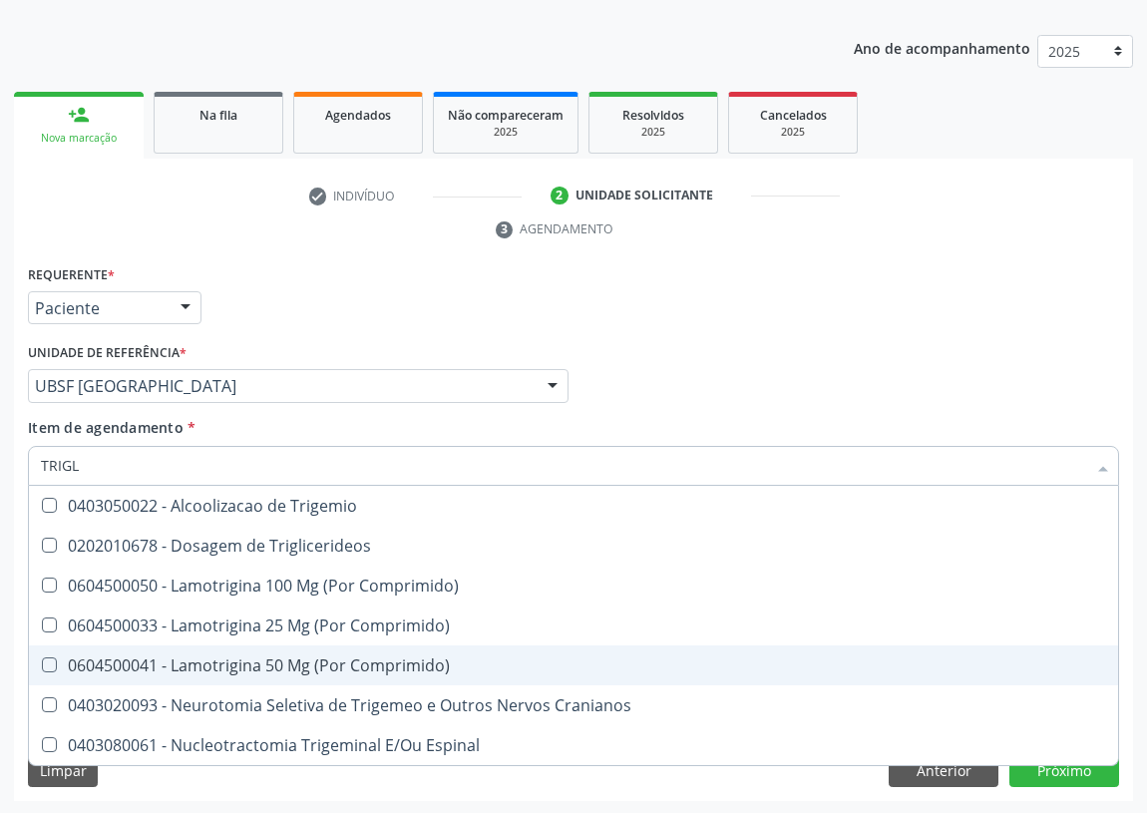
type input "TRIGLI"
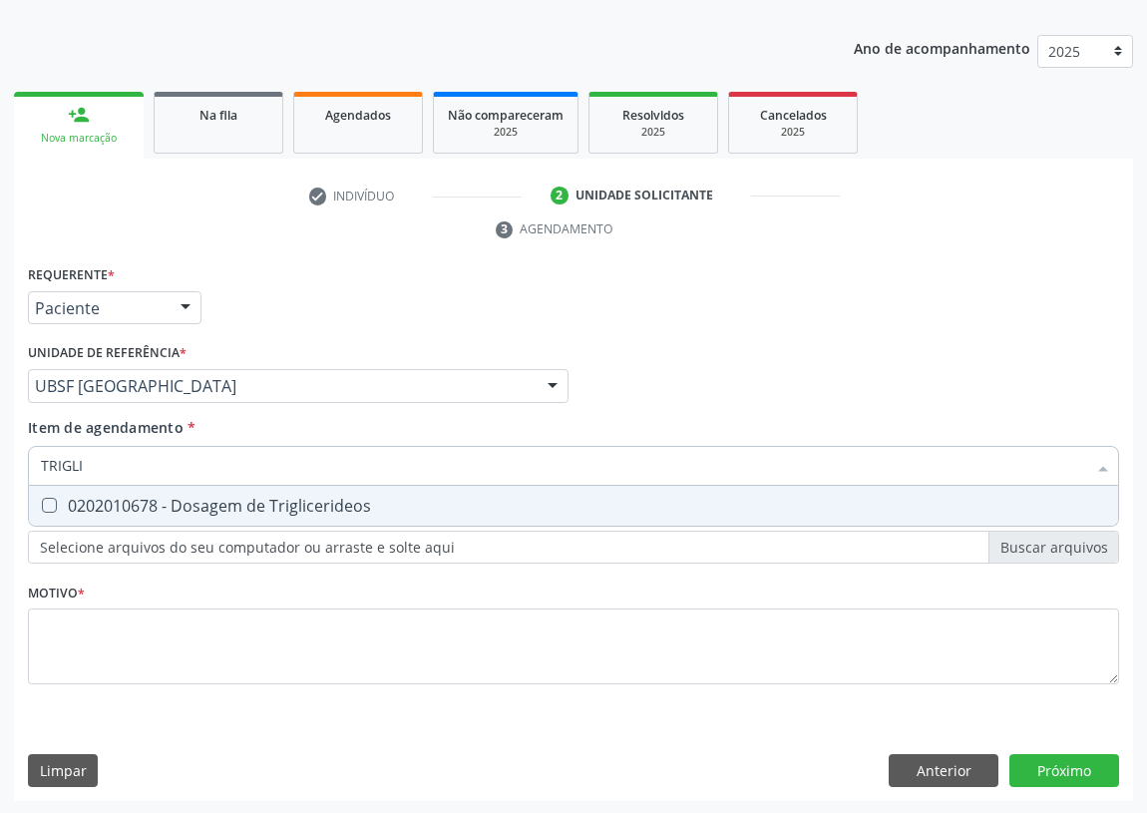
click at [52, 498] on Triglicerideos at bounding box center [49, 505] width 15 height 15
click at [42, 499] on Triglicerideos "checkbox" at bounding box center [35, 505] width 13 height 13
checkbox Triglicerideos "true"
drag, startPoint x: 113, startPoint y: 464, endPoint x: 0, endPoint y: 464, distance: 112.7
click at [0, 464] on div "Acompanhamento Acompanhe a situação das marcações correntes e finalizadas Relat…" at bounding box center [573, 358] width 1147 height 911
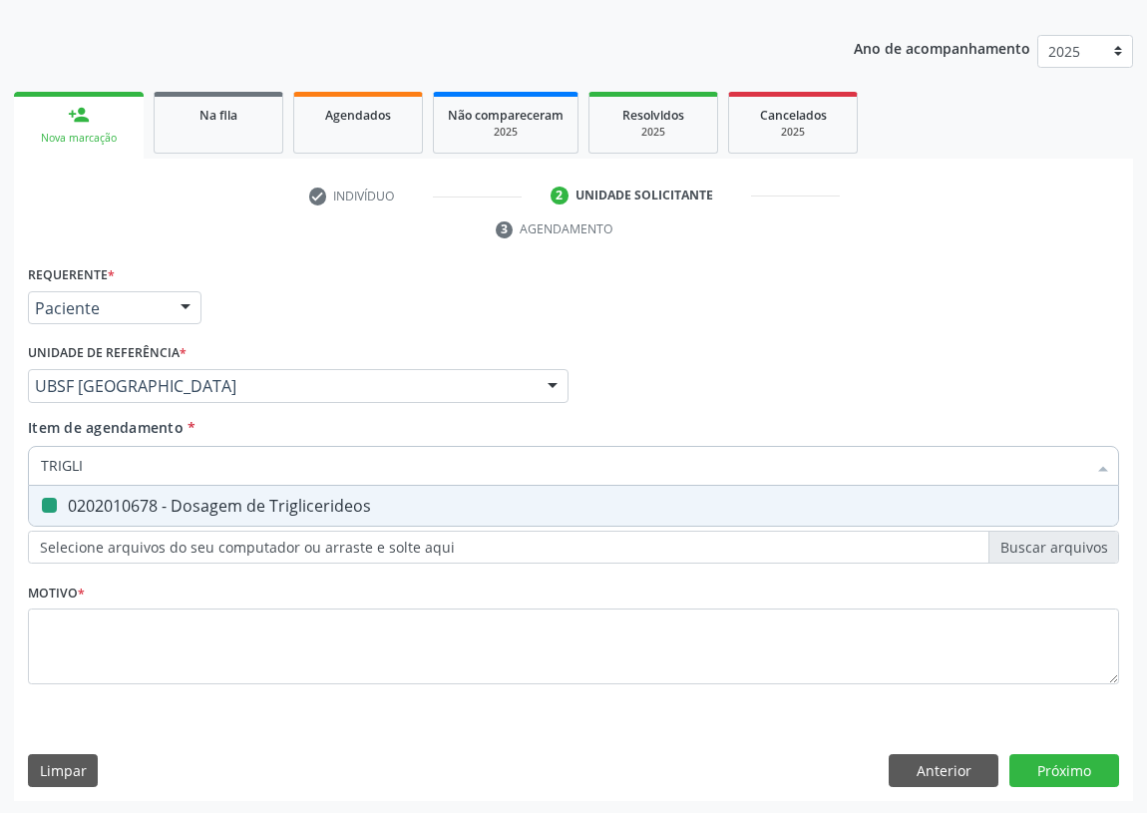
type input "C"
checkbox Triglicerideos "false"
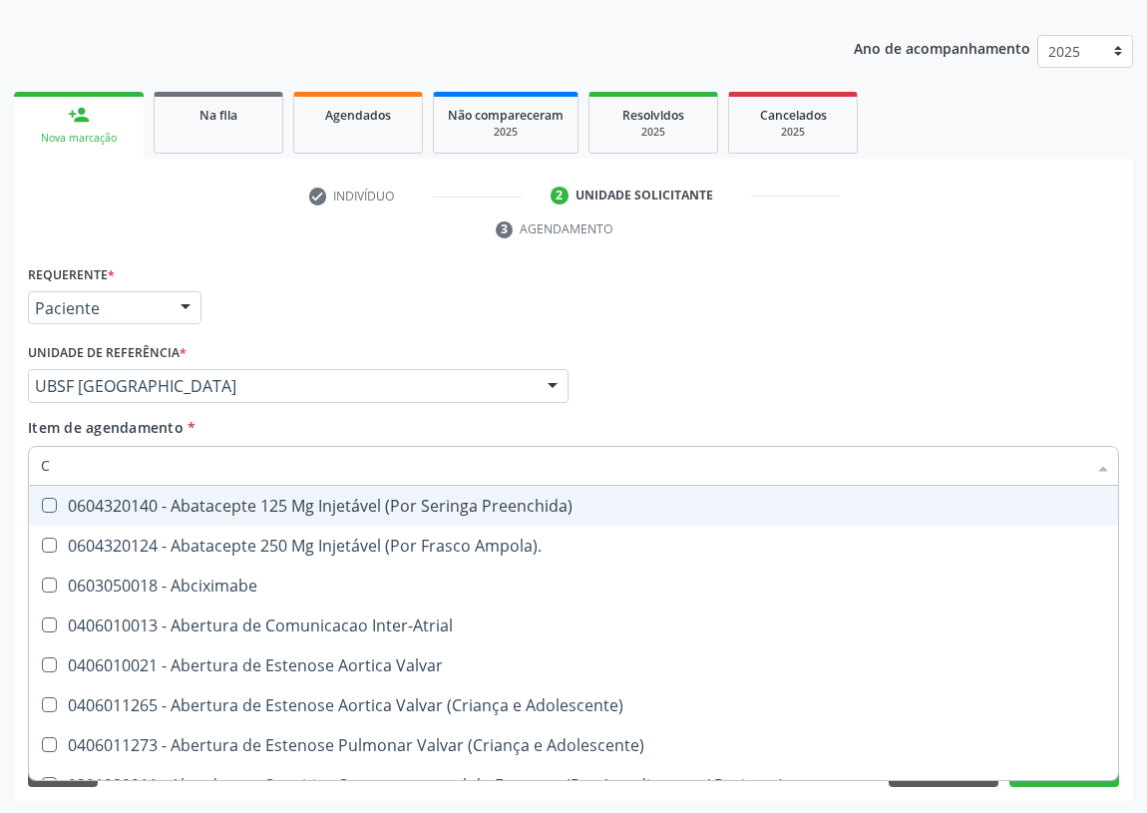
type input "CO"
checkbox Comprimido\) "true"
checkbox Transcutanea "true"
checkbox Osseo "true"
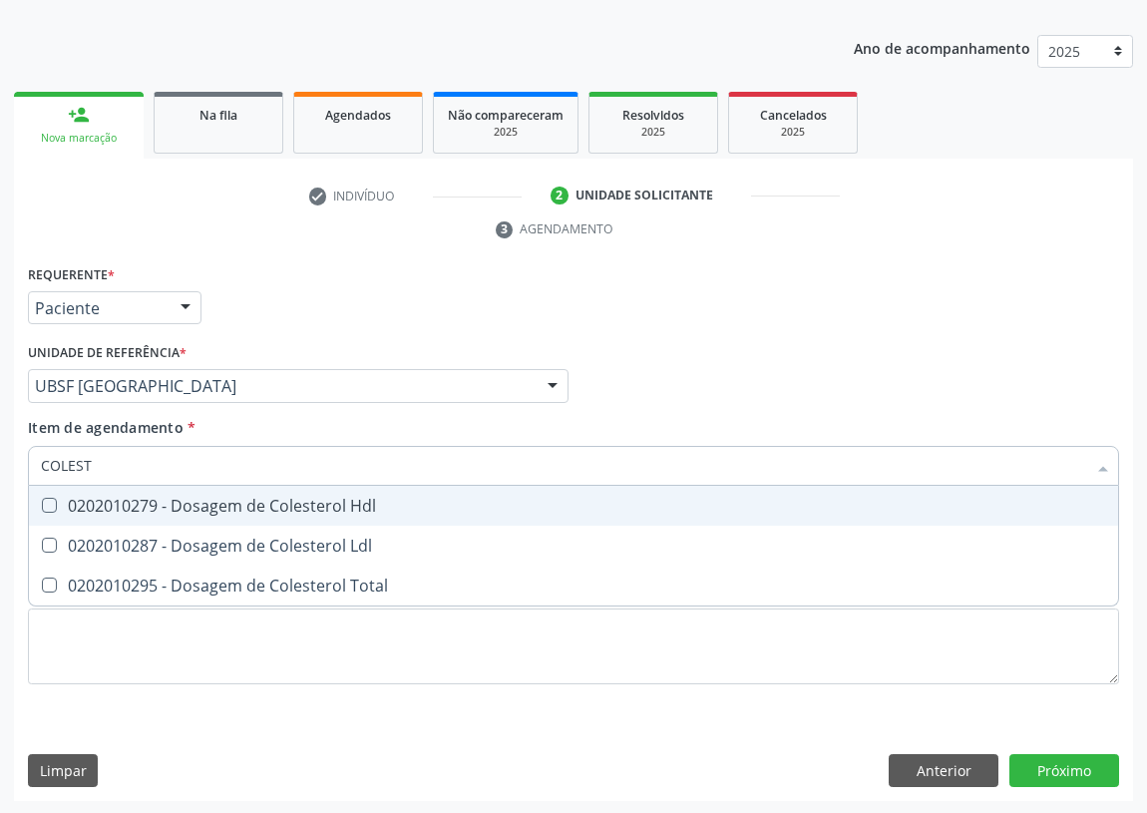
type input "COLESTE"
drag, startPoint x: 55, startPoint y: 499, endPoint x: 38, endPoint y: 543, distance: 47.0
click at [53, 505] on Hdl at bounding box center [49, 505] width 15 height 15
click at [42, 505] on Hdl "checkbox" at bounding box center [35, 505] width 13 height 13
checkbox Hdl "true"
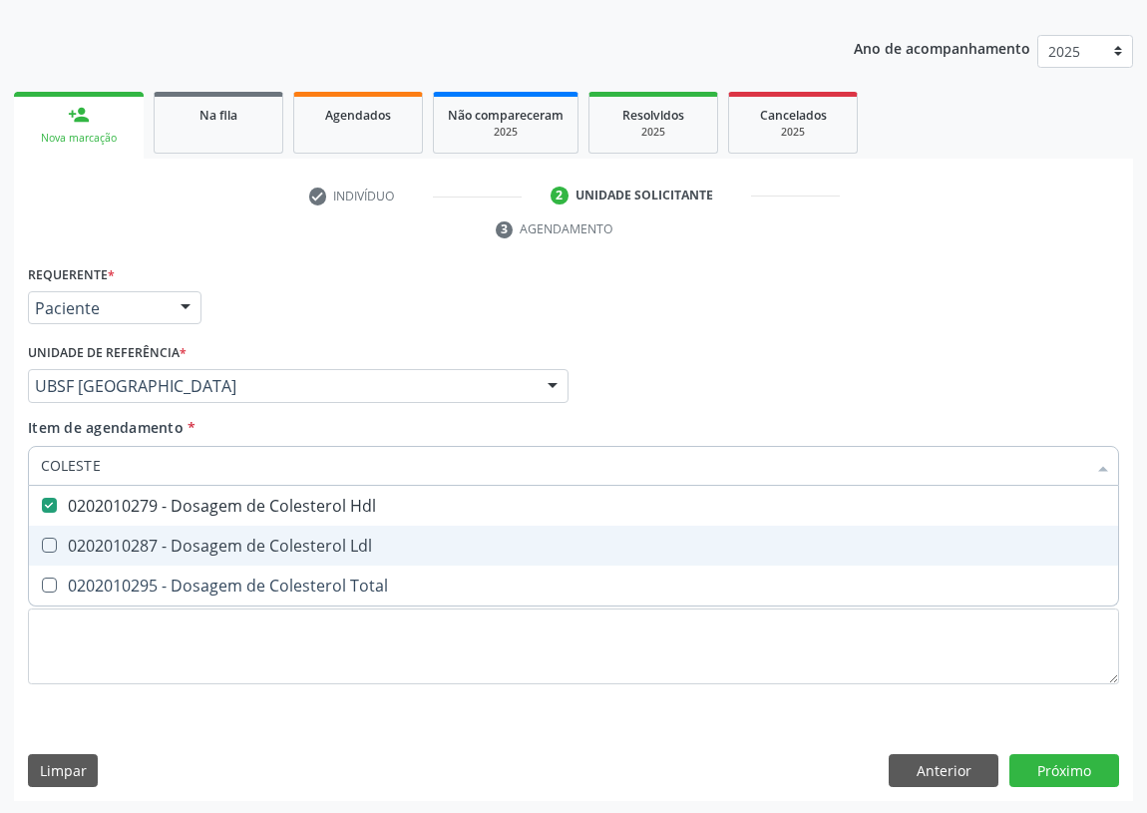
drag, startPoint x: 42, startPoint y: 548, endPoint x: 70, endPoint y: 525, distance: 36.8
click at [56, 538] on div "0202010287 - Dosagem de Colesterol Ldl" at bounding box center [573, 546] width 1065 height 16
checkbox Ldl "true"
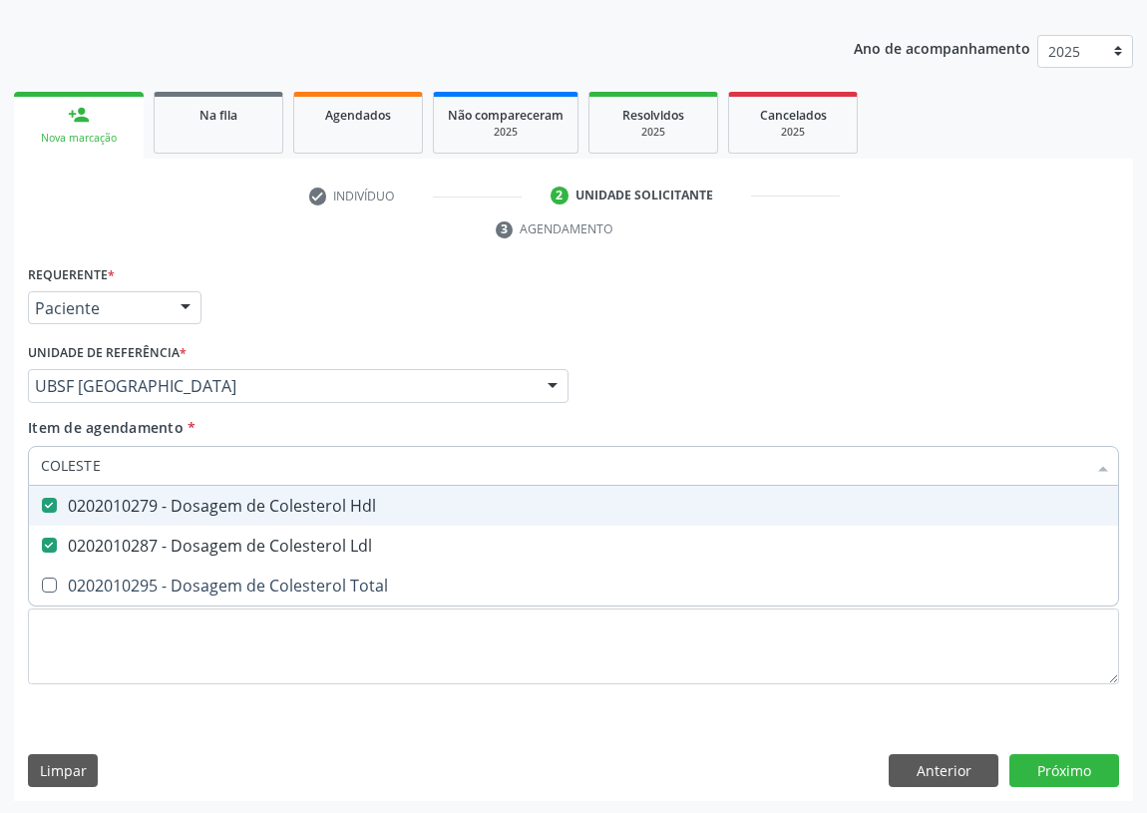
drag, startPoint x: 54, startPoint y: 467, endPoint x: 23, endPoint y: 463, distance: 31.2
click at [29, 468] on div "COLESTE" at bounding box center [573, 466] width 1091 height 40
type input "U"
checkbox Hdl "false"
checkbox Ldl "false"
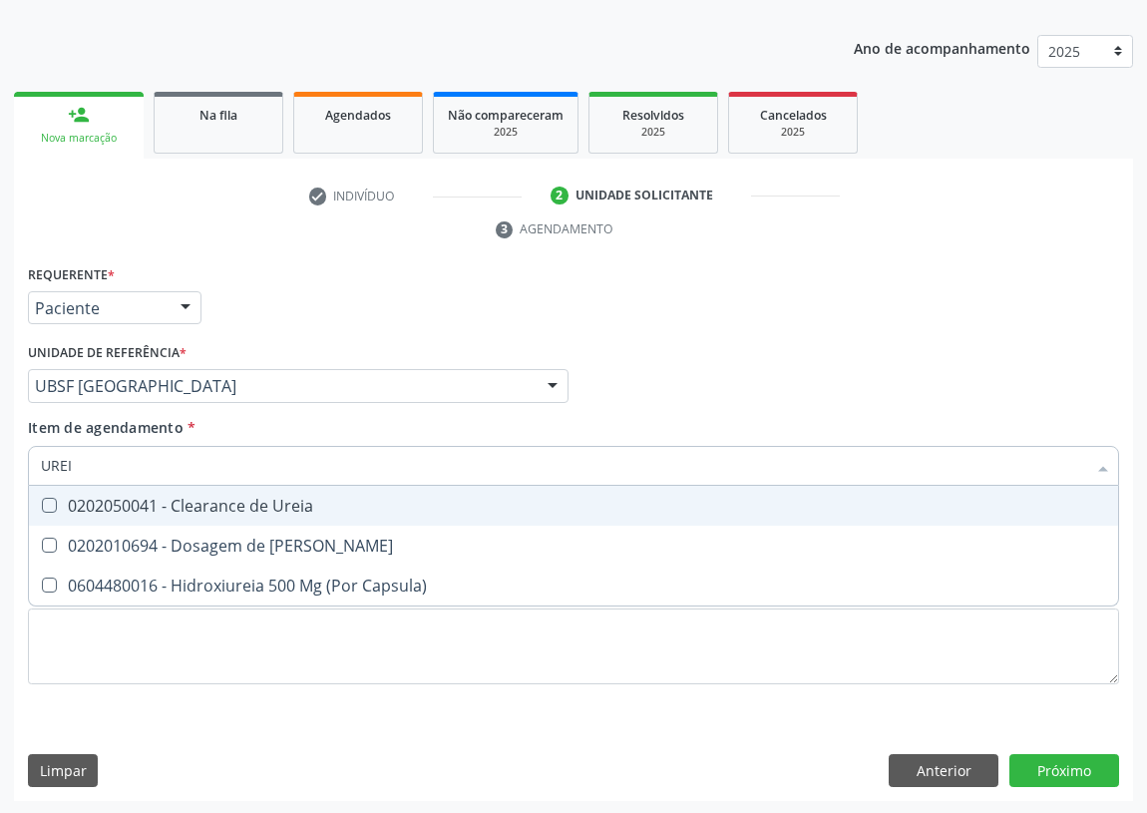
type input "UREIA"
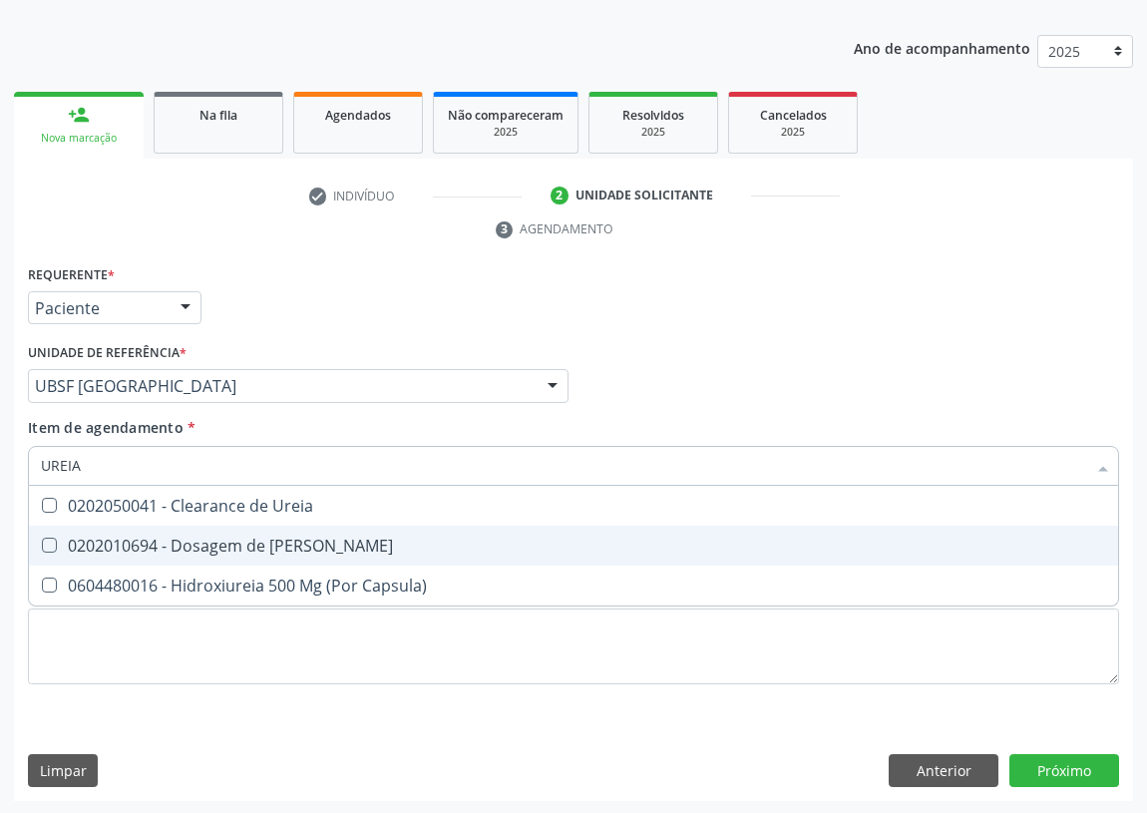
click at [50, 547] on Ureia at bounding box center [49, 545] width 15 height 15
click at [42, 547] on Ureia "checkbox" at bounding box center [35, 545] width 13 height 13
checkbox Ureia "true"
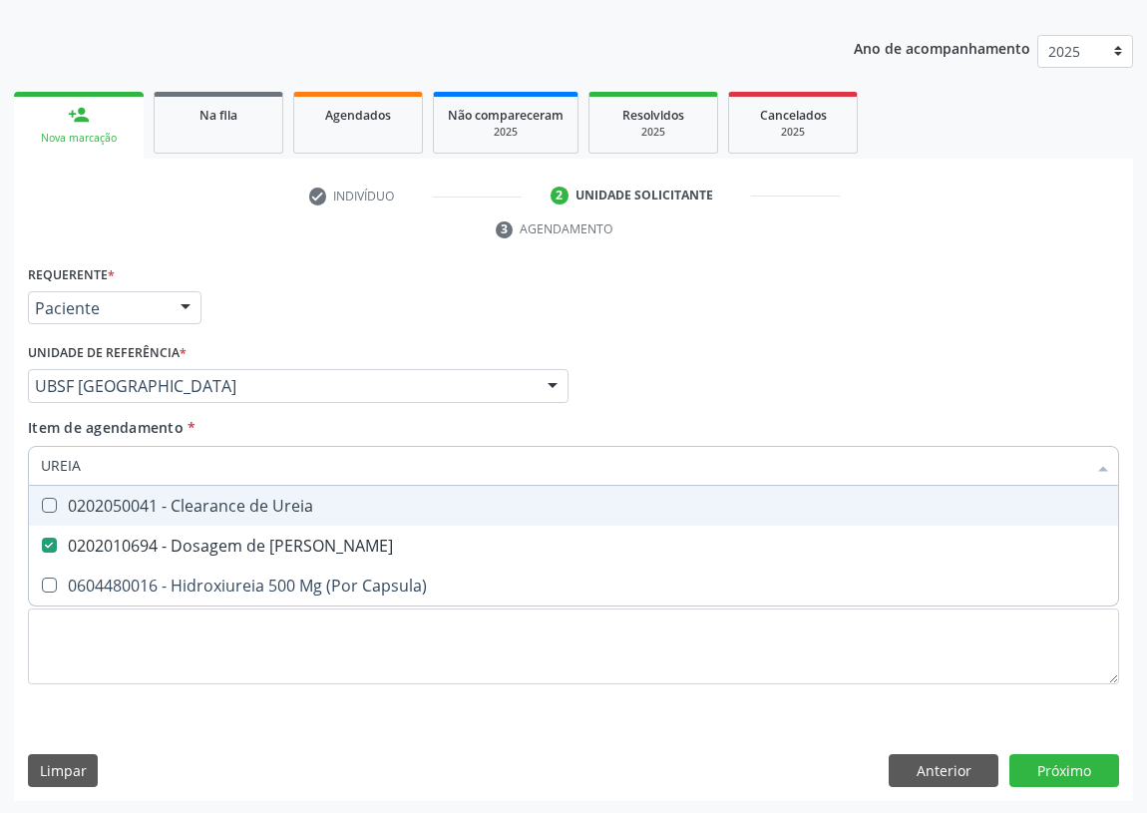
drag, startPoint x: 80, startPoint y: 451, endPoint x: 32, endPoint y: 462, distance: 49.1
click at [32, 462] on div "UREIA" at bounding box center [573, 466] width 1091 height 40
type input "C"
checkbox Ureia "false"
type input "CREATININA"
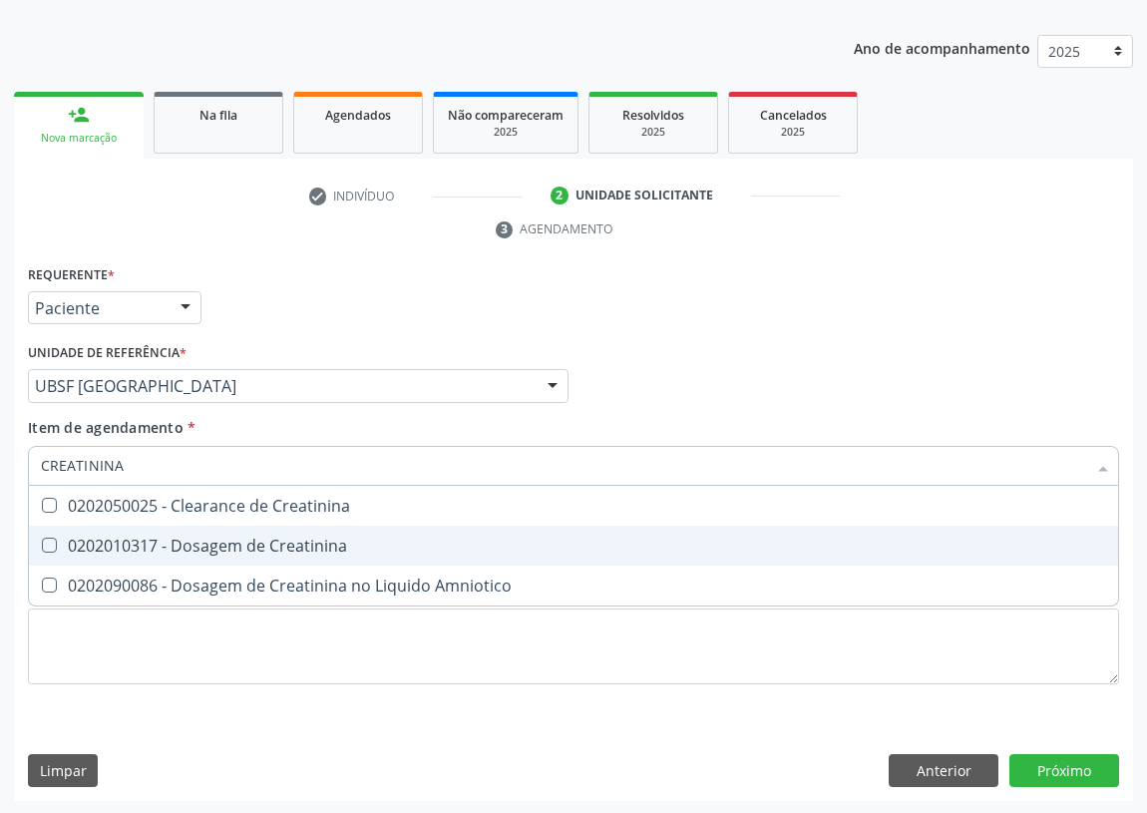
drag, startPoint x: 40, startPoint y: 535, endPoint x: 84, endPoint y: 512, distance: 49.5
click at [47, 534] on span "0202010317 - Dosagem de Creatinina" at bounding box center [573, 546] width 1089 height 40
checkbox Creatinina "true"
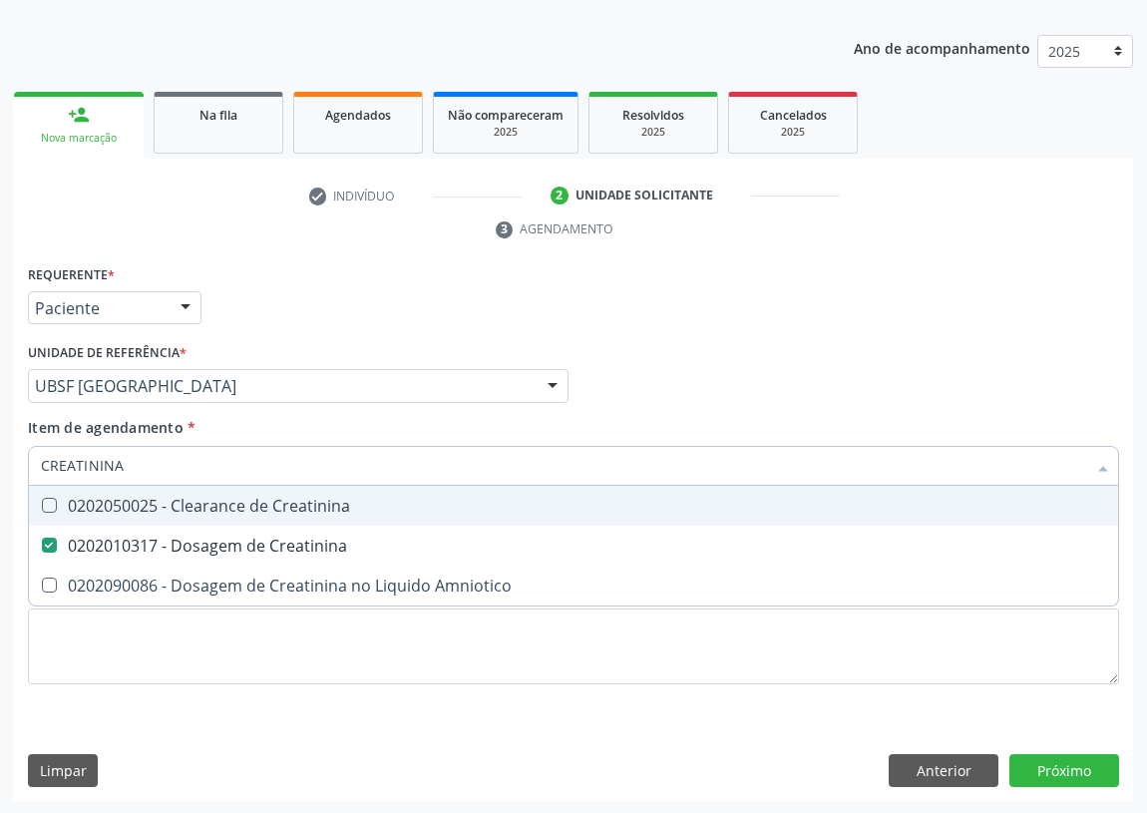
drag, startPoint x: 134, startPoint y: 470, endPoint x: 43, endPoint y: 469, distance: 90.8
click at [43, 469] on input "CREATININA" at bounding box center [563, 466] width 1045 height 40
type input "TG"
checkbox Creatinina "false"
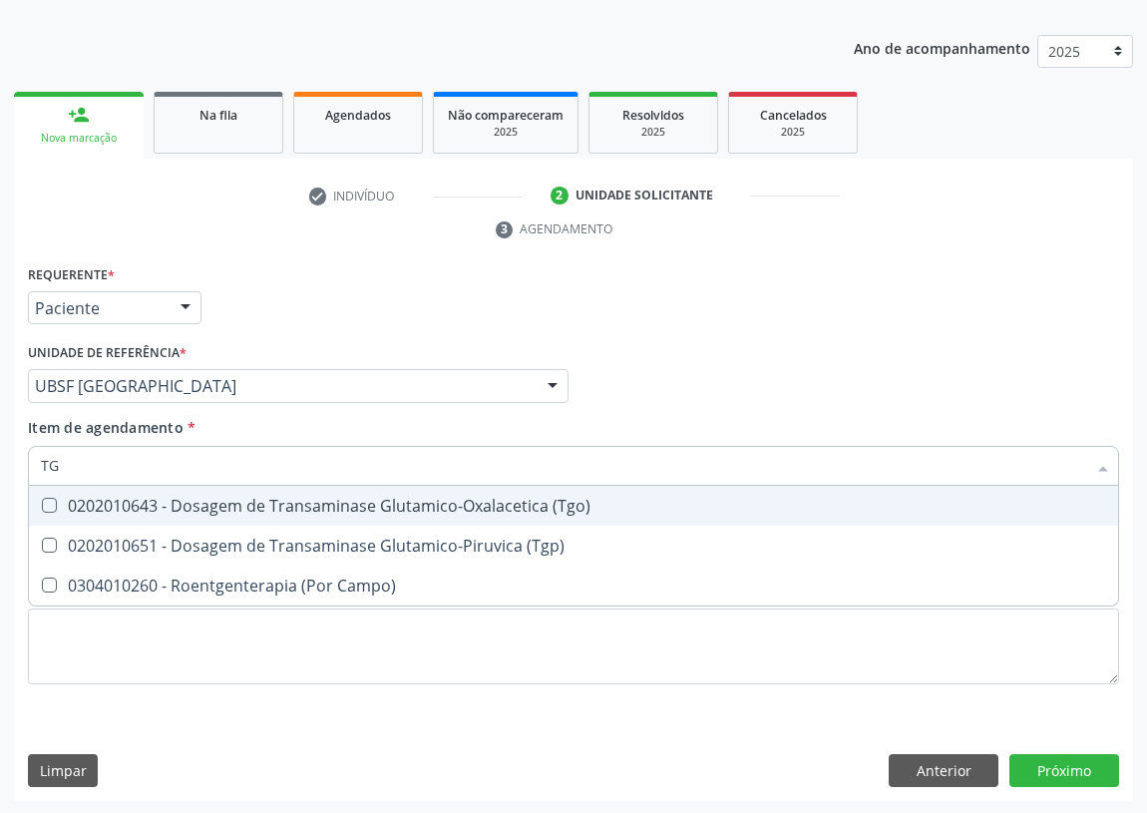
type input "TGO"
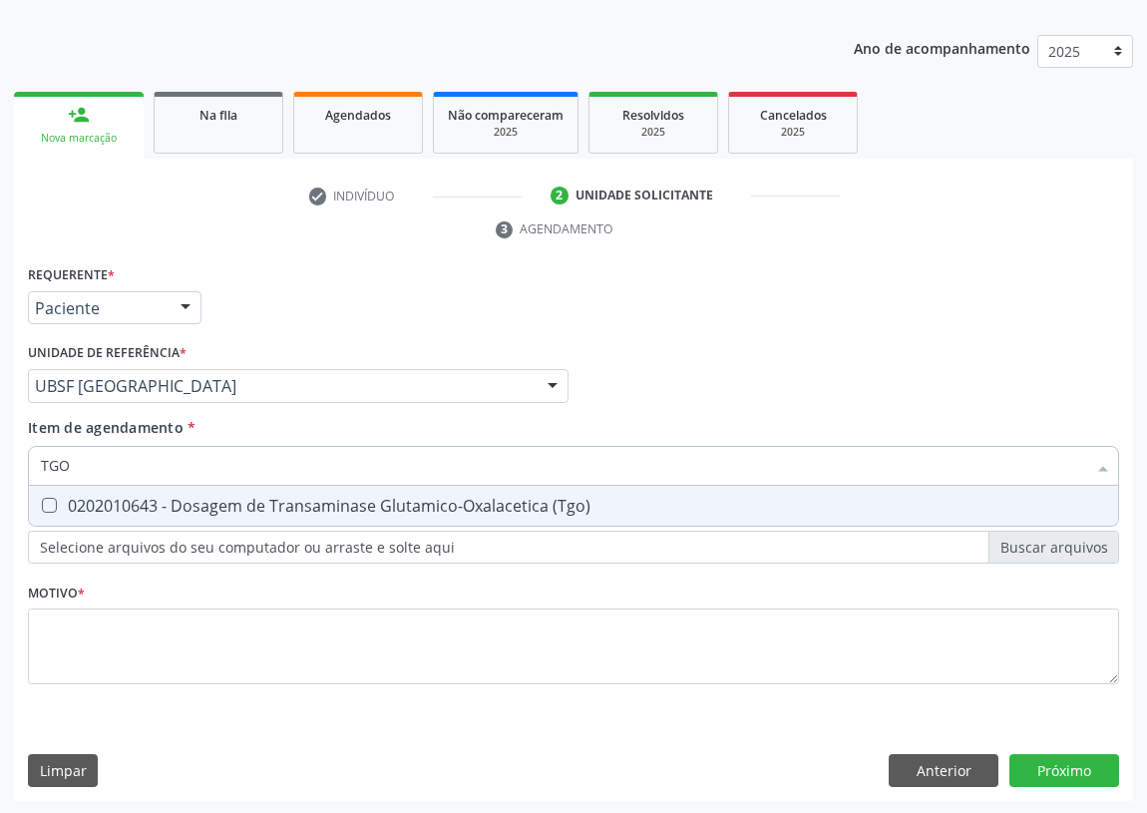
drag, startPoint x: 40, startPoint y: 498, endPoint x: 108, endPoint y: 479, distance: 70.4
click at [64, 495] on span "0202010643 - Dosagem de Transaminase Glutamico-Oxalacetica (Tgo)" at bounding box center [573, 506] width 1089 height 40
checkbox \(Tgo\) "true"
drag, startPoint x: 67, startPoint y: 467, endPoint x: 36, endPoint y: 466, distance: 30.9
click at [36, 466] on div "TGO" at bounding box center [573, 466] width 1091 height 40
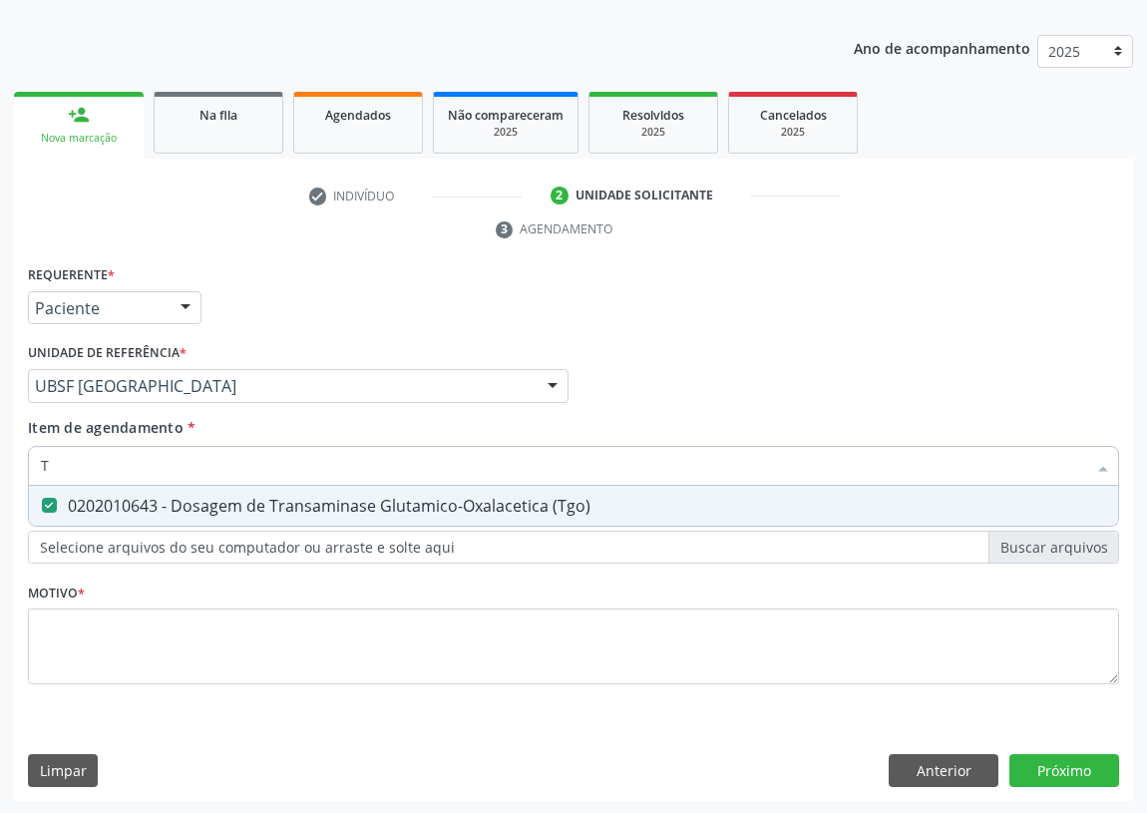
type input "TG"
checkbox \(Tgo\) "true"
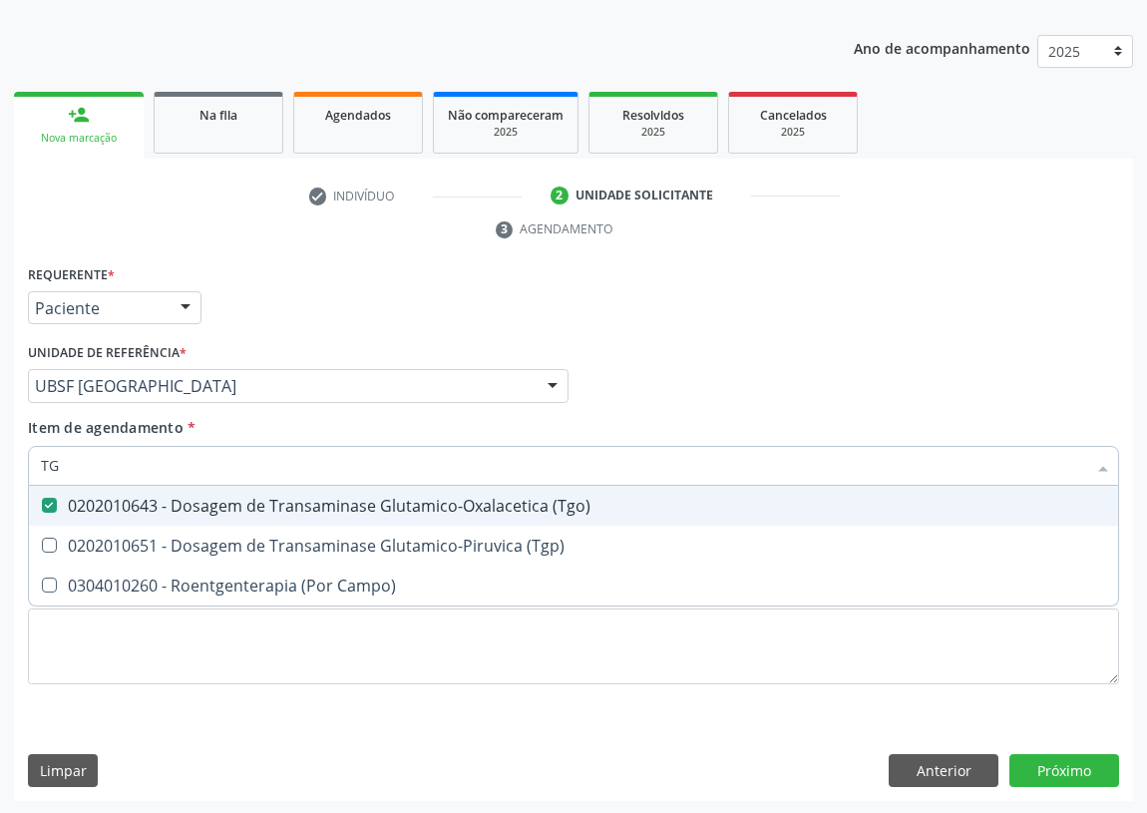
type input "TGP"
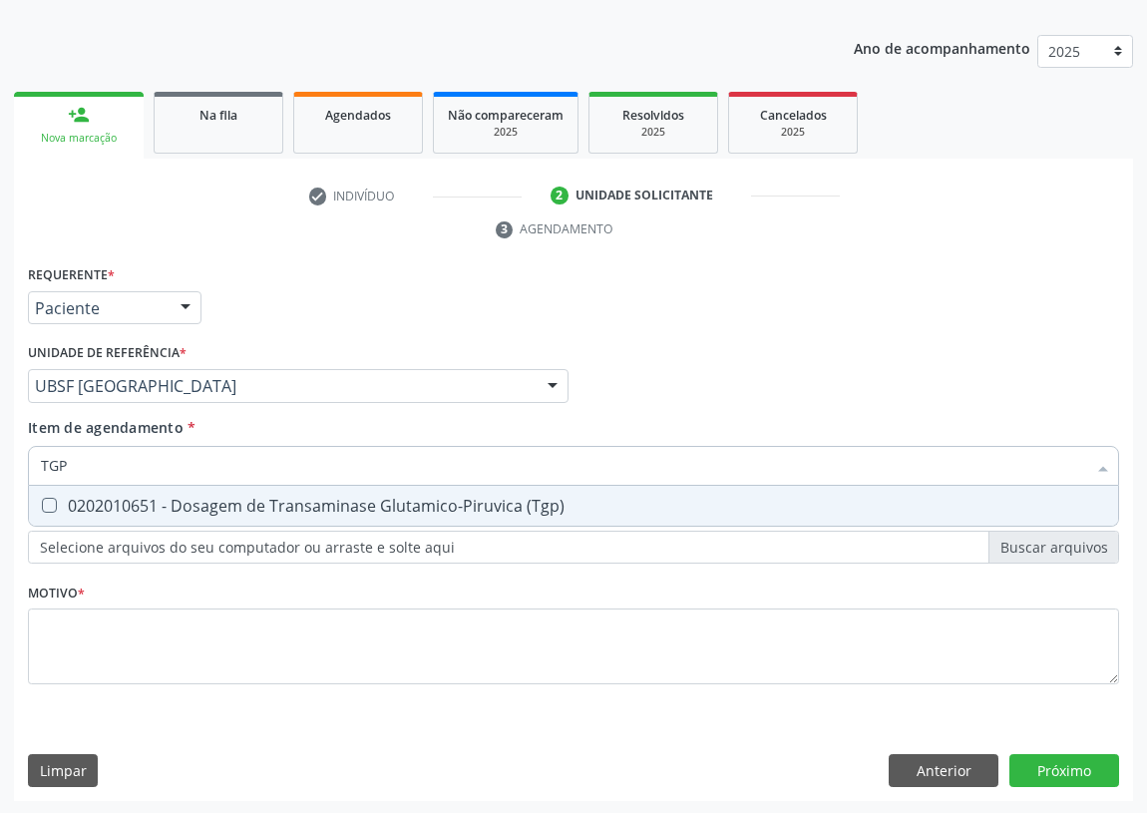
drag, startPoint x: 41, startPoint y: 498, endPoint x: 113, endPoint y: 450, distance: 86.3
click at [60, 498] on div "0202010651 - Dosagem de Transaminase Glutamico-Piruvica (Tgp)" at bounding box center [573, 506] width 1065 height 16
checkbox \(Tgp\) "true"
drag, startPoint x: 82, startPoint y: 460, endPoint x: 6, endPoint y: 466, distance: 76.0
click at [6, 466] on div "Acompanhamento Acompanhe a situação das marcações correntes e finalizadas Relat…" at bounding box center [573, 358] width 1147 height 911
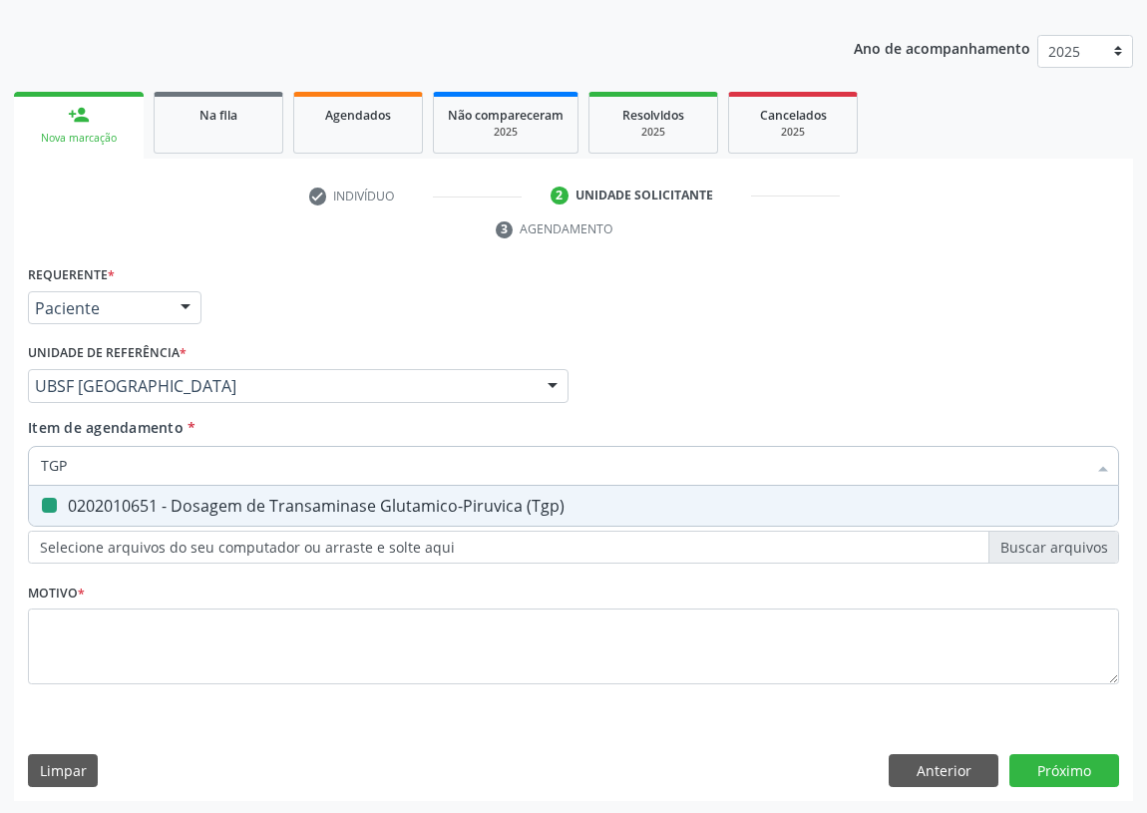
type input "M"
checkbox \(Tgp\) "false"
type input "MAGNESIO"
drag, startPoint x: 42, startPoint y: 503, endPoint x: 68, endPoint y: 574, distance: 76.3
click at [45, 508] on Magnesio at bounding box center [49, 505] width 15 height 15
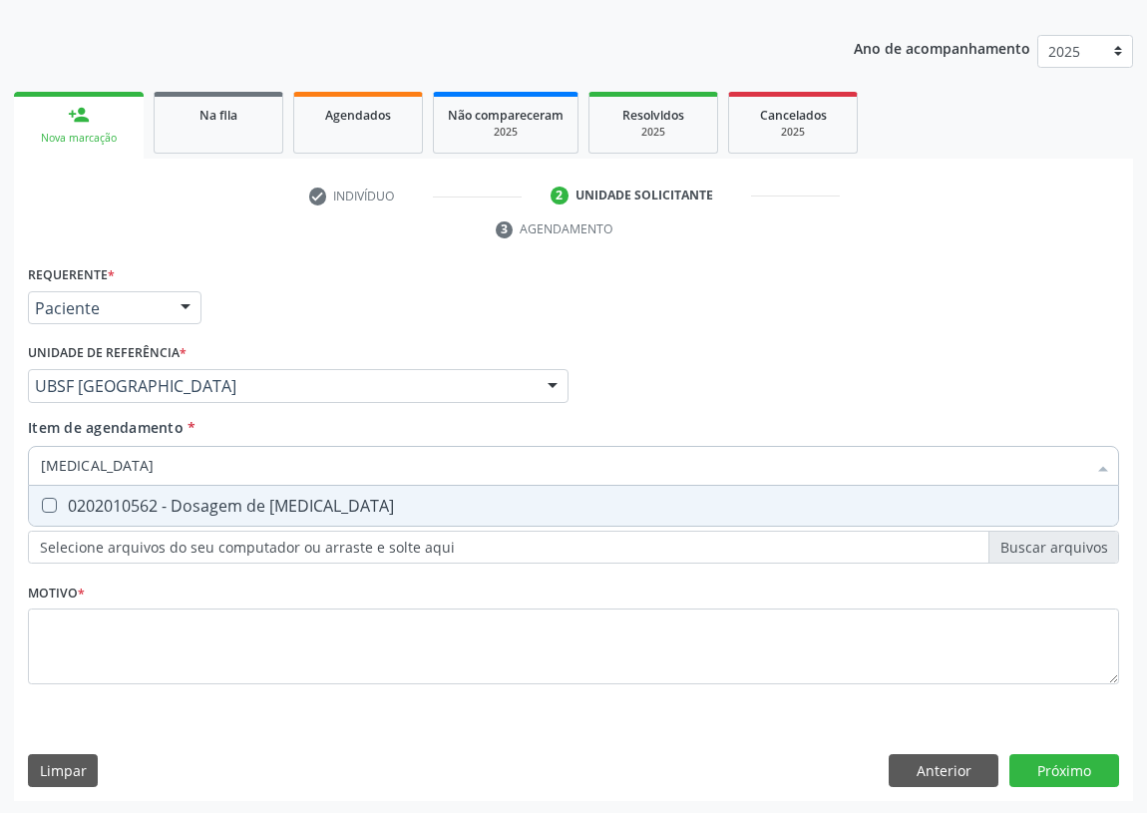
click at [42, 508] on Magnesio "checkbox" at bounding box center [35, 505] width 13 height 13
checkbox Magnesio "true"
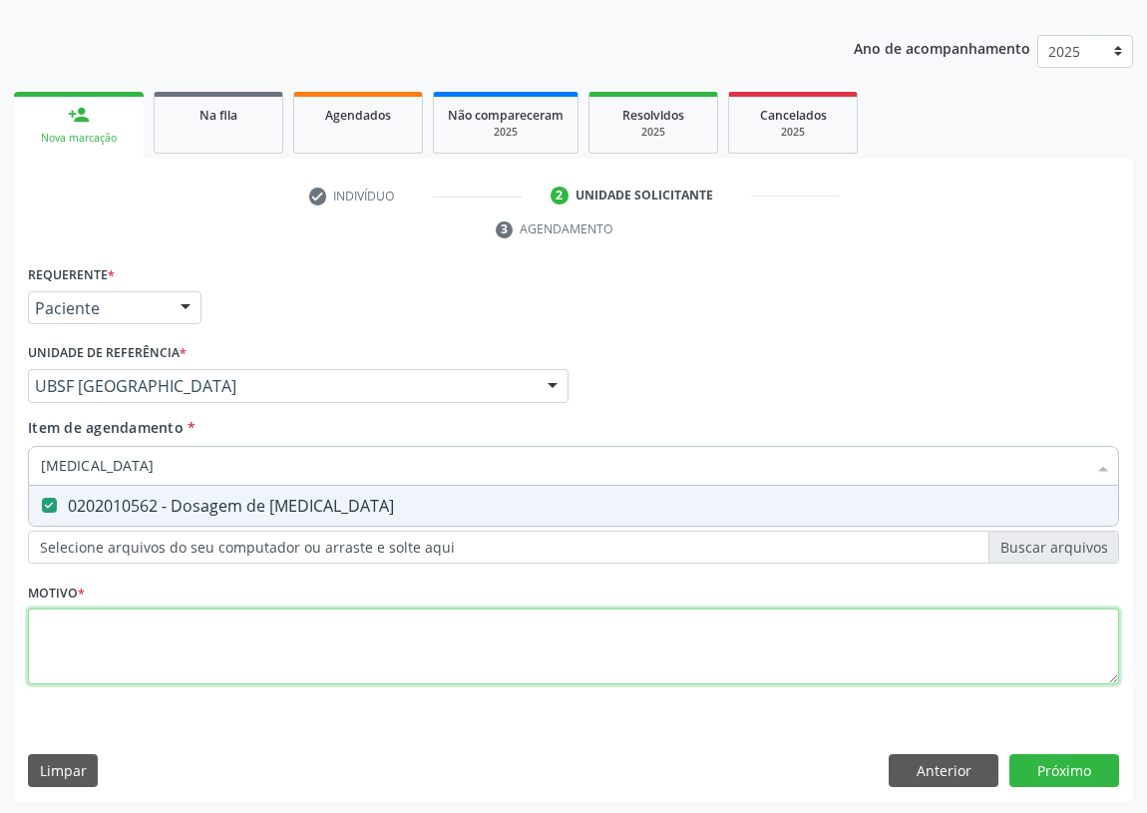
click at [60, 633] on div "Requerente * Paciente Profissional de Saúde Paciente Nenhum resultado encontrad…" at bounding box center [573, 486] width 1091 height 452
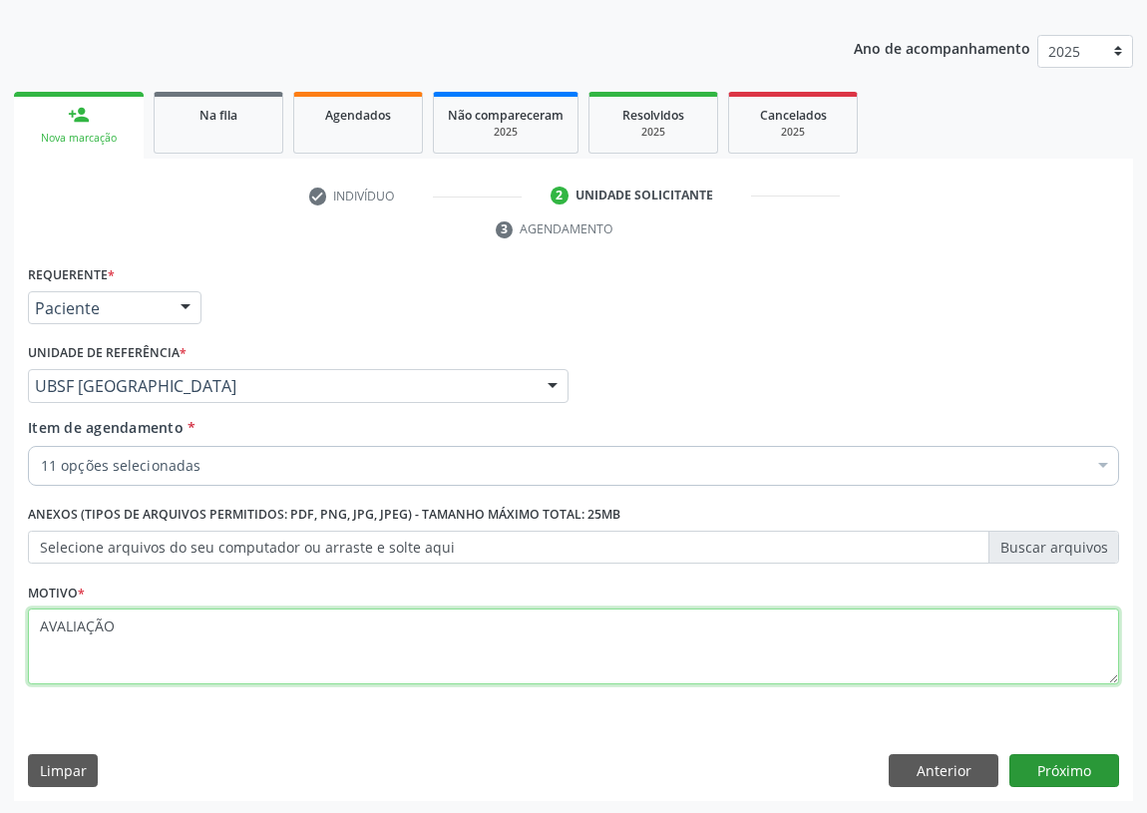
type textarea "AVALIAÇÃO"
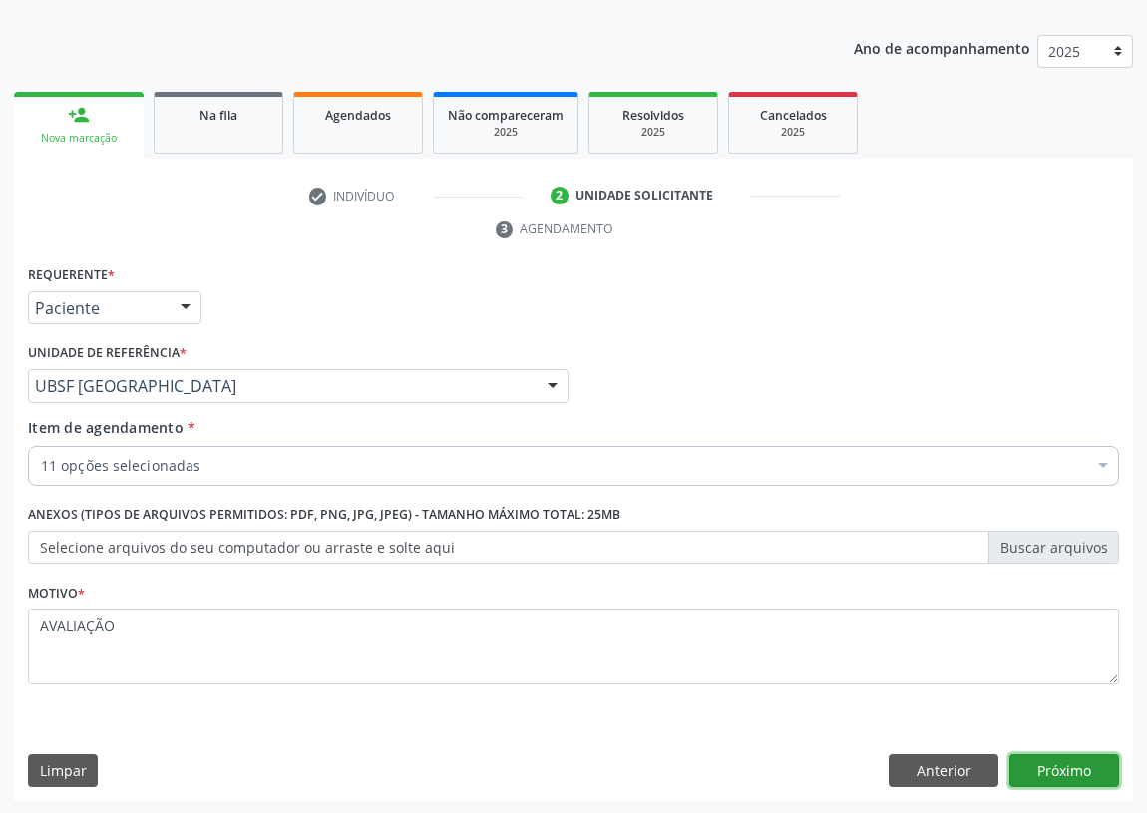
click at [1047, 759] on button "Próximo" at bounding box center [1064, 771] width 110 height 34
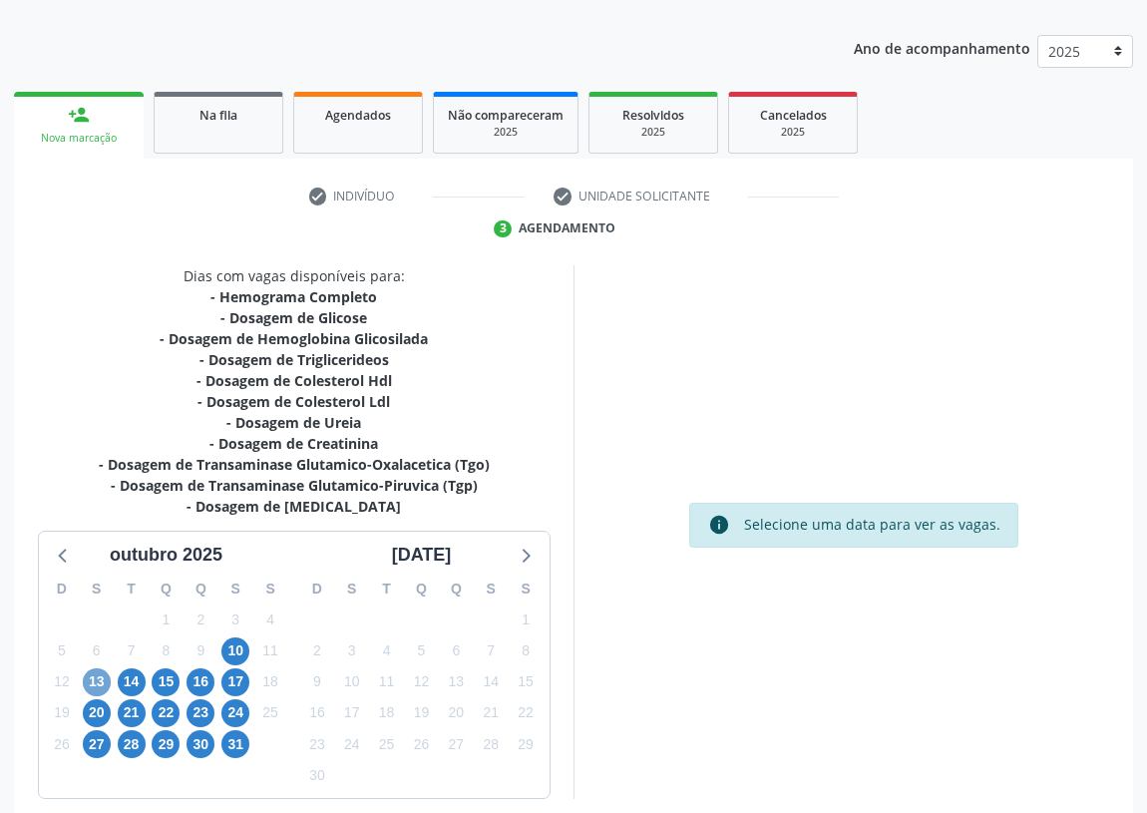
click at [97, 673] on span "13" at bounding box center [97, 682] width 28 height 28
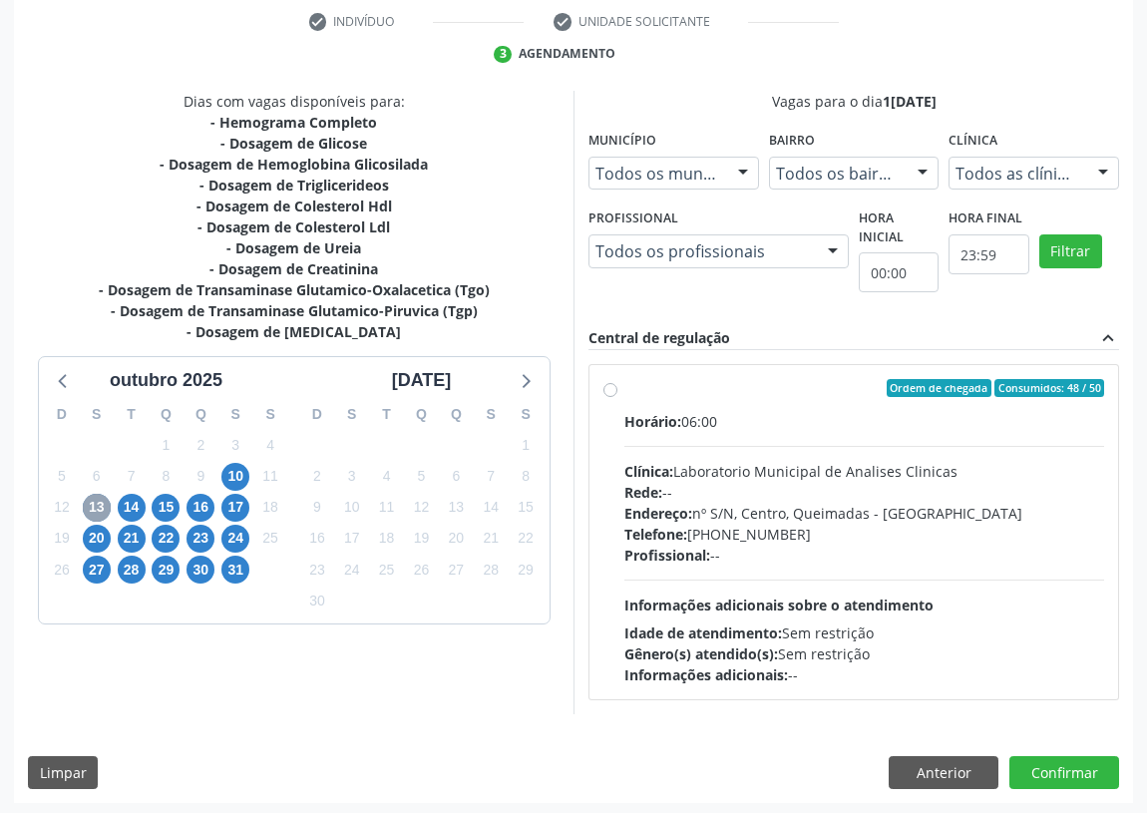
scroll to position [383, 0]
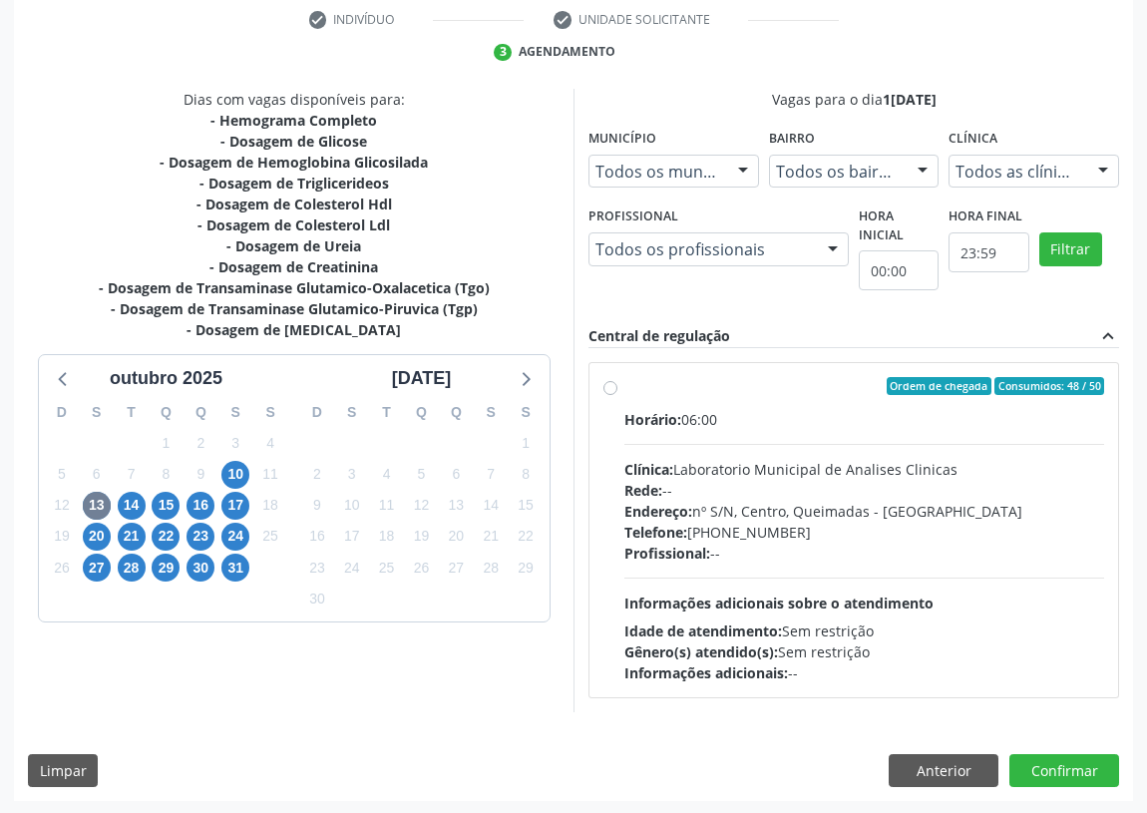
click at [617, 387] on div "Ordem de chegada Consumidos: 48 / 50 Horário: 06:00 Clínica: Laboratorio Munici…" at bounding box center [853, 530] width 501 height 306
radio input "true"
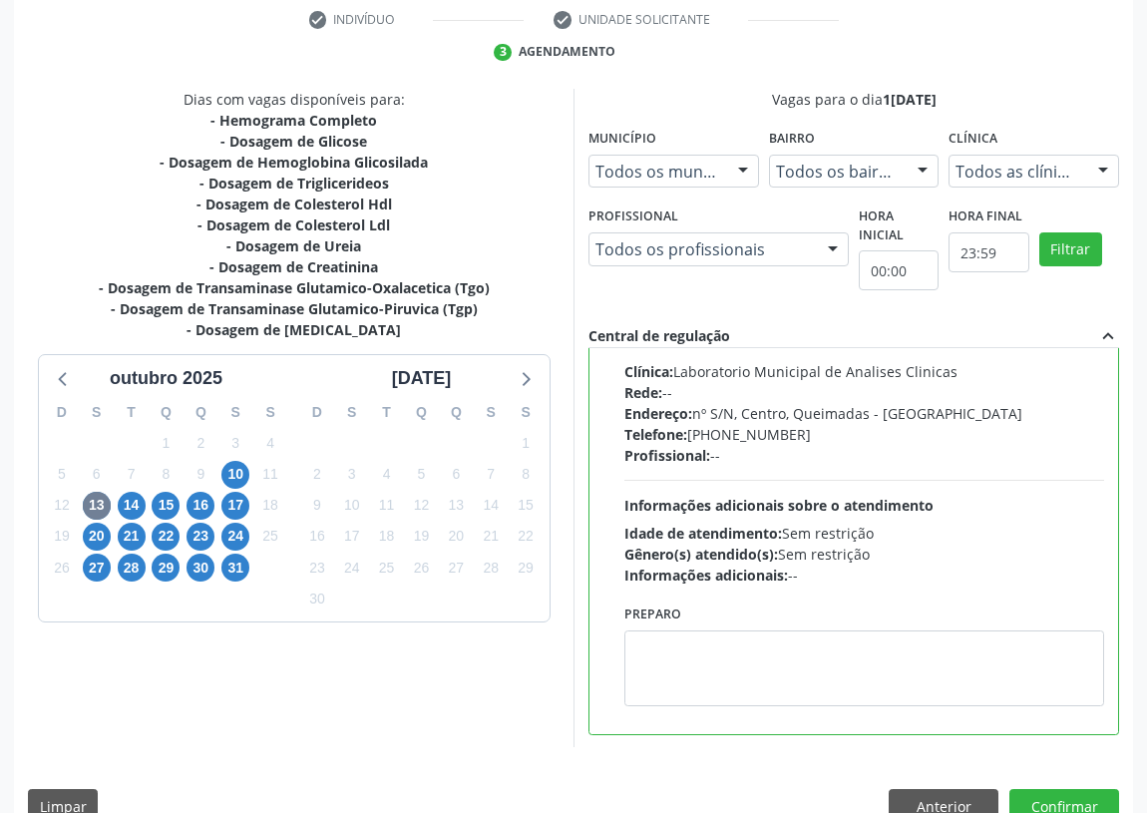
scroll to position [99, 0]
click at [661, 668] on textarea at bounding box center [864, 667] width 480 height 76
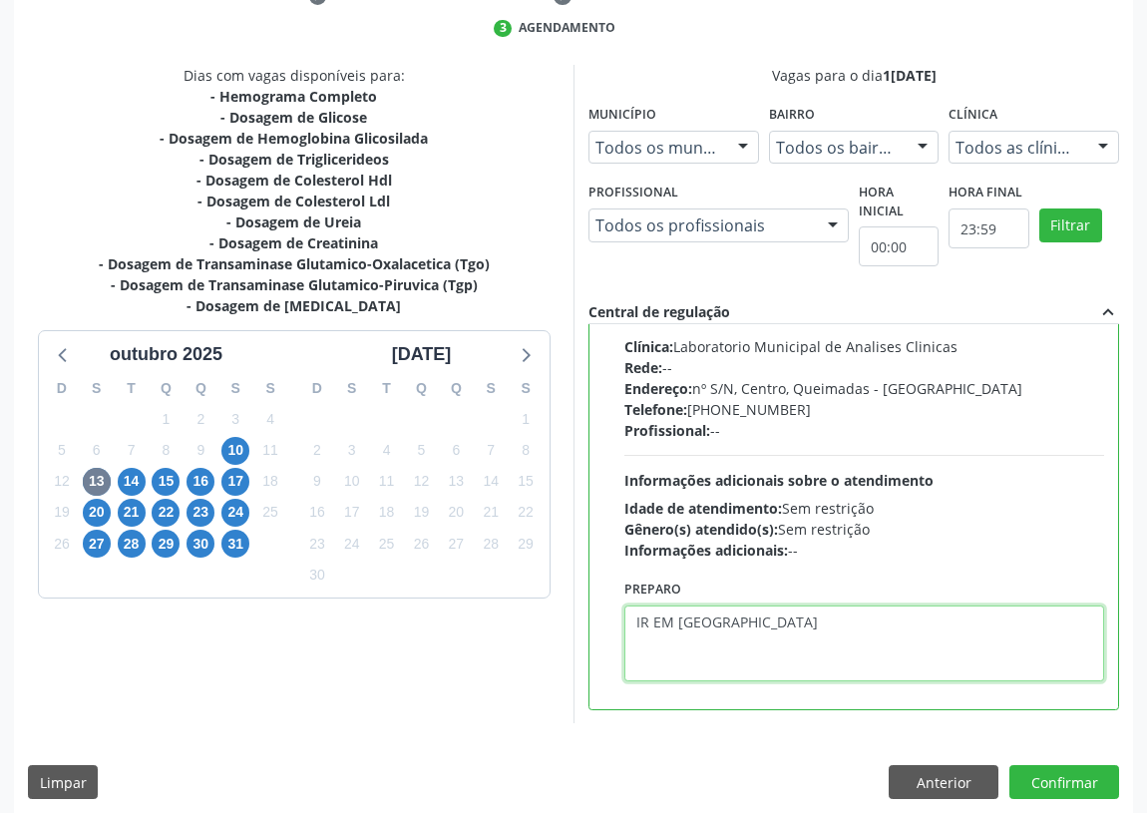
scroll to position [419, 0]
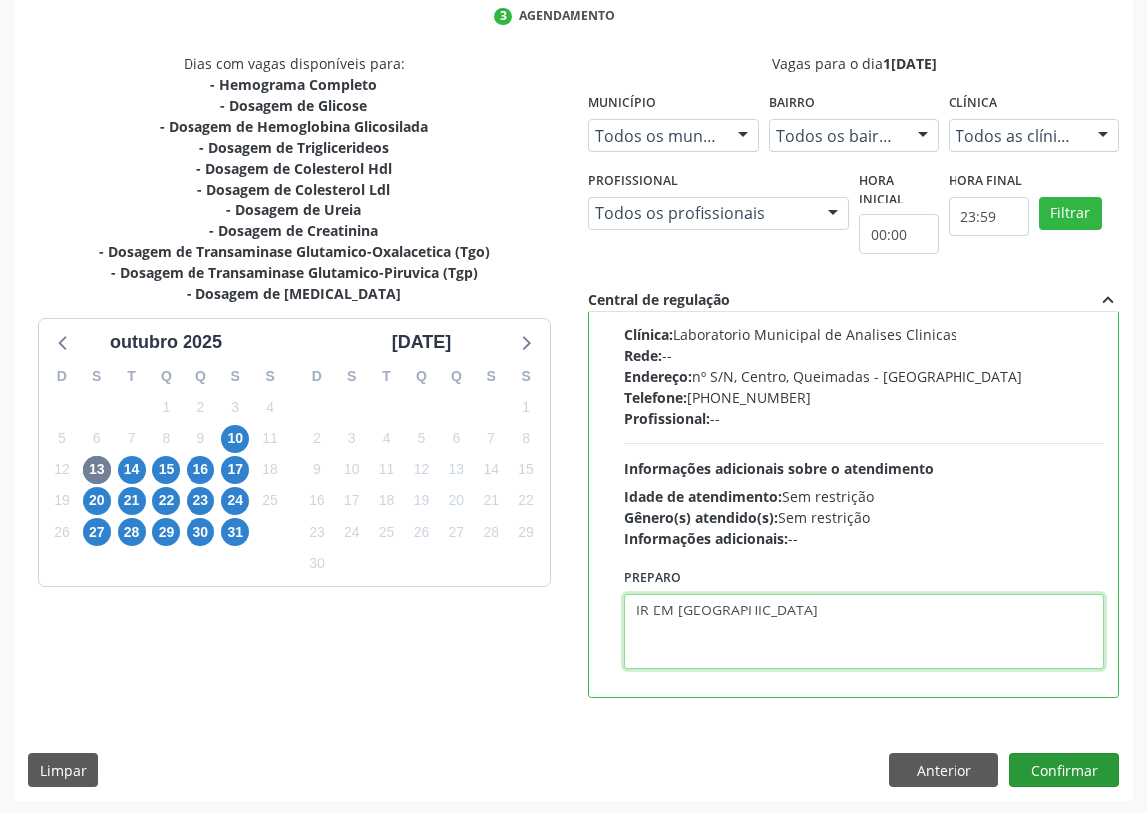
type textarea "IR EM [GEOGRAPHIC_DATA]"
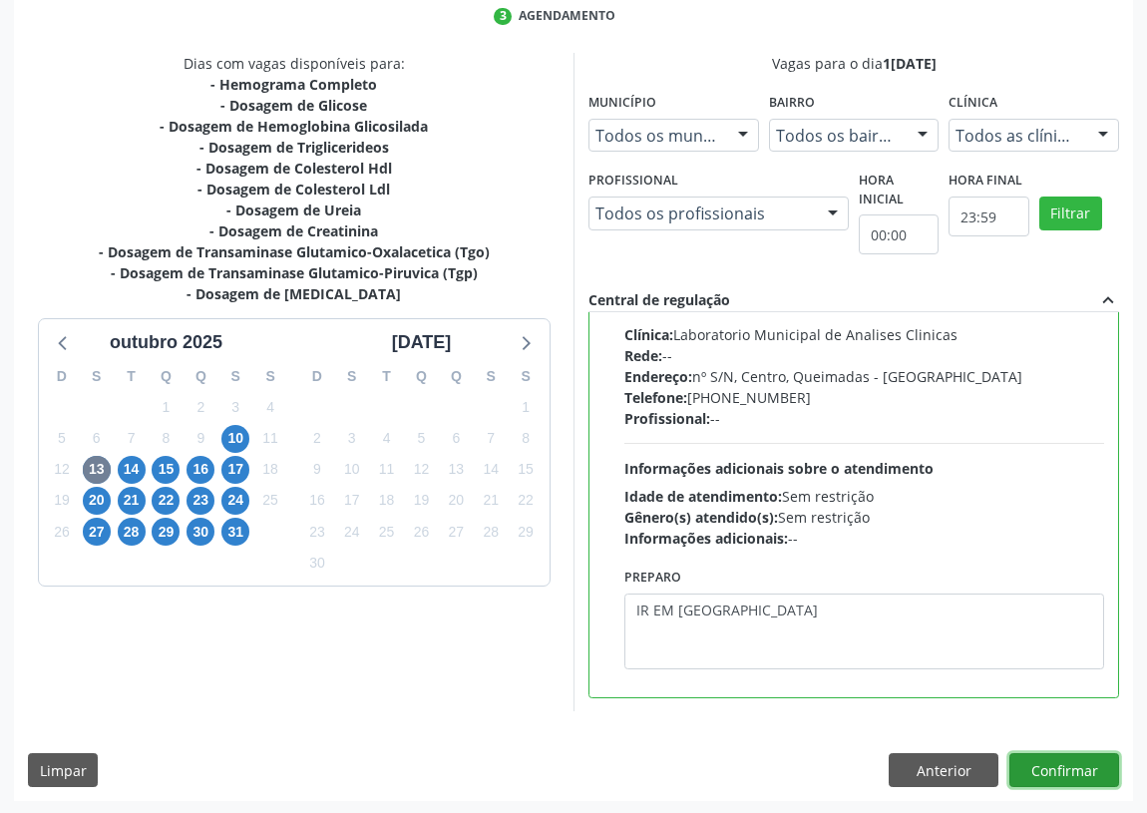
click at [1052, 762] on button "Confirmar" at bounding box center [1064, 770] width 110 height 34
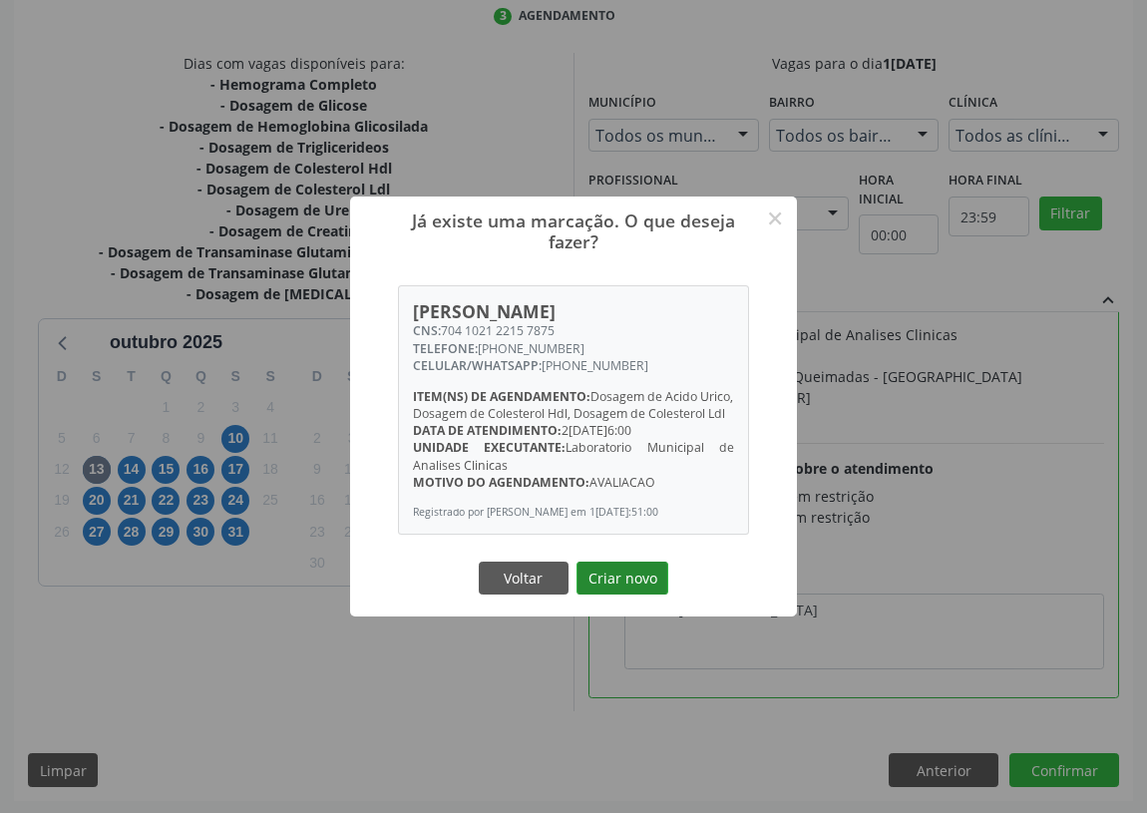
drag, startPoint x: 614, startPoint y: 584, endPoint x: 598, endPoint y: 577, distance: 17.4
click at [614, 582] on button "Criar novo" at bounding box center [622, 578] width 92 height 34
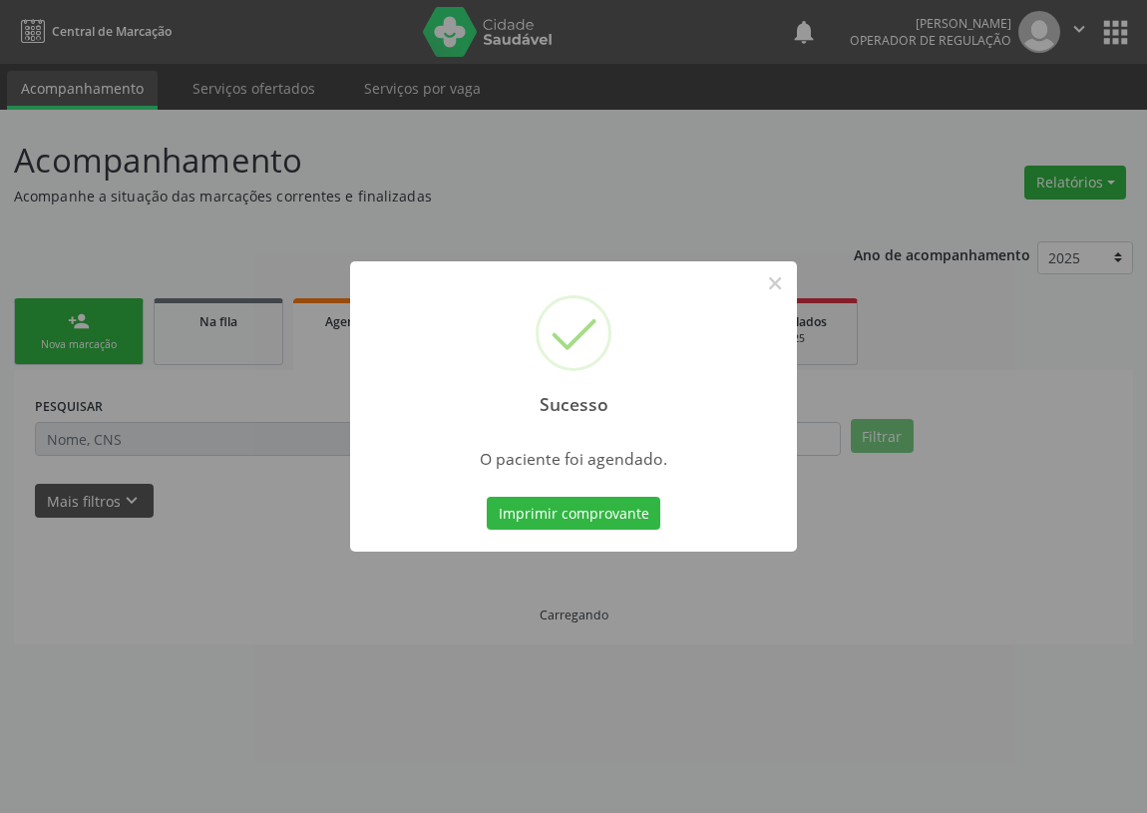
scroll to position [0, 0]
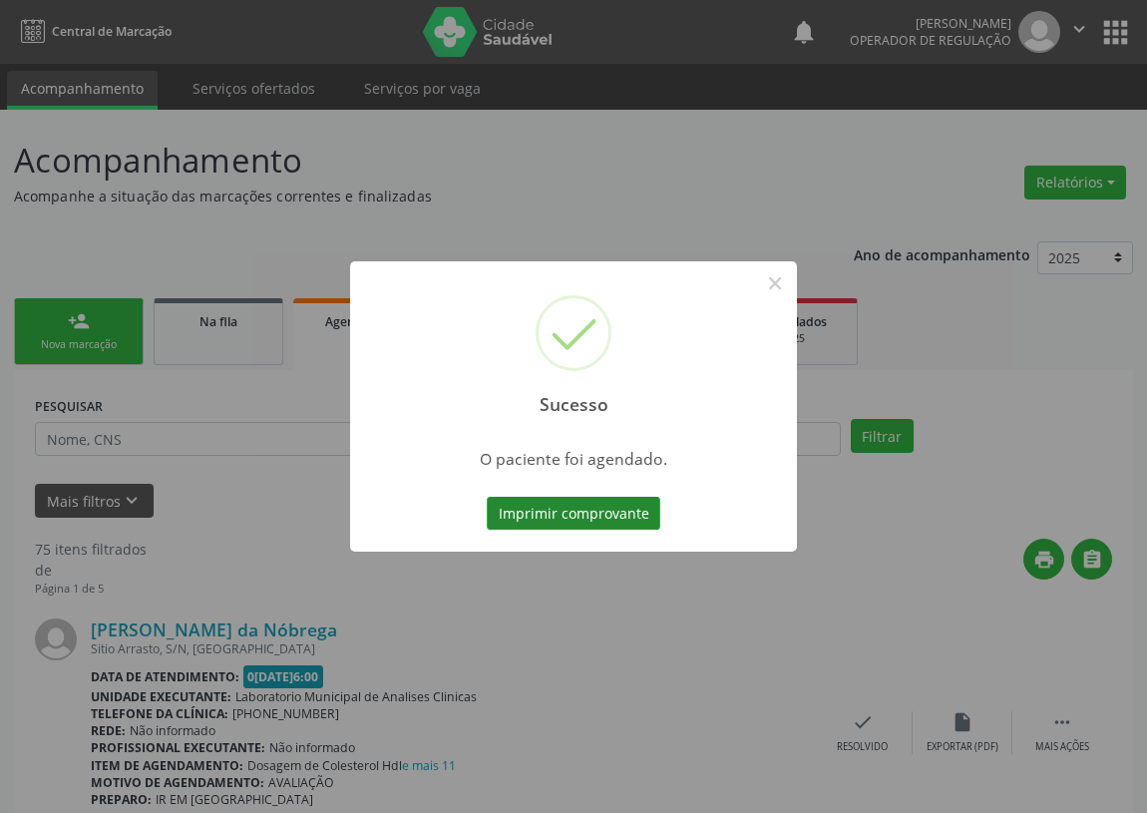
click at [600, 510] on button "Imprimir comprovante" at bounding box center [574, 514] width 174 height 34
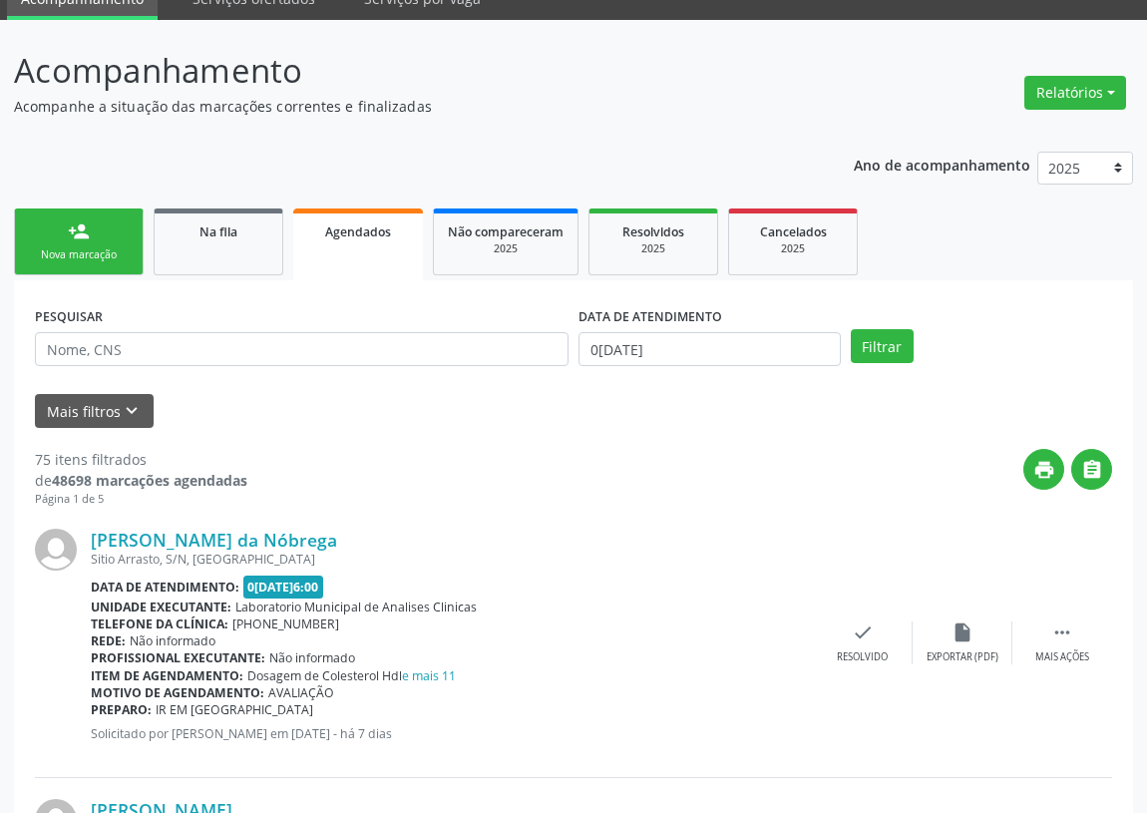
click at [85, 259] on div "Nova marcação" at bounding box center [79, 254] width 100 height 15
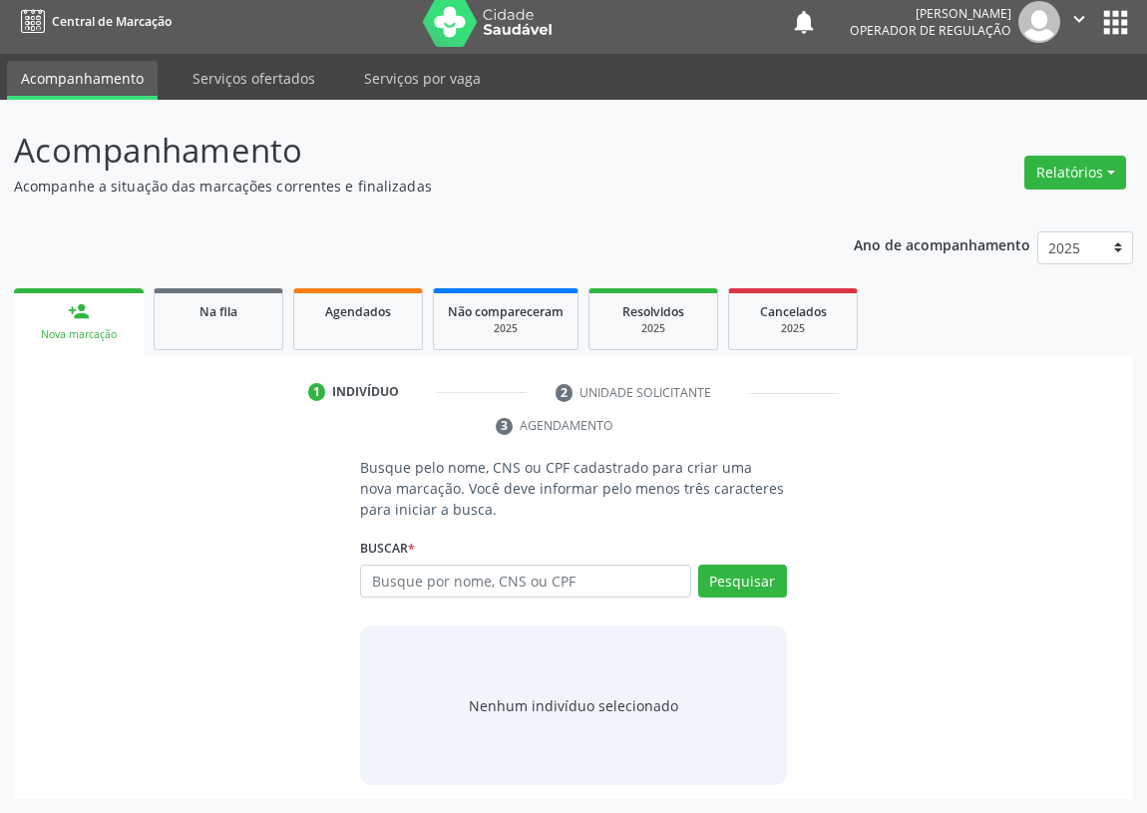
scroll to position [9, 0]
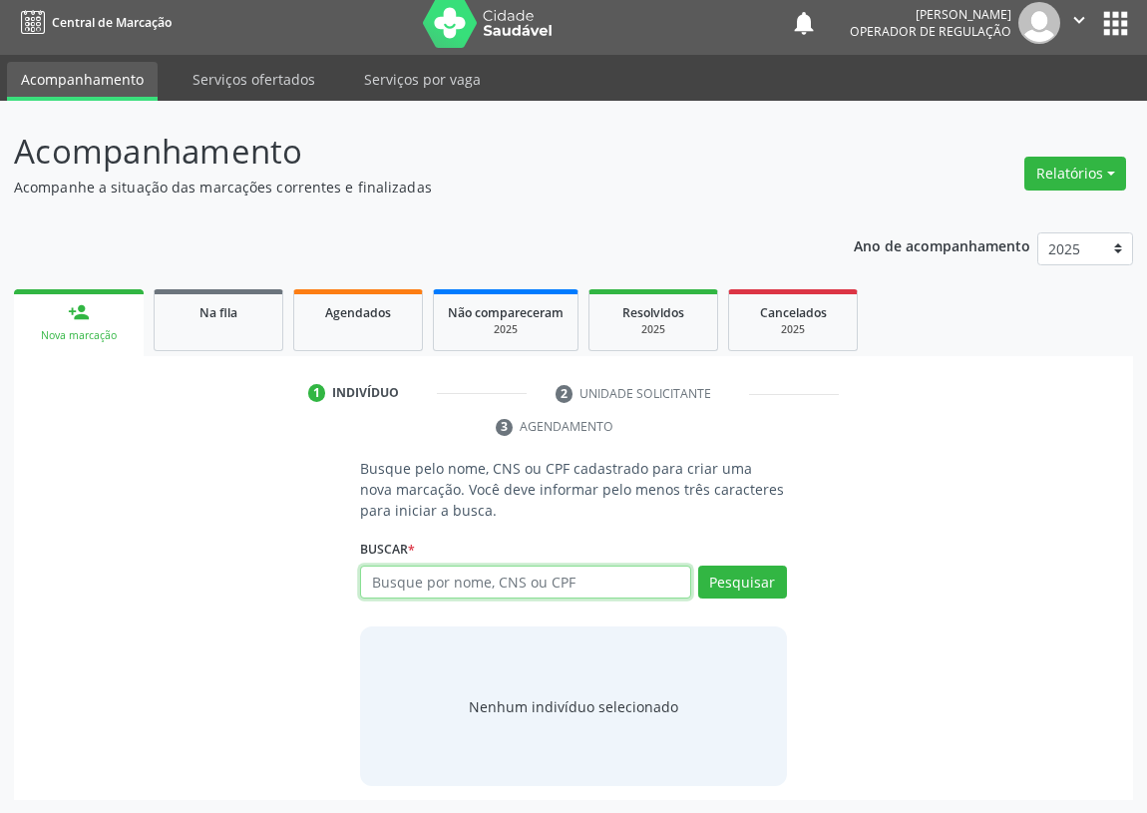
click at [381, 581] on input "text" at bounding box center [525, 582] width 331 height 34
click at [381, 583] on input "text" at bounding box center [525, 582] width 331 height 34
type input "702803181882961"
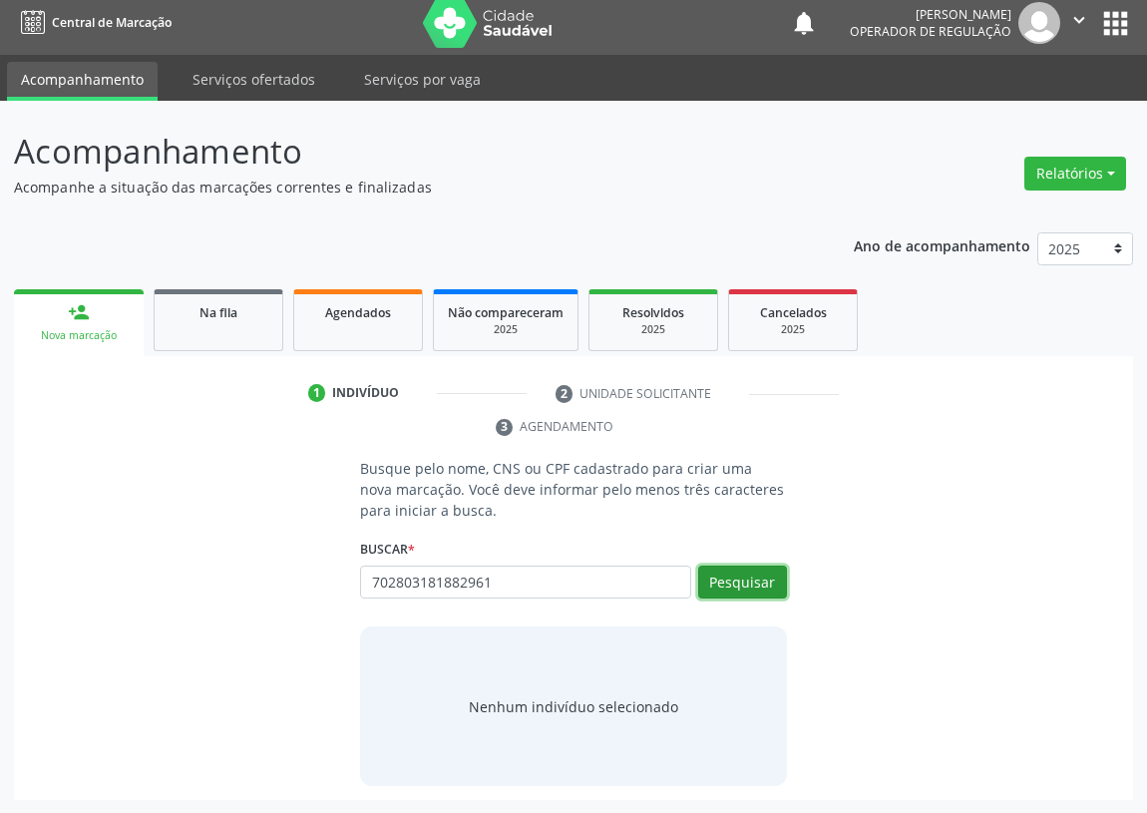
drag, startPoint x: 728, startPoint y: 586, endPoint x: 193, endPoint y: 649, distance: 538.2
click at [728, 584] on button "Pesquisar" at bounding box center [742, 582] width 89 height 34
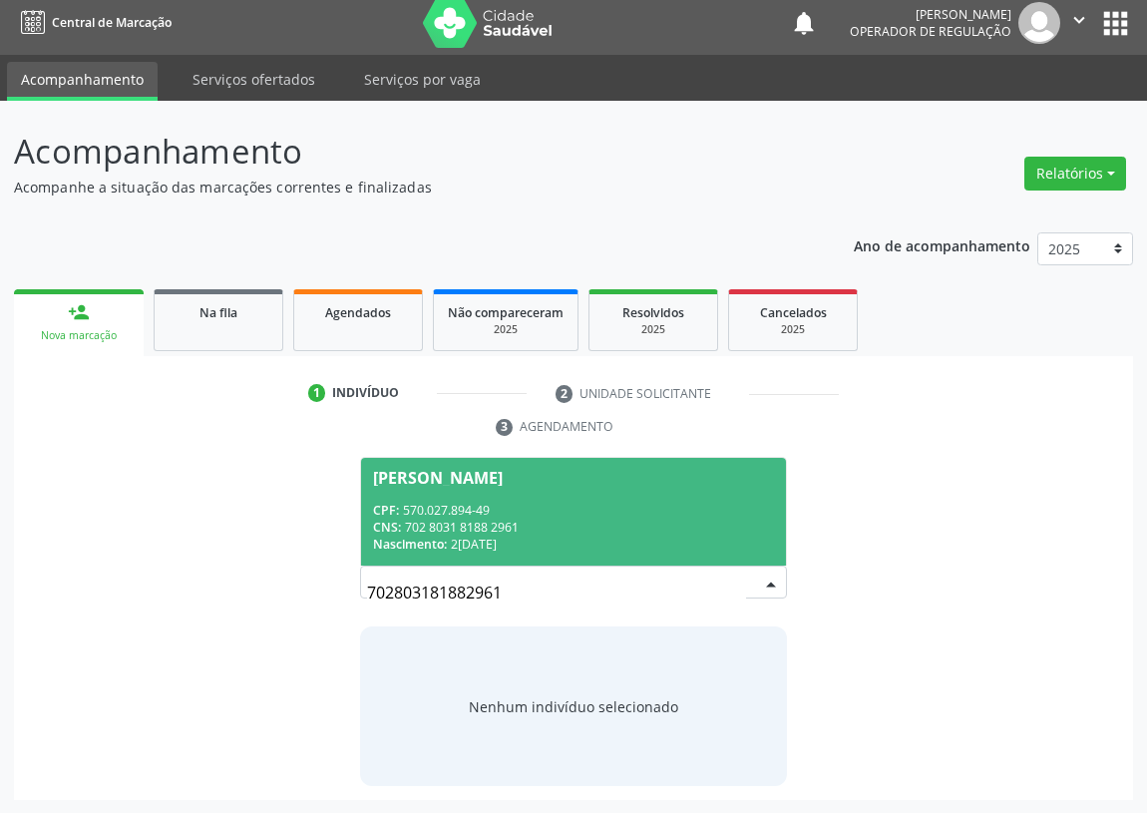
click at [426, 515] on div "CPF: 570.027.894-49" at bounding box center [573, 510] width 401 height 17
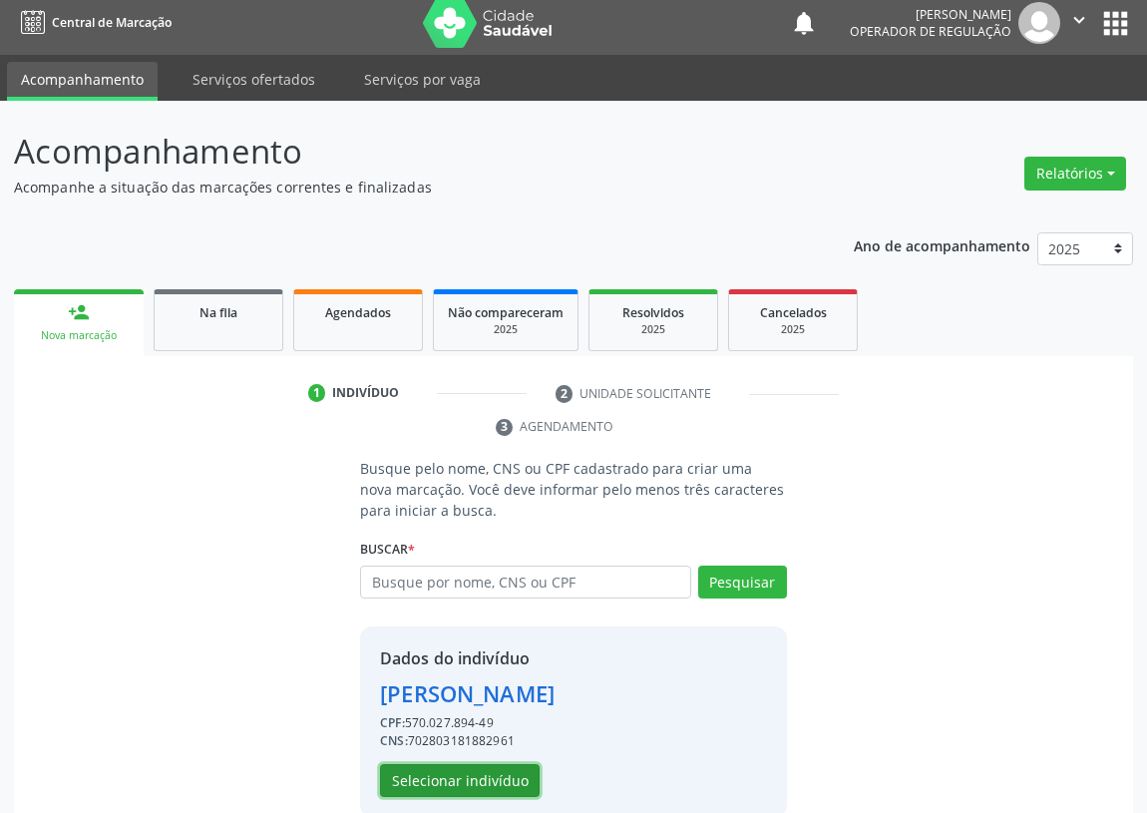
click at [437, 782] on button "Selecionar indivíduo" at bounding box center [460, 781] width 160 height 34
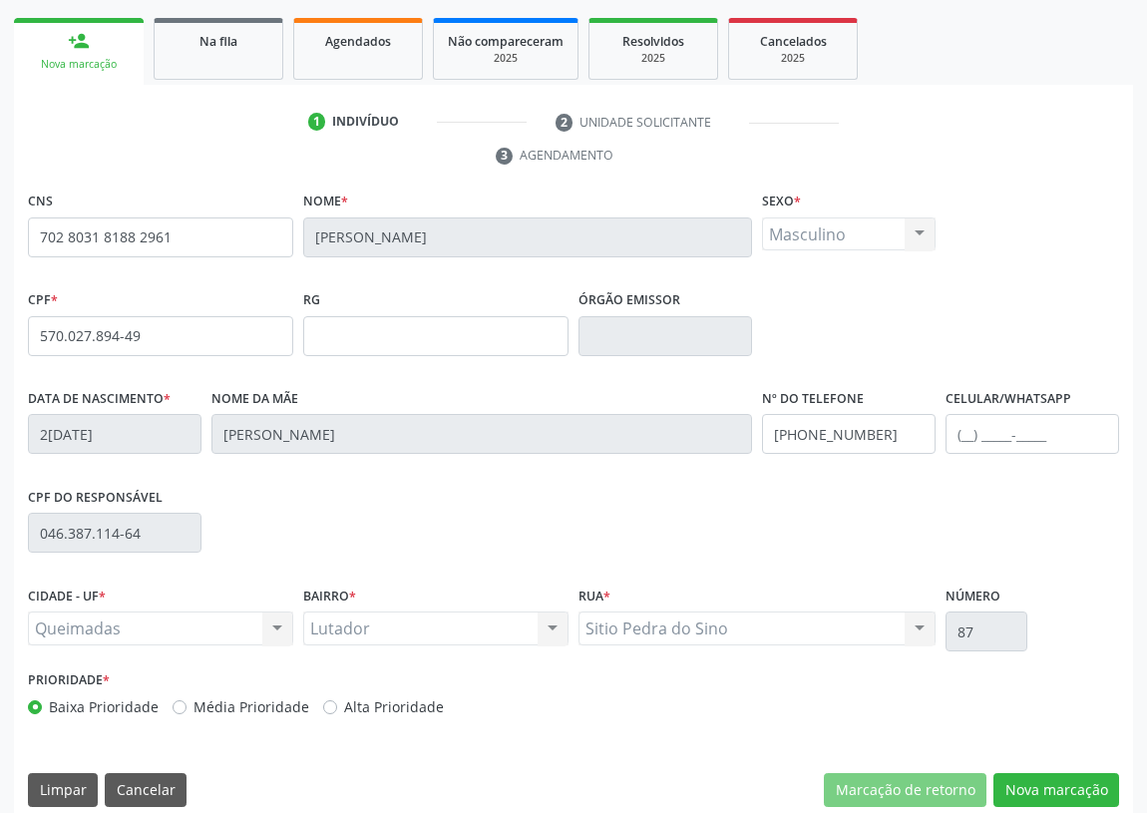
scroll to position [299, 0]
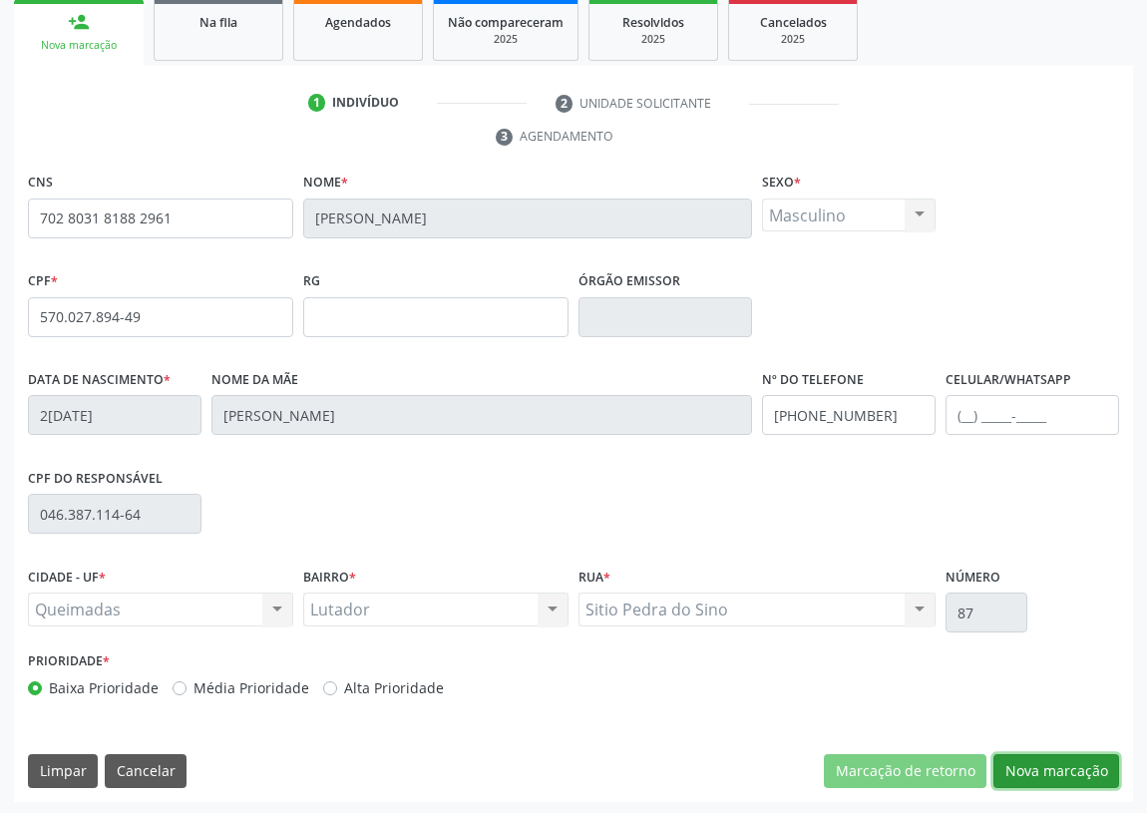
click at [1056, 768] on button "Nova marcação" at bounding box center [1056, 771] width 126 height 34
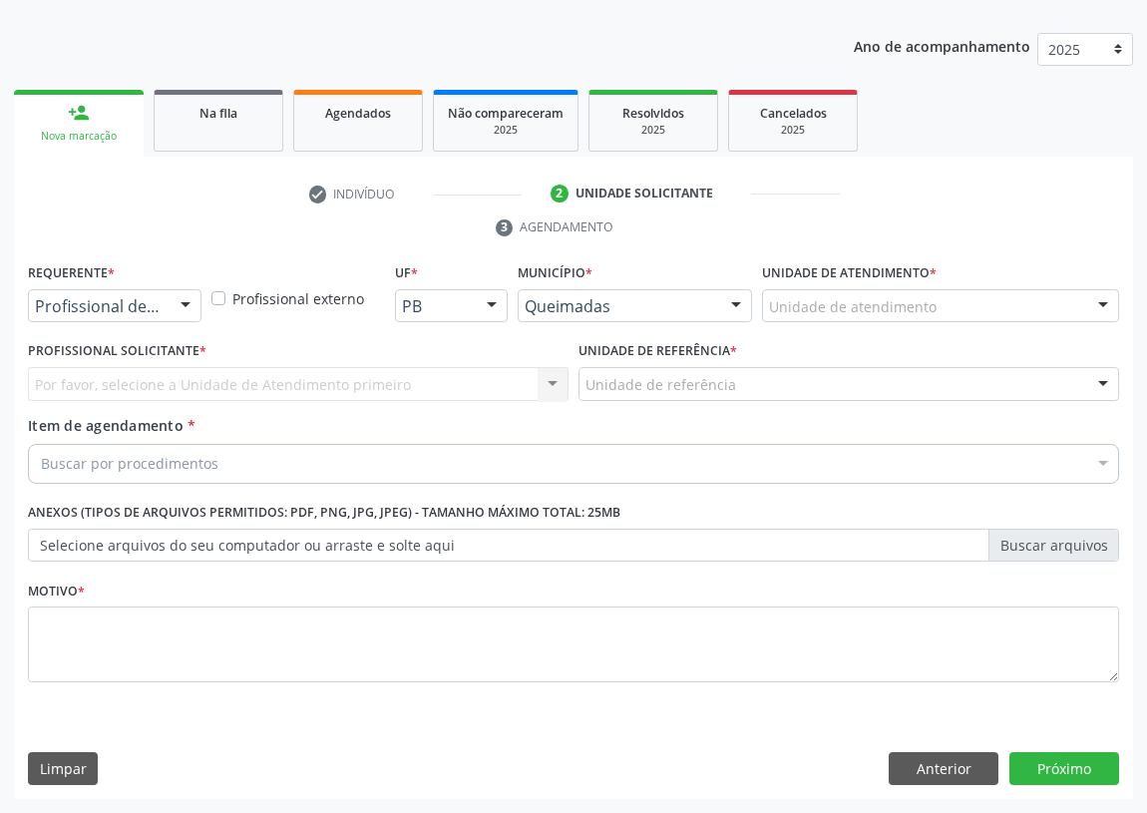
scroll to position [206, 0]
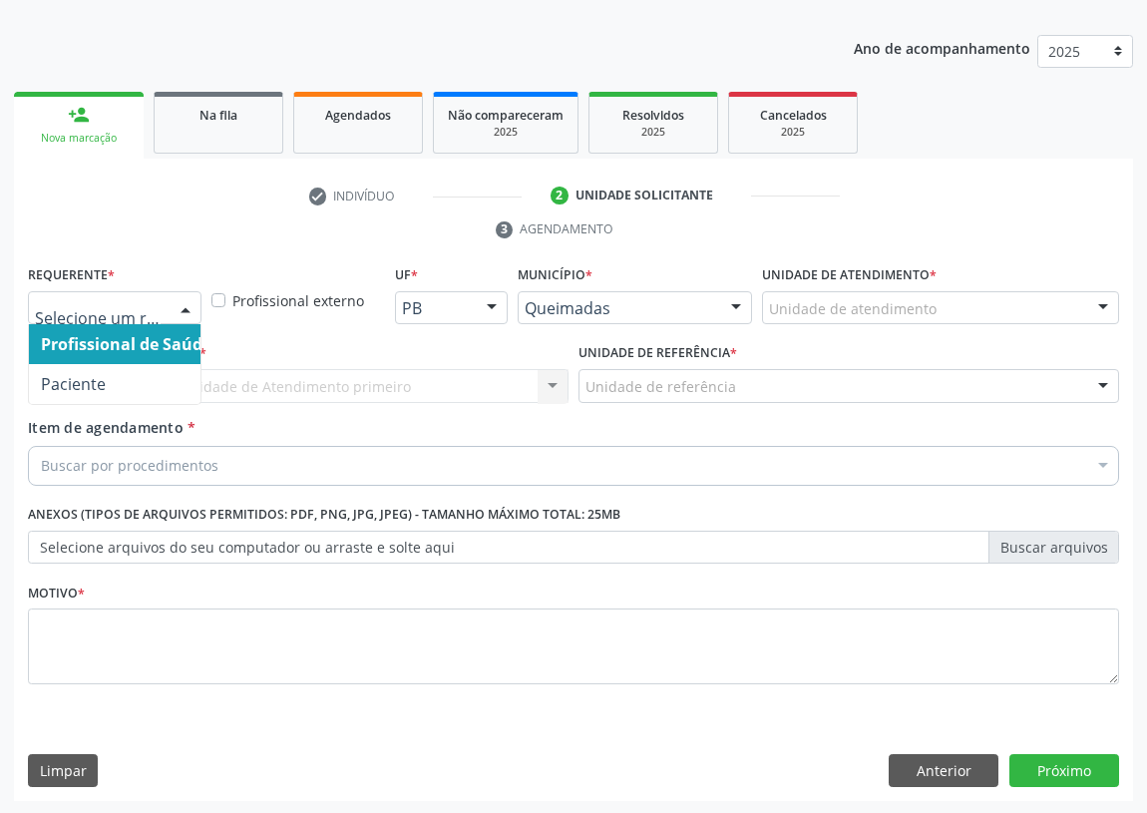
drag, startPoint x: 184, startPoint y: 301, endPoint x: 101, endPoint y: 409, distance: 136.4
click at [182, 303] on div at bounding box center [186, 309] width 30 height 34
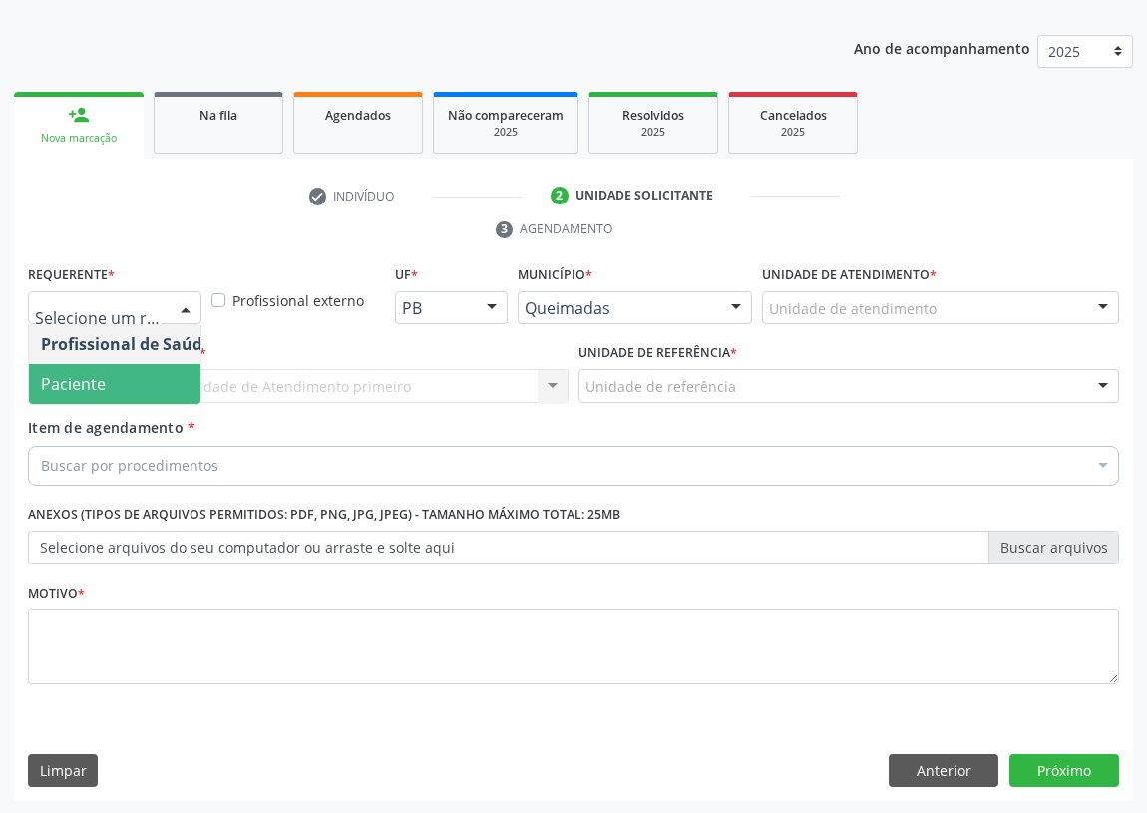
click at [140, 379] on span "Paciente" at bounding box center [126, 384] width 194 height 40
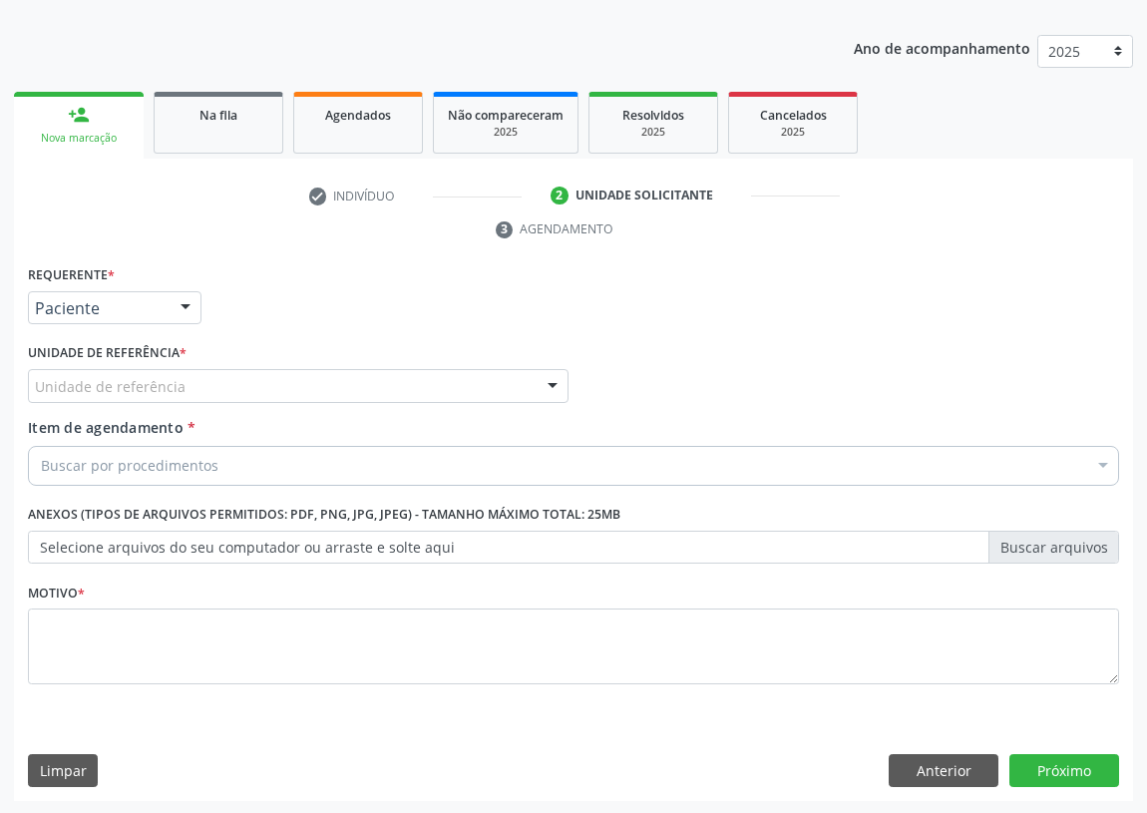
click at [539, 390] on div at bounding box center [553, 387] width 30 height 34
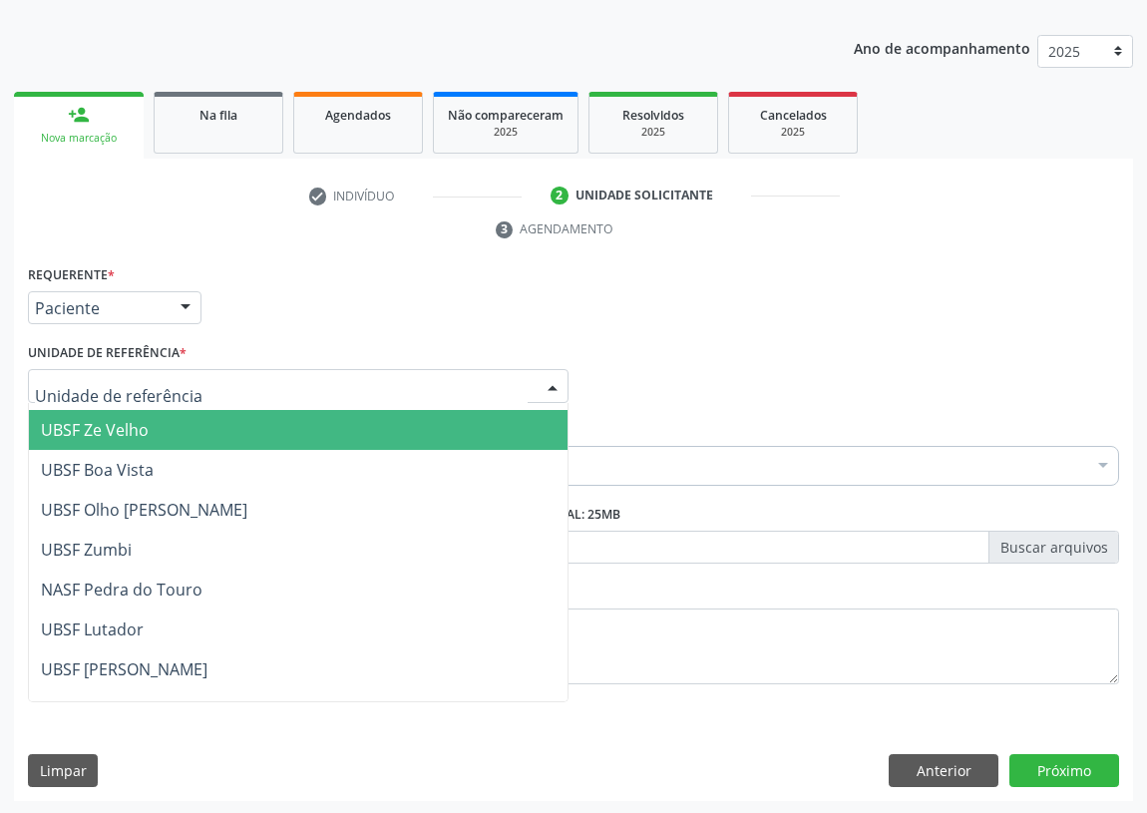
scroll to position [181, 0]
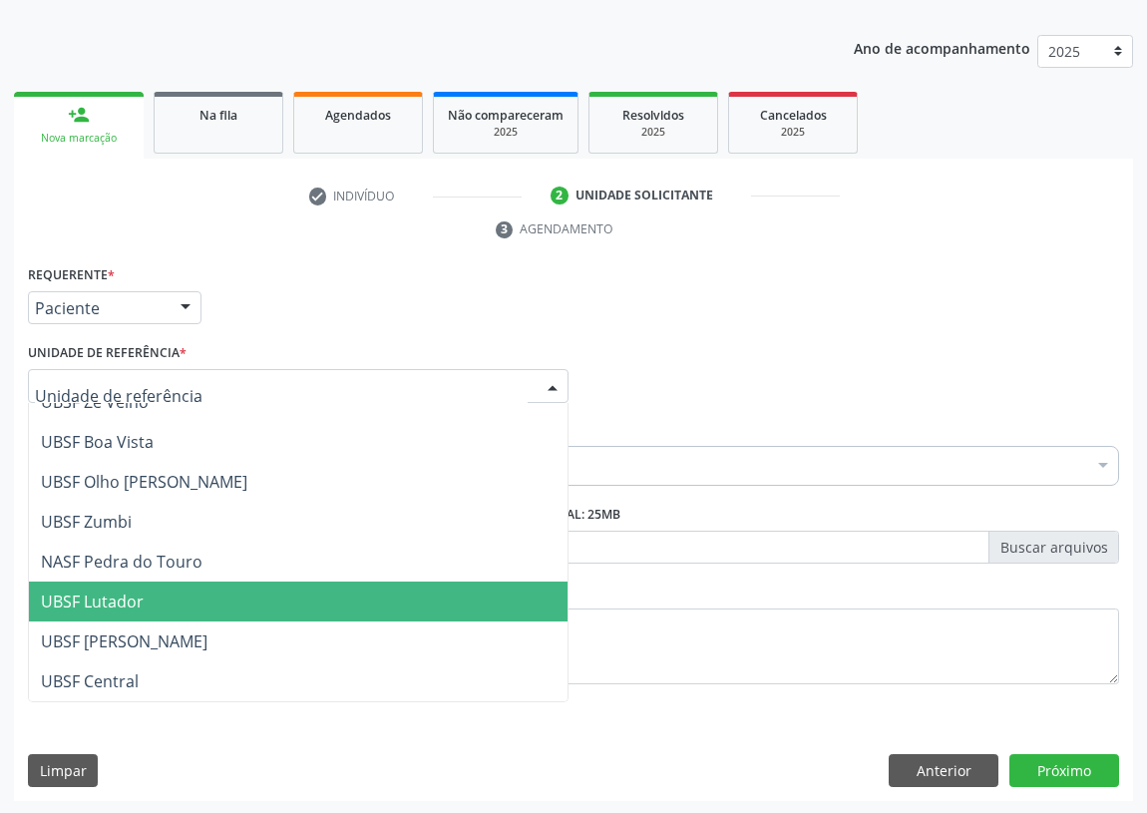
drag, startPoint x: 86, startPoint y: 586, endPoint x: 0, endPoint y: 571, distance: 87.1
click at [80, 584] on span "UBSF Lutador" at bounding box center [298, 601] width 539 height 40
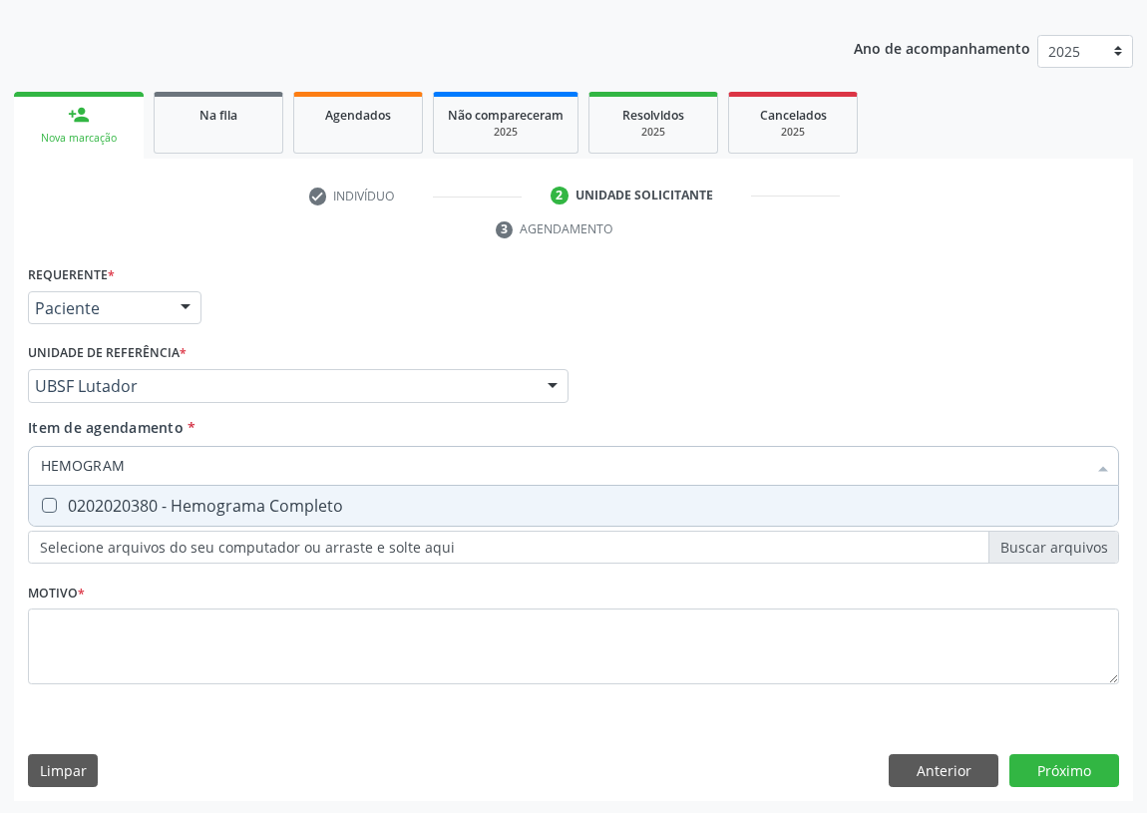
type input "HEMOGRAMA"
click at [48, 507] on Completo at bounding box center [49, 505] width 15 height 15
click at [42, 507] on Completo "checkbox" at bounding box center [35, 505] width 13 height 13
checkbox Completo "true"
drag, startPoint x: 162, startPoint y: 471, endPoint x: 0, endPoint y: 488, distance: 162.4
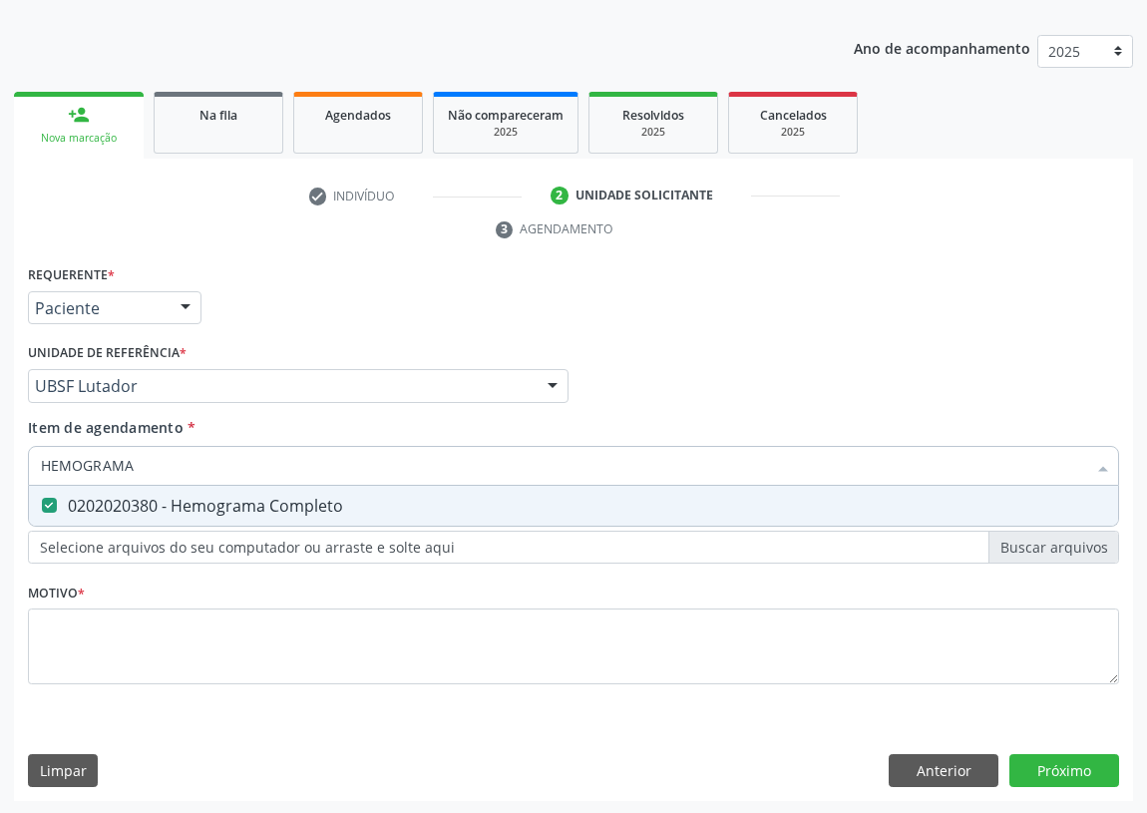
click at [0, 488] on div "Acompanhamento Acompanhe a situação das marcações correntes e finalizadas Relat…" at bounding box center [573, 358] width 1147 height 911
type input "G"
checkbox Completo "false"
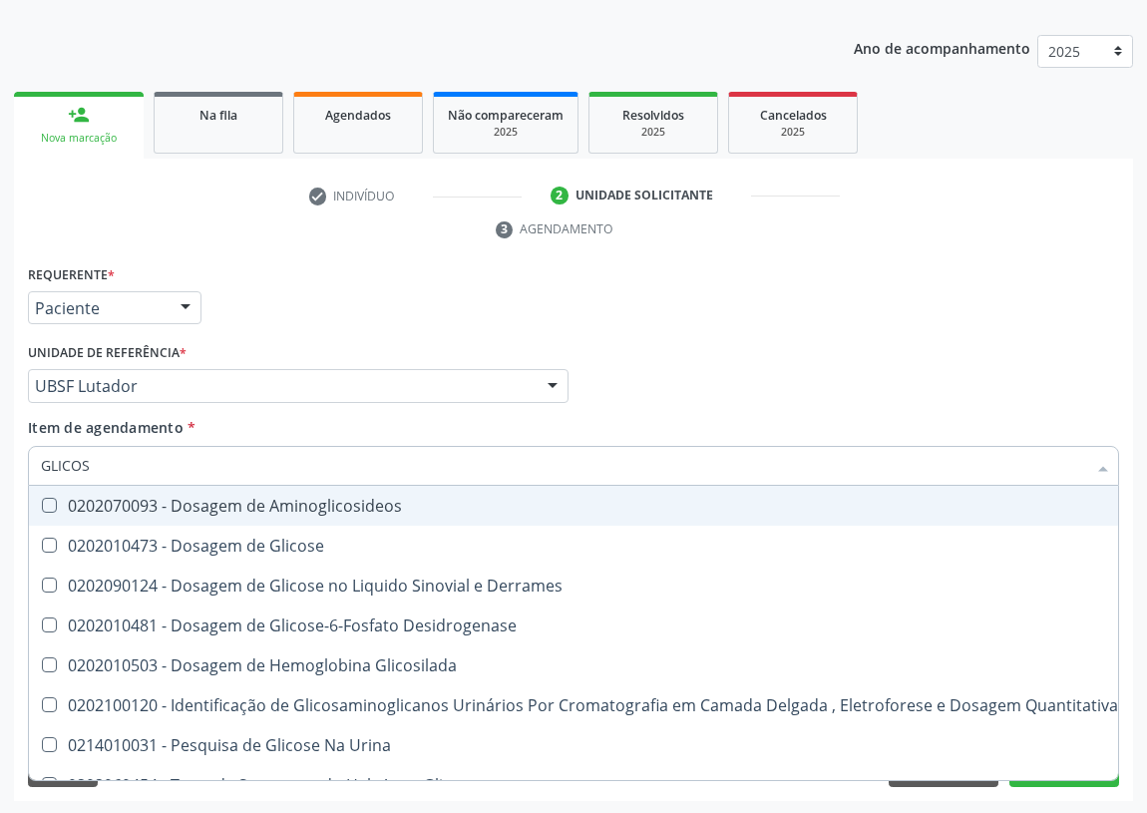
type input "GLICOSE"
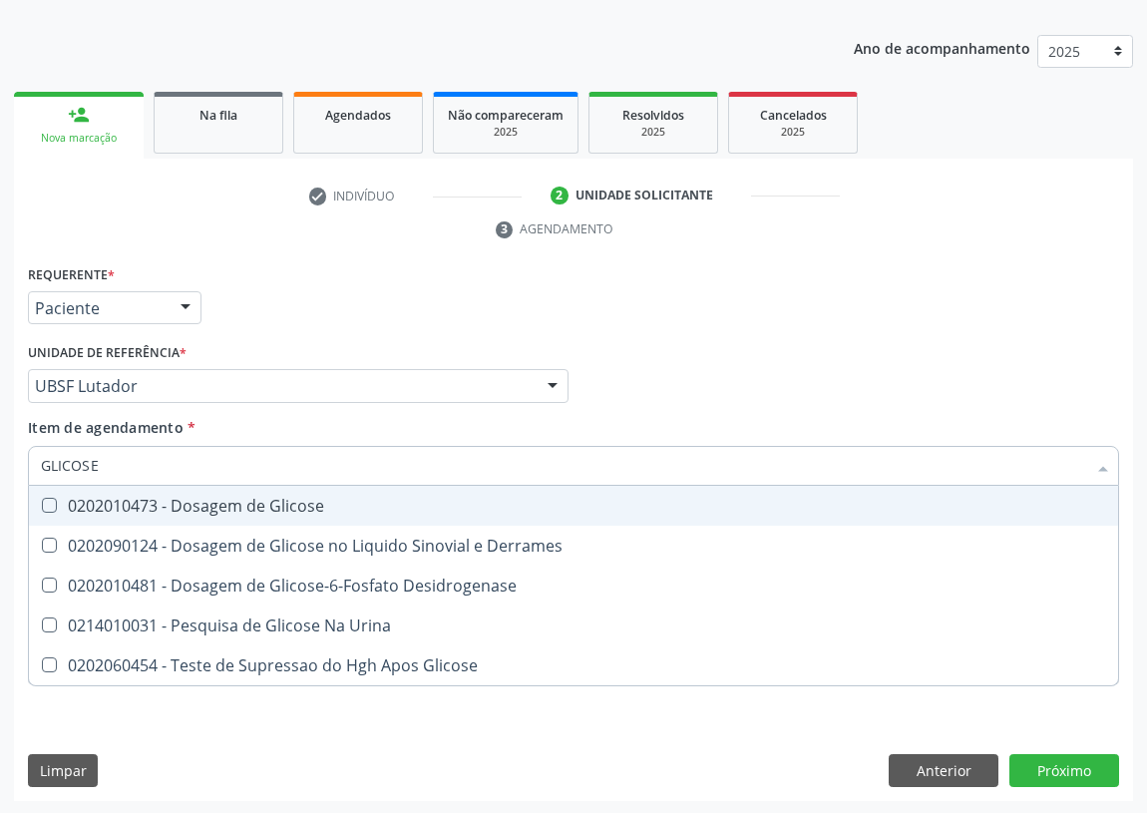
drag, startPoint x: 45, startPoint y: 499, endPoint x: 85, endPoint y: 466, distance: 51.7
click at [47, 498] on Glicose at bounding box center [49, 505] width 15 height 15
click at [42, 499] on Glicose "checkbox" at bounding box center [35, 505] width 13 height 13
checkbox Glicose "true"
drag, startPoint x: 72, startPoint y: 465, endPoint x: 16, endPoint y: 468, distance: 55.9
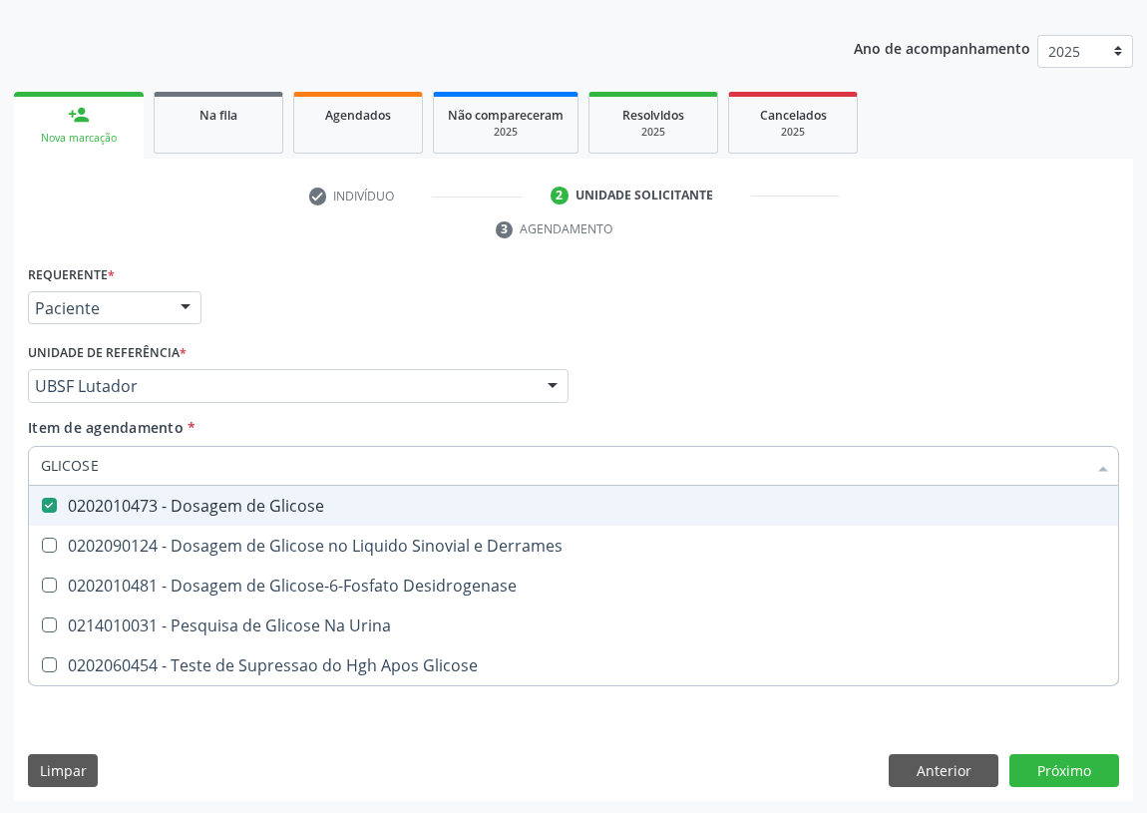
click at [16, 468] on div "Requerente * Paciente Profissional de Saúde Paciente Nenhum resultado encontrad…" at bounding box center [573, 531] width 1119 height 542
type input "TR"
checkbox Glicose "false"
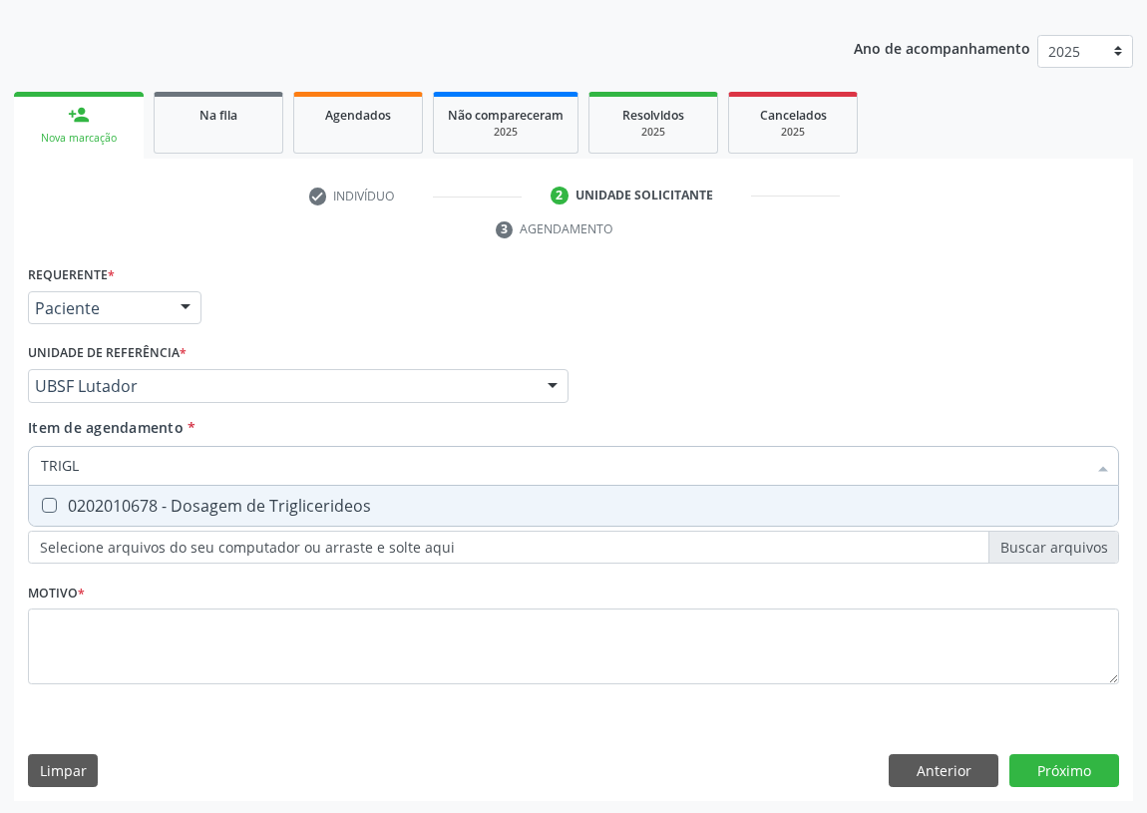
type input "TRIGLI"
drag, startPoint x: 48, startPoint y: 508, endPoint x: 96, endPoint y: 470, distance: 61.1
click at [51, 506] on Triglicerideos at bounding box center [49, 505] width 15 height 15
click at [42, 506] on Triglicerideos "checkbox" at bounding box center [35, 505] width 13 height 13
checkbox Triglicerideos "true"
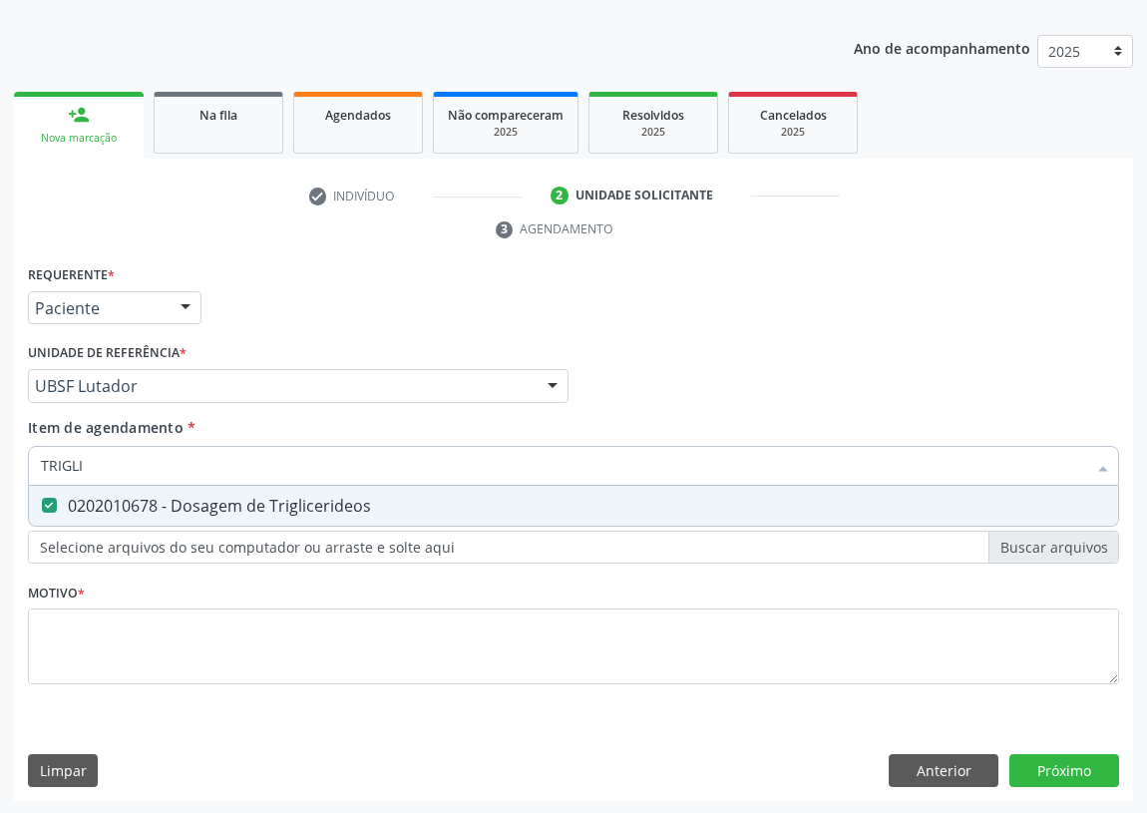
drag, startPoint x: 99, startPoint y: 468, endPoint x: 23, endPoint y: 468, distance: 75.8
click at [23, 468] on div "Item de agendamento * TRIGLI Desfazer seleção 0202010678 - Dosagem de Triglicer…" at bounding box center [573, 455] width 1101 height 77
type input "V"
checkbox Triglicerideos "false"
type input "VHS"
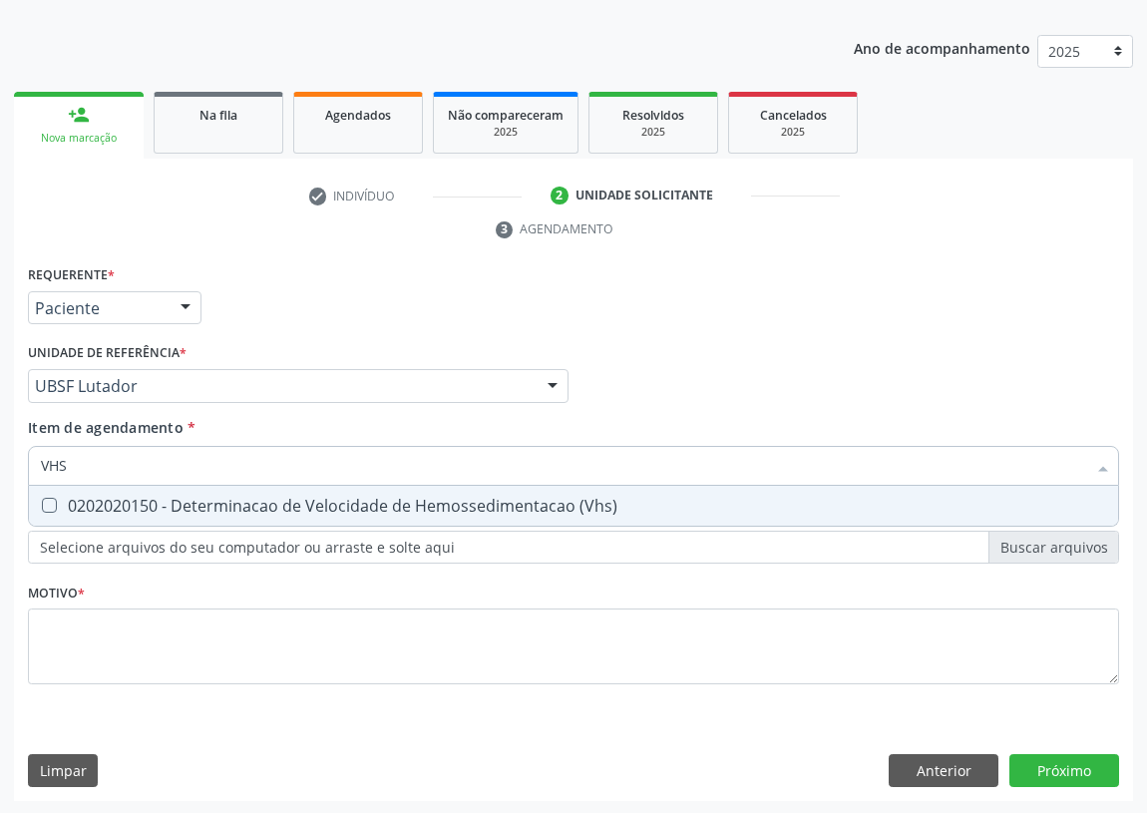
click at [44, 498] on \(Vhs\) at bounding box center [49, 505] width 15 height 15
click at [42, 499] on \(Vhs\) "checkbox" at bounding box center [35, 505] width 13 height 13
checkbox \(Vhs\) "true"
drag, startPoint x: 67, startPoint y: 459, endPoint x: 0, endPoint y: 467, distance: 67.3
click at [0, 467] on div "Acompanhamento Acompanhe a situação das marcações correntes e finalizadas Relat…" at bounding box center [573, 358] width 1147 height 911
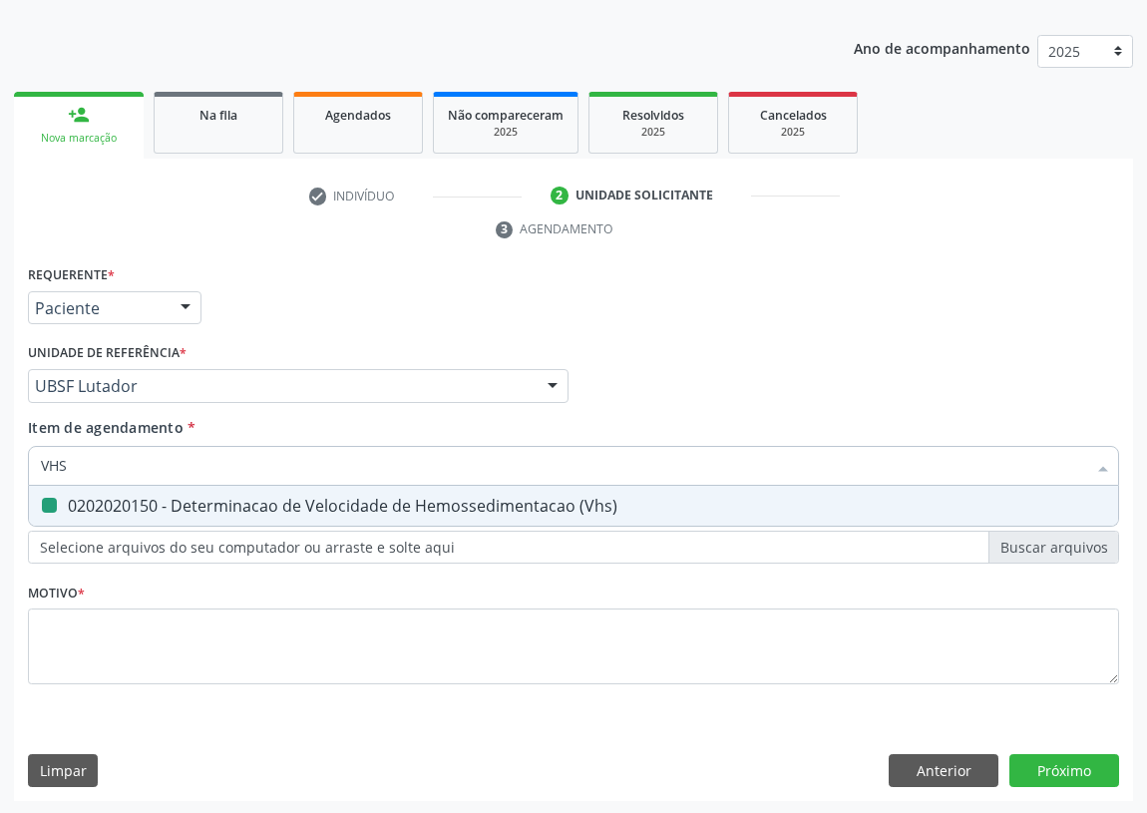
type input "0"
checkbox \(Vhs\) "false"
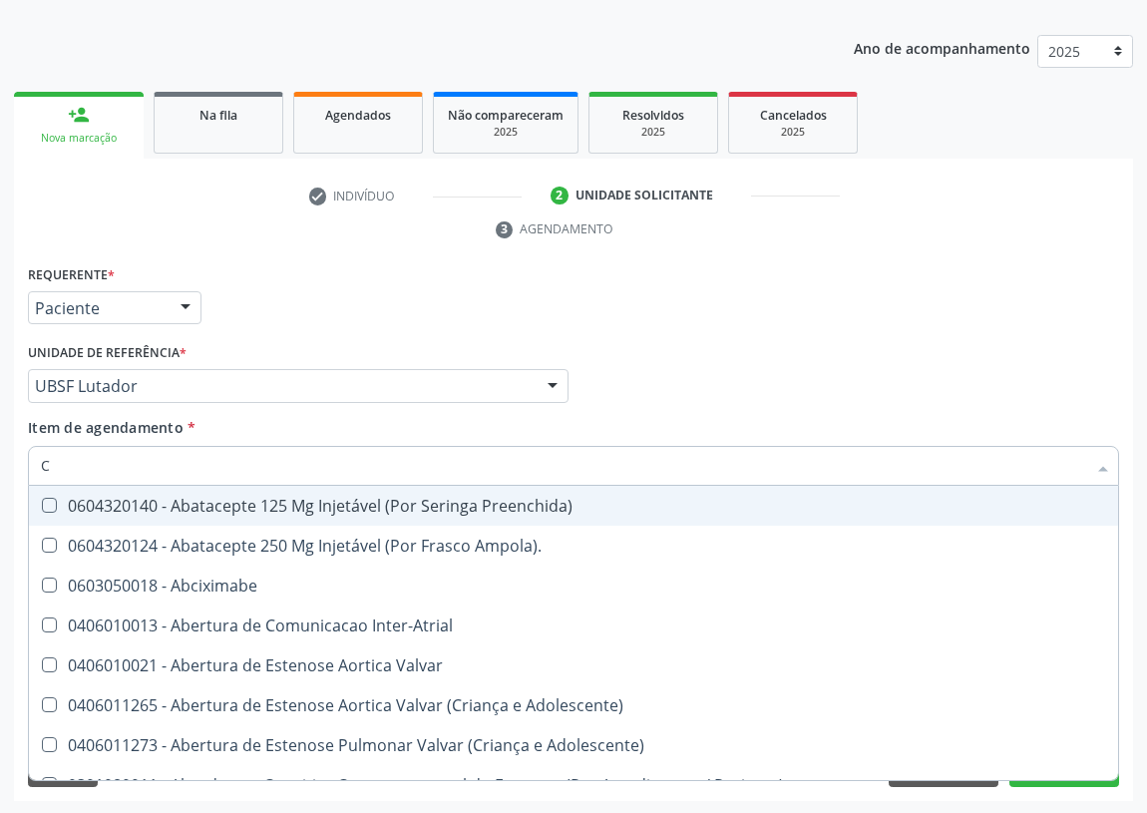
type input "CO"
checkbox Comprimido\) "true"
checkbox Osseo "true"
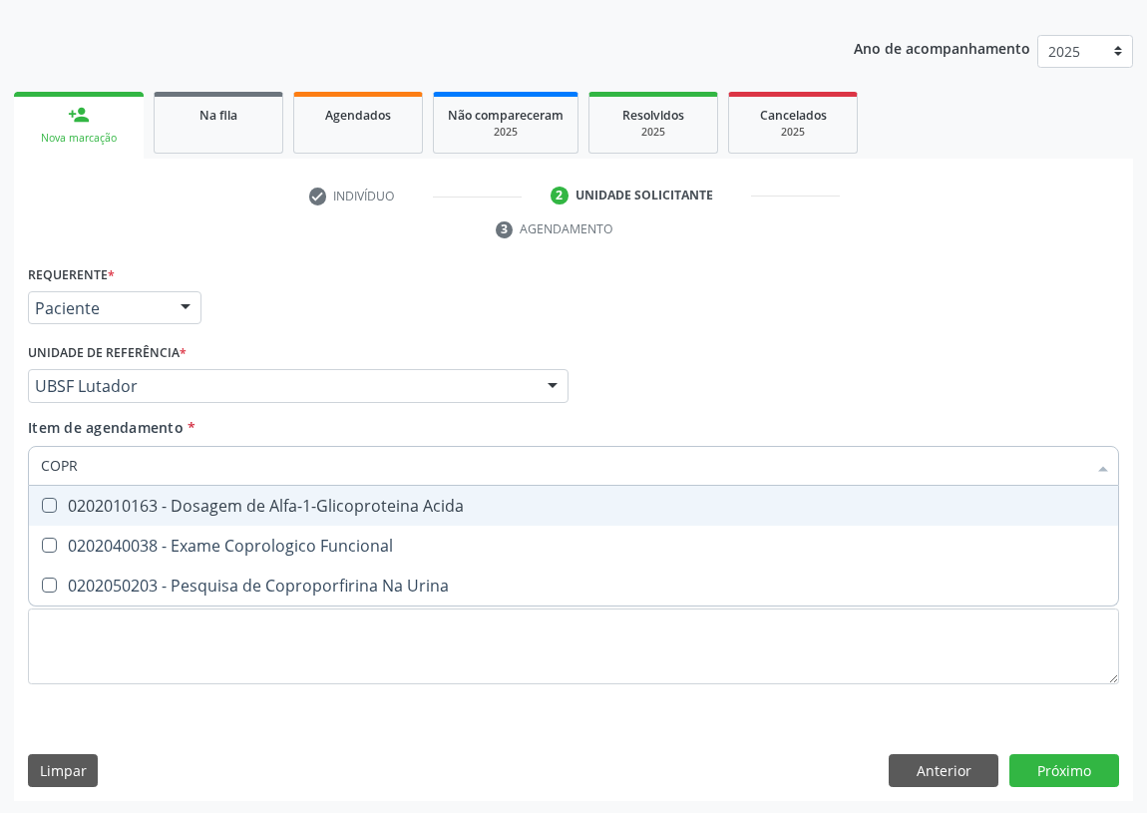
type input "COPRO"
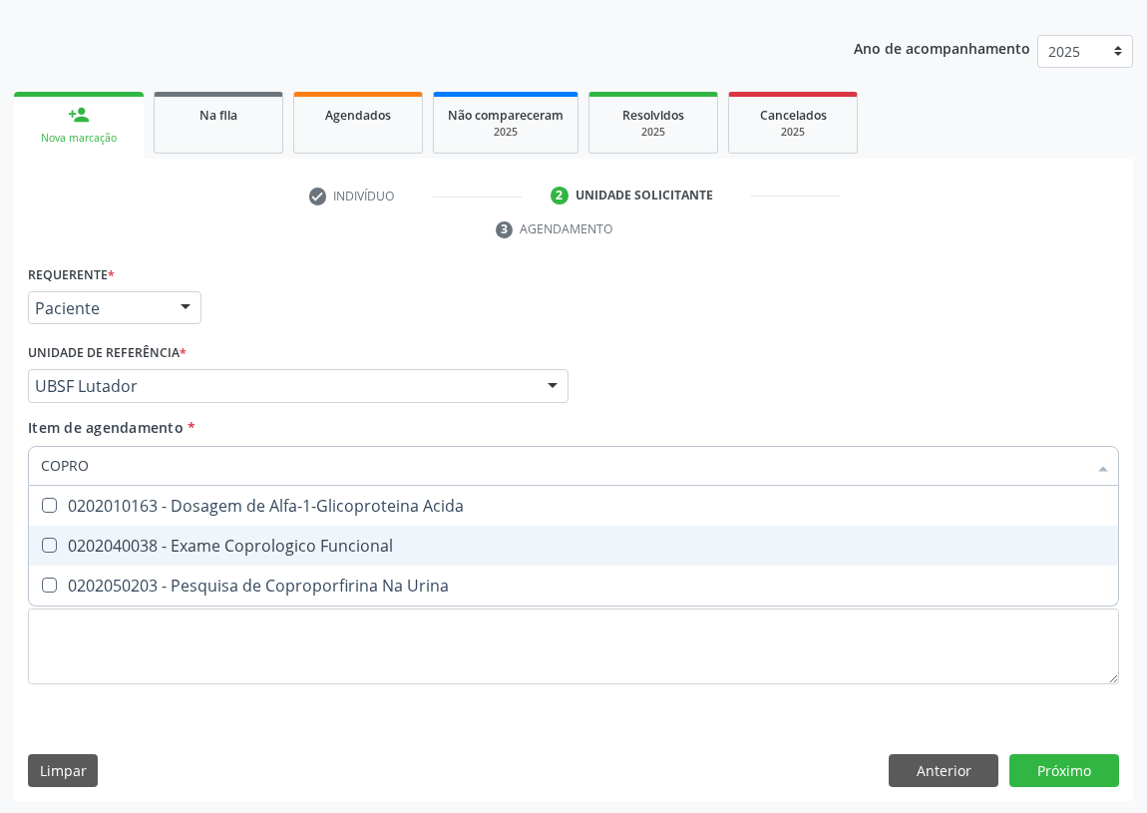
click at [255, 544] on div "0202040038 - Exame Coprologico Funcional" at bounding box center [573, 546] width 1065 height 16
checkbox Funcional "true"
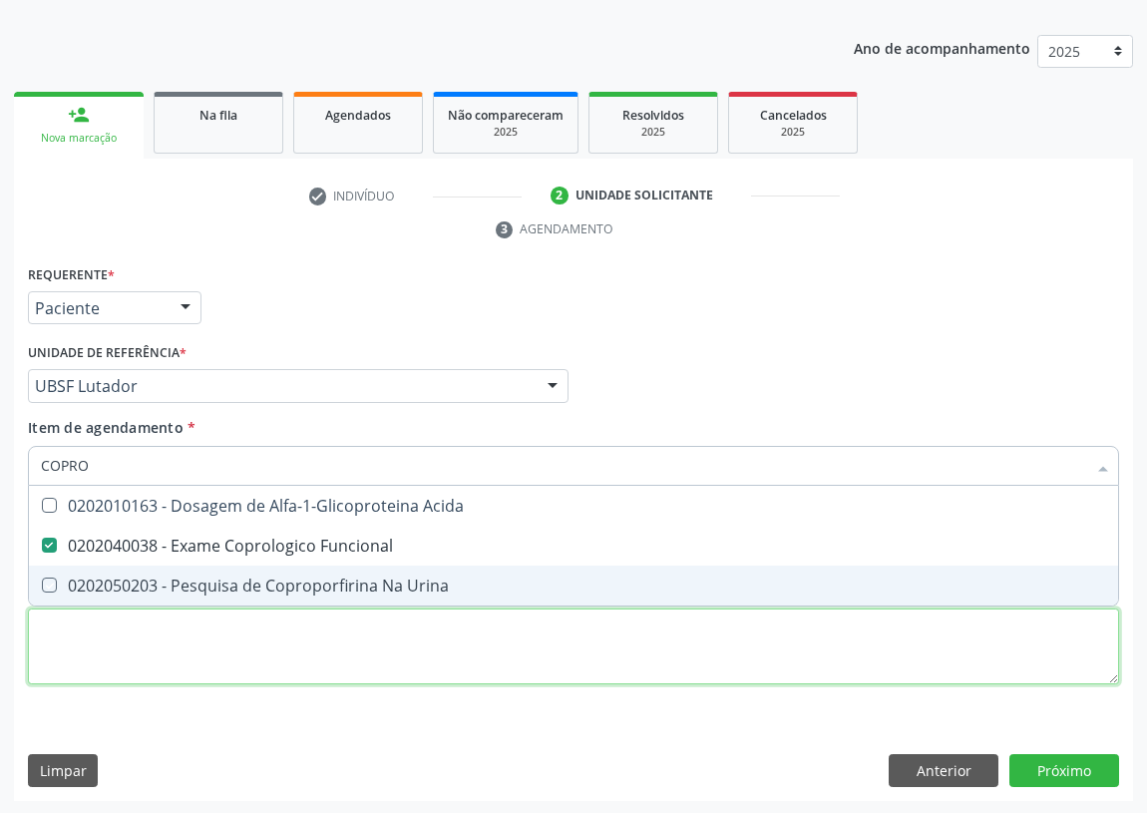
click at [191, 638] on div "Requerente * Paciente Profissional de Saúde Paciente Nenhum resultado encontrad…" at bounding box center [573, 486] width 1091 height 452
checkbox Urina "true"
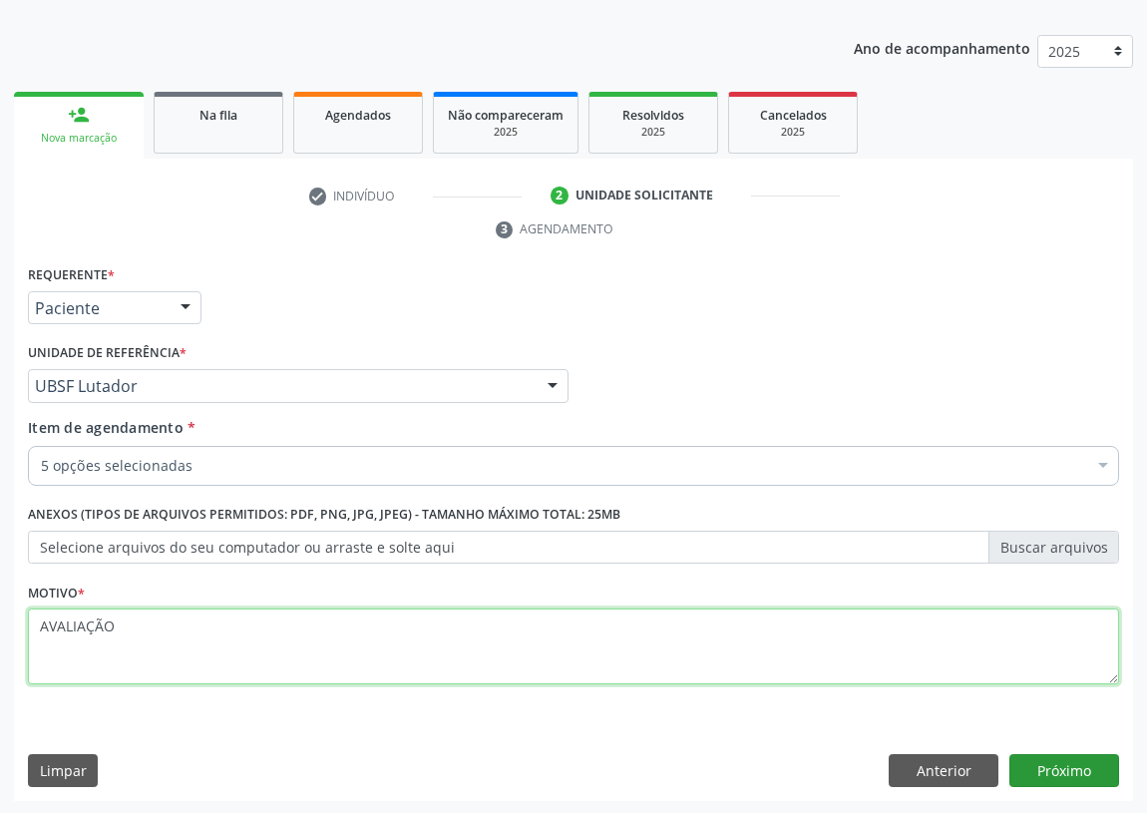
type textarea "AVALIAÇÃO"
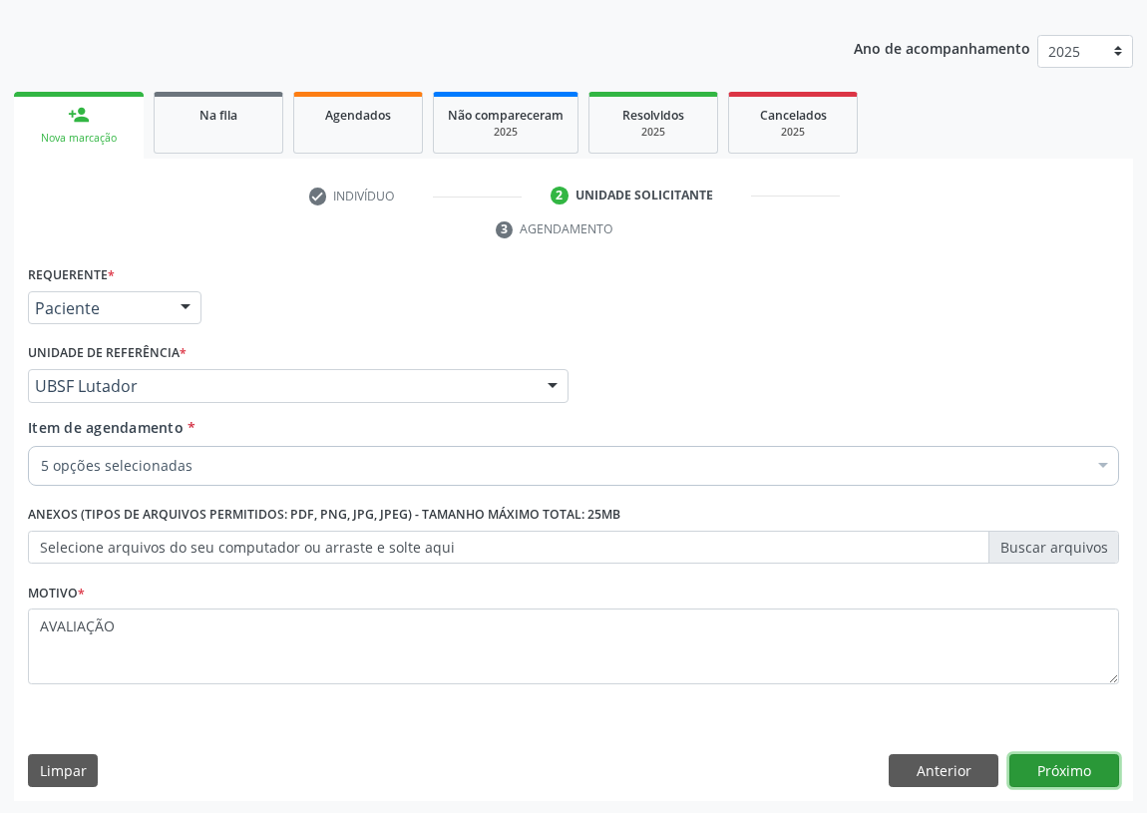
click at [1086, 767] on button "Próximo" at bounding box center [1064, 771] width 110 height 34
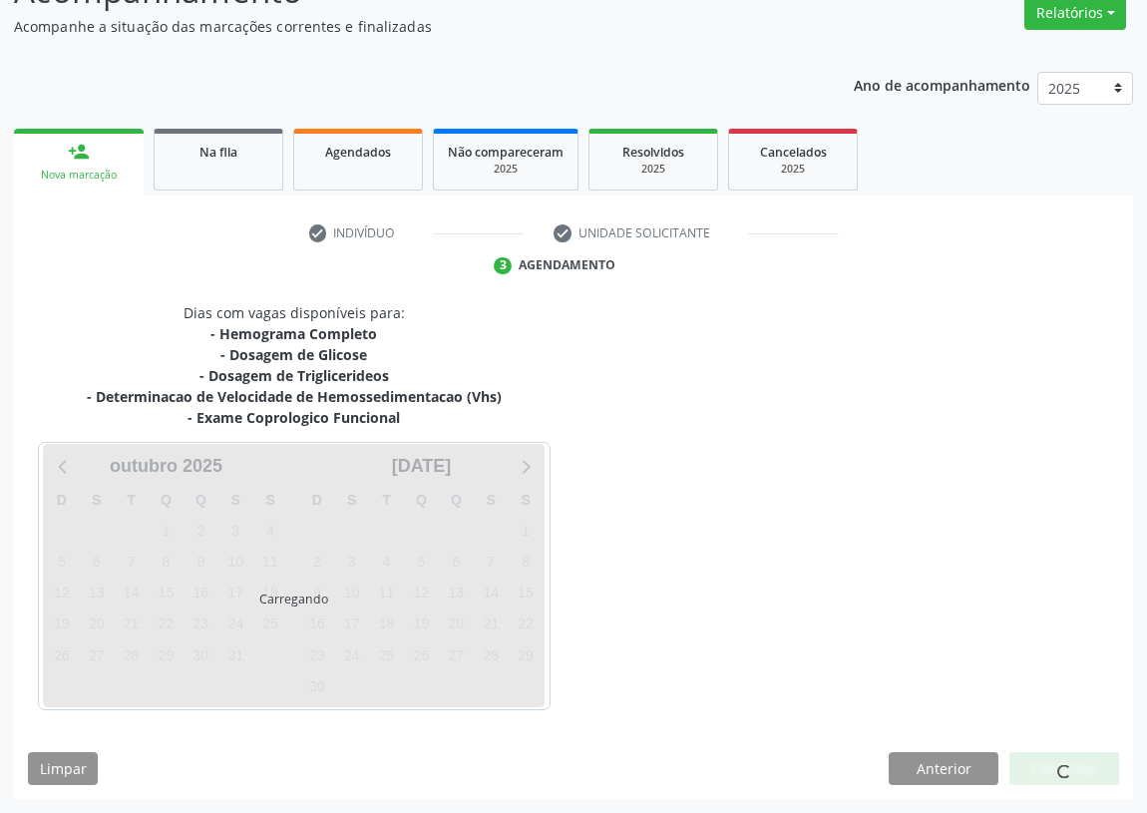
scroll to position [169, 0]
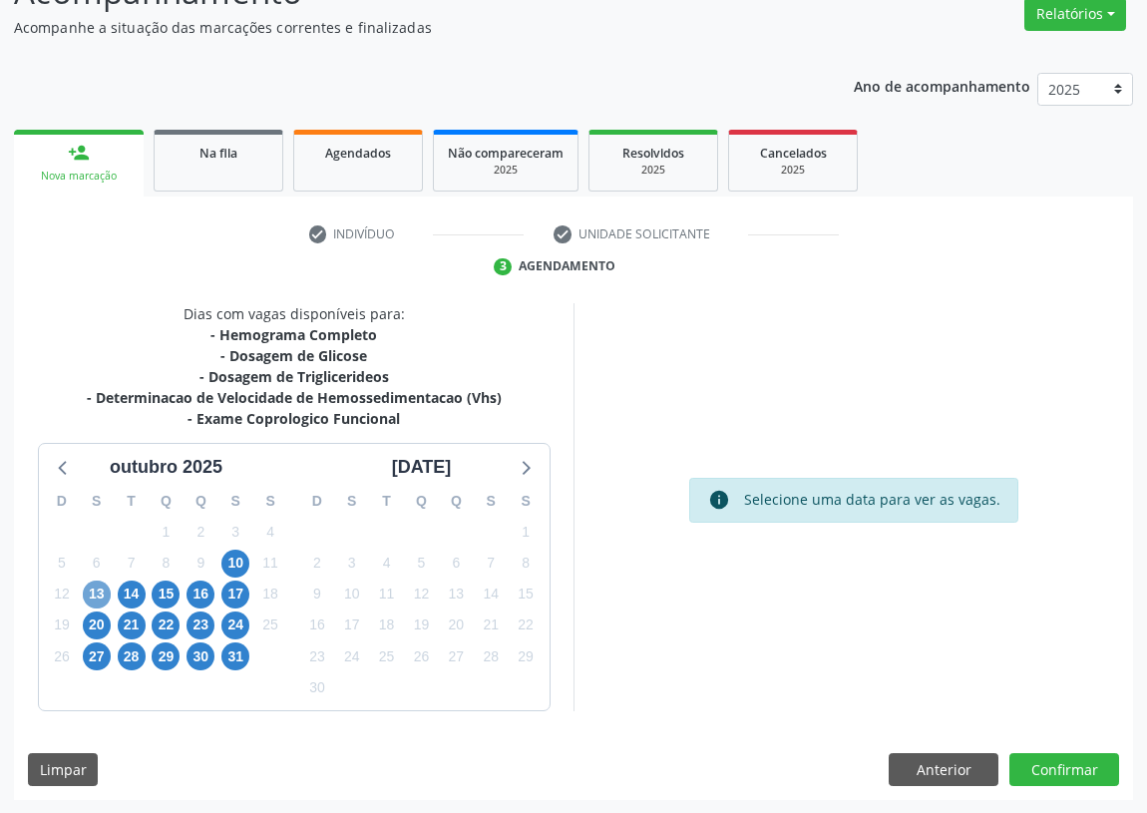
click at [90, 590] on span "13" at bounding box center [97, 594] width 28 height 28
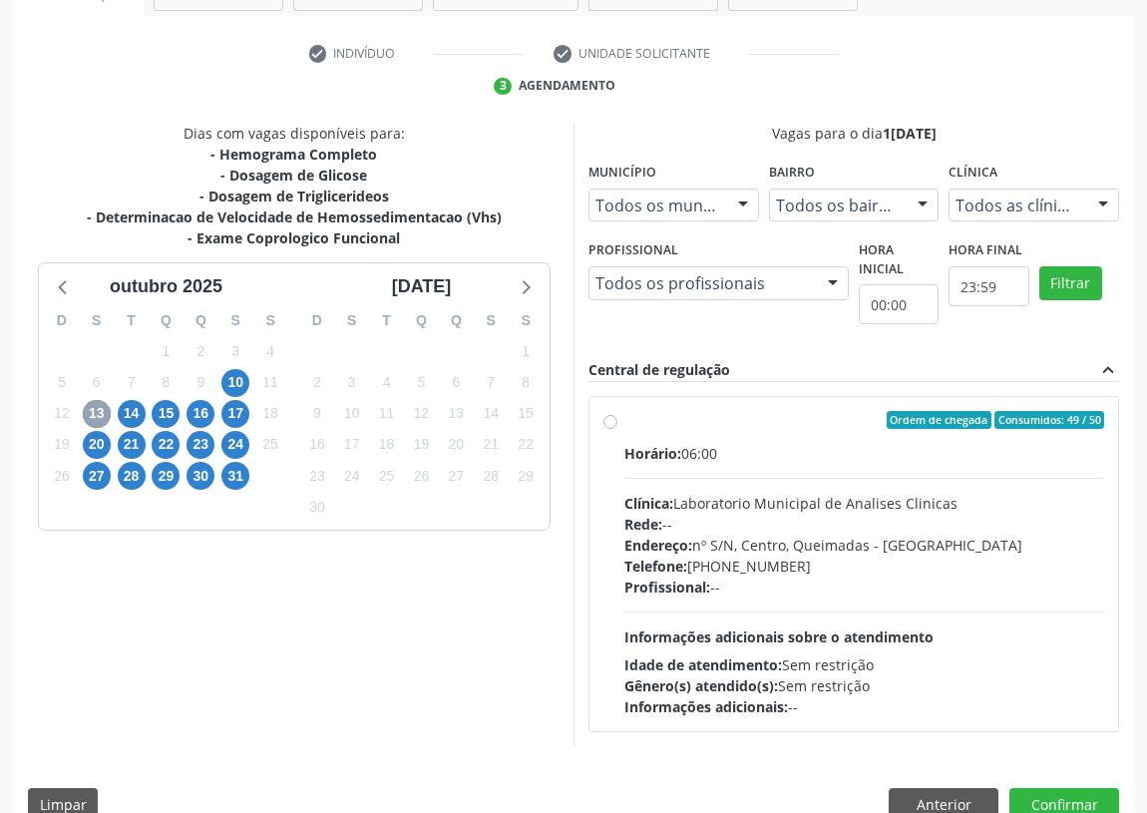
scroll to position [383, 0]
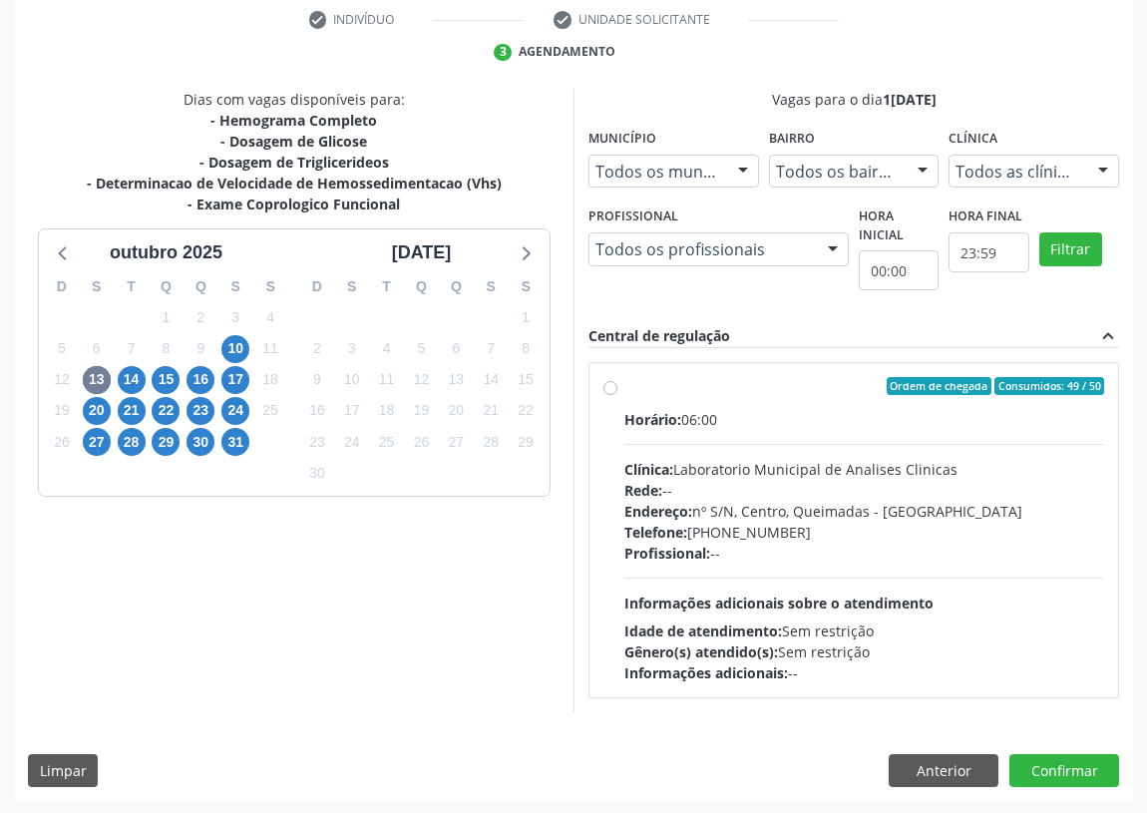
click at [624, 383] on label "Ordem de chegada Consumidos: 49 / 50 Horário: 06:00 Clínica: Laboratorio Munici…" at bounding box center [864, 530] width 480 height 306
click at [609, 383] on input "Ordem de chegada Consumidos: 49 / 50 Horário: 06:00 Clínica: Laboratorio Munici…" at bounding box center [610, 386] width 14 height 18
radio input "true"
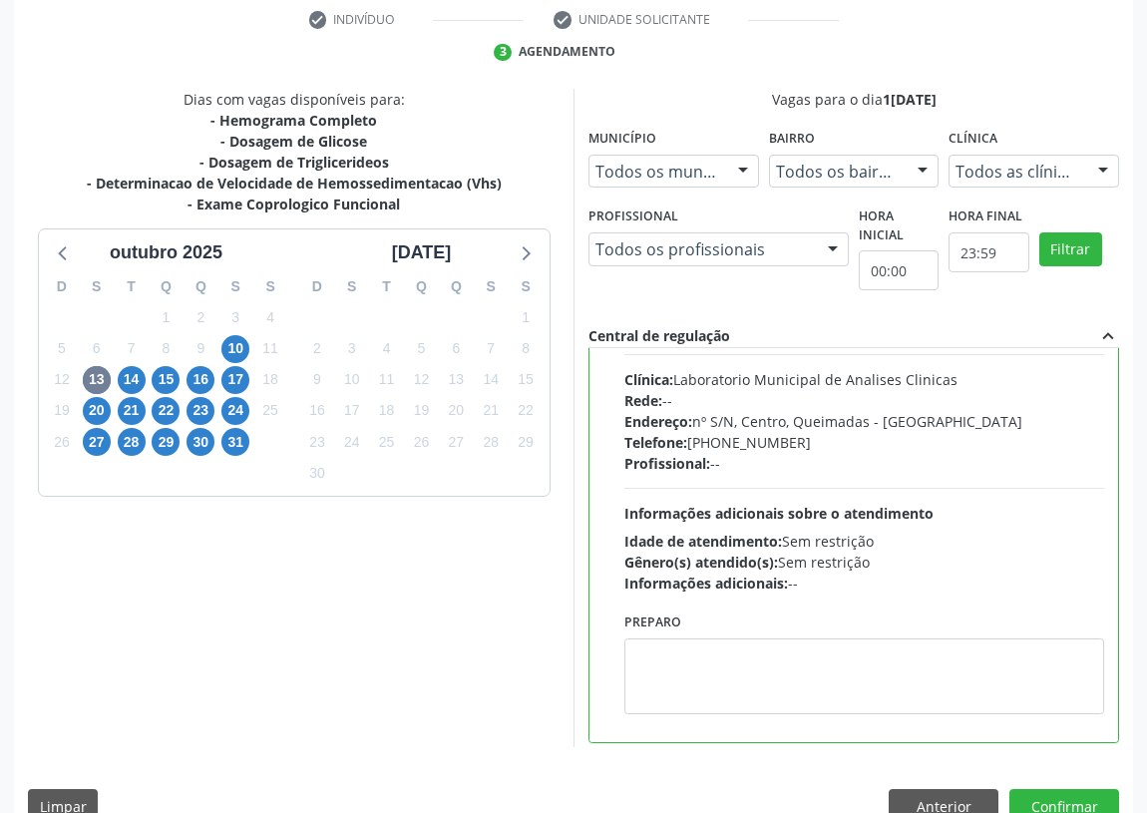
scroll to position [99, 0]
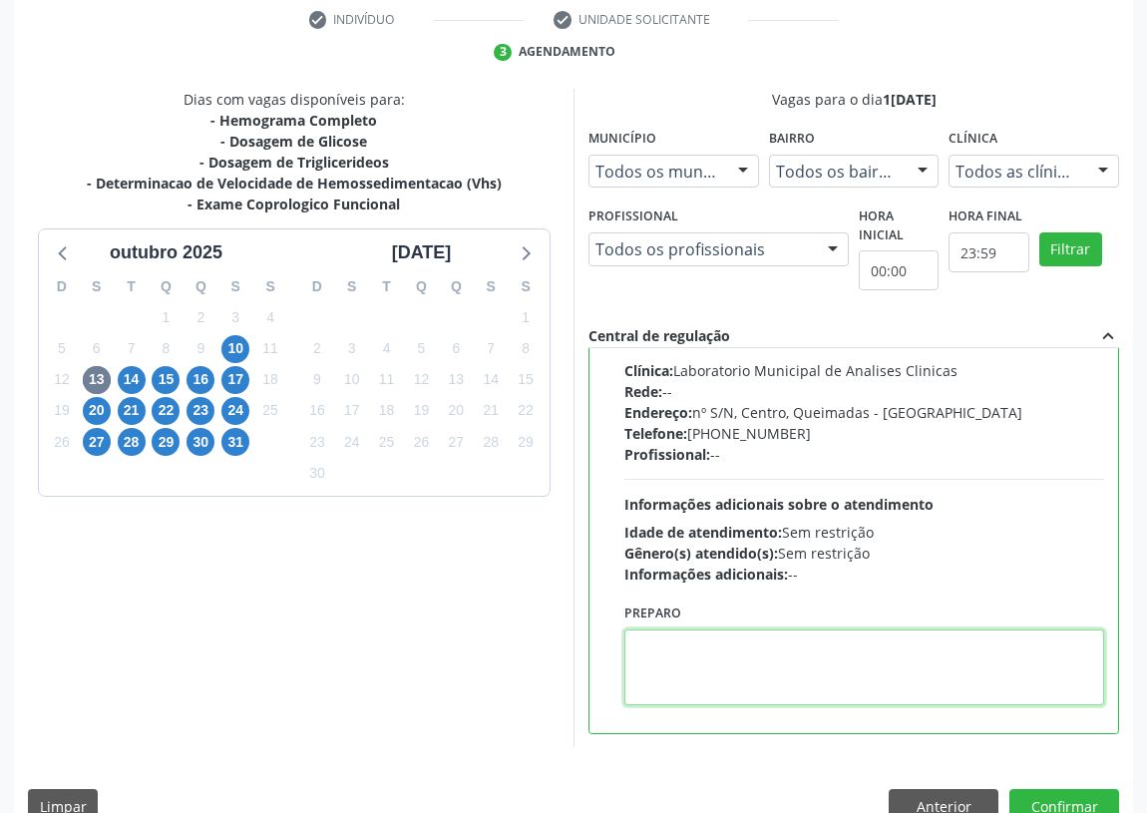
click at [690, 665] on textarea at bounding box center [864, 667] width 480 height 76
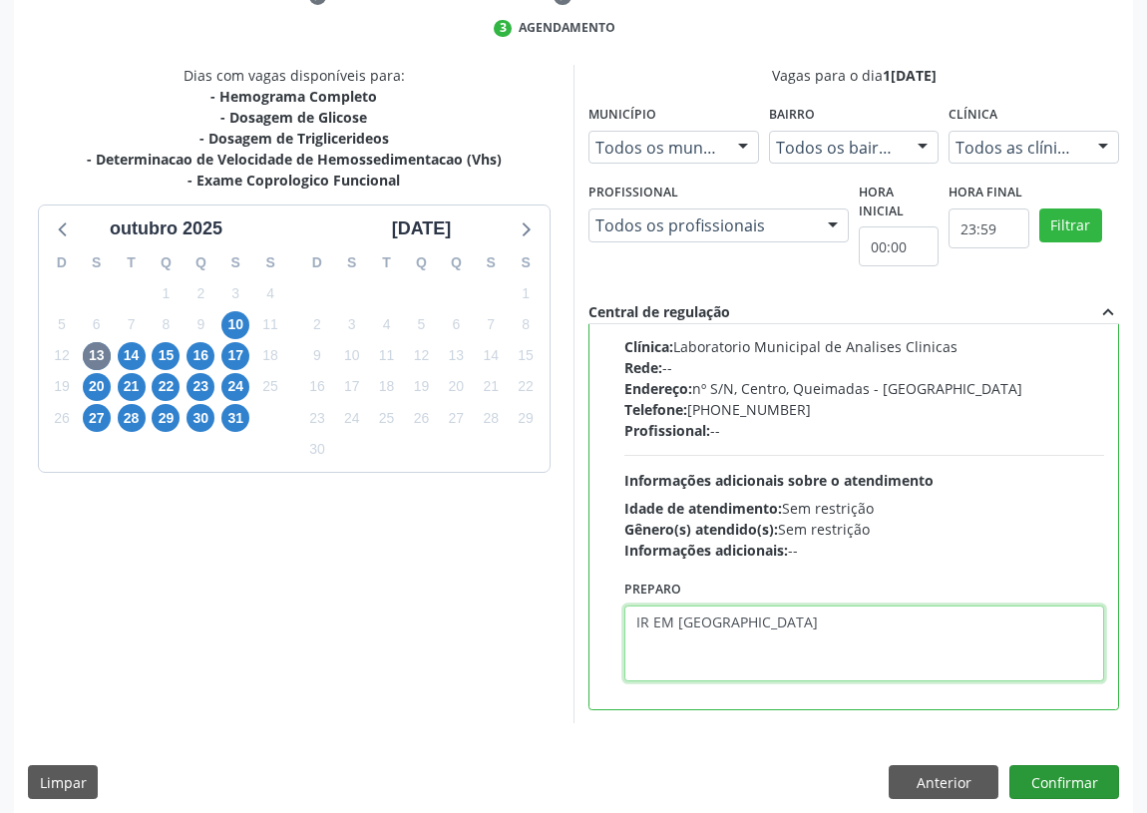
scroll to position [419, 0]
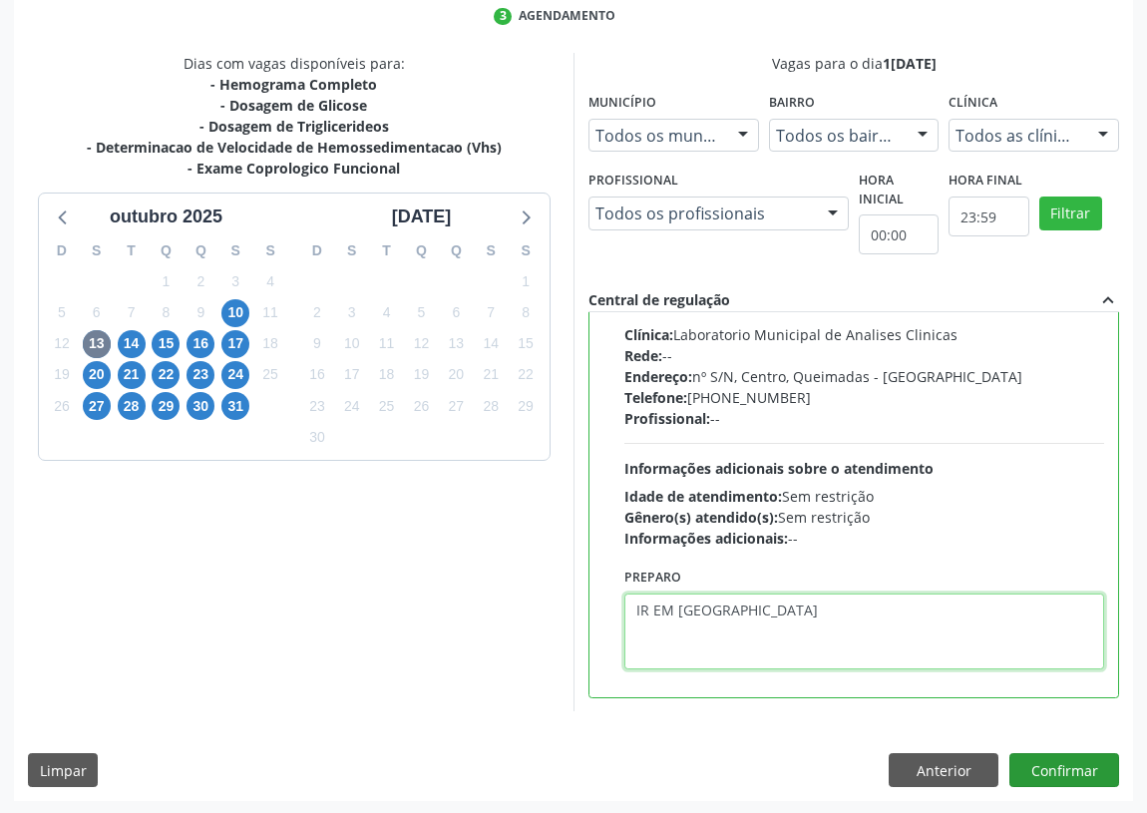
type textarea "IR EM [GEOGRAPHIC_DATA]"
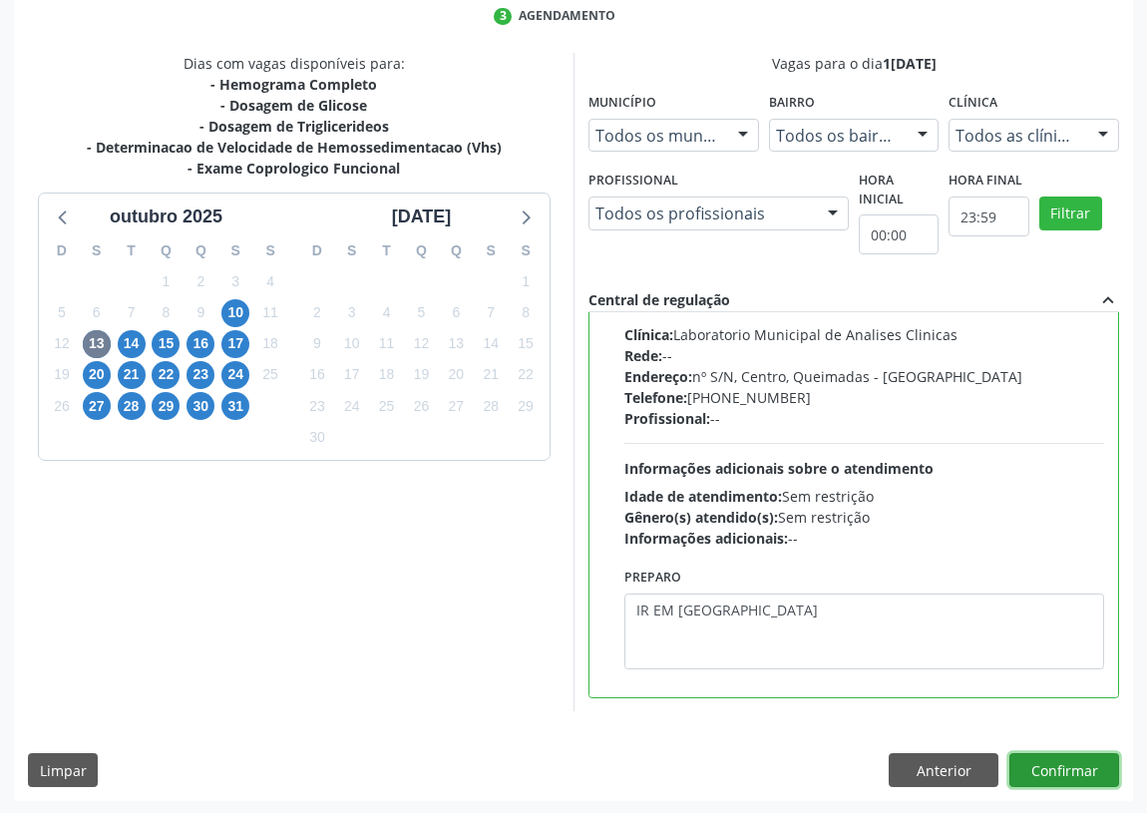
click at [1057, 768] on button "Confirmar" at bounding box center [1064, 770] width 110 height 34
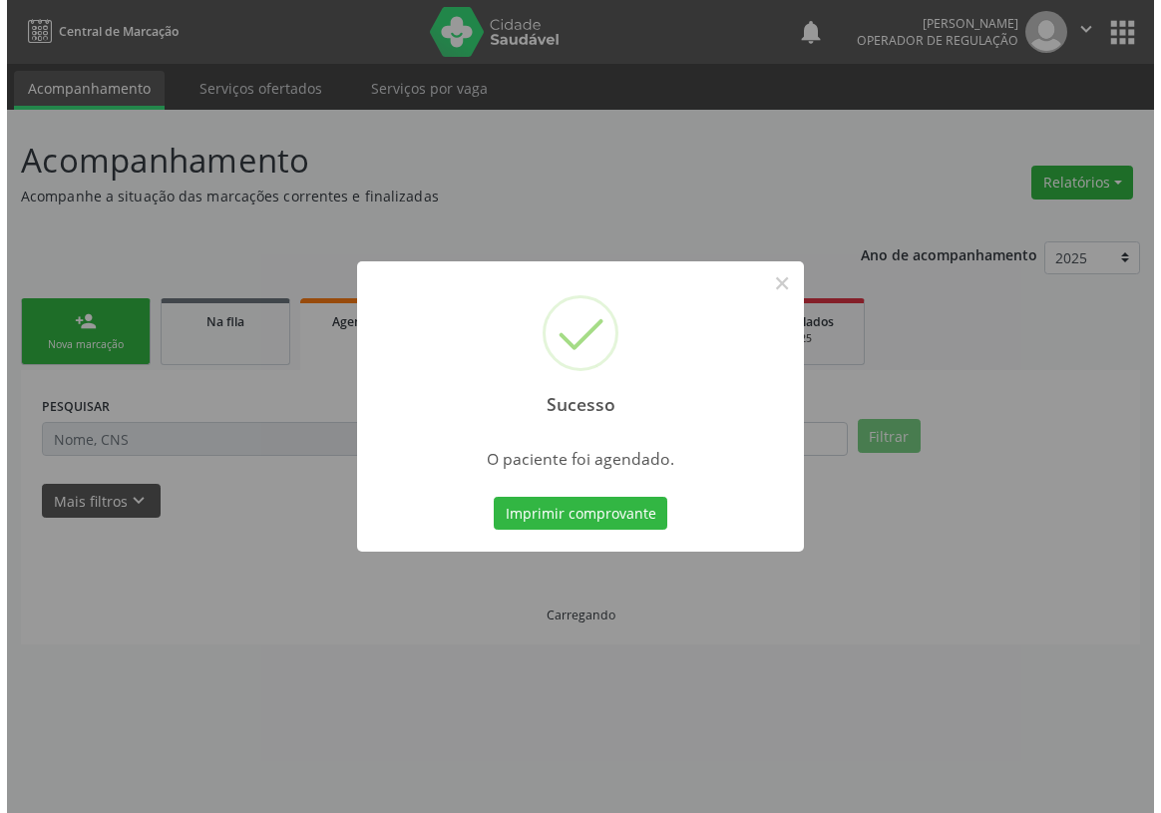
scroll to position [0, 0]
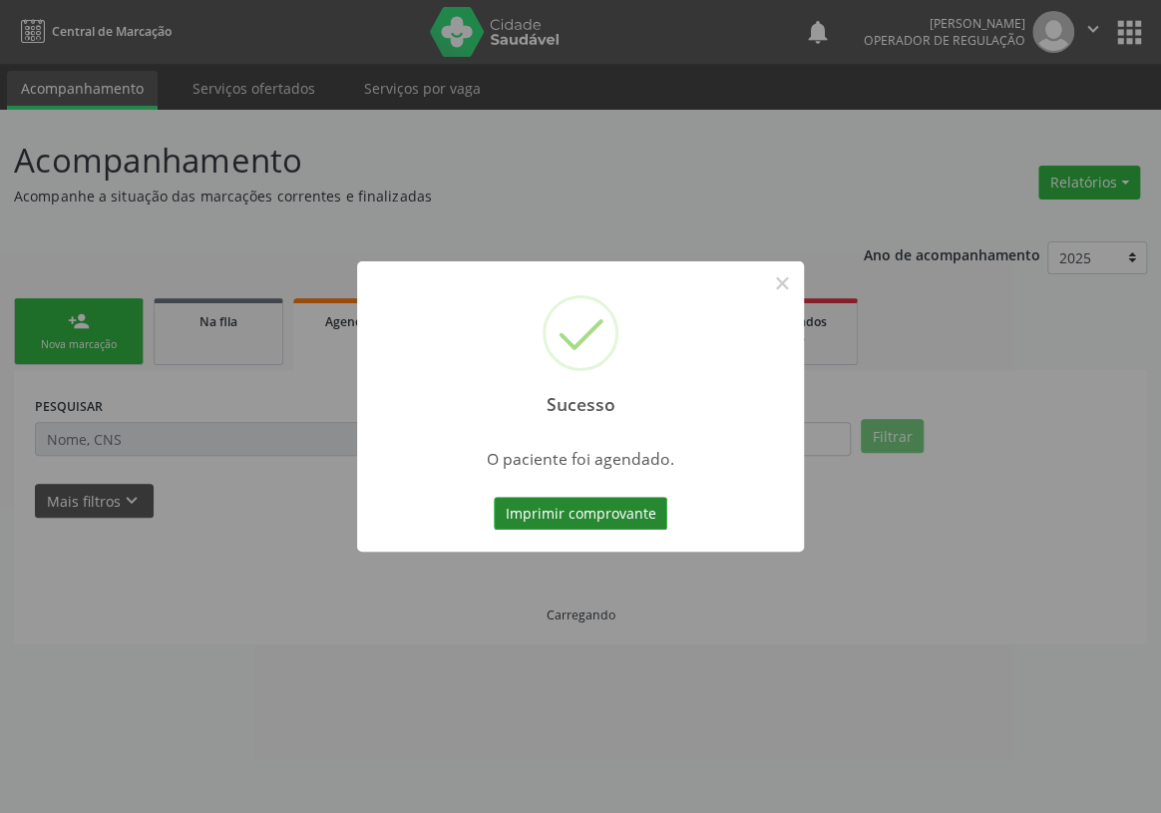
click at [612, 524] on button "Imprimir comprovante" at bounding box center [581, 514] width 174 height 34
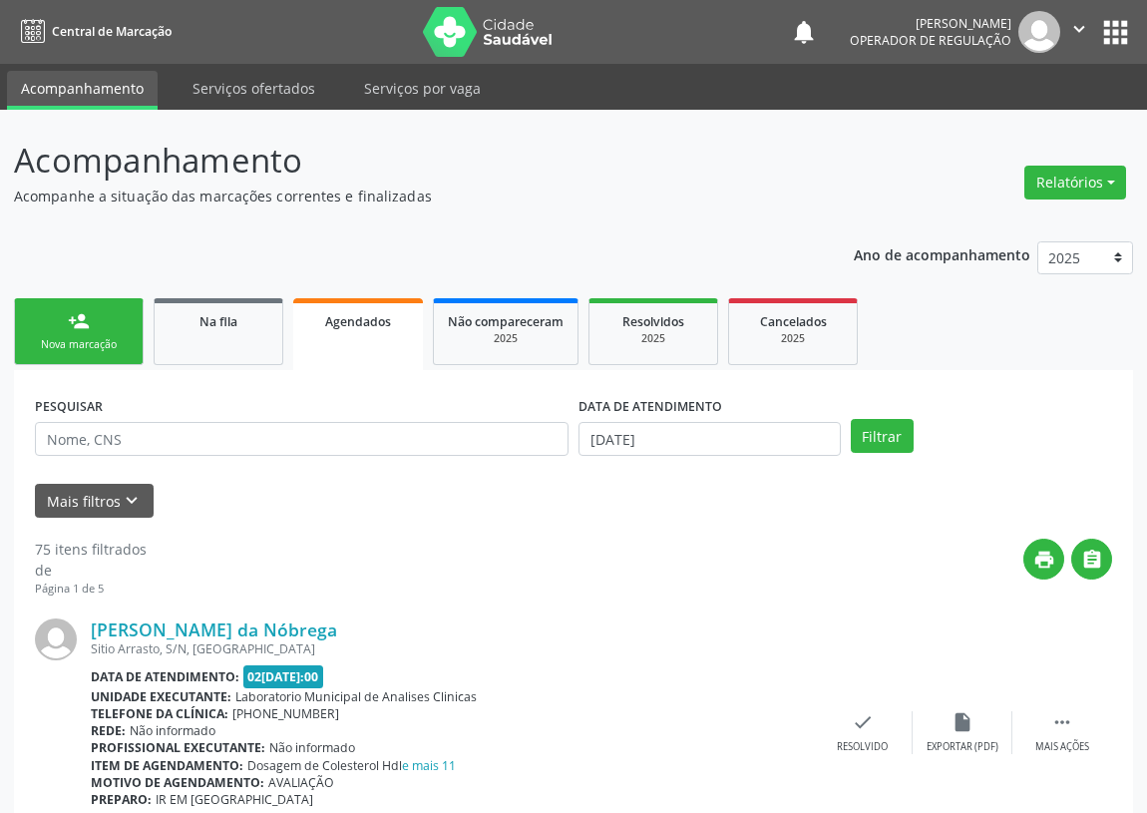
click at [51, 330] on link "person_add Nova marcação" at bounding box center [79, 331] width 130 height 67
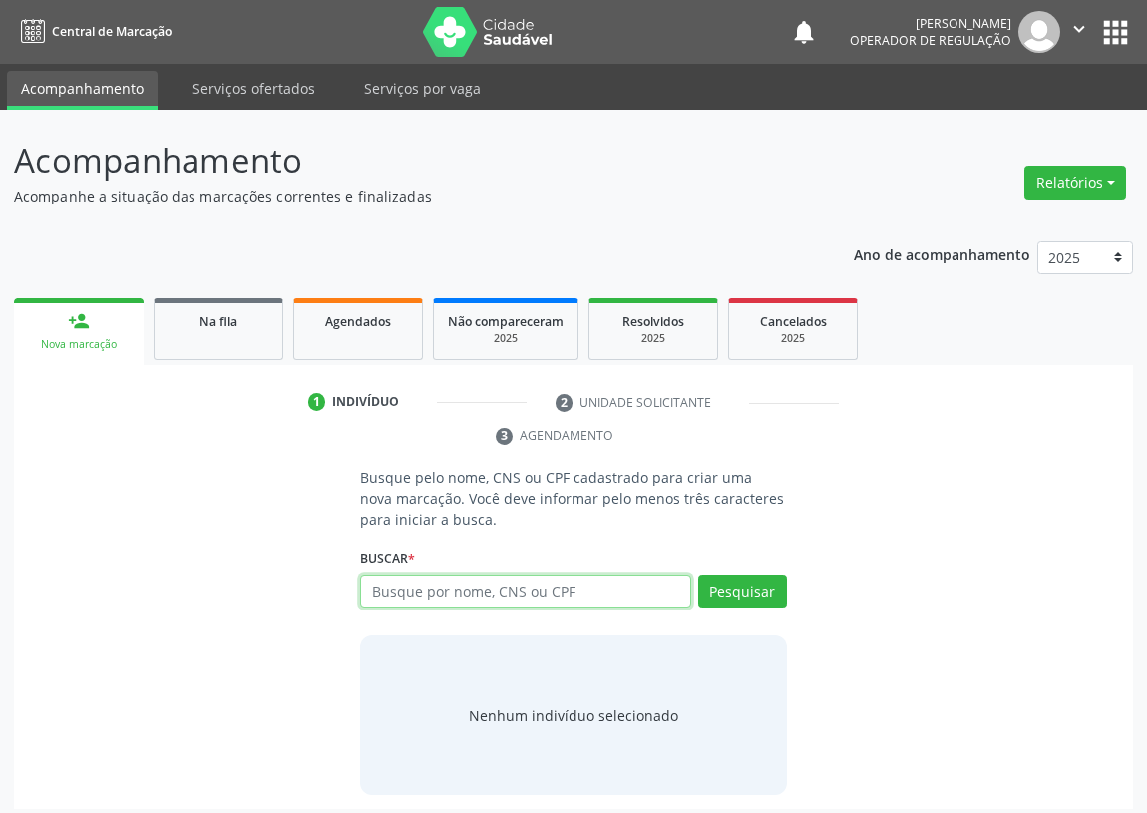
click at [372, 579] on input "text" at bounding box center [525, 591] width 331 height 34
type input "700806454618789"
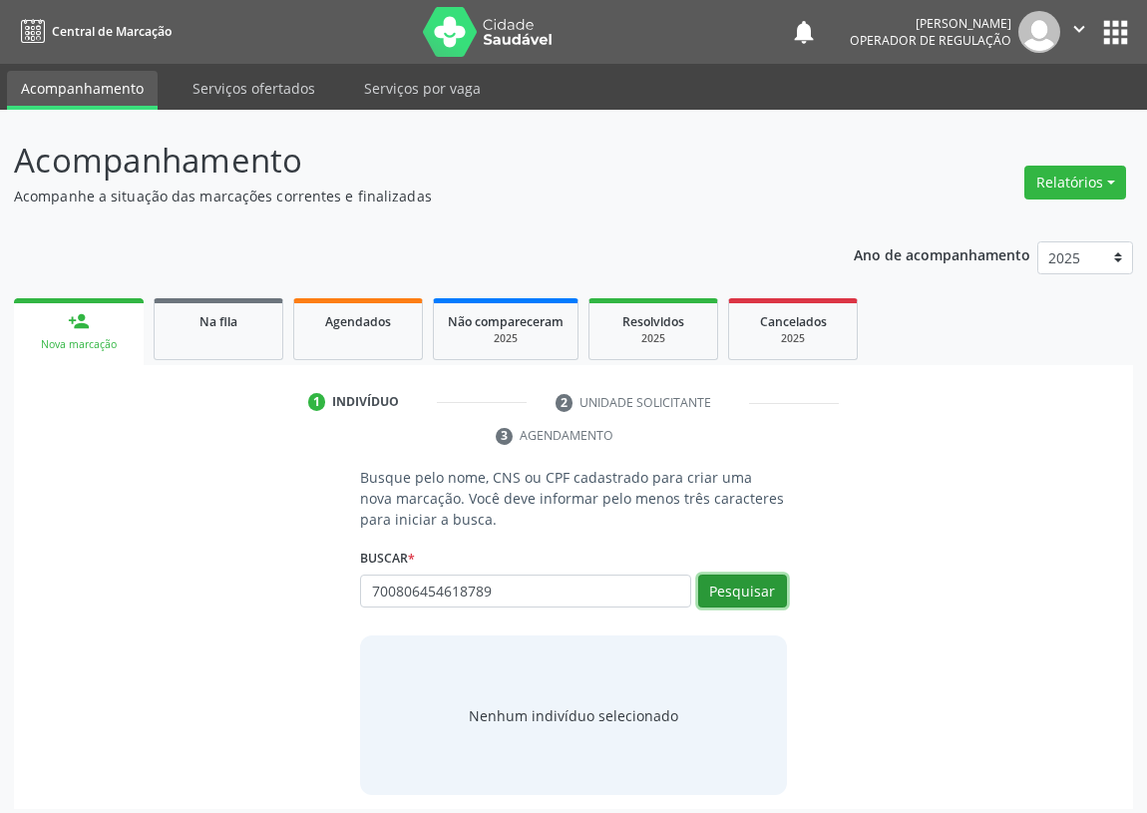
drag, startPoint x: 761, startPoint y: 580, endPoint x: 0, endPoint y: 735, distance: 776.4
click at [728, 592] on button "Pesquisar" at bounding box center [742, 591] width 89 height 34
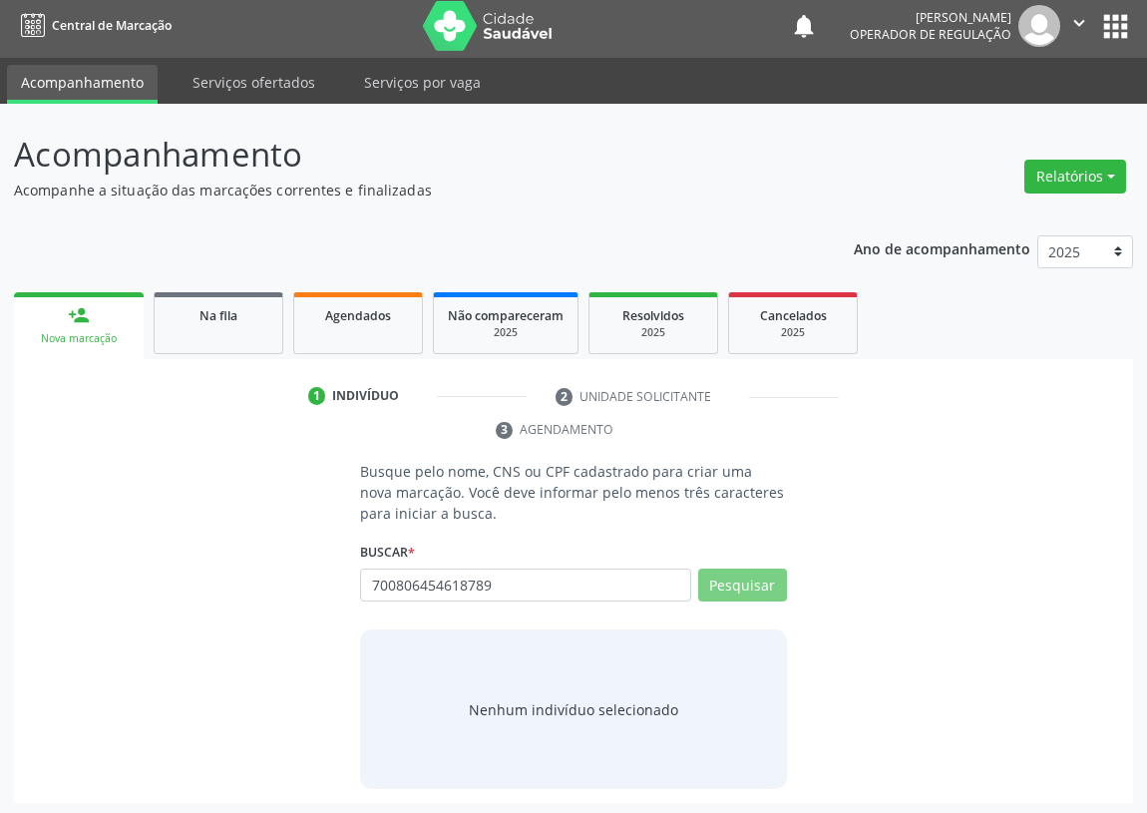
scroll to position [9, 0]
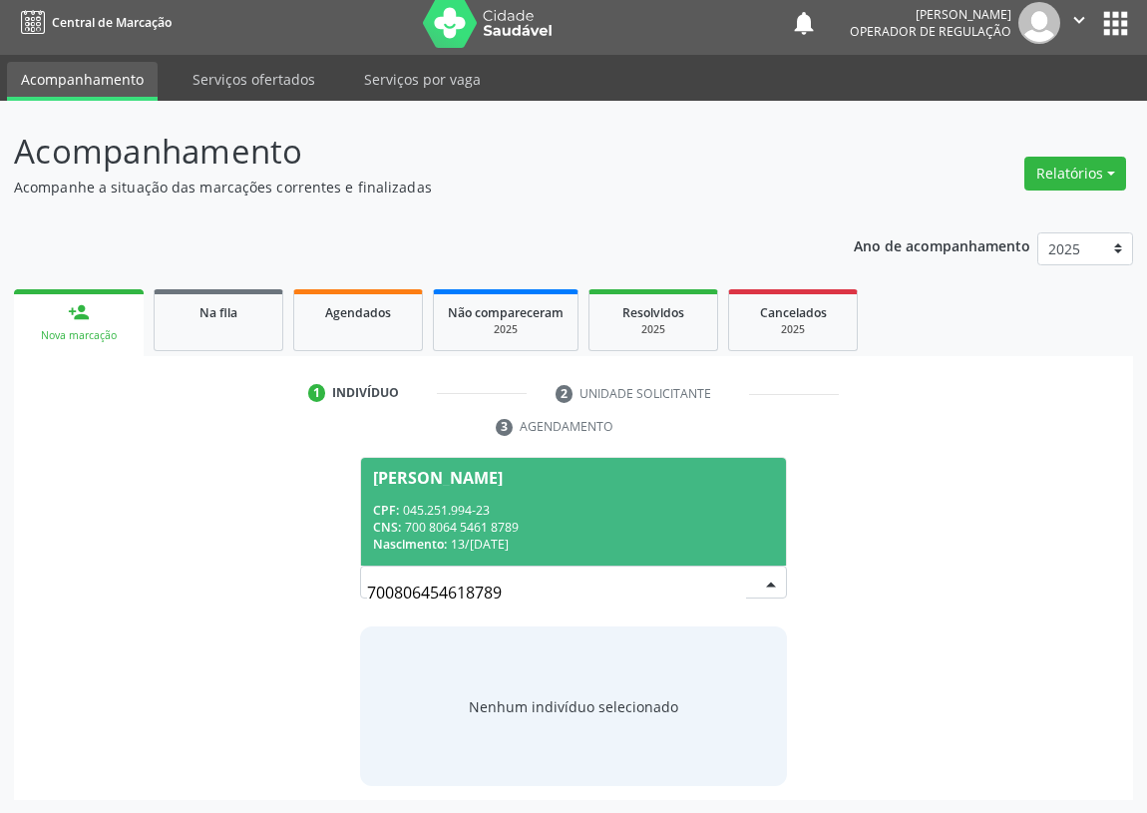
click at [473, 519] on div "CNS: 700 8064 5461 8789" at bounding box center [573, 527] width 401 height 17
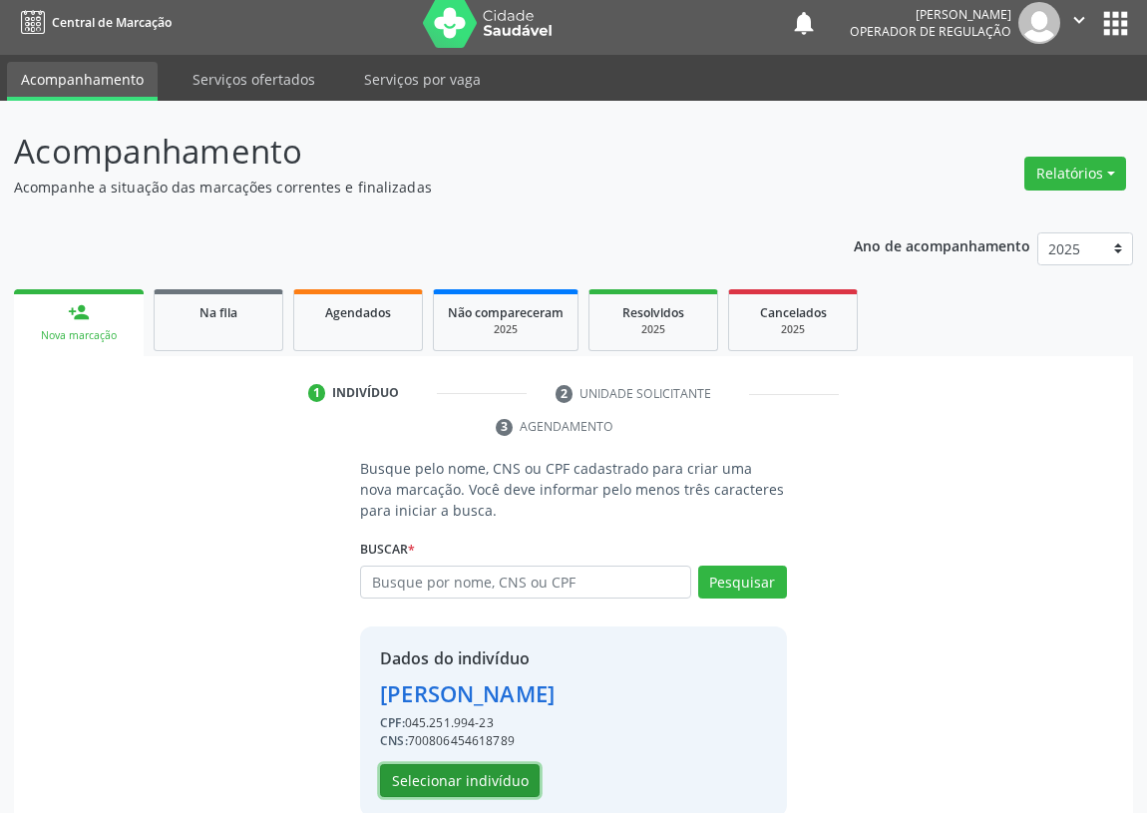
click at [416, 782] on button "Selecionar indivíduo" at bounding box center [460, 781] width 160 height 34
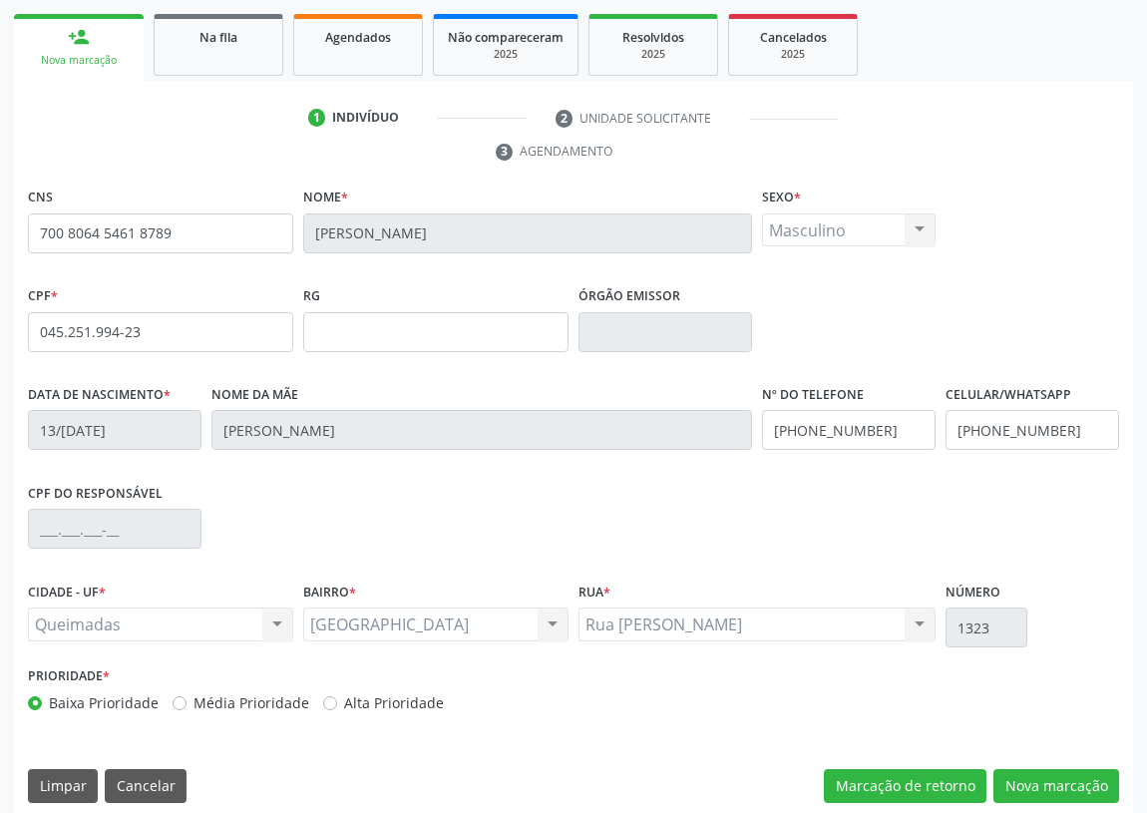
scroll to position [299, 0]
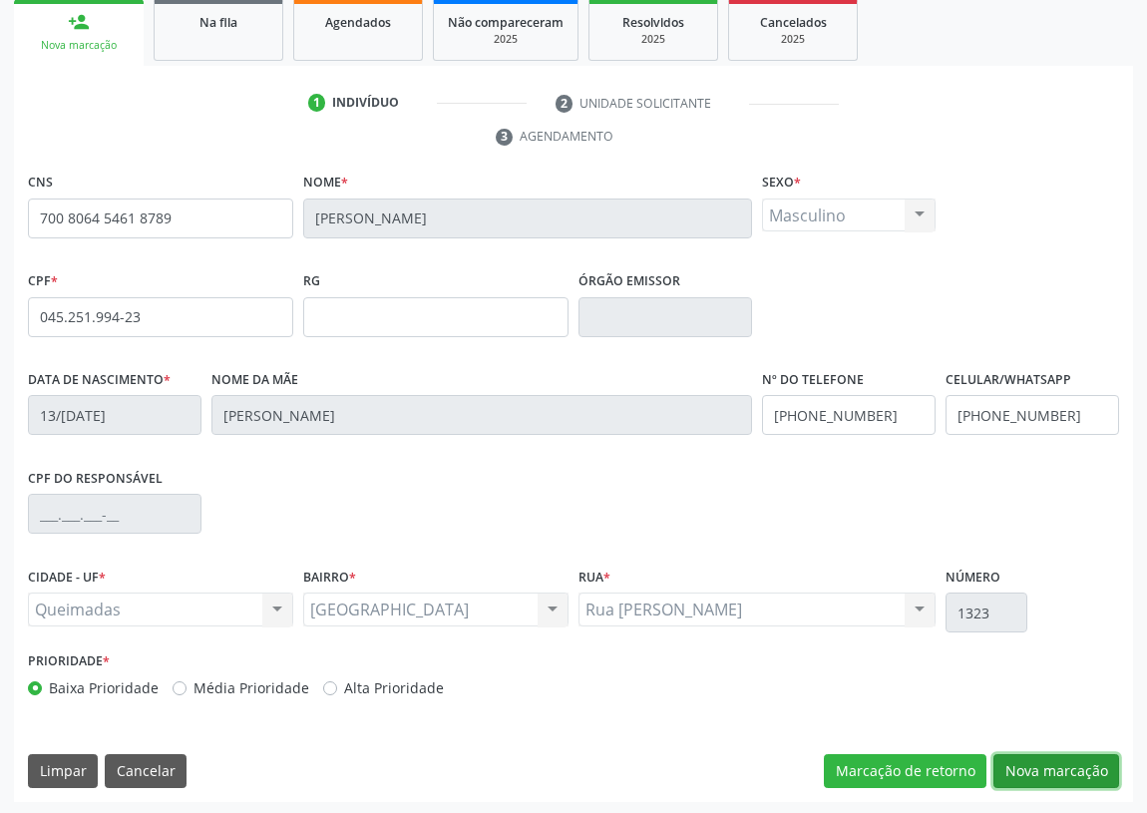
drag, startPoint x: 1065, startPoint y: 771, endPoint x: 260, endPoint y: 541, distance: 837.1
click at [1061, 771] on button "Nova marcação" at bounding box center [1056, 771] width 126 height 34
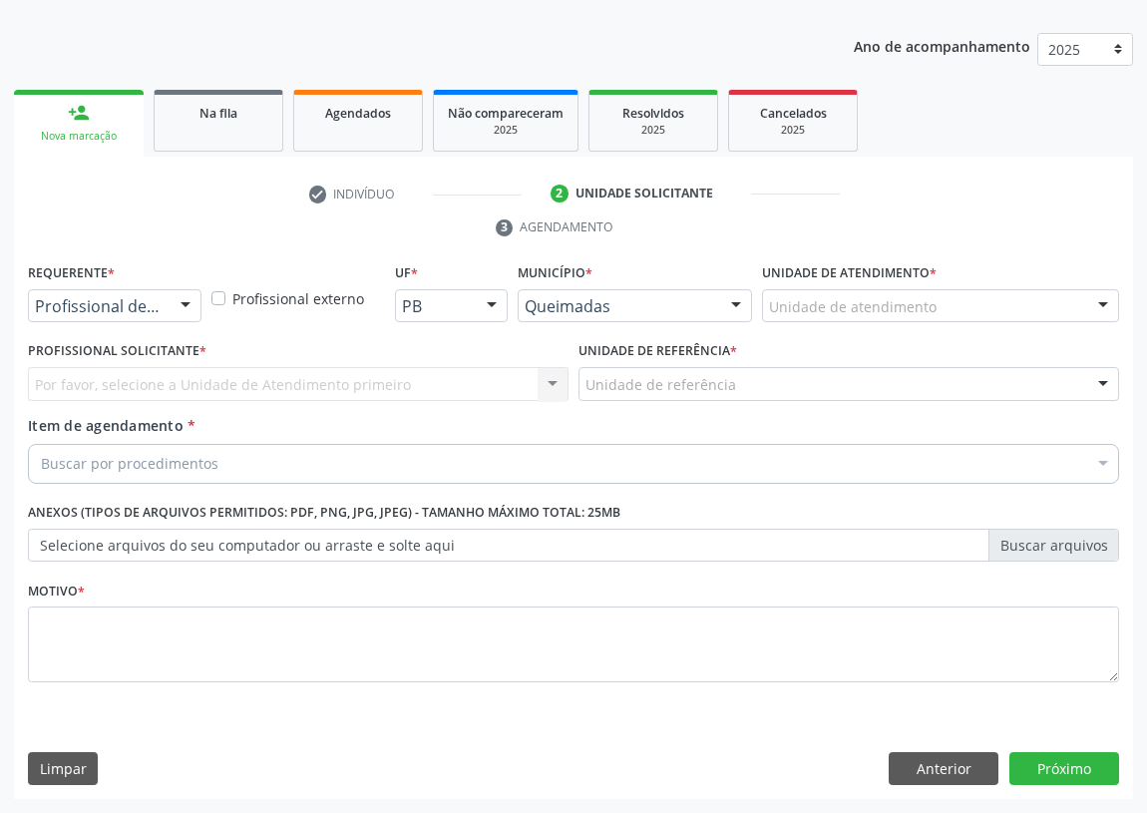
scroll to position [206, 0]
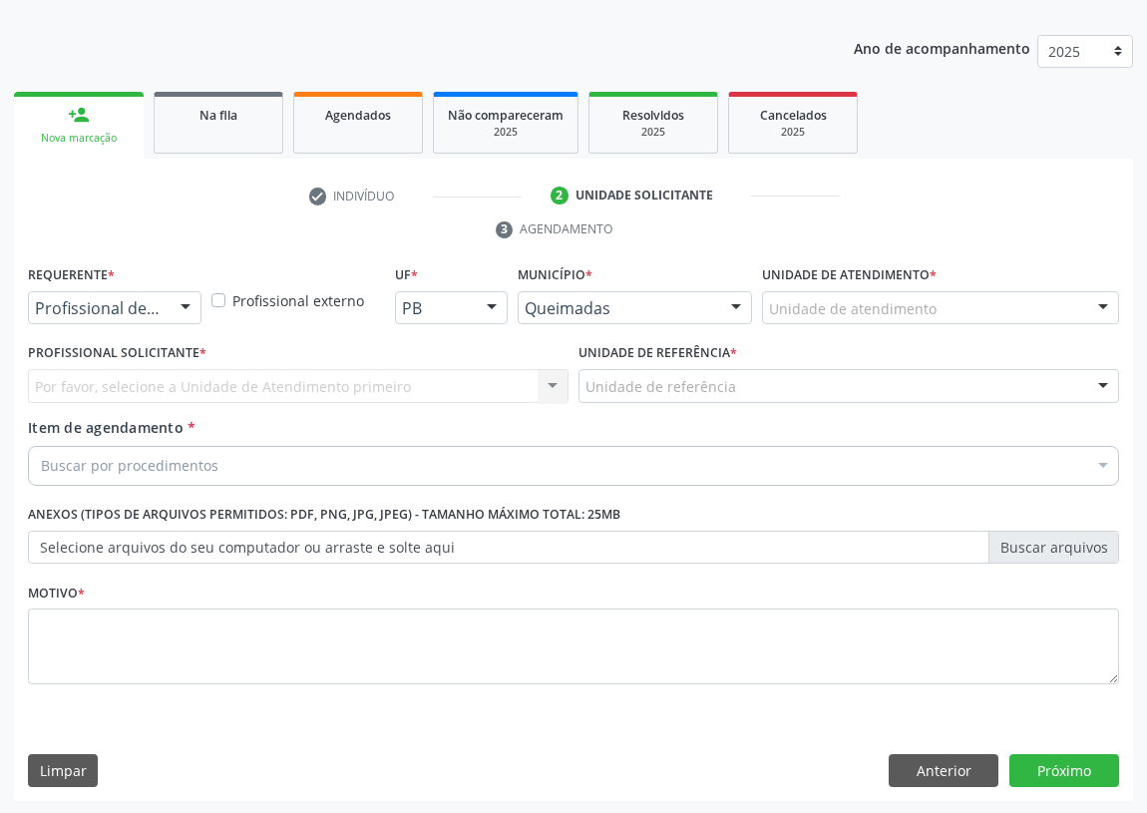
drag, startPoint x: 186, startPoint y: 309, endPoint x: 163, endPoint y: 374, distance: 69.1
click at [184, 312] on div at bounding box center [186, 309] width 30 height 34
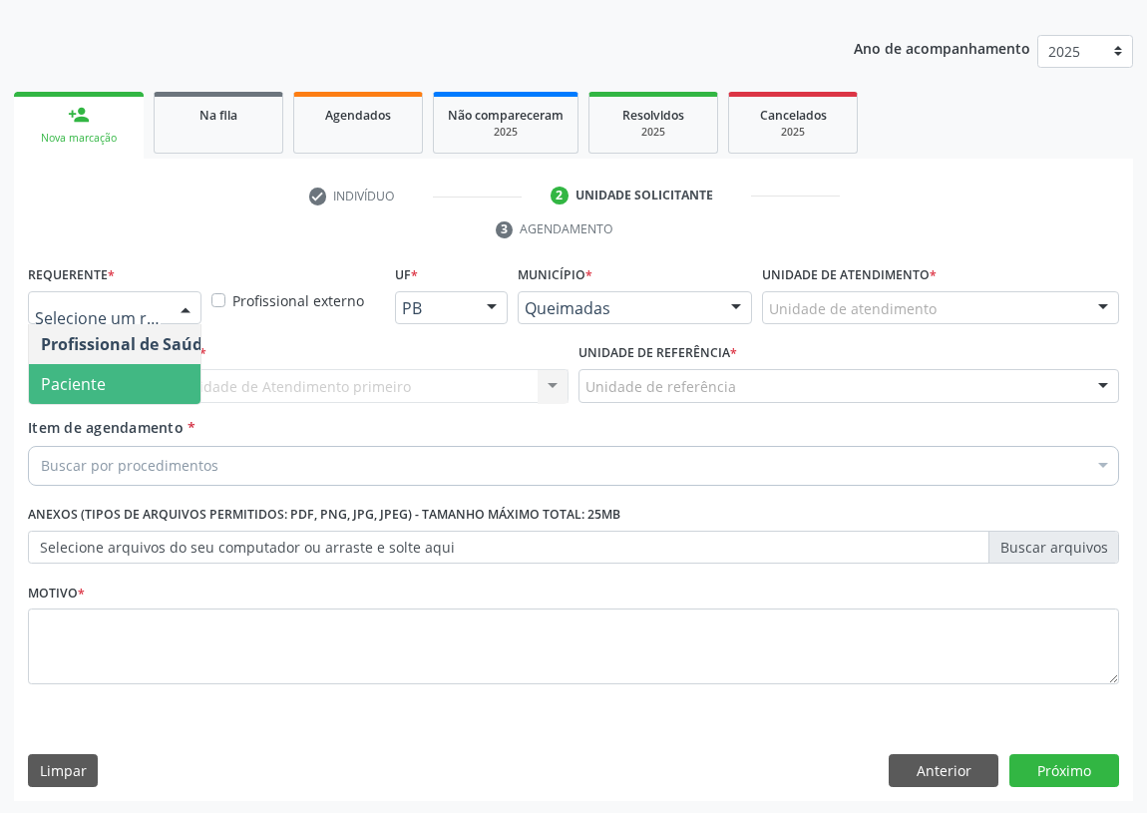
drag, startPoint x: 160, startPoint y: 376, endPoint x: 247, endPoint y: 361, distance: 89.0
click at [160, 375] on span "Paciente" at bounding box center [126, 384] width 194 height 40
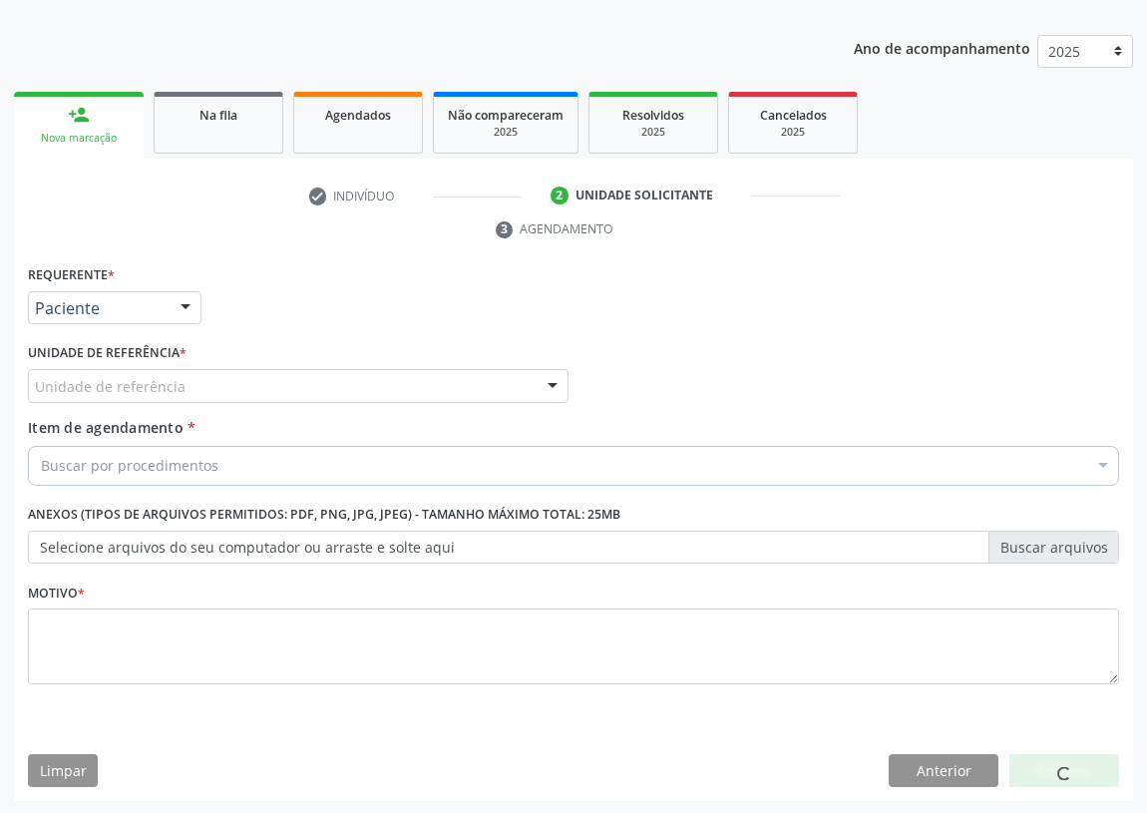
click at [488, 391] on div "Unidade de referência" at bounding box center [298, 386] width 541 height 34
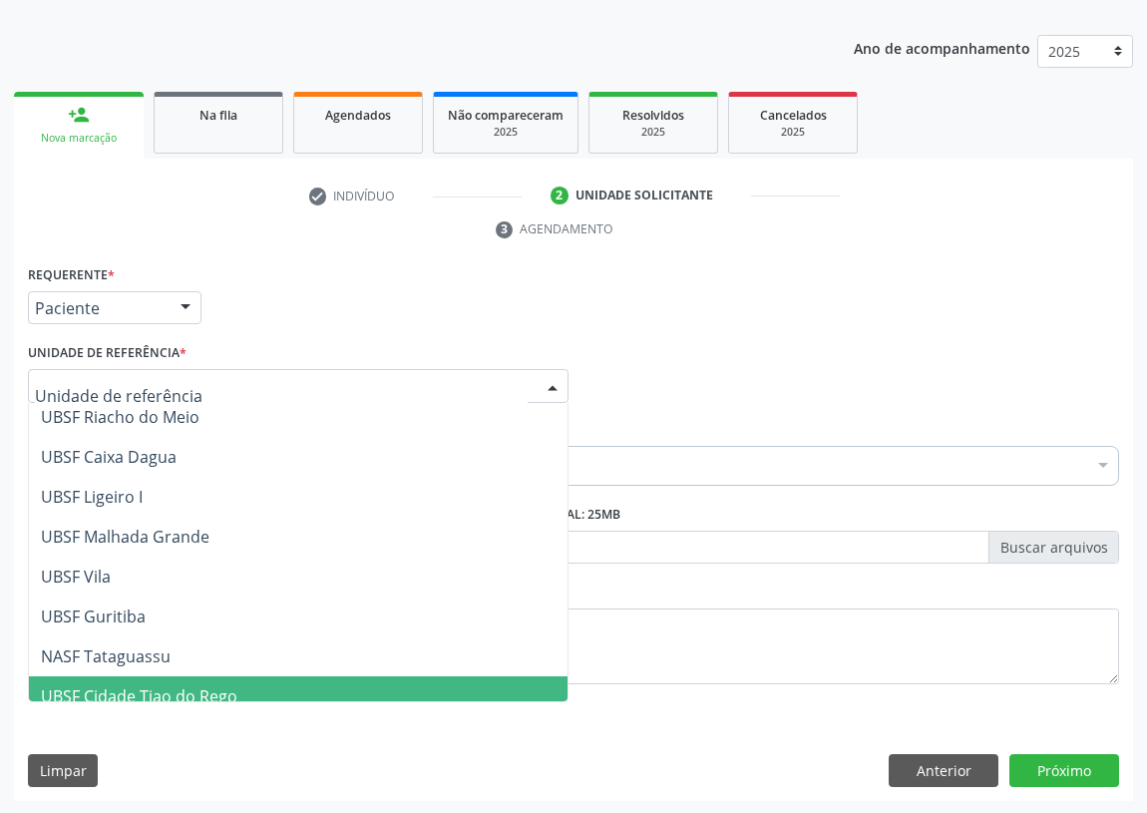
scroll to position [499, 0]
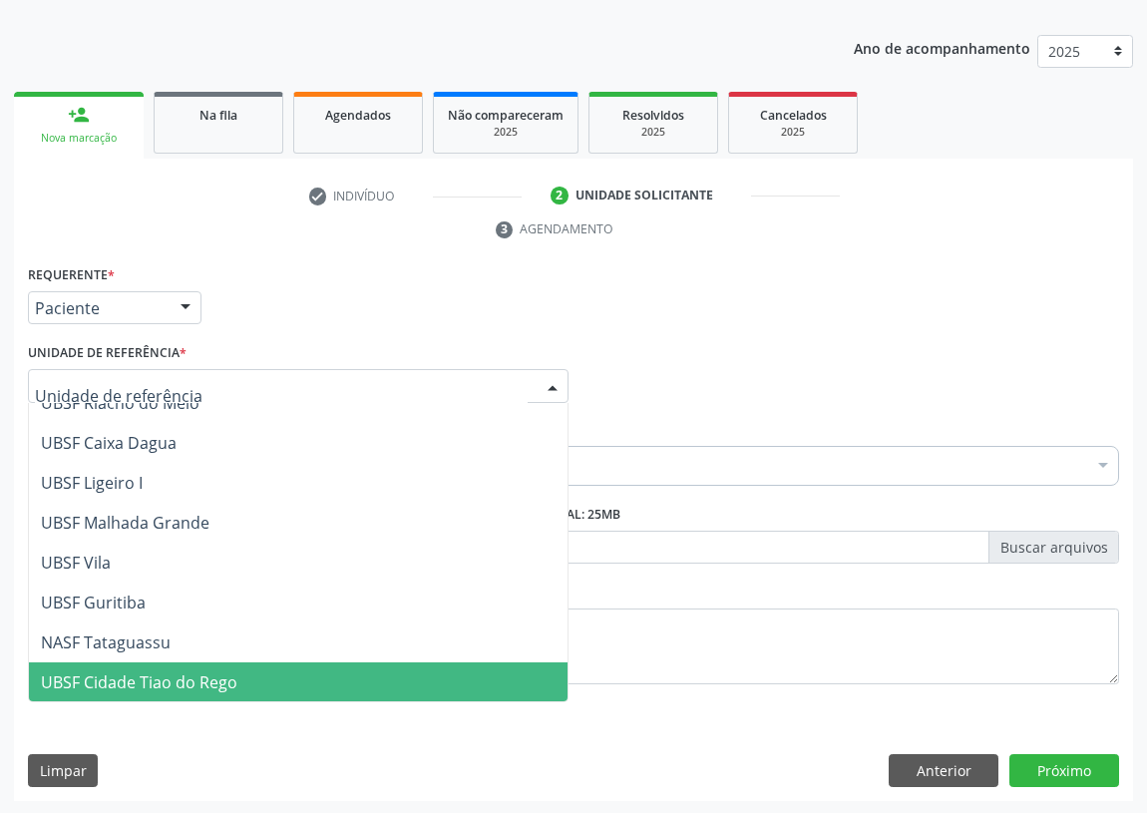
click at [143, 673] on span "UBSF Cidade Tiao do Rego" at bounding box center [139, 682] width 196 height 22
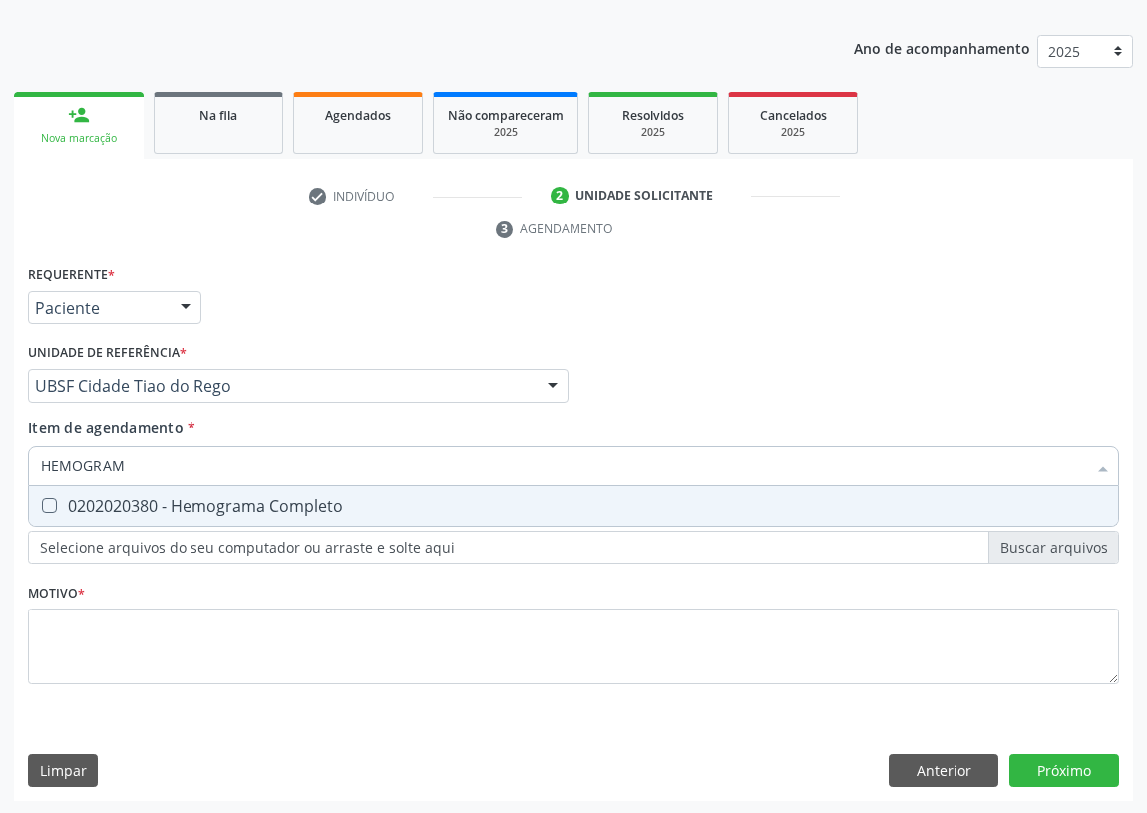
type input "HEMOGRAMA"
drag, startPoint x: 52, startPoint y: 504, endPoint x: 129, endPoint y: 442, distance: 98.6
click at [60, 491] on span "0202020380 - Hemograma Completo" at bounding box center [573, 506] width 1089 height 40
checkbox Completo "true"
drag, startPoint x: 141, startPoint y: 461, endPoint x: 0, endPoint y: 471, distance: 141.0
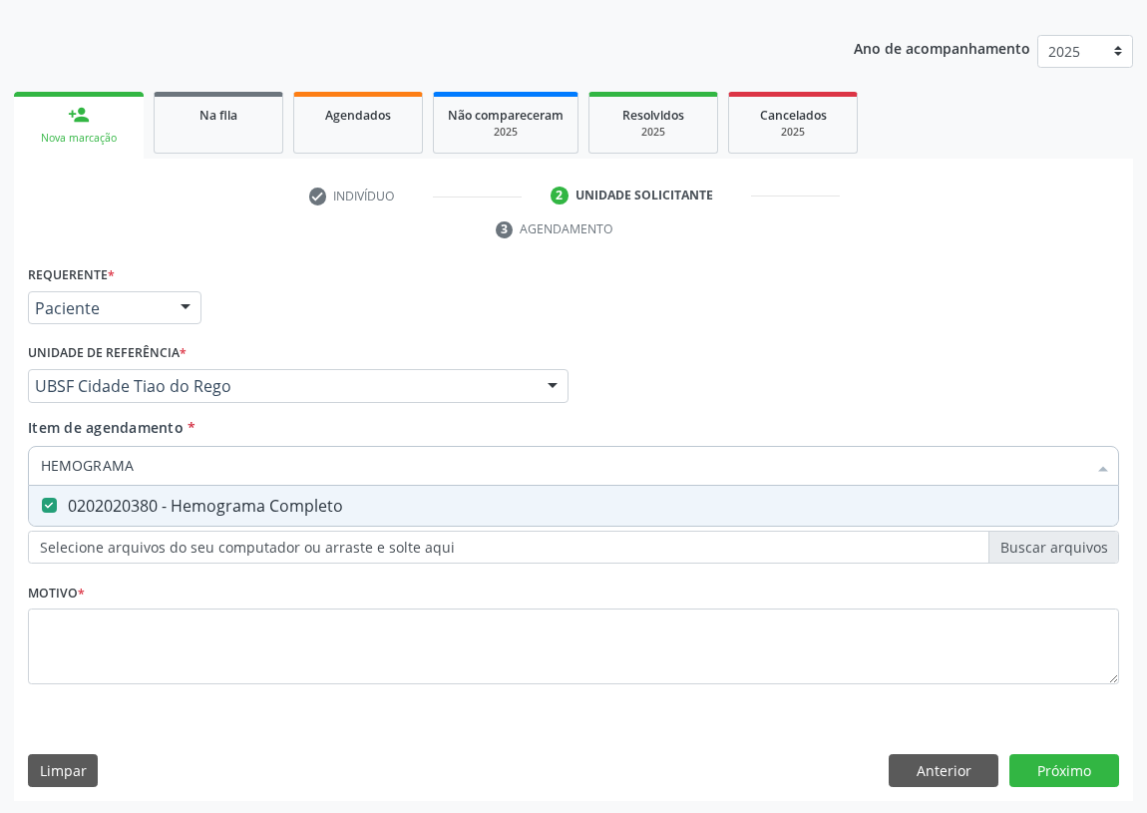
click at [0, 471] on div "Acompanhamento Acompanhe a situação das marcações correntes e finalizadas Relat…" at bounding box center [573, 358] width 1147 height 911
type input "G"
checkbox Completo "false"
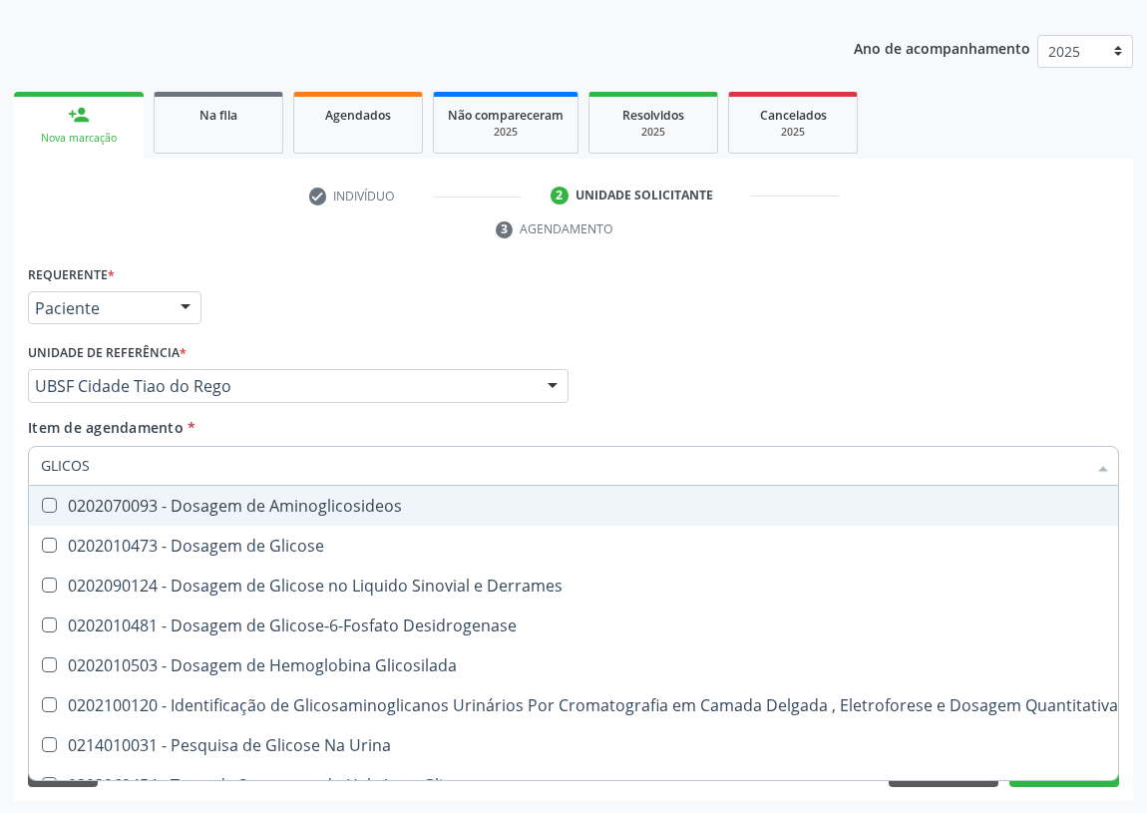
type input "GLICOSE"
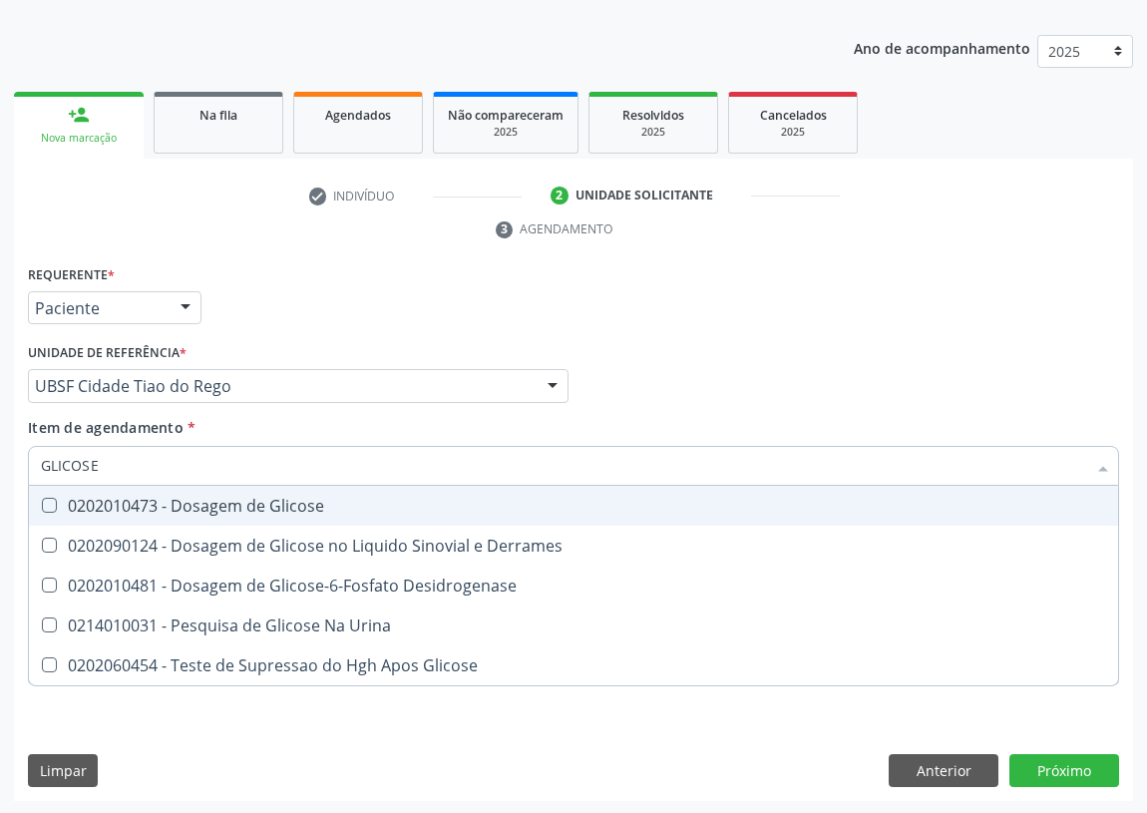
click at [50, 503] on Glicose at bounding box center [49, 505] width 15 height 15
click at [42, 503] on Glicose "checkbox" at bounding box center [35, 505] width 13 height 13
checkbox Glicose "true"
drag, startPoint x: 105, startPoint y: 471, endPoint x: 25, endPoint y: 468, distance: 79.8
click at [28, 471] on div "GLICOSE" at bounding box center [573, 466] width 1091 height 40
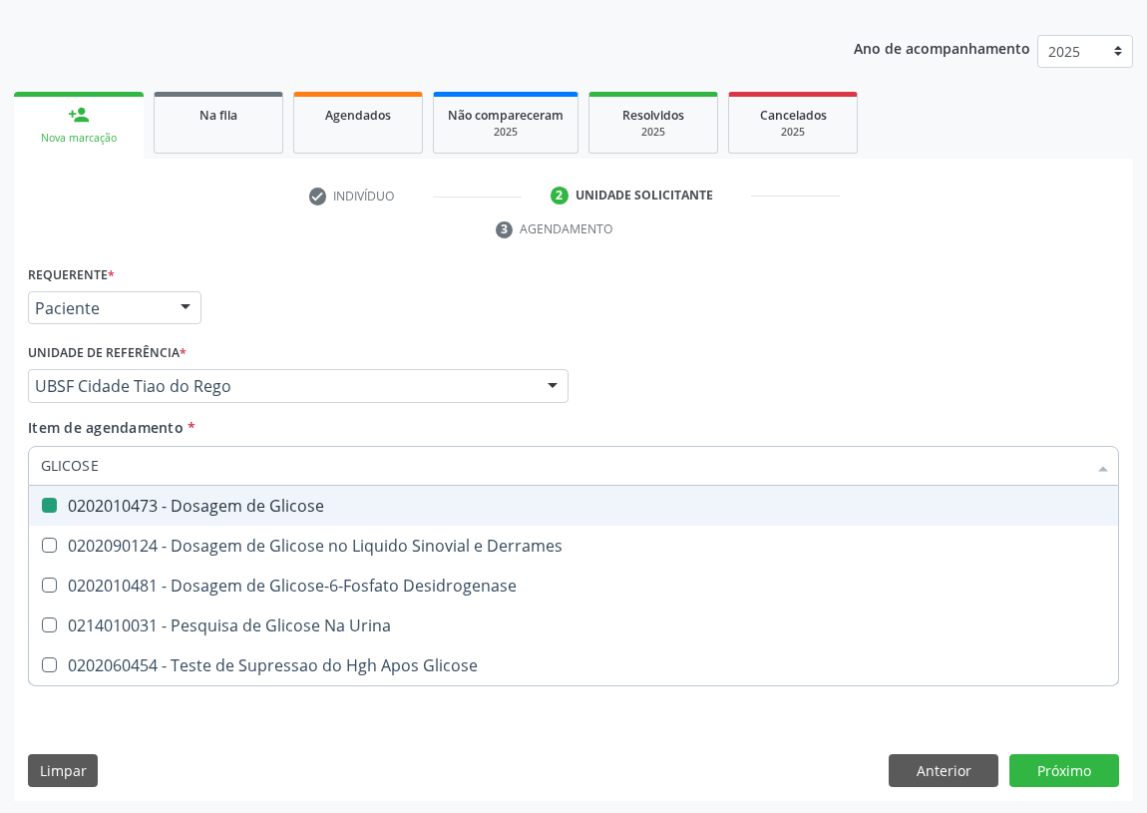
type input "H"
checkbox Glicose "false"
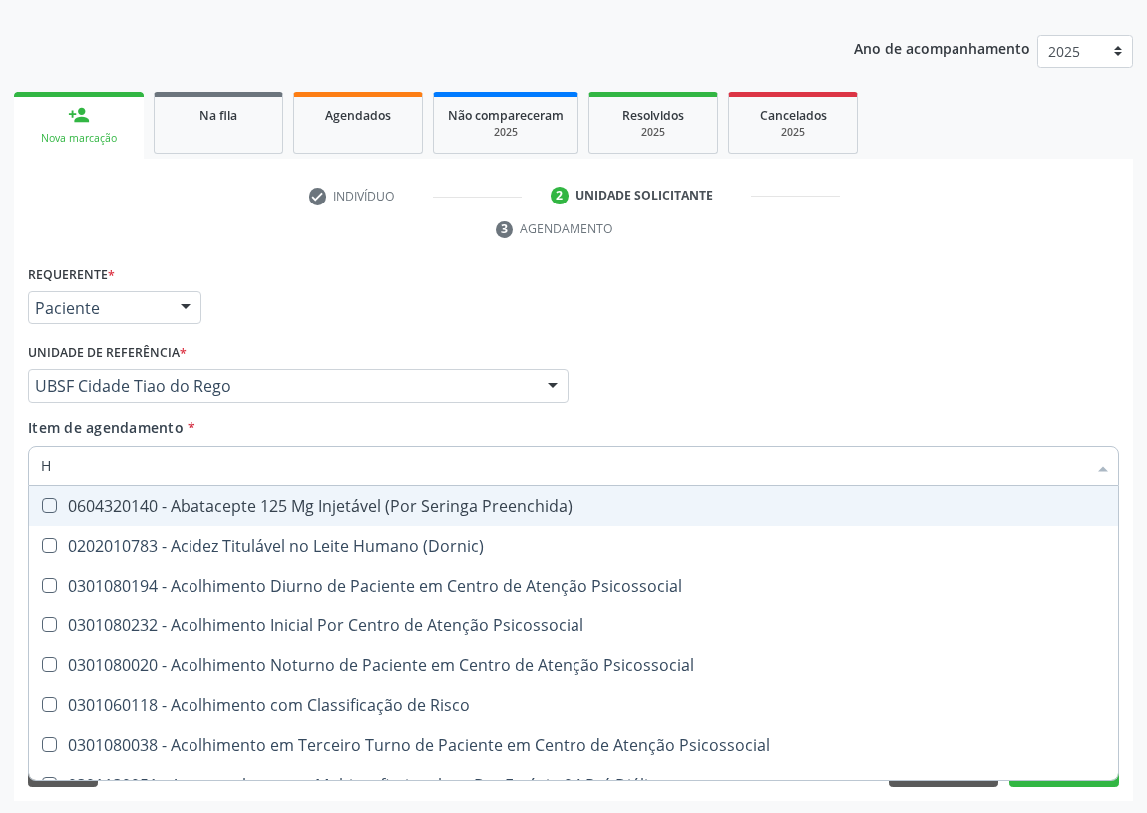
type input "HE"
checkbox C "true"
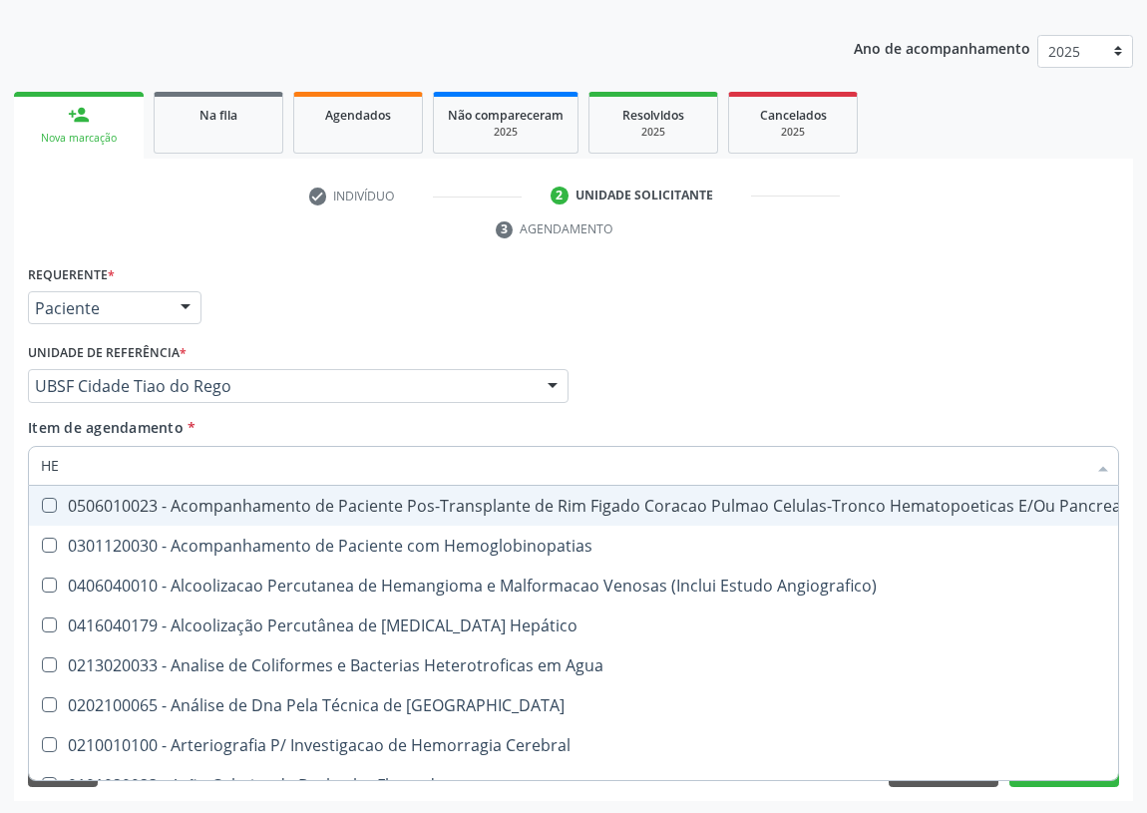
type input "HEM"
checkbox Transplante "true"
checkbox Completo "false"
type input "HEMO"
checkbox Retro-Retal "true"
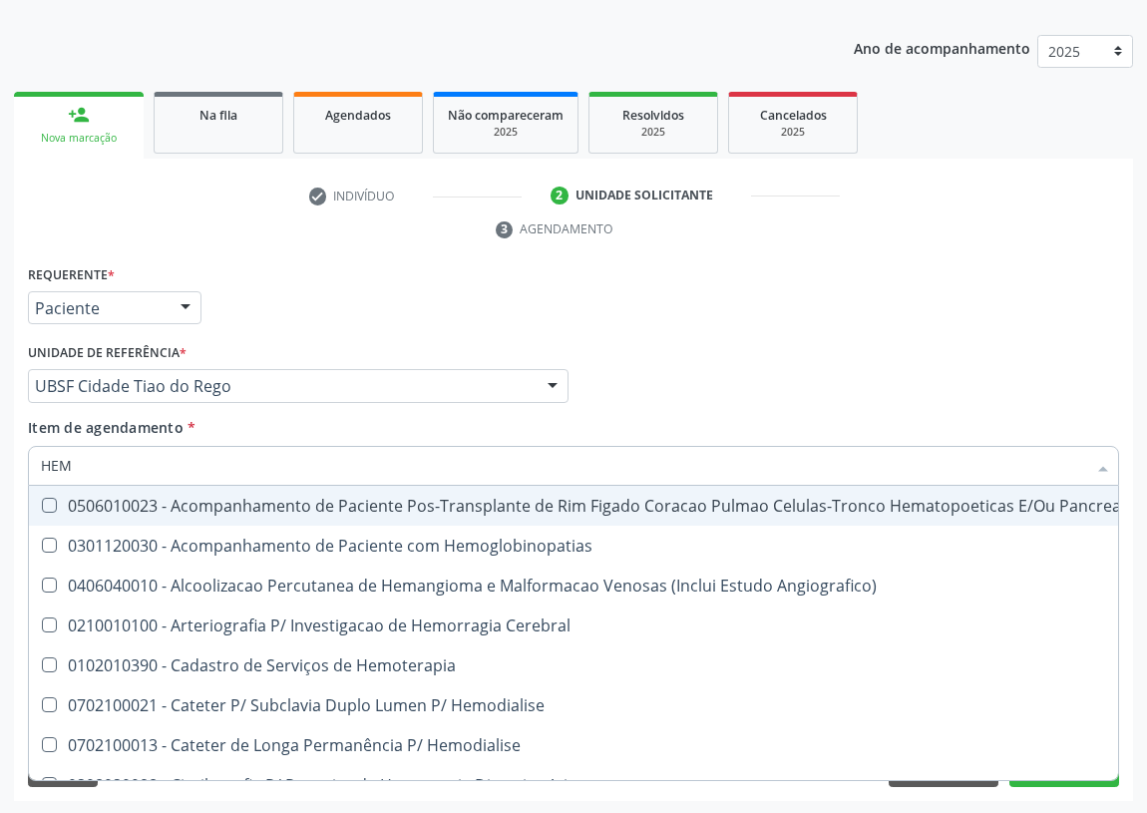
checkbox Completo "false"
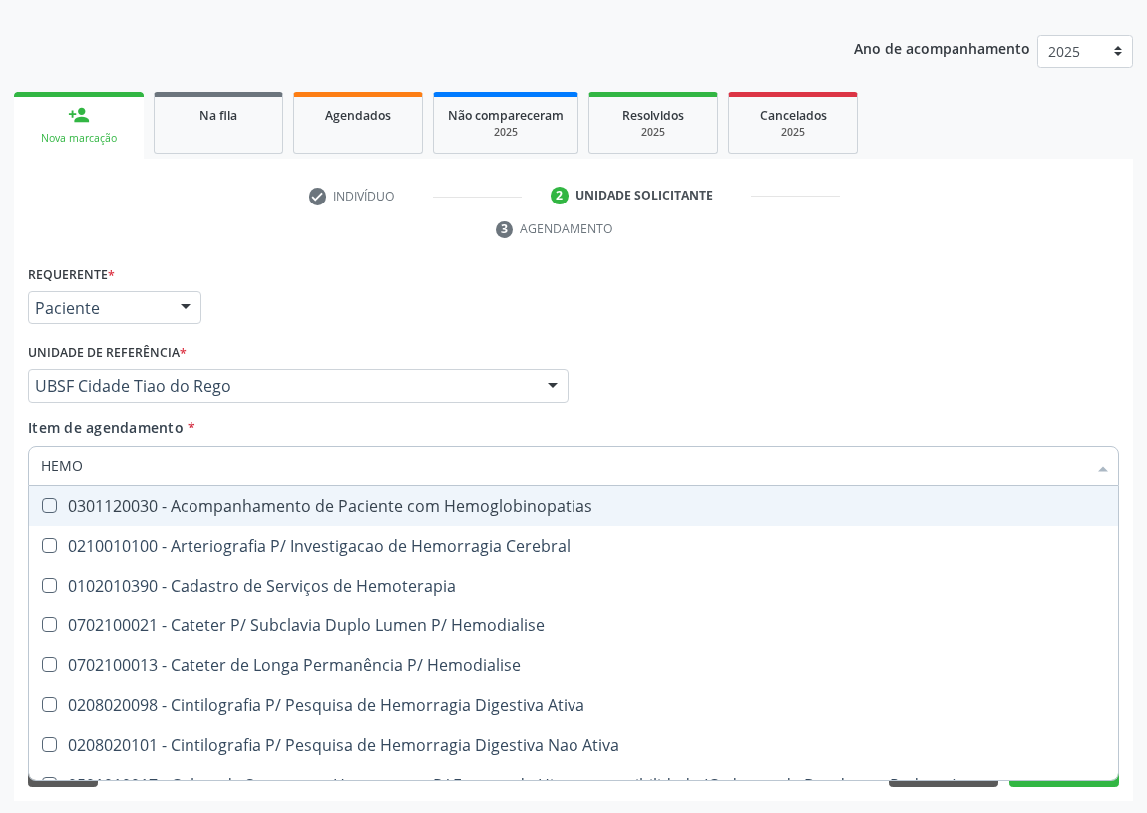
type input "HEMOG"
checkbox Carboxi-Hemoglobina "true"
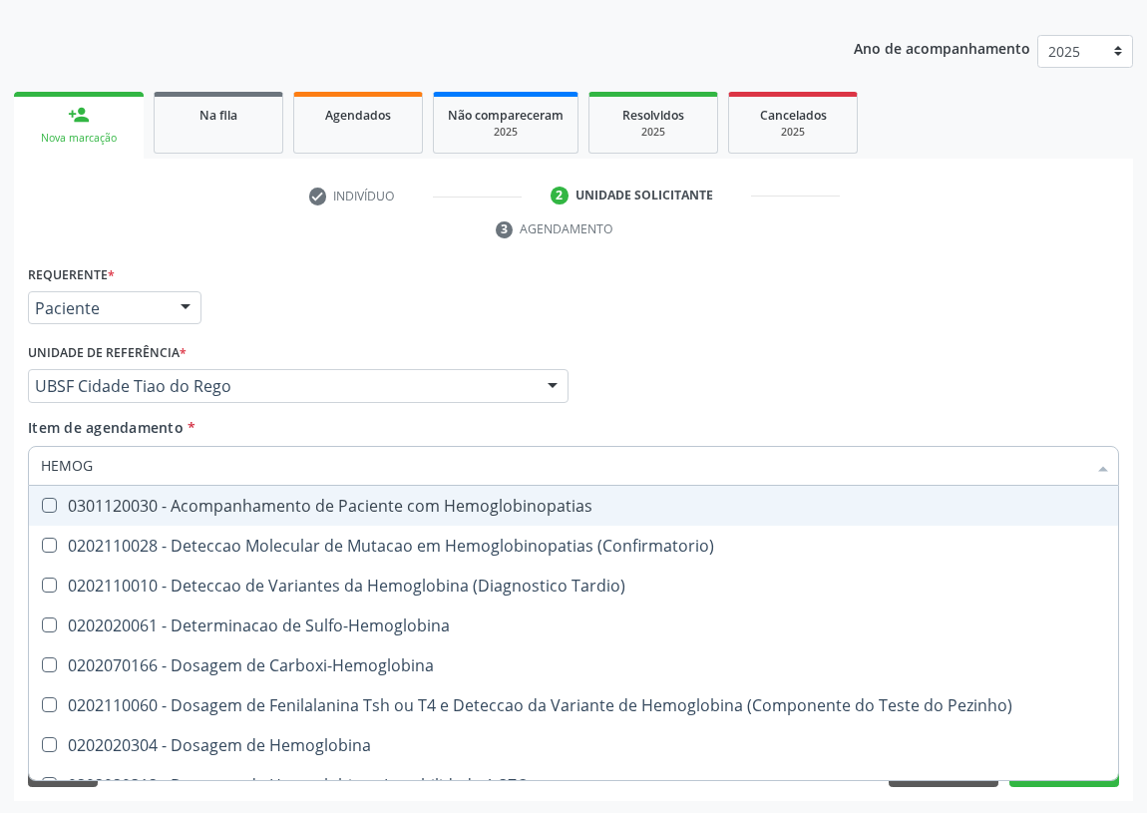
type input "HEMOGL"
checkbox S "false"
type input "HEMOGLOBINA"
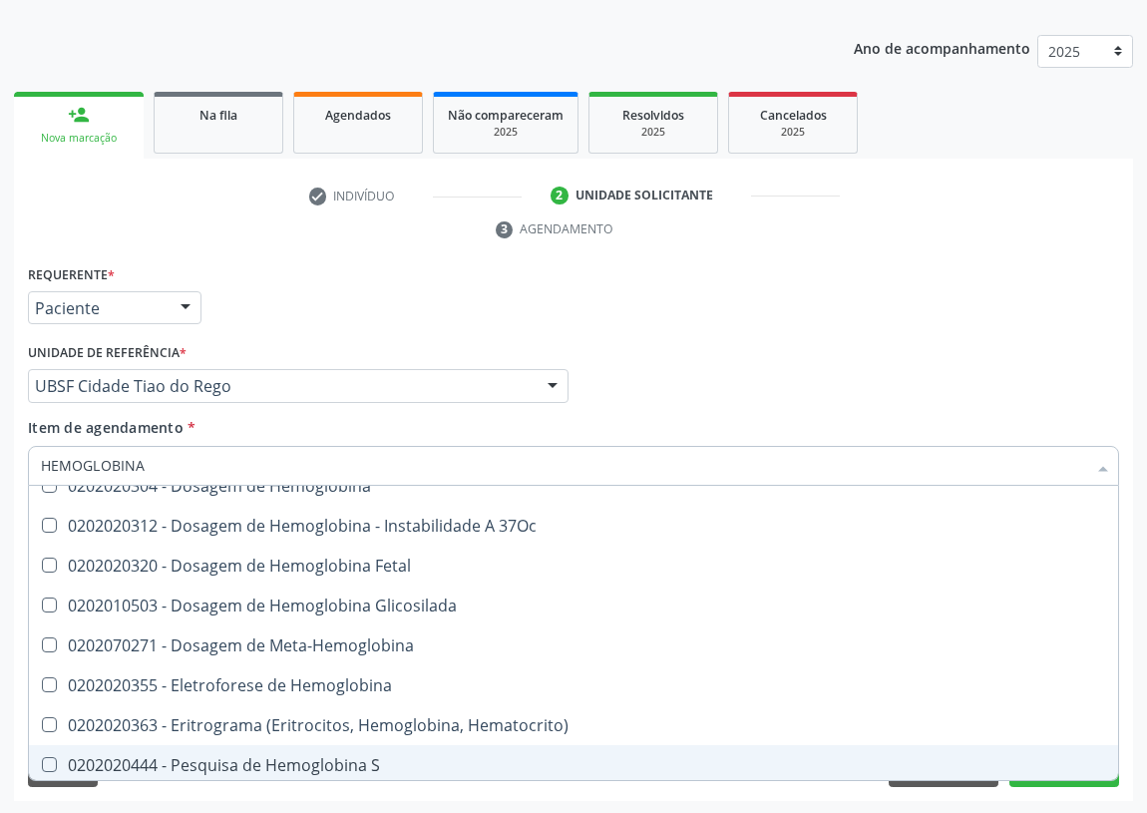
scroll to position [181, 0]
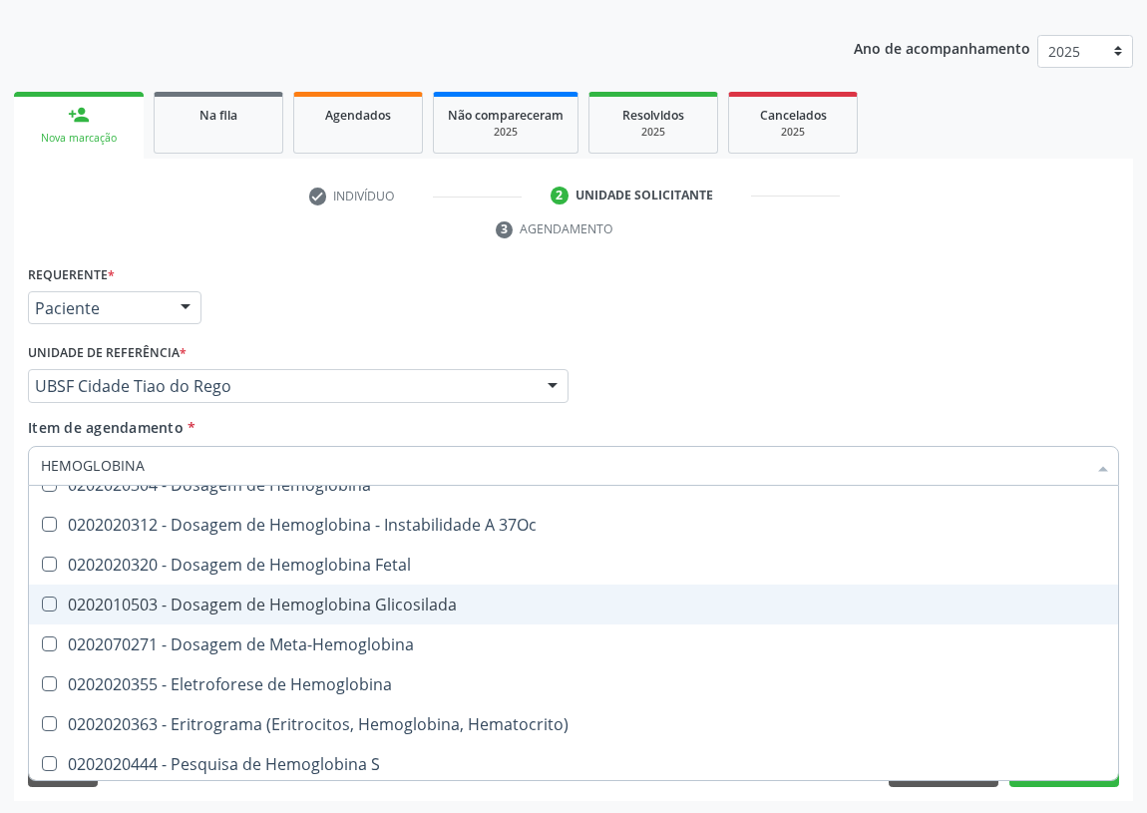
drag, startPoint x: 338, startPoint y: 602, endPoint x: 49, endPoint y: 528, distance: 298.7
click at [324, 601] on div "0202010503 - Dosagem de Hemoglobina Glicosilada" at bounding box center [573, 604] width 1065 height 16
checkbox Glicosilada "true"
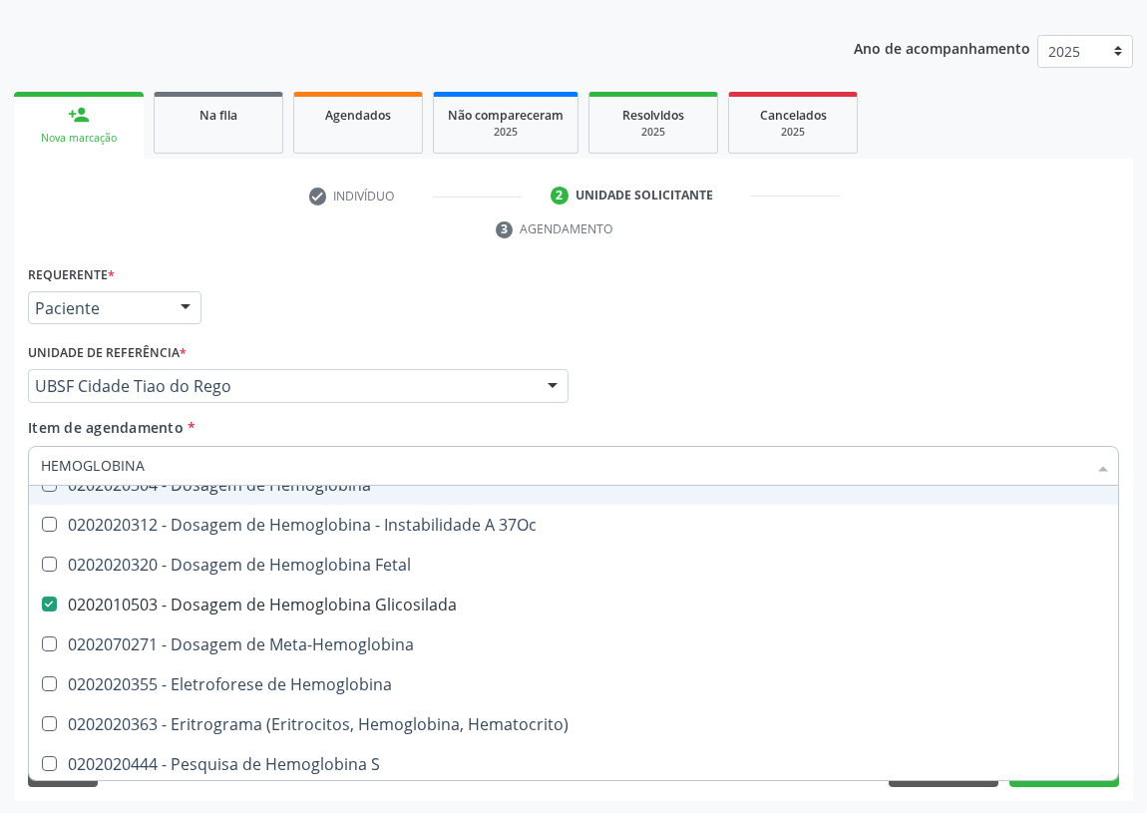
drag, startPoint x: 149, startPoint y: 469, endPoint x: 0, endPoint y: 462, distance: 148.8
click at [0, 468] on div "Acompanhamento Acompanhe a situação das marcações correntes e finalizadas Relat…" at bounding box center [573, 358] width 1147 height 911
type input "C"
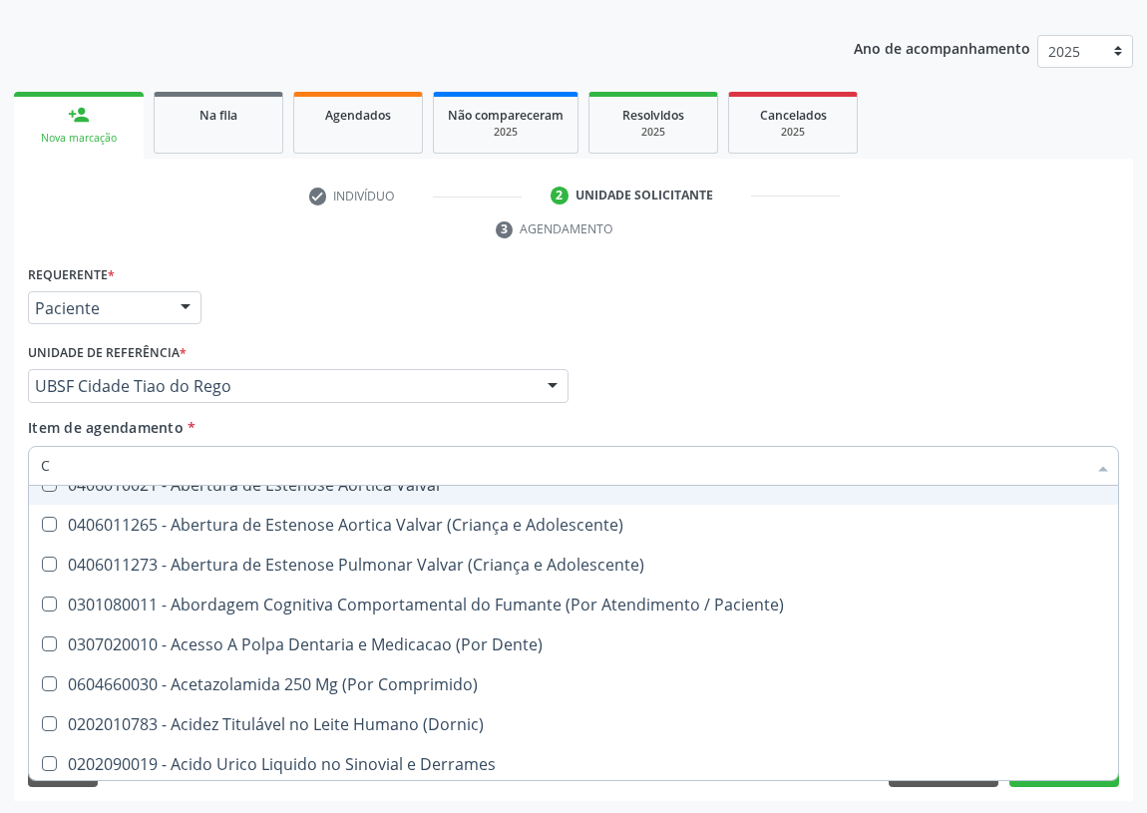
checkbox Paciente\) "false"
type input "CO"
checkbox Comprimido\) "true"
checkbox Transcutanea "true"
checkbox Osseo "true"
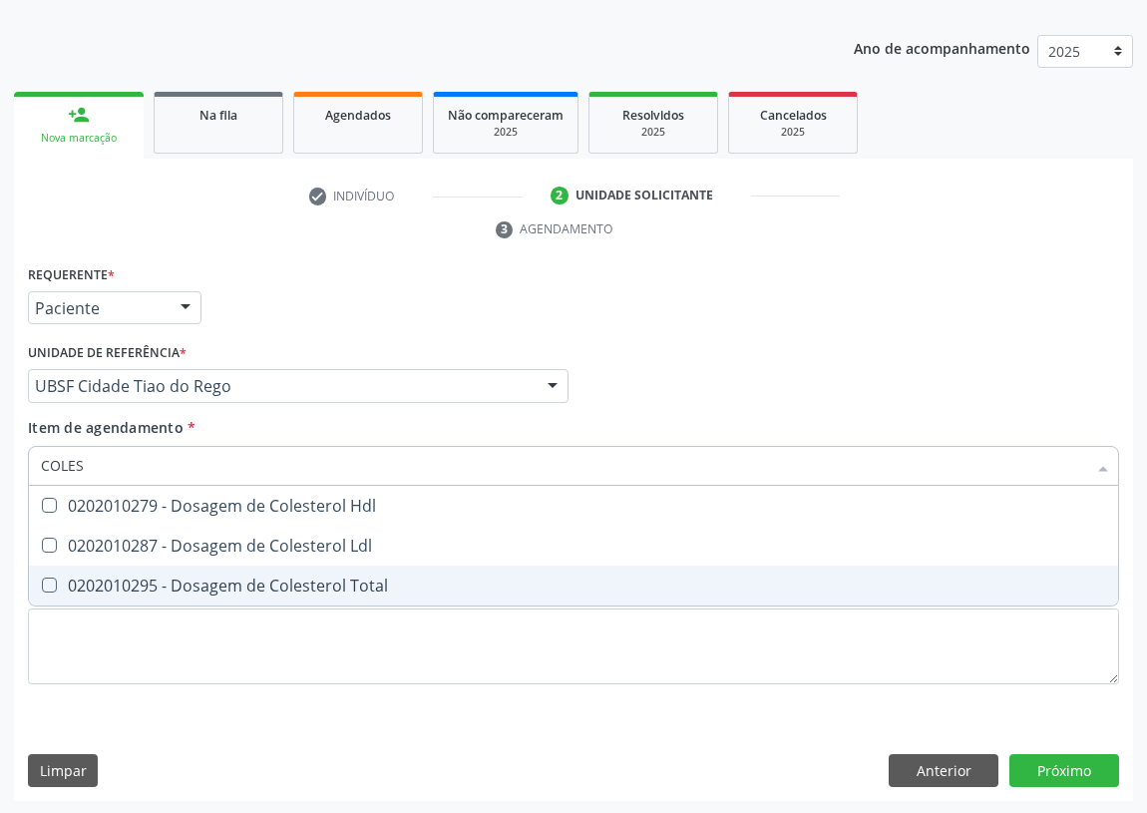
scroll to position [0, 0]
type input "COLESTE"
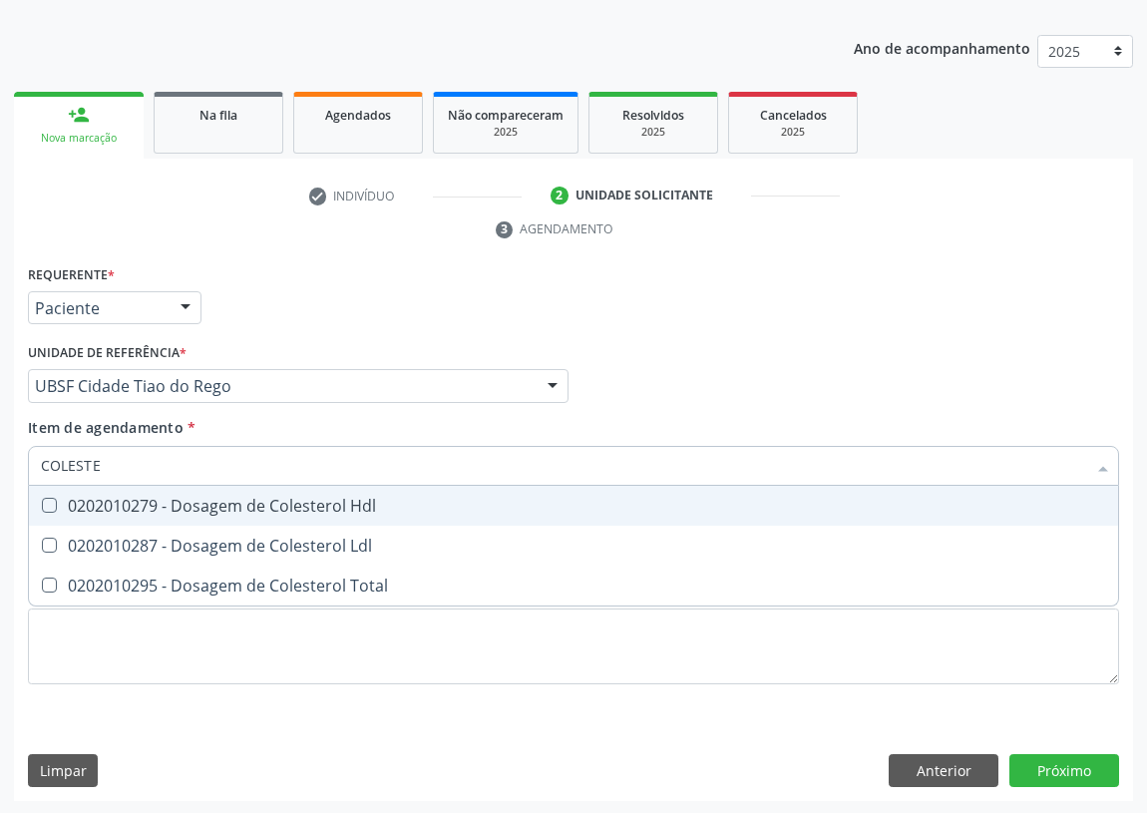
drag, startPoint x: 53, startPoint y: 504, endPoint x: 45, endPoint y: 538, distance: 34.8
click at [50, 515] on span "0202010279 - Dosagem de Colesterol Hdl" at bounding box center [573, 506] width 1089 height 40
checkbox Hdl "true"
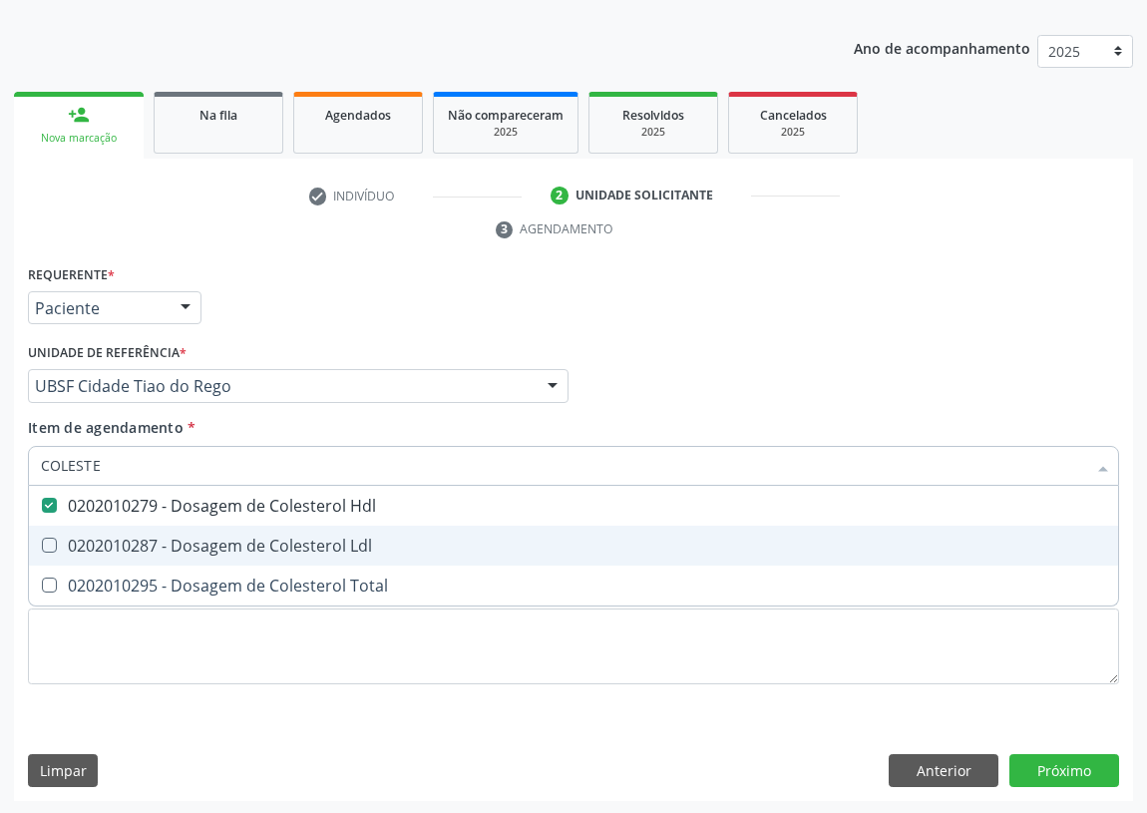
drag, startPoint x: 45, startPoint y: 539, endPoint x: 130, endPoint y: 433, distance: 135.5
click at [64, 518] on ul "Desfazer seleção 0202010279 - Dosagem de Colesterol Hdl 0202010287 - Dosagem de…" at bounding box center [573, 546] width 1089 height 120
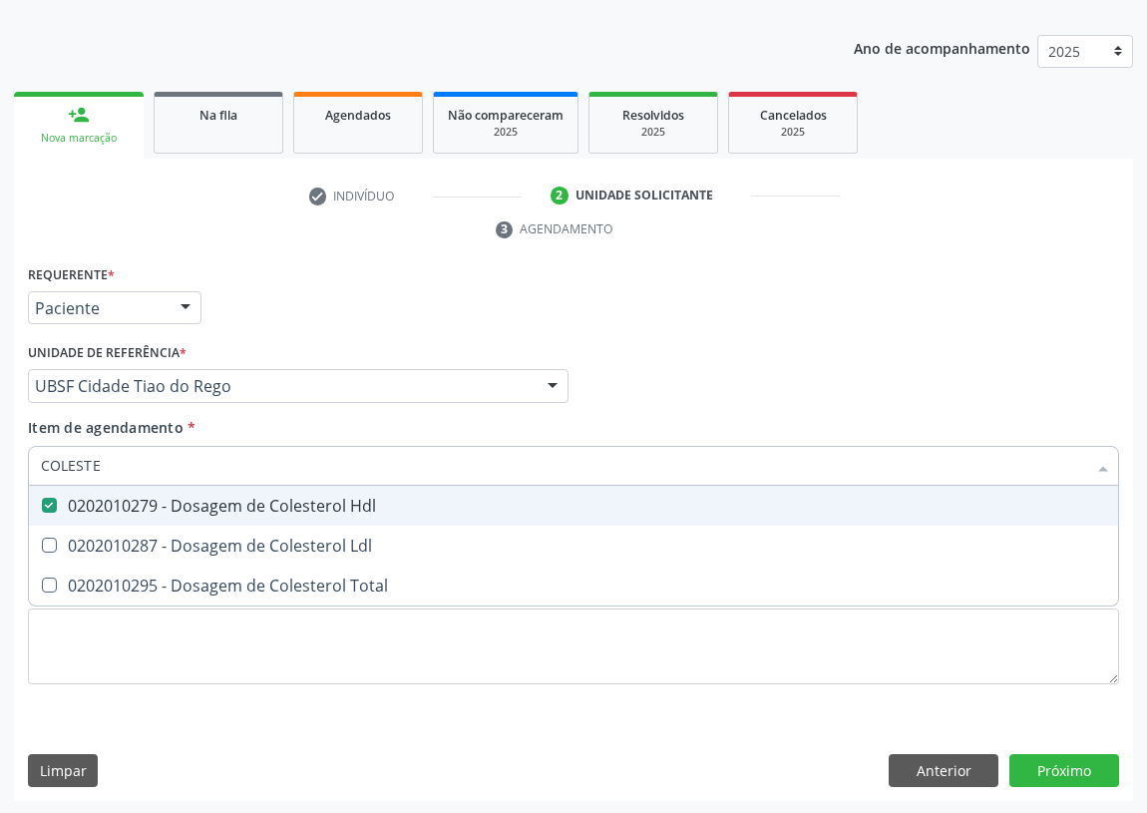
drag, startPoint x: 111, startPoint y: 458, endPoint x: 0, endPoint y: 471, distance: 111.5
click at [0, 471] on div "Acompanhamento Acompanhe a situação das marcações correntes e finalizadas Relat…" at bounding box center [573, 358] width 1147 height 911
type input "TR"
checkbox Hdl "false"
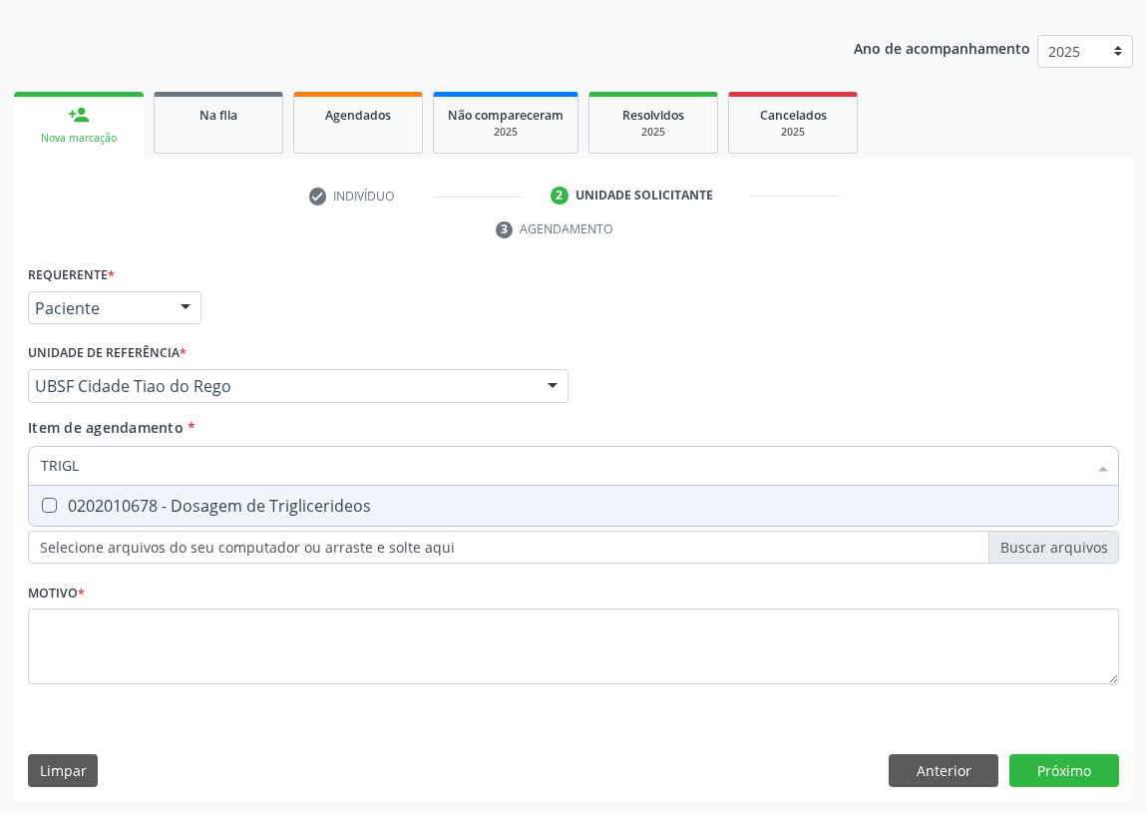
type input "TRIGLI"
drag, startPoint x: 40, startPoint y: 500, endPoint x: 81, endPoint y: 502, distance: 40.9
click at [70, 502] on div "0202010678 - Dosagem de Triglicerideos" at bounding box center [573, 506] width 1065 height 16
checkbox Triglicerideos "true"
drag, startPoint x: 95, startPoint y: 464, endPoint x: 0, endPoint y: 463, distance: 94.7
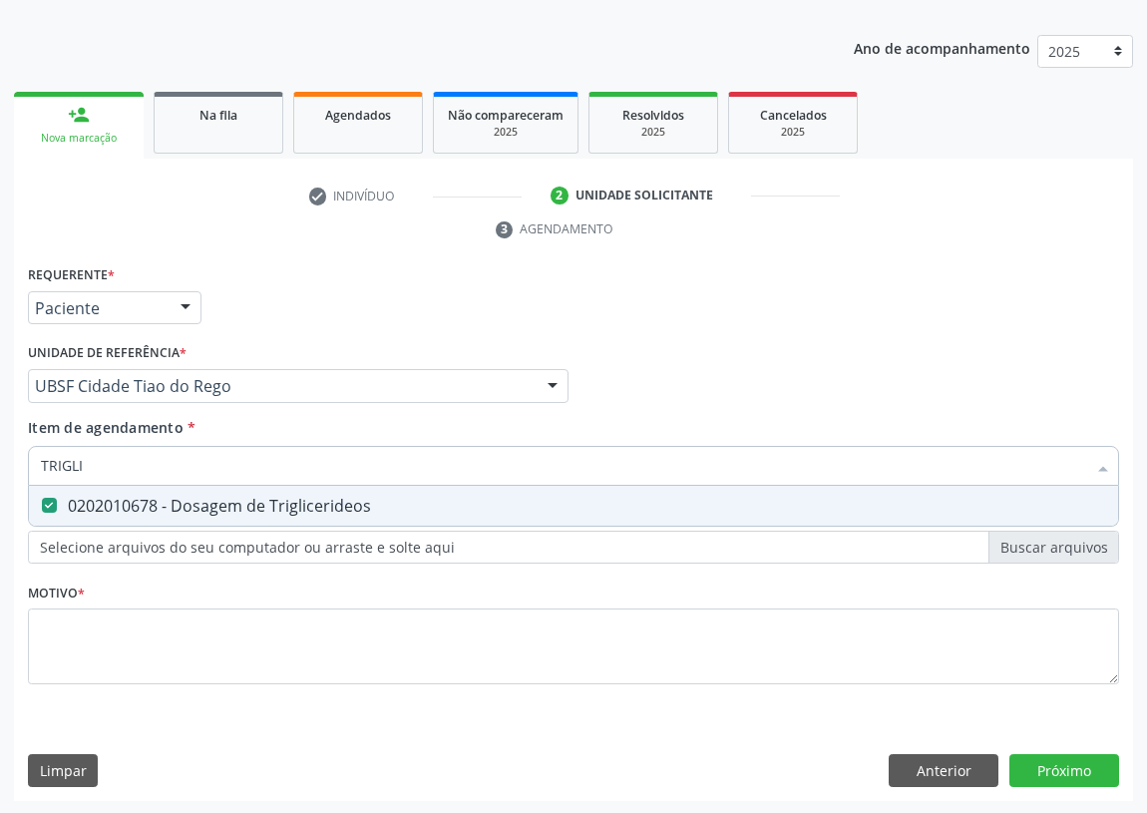
click at [0, 463] on div "Acompanhamento Acompanhe a situação das marcações correntes e finalizadas Relat…" at bounding box center [573, 358] width 1147 height 911
type input "TGO"
drag, startPoint x: 49, startPoint y: 504, endPoint x: 84, endPoint y: 468, distance: 50.1
click at [59, 498] on div "0202010643 - Dosagem de Transaminase Glutamico-Oxalacetica (Tgo)" at bounding box center [573, 506] width 1065 height 16
checkbox \(Tgo\) "true"
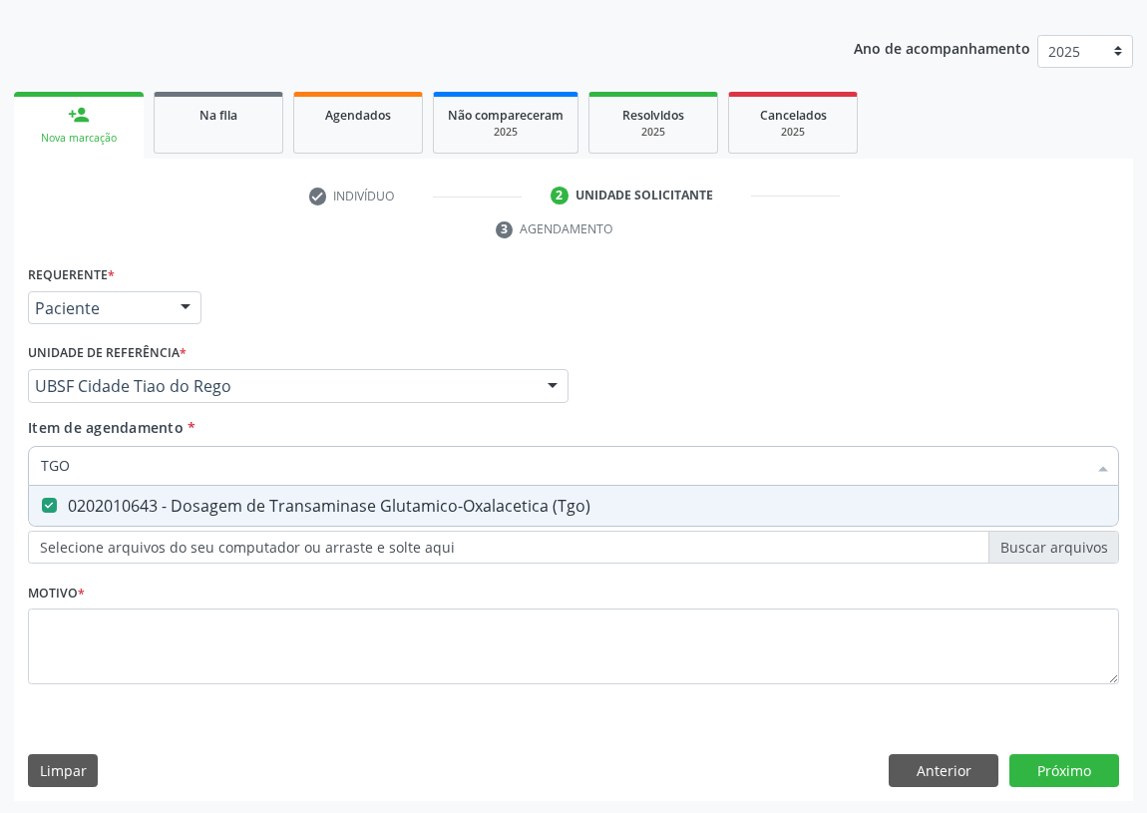
drag, startPoint x: 85, startPoint y: 468, endPoint x: 36, endPoint y: 466, distance: 48.9
click at [36, 466] on div "TGO" at bounding box center [573, 466] width 1091 height 40
type input "TG"
checkbox \(Tgo\) "true"
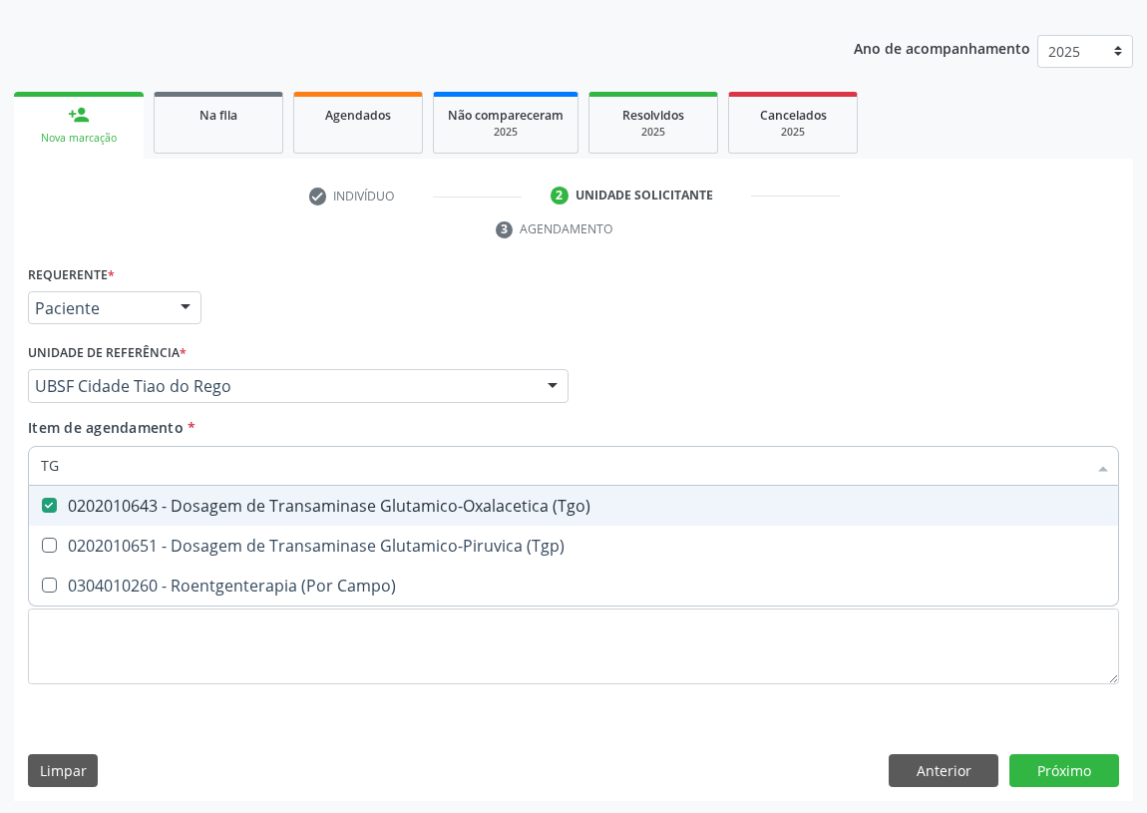
type input "TGP"
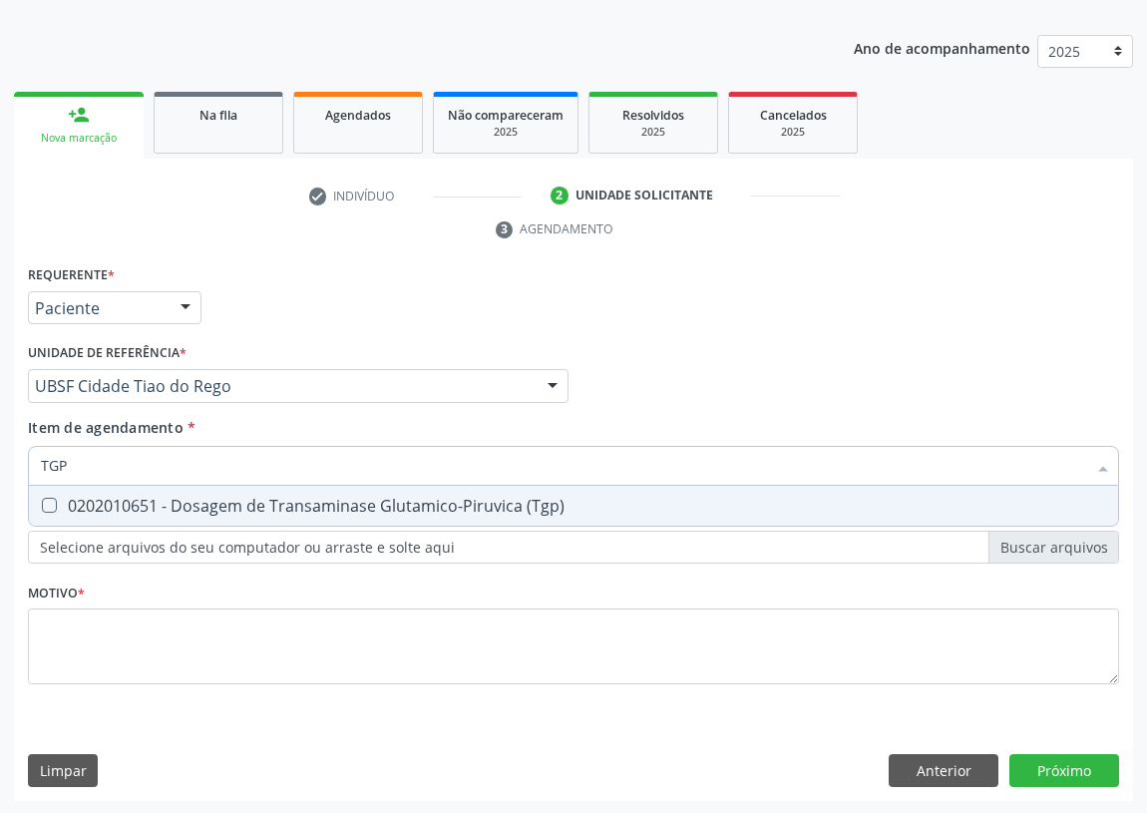
drag, startPoint x: 45, startPoint y: 498, endPoint x: 71, endPoint y: 487, distance: 28.2
click at [55, 494] on span "0202010651 - Dosagem de Transaminase Glutamico-Piruvica (Tgp)" at bounding box center [573, 506] width 1089 height 40
checkbox \(Tgp\) "true"
drag, startPoint x: 103, startPoint y: 475, endPoint x: 37, endPoint y: 472, distance: 65.9
click at [37, 472] on div "TGP" at bounding box center [573, 466] width 1091 height 40
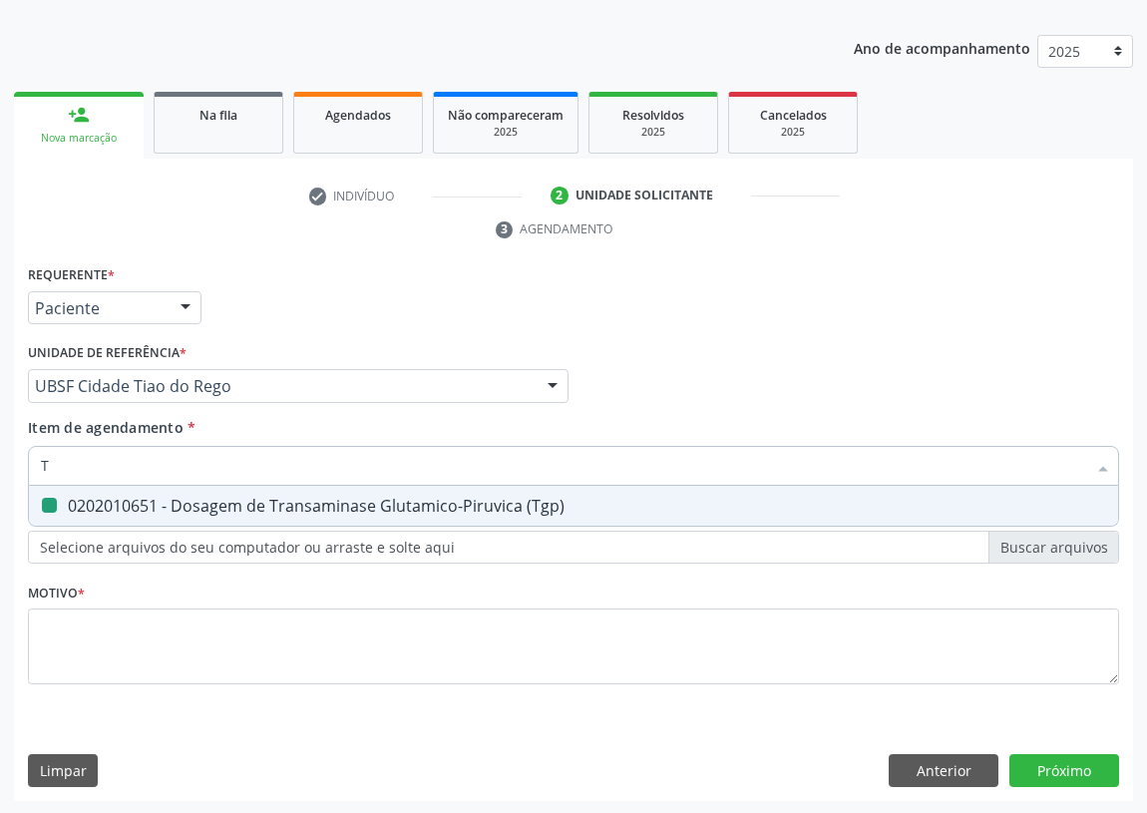
type input "TR"
checkbox \(Tgp\) "false"
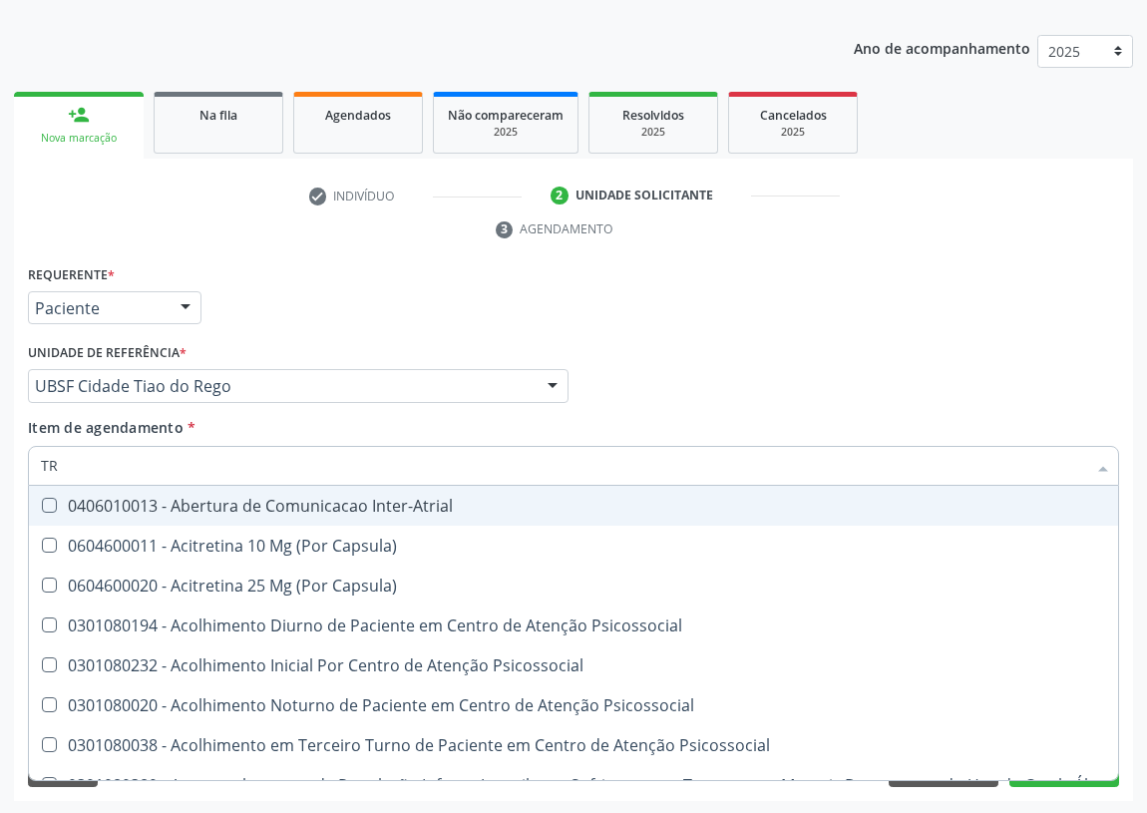
type input "TRI"
checkbox Níveis "true"
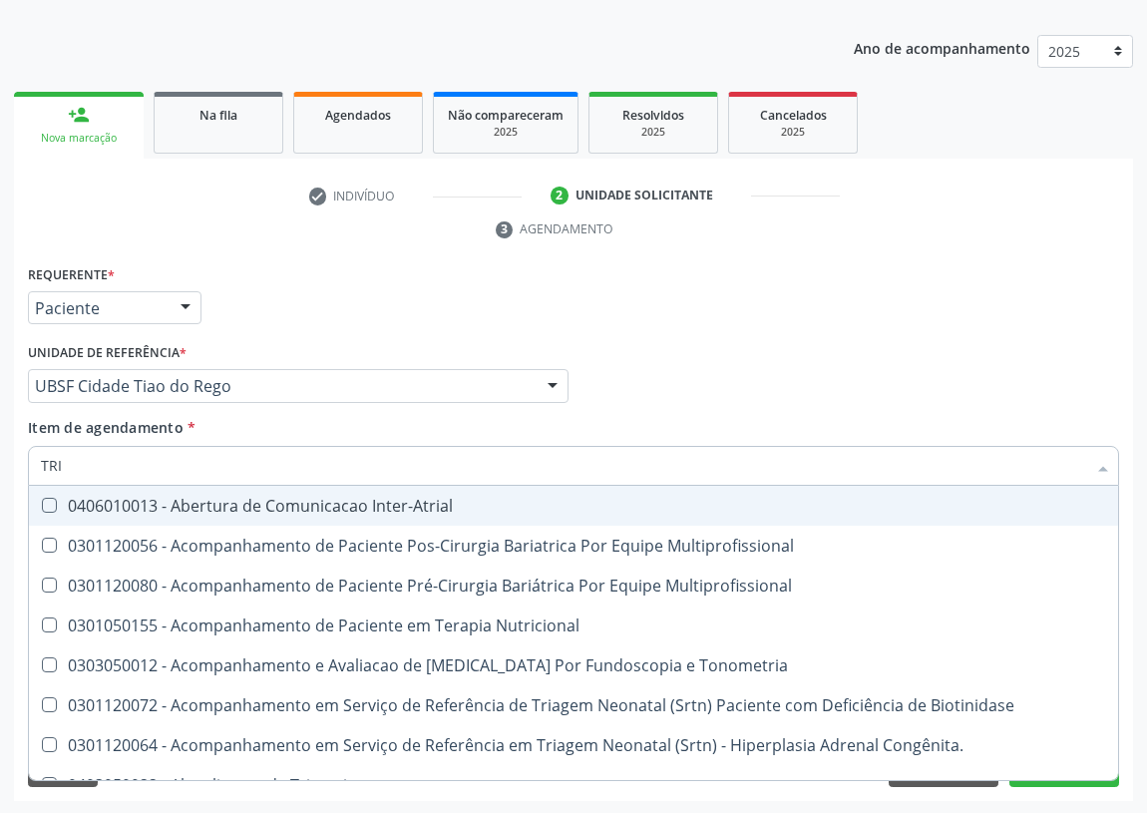
type input "TRIG"
checkbox Multiprofissional "true"
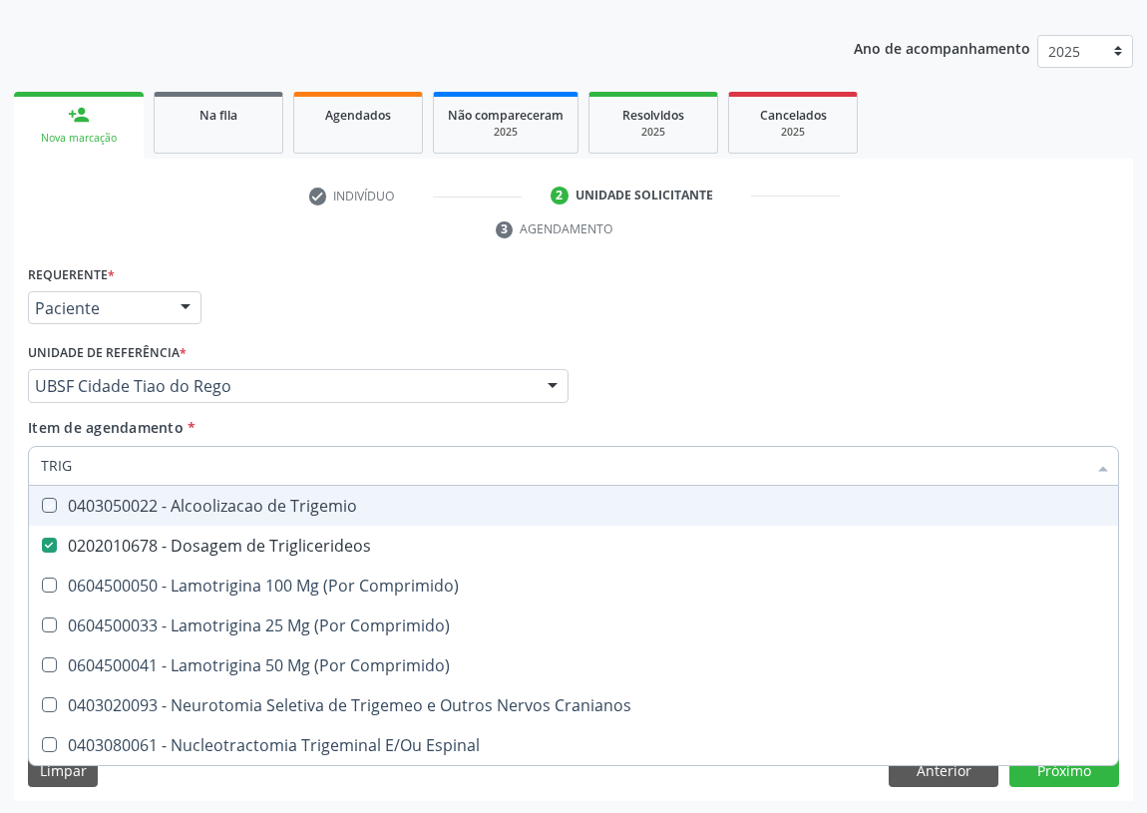
type input "TRIGL"
checkbox Trigemio "true"
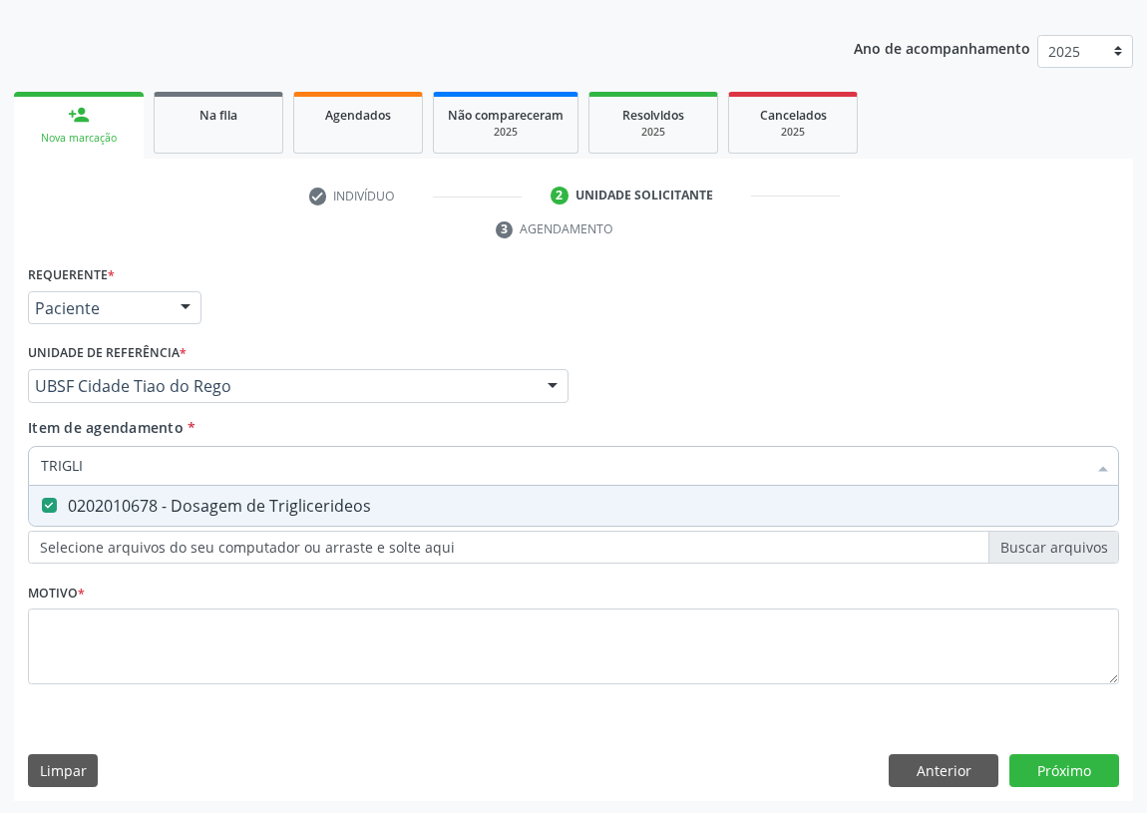
drag, startPoint x: 90, startPoint y: 479, endPoint x: 43, endPoint y: 472, distance: 47.4
click at [43, 472] on input "TRIGLI" at bounding box center [563, 466] width 1045 height 40
type input "Y"
checkbox Triglicerideos "false"
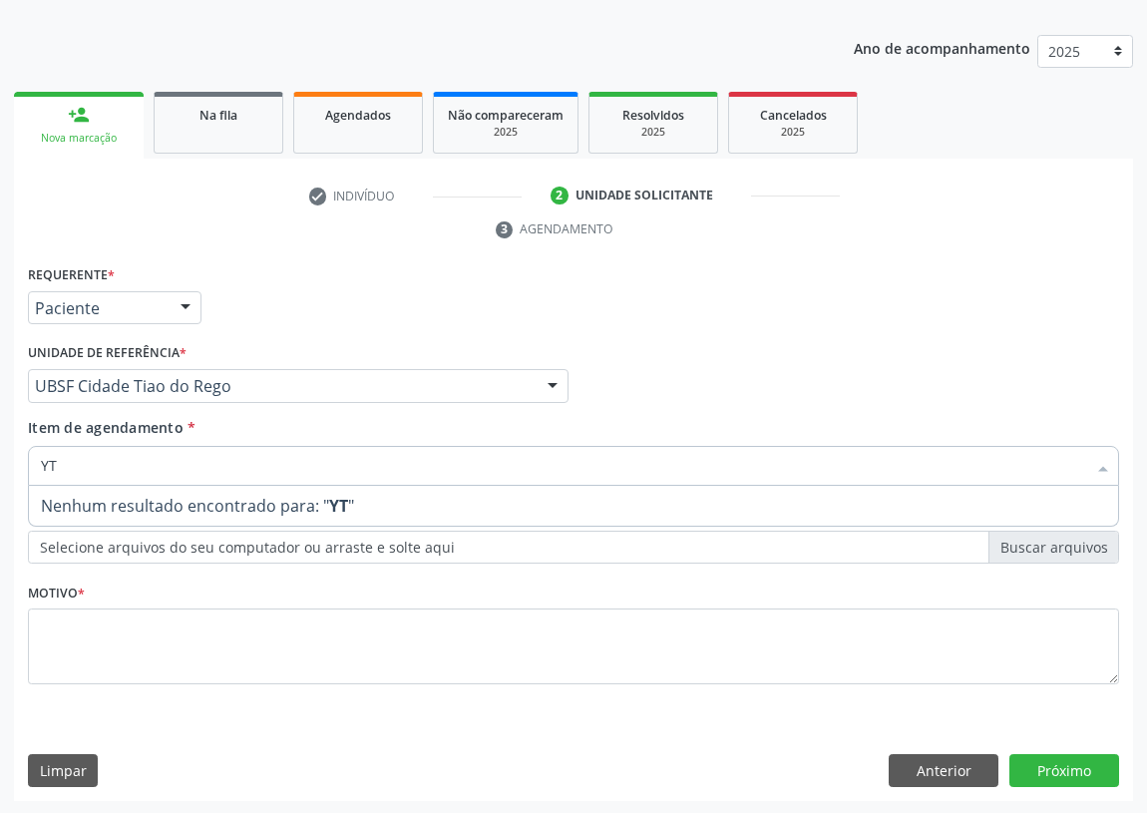
type input "Y"
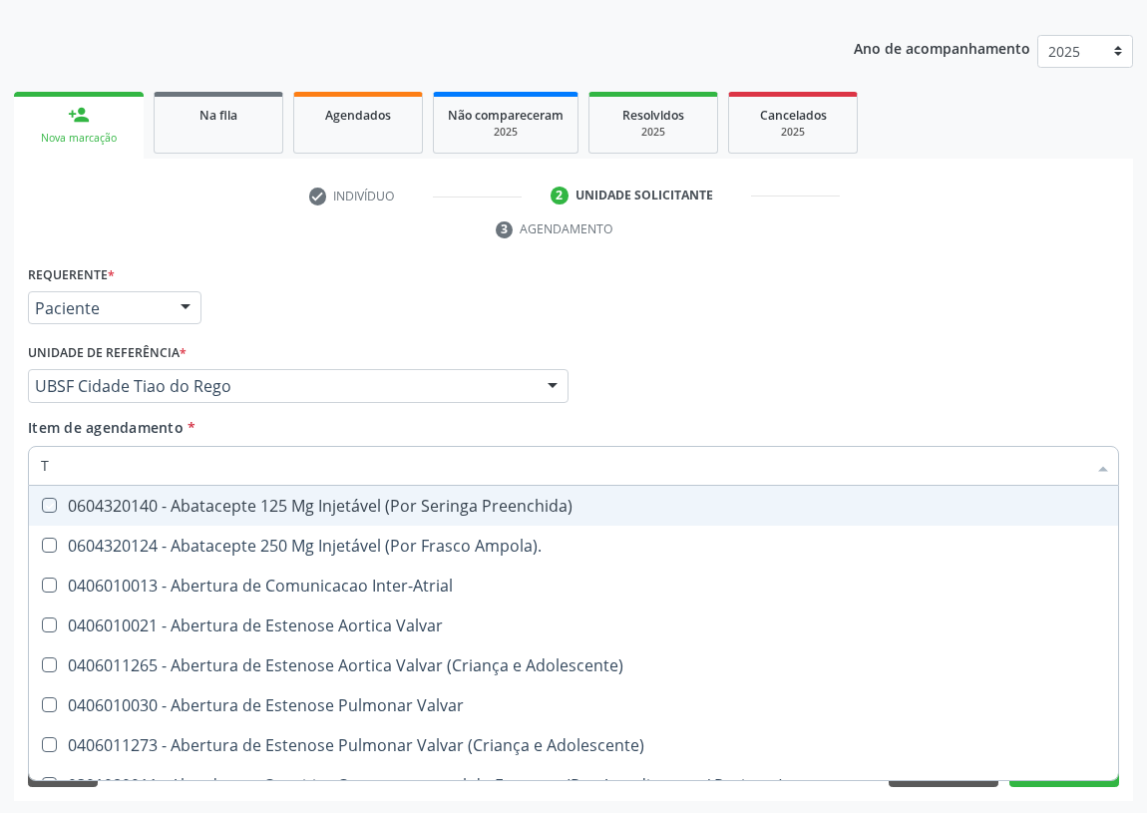
type input "TG"
checkbox Preenchida\) "true"
checkbox Ampola\)\ "true"
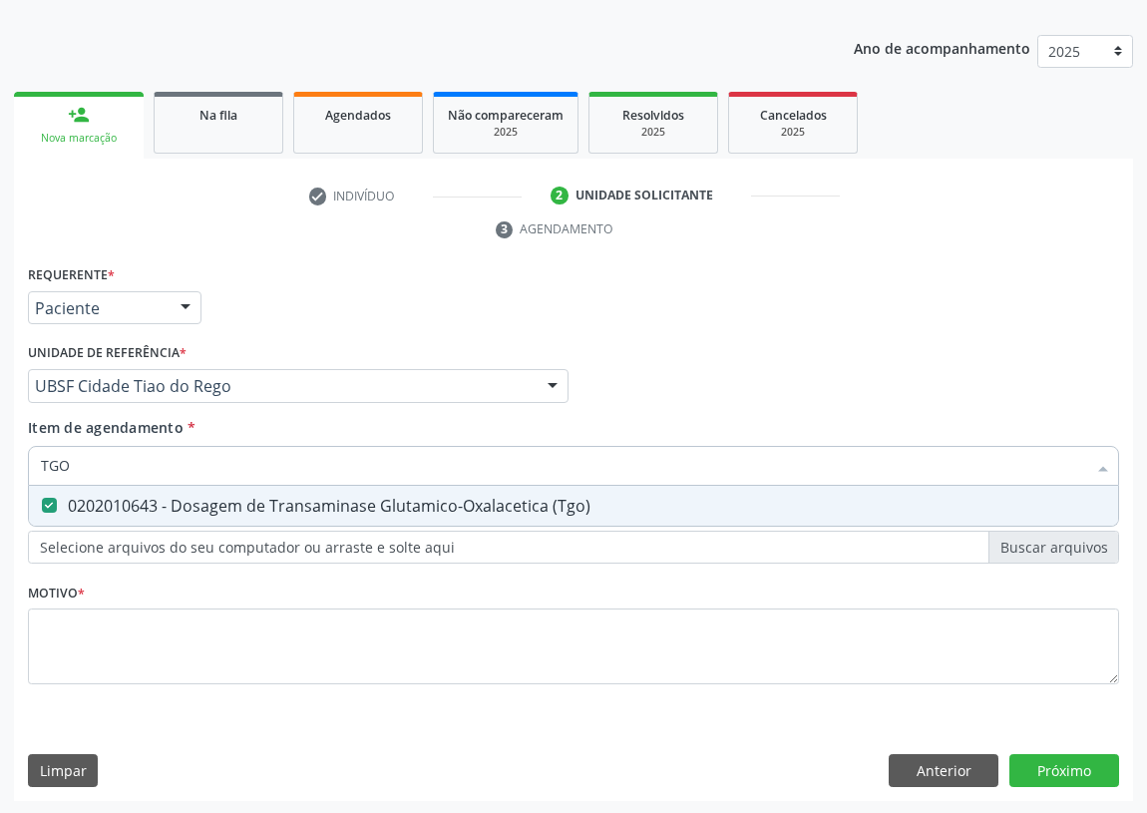
drag, startPoint x: 90, startPoint y: 468, endPoint x: 35, endPoint y: 468, distance: 54.8
click at [35, 468] on div "TGO" at bounding box center [573, 466] width 1091 height 40
type input "C"
checkbox \(Tgo\) "false"
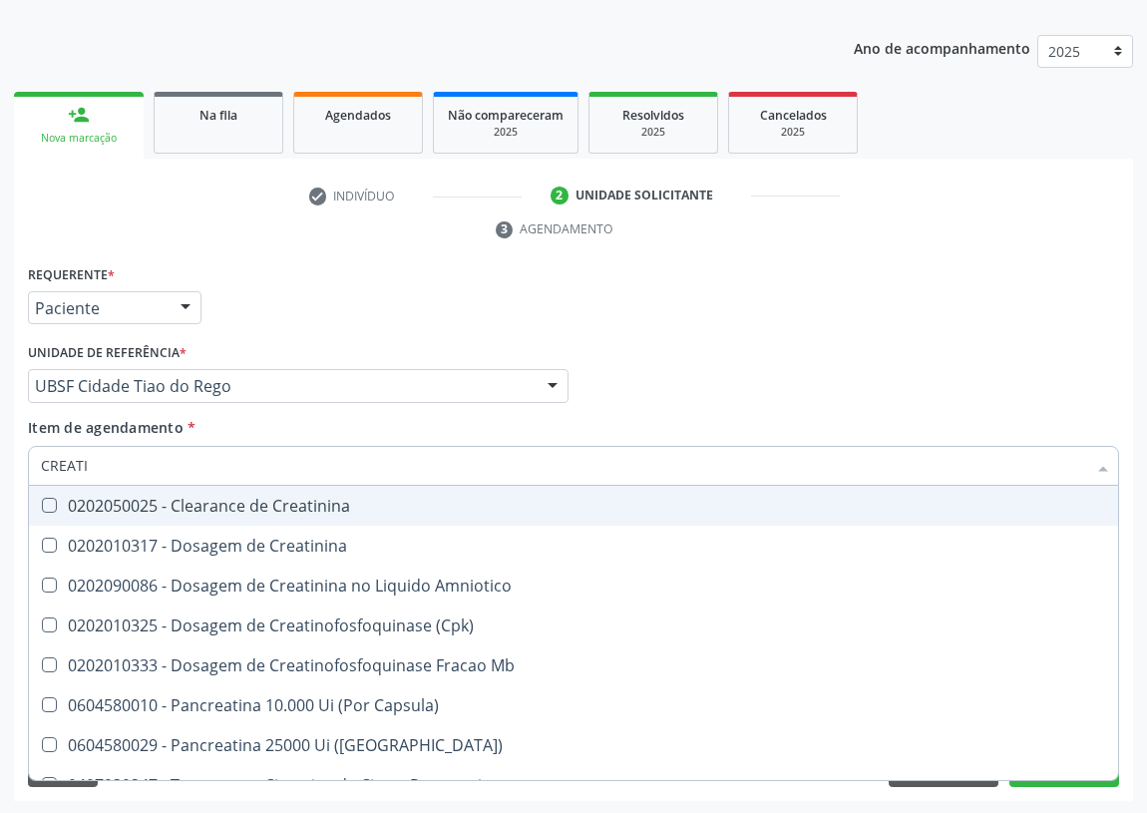
type input "CREATIN"
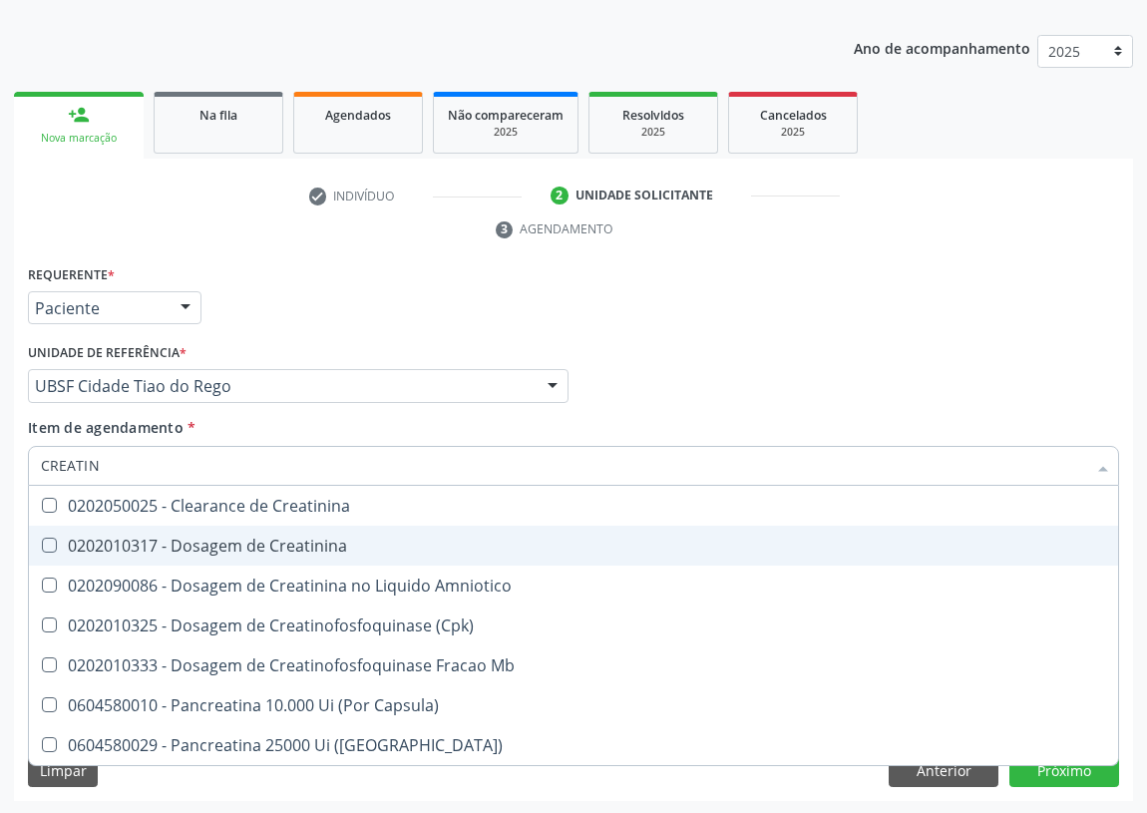
drag, startPoint x: 54, startPoint y: 543, endPoint x: 54, endPoint y: 492, distance: 51.9
click at [54, 542] on Creatinina at bounding box center [49, 545] width 15 height 15
click at [42, 542] on Creatinina "checkbox" at bounding box center [35, 545] width 13 height 13
checkbox Creatinina "true"
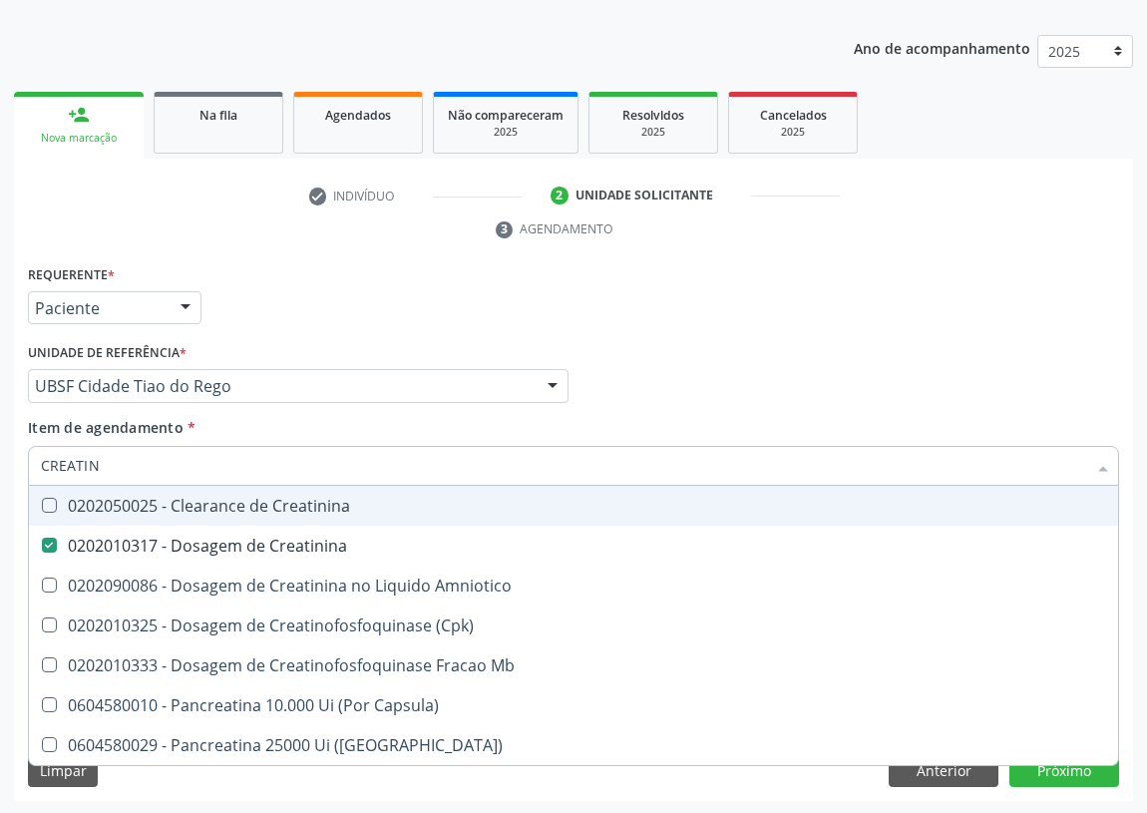
drag, startPoint x: 106, startPoint y: 463, endPoint x: 0, endPoint y: 468, distance: 105.8
click at [0, 468] on div "Acompanhamento Acompanhe a situação das marcações correntes e finalizadas Relat…" at bounding box center [573, 358] width 1147 height 911
type input "T"
checkbox Creatinina "false"
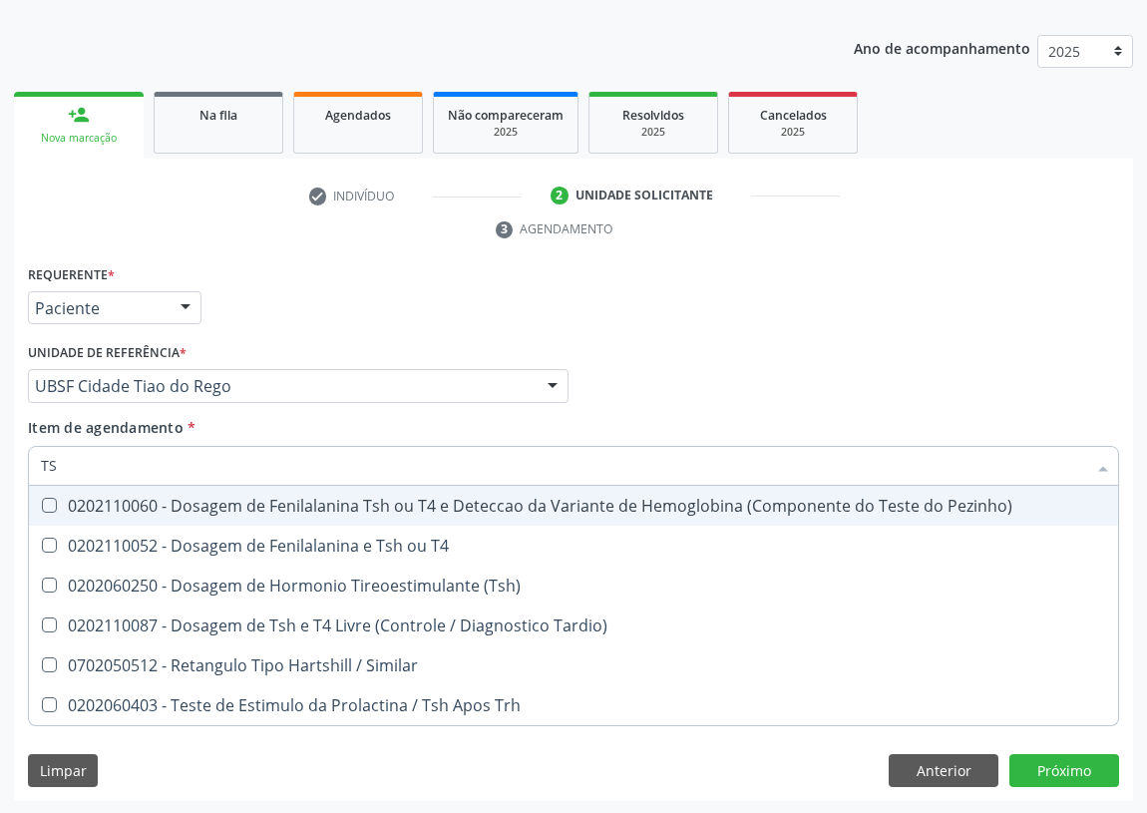
type input "TSH"
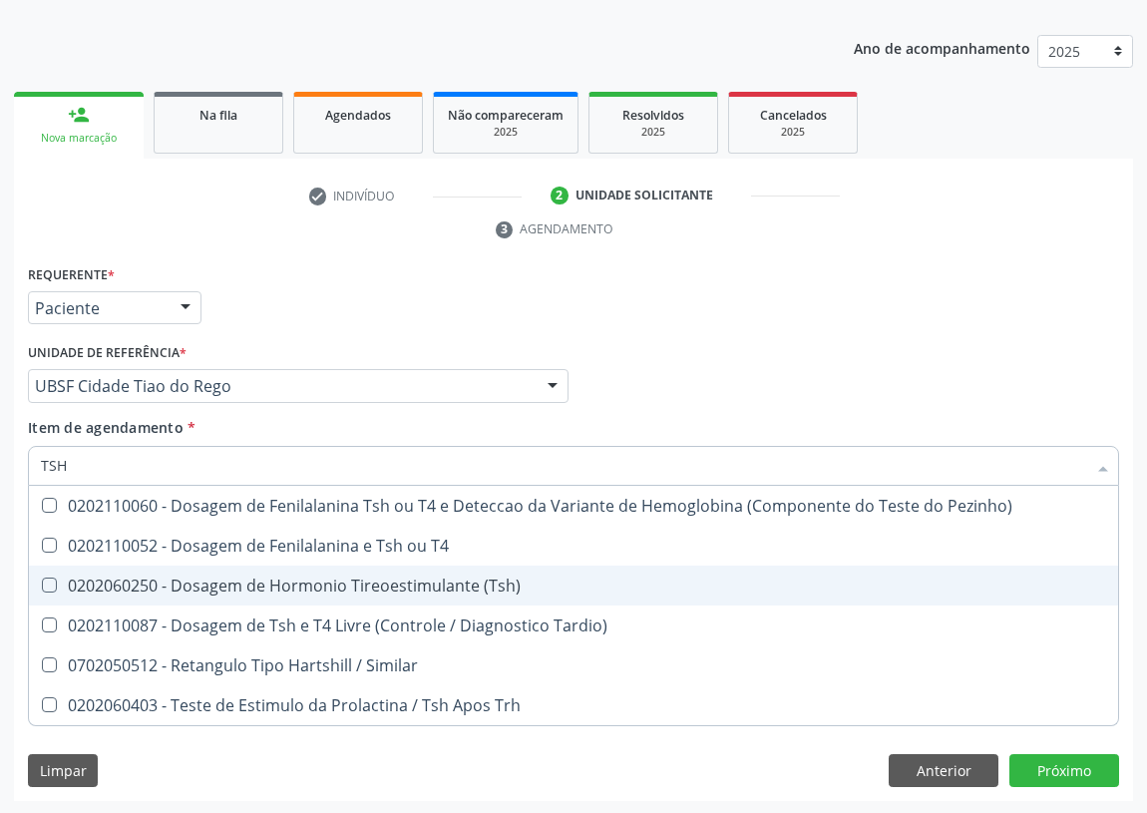
drag, startPoint x: 53, startPoint y: 579, endPoint x: 49, endPoint y: 508, distance: 71.9
click at [50, 569] on span "0202060250 - Dosagem de Hormonio Tireoestimulante (Tsh)" at bounding box center [573, 585] width 1089 height 40
checkbox \(Tsh\) "true"
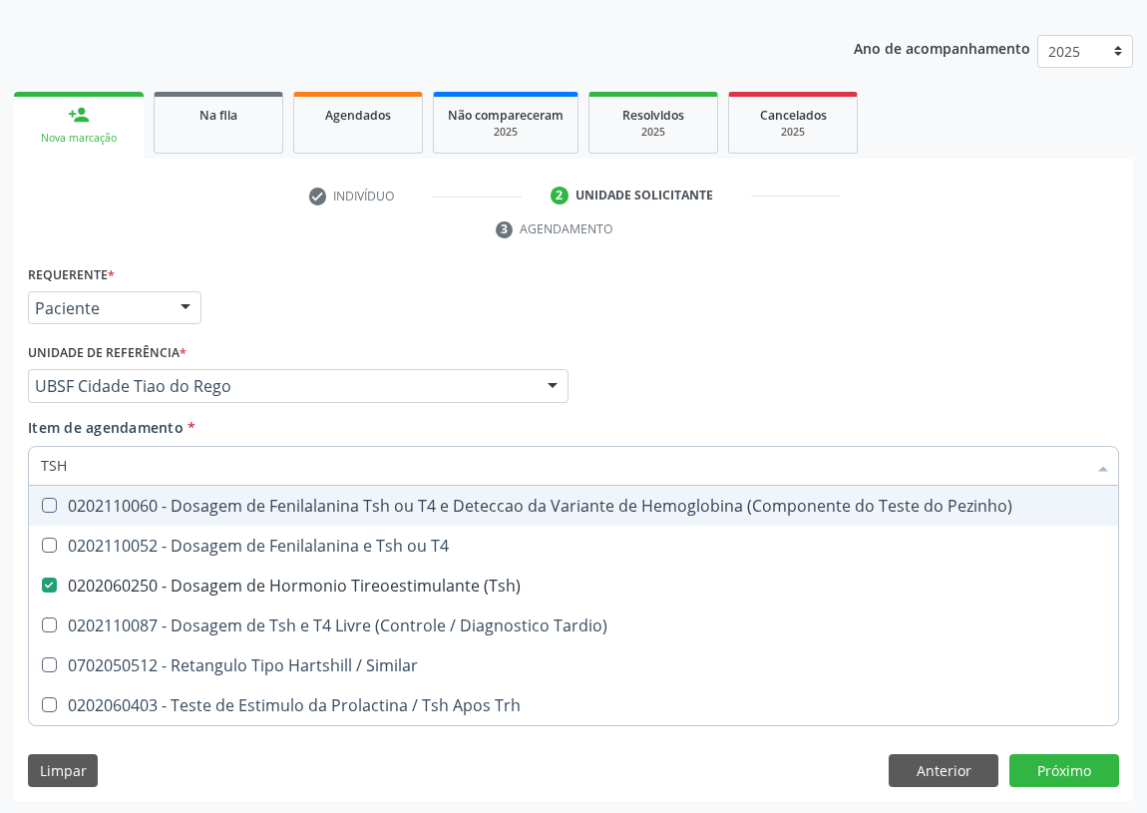
drag, startPoint x: 74, startPoint y: 451, endPoint x: 0, endPoint y: 466, distance: 75.3
click at [3, 468] on div "Acompanhamento Acompanhe a situação das marcações correntes e finalizadas Relat…" at bounding box center [573, 358] width 1147 height 911
type input "T"
checkbox \(Tsh\) "false"
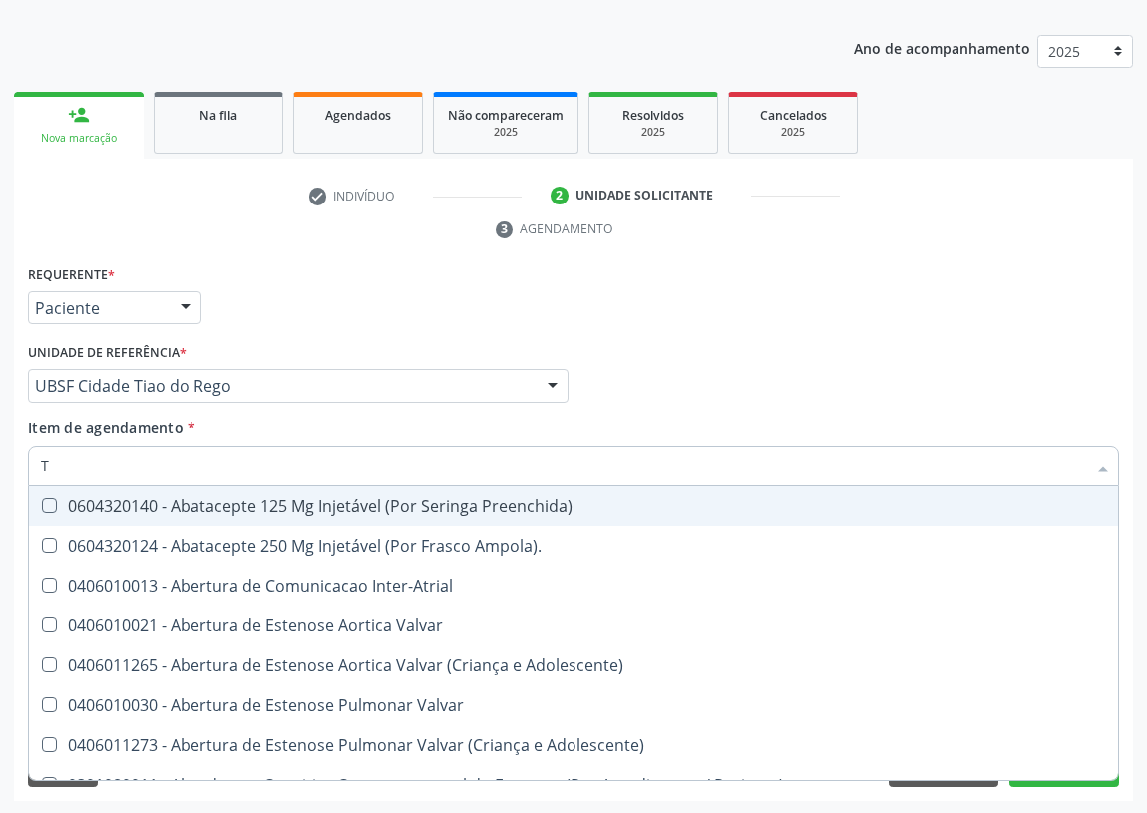
type input "T4"
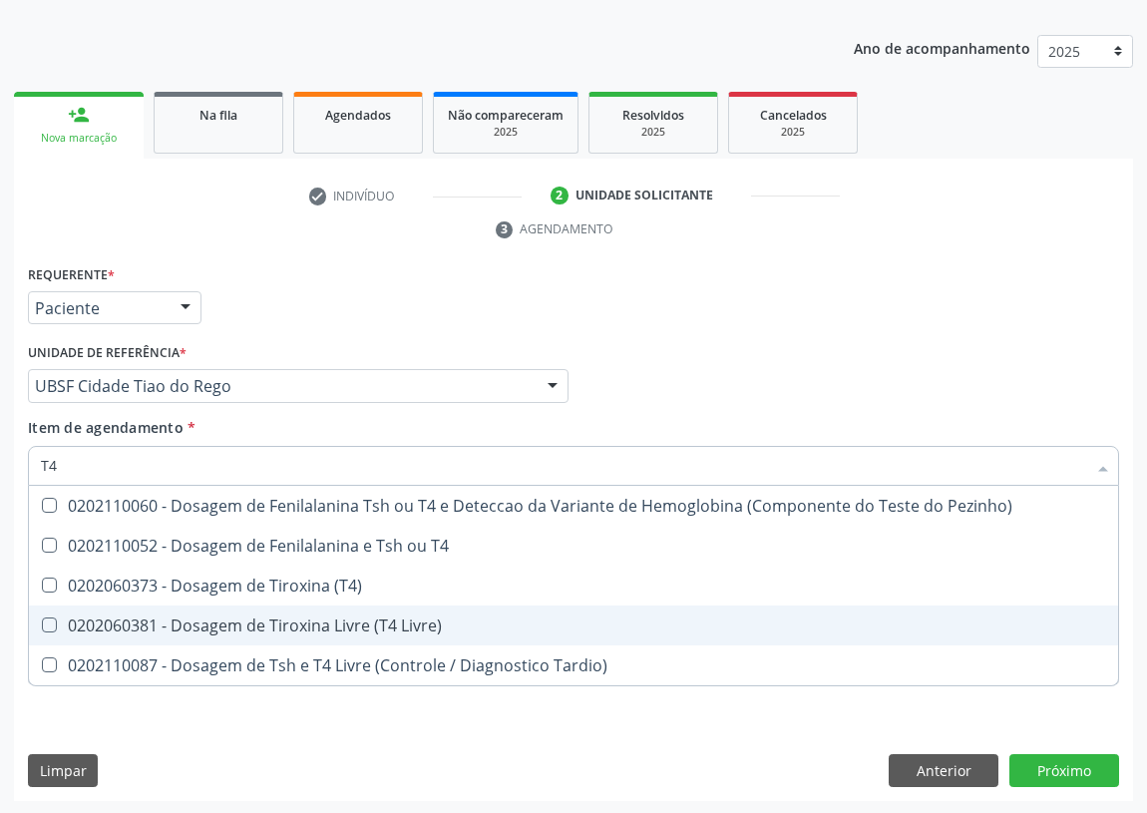
drag, startPoint x: 45, startPoint y: 620, endPoint x: 55, endPoint y: 543, distance: 78.4
click at [46, 613] on span "0202060381 - Dosagem de Tiroxina Livre (T4 Livre)" at bounding box center [573, 625] width 1089 height 40
checkbox Livre\) "true"
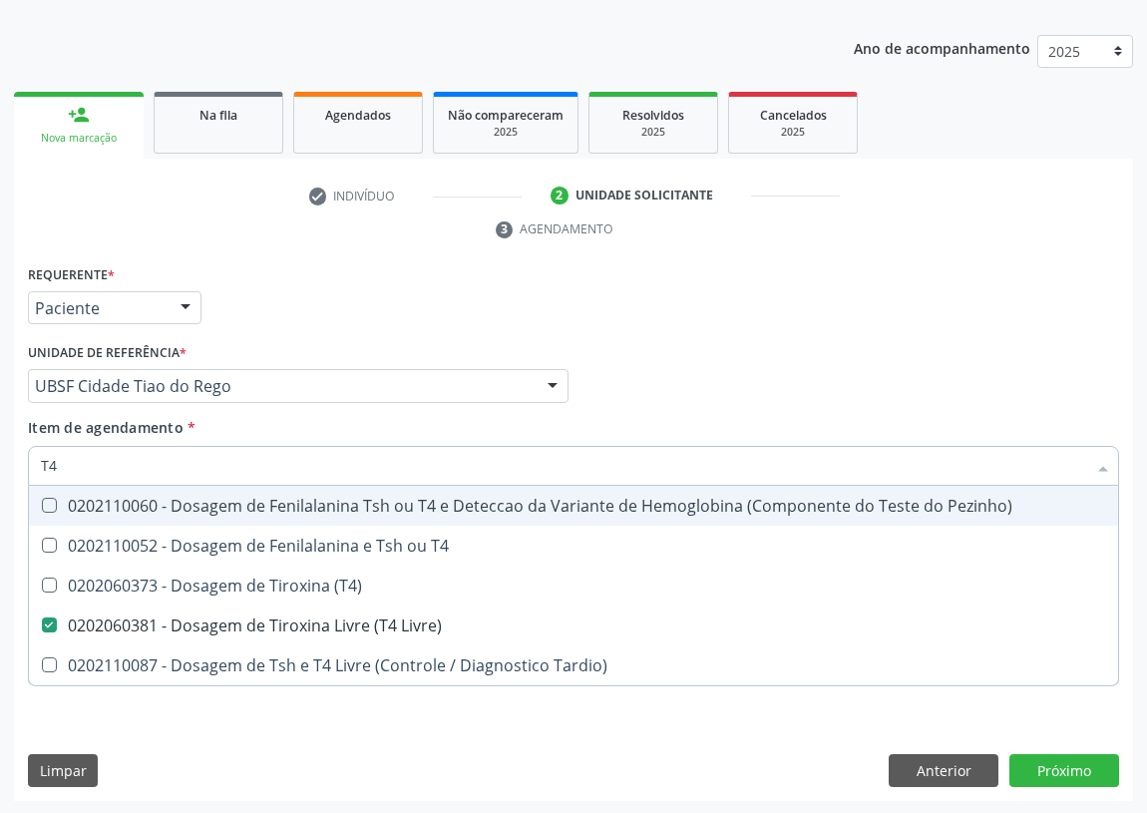
drag, startPoint x: 69, startPoint y: 470, endPoint x: 9, endPoint y: 467, distance: 59.9
click at [9, 467] on div "Acompanhamento Acompanhe a situação das marcações correntes e finalizadas Relat…" at bounding box center [573, 358] width 1147 height 911
type input "02"
checkbox Livre\) "false"
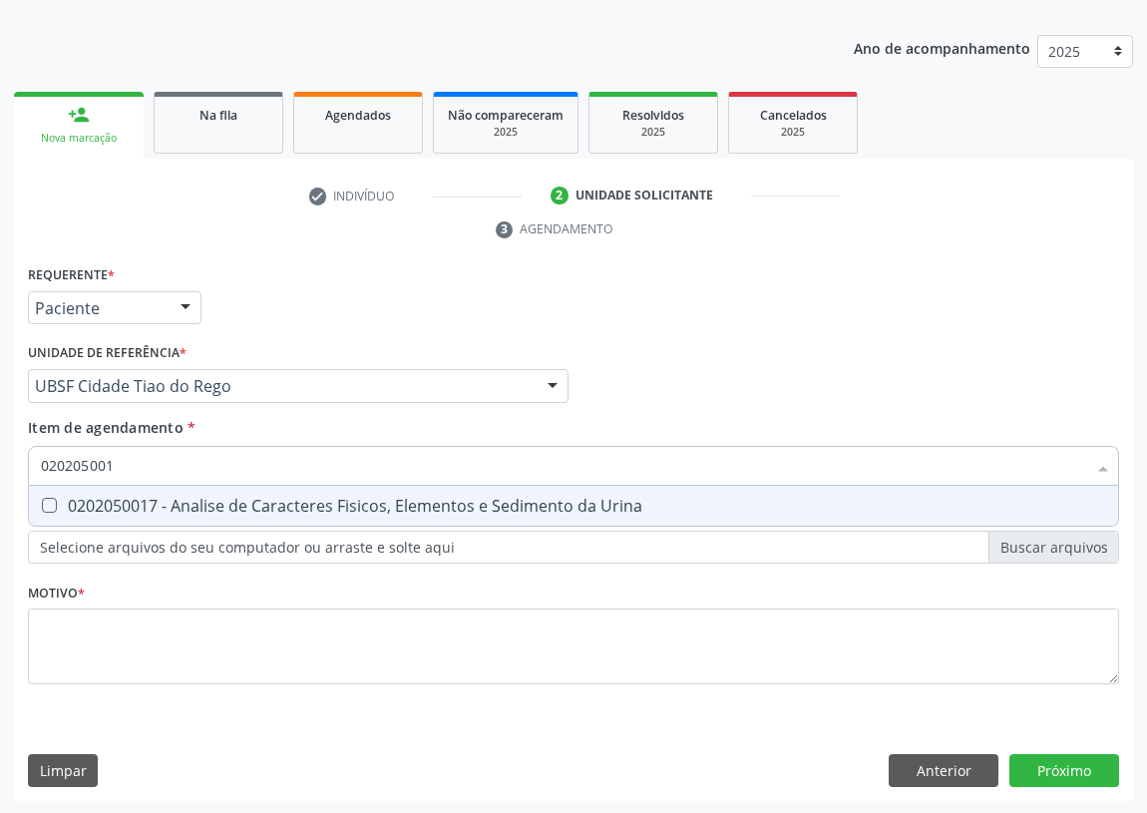
type input "0202050017"
drag, startPoint x: 47, startPoint y: 503, endPoint x: 110, endPoint y: 468, distance: 71.9
click at [53, 499] on Urina at bounding box center [49, 505] width 15 height 15
click at [42, 499] on Urina "checkbox" at bounding box center [35, 505] width 13 height 13
checkbox Urina "true"
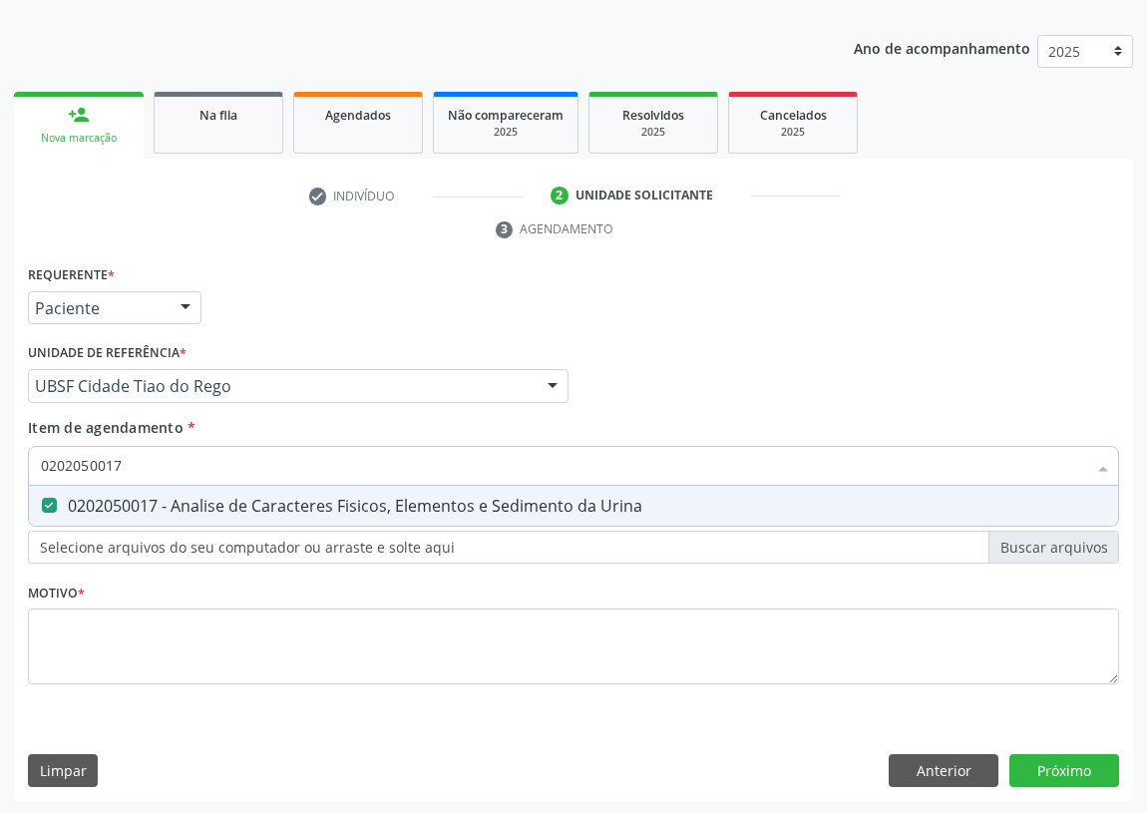
drag, startPoint x: 89, startPoint y: 469, endPoint x: 38, endPoint y: 473, distance: 51.0
click at [38, 473] on div "0202050017" at bounding box center [573, 466] width 1091 height 40
type input "P"
checkbox Urina "false"
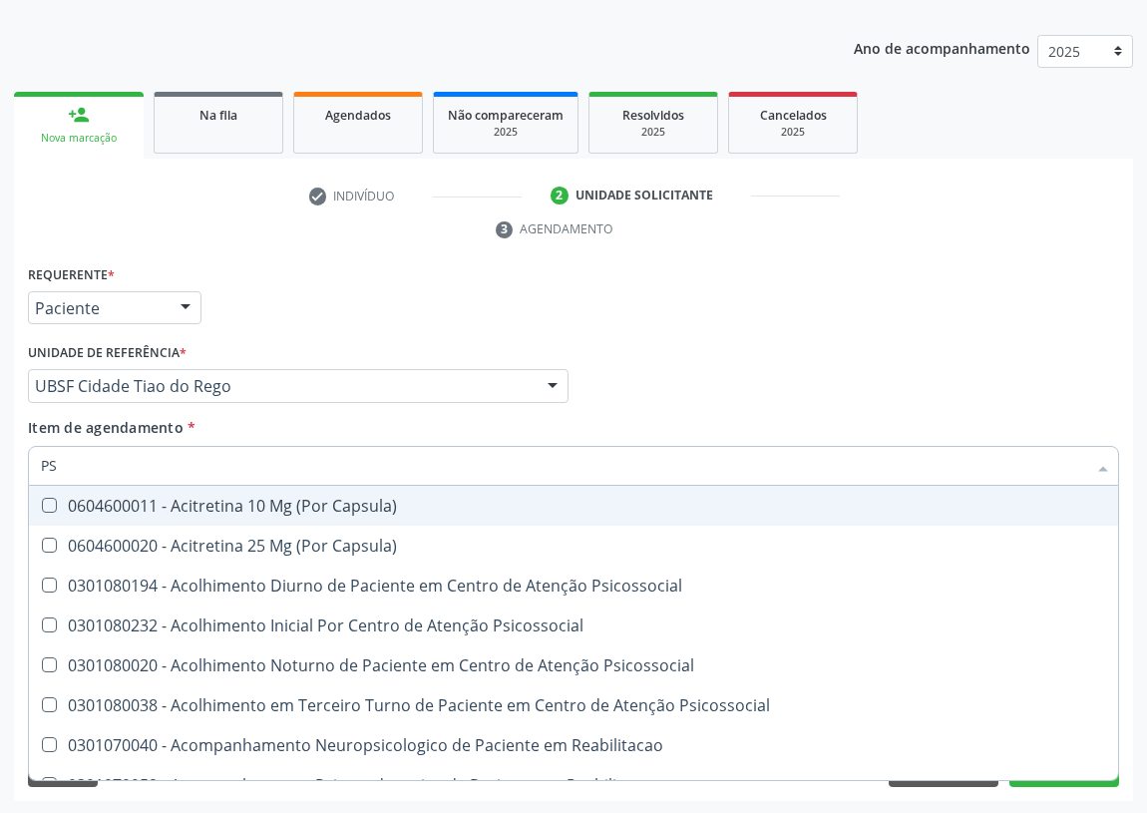
type input "PSA"
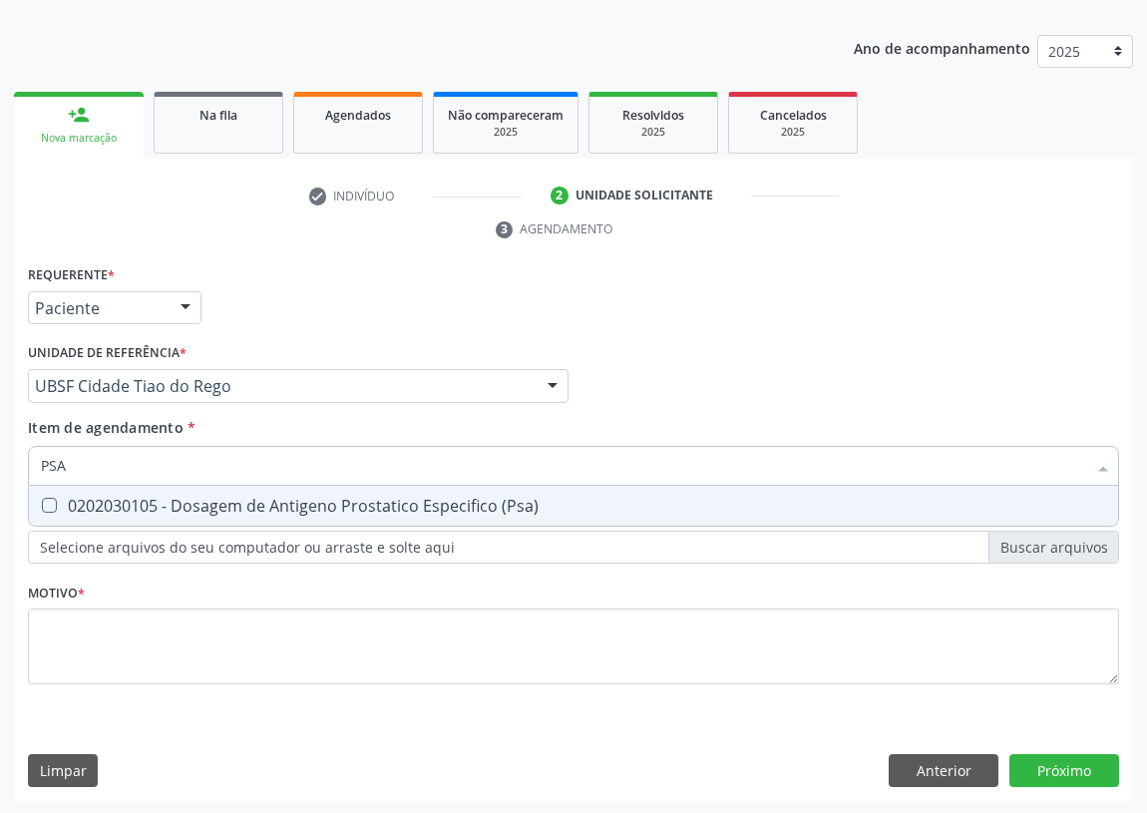
drag, startPoint x: 40, startPoint y: 503, endPoint x: 88, endPoint y: 469, distance: 58.7
click at [44, 498] on div at bounding box center [36, 506] width 15 height 16
checkbox \(Psa\) "true"
drag, startPoint x: 96, startPoint y: 448, endPoint x: 30, endPoint y: 450, distance: 65.8
click at [30, 450] on div "PSA" at bounding box center [573, 466] width 1091 height 40
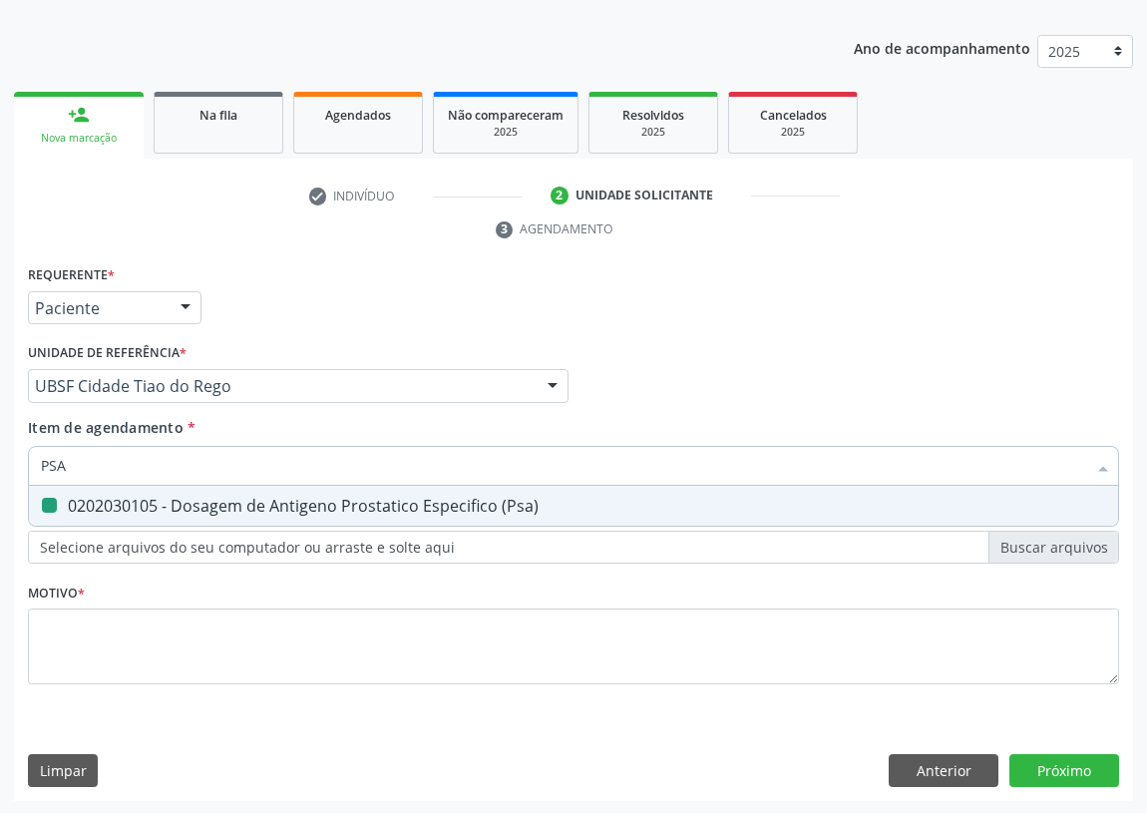
type input "V"
checkbox \(Psa\) "false"
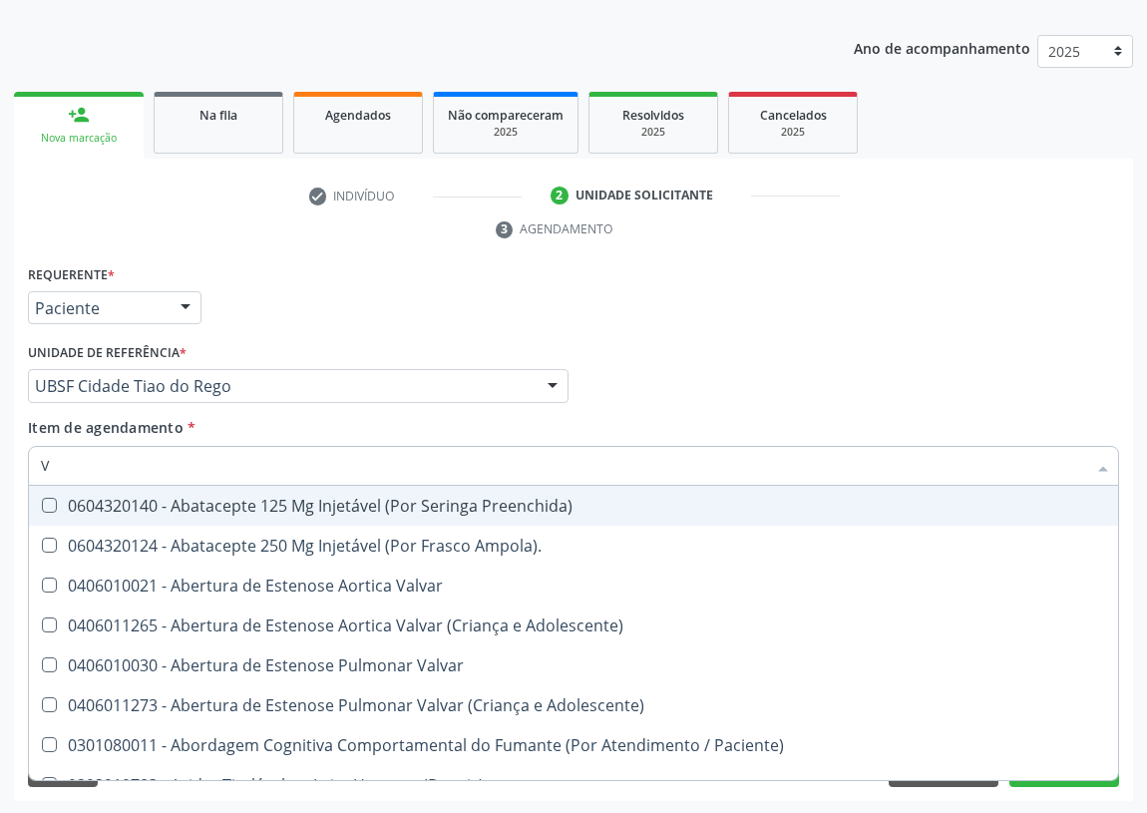
type input "VI"
checkbox Psicoterapia "true"
checkbox Livre\) "false"
checkbox \(Tgp\) "false"
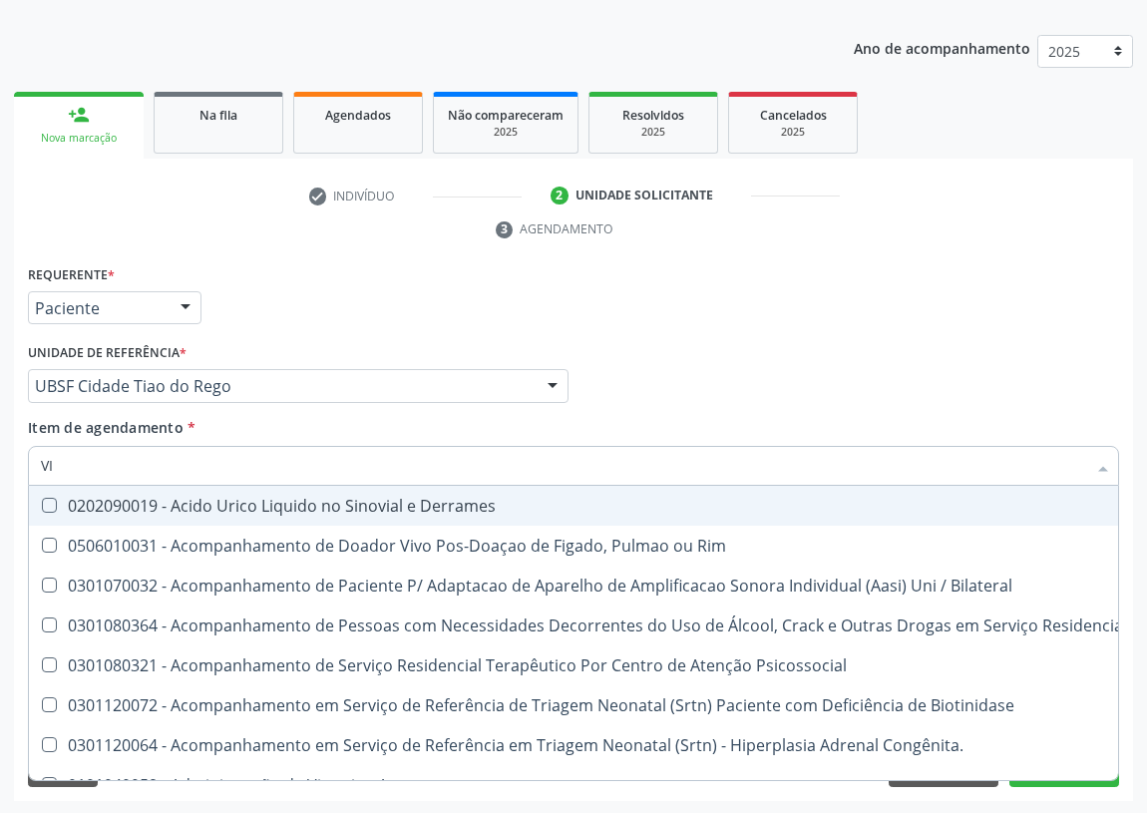
type input "VIT"
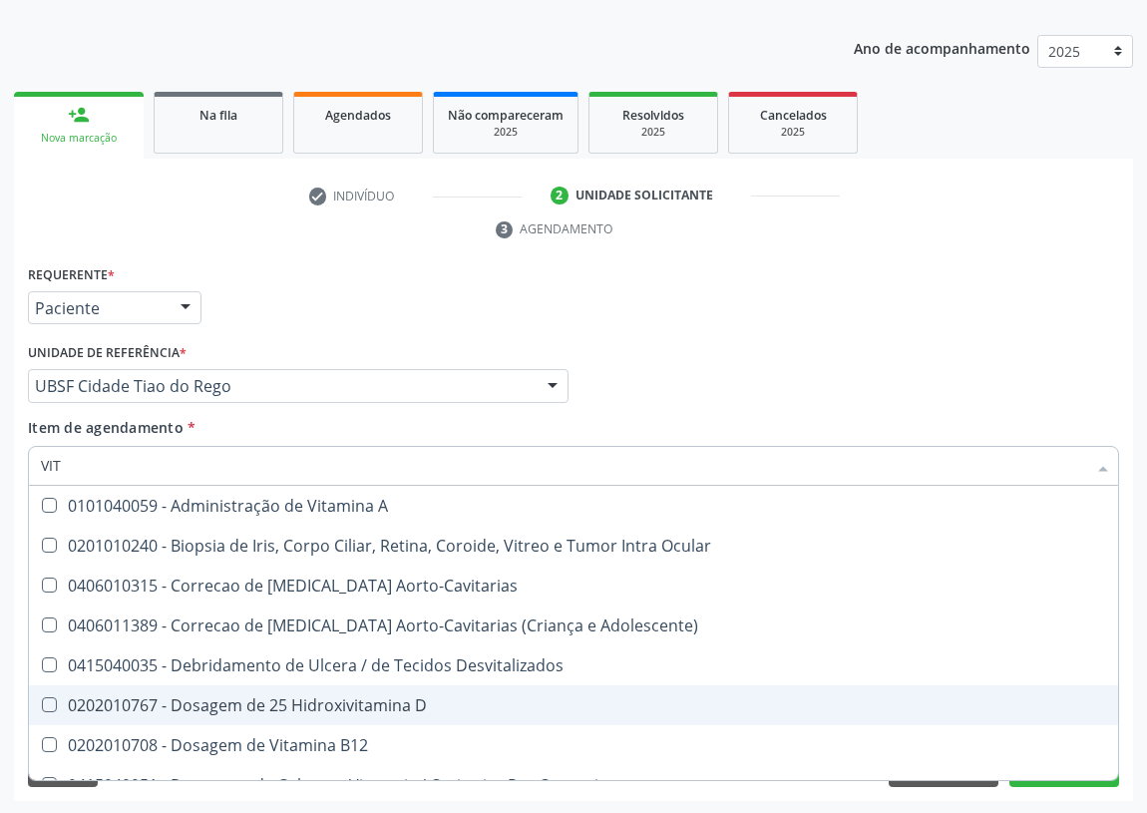
click at [266, 702] on div "0202010767 - Dosagem de 25 Hidroxivitamina D" at bounding box center [573, 705] width 1065 height 16
checkbox D "true"
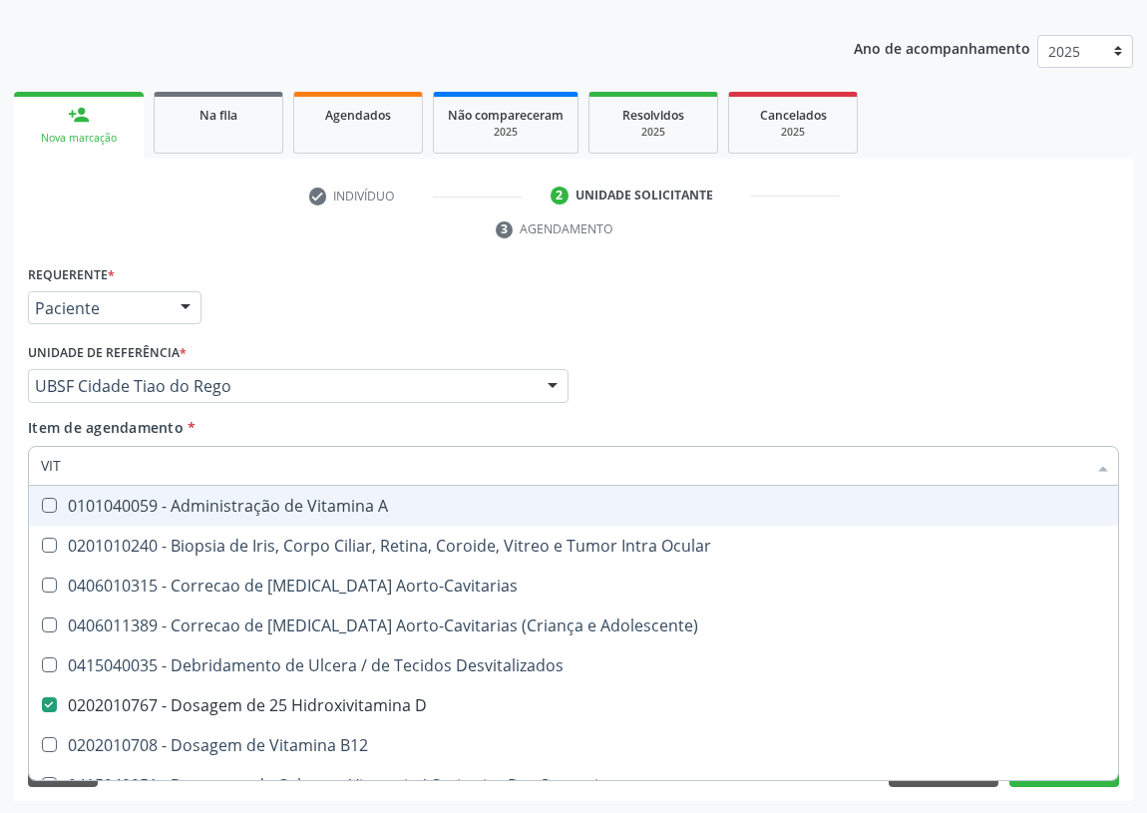
drag, startPoint x: 774, startPoint y: 371, endPoint x: 0, endPoint y: 567, distance: 798.4
click at [748, 369] on div "Profissional Solicitante Por favor, selecione a Unidade de Atendimento primeiro…" at bounding box center [573, 377] width 1101 height 78
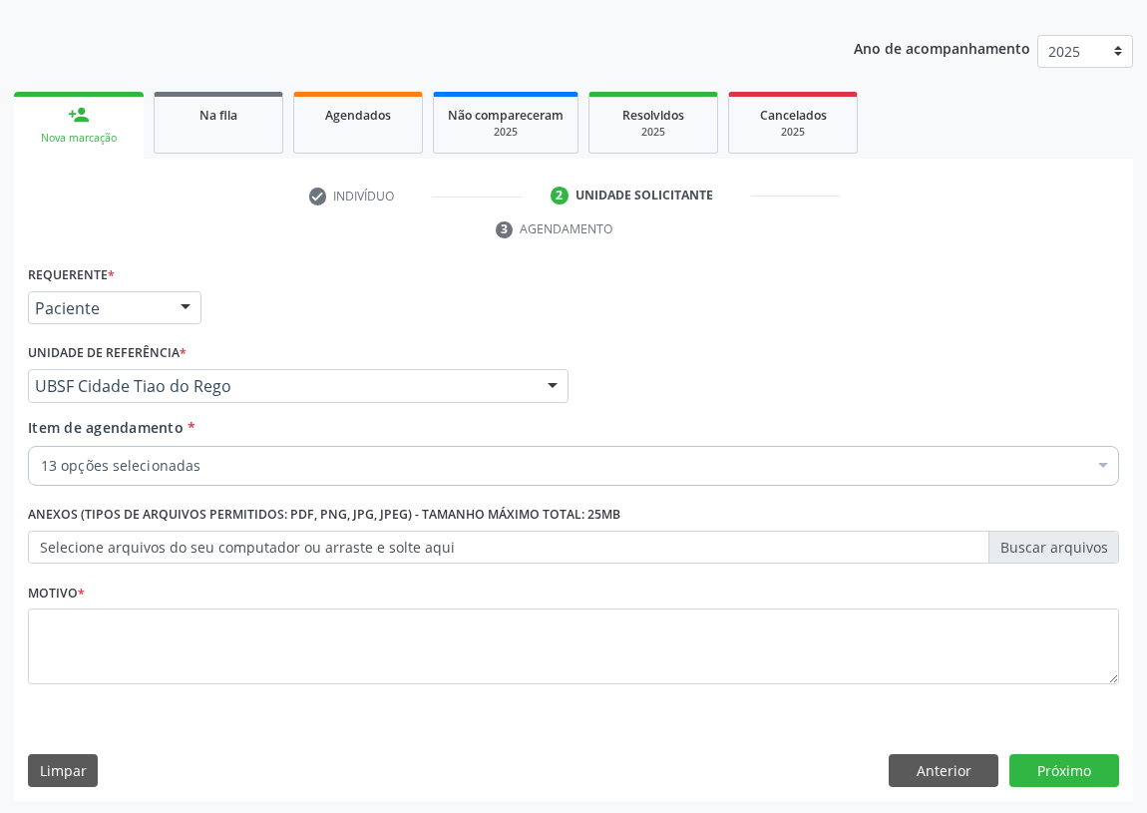
checkbox Completo "true"
checkbox Glicose "true"
checkbox Glicosilada "true"
checkbox Hdl "true"
checkbox \(Tgo\) "true"
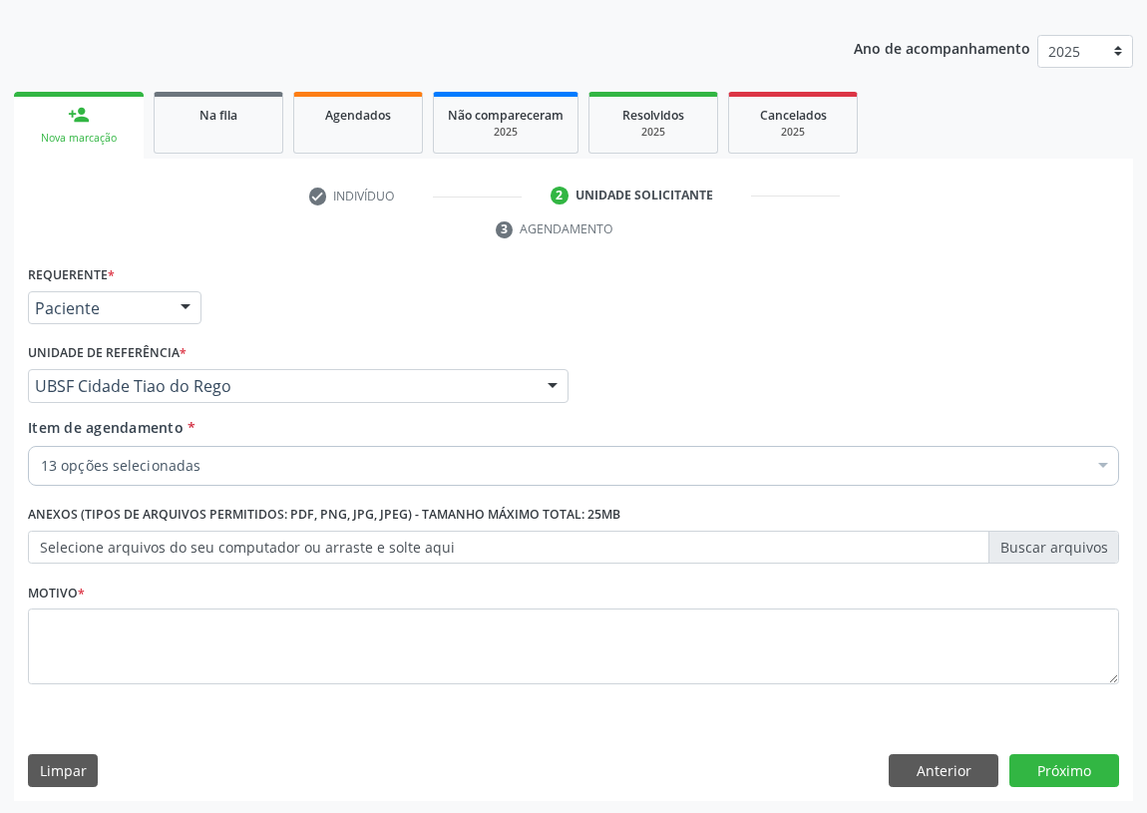
checkbox \(Tgp\) "true"
checkbox Creatinina "true"
checkbox \(Tsh\) "true"
checkbox Livre\) "true"
checkbox Urina "true"
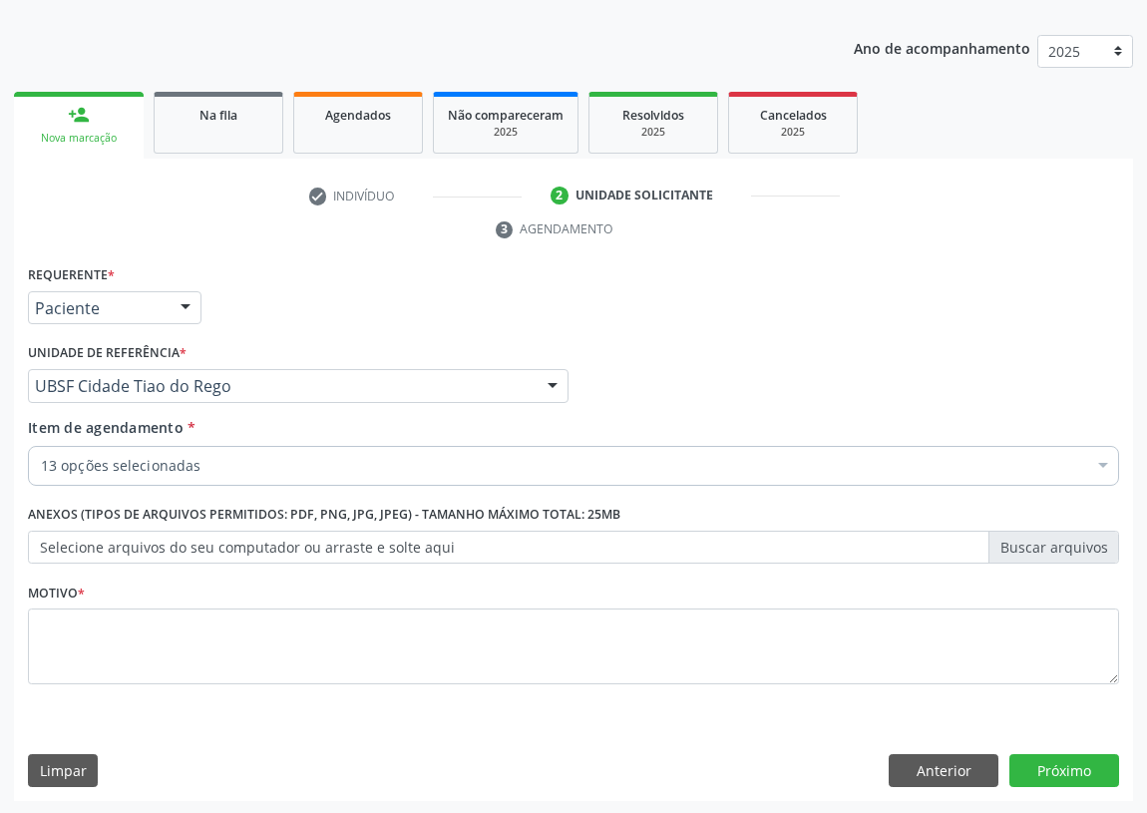
checkbox \(Psa\) "true"
checkbox D "true"
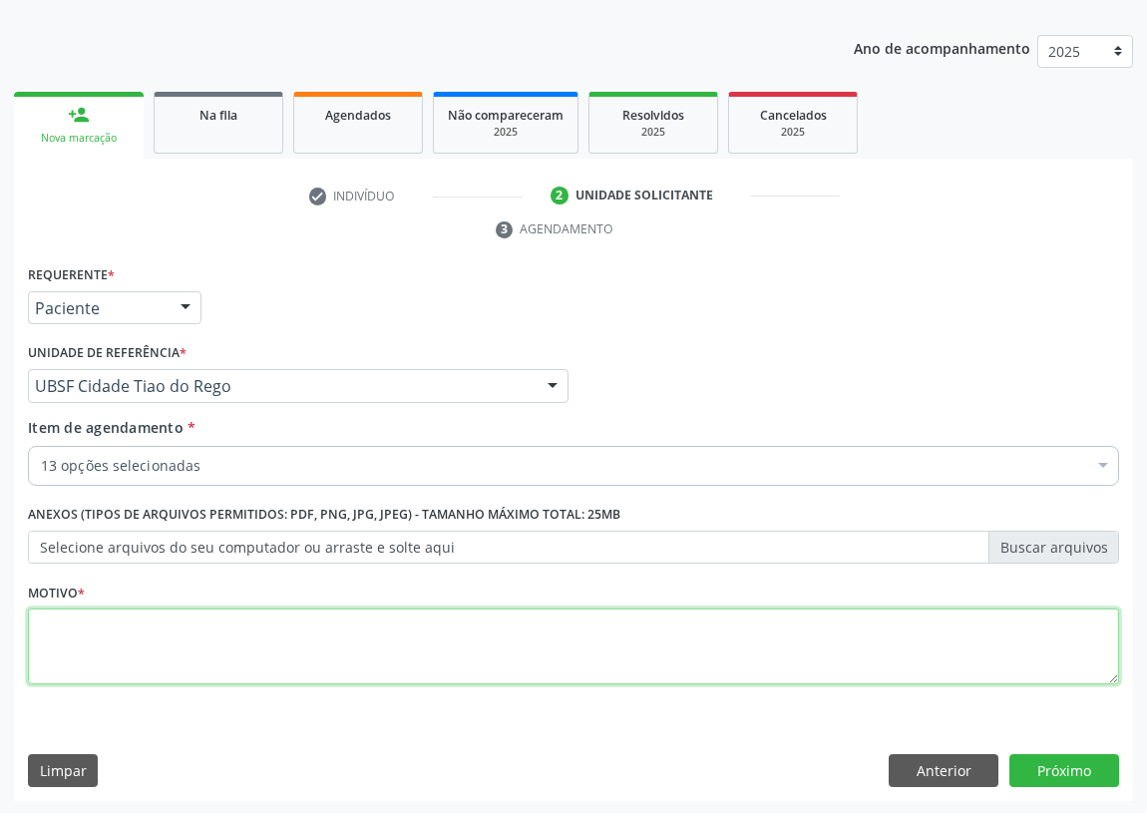
click at [80, 648] on textarea at bounding box center [573, 646] width 1091 height 76
type textarea "AVALIAÇÃO"
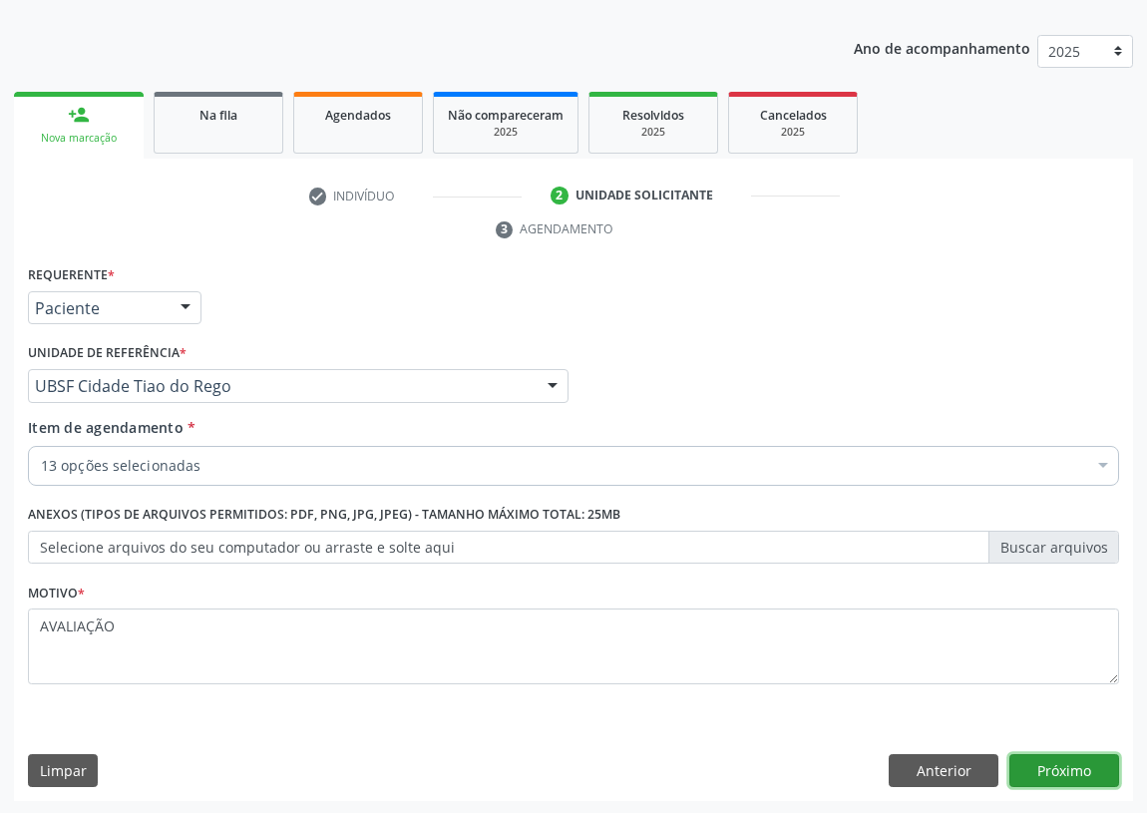
click at [1067, 774] on button "Próximo" at bounding box center [1064, 771] width 110 height 34
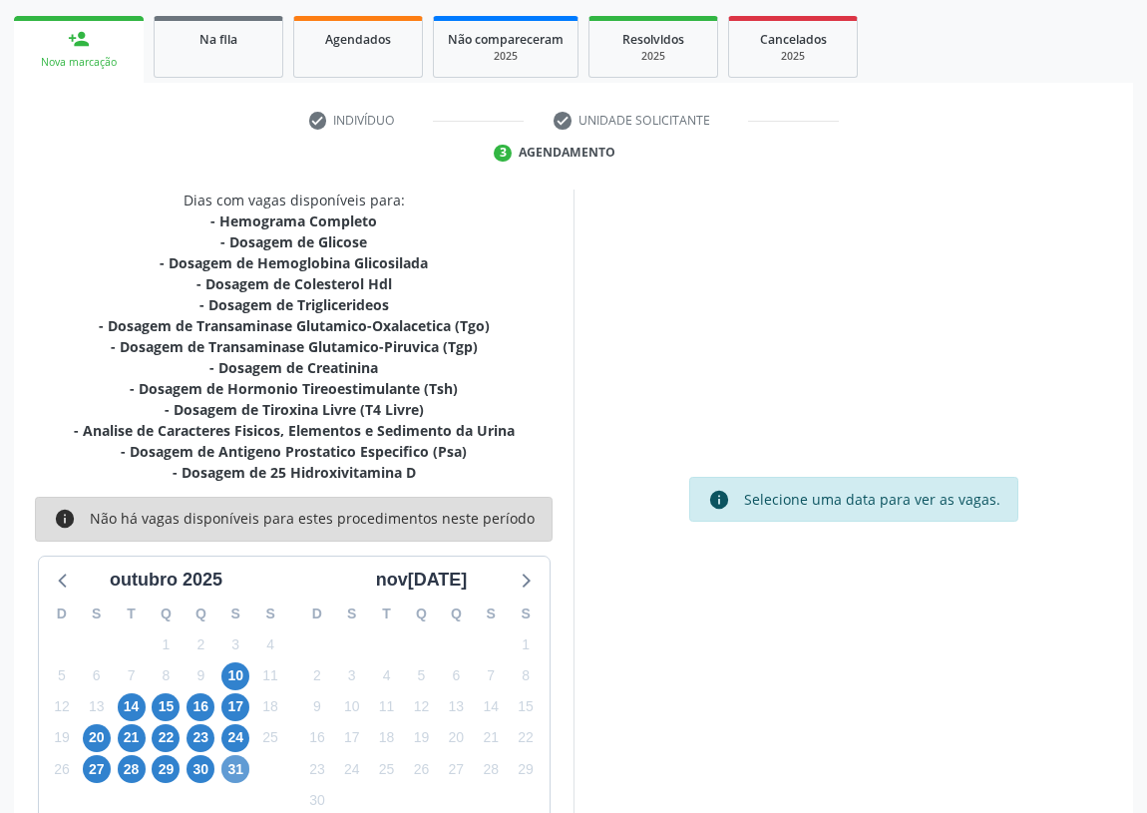
scroll to position [336, 0]
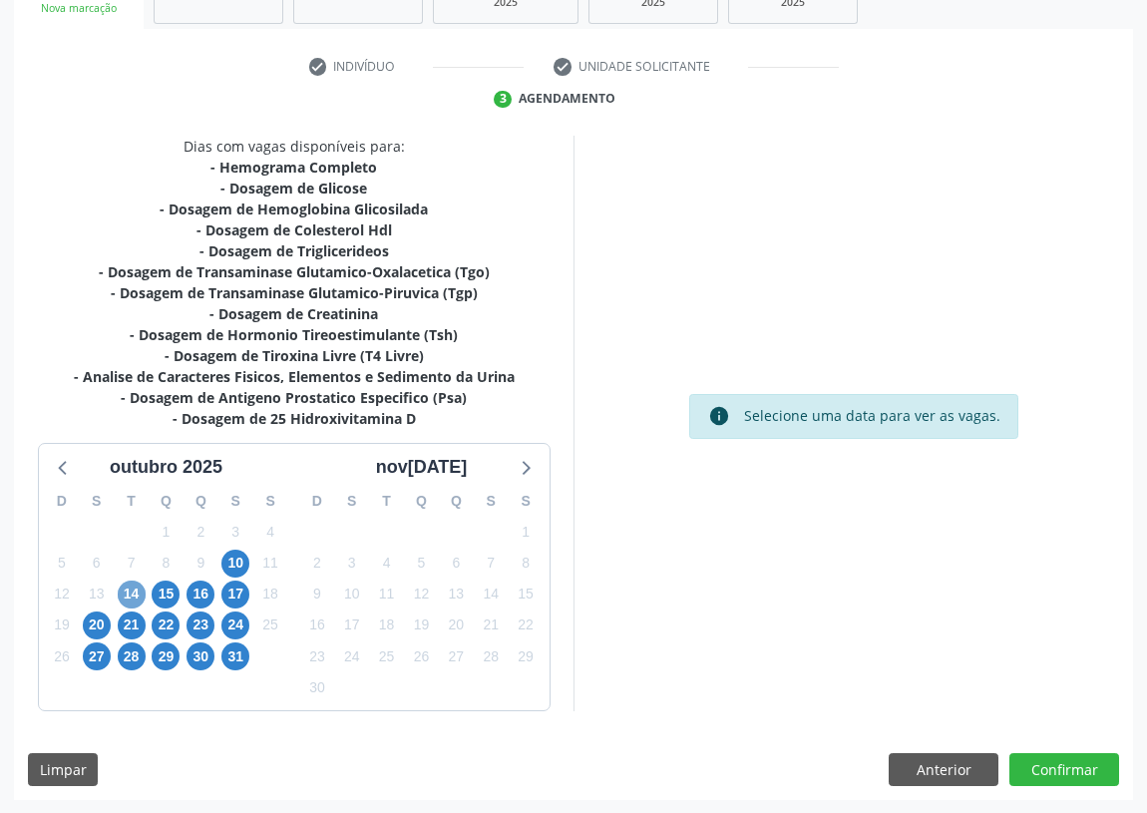
click at [133, 598] on span "14" at bounding box center [132, 594] width 28 height 28
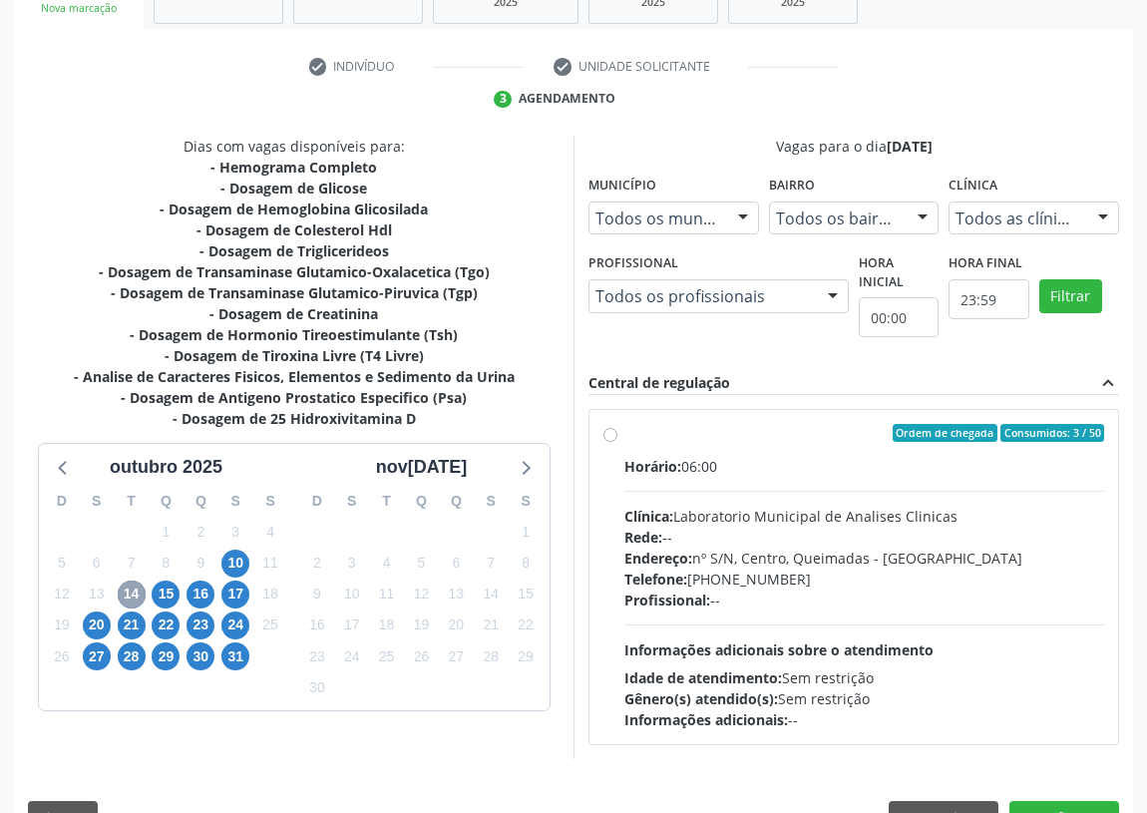
scroll to position [383, 0]
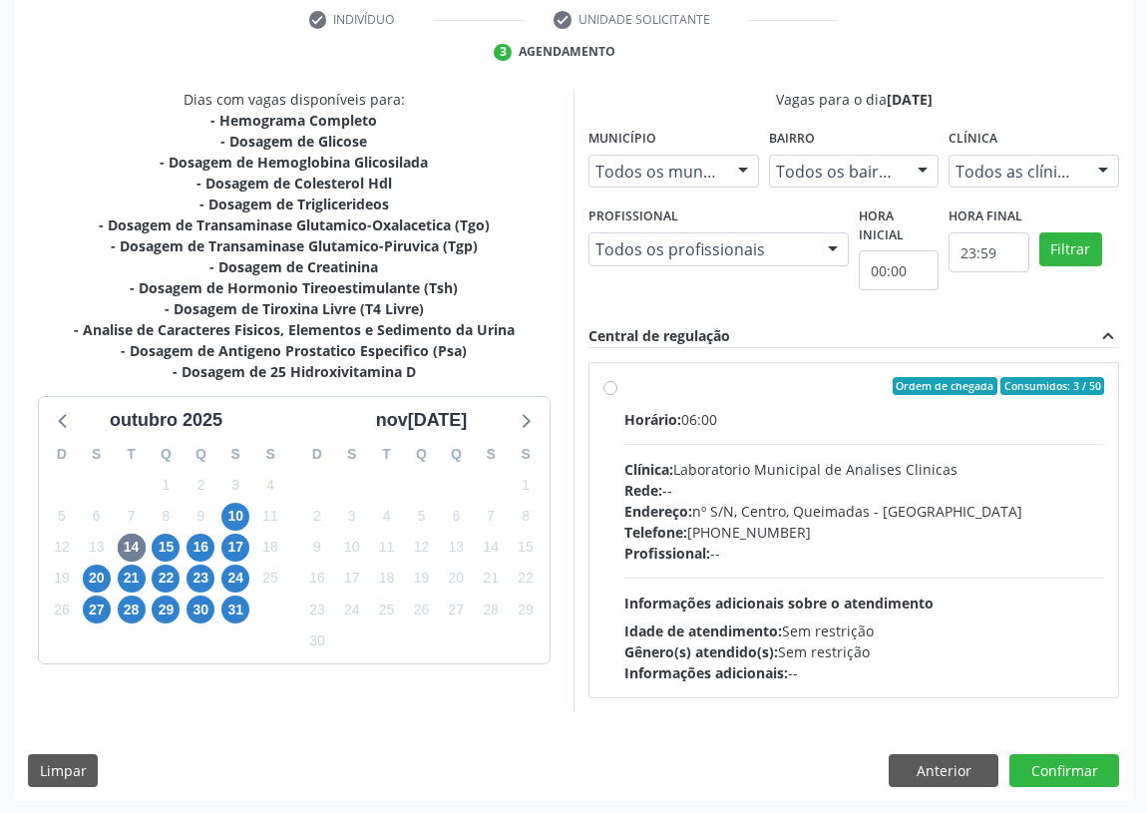
click at [624, 389] on label "Ordem de chegada Consumidos: 3 / 50 Horário: 06:00 Clínica: Laboratorio Municip…" at bounding box center [864, 530] width 480 height 306
click at [608, 389] on input "Ordem de chegada Consumidos: 3 / 50 Horário: 06:00 Clínica: Laboratorio Municip…" at bounding box center [610, 386] width 14 height 18
radio input "true"
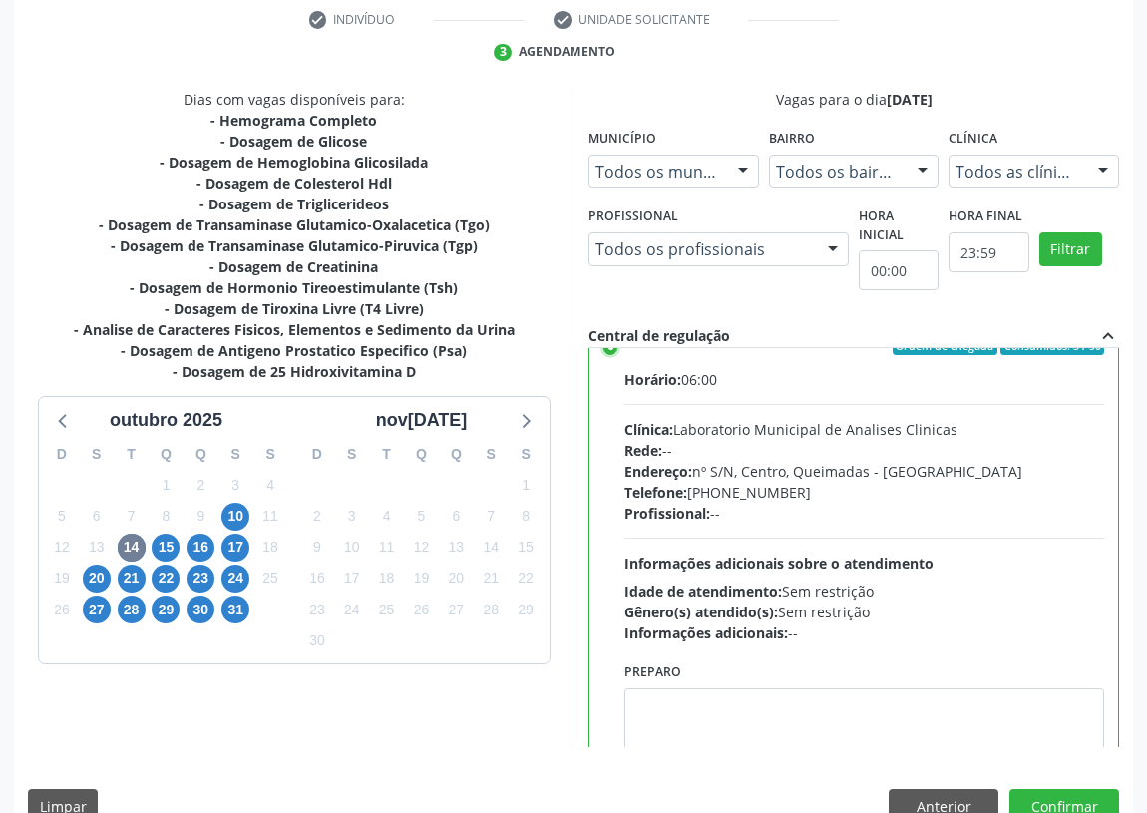
scroll to position [99, 0]
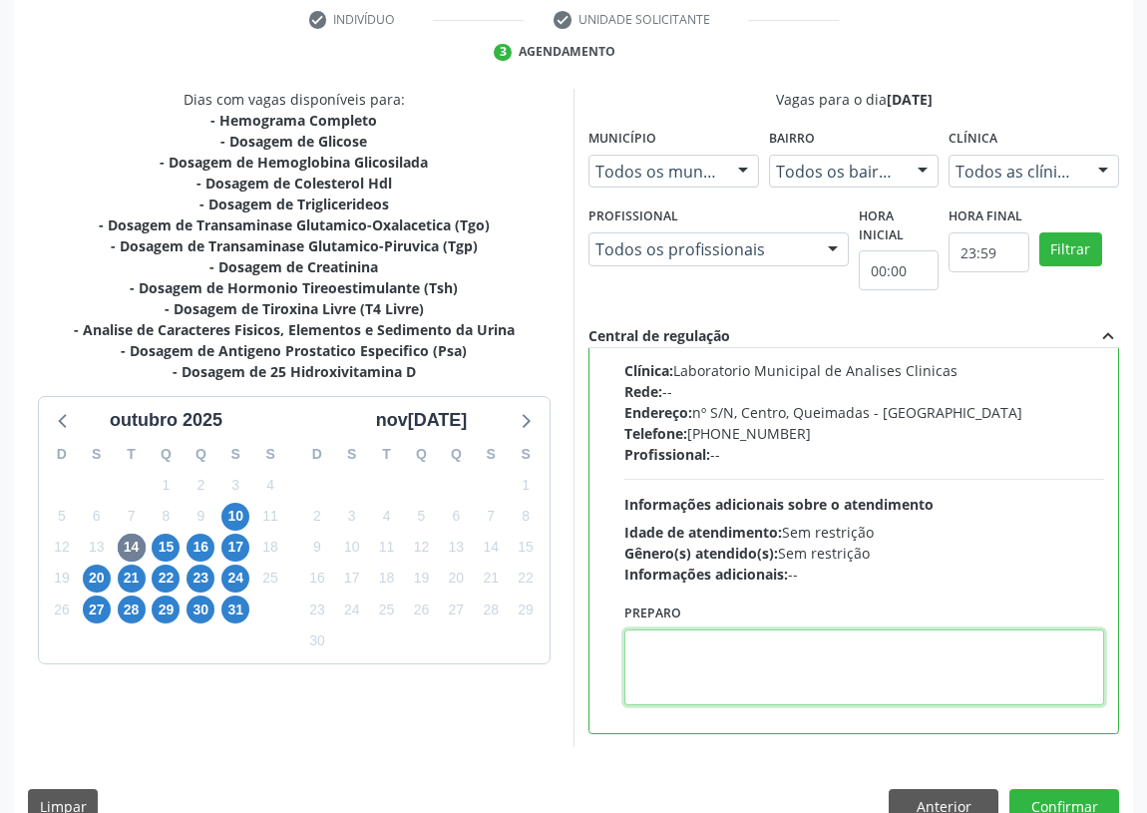
click at [658, 666] on textarea at bounding box center [864, 667] width 480 height 76
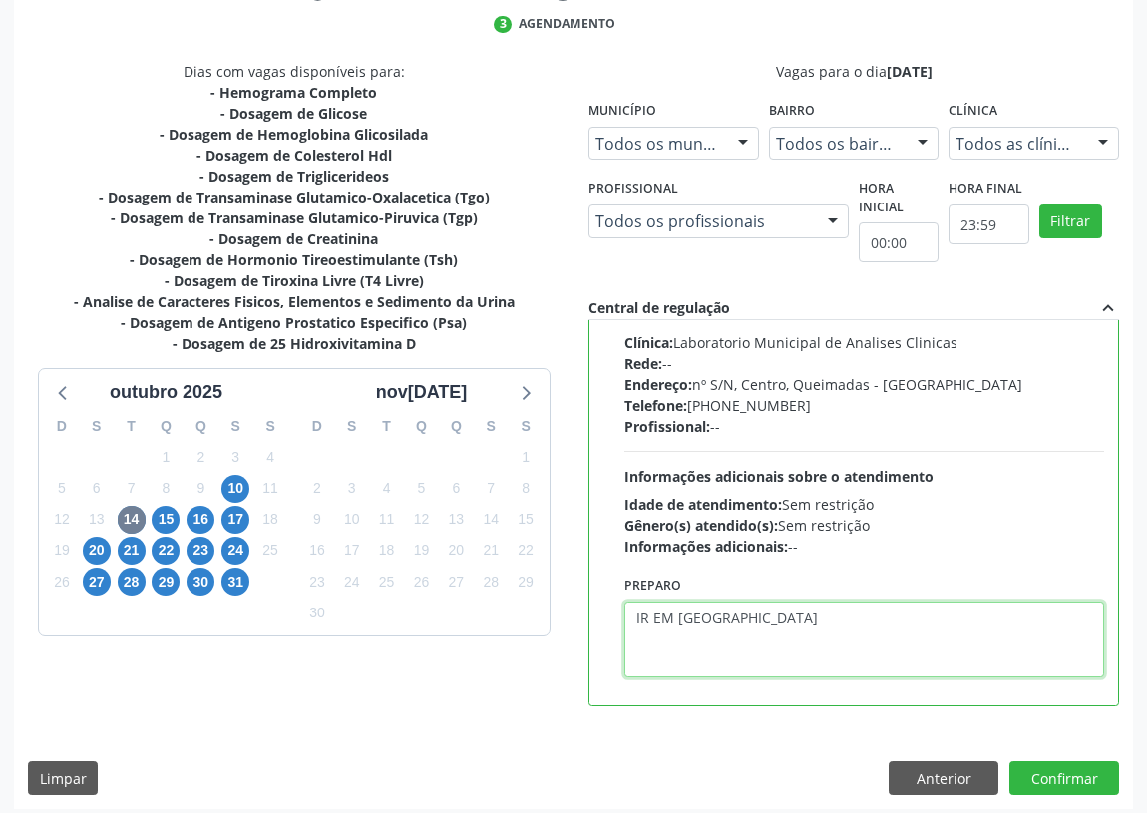
scroll to position [419, 0]
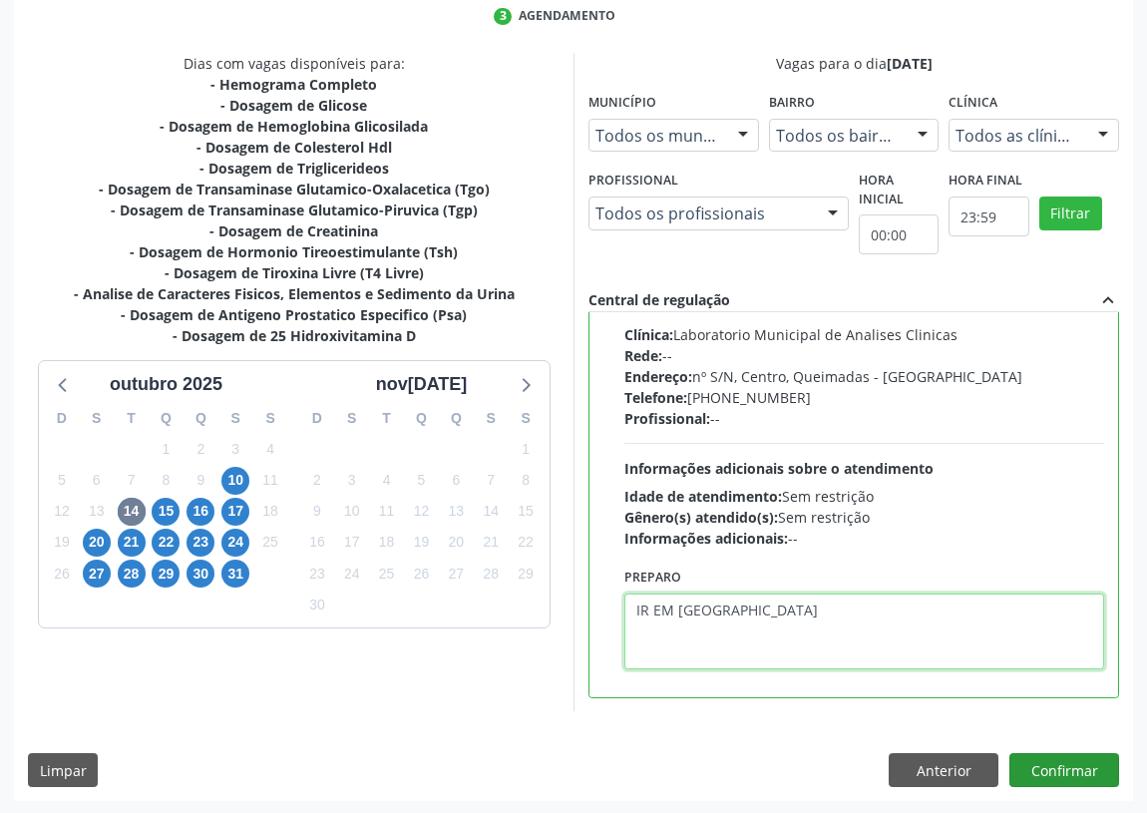
type textarea "IR EM [GEOGRAPHIC_DATA]"
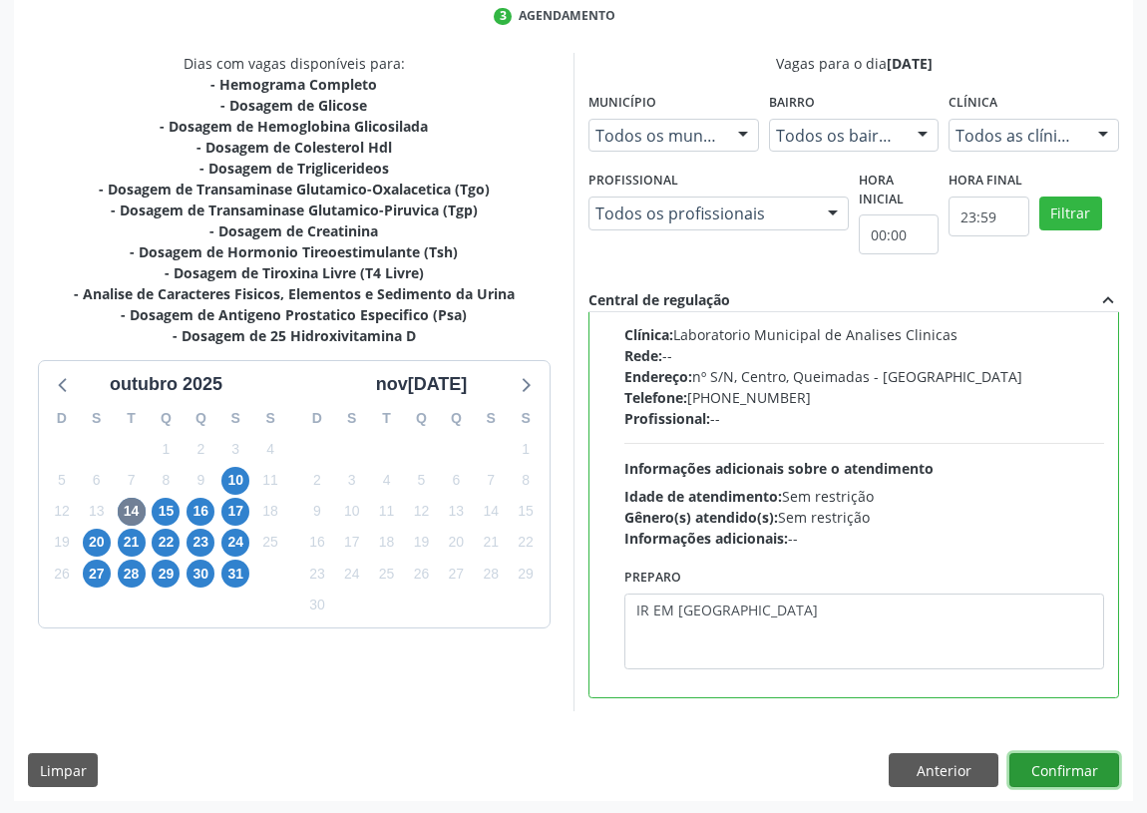
drag, startPoint x: 1072, startPoint y: 758, endPoint x: 432, endPoint y: 635, distance: 651.9
click at [1068, 758] on button "Confirmar" at bounding box center [1064, 770] width 110 height 34
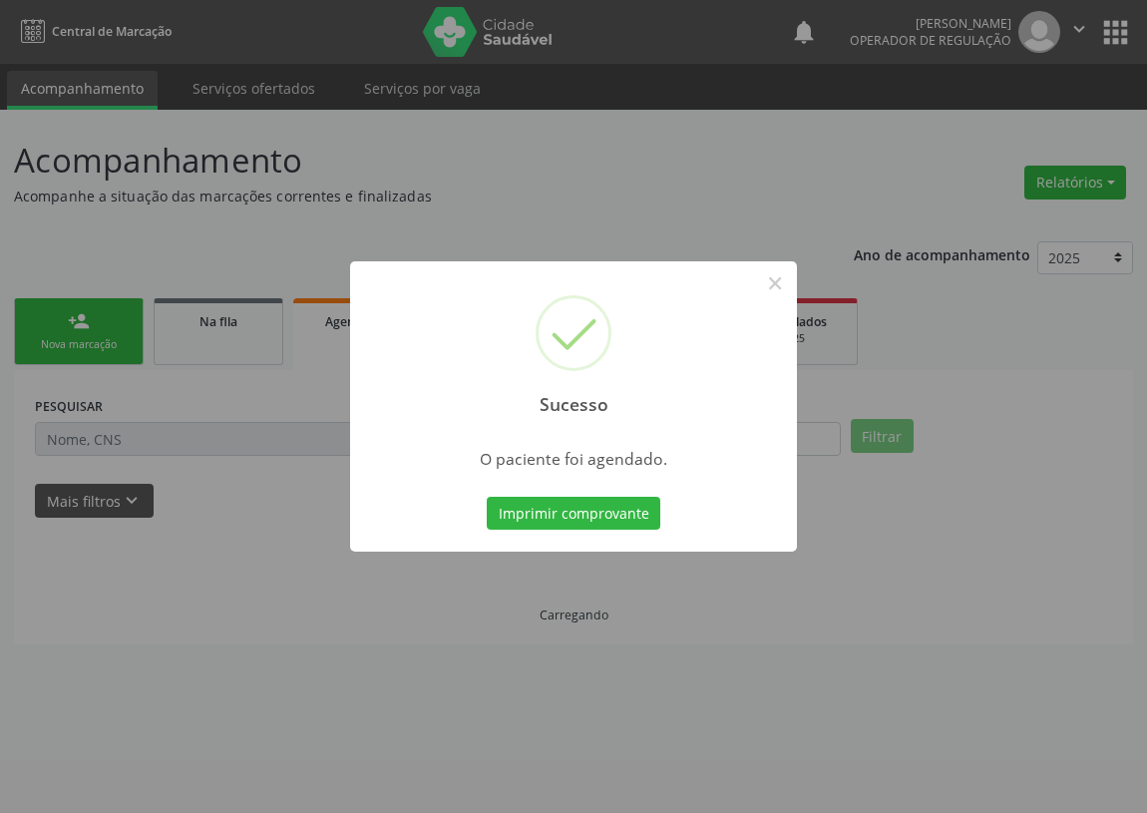
scroll to position [0, 0]
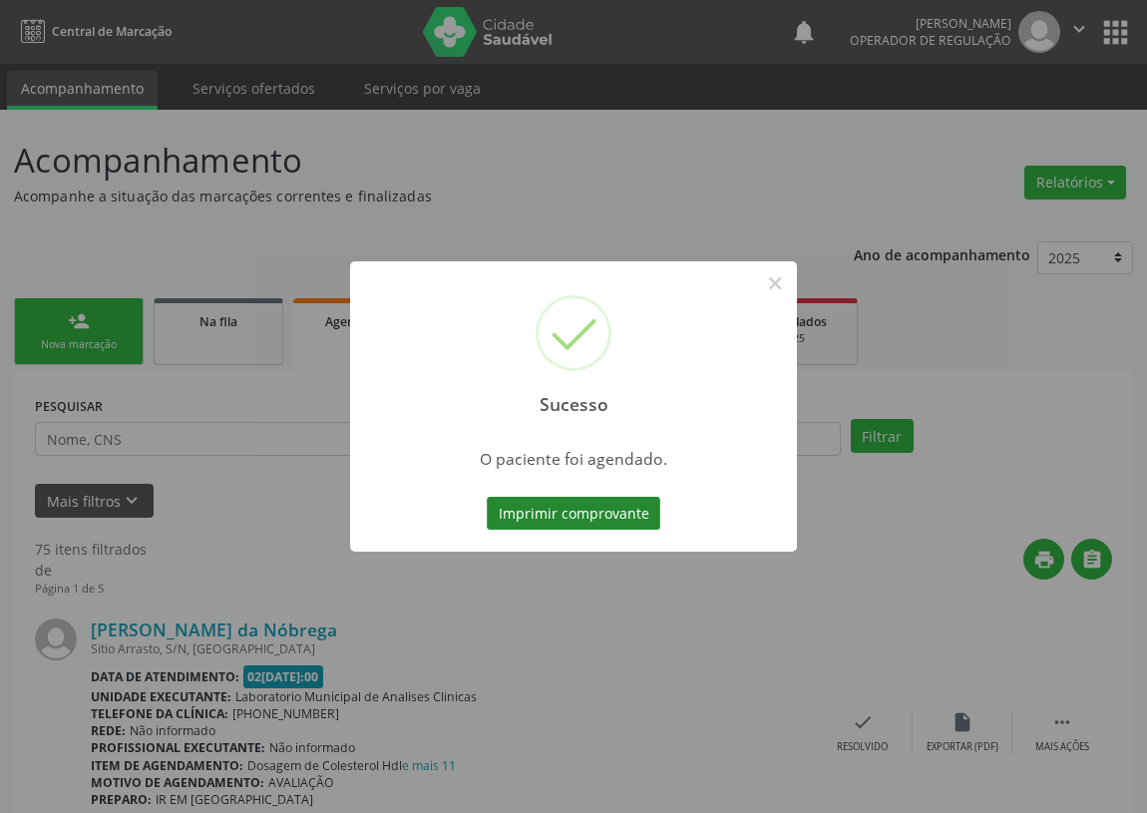
click at [604, 519] on button "Imprimir comprovante" at bounding box center [574, 514] width 174 height 34
